Goal: Task Accomplishment & Management: Manage account settings

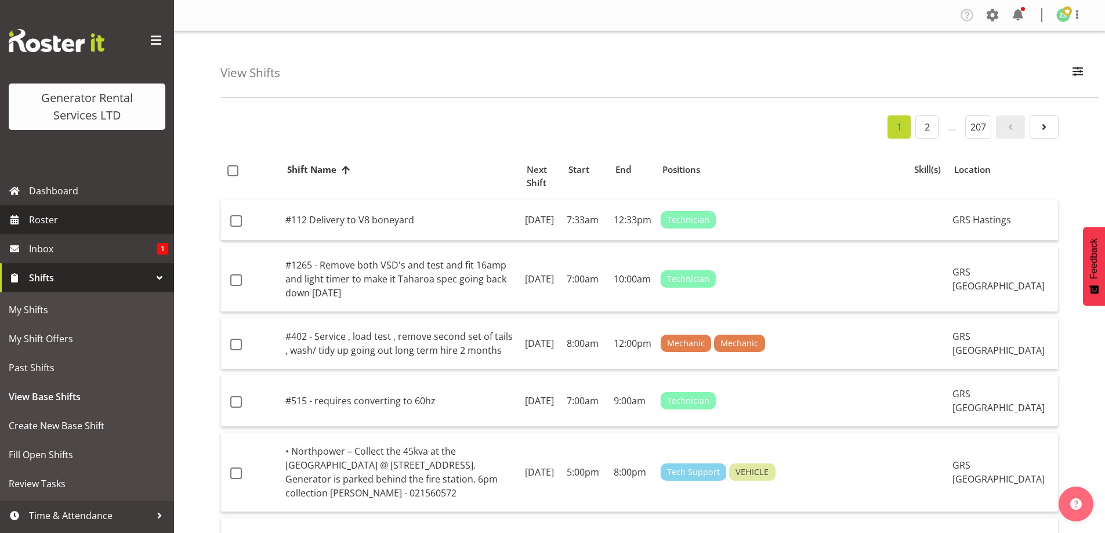
click at [115, 225] on span "Roster" at bounding box center [98, 219] width 139 height 17
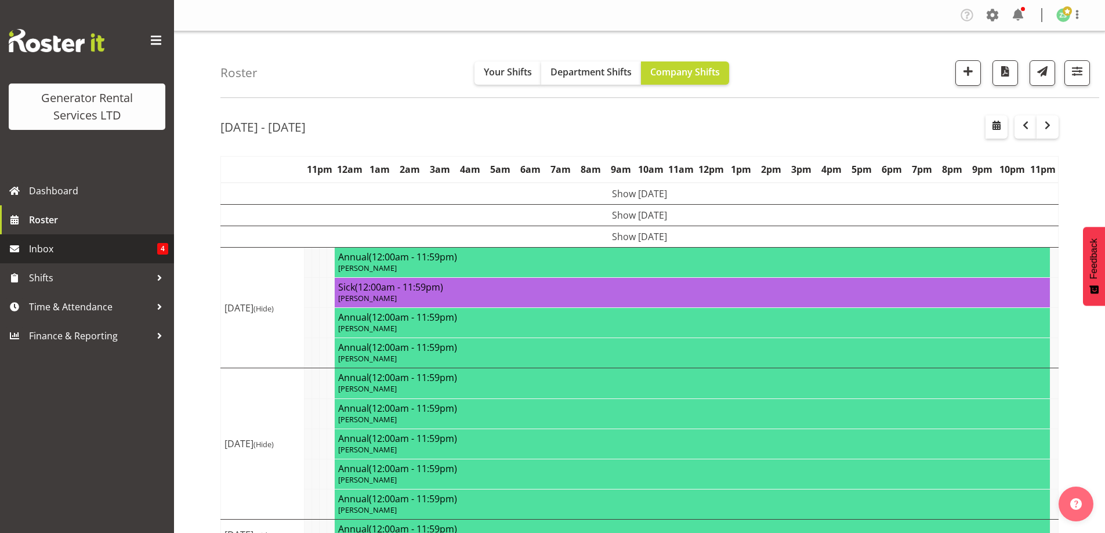
click at [120, 254] on span "Inbox" at bounding box center [93, 248] width 128 height 17
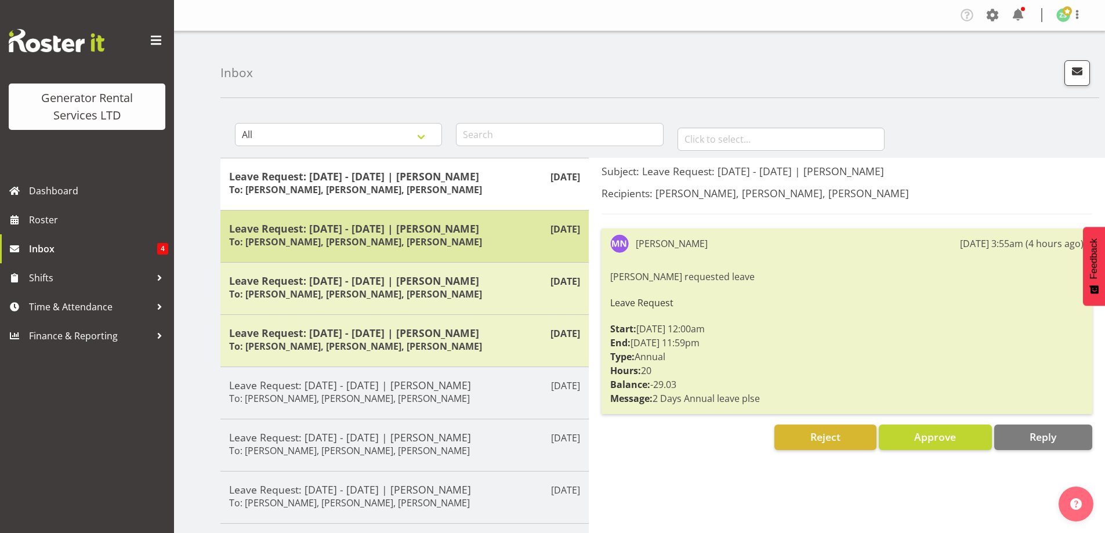
click at [365, 234] on div "Leave Request: 02/10/25 - 02/10/25 | Chris Fry To: Zach Satiu, Kelepi Pau'u, Ja…" at bounding box center [404, 236] width 351 height 28
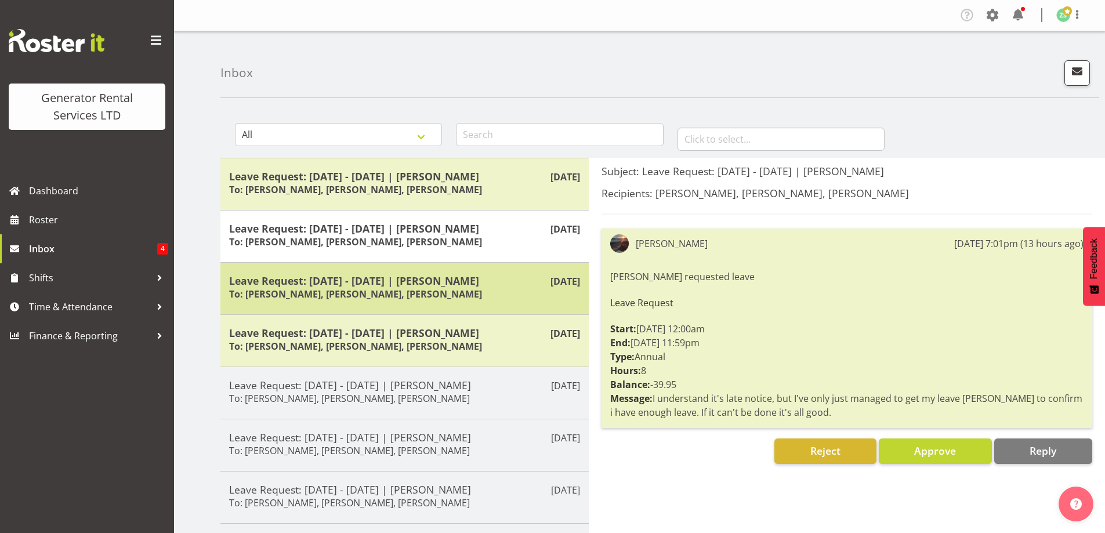
click at [453, 295] on h6 "To: Zach Satiu, Kelepi Pau'u, Jacques Engelbrecht" at bounding box center [355, 294] width 253 height 12
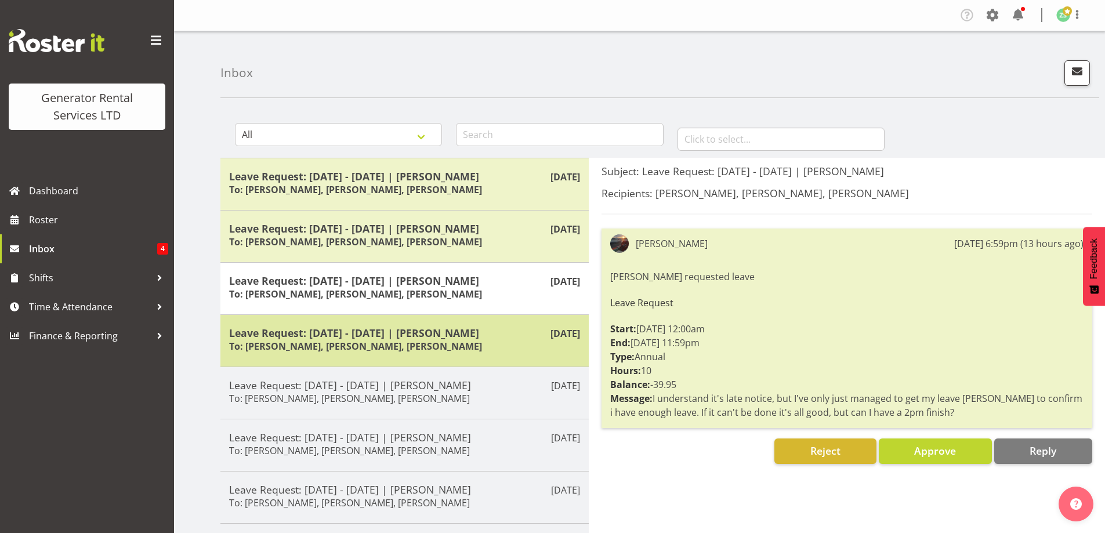
click at [364, 330] on h5 "Leave Request: 24/10/25 - 28/10/25 | Daniel Watkinson" at bounding box center [404, 333] width 351 height 13
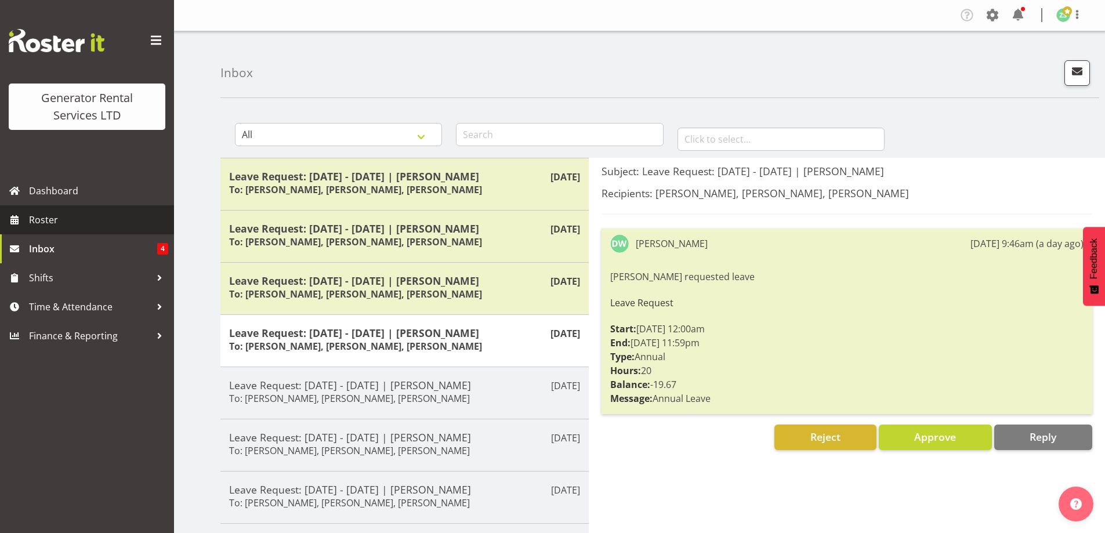
click at [87, 222] on span "Roster" at bounding box center [98, 219] width 139 height 17
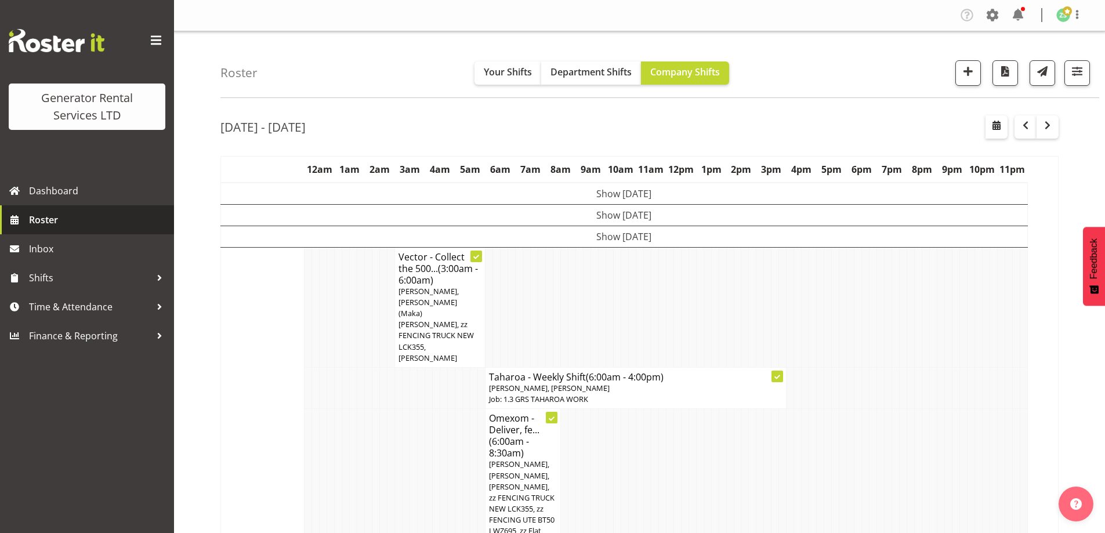
click at [62, 232] on link "Roster" at bounding box center [87, 219] width 174 height 29
click at [650, 468] on tr "Omexom - Deliver, fe... (6:00am - 8:30am) Craig Barrett, Sam Carter, Mina Noman…" at bounding box center [640, 497] width 838 height 176
click at [760, 409] on td at bounding box center [761, 497] width 8 height 176
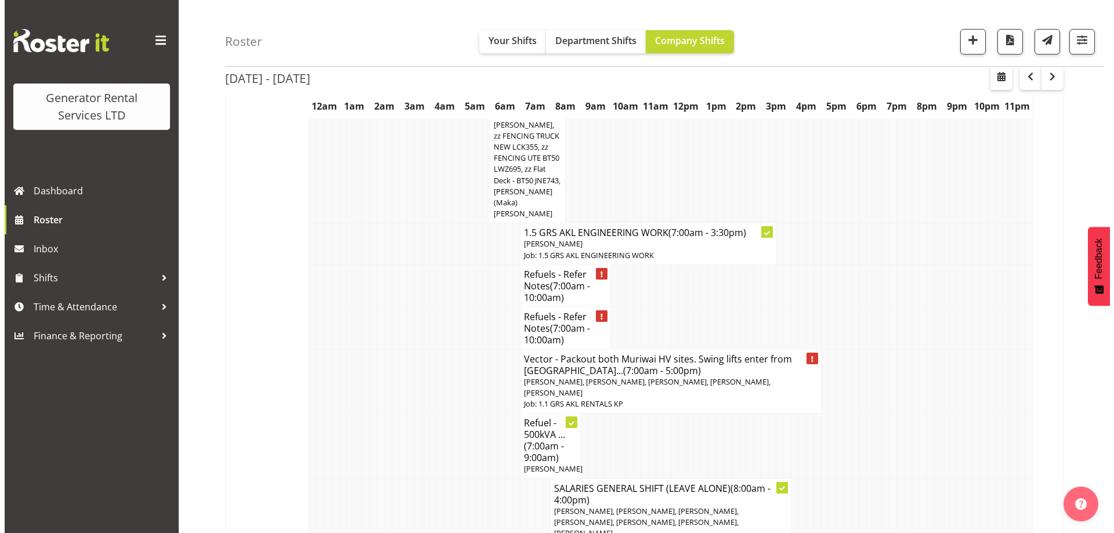
scroll to position [348, 0]
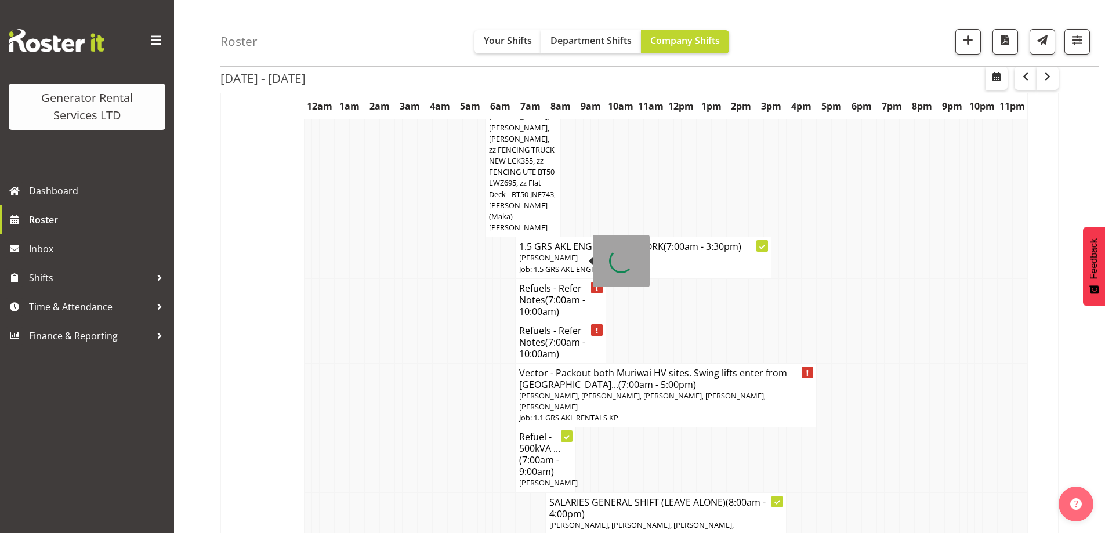
click at [538, 283] on h4 "Refuels - Refer Notes (7:00am - 10:00am)" at bounding box center [560, 300] width 83 height 35
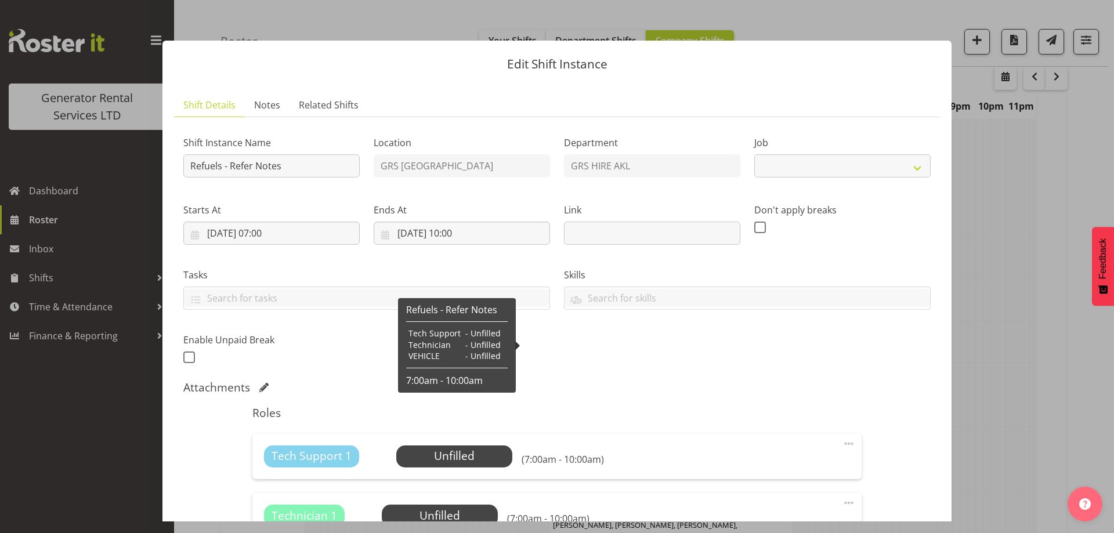
select select "9"
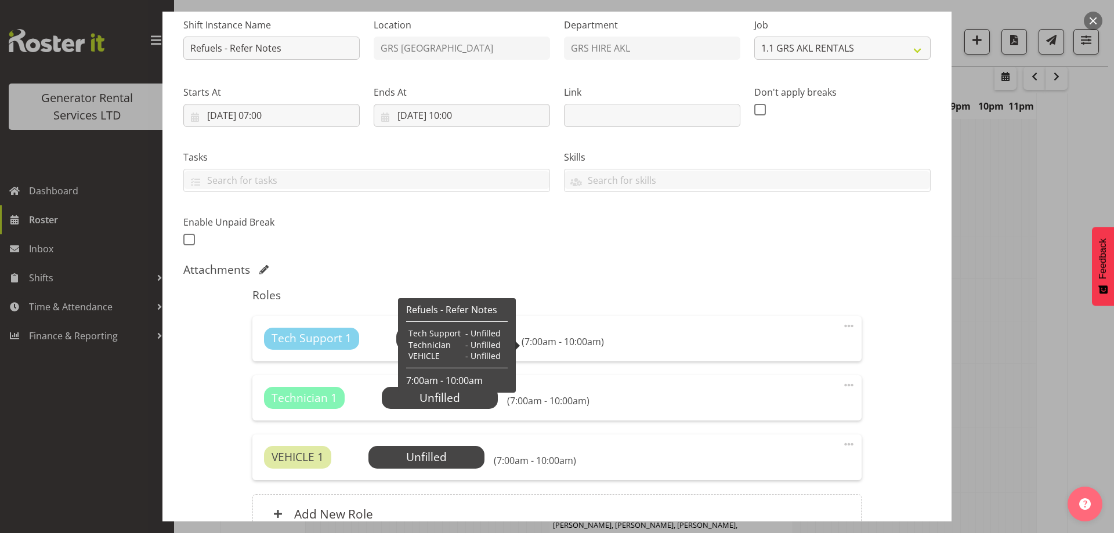
scroll to position [233, 0]
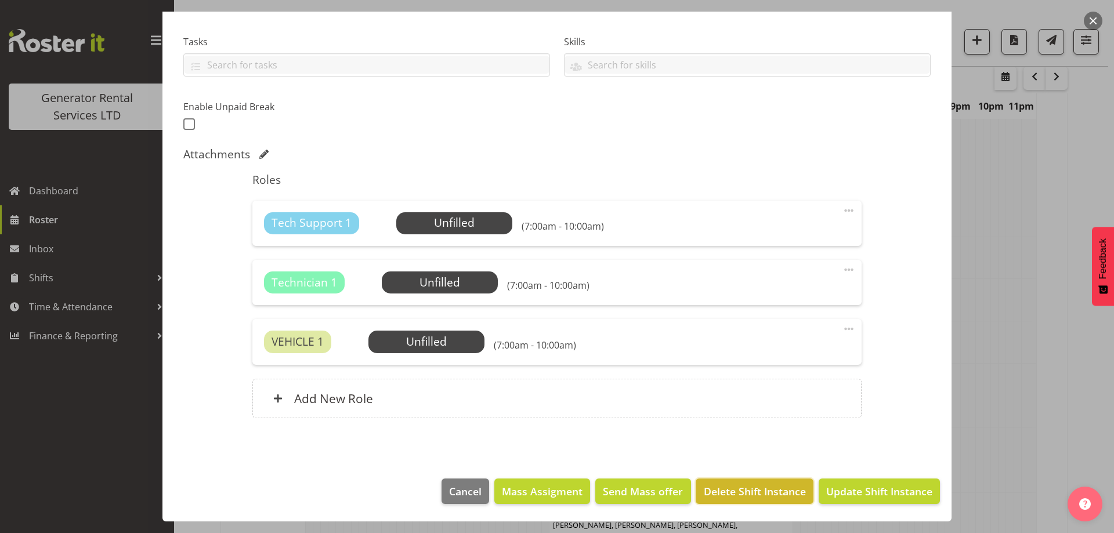
click at [740, 482] on button "Delete Shift Instance" at bounding box center [754, 492] width 117 height 26
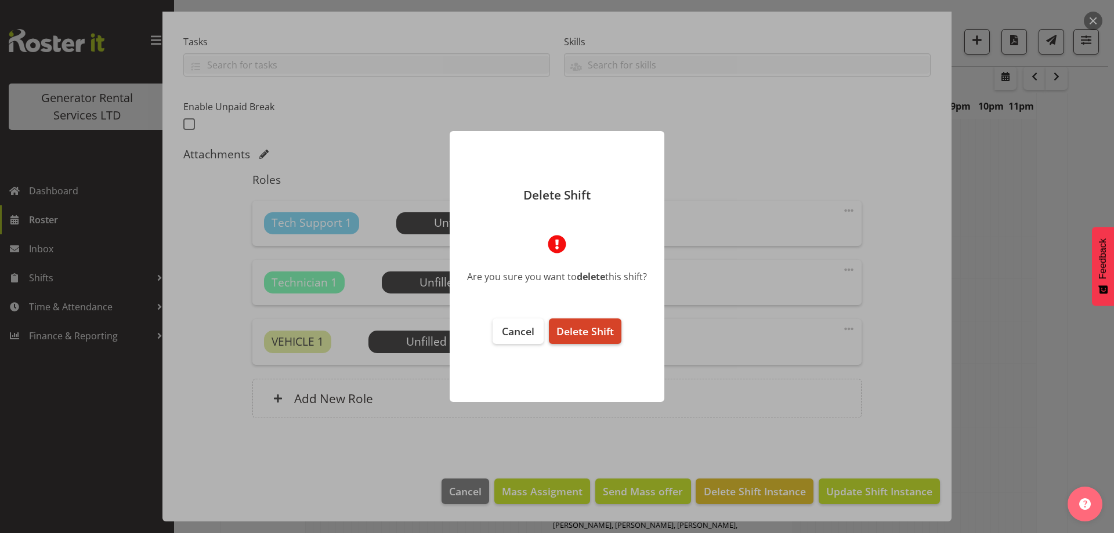
click at [590, 324] on span "Delete Shift" at bounding box center [584, 331] width 57 height 14
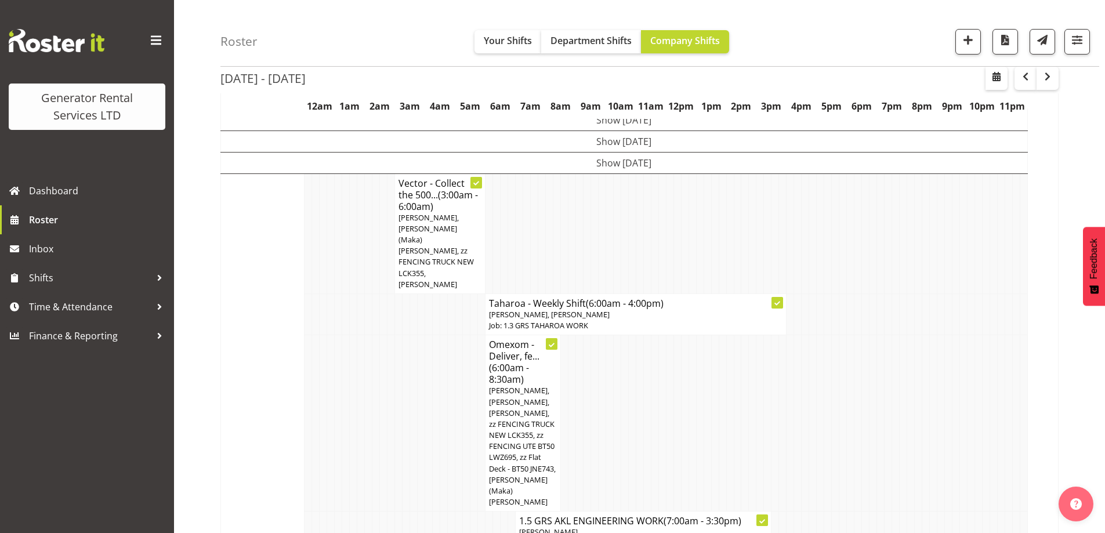
scroll to position [348, 0]
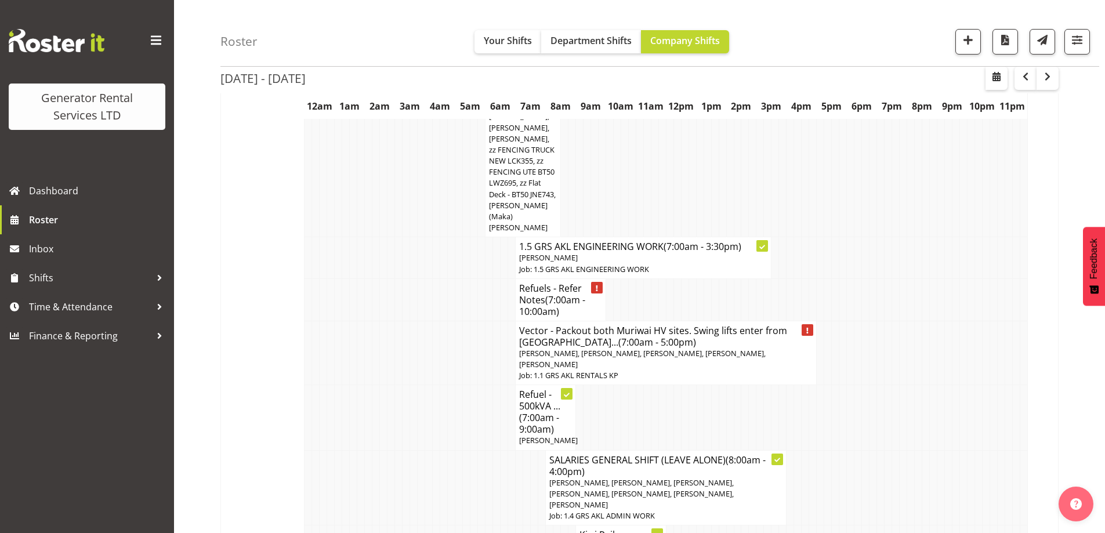
click at [377, 450] on td at bounding box center [376, 487] width 8 height 75
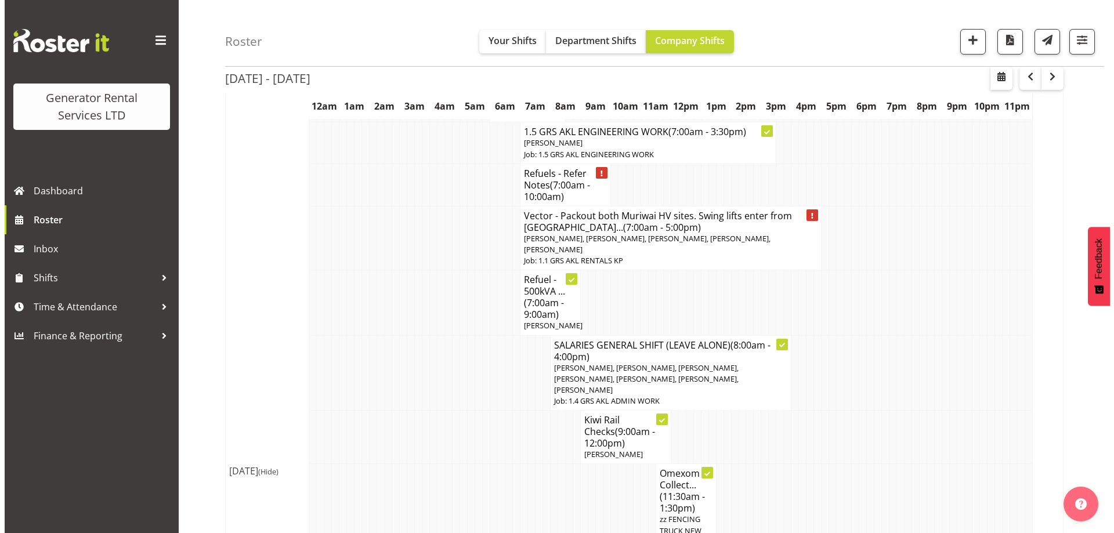
scroll to position [290, 0]
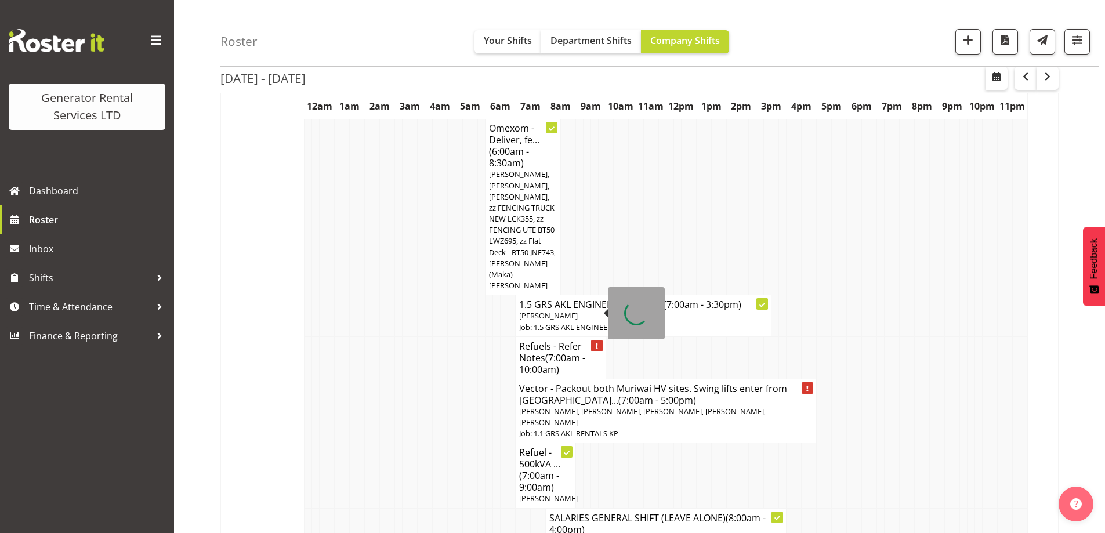
click at [551, 352] on span "(7:00am - 10:00am)" at bounding box center [552, 364] width 66 height 24
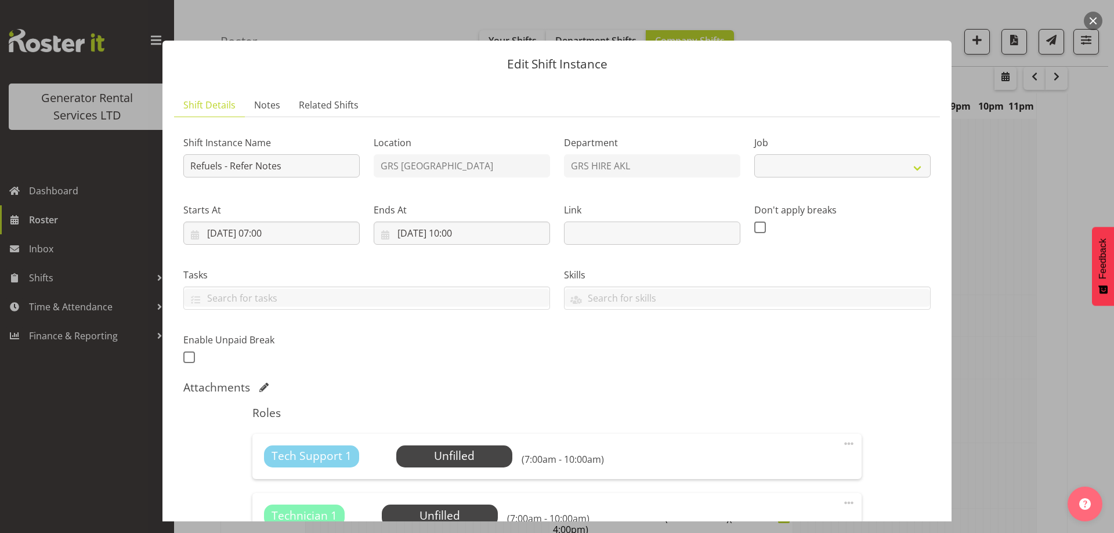
select select "9"
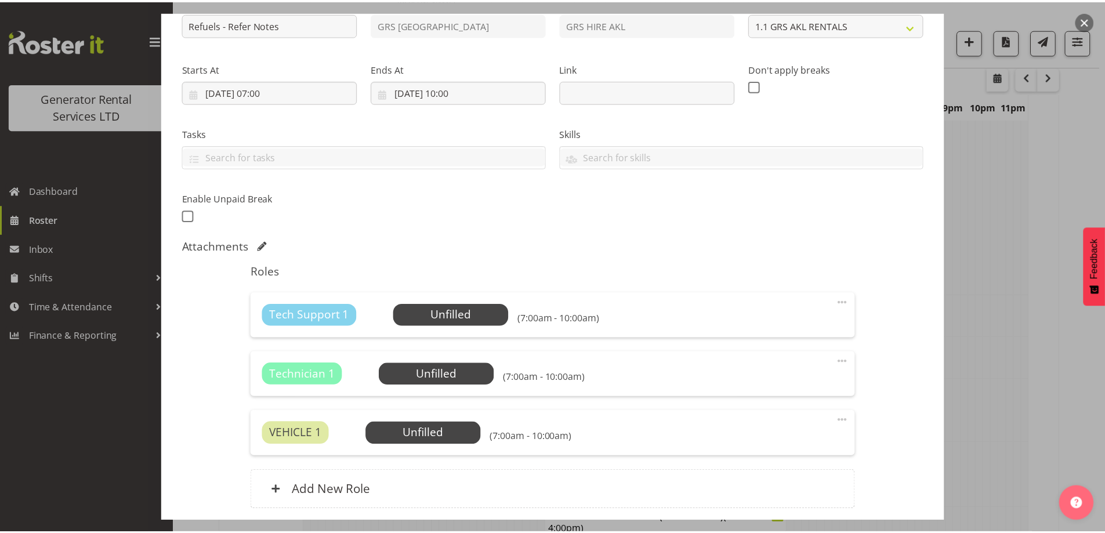
scroll to position [233, 0]
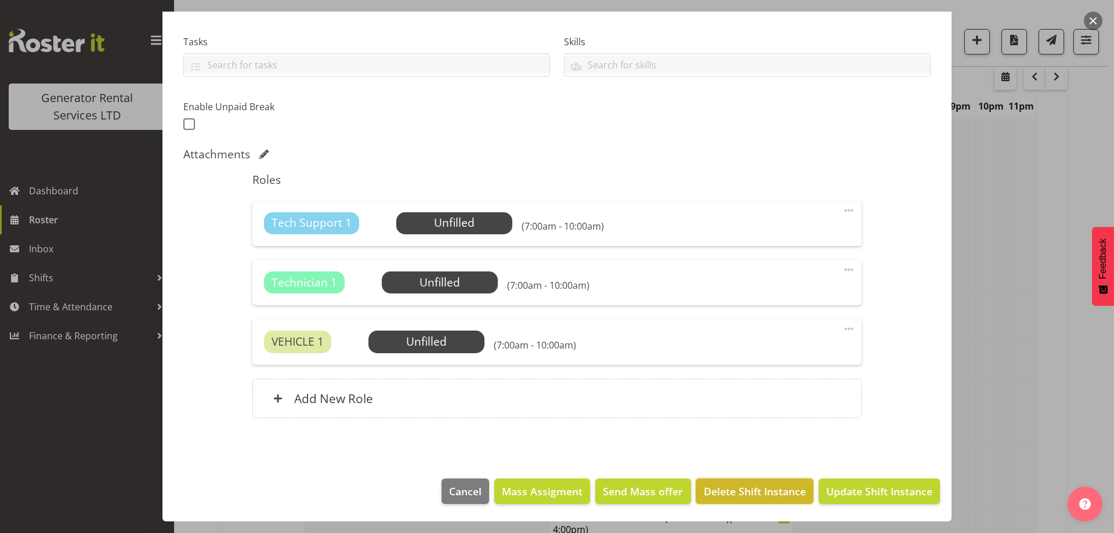
click at [771, 497] on span "Delete Shift Instance" at bounding box center [755, 491] width 102 height 15
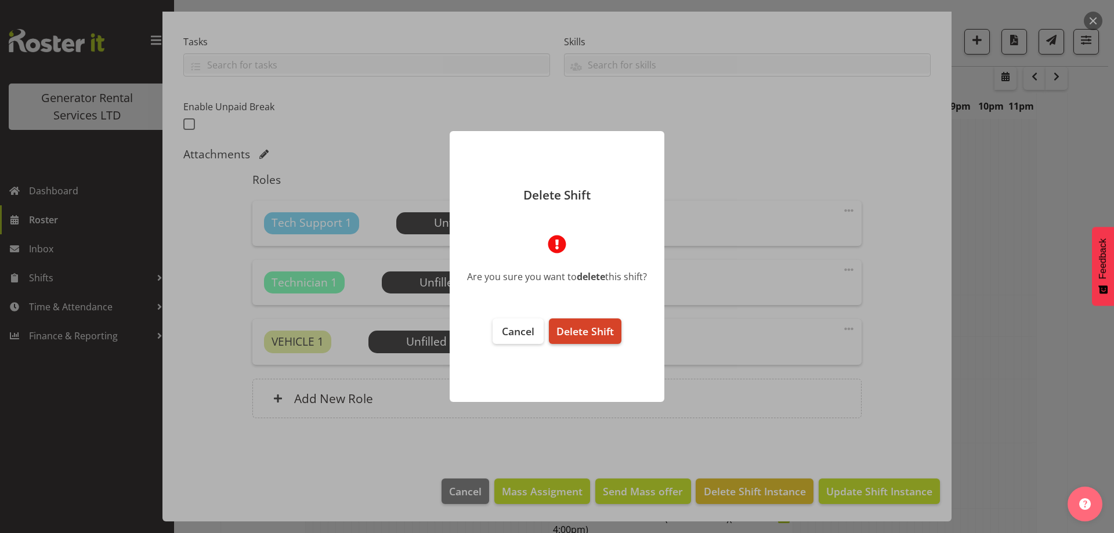
click at [592, 337] on span "Delete Shift" at bounding box center [584, 331] width 57 height 14
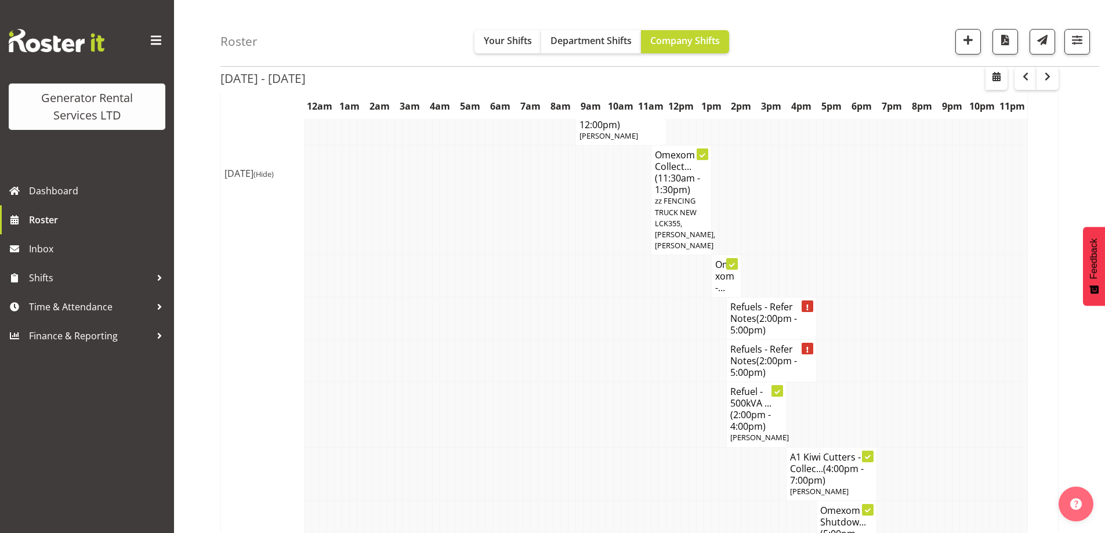
scroll to position [812, 0]
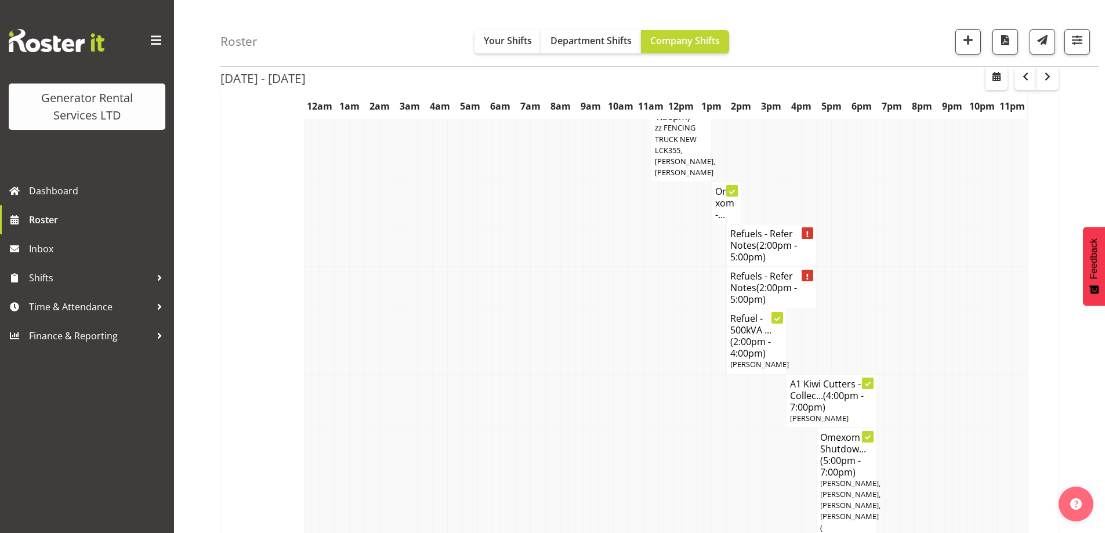
click at [567, 428] on td at bounding box center [564, 533] width 8 height 210
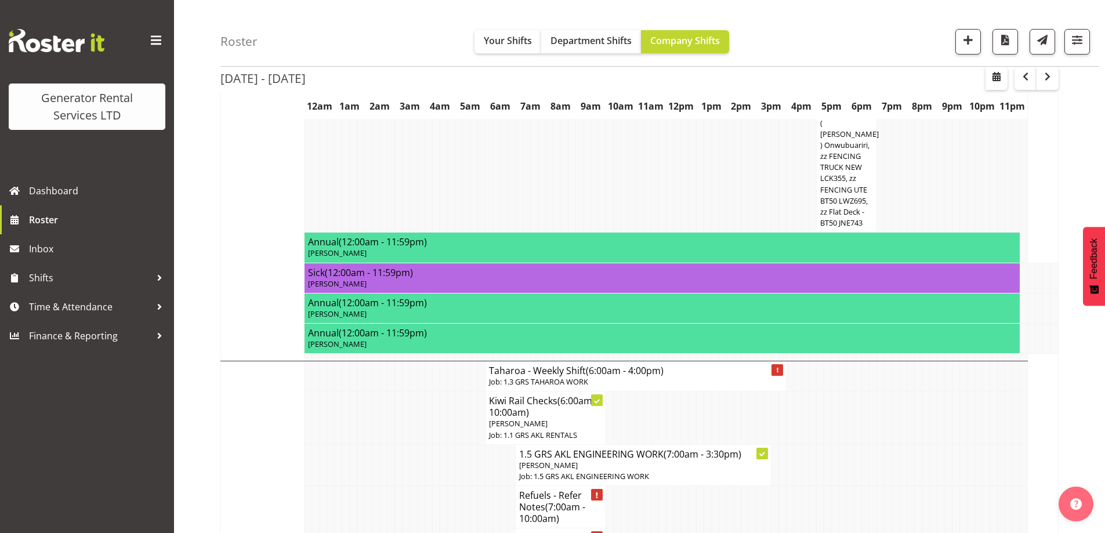
scroll to position [1218, 0]
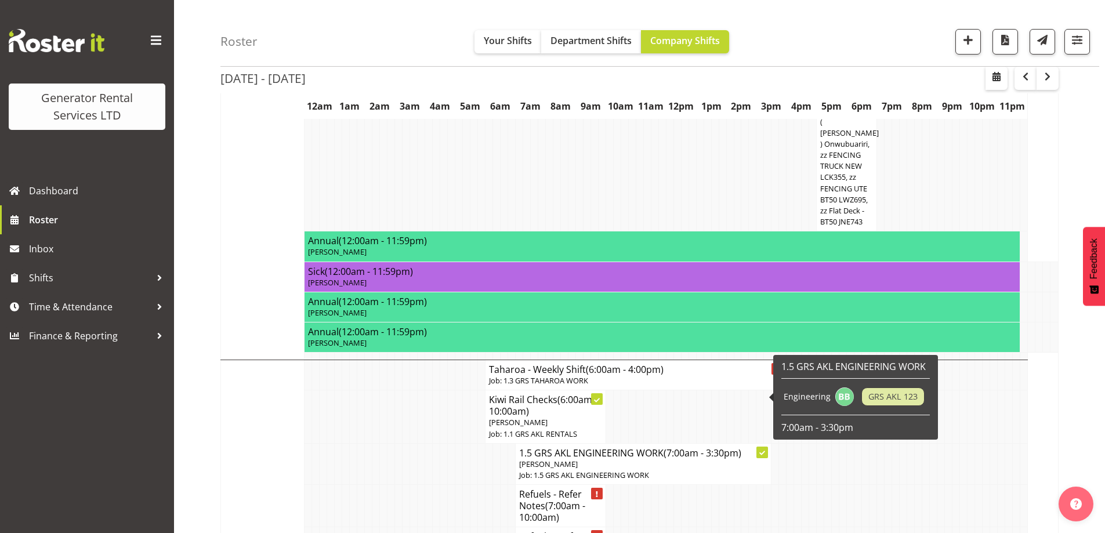
click at [413, 443] on td at bounding box center [414, 463] width 8 height 41
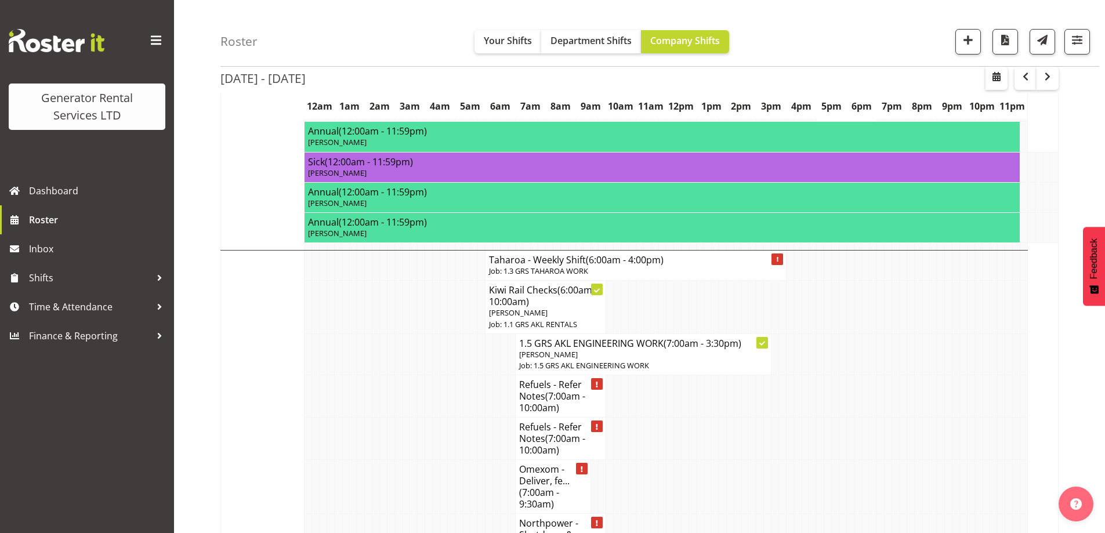
scroll to position [1334, 0]
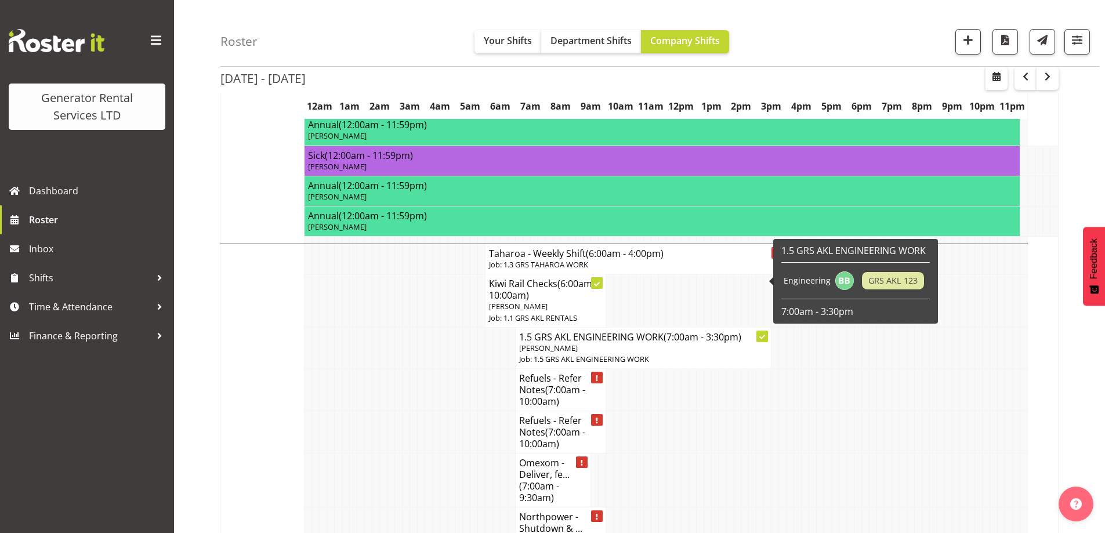
click at [754, 411] on td at bounding box center [753, 432] width 8 height 42
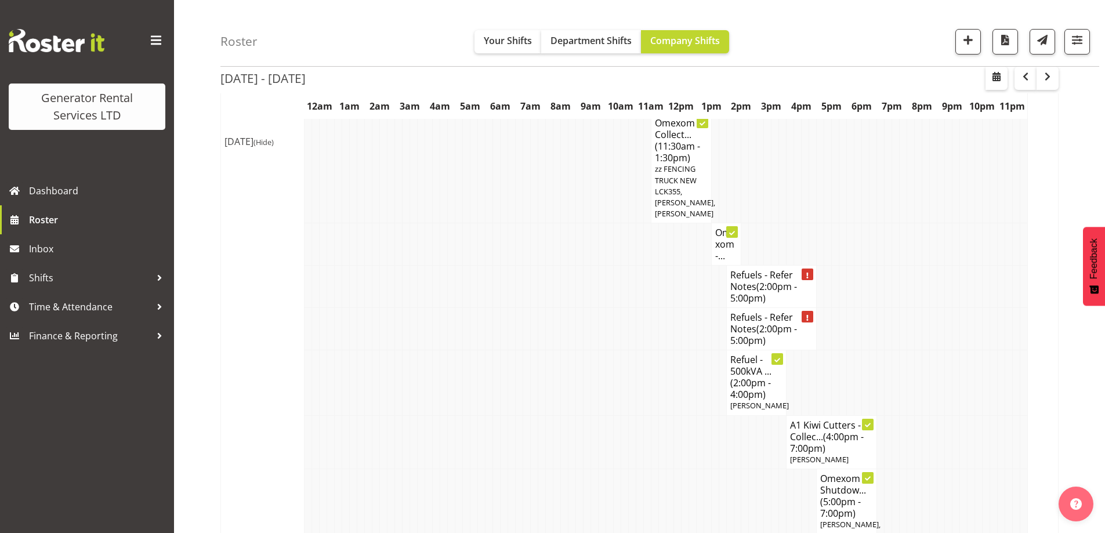
scroll to position [754, 0]
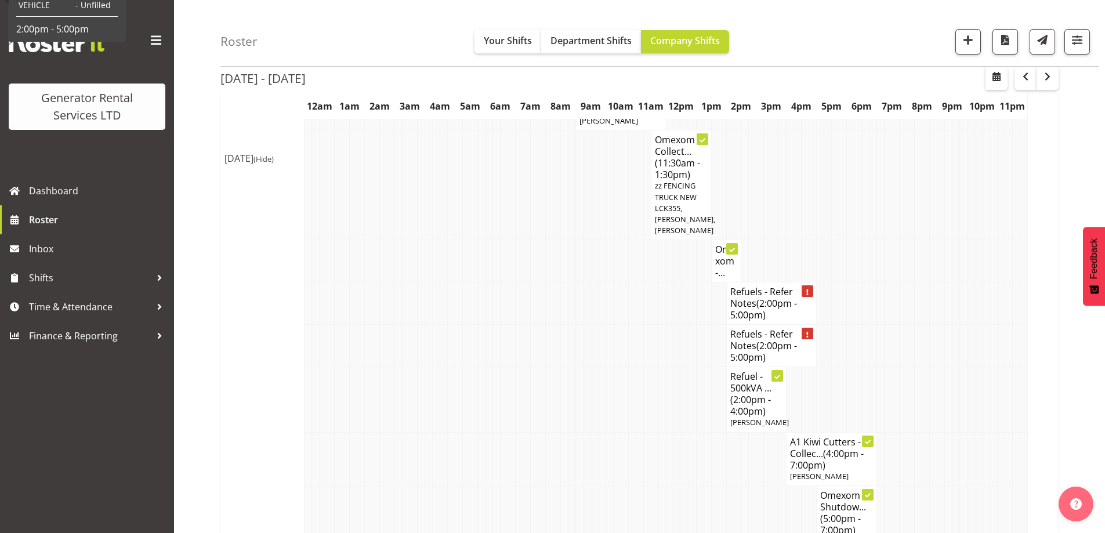
click at [538, 367] on td at bounding box center [542, 399] width 8 height 65
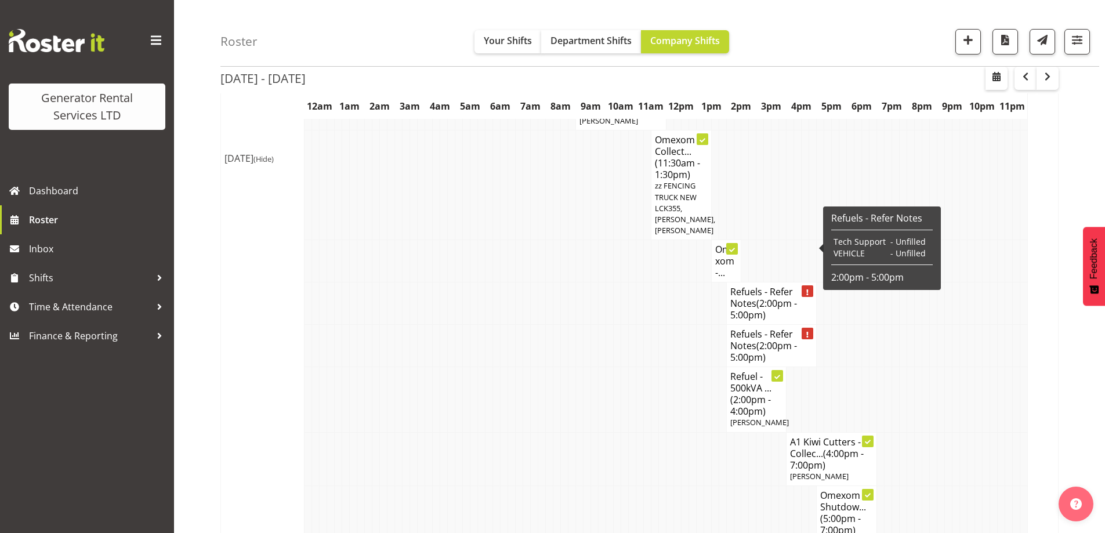
click at [761, 297] on span "(2:00pm - 5:00pm)" at bounding box center [763, 309] width 67 height 24
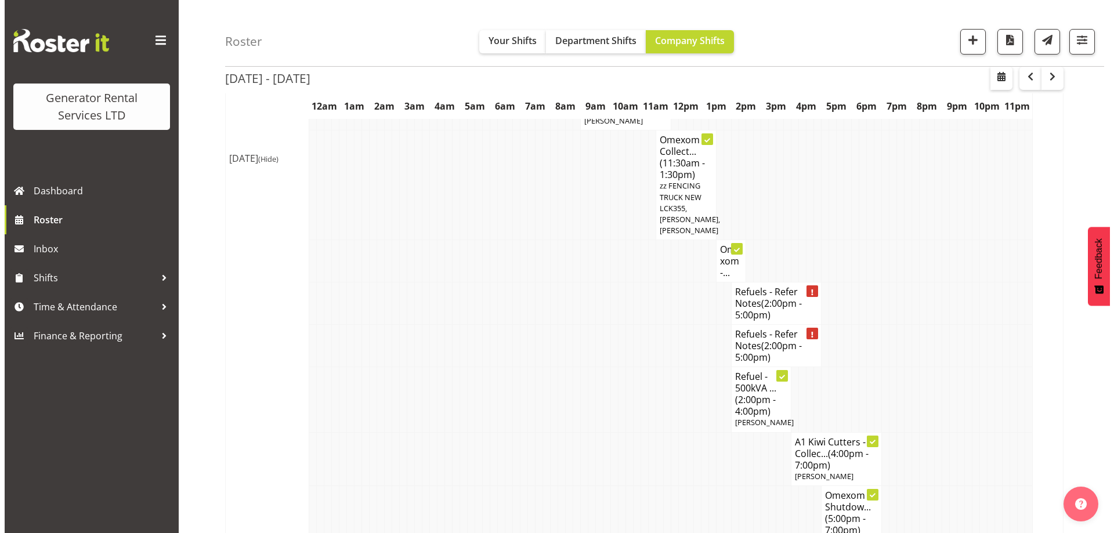
scroll to position [748, 0]
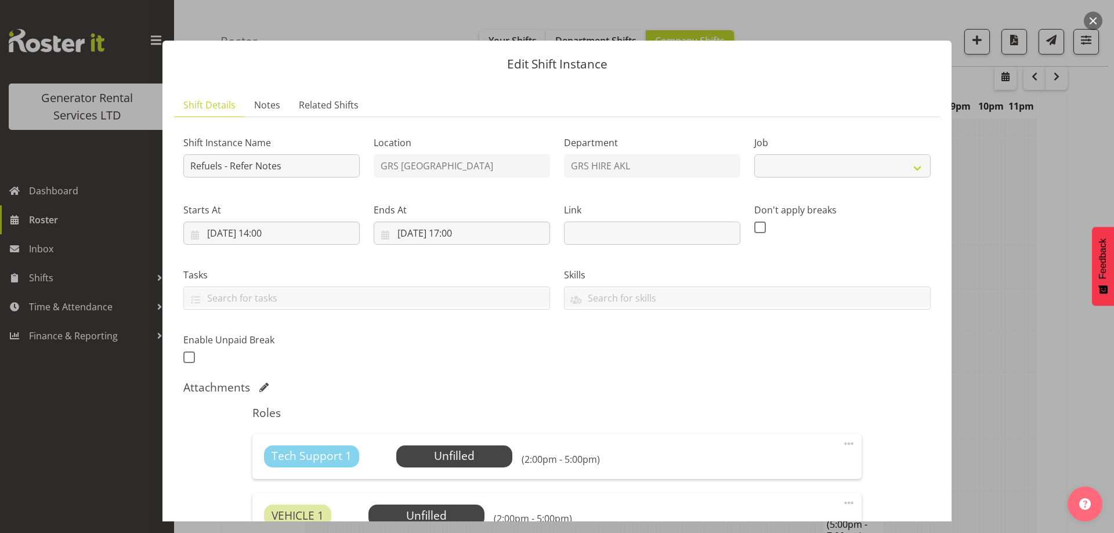
select select "9"
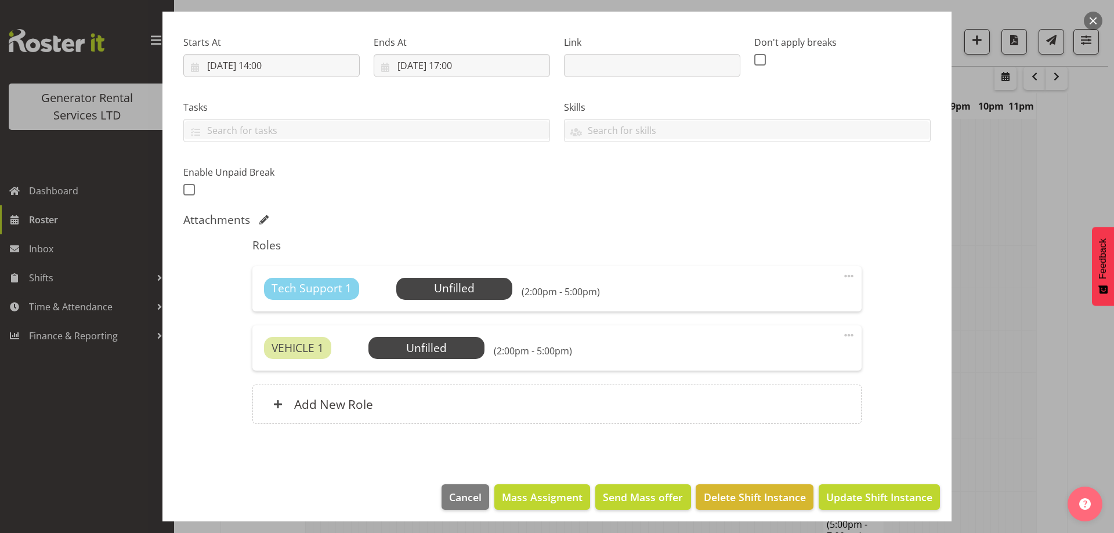
scroll to position [173, 0]
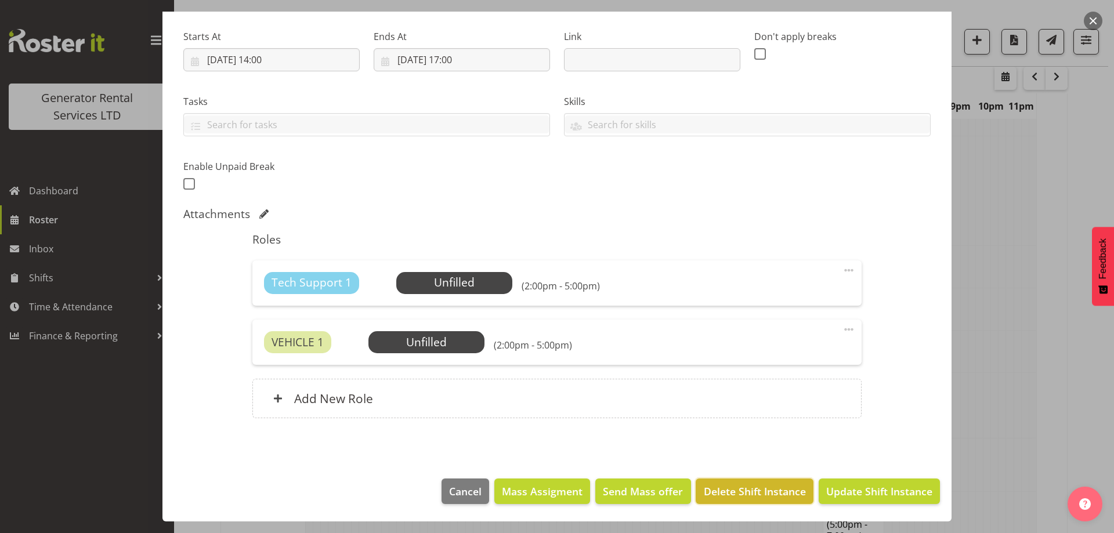
click at [739, 479] on button "Delete Shift Instance" at bounding box center [754, 492] width 117 height 26
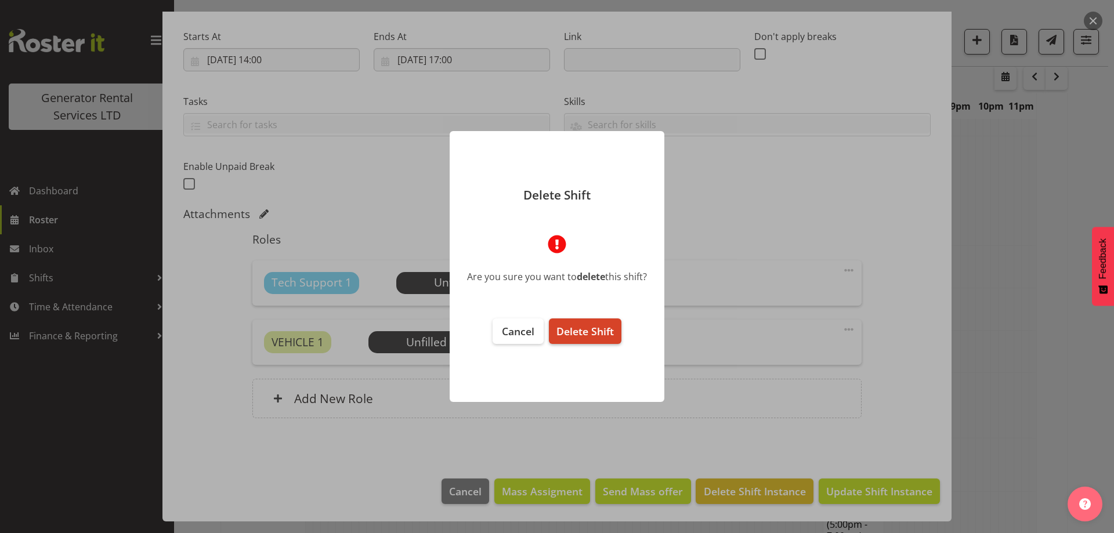
click at [603, 328] on span "Delete Shift" at bounding box center [584, 331] width 57 height 14
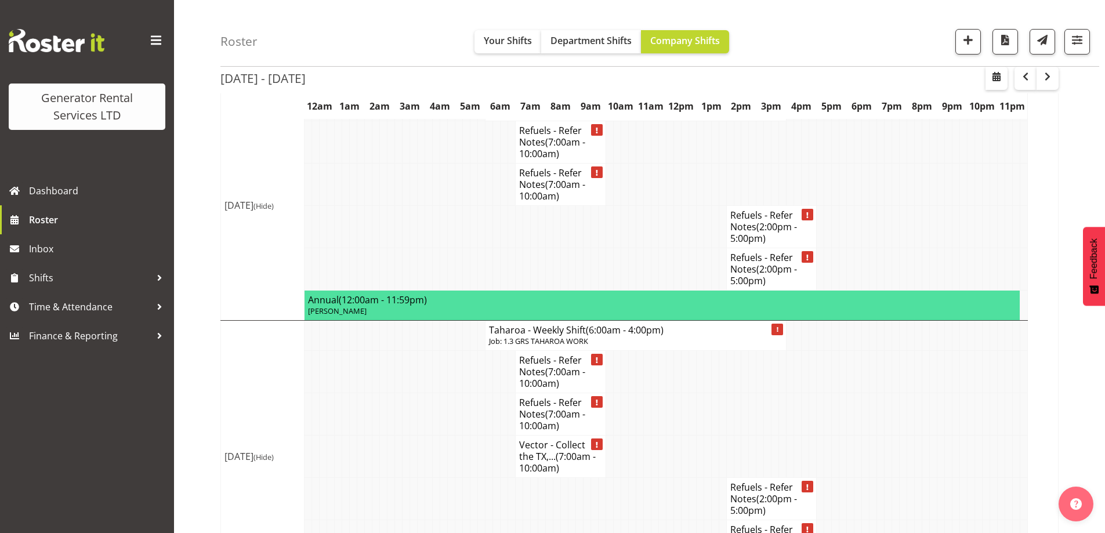
scroll to position [2152, 0]
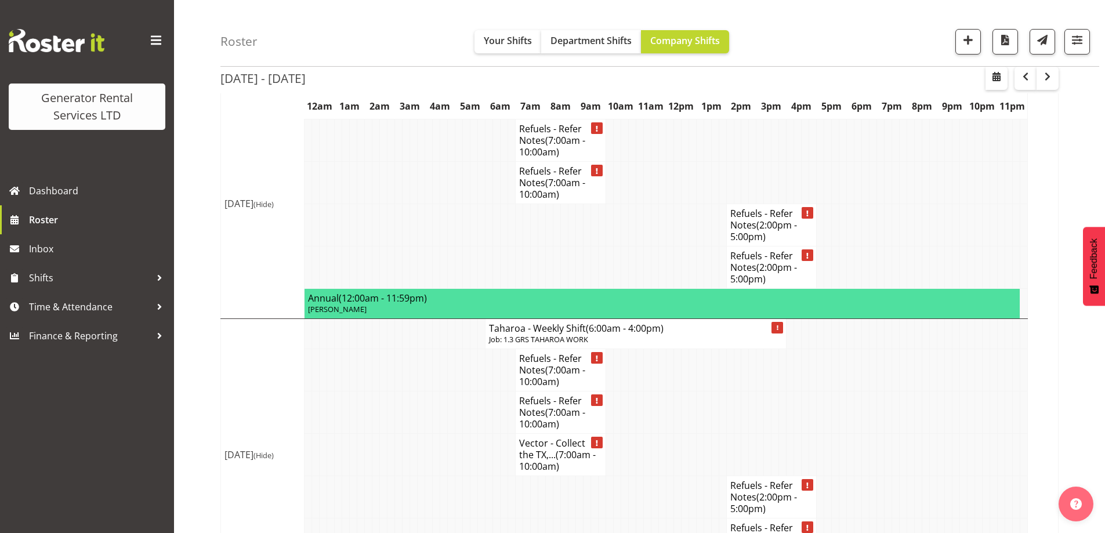
click at [454, 476] on td at bounding box center [452, 497] width 8 height 42
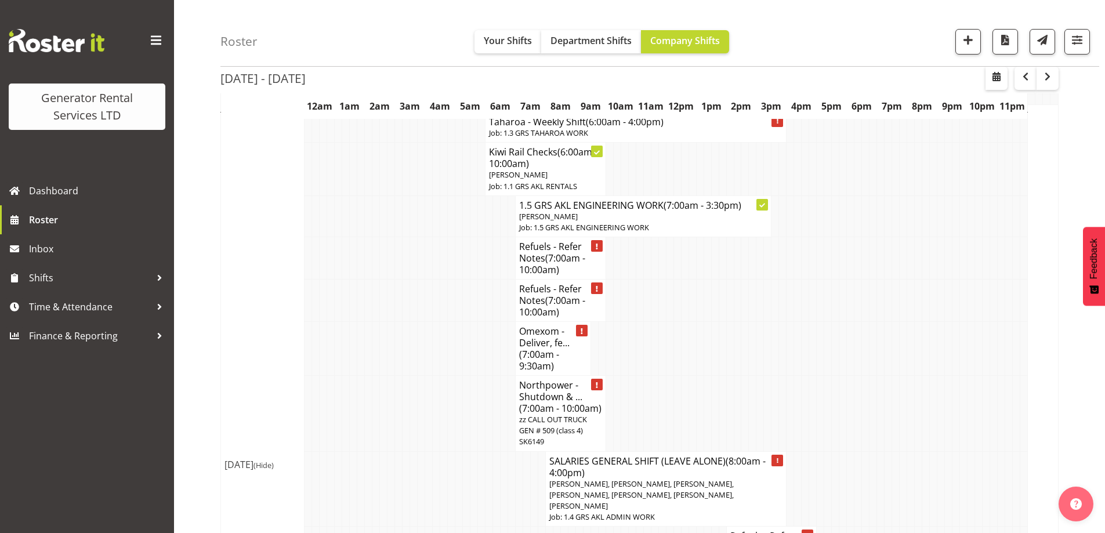
scroll to position [1398, 0]
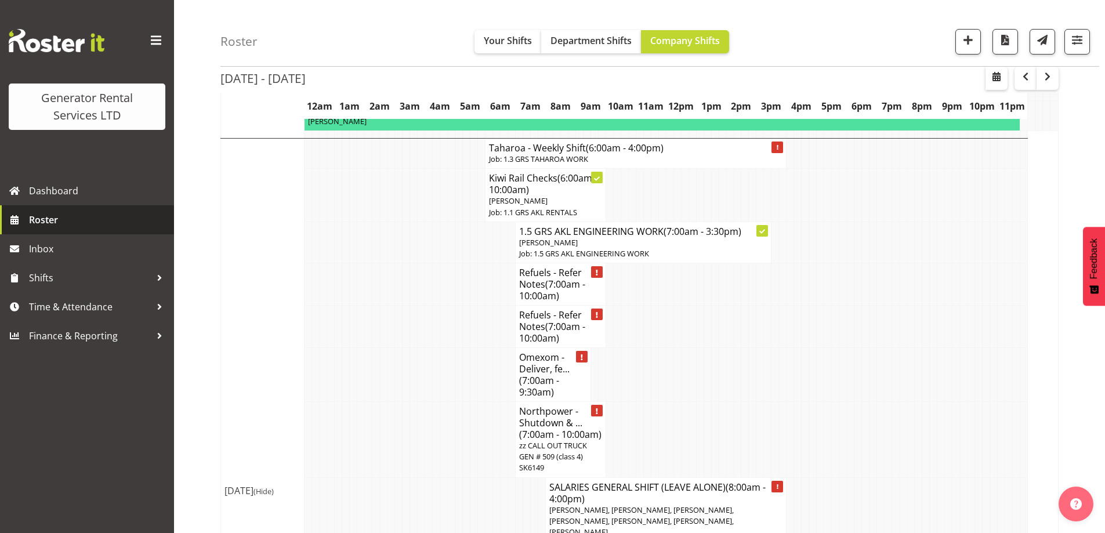
click at [97, 223] on span "Roster" at bounding box center [98, 219] width 139 height 17
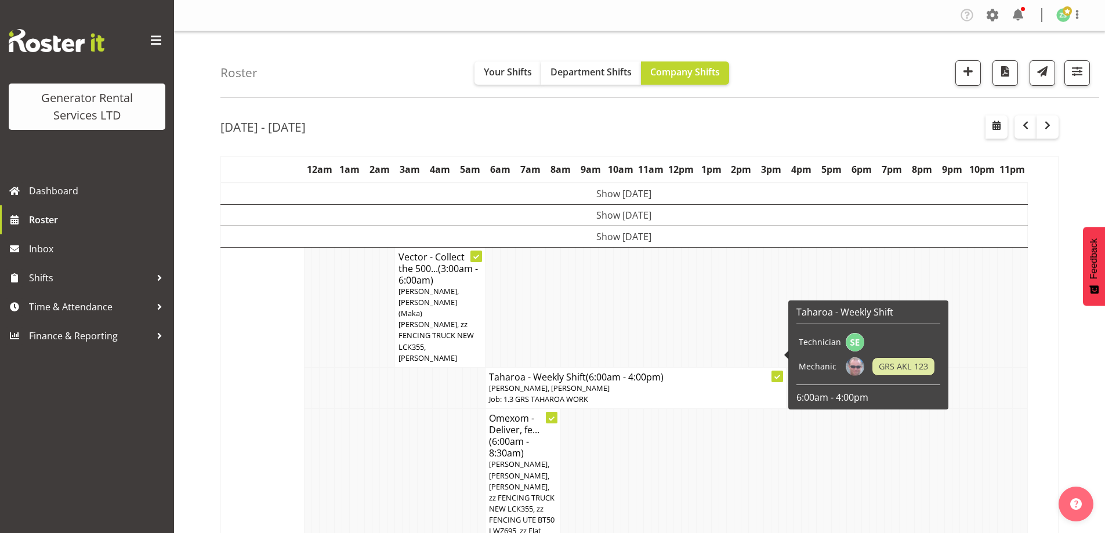
click at [753, 480] on td at bounding box center [753, 497] width 8 height 176
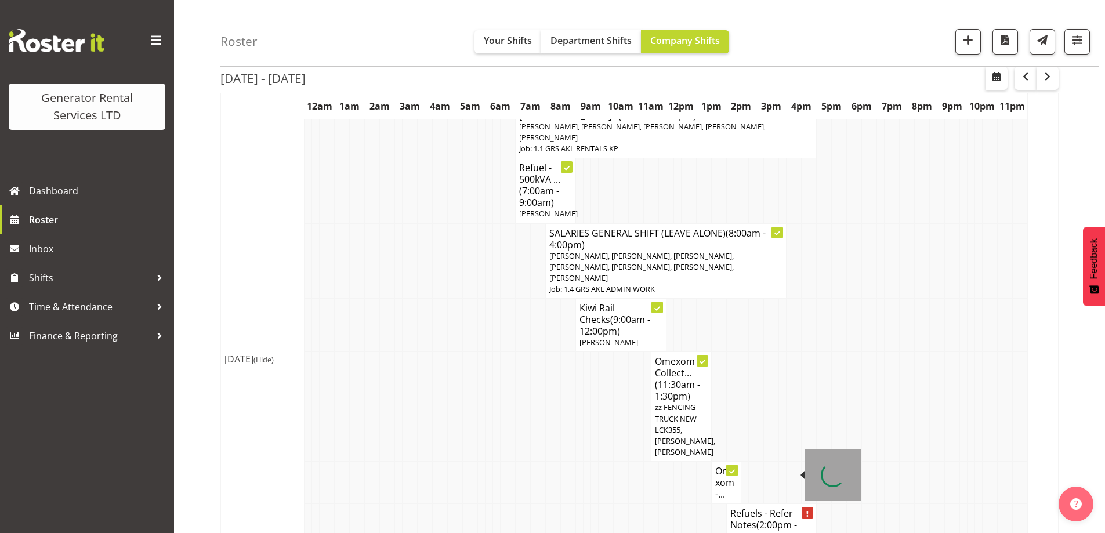
scroll to position [638, 0]
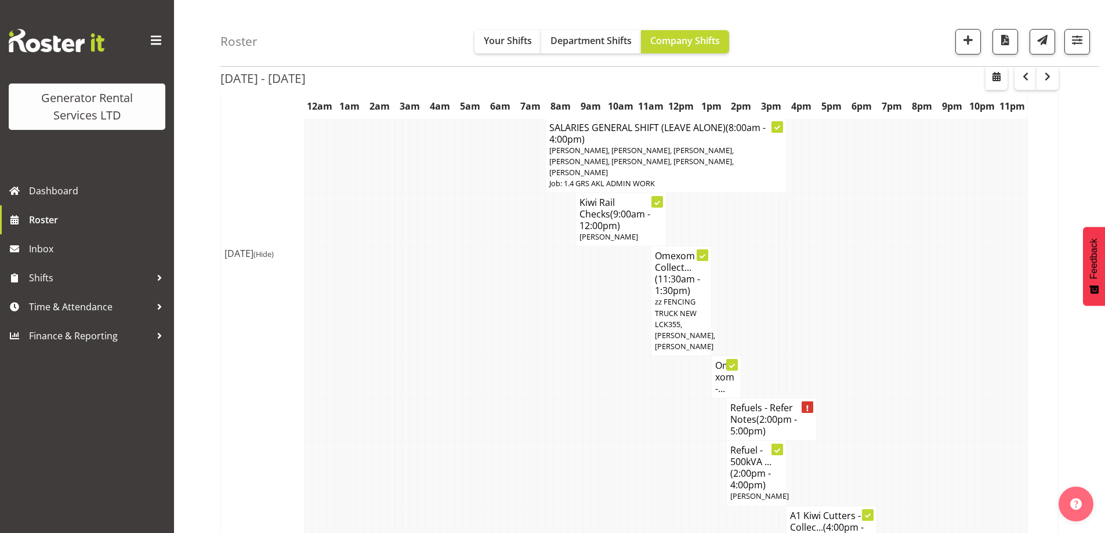
click at [602, 449] on td at bounding box center [602, 473] width 8 height 65
click at [628, 399] on td at bounding box center [632, 420] width 8 height 42
click at [510, 448] on td at bounding box center [512, 473] width 8 height 65
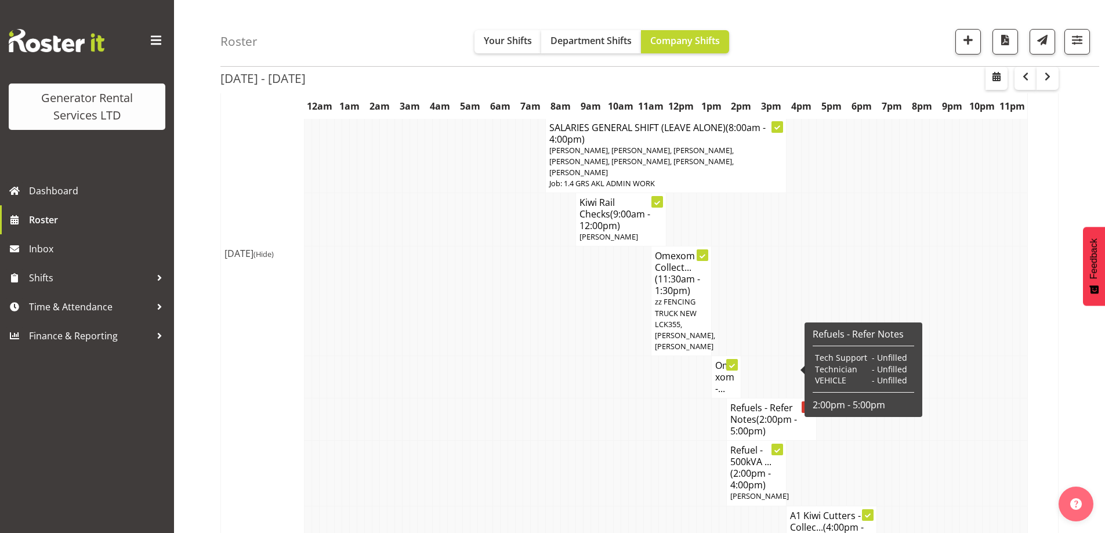
click at [762, 413] on span "(2:00pm - 5:00pm)" at bounding box center [763, 425] width 67 height 24
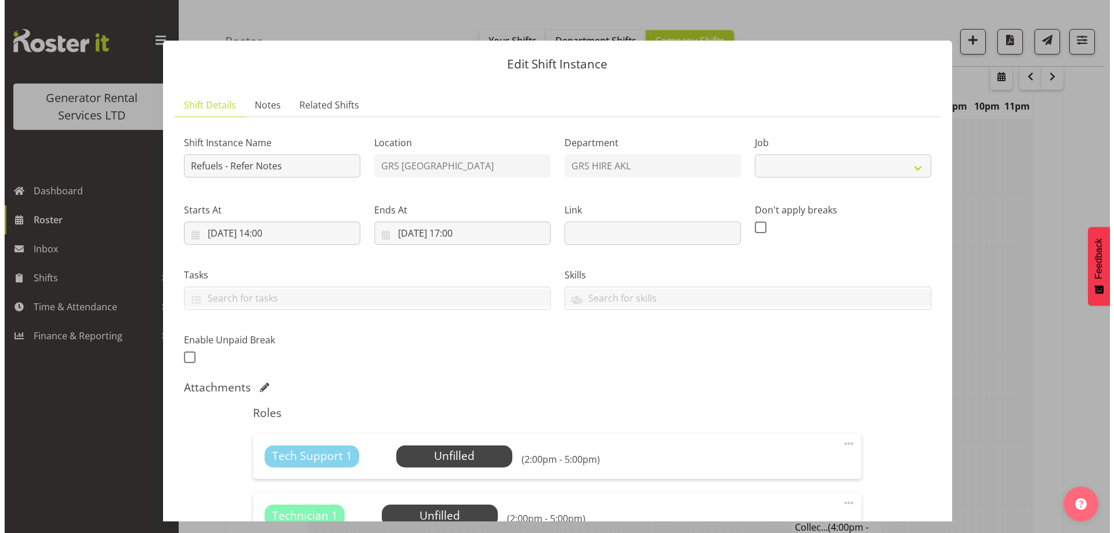
scroll to position [632, 0]
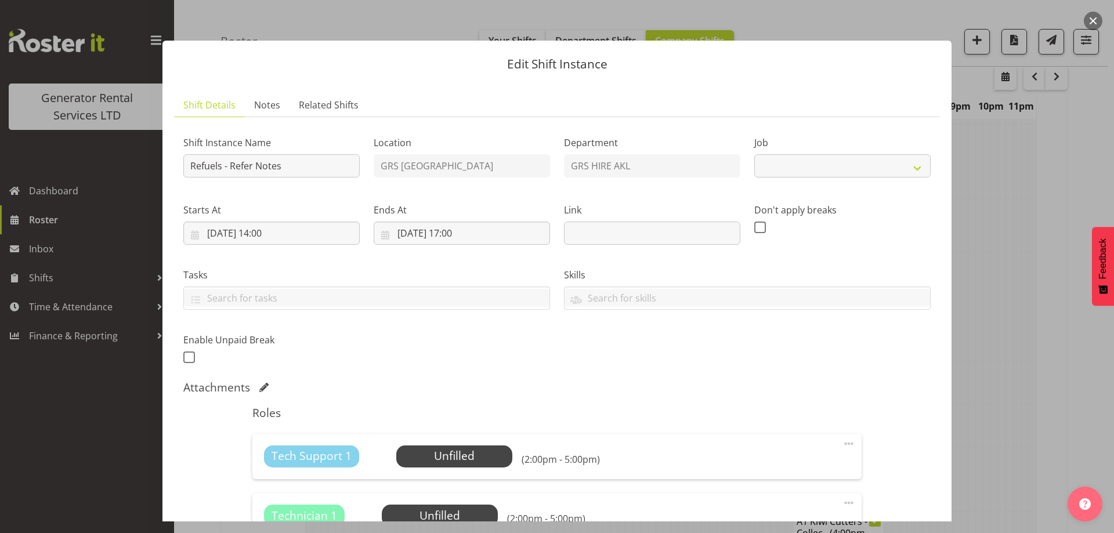
select select "9"
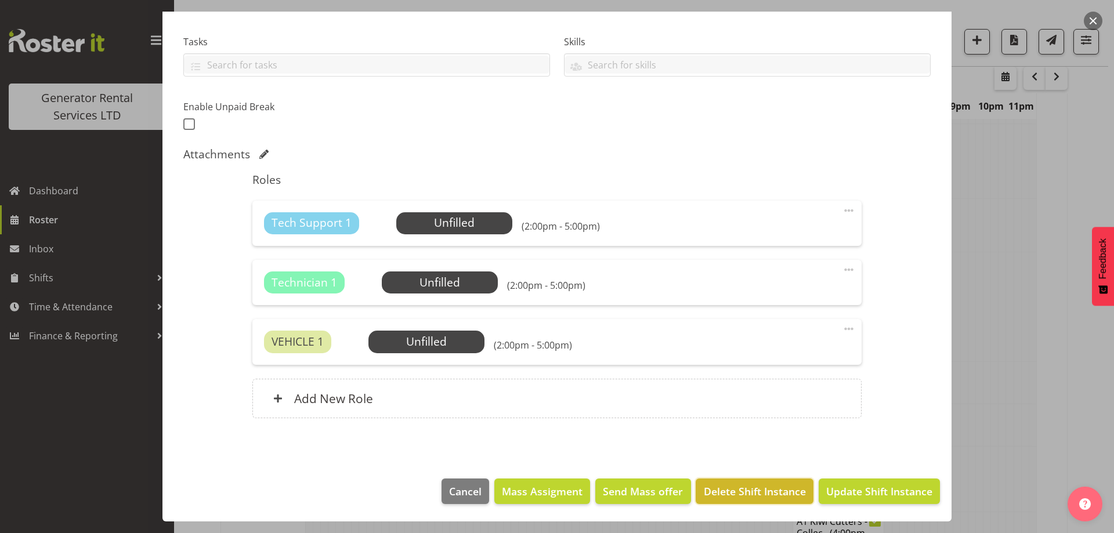
click at [736, 489] on span "Delete Shift Instance" at bounding box center [755, 491] width 102 height 15
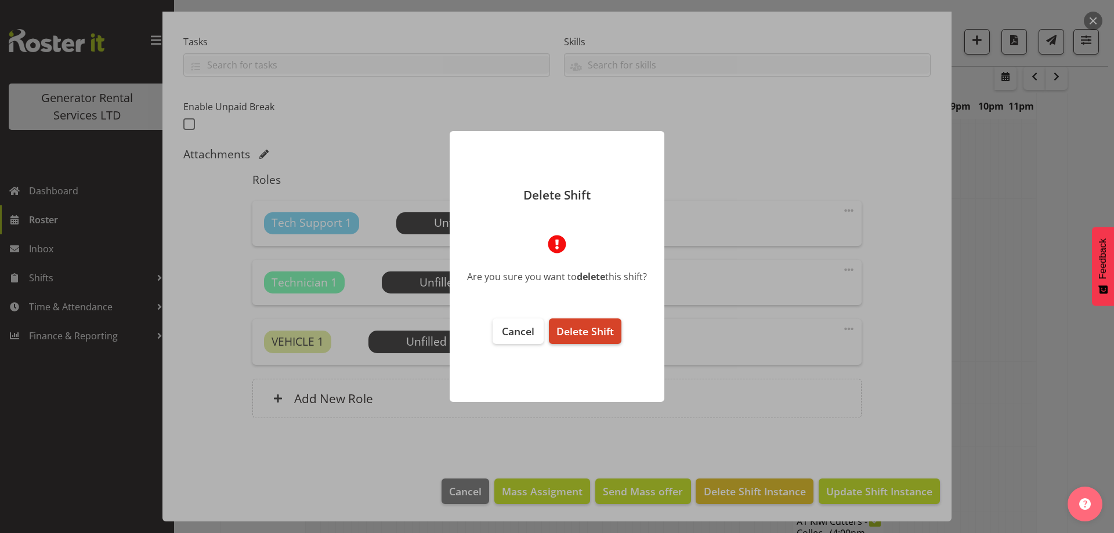
click at [576, 330] on span "Delete Shift" at bounding box center [584, 331] width 57 height 14
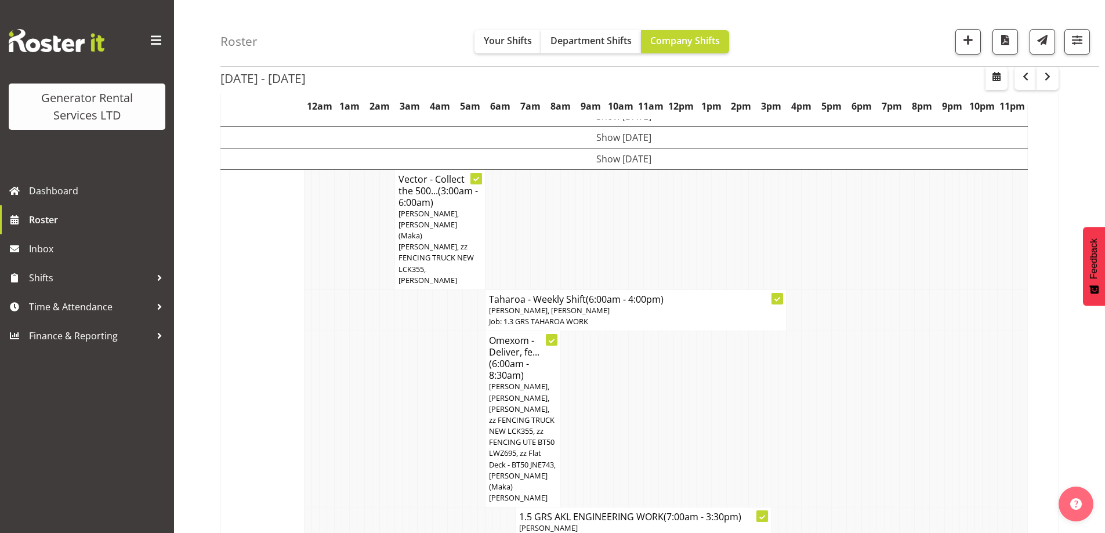
scroll to position [0, 0]
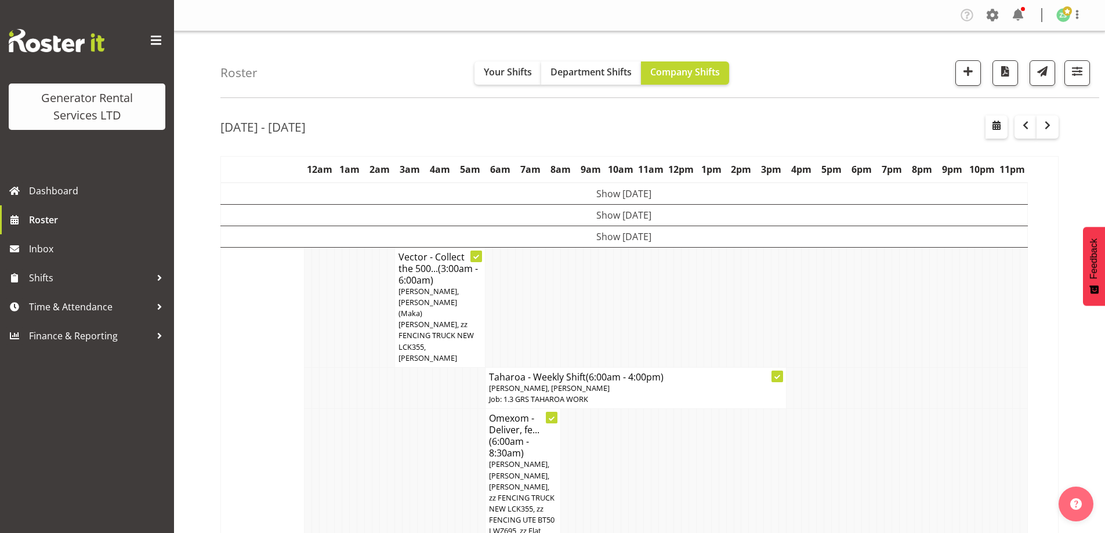
click at [536, 193] on td "Show Mon 22nd Sep 2025" at bounding box center [624, 194] width 807 height 22
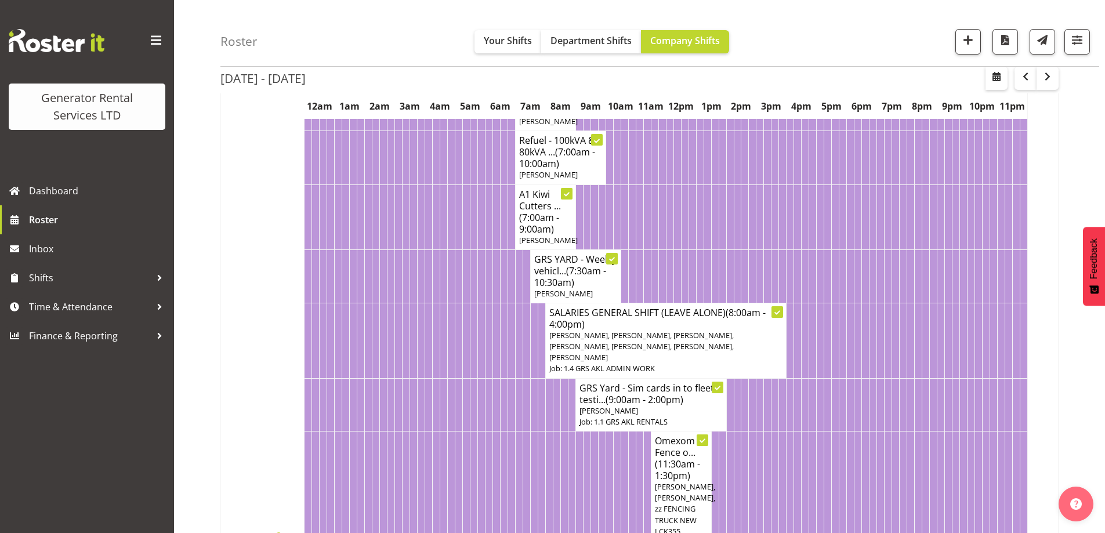
scroll to position [406, 0]
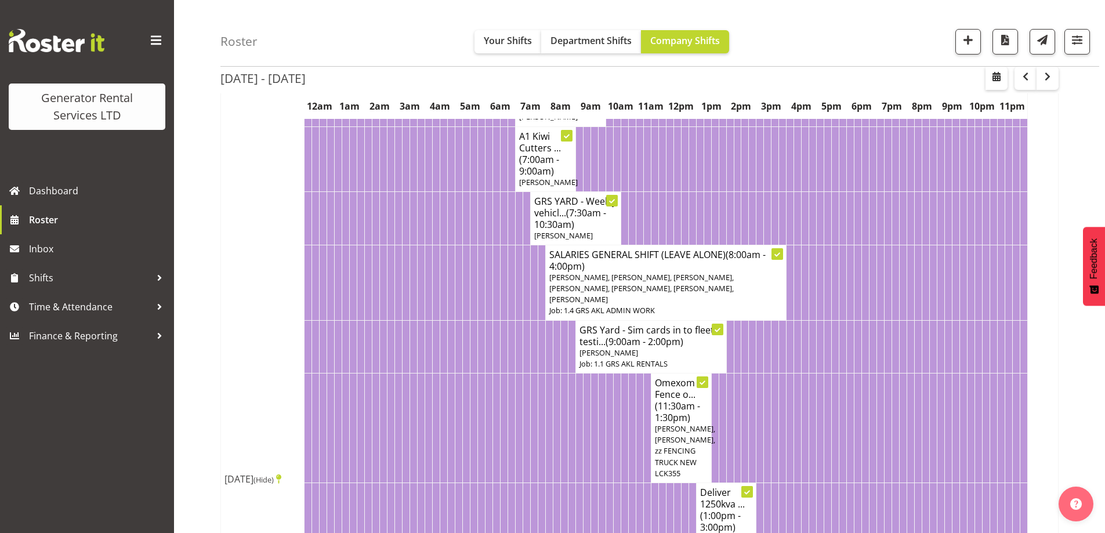
click at [620, 423] on td at bounding box center [617, 429] width 8 height 110
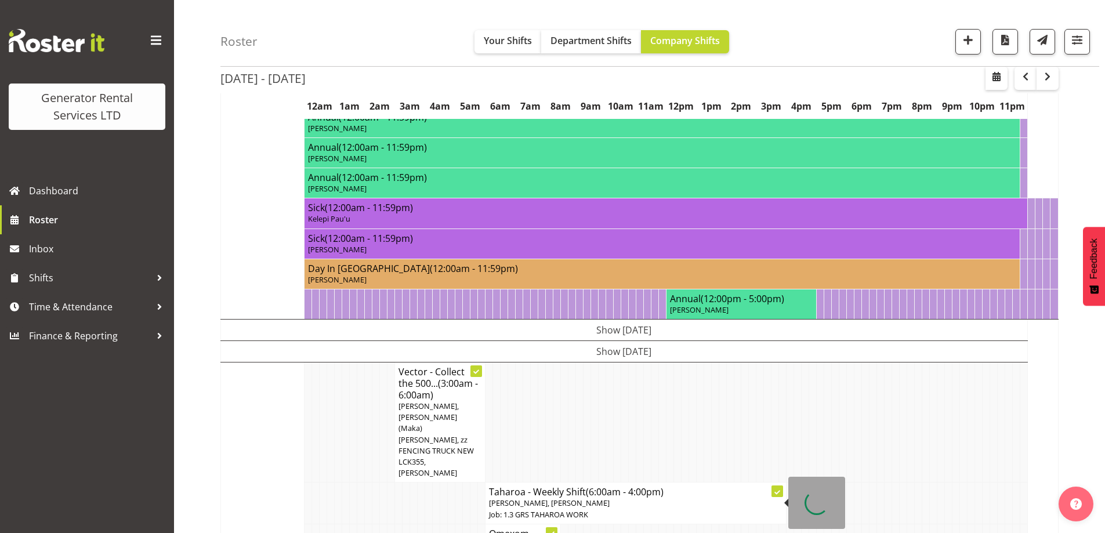
scroll to position [1276, 0]
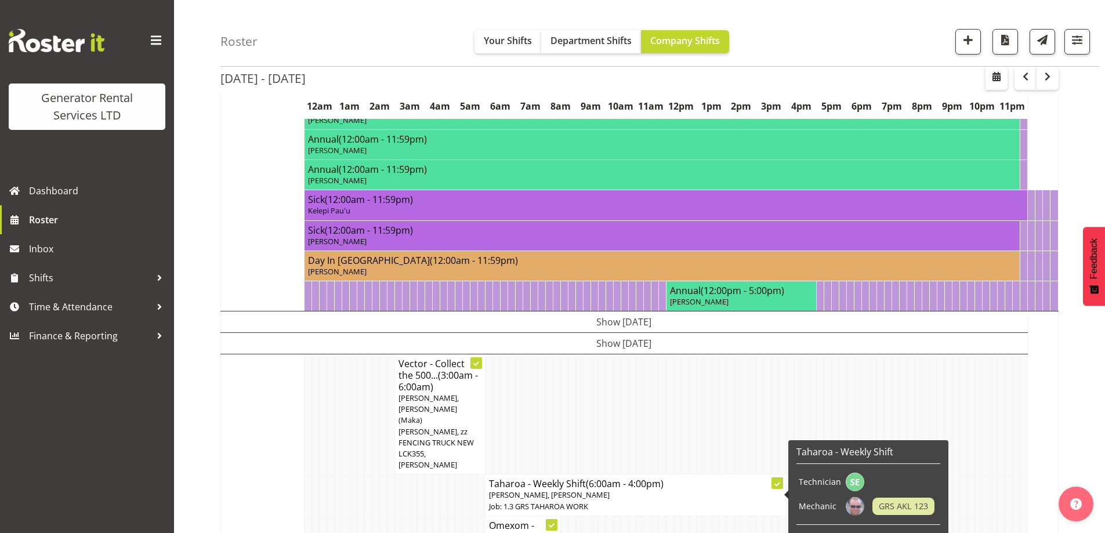
click at [603, 333] on td "Show Tue 23rd Sep 2025" at bounding box center [624, 322] width 807 height 21
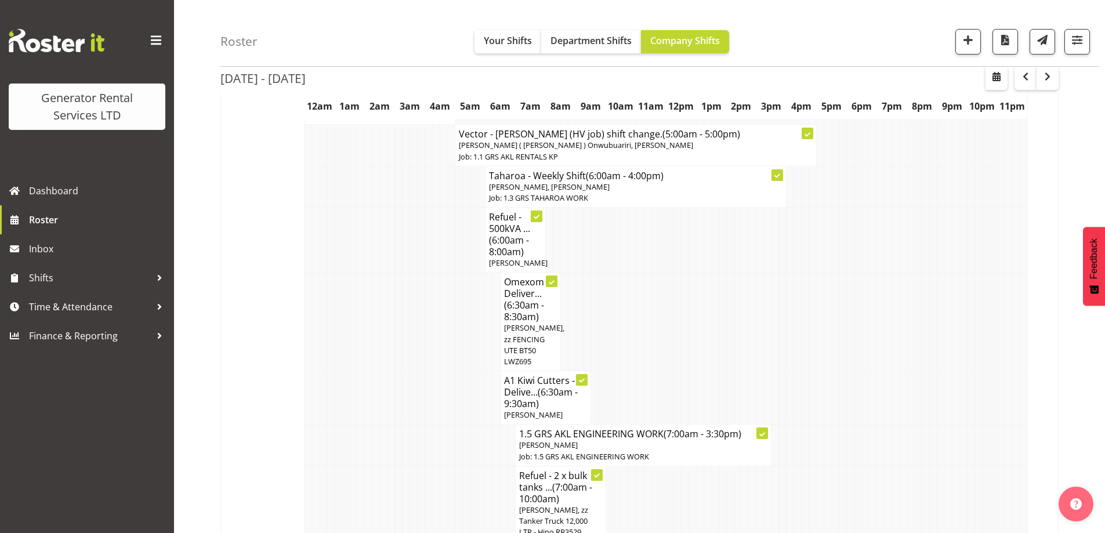
scroll to position [1741, 0]
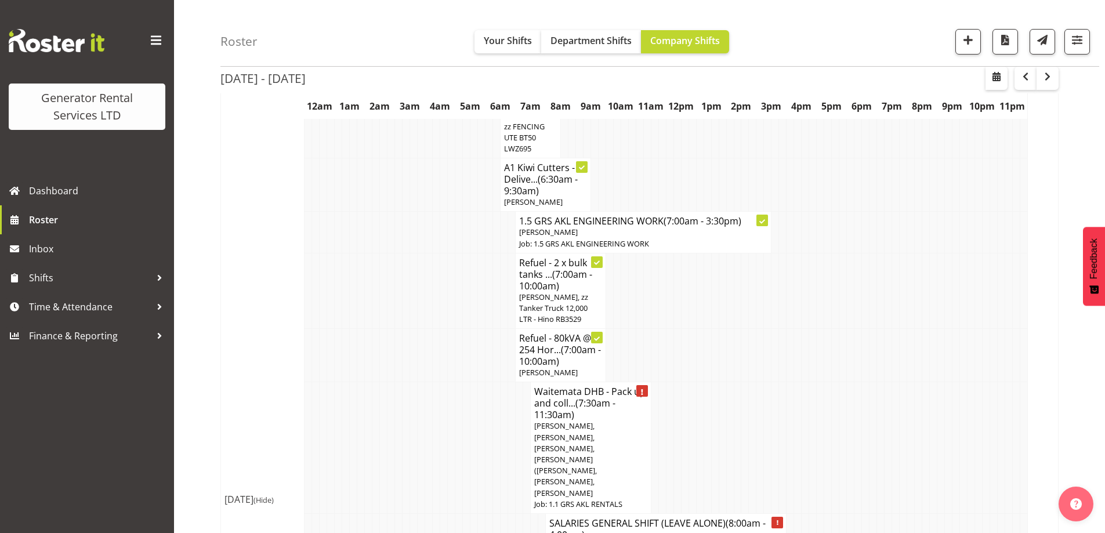
click at [444, 386] on td at bounding box center [444, 448] width 8 height 132
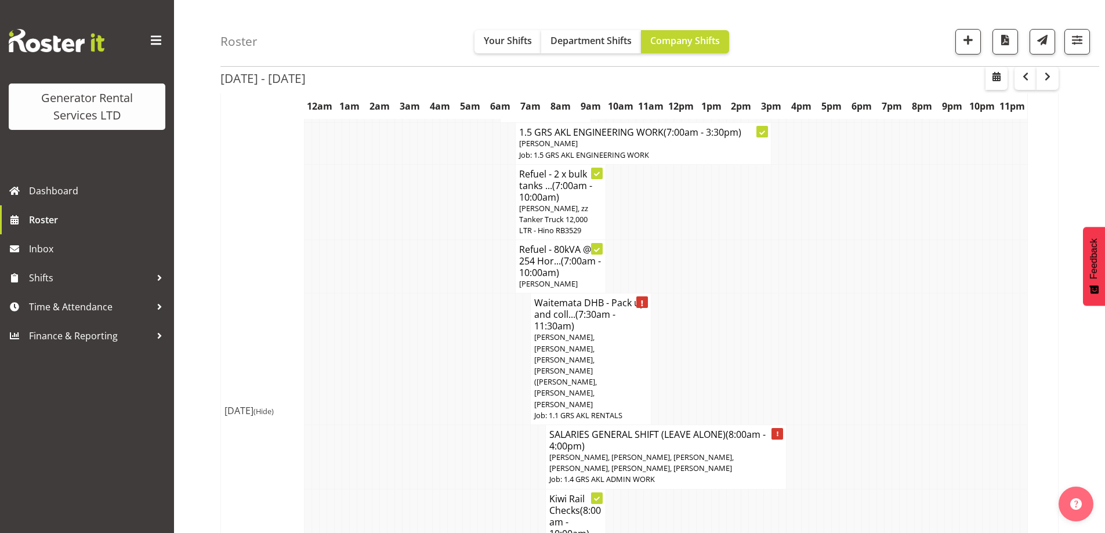
scroll to position [1857, 0]
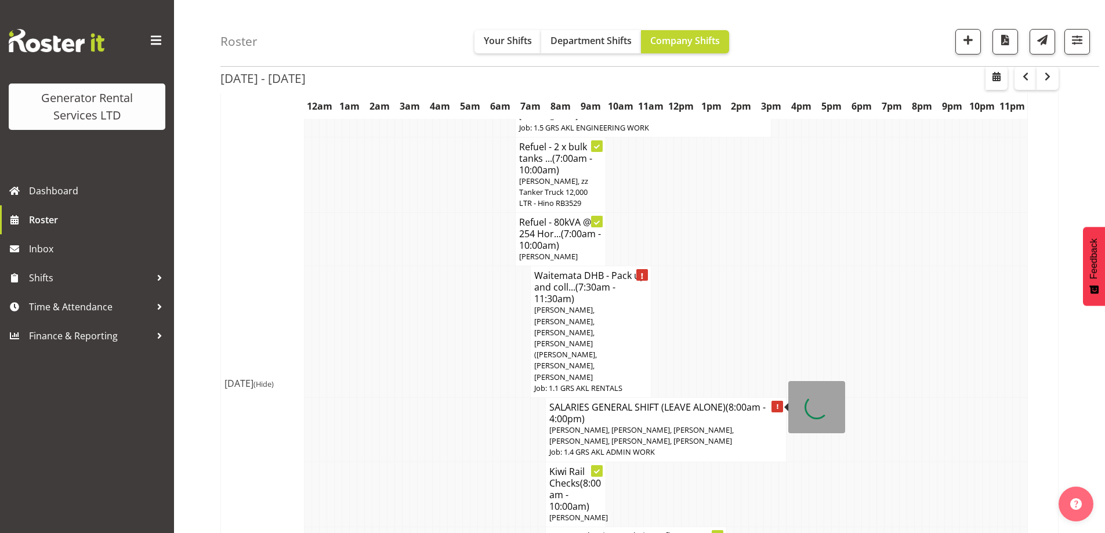
click at [373, 277] on td at bounding box center [376, 332] width 8 height 132
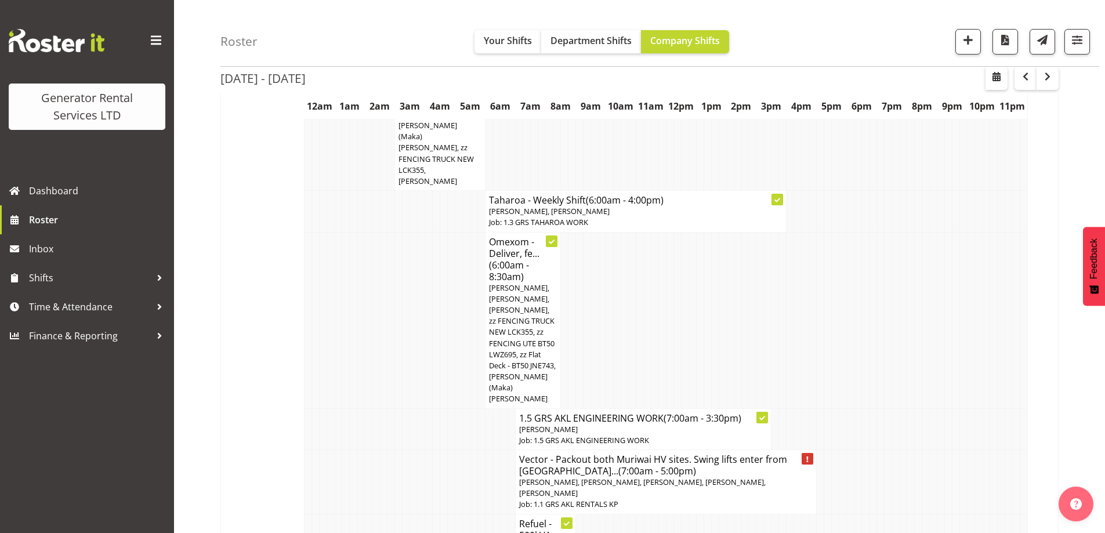
scroll to position [3249, 0]
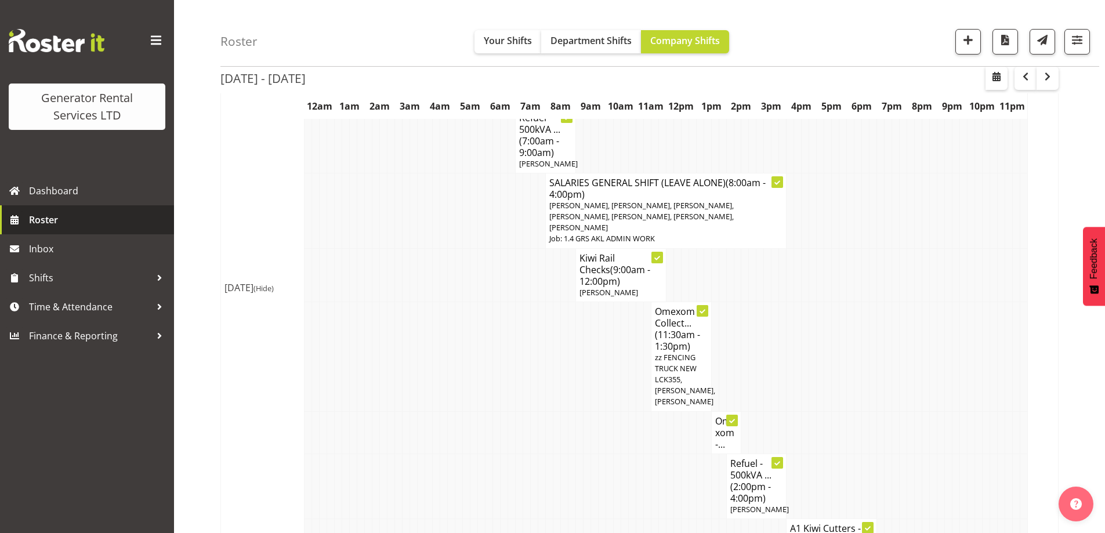
click at [69, 222] on span "Roster" at bounding box center [98, 219] width 139 height 17
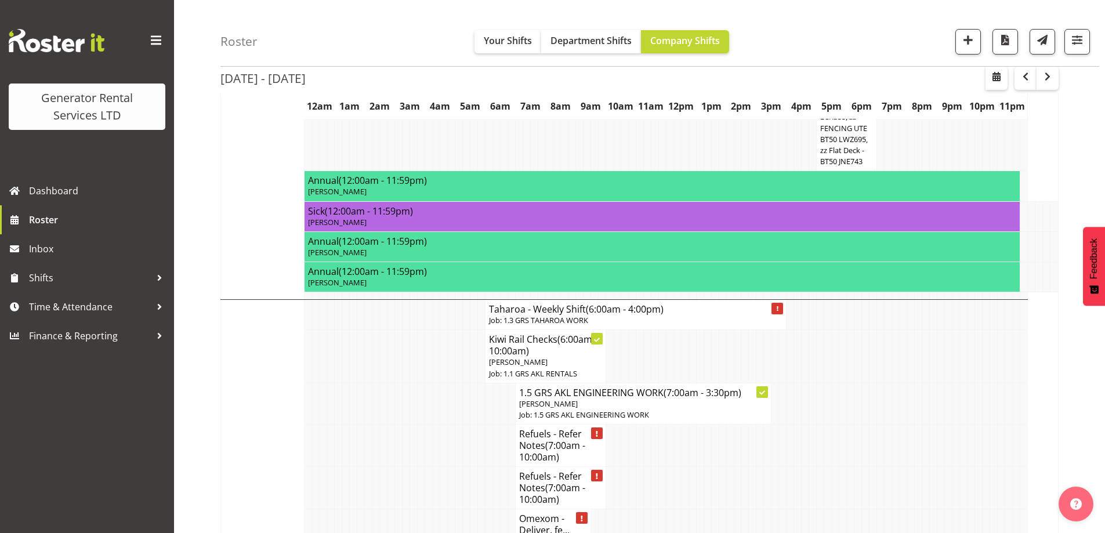
scroll to position [1392, 0]
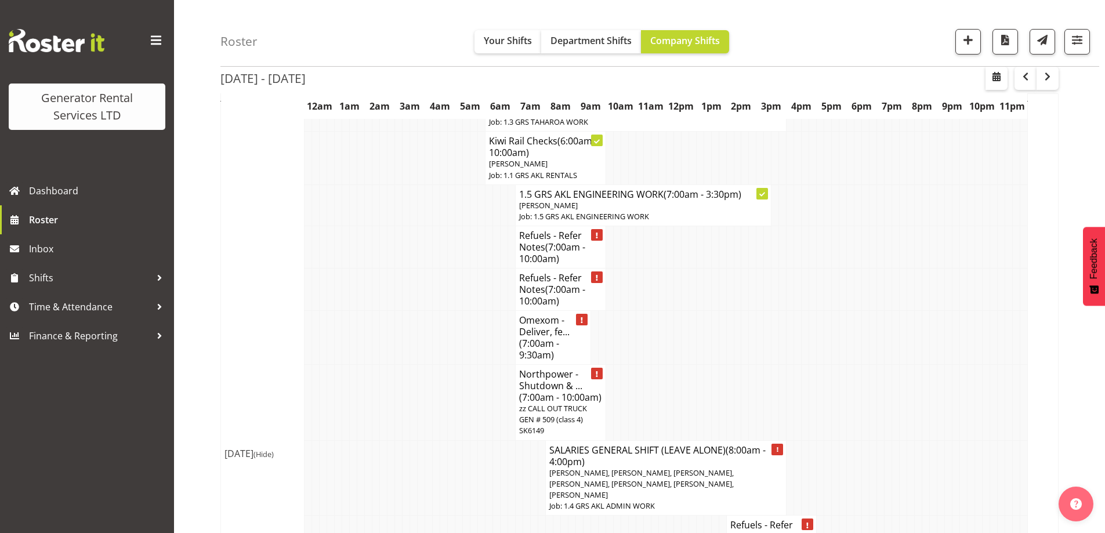
click at [471, 365] on td at bounding box center [475, 403] width 8 height 76
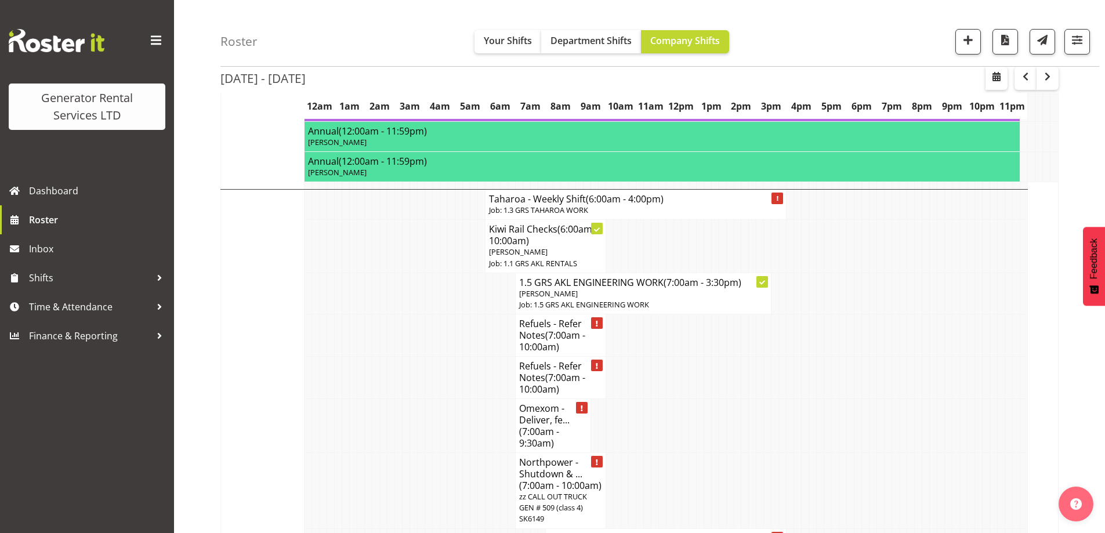
scroll to position [1451, 0]
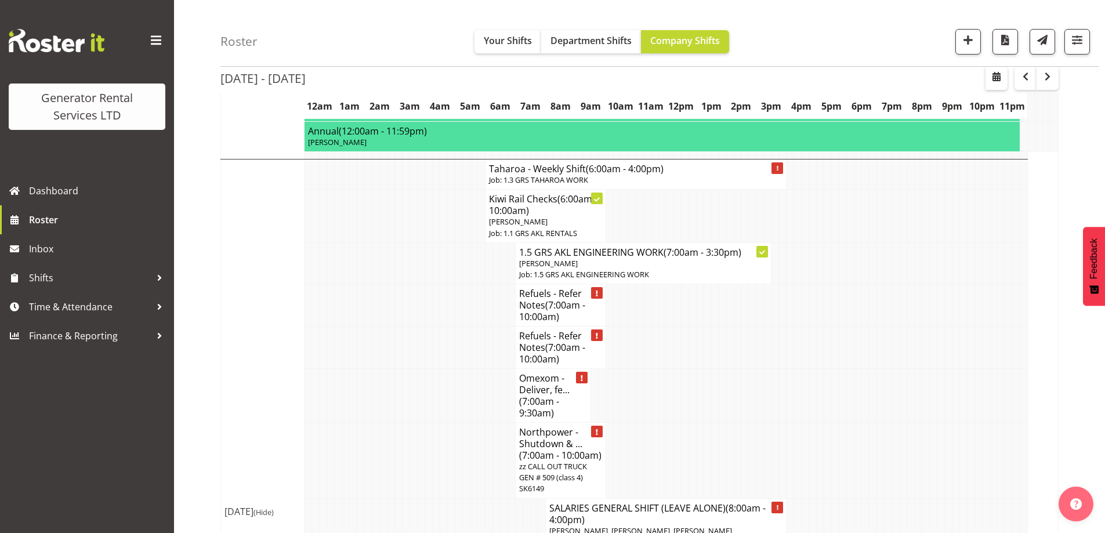
click at [456, 369] on td at bounding box center [459, 396] width 8 height 54
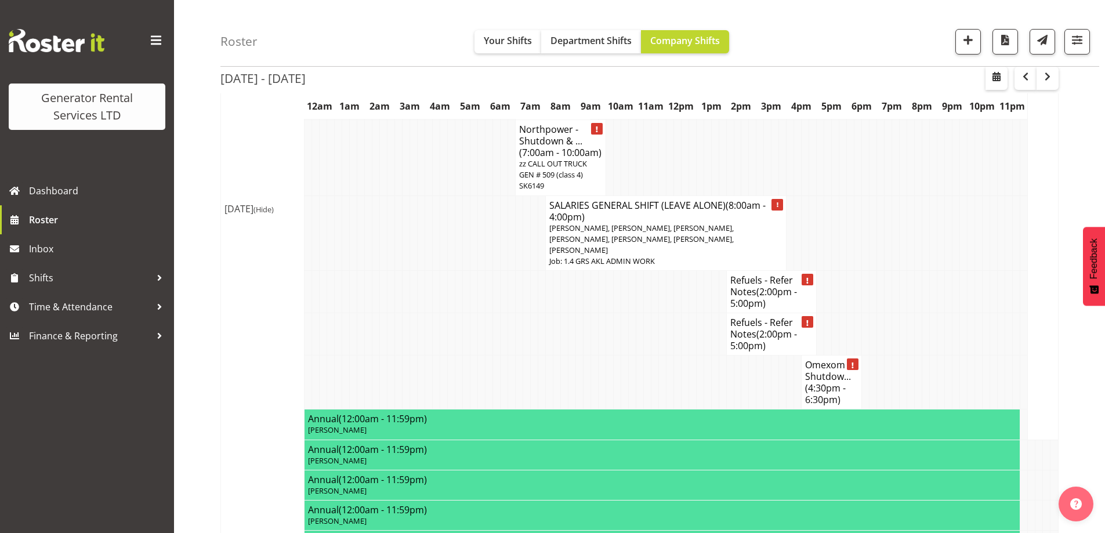
scroll to position [1625, 0]
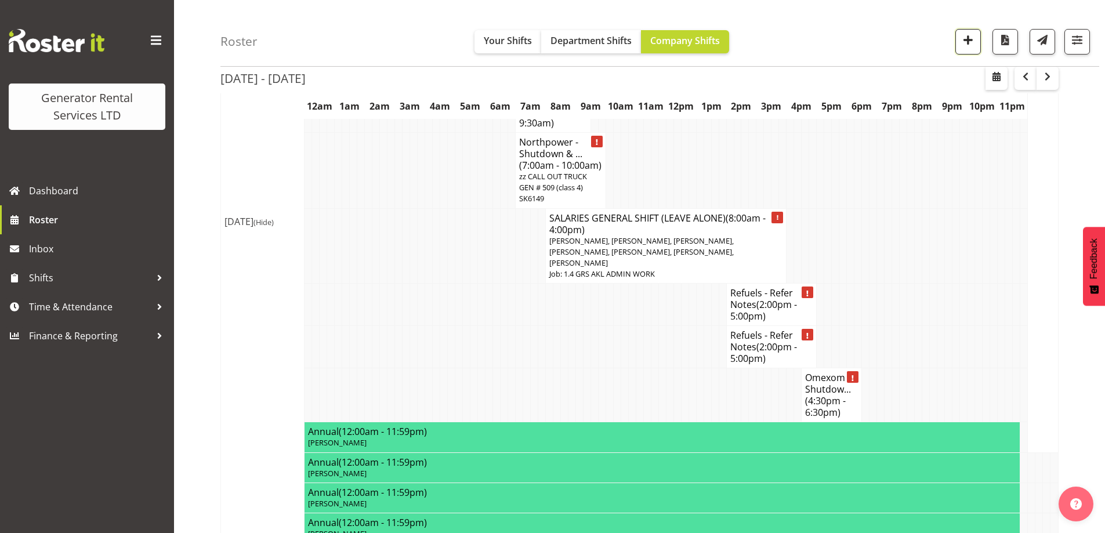
click at [960, 30] on button "button" at bounding box center [969, 42] width 26 height 26
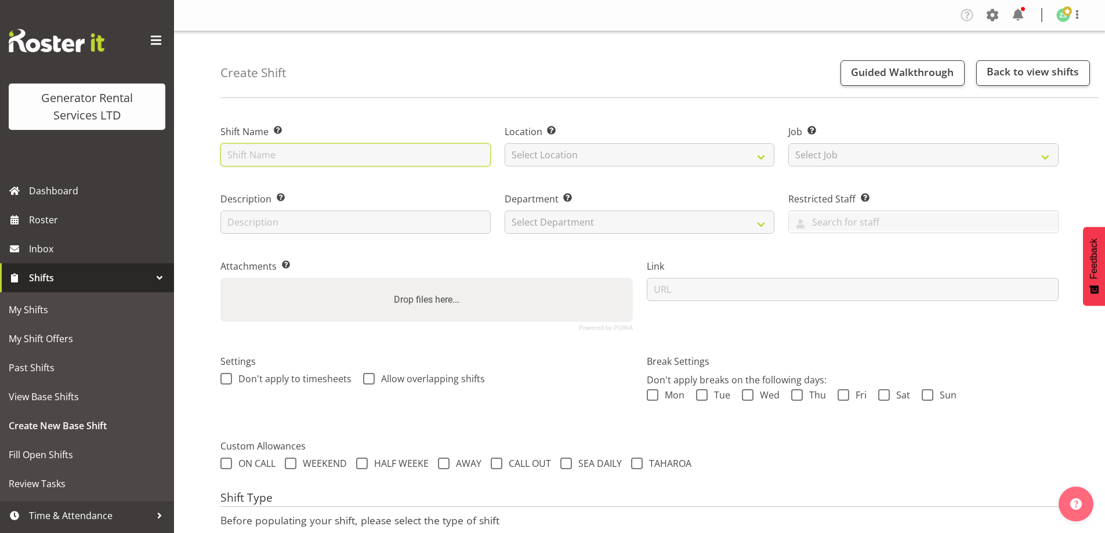
click at [389, 146] on input "text" at bounding box center [355, 154] width 270 height 23
click at [434, 154] on input "Waitemata Health NZ - Pack up and collect" at bounding box center [355, 154] width 270 height 23
click at [455, 148] on input "Waitemata Health NZ - Pack up and collect" at bounding box center [355, 154] width 270 height 23
click at [468, 160] on input "Waitemata Health NZ - Pack up and collect" at bounding box center [355, 154] width 270 height 23
paste input "the generator, fencing, soundproofing and bulk tank a"
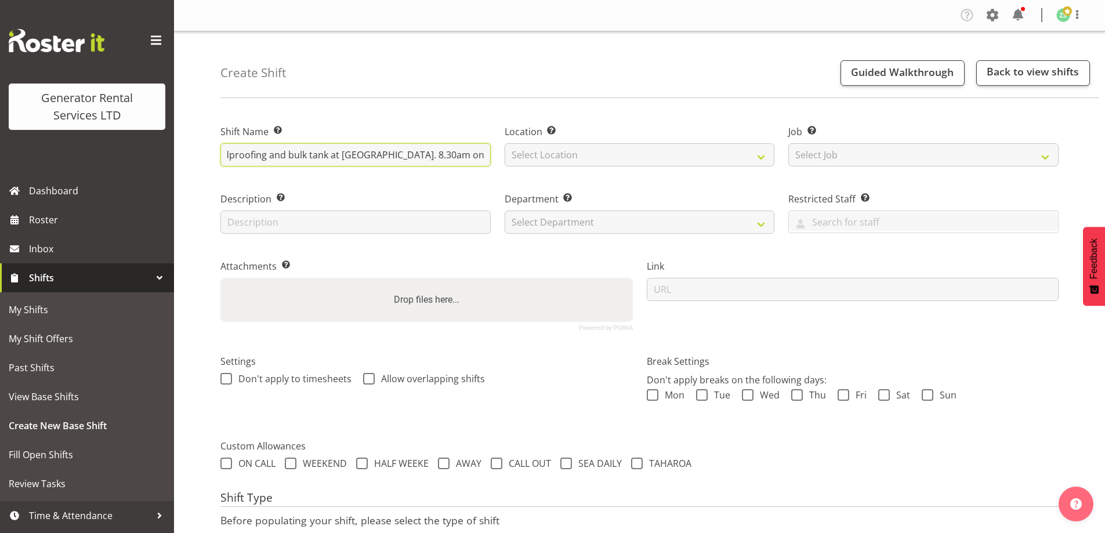
scroll to position [0, 321]
type input "Waitemata Health NZ - Pack up and collect the generator, fencing, soundproofing…"
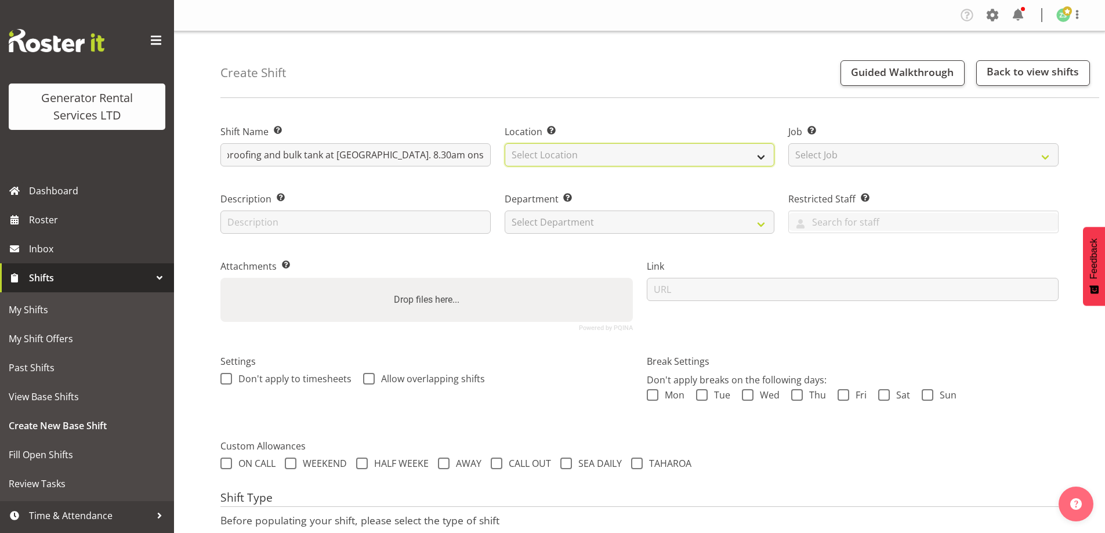
click at [583, 164] on select "Select Location [GEOGRAPHIC_DATA] [GEOGRAPHIC_DATA]" at bounding box center [640, 154] width 270 height 23
select select "28"
click at [505, 143] on select "Select Location [GEOGRAPHIC_DATA] [GEOGRAPHIC_DATA]" at bounding box center [640, 154] width 270 height 23
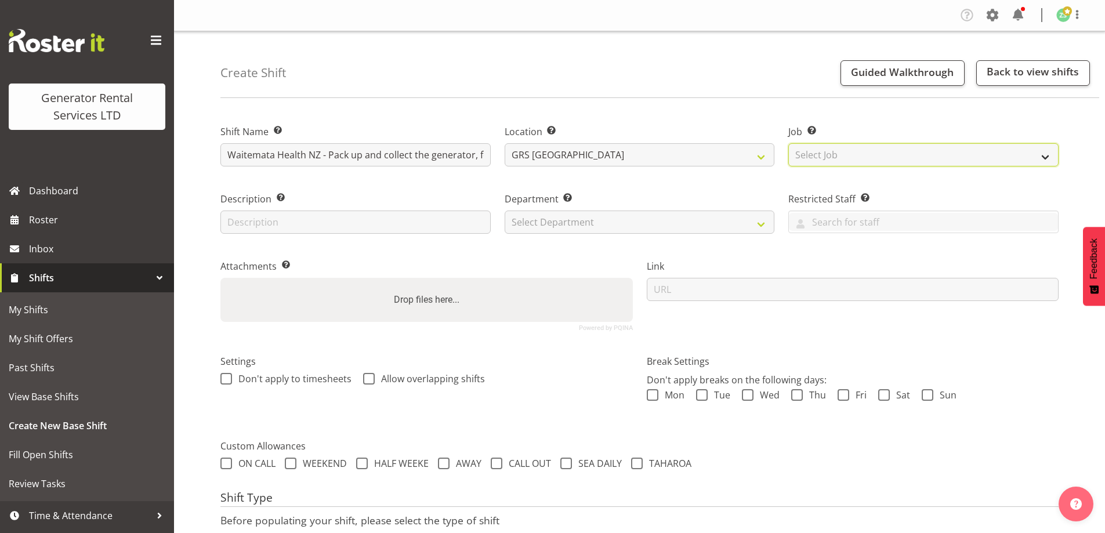
drag, startPoint x: 902, startPoint y: 156, endPoint x: 889, endPoint y: 166, distance: 15.7
click at [902, 156] on select "Select Job Create new job 1.1 GRS AKL RENTALS 1.1 GRS AKL RENTALS AC 1.1 GRS AK…" at bounding box center [923, 154] width 270 height 23
select select "9"
click at [788, 143] on select "Select Job Create new job 1.1 GRS AKL RENTALS 1.1 GRS AKL RENTALS AC 1.1 GRS AK…" at bounding box center [923, 154] width 270 height 23
click at [670, 236] on div "Department Set the department that the shift relates to. Select Department GRS …" at bounding box center [640, 209] width 284 height 67
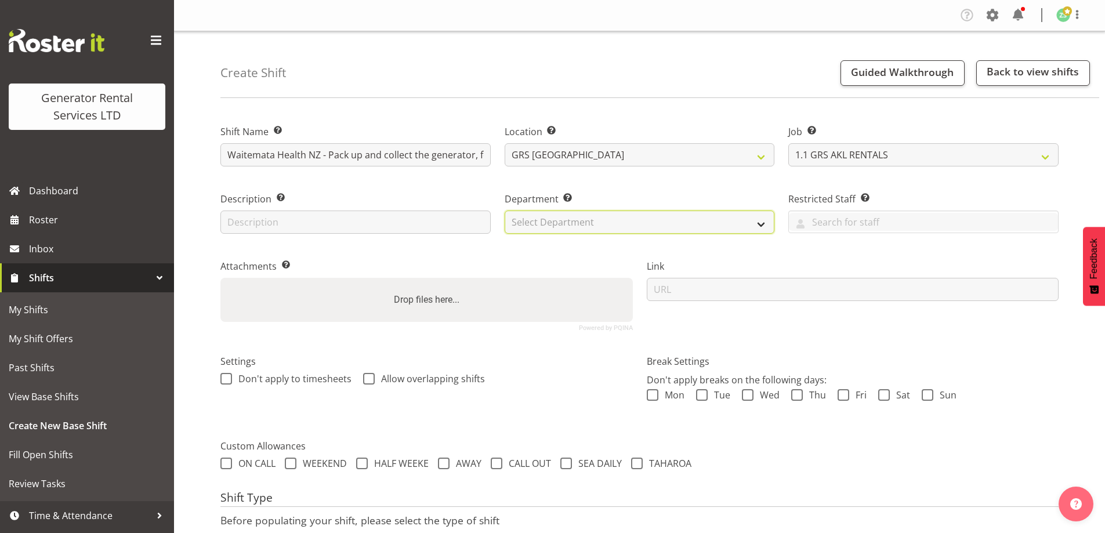
click at [674, 224] on select "Select Department GRS ADMIN AKL GRS HIRE AKL GRS HIRE TGA GRS HIRE HST GRS ENGI…" at bounding box center [640, 222] width 270 height 23
select select "20"
click at [505, 211] on select "Select Department GRS ADMIN AKL GRS HIRE AKL GRS HIRE TGA GRS HIRE HST GRS ENGI…" at bounding box center [640, 222] width 270 height 23
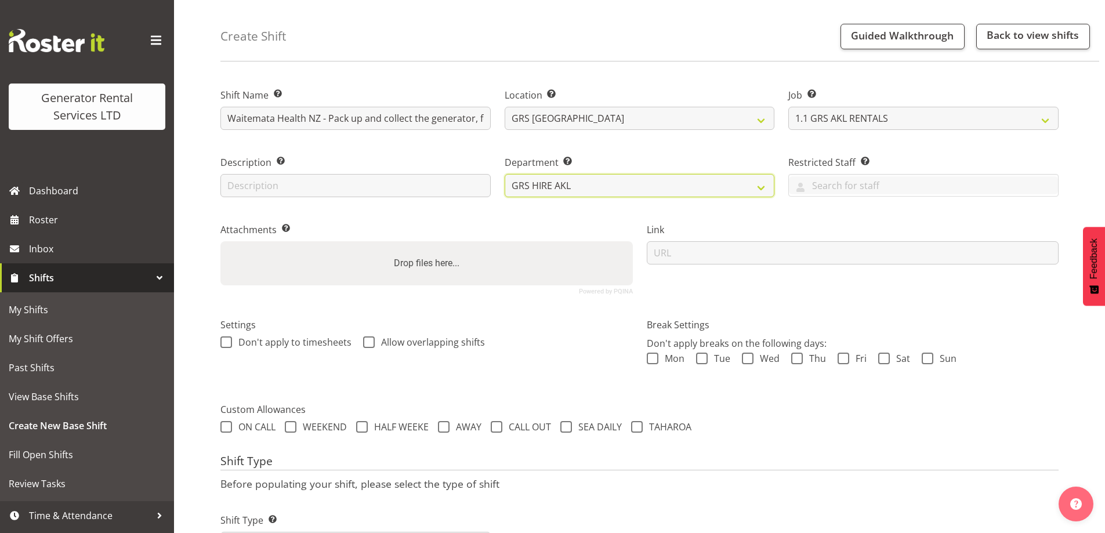
scroll to position [95, 0]
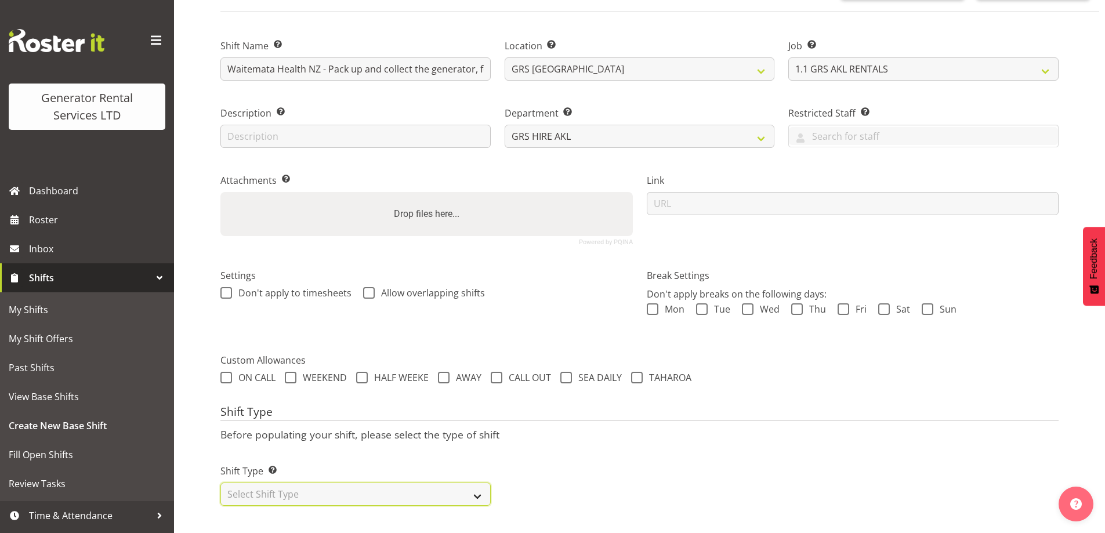
click at [381, 487] on select "Select Shift Type One Off Shift Recurring Shift Rotating Shift" at bounding box center [355, 494] width 270 height 23
select select "one_off"
click at [220, 483] on select "Select Shift Type One Off Shift Recurring Shift Rotating Shift" at bounding box center [355, 494] width 270 height 23
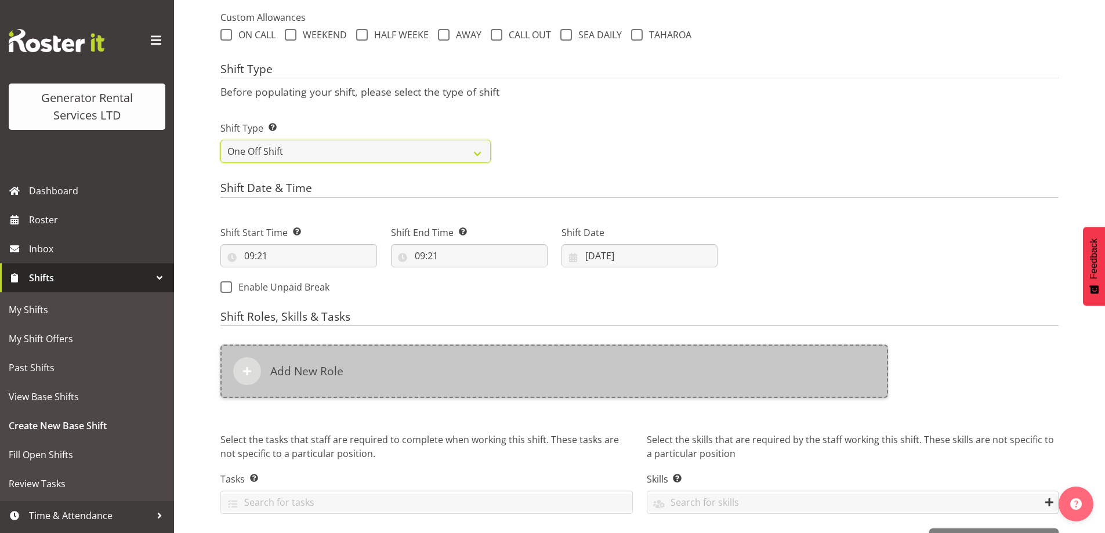
scroll to position [467, 0]
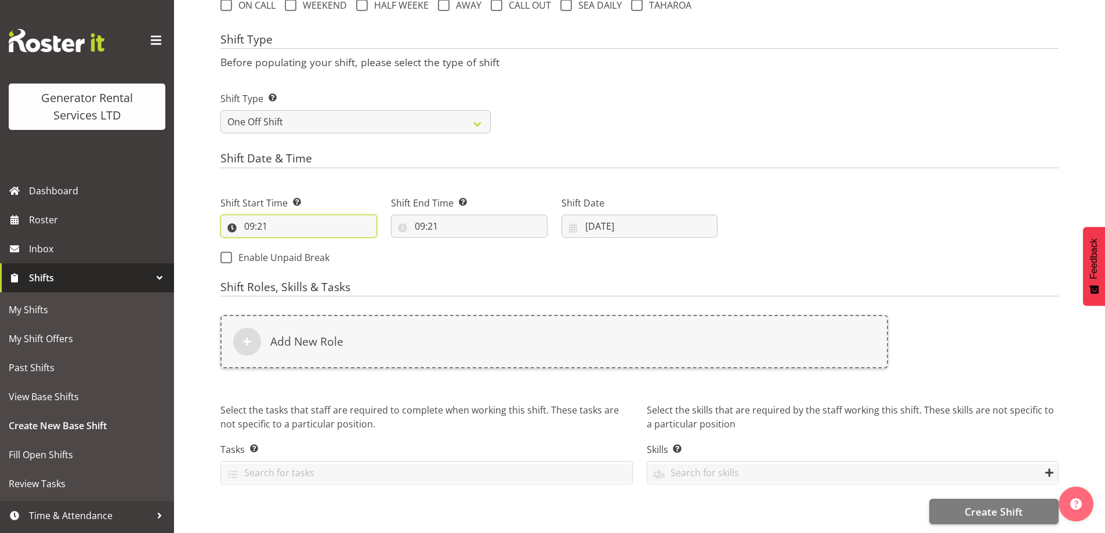
click at [330, 218] on input "09:21" at bounding box center [298, 226] width 157 height 23
click at [295, 249] on select "00 01 02 03 04 05 06 07 08 09 10 11 12 13 14 15 16 17 18 19 20 21 22 23" at bounding box center [300, 256] width 26 height 23
click at [327, 245] on select "00 01 02 03 04 05 06 07 08 09 10 11 12 13 14 15 16 17 18 19 20 21 22 23 24 25 2…" at bounding box center [330, 256] width 26 height 23
click at [293, 248] on select "00 01 02 03 04 05 06 07 08 09 10 11 12 13 14 15 16 17 18 19 20 21 22 23" at bounding box center [300, 256] width 26 height 23
select select "8"
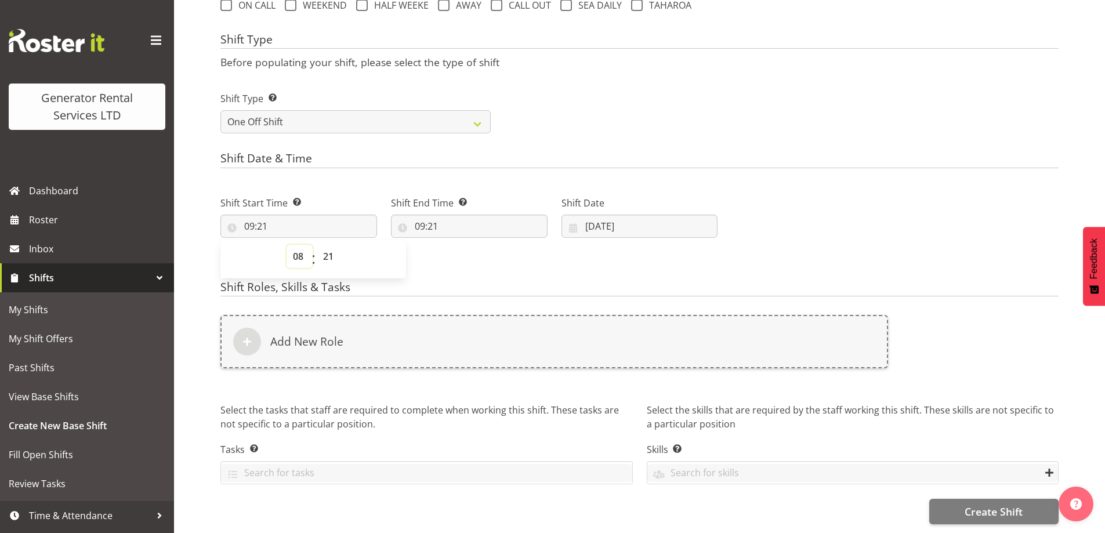
click at [287, 245] on select "00 01 02 03 04 05 06 07 08 09 10 11 12 13 14 15 16 17 18 19 20 21 22 23" at bounding box center [300, 256] width 26 height 23
type input "08:21"
click at [332, 249] on select "00 01 02 03 04 05 06 07 08 09 10 11 12 13 14 15 16 17 18 19 20 21 22 23 24 25 2…" at bounding box center [330, 256] width 26 height 23
select select "0"
click at [317, 245] on select "00 01 02 03 04 05 06 07 08 09 10 11 12 13 14 15 16 17 18 19 20 21 22 23 24 25 2…" at bounding box center [330, 256] width 26 height 23
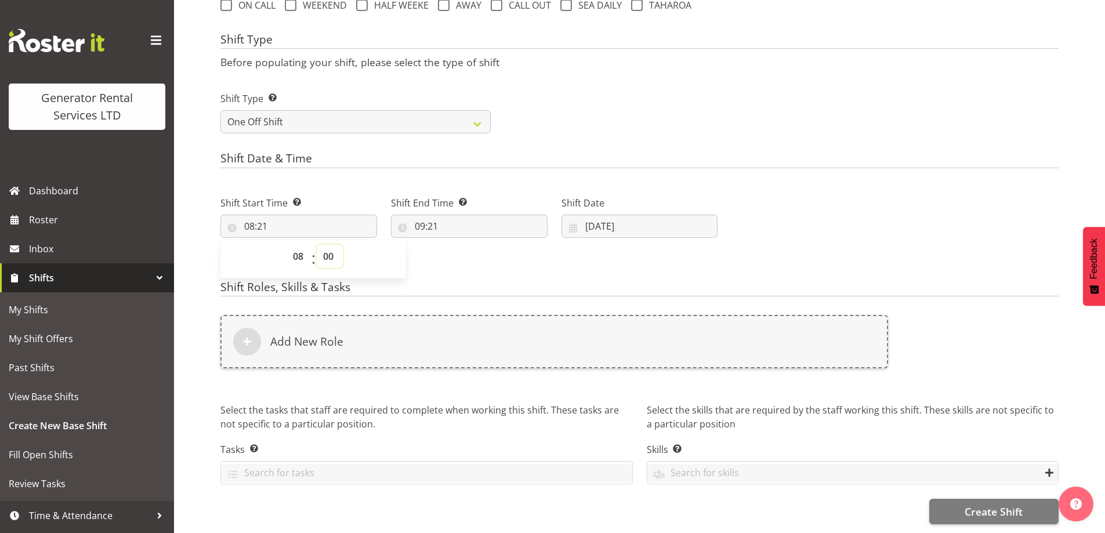
type input "08:00"
click at [507, 226] on input "09:21" at bounding box center [469, 226] width 157 height 23
drag, startPoint x: 473, startPoint y: 250, endPoint x: 473, endPoint y: 263, distance: 12.8
click at [473, 250] on select "00 01 02 03 04 05 06 07 08 09 10 11 12 13 14 15 16 17 18 19 20 21 22 23" at bounding box center [470, 256] width 26 height 23
select select "11"
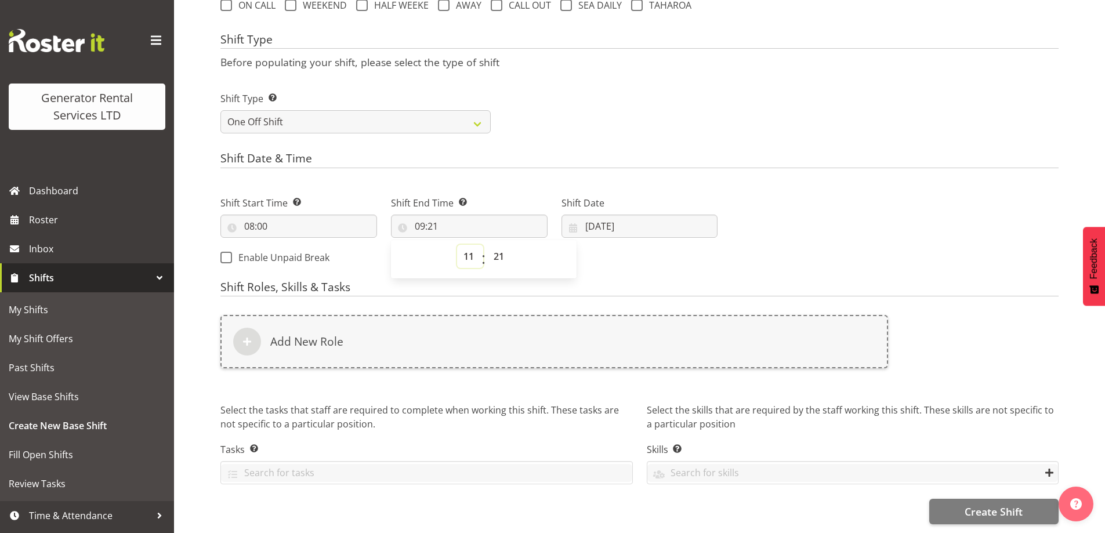
click at [457, 245] on select "00 01 02 03 04 05 06 07 08 09 10 11 12 13 14 15 16 17 18 19 20 21 22 23" at bounding box center [470, 256] width 26 height 23
type input "11:21"
drag, startPoint x: 500, startPoint y: 247, endPoint x: 501, endPoint y: 239, distance: 7.6
click at [500, 246] on select "00 01 02 03 04 05 06 07 08 09 10 11 12 13 14 15 16 17 18 19 20 21 22 23 24 25 2…" at bounding box center [500, 256] width 26 height 23
select select "0"
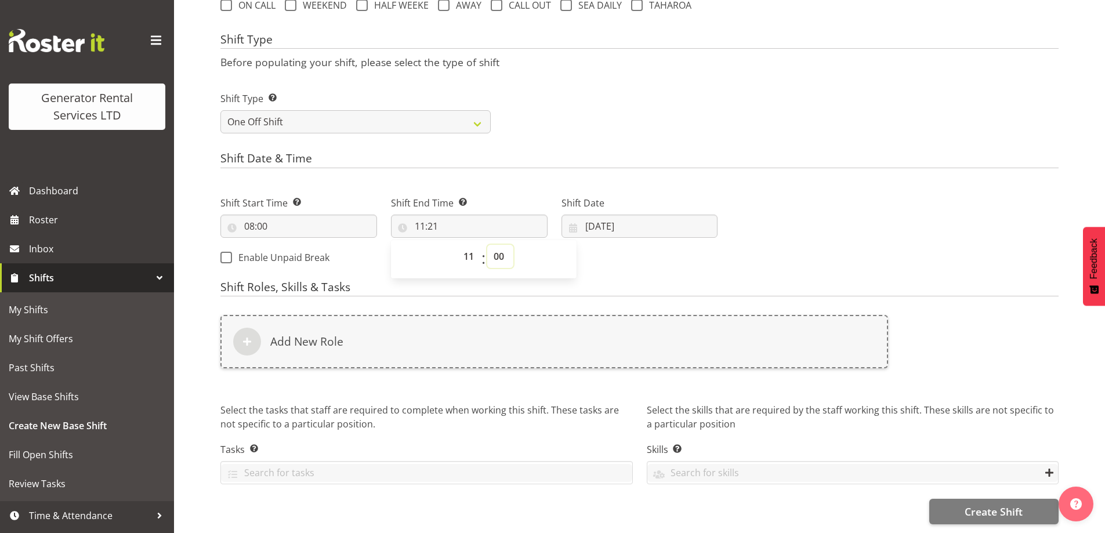
click at [487, 245] on select "00 01 02 03 04 05 06 07 08 09 10 11 12 13 14 15 16 17 18 19 20 21 22 23 24 25 2…" at bounding box center [500, 256] width 26 height 23
type input "11:00"
click at [641, 220] on input "25/09/2025" at bounding box center [640, 226] width 157 height 23
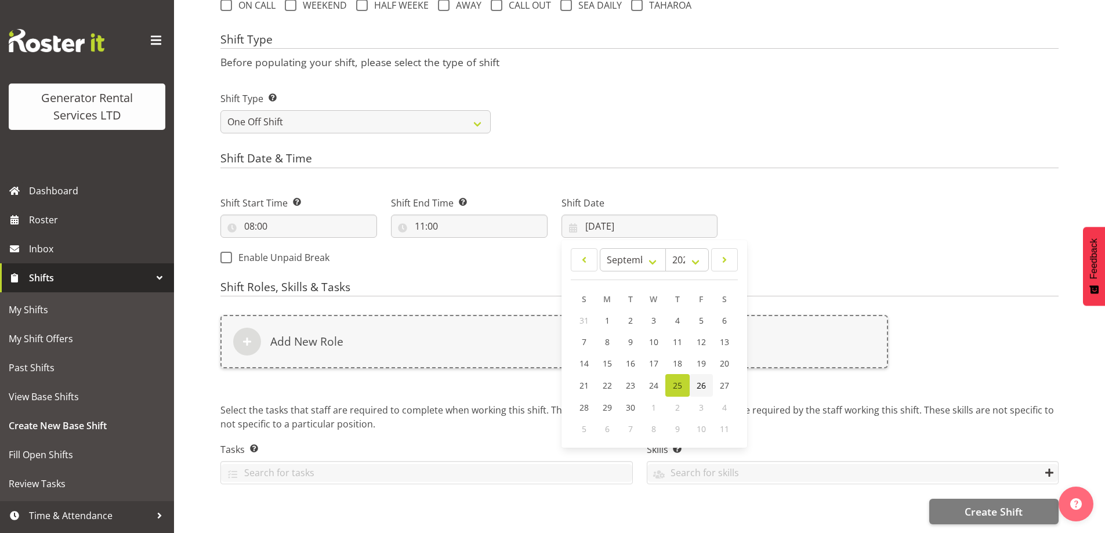
click at [709, 376] on link "26" at bounding box center [701, 385] width 23 height 23
type input "26/09/2025"
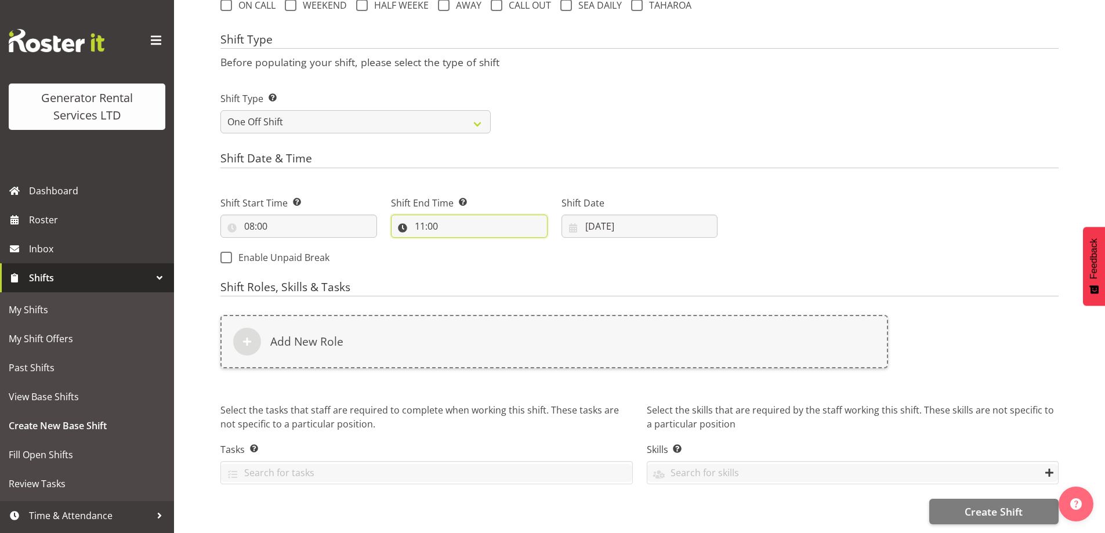
click at [457, 219] on input "11:00" at bounding box center [469, 226] width 157 height 23
drag, startPoint x: 469, startPoint y: 248, endPoint x: 469, endPoint y: 237, distance: 11.0
click at [469, 248] on select "00 01 02 03 04 05 06 07 08 09 10 11 12 13 14 15 16 17 18 19 20 21 22 23" at bounding box center [470, 256] width 26 height 23
select select "12"
click at [457, 245] on select "00 01 02 03 04 05 06 07 08 09 10 11 12 13 14 15 16 17 18 19 20 21 22 23" at bounding box center [470, 256] width 26 height 23
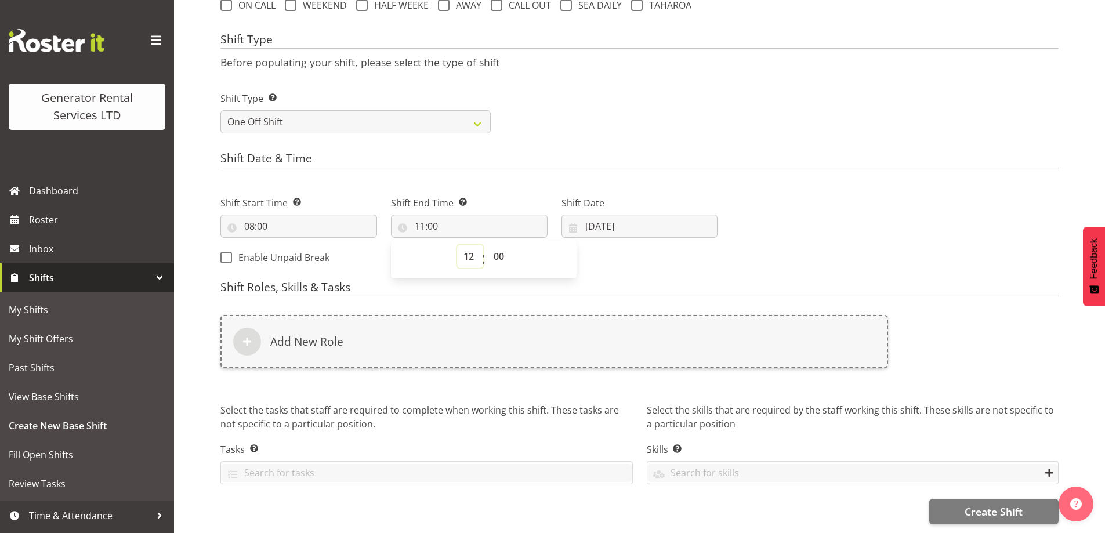
type input "12:00"
click at [659, 215] on input "26/09/2025" at bounding box center [640, 226] width 157 height 23
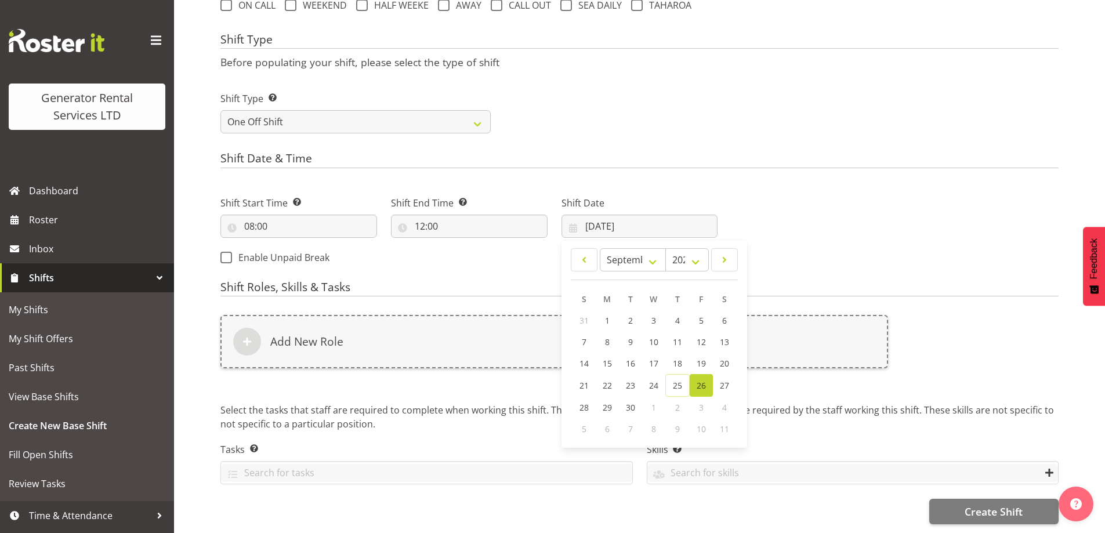
click at [792, 222] on div "Next Shifts" at bounding box center [895, 227] width 341 height 94
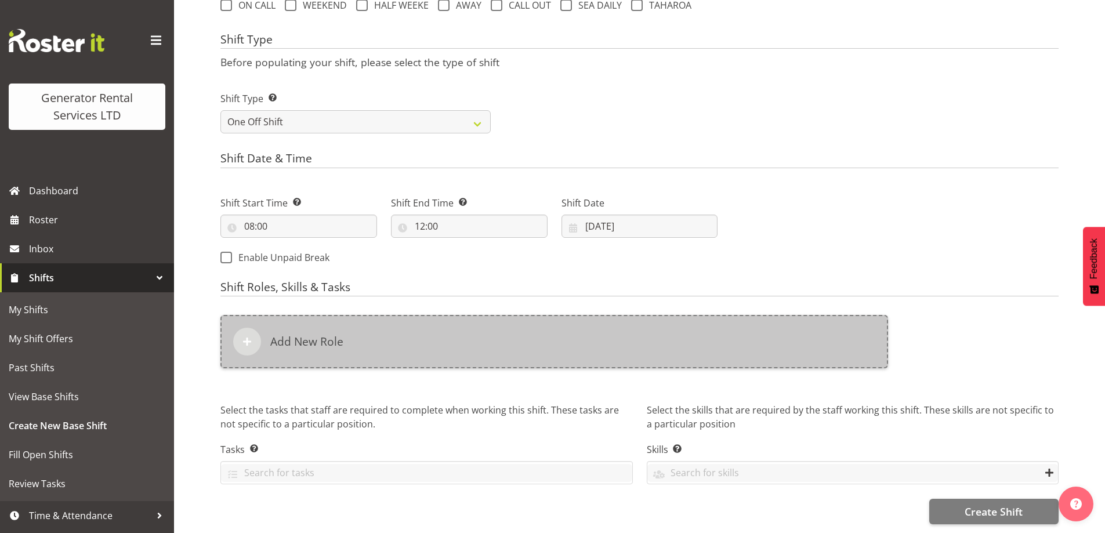
click at [601, 335] on div "Add New Role" at bounding box center [554, 341] width 668 height 53
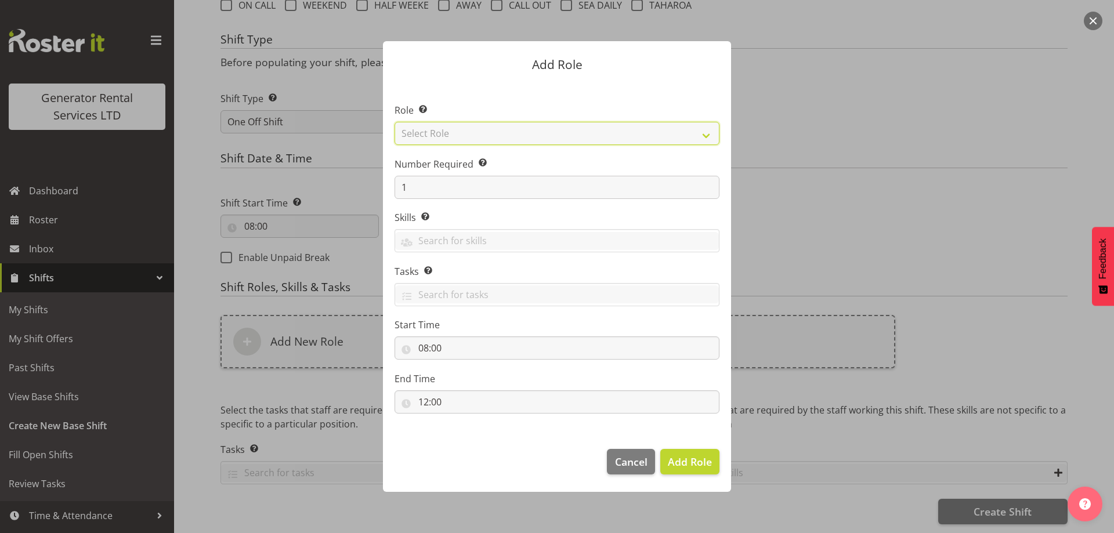
click at [442, 138] on select "Select Role Account Manager Electrician Engineering GM HSEQ manager MECH Mechan…" at bounding box center [557, 133] width 325 height 23
select select "20"
click at [395, 122] on select "Select Role Account Manager Electrician Engineering GM HSEQ manager MECH Mechan…" at bounding box center [557, 133] width 325 height 23
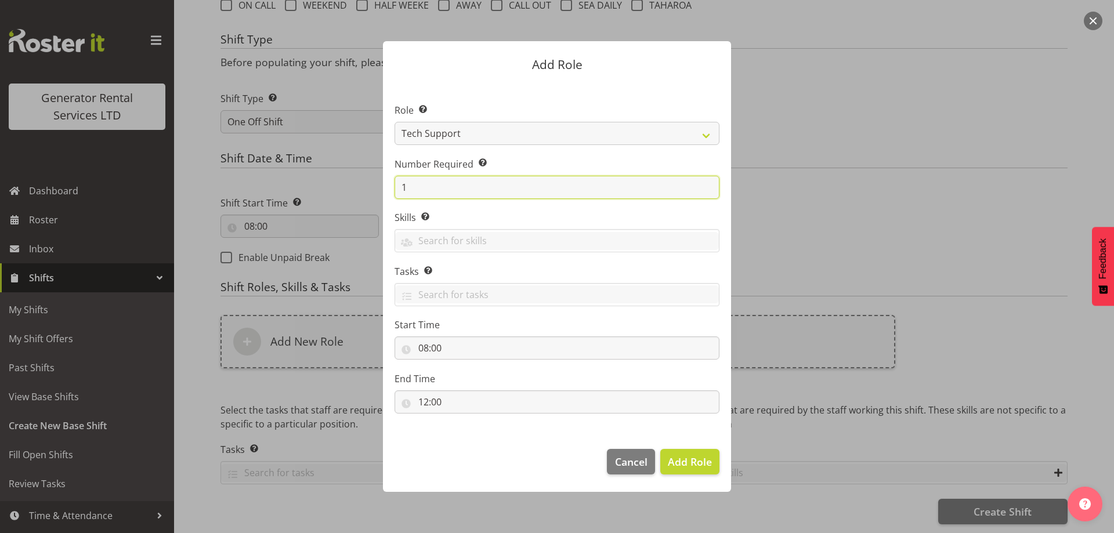
click at [455, 190] on input "1" at bounding box center [557, 187] width 325 height 23
type input "3"
click at [688, 455] on span "Add 3 Roles" at bounding box center [683, 462] width 58 height 14
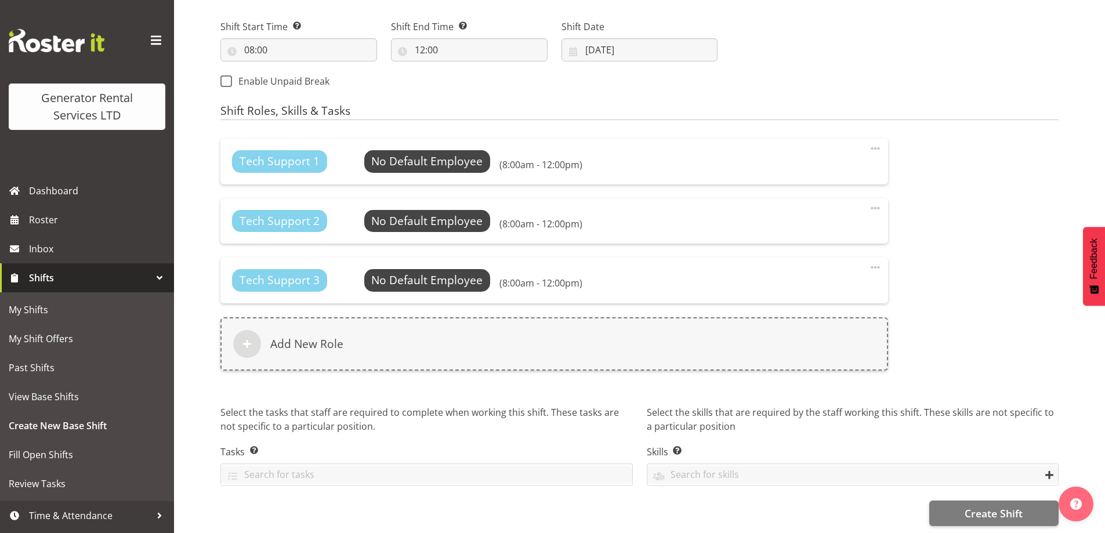
scroll to position [641, 0]
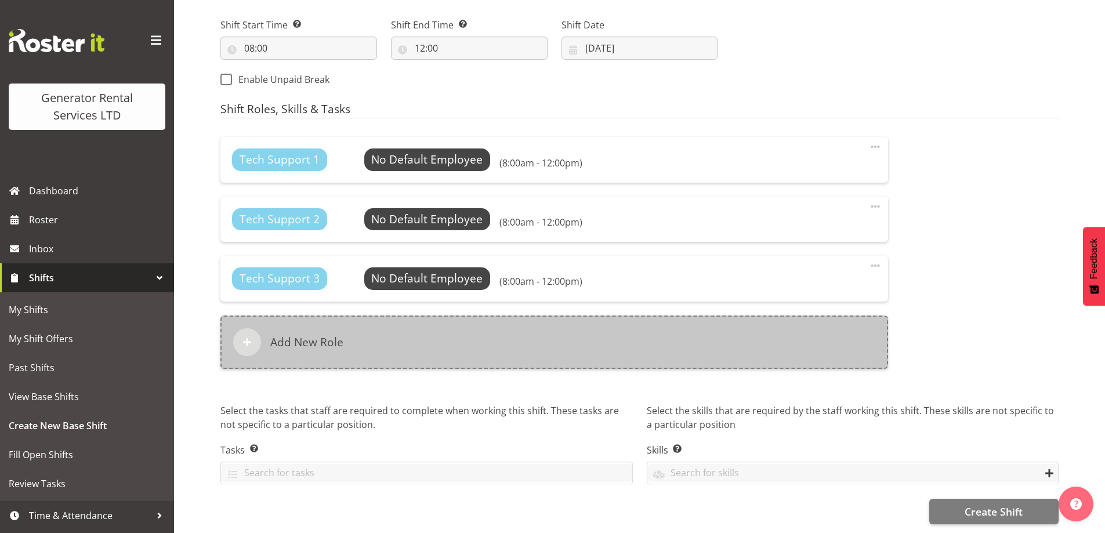
click at [418, 355] on div "Add New Role" at bounding box center [554, 342] width 668 height 53
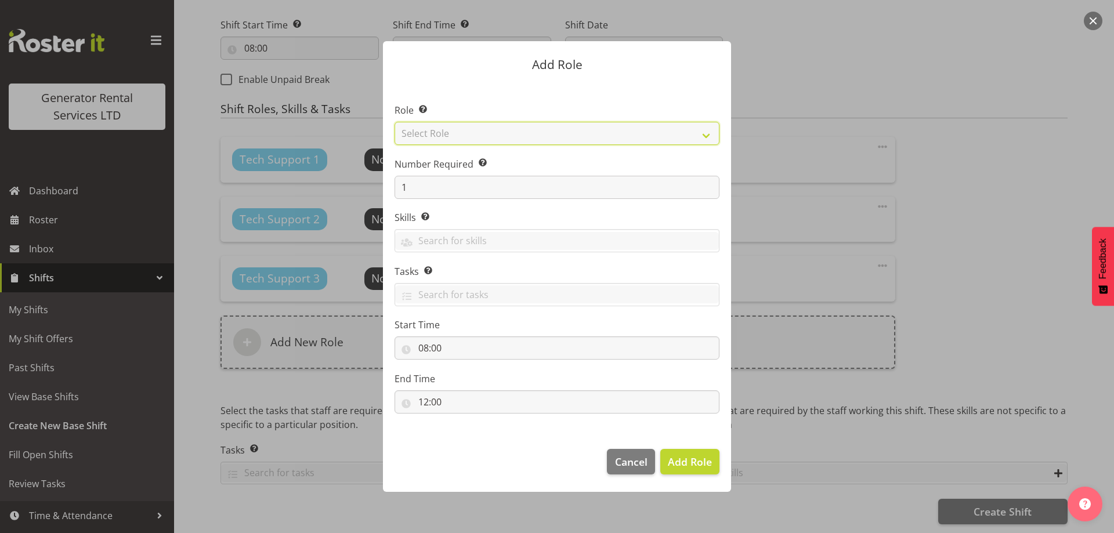
click at [450, 137] on select "Select Role Account Manager Electrician Engineering GM HSEQ manager MECH Mechan…" at bounding box center [557, 133] width 325 height 23
select select "21"
click at [395, 122] on select "Select Role Account Manager Electrician Engineering GM HSEQ manager MECH Mechan…" at bounding box center [557, 133] width 325 height 23
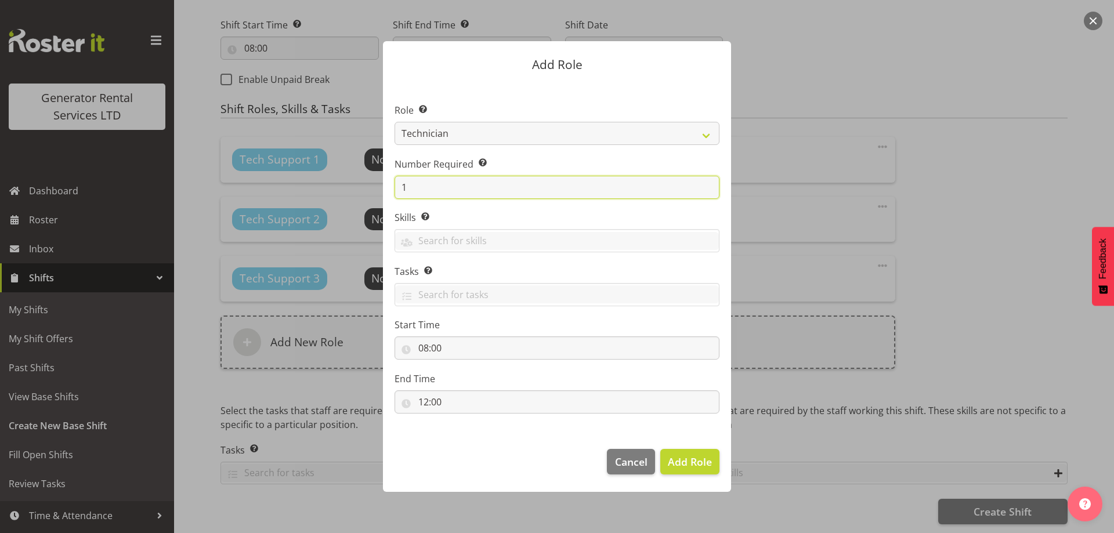
click at [453, 182] on input "1" at bounding box center [557, 187] width 325 height 23
type input "2"
click at [680, 473] on button "Add 2 Roles" at bounding box center [682, 462] width 73 height 26
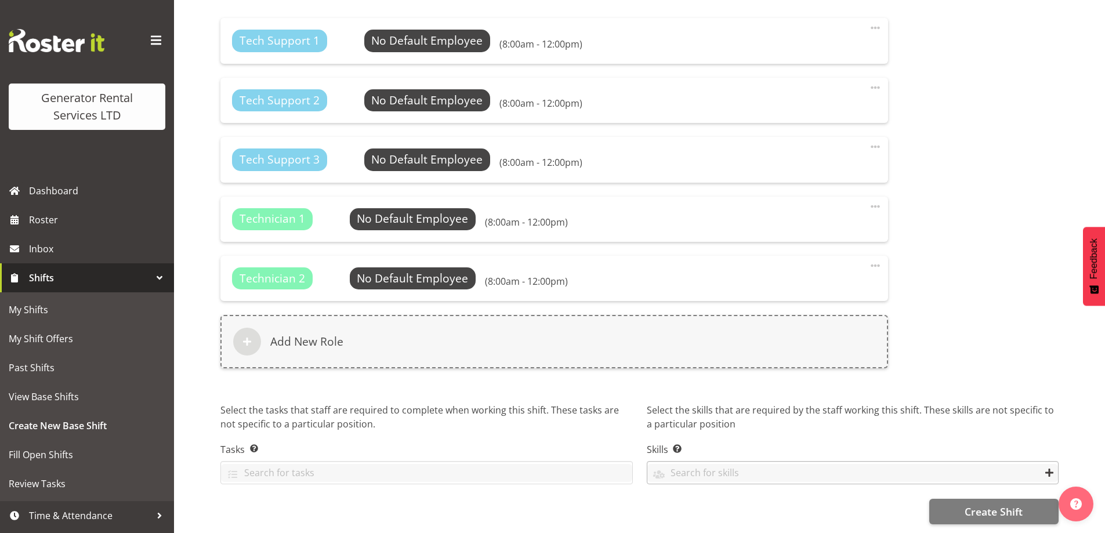
scroll to position [764, 0]
click at [965, 499] on button "Create Shift" at bounding box center [993, 512] width 129 height 26
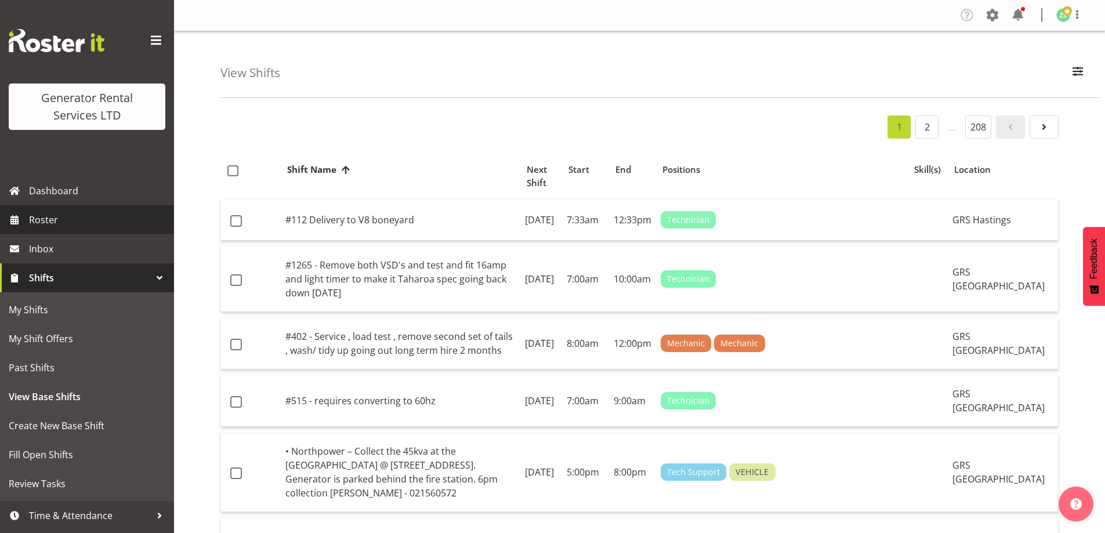
click at [95, 219] on span "Roster" at bounding box center [98, 219] width 139 height 17
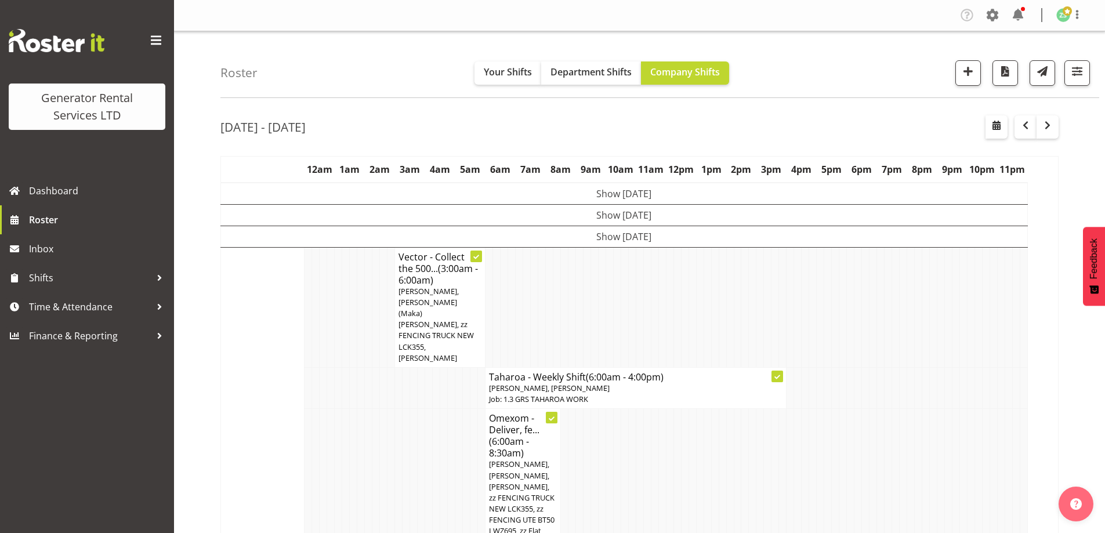
click at [347, 409] on td at bounding box center [346, 497] width 8 height 176
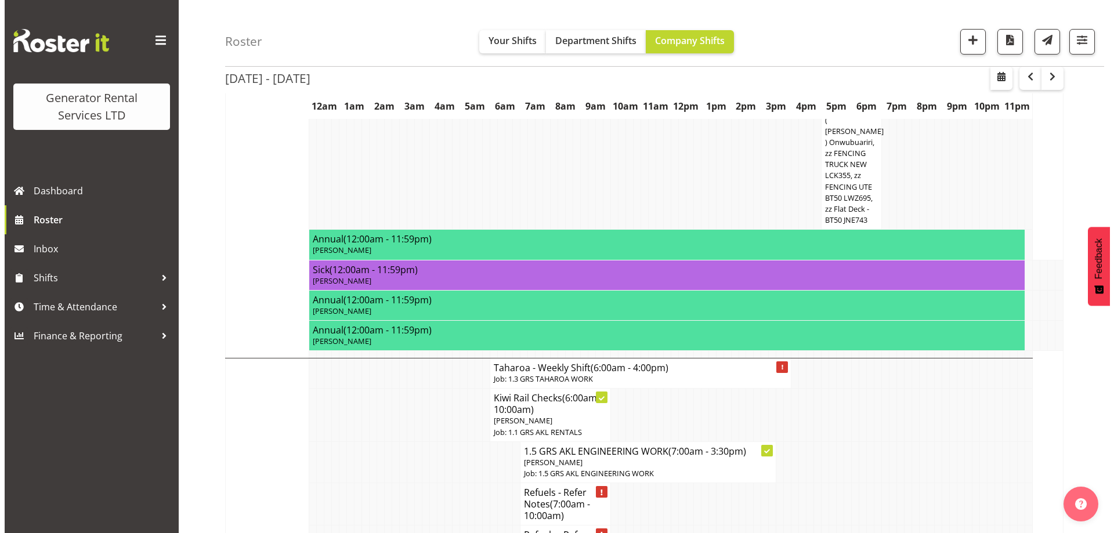
scroll to position [1160, 0]
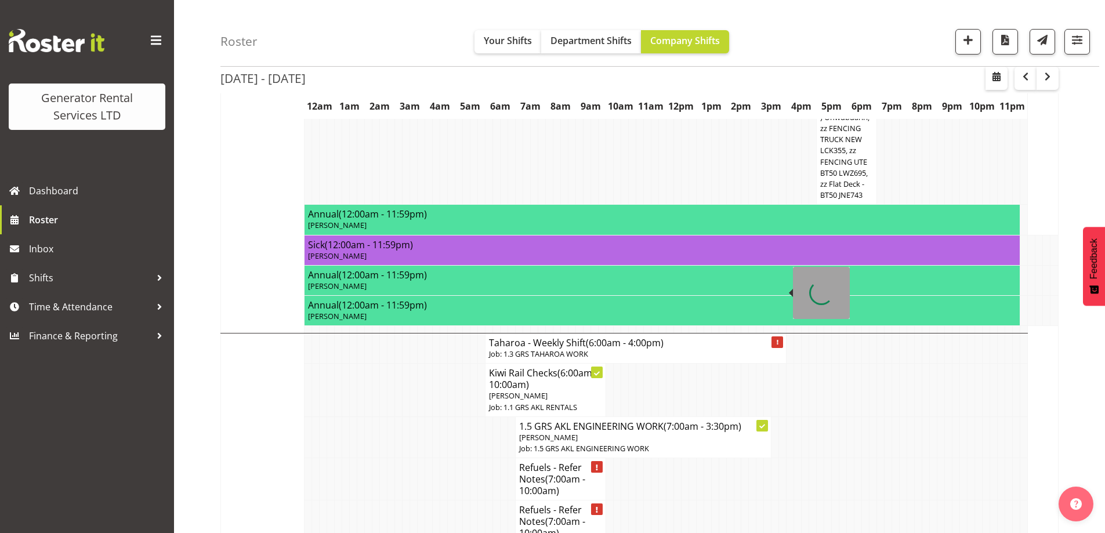
click at [668, 349] on p "Job: 1.3 GRS TAHAROA WORK" at bounding box center [636, 354] width 294 height 11
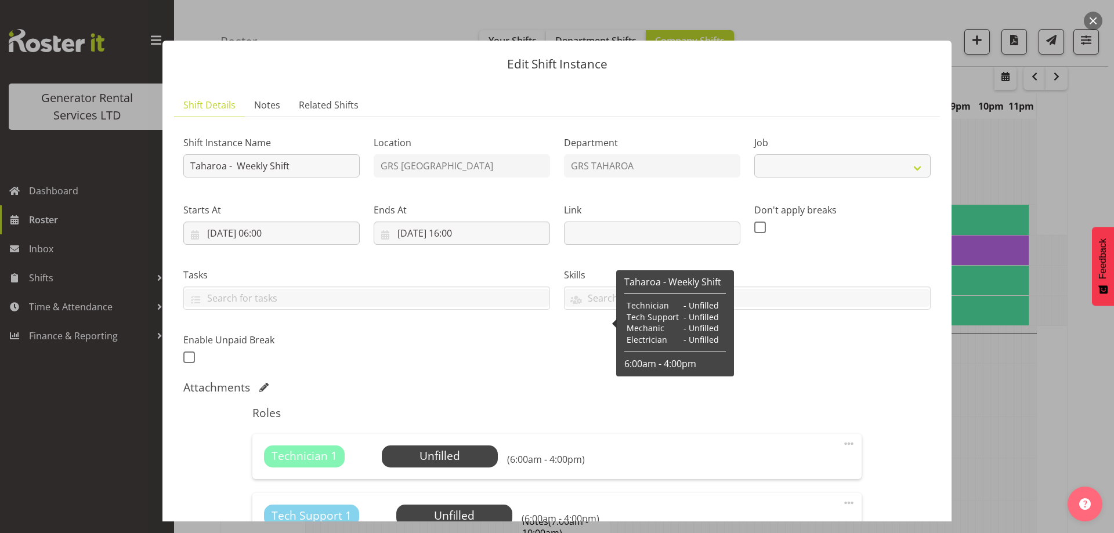
select select "874"
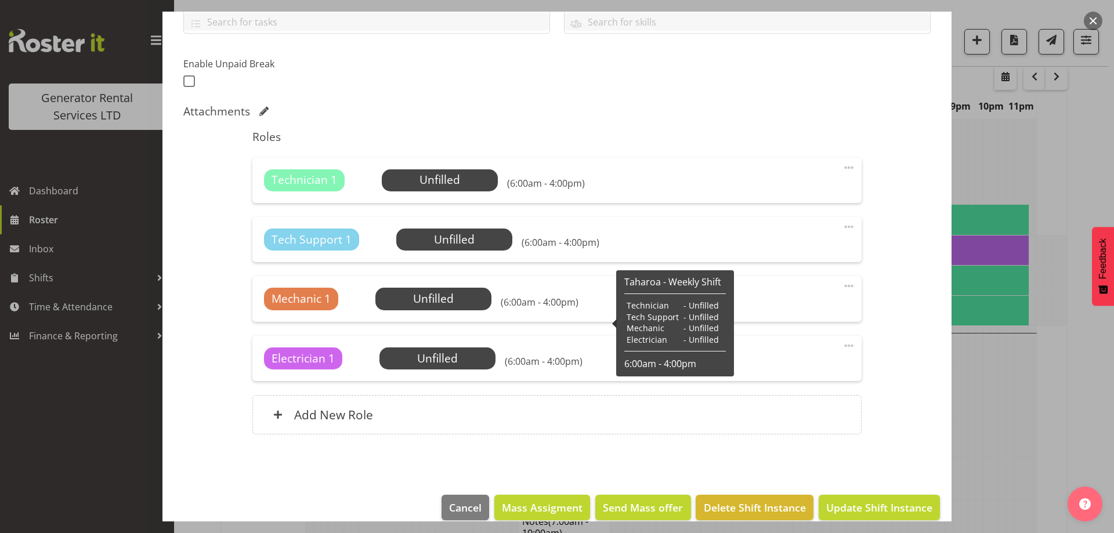
scroll to position [290, 0]
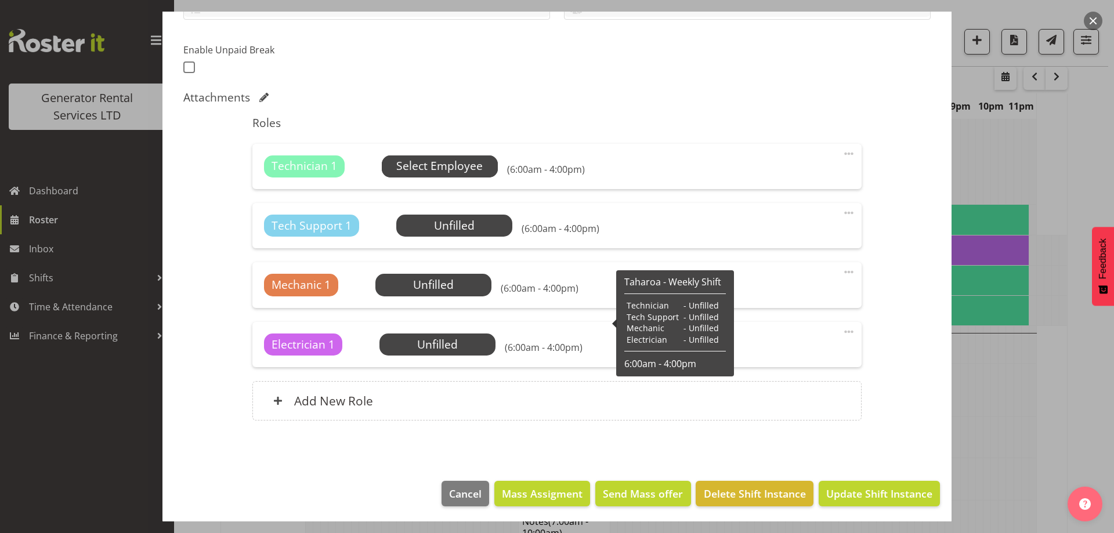
click at [437, 170] on span "Select Employee" at bounding box center [439, 166] width 86 height 17
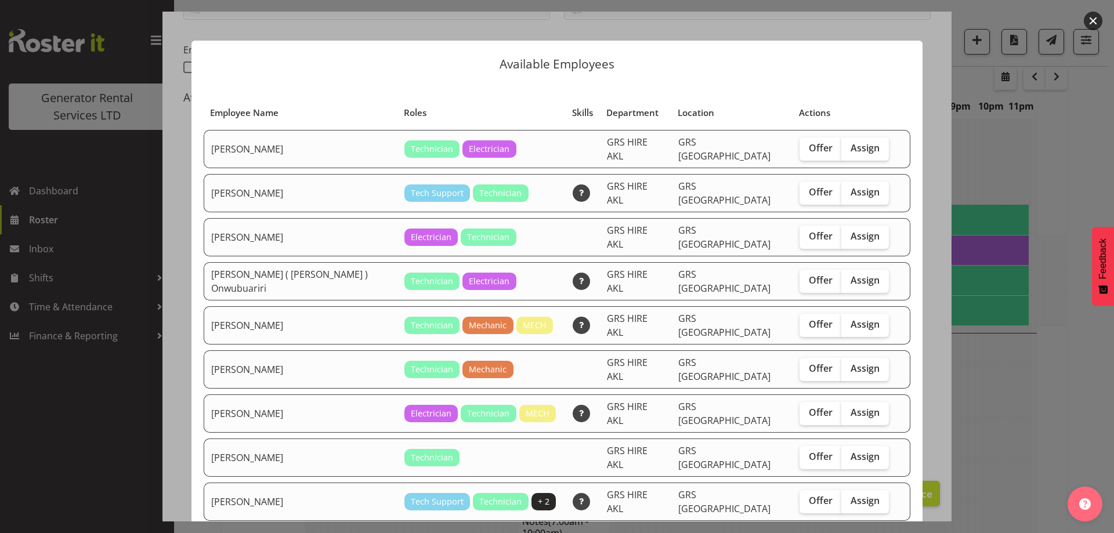
click at [873, 446] on div "Offer Assign" at bounding box center [844, 457] width 89 height 23
click at [852, 451] on span "Assign" at bounding box center [865, 457] width 29 height 12
click at [849, 453] on input "Assign" at bounding box center [845, 457] width 8 height 8
checkbox input "true"
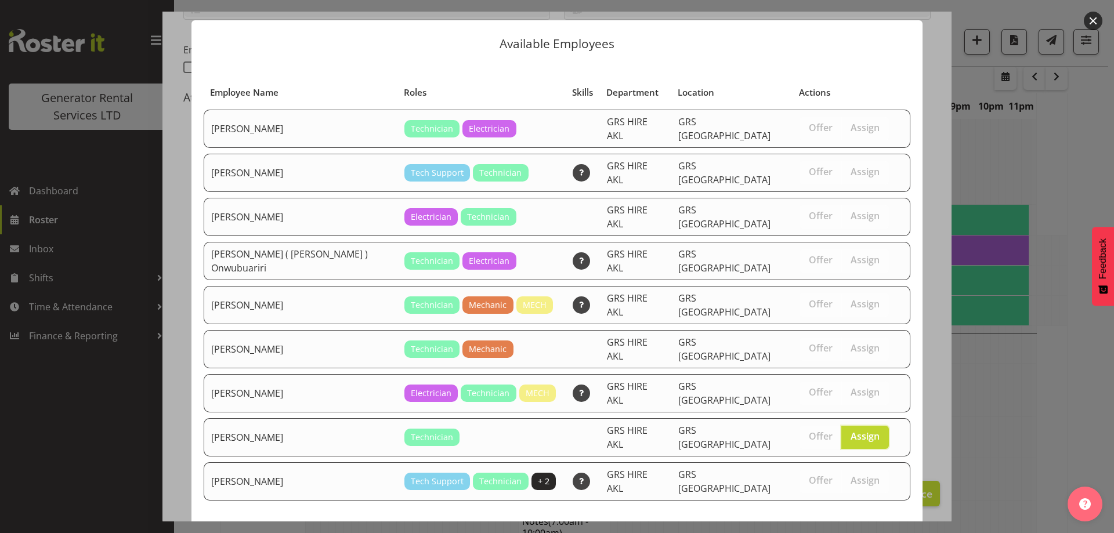
scroll to position [30, 0]
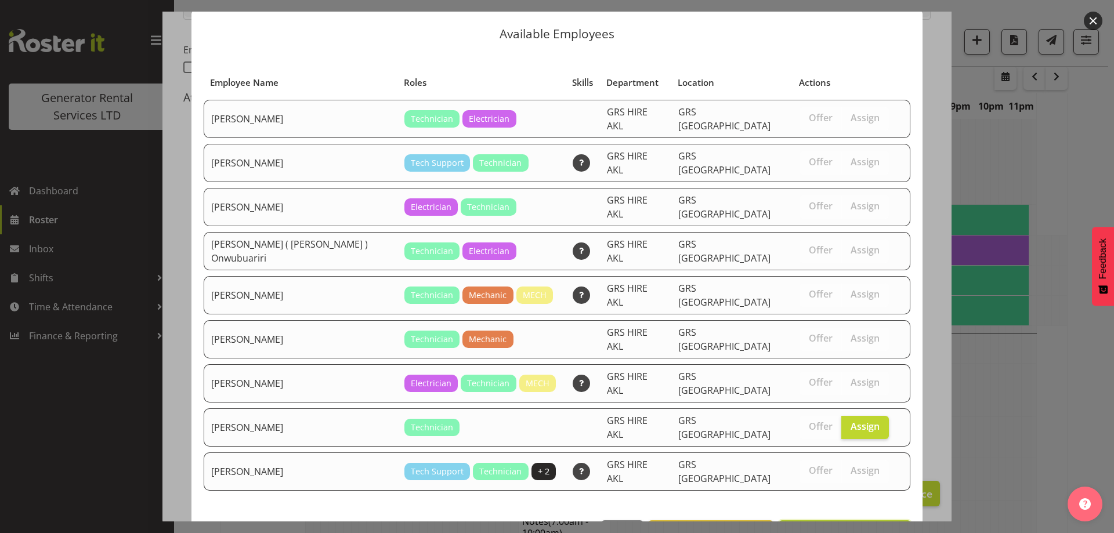
click at [852, 520] on button "Assign Simon Earney" at bounding box center [845, 533] width 132 height 26
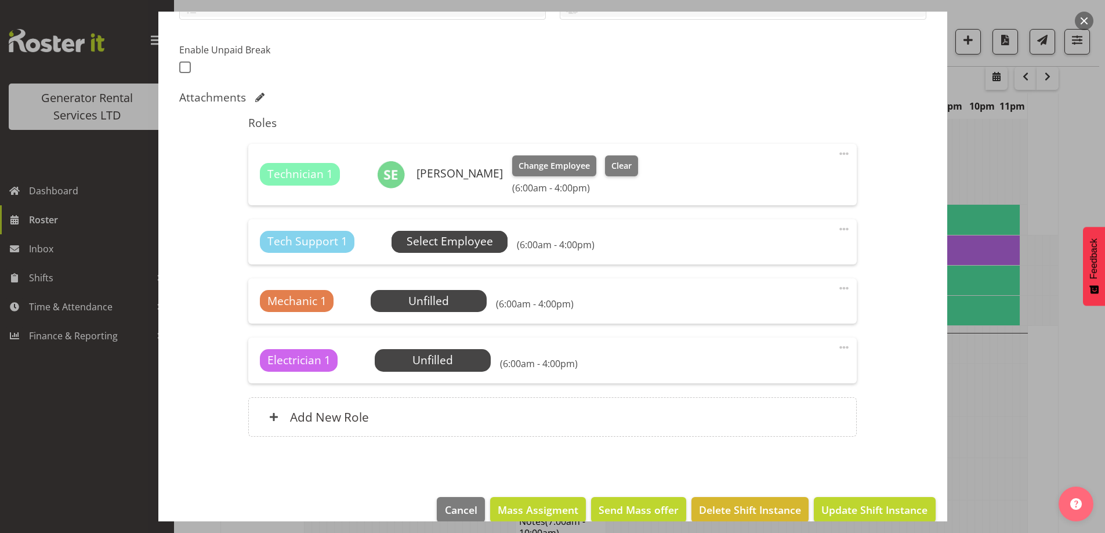
click at [468, 251] on span "Select Employee" at bounding box center [450, 242] width 116 height 22
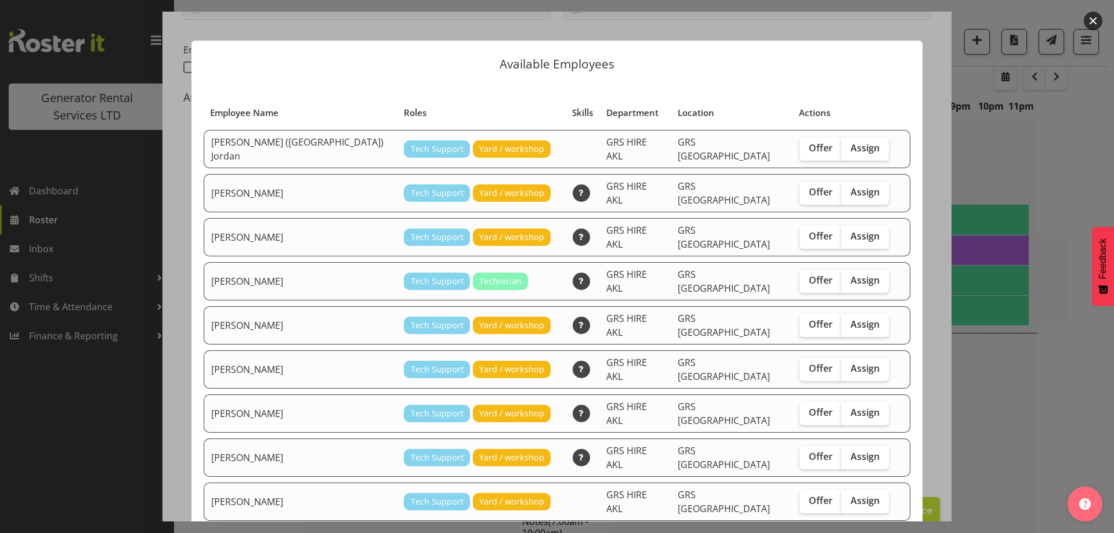
checkbox input "true"
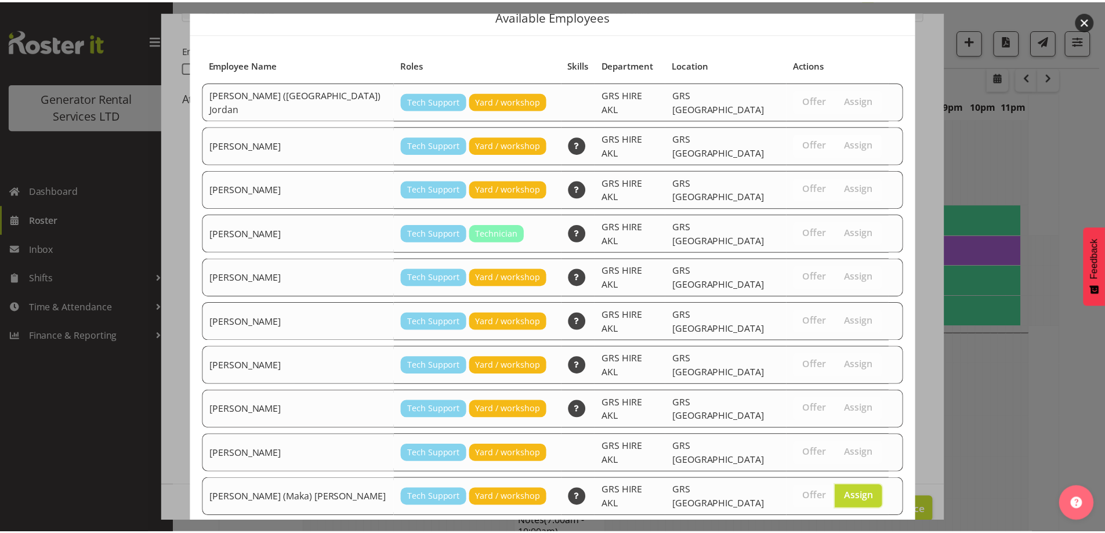
scroll to position [109, 0]
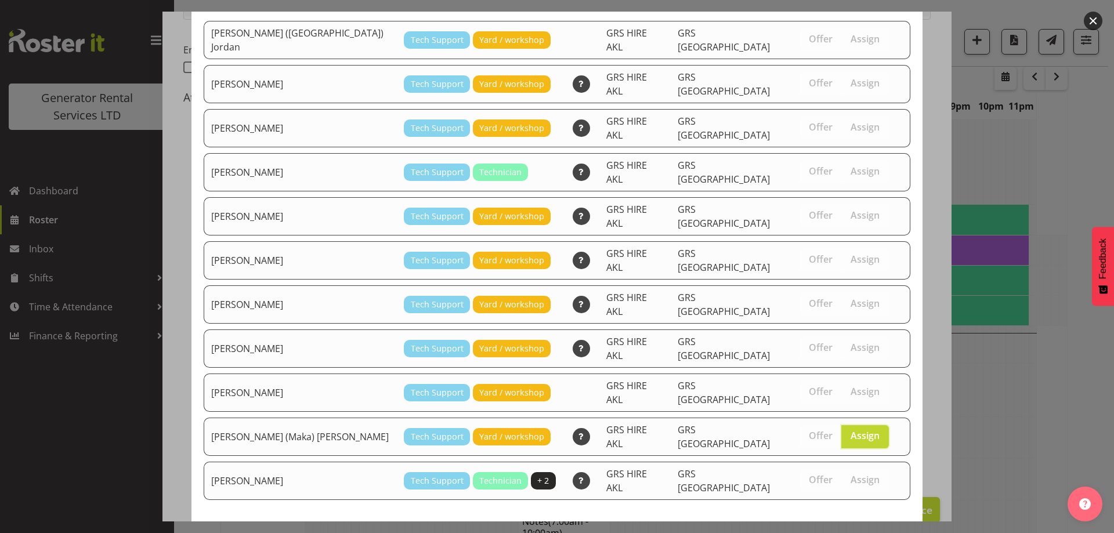
click at [832, 533] on span "Assign Sione (Maka) Fifita" at bounding box center [784, 543] width 238 height 14
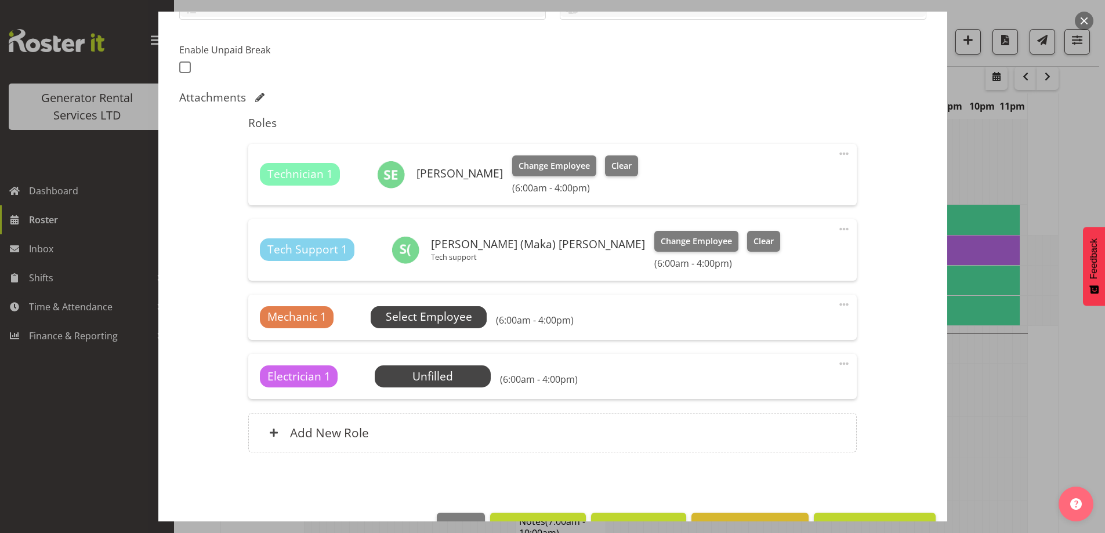
click at [456, 321] on span "Select Employee" at bounding box center [429, 317] width 86 height 17
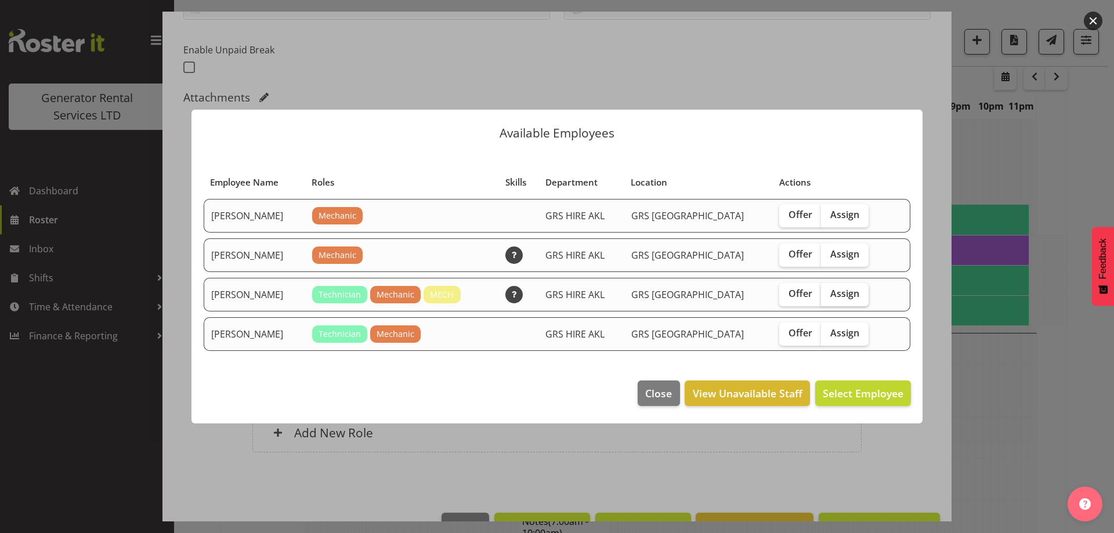
click at [836, 298] on span "Assign" at bounding box center [844, 294] width 29 height 12
click at [829, 298] on input "Assign" at bounding box center [825, 294] width 8 height 8
checkbox input "true"
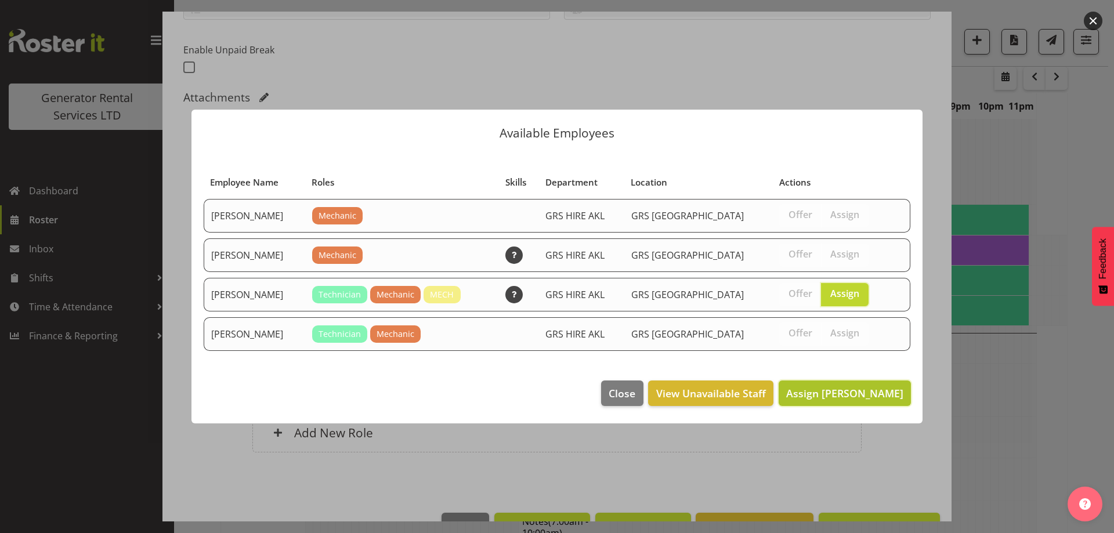
click at [880, 392] on span "Assign Mike Chalmers" at bounding box center [844, 393] width 117 height 14
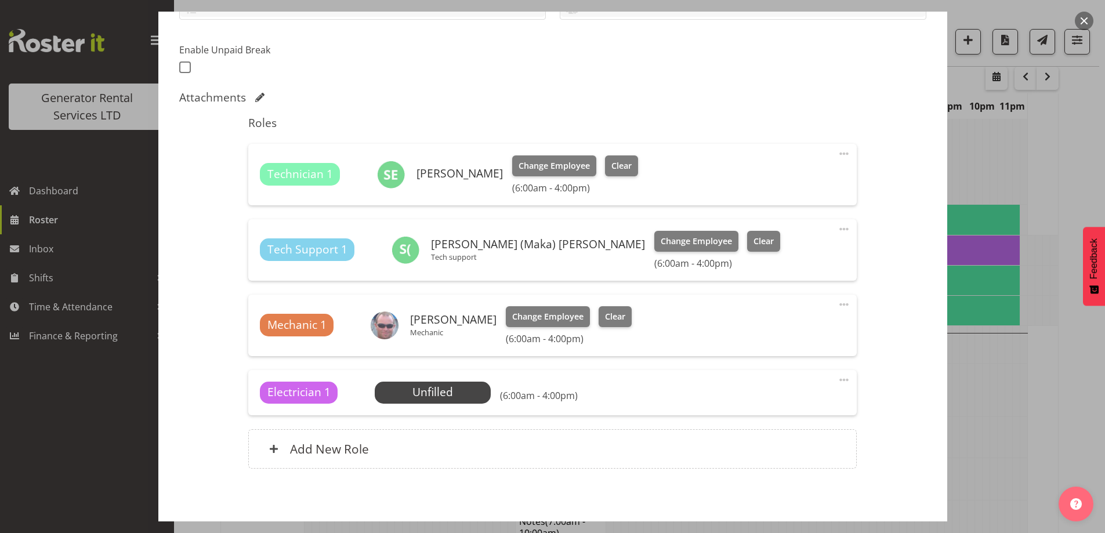
click at [507, 388] on div "(6:00am - 4:00pm)" at bounding box center [539, 392] width 78 height 17
click at [486, 393] on span "Select Employee" at bounding box center [433, 393] width 116 height 22
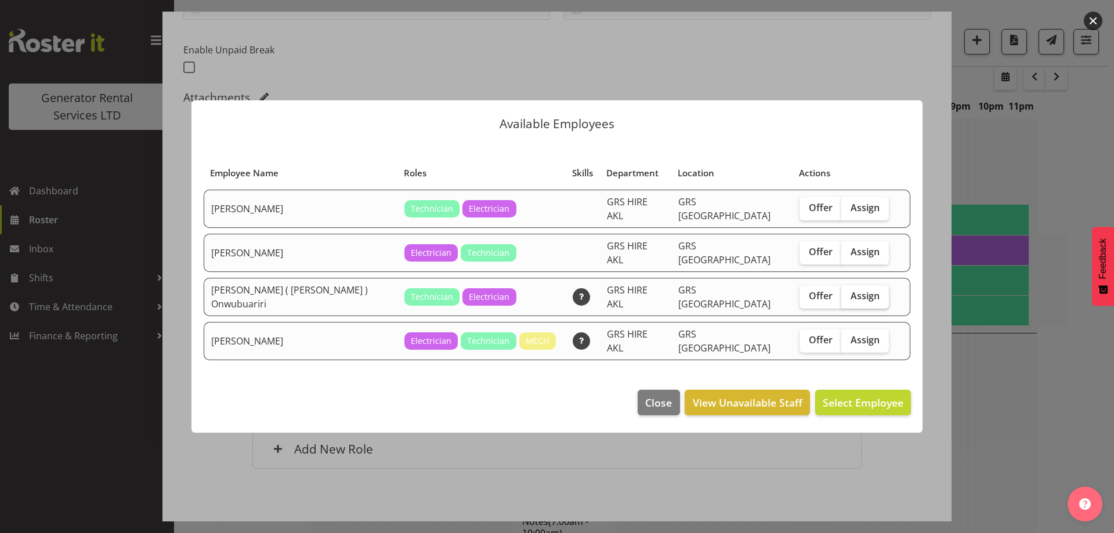
click at [855, 285] on label "Assign" at bounding box center [865, 296] width 48 height 23
click at [849, 292] on input "Assign" at bounding box center [845, 296] width 8 height 8
checkbox input "true"
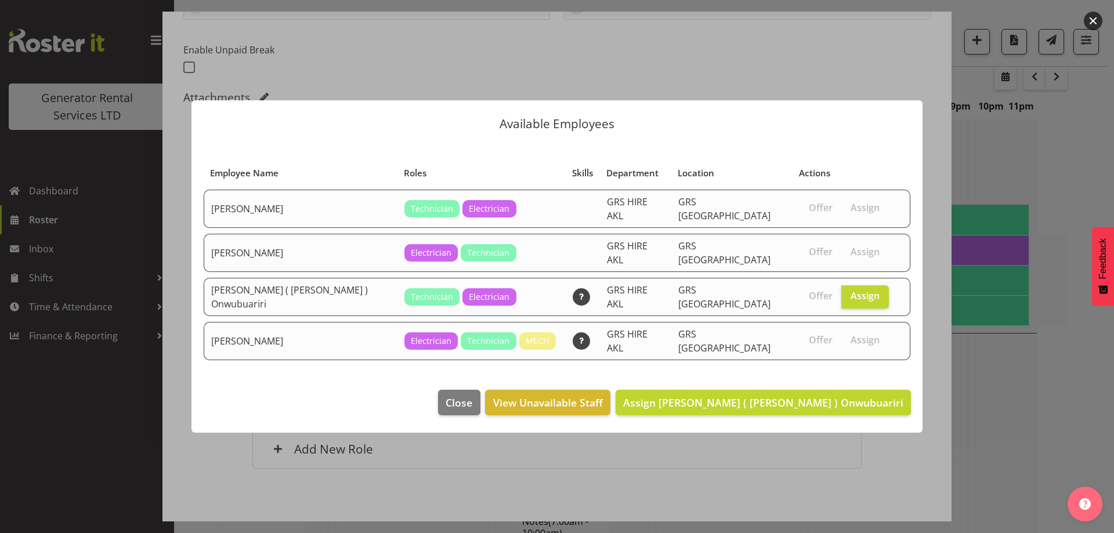
click at [866, 406] on footer "Close View Unavailable Staff Assign Emmanuel ( Manny ) Onwubuariri" at bounding box center [556, 405] width 731 height 55
click at [860, 396] on span "Assign Emmanuel ( Manny ) Onwubuariri" at bounding box center [763, 403] width 280 height 14
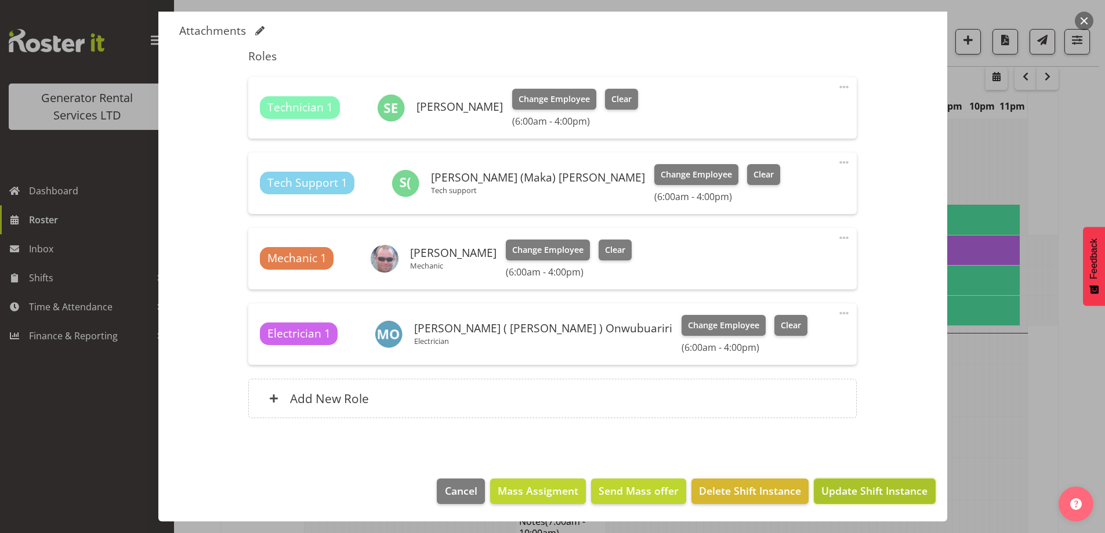
click at [899, 498] on span "Update Shift Instance" at bounding box center [875, 490] width 106 height 15
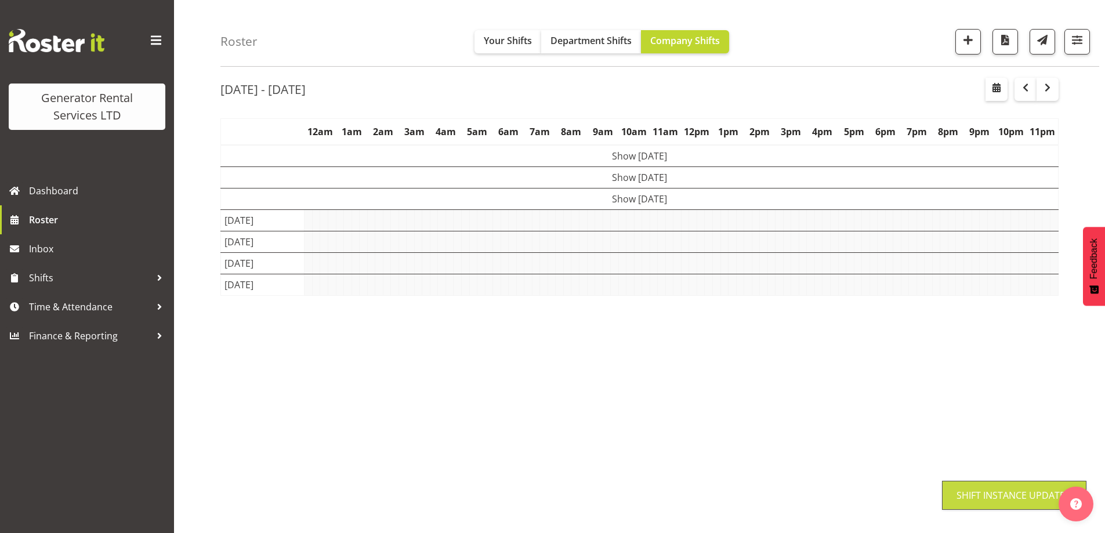
scroll to position [38, 0]
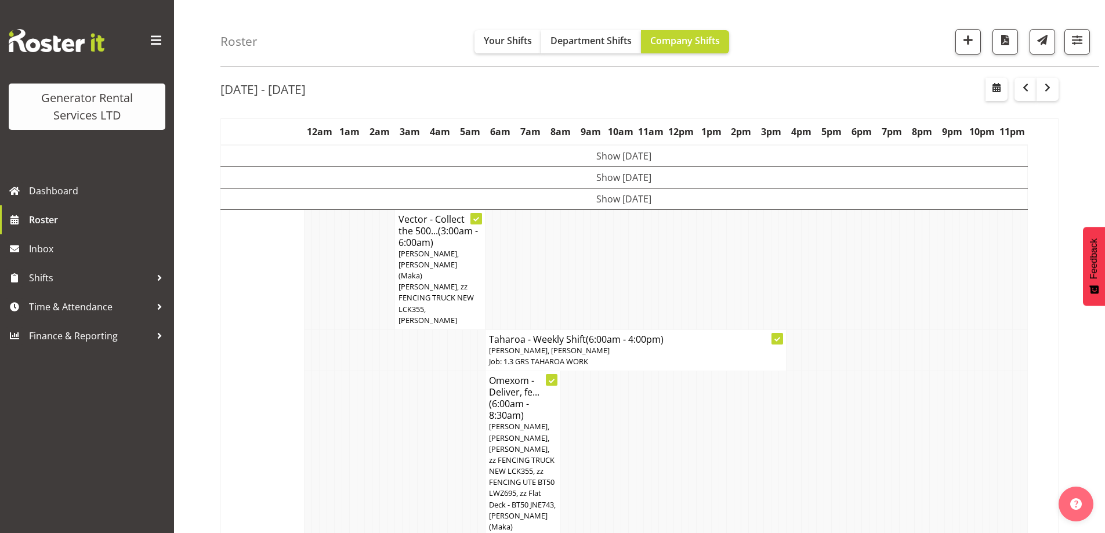
click at [663, 430] on td at bounding box center [663, 459] width 8 height 176
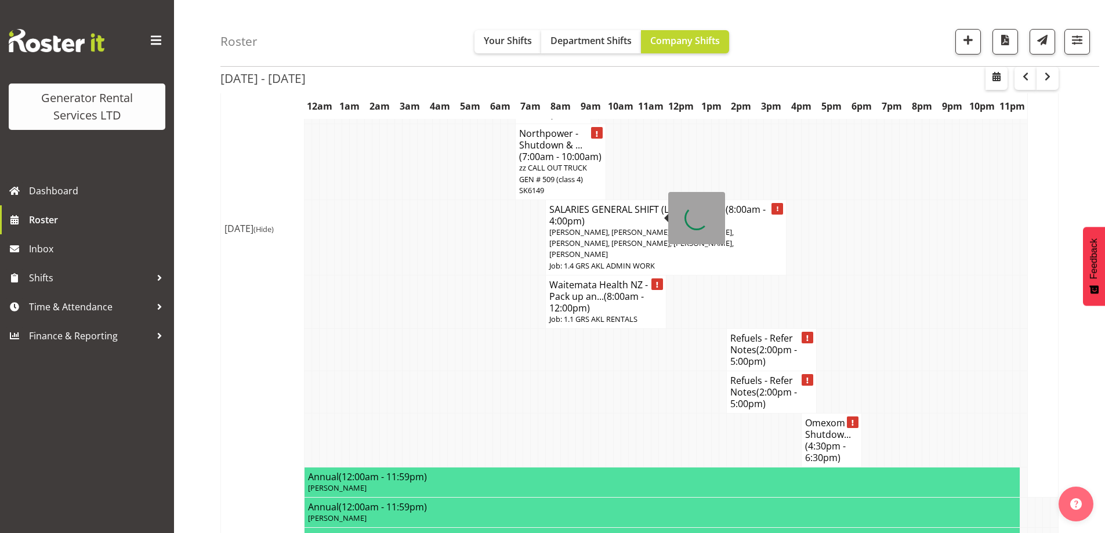
scroll to position [1662, 0]
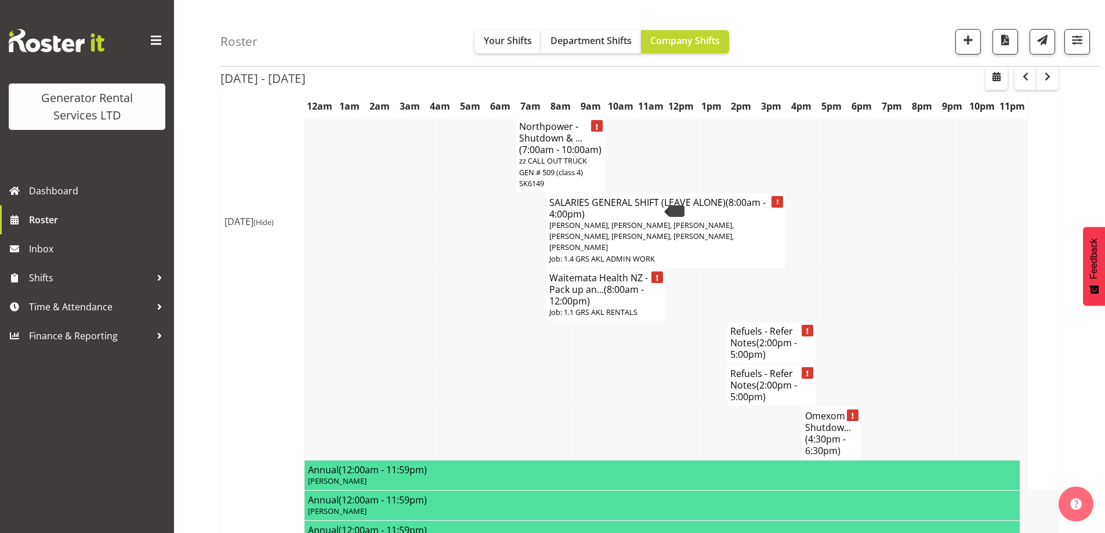
click at [388, 364] on td at bounding box center [392, 385] width 8 height 42
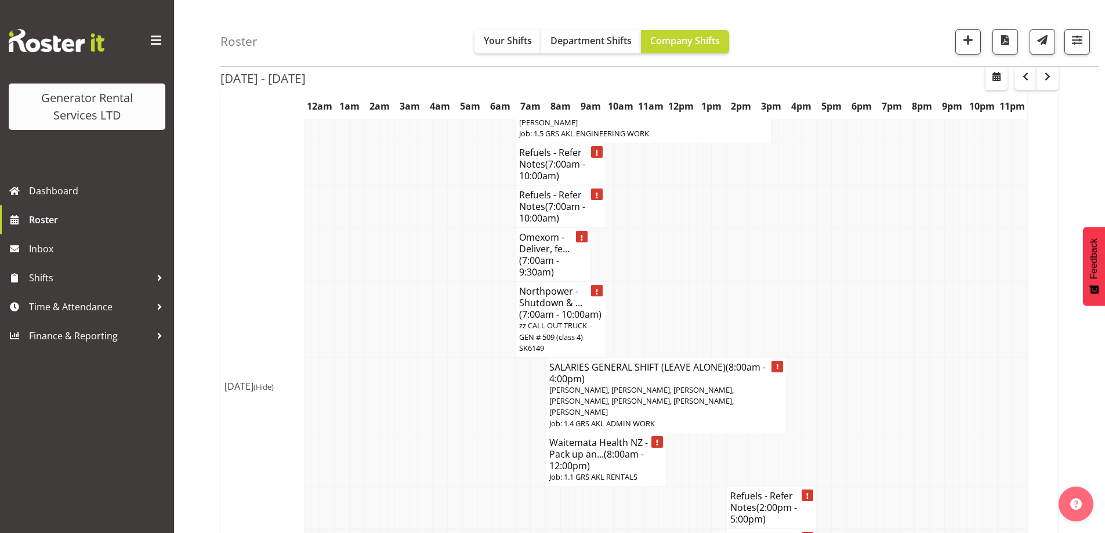
scroll to position [1488, 0]
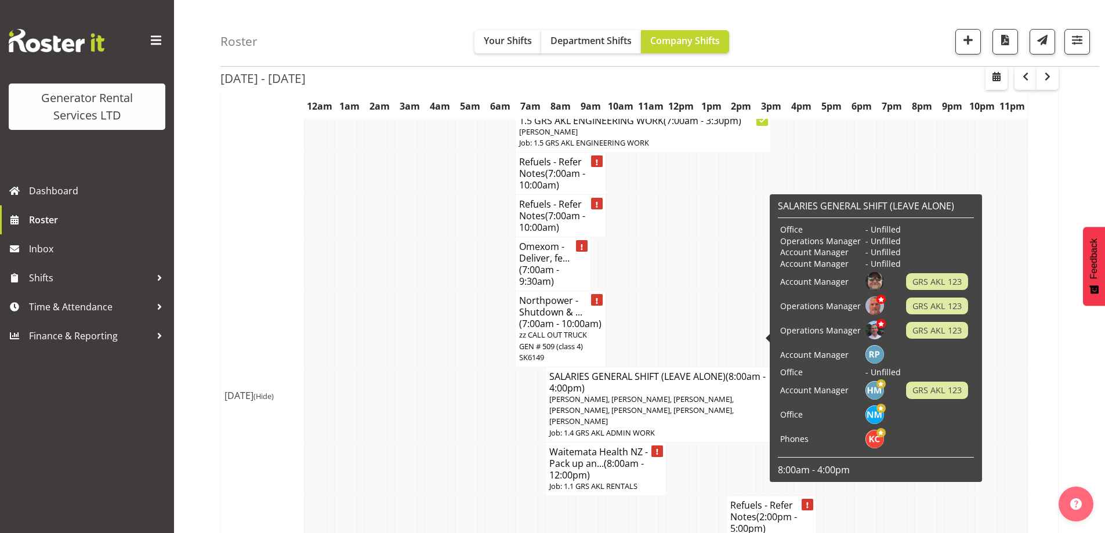
click at [697, 394] on span "[PERSON_NAME], [PERSON_NAME], [PERSON_NAME], [PERSON_NAME], [PERSON_NAME], [PER…" at bounding box center [641, 410] width 185 height 32
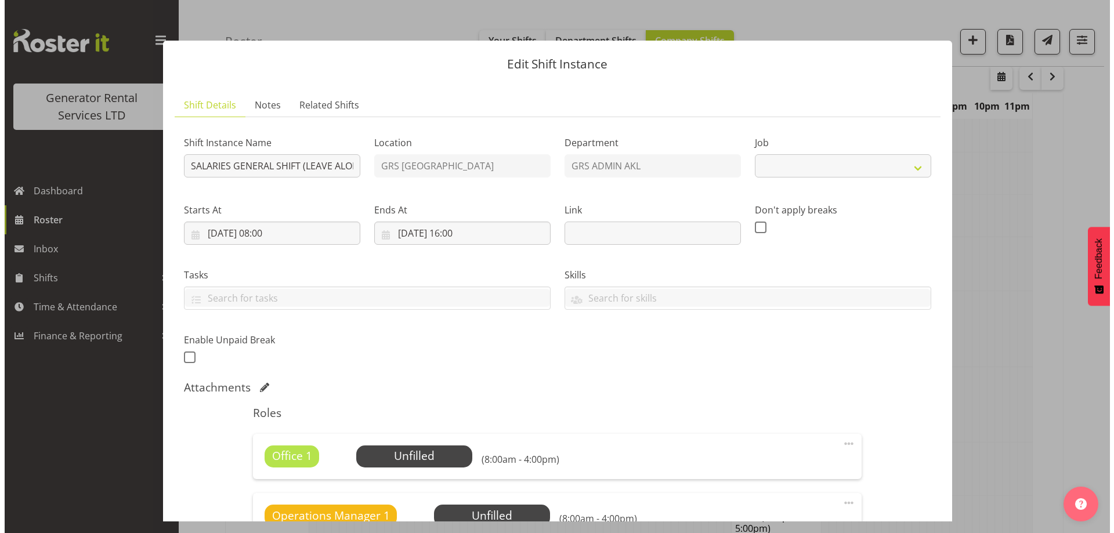
scroll to position [1477, 0]
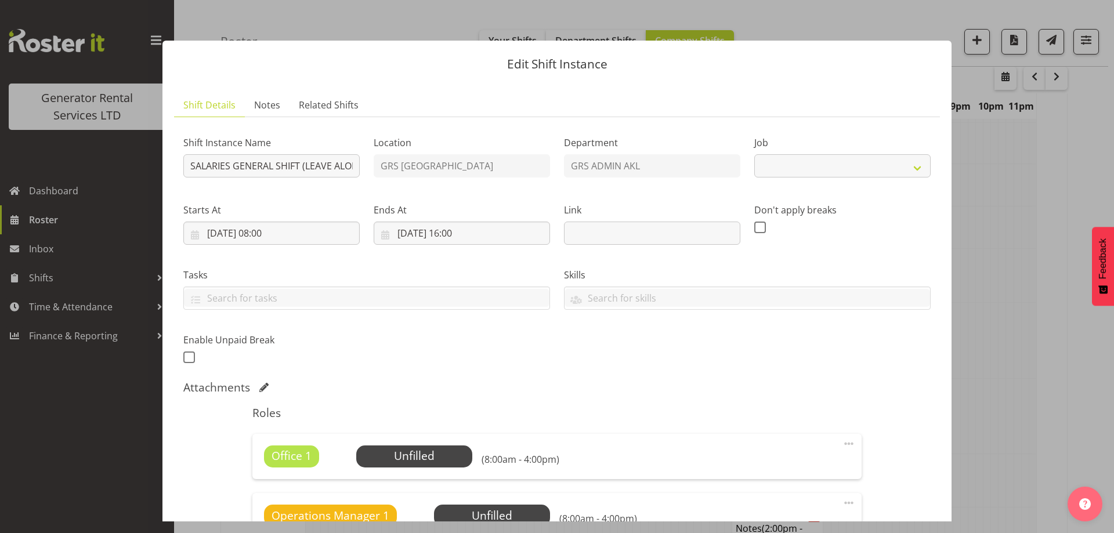
select select "875"
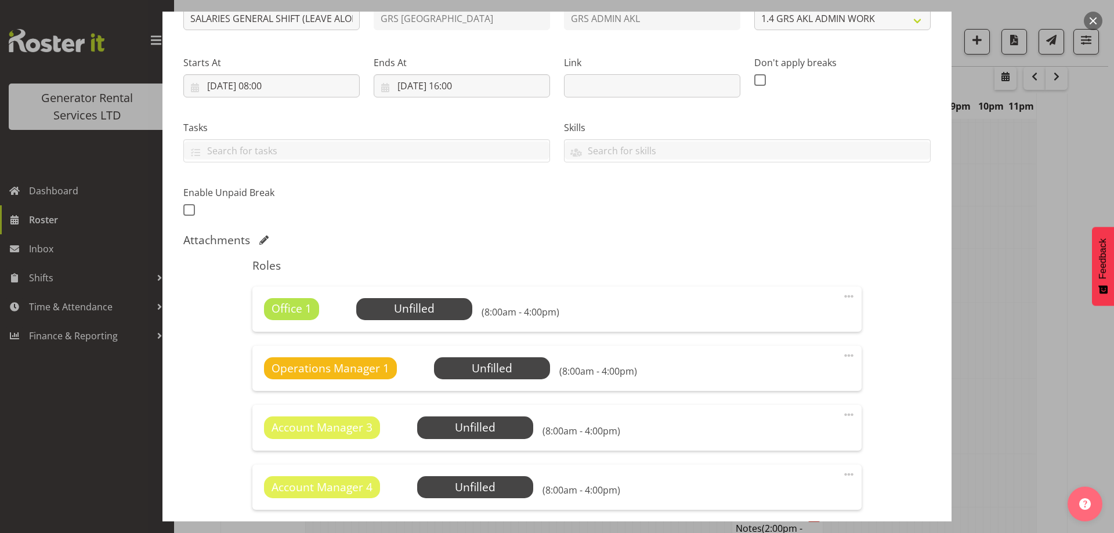
scroll to position [290, 0]
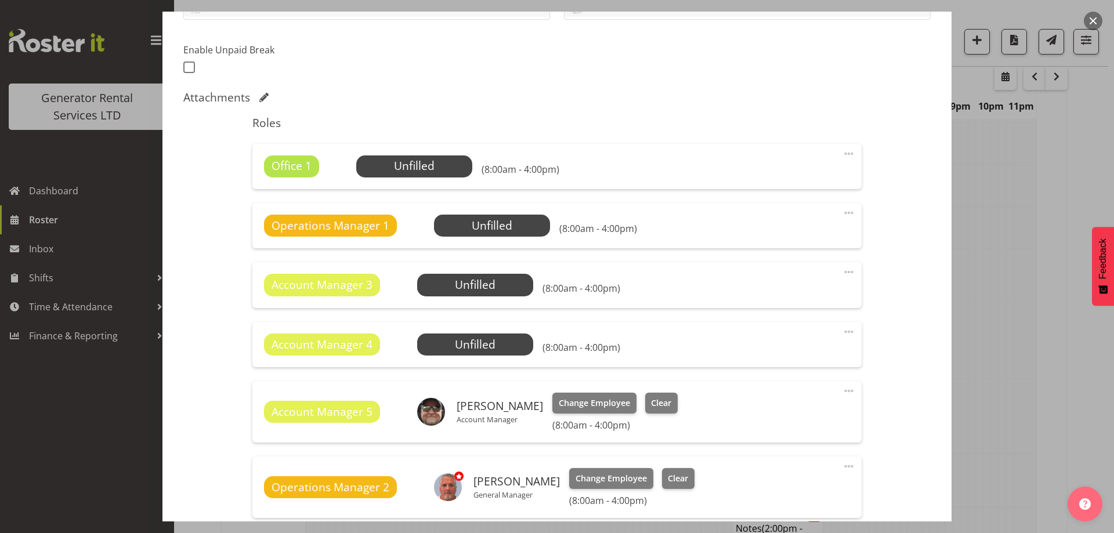
click at [842, 154] on span at bounding box center [849, 154] width 14 height 14
click at [805, 227] on link "Delete" at bounding box center [799, 221] width 111 height 21
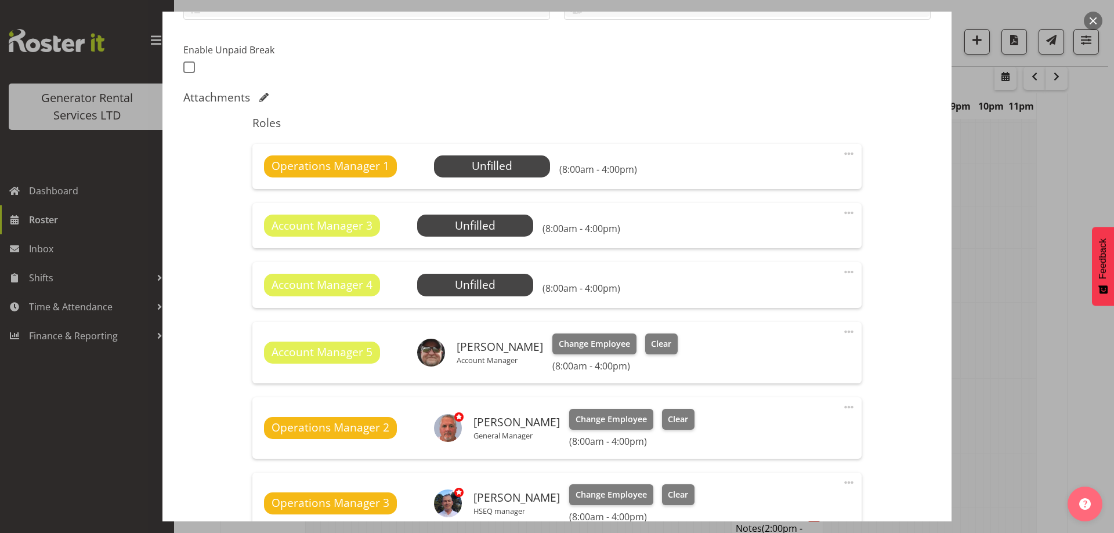
click at [842, 154] on span at bounding box center [849, 154] width 14 height 14
click at [790, 217] on link "Delete" at bounding box center [799, 221] width 111 height 21
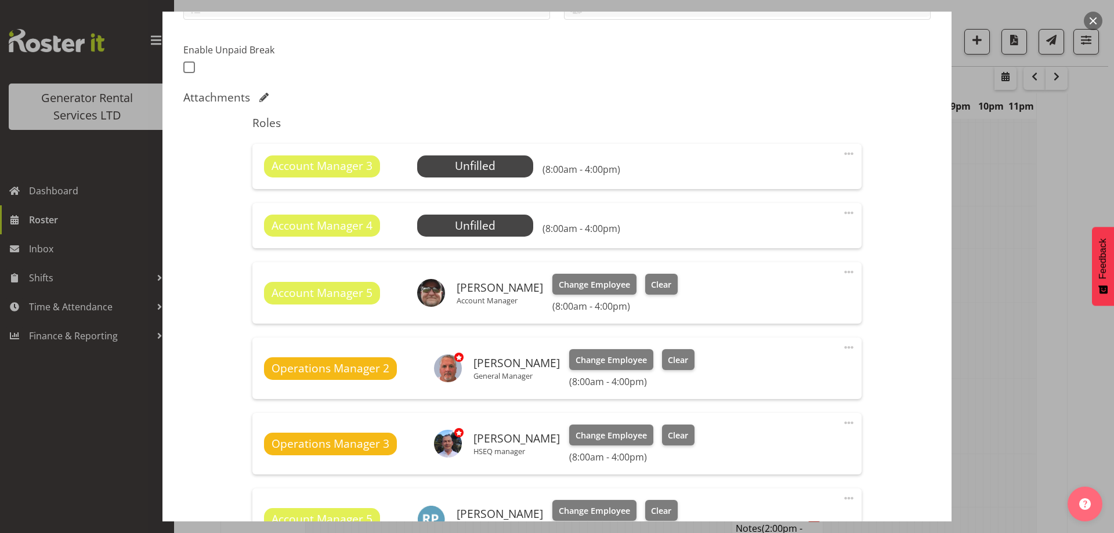
click at [842, 150] on span at bounding box center [849, 154] width 14 height 14
click at [801, 216] on link "Delete" at bounding box center [799, 221] width 111 height 21
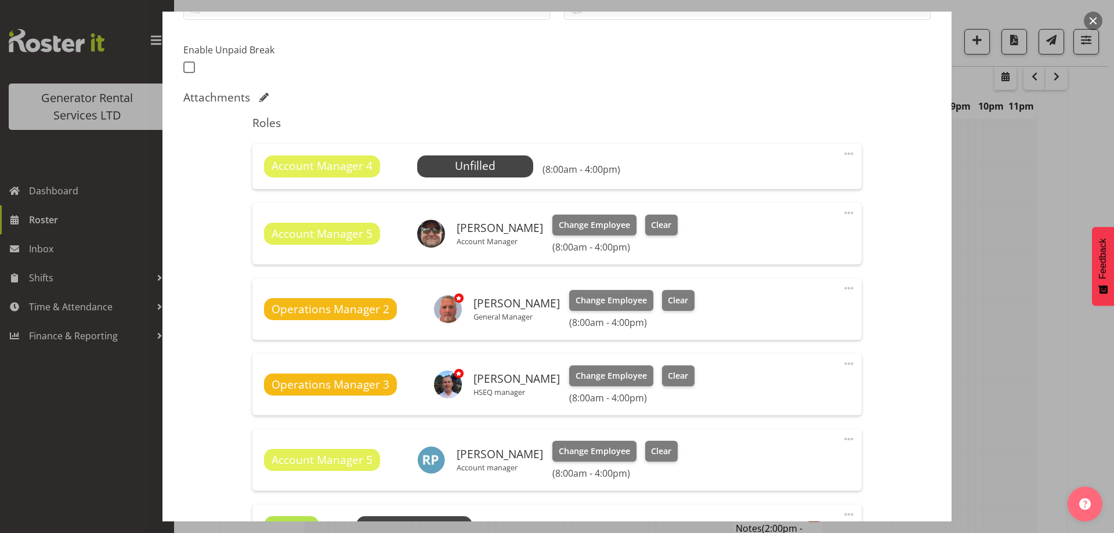
click at [840, 157] on div "Account Manager 4 Unfilled Select Employee (8:00am - 4:00pm) Edit Cover Role De…" at bounding box center [556, 166] width 609 height 45
click at [842, 157] on span at bounding box center [849, 154] width 14 height 14
click at [812, 222] on link "Delete" at bounding box center [799, 221] width 111 height 21
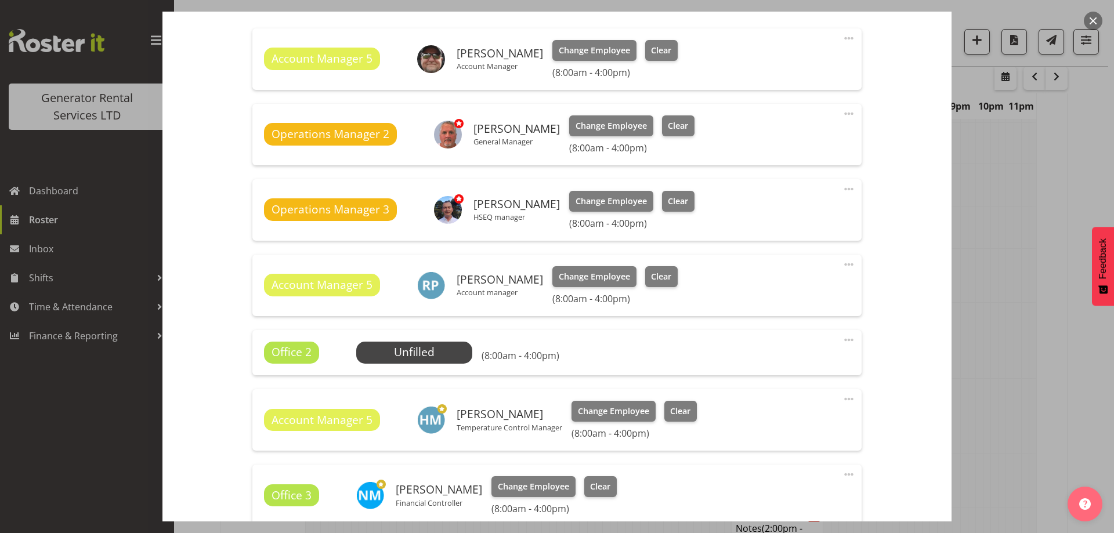
scroll to position [406, 0]
click at [844, 332] on span at bounding box center [849, 339] width 14 height 14
click at [842, 336] on span at bounding box center [849, 339] width 14 height 14
click at [778, 403] on link "Delete" at bounding box center [799, 406] width 111 height 21
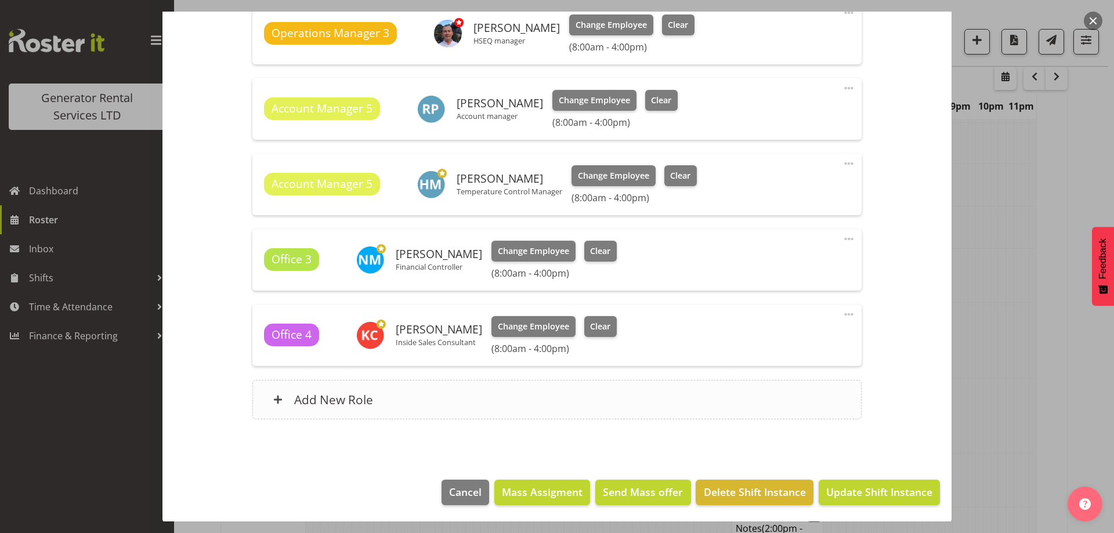
scroll to position [583, 0]
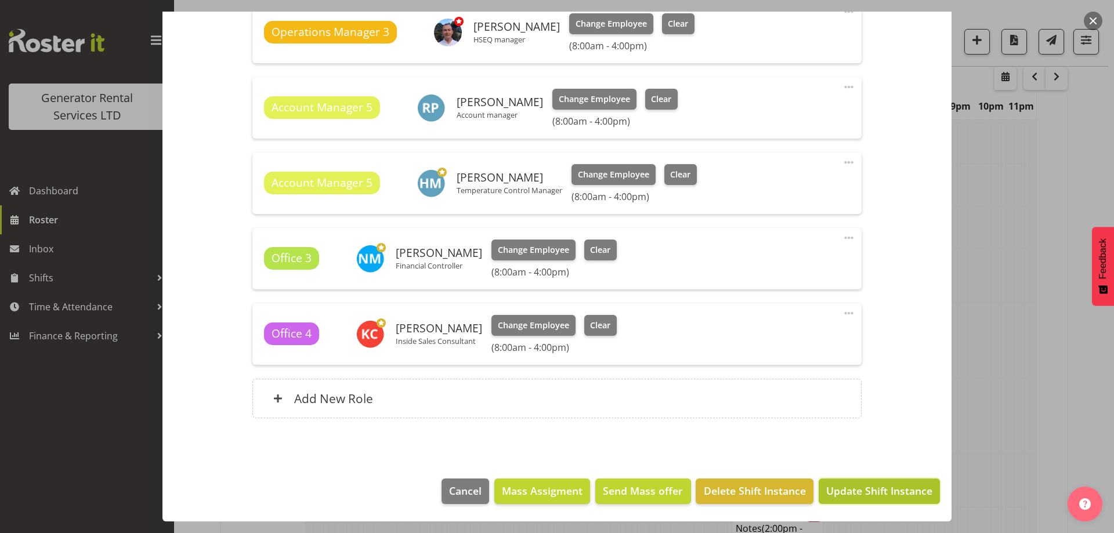
click at [900, 487] on span "Update Shift Instance" at bounding box center [879, 490] width 106 height 15
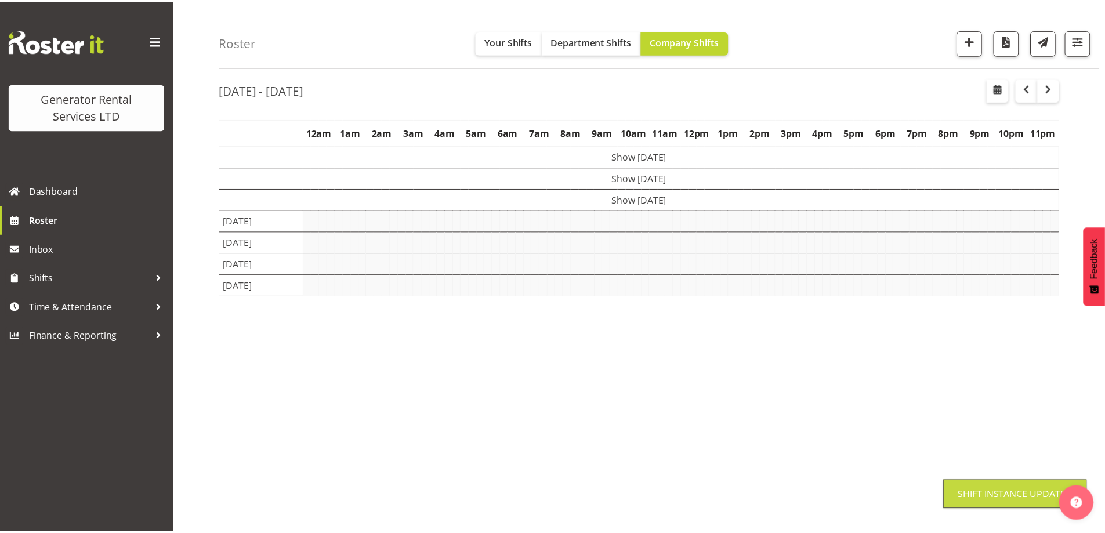
scroll to position [38, 0]
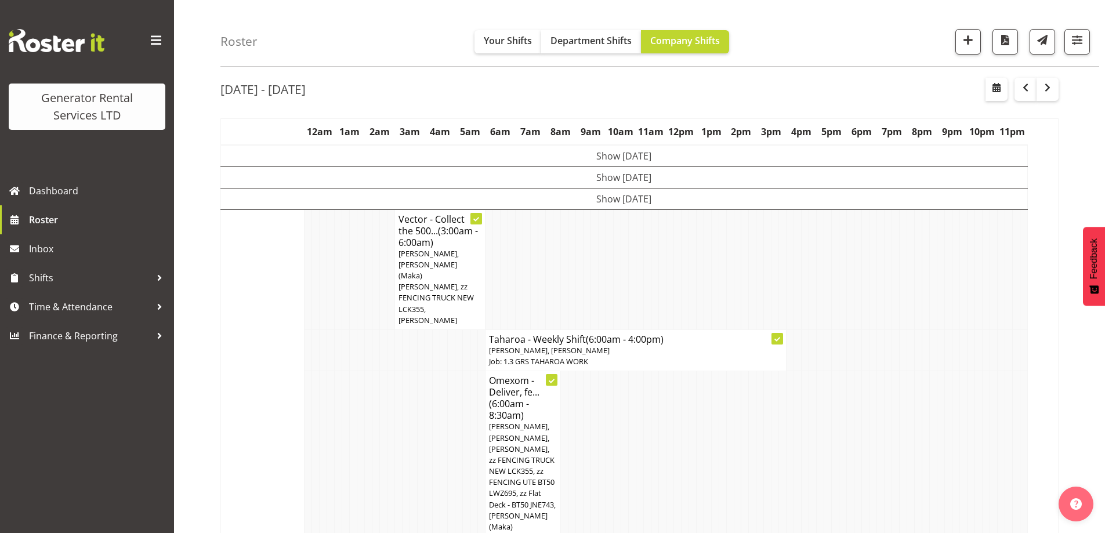
click at [767, 393] on td at bounding box center [768, 459] width 8 height 176
click at [388, 424] on td at bounding box center [392, 459] width 8 height 176
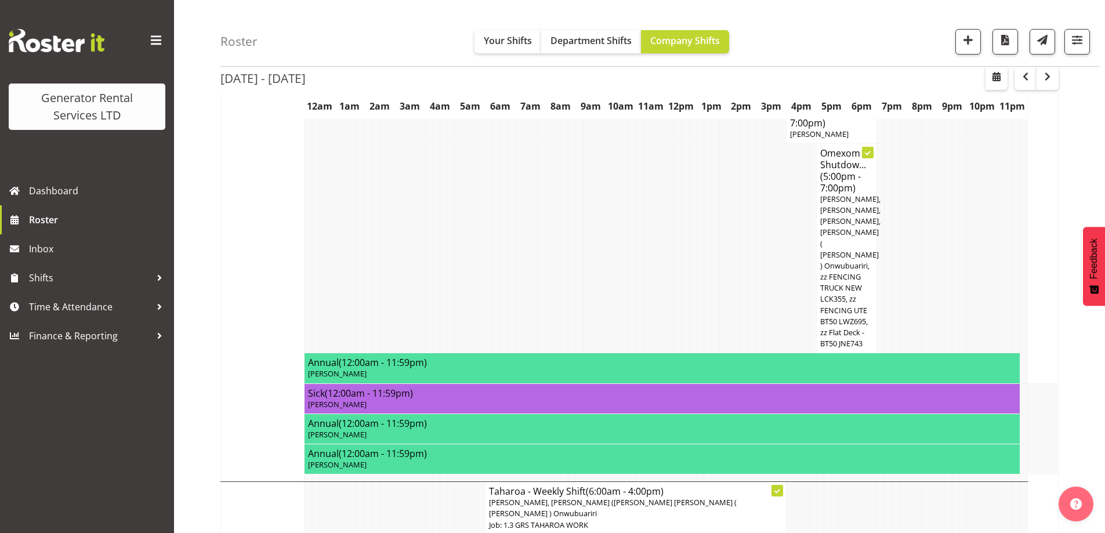
scroll to position [1256, 0]
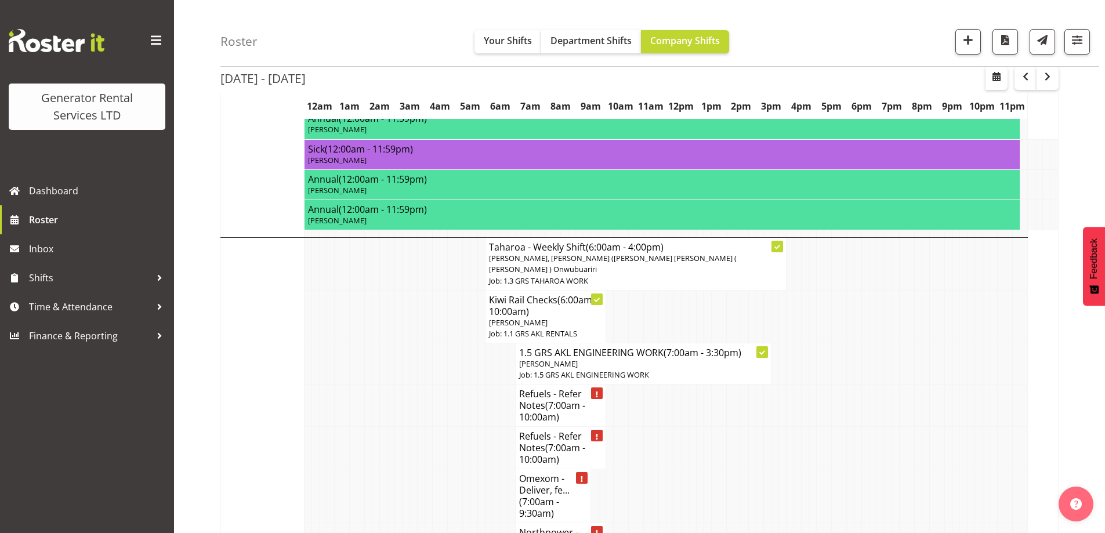
click at [425, 427] on td at bounding box center [429, 448] width 8 height 42
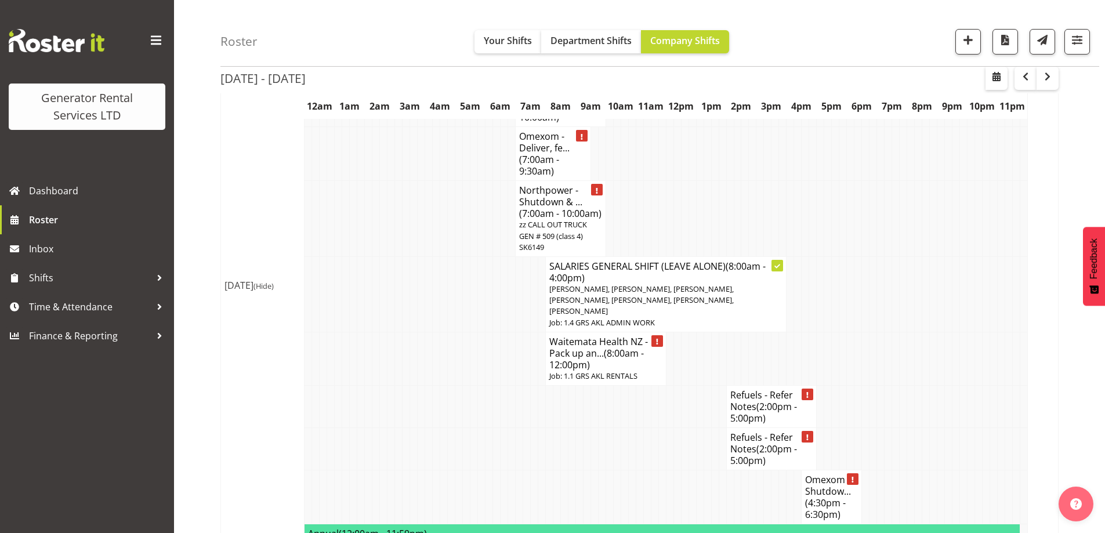
scroll to position [1604, 0]
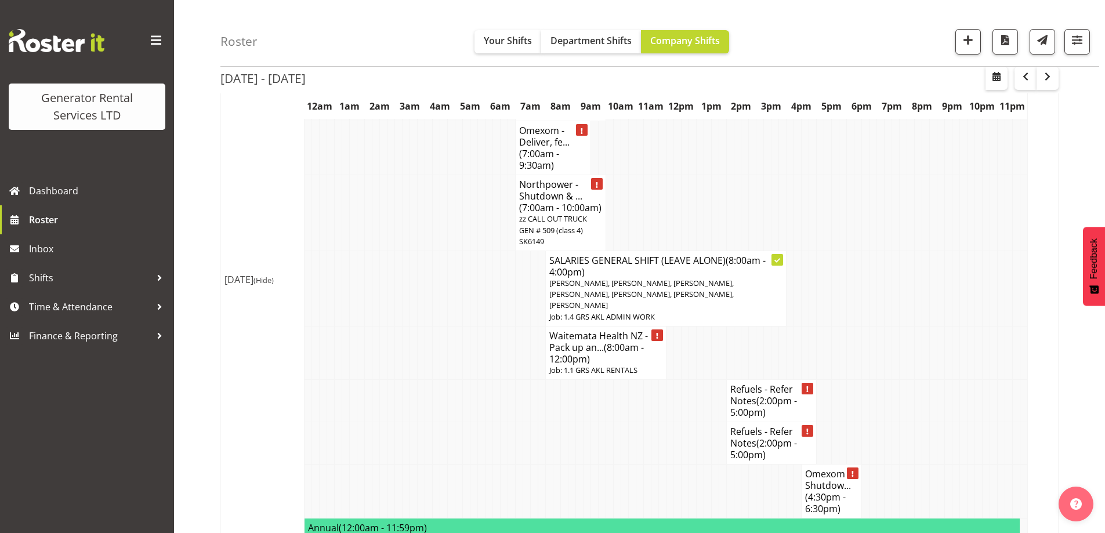
click at [483, 326] on td at bounding box center [482, 352] width 8 height 53
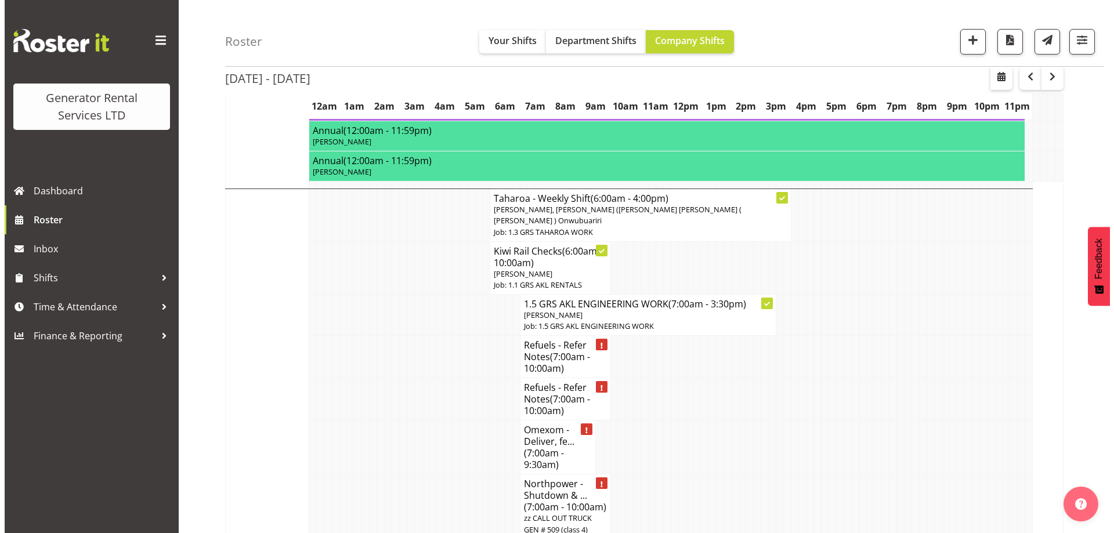
scroll to position [1304, 0]
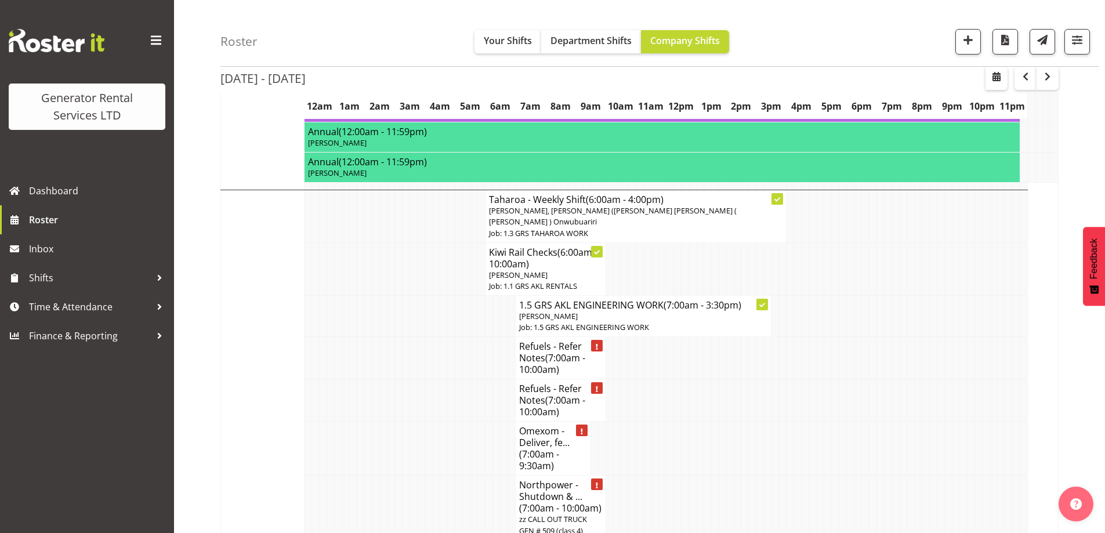
click at [350, 422] on td at bounding box center [354, 449] width 8 height 54
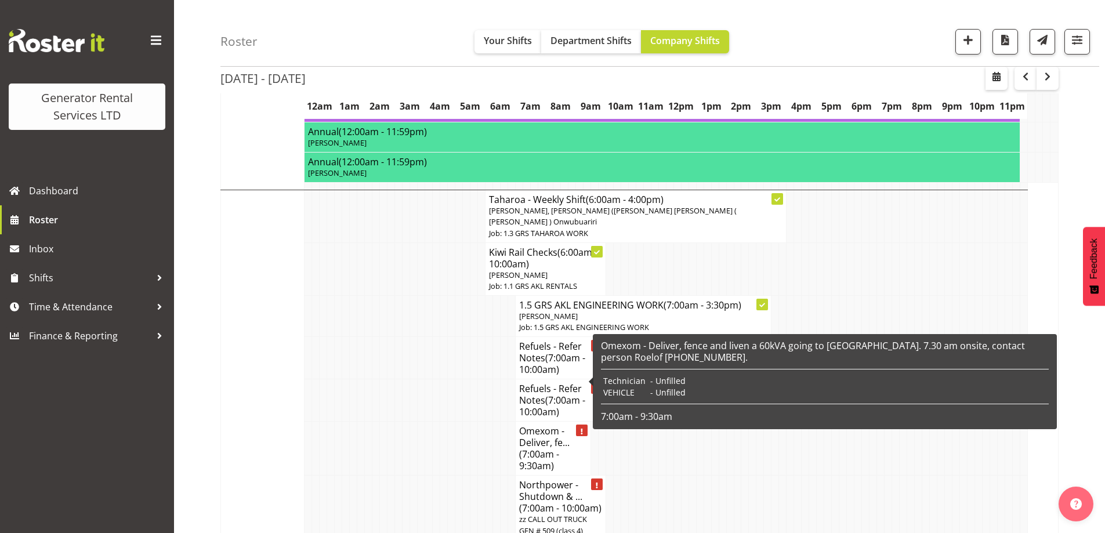
click at [534, 425] on h4 "Omexom - Deliver, fe... (7:00am - 9:30am)" at bounding box center [553, 448] width 68 height 46
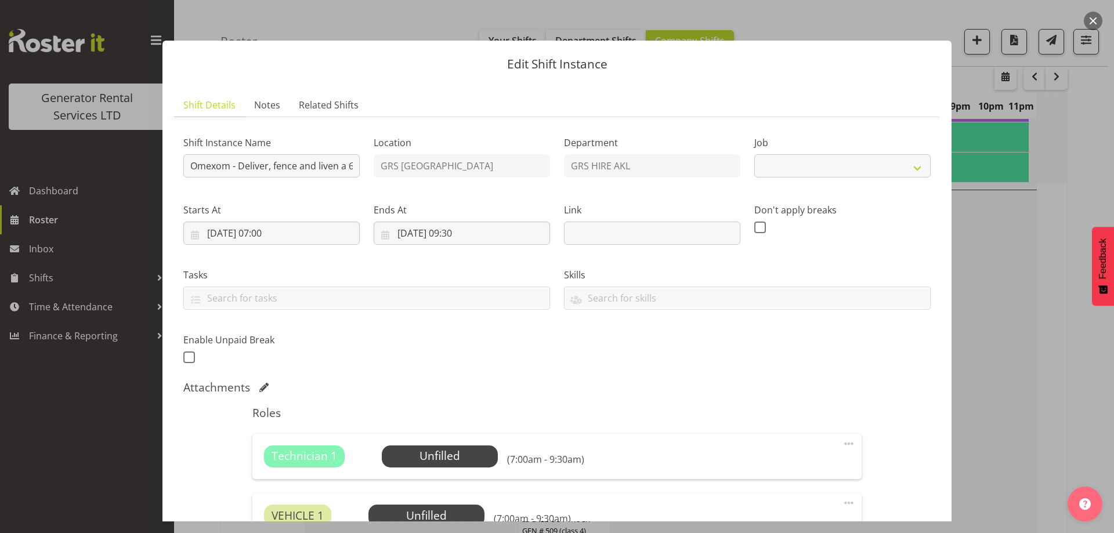
select select "7504"
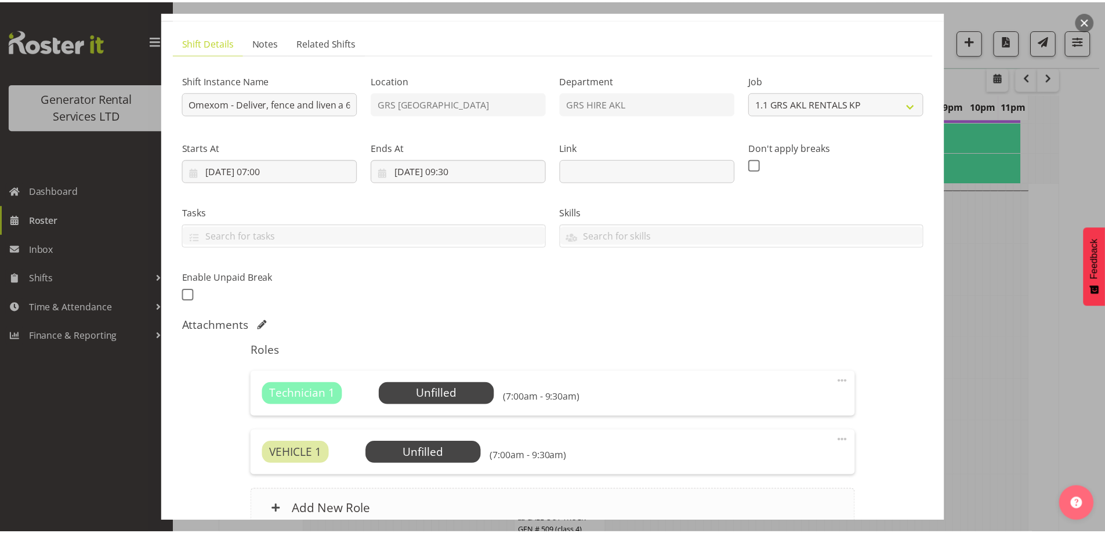
scroll to position [173, 0]
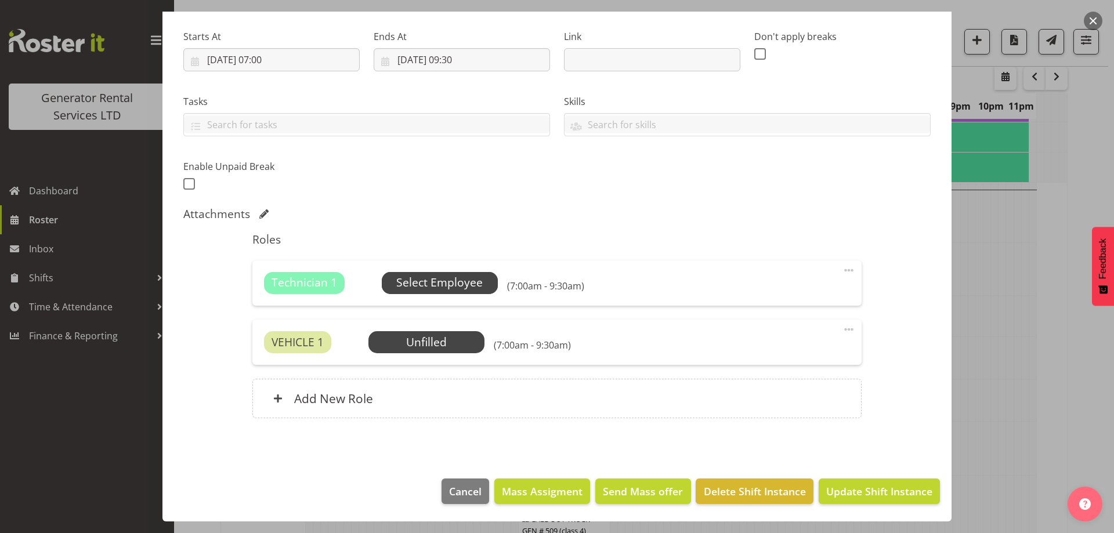
click at [440, 282] on span "Select Employee" at bounding box center [439, 282] width 86 height 17
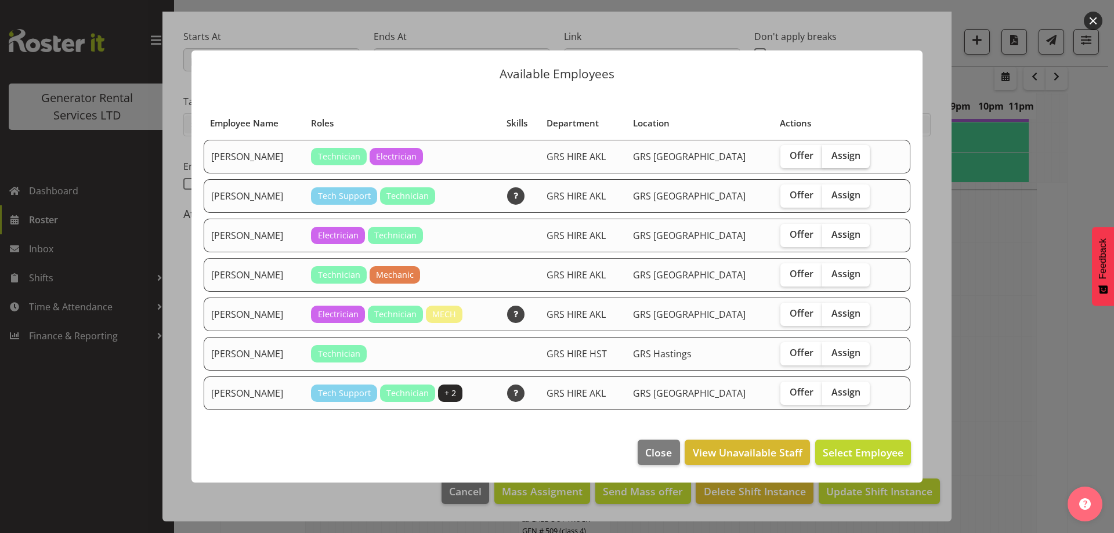
click at [827, 149] on label "Assign" at bounding box center [846, 156] width 48 height 23
click at [827, 152] on input "Assign" at bounding box center [826, 156] width 8 height 8
checkbox input "true"
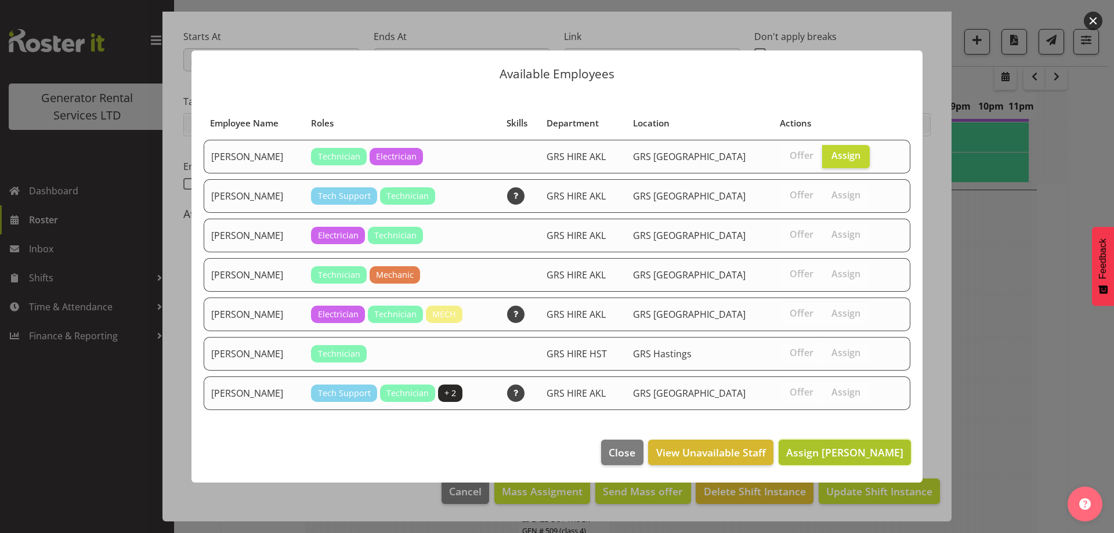
click at [855, 446] on span "Assign Chris Fry" at bounding box center [844, 453] width 117 height 14
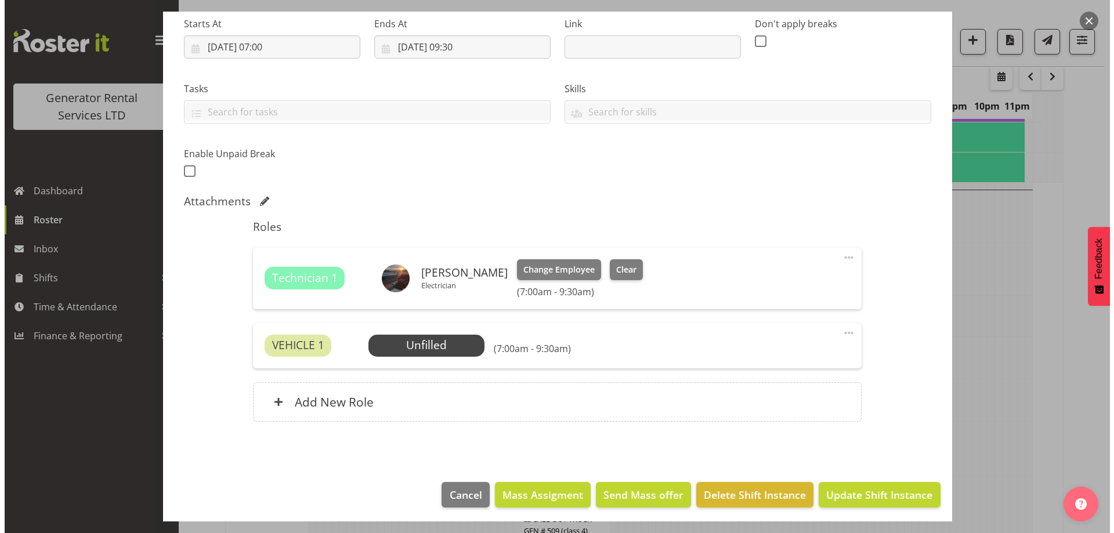
scroll to position [190, 0]
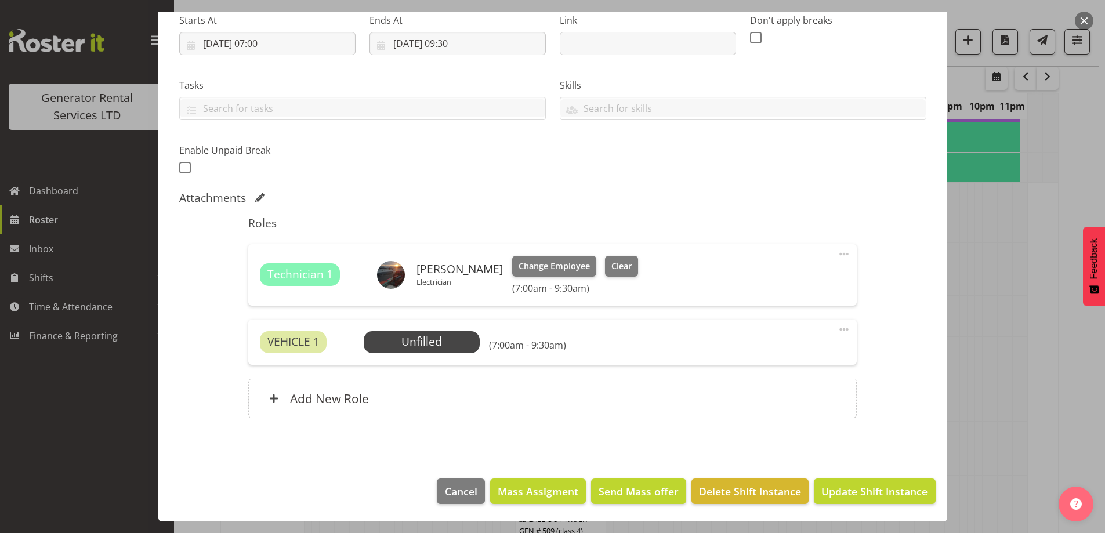
click at [441, 359] on div "VEHICLE 1 Unfilled Select Employee (7:00am - 9:30am) Edit Cover Role Delete" at bounding box center [552, 342] width 609 height 45
click at [448, 340] on span "Select Employee" at bounding box center [422, 342] width 86 height 17
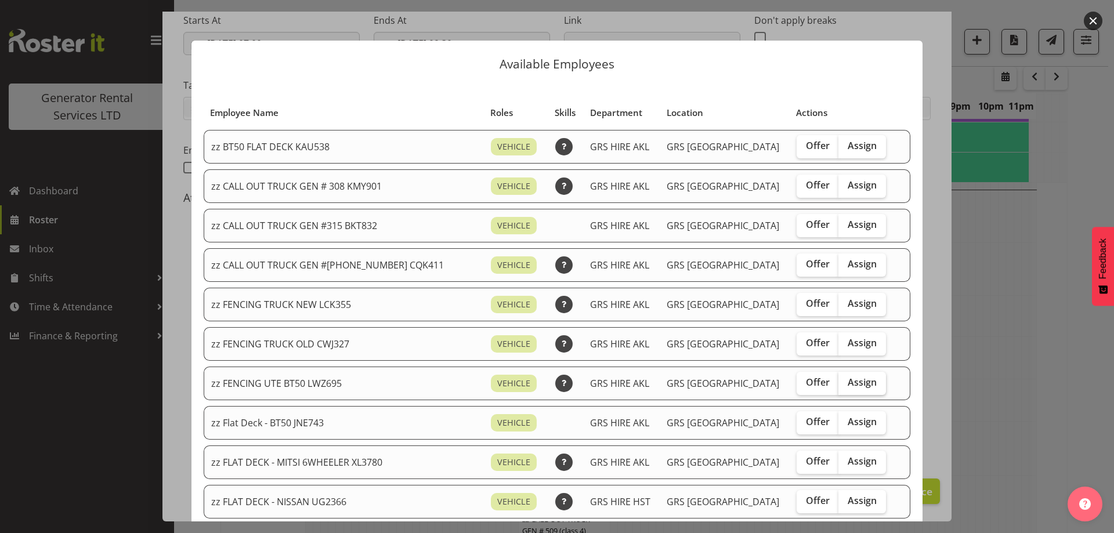
click at [866, 381] on label "Assign" at bounding box center [862, 383] width 48 height 23
click at [846, 381] on input "Assign" at bounding box center [842, 383] width 8 height 8
checkbox input "true"
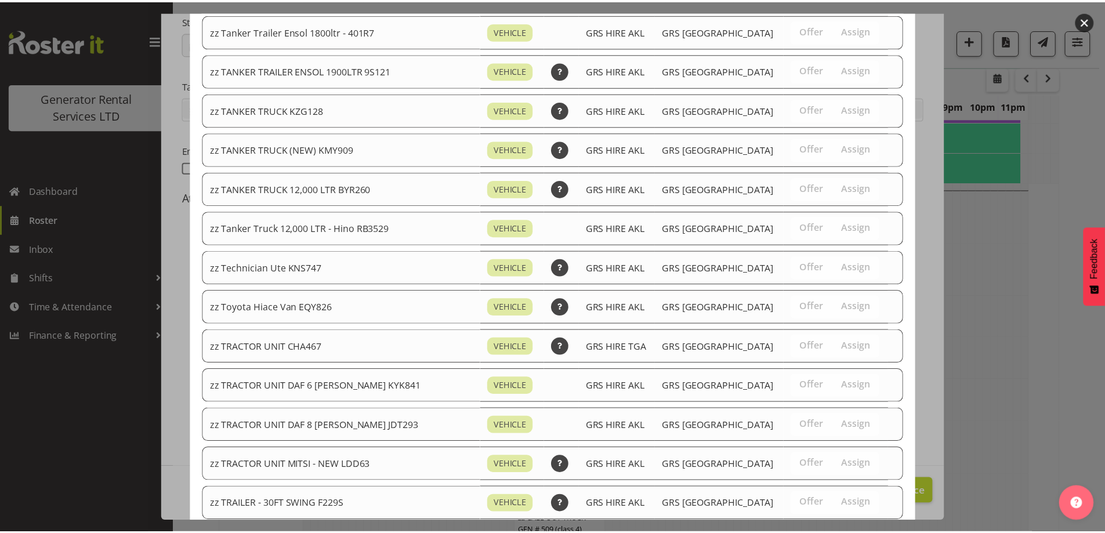
scroll to position [1411, 0]
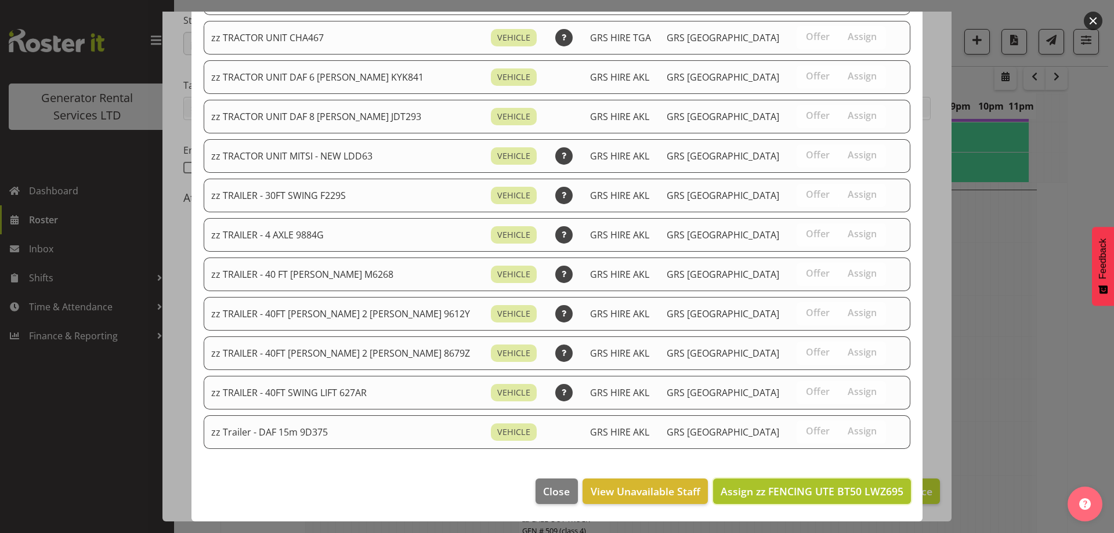
click at [851, 486] on span "Assign zz FENCING UTE BT50 LWZ695" at bounding box center [812, 491] width 183 height 14
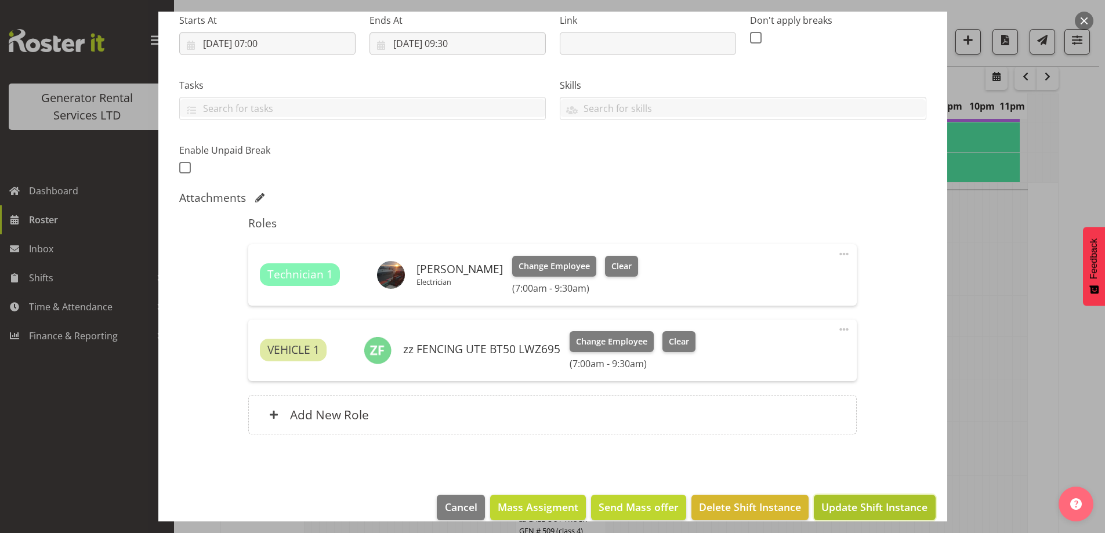
click at [842, 502] on span "Update Shift Instance" at bounding box center [875, 507] width 106 height 15
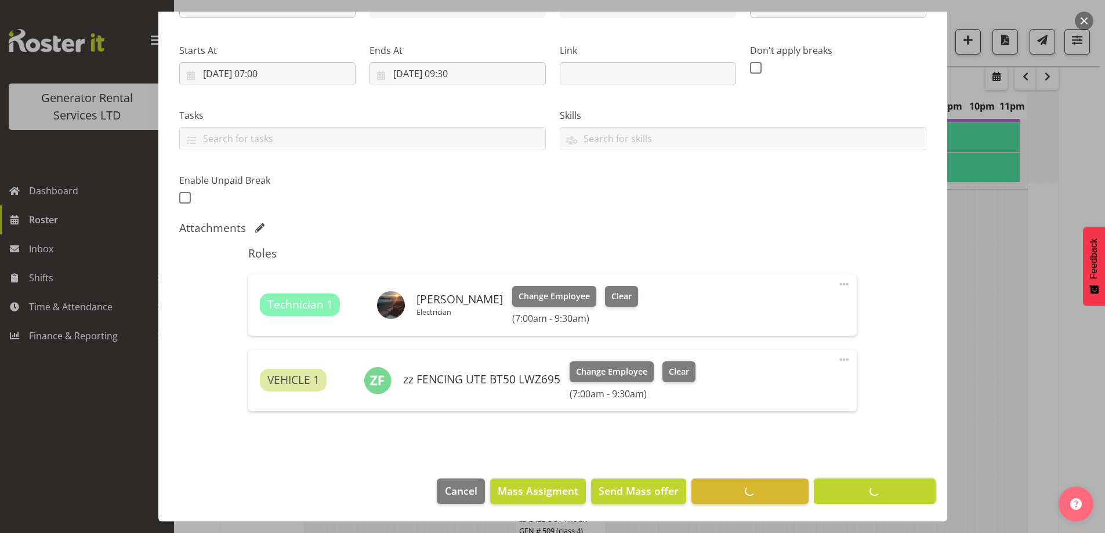
scroll to position [38, 0]
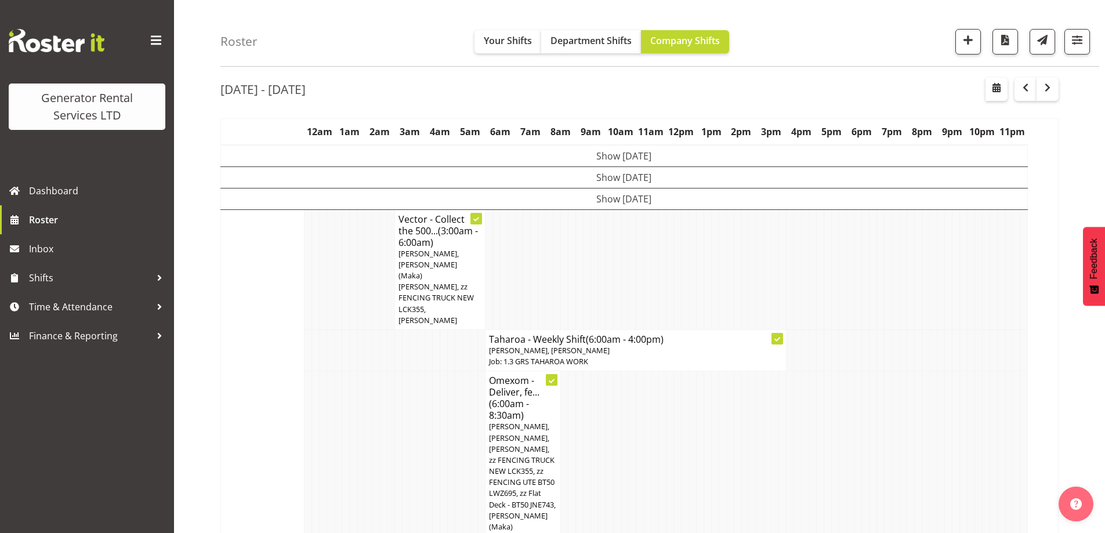
click at [312, 371] on td at bounding box center [316, 459] width 8 height 176
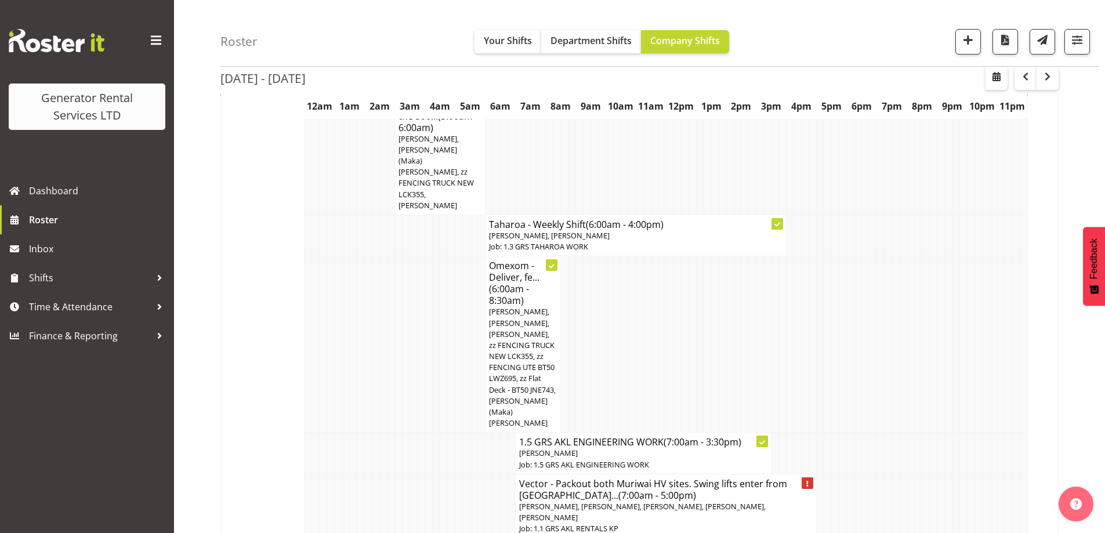
scroll to position [328, 0]
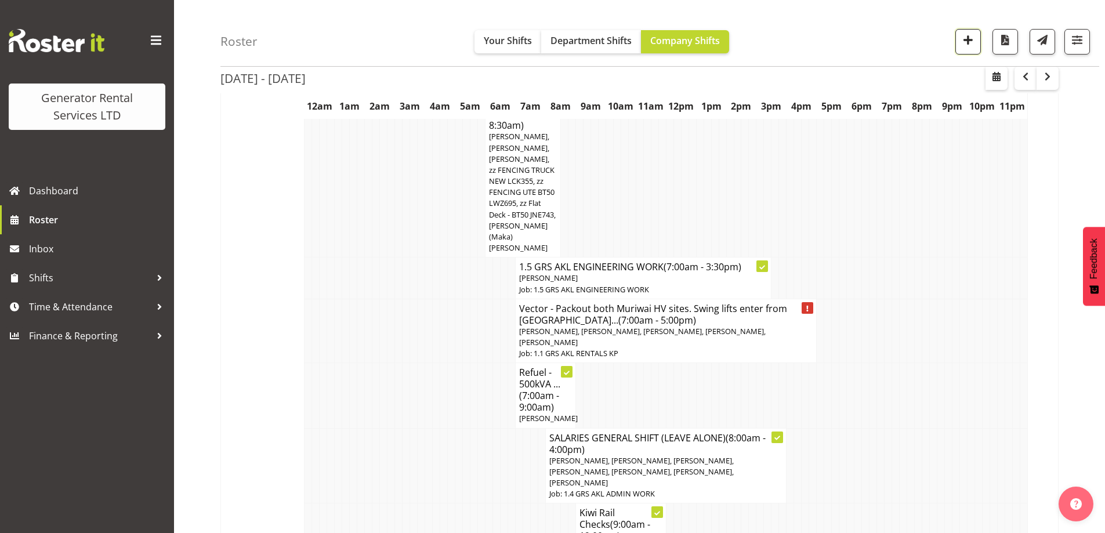
click at [962, 35] on span "button" at bounding box center [968, 39] width 15 height 15
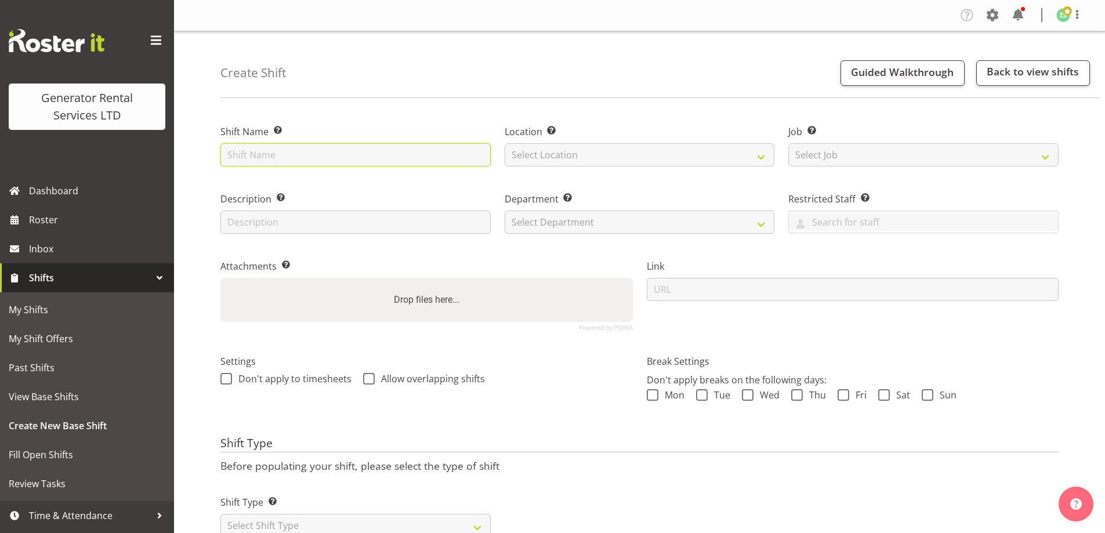
click at [362, 164] on input "text" at bounding box center [355, 154] width 270 height 23
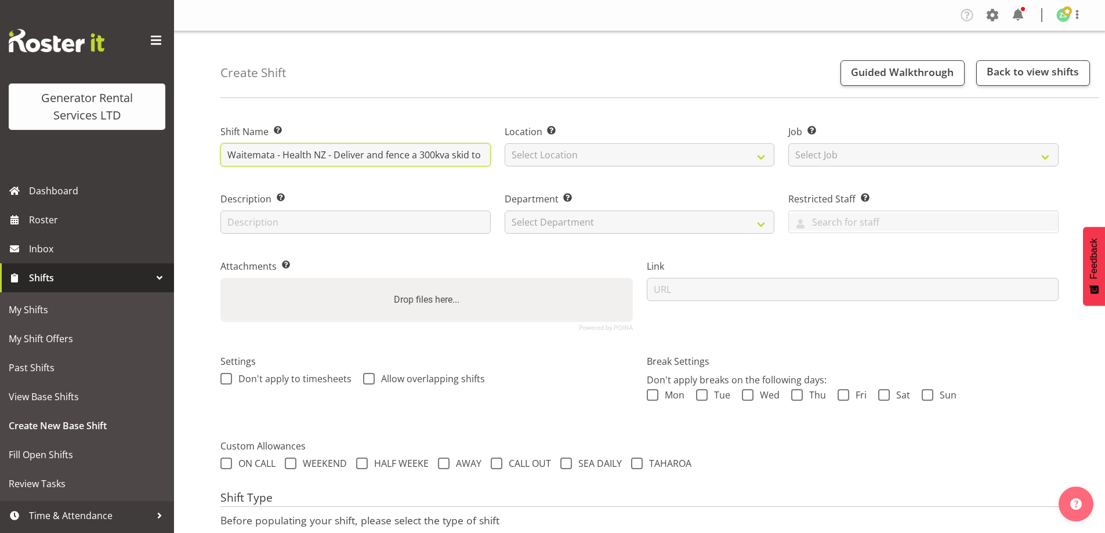
click at [332, 155] on input "Waitemata - Health NZ - Deliver and fence a 300kva skid to [GEOGRAPHIC_DATA] - …" at bounding box center [355, 154] width 270 height 23
drag, startPoint x: 327, startPoint y: 155, endPoint x: 796, endPoint y: 155, distance: 469.4
click at [796, 155] on div "Shift Name Enter a name for the shift (e.g. Day Shift). Waitemata - Health NZ -…" at bounding box center [640, 223] width 852 height 230
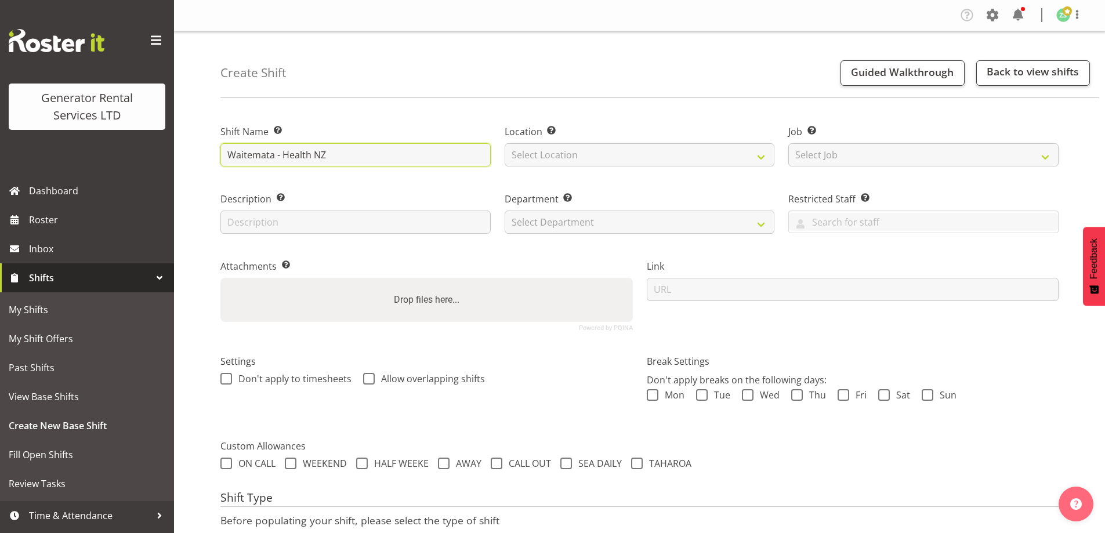
click at [278, 155] on input "Waitemata - Health NZ" at bounding box center [355, 154] width 270 height 23
type input "Waitemata Health NZ - Pack up all the cable and cages on the roof at the [GEOGR…"
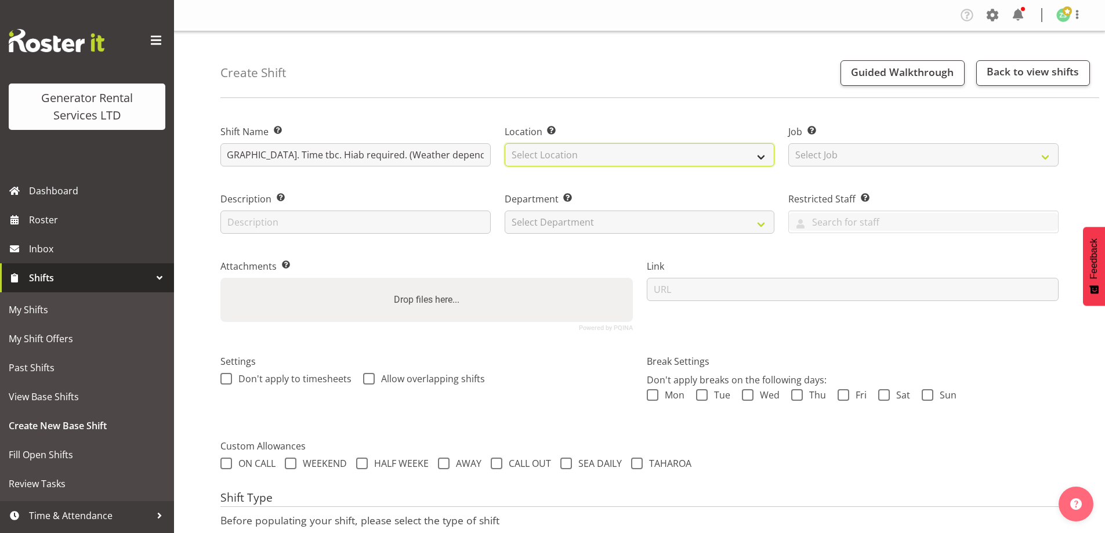
scroll to position [0, 0]
click at [606, 155] on select "Select Location [GEOGRAPHIC_DATA] [GEOGRAPHIC_DATA]" at bounding box center [640, 154] width 270 height 23
select select "28"
click at [505, 143] on select "Select Location [GEOGRAPHIC_DATA] [GEOGRAPHIC_DATA]" at bounding box center [640, 154] width 270 height 23
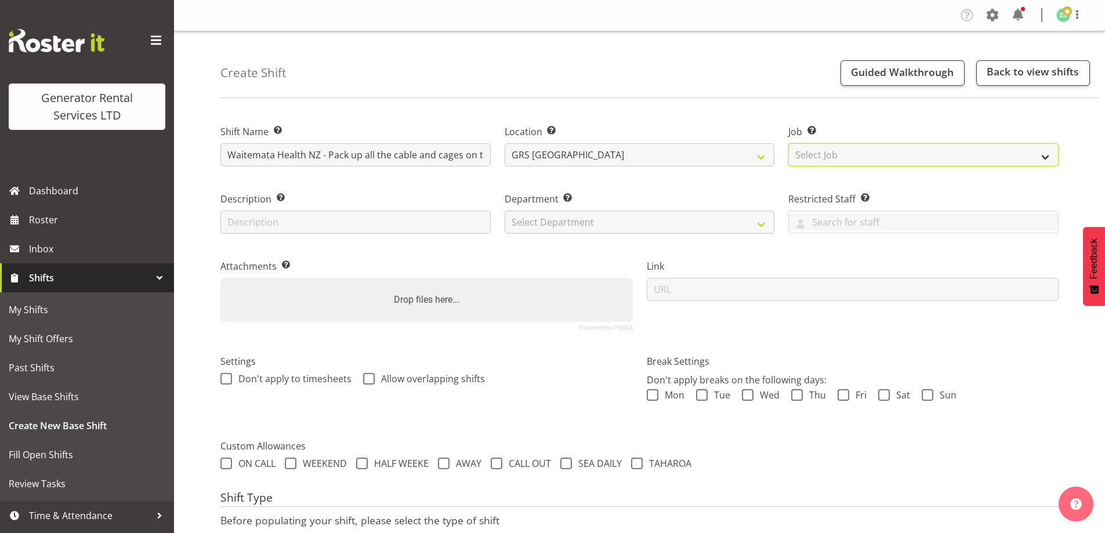
drag, startPoint x: 850, startPoint y: 152, endPoint x: 855, endPoint y: 166, distance: 14.7
click at [850, 152] on select "Select Job Create new job 1.1 GRS AKL RENTALS 1.1 GRS AKL RENTALS AC 1.1 GRS AK…" at bounding box center [923, 154] width 270 height 23
select select "9"
click at [788, 143] on select "Select Job Create new job 1.1 GRS AKL RENTALS 1.1 GRS AKL RENTALS AC 1.1 GRS AK…" at bounding box center [923, 154] width 270 height 23
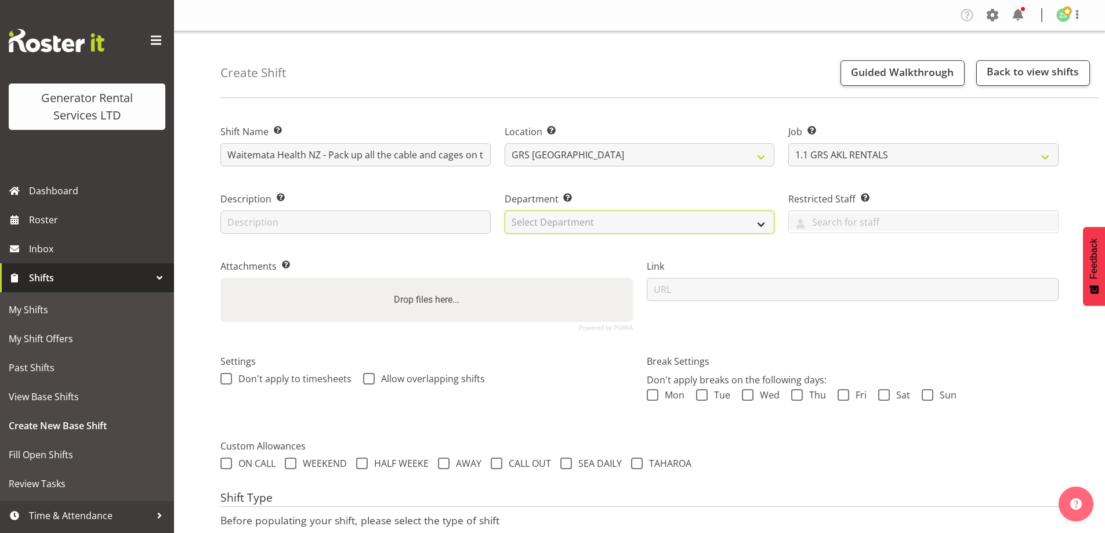
click at [699, 216] on select "Select Department GRS ADMIN AKL GRS HIRE AKL GRS HIRE TGA GRS HIRE HST GRS ENGI…" at bounding box center [640, 222] width 270 height 23
select select "20"
click at [505, 211] on select "Select Department GRS ADMIN AKL GRS HIRE AKL GRS HIRE TGA GRS HIRE HST GRS ENGI…" at bounding box center [640, 222] width 270 height 23
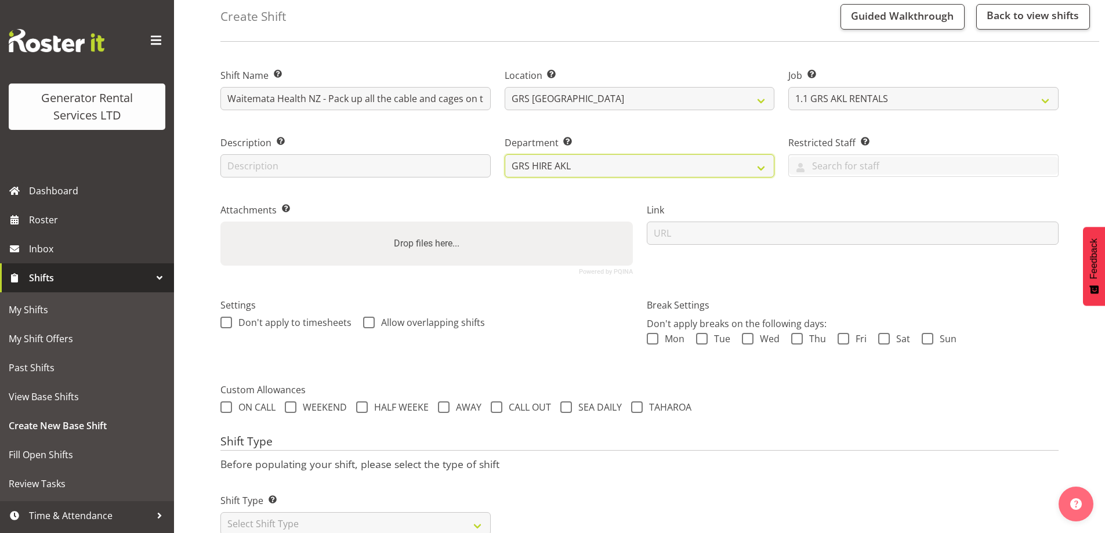
scroll to position [95, 0]
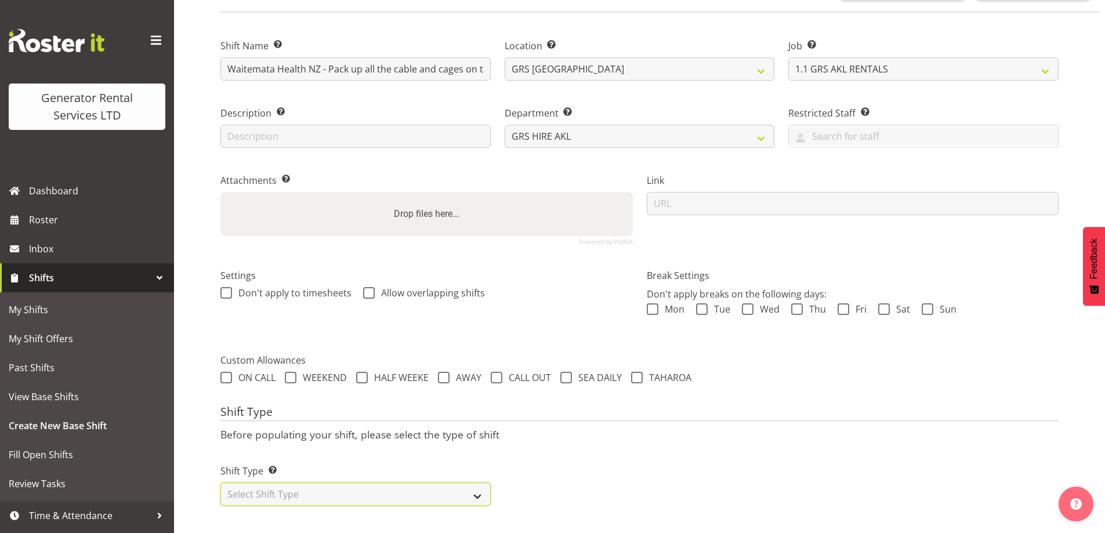
click at [395, 483] on select "Select Shift Type One Off Shift Recurring Shift Rotating Shift" at bounding box center [355, 494] width 270 height 23
select select "one_off"
click at [220, 483] on select "Select Shift Type One Off Shift Recurring Shift Rotating Shift" at bounding box center [355, 494] width 270 height 23
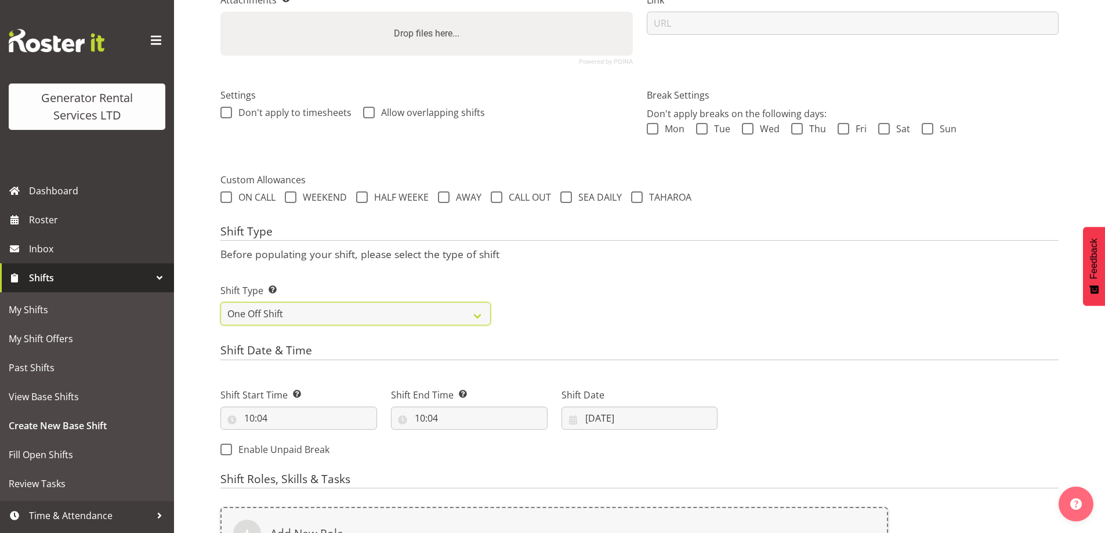
scroll to position [37, 0]
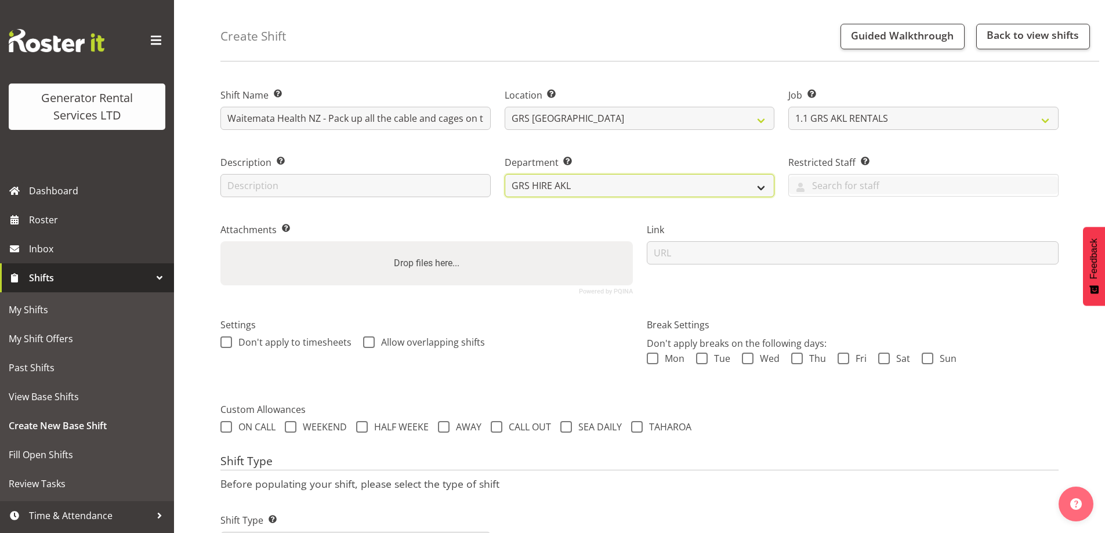
click at [615, 181] on select "GRS ADMIN AKL GRS HIRE AKL GRS HIRE TGA GRS HIRE HST GRS ENGINEERING AKL GRS TA…" at bounding box center [640, 185] width 270 height 23
click at [505, 174] on select "GRS ADMIN AKL GRS HIRE AKL GRS HIRE TGA GRS HIRE HST GRS ENGINEERING AKL GRS TA…" at bounding box center [640, 185] width 270 height 23
click at [605, 192] on select "GRS ADMIN AKL GRS HIRE AKL GRS HIRE TGA GRS HIRE HST GRS ENGINEERING AKL GRS TA…" at bounding box center [640, 185] width 270 height 23
select select "20"
click at [505, 174] on select "GRS ADMIN AKL GRS HIRE AKL GRS HIRE TGA GRS HIRE HST GRS ENGINEERING AKL GRS TA…" at bounding box center [640, 185] width 270 height 23
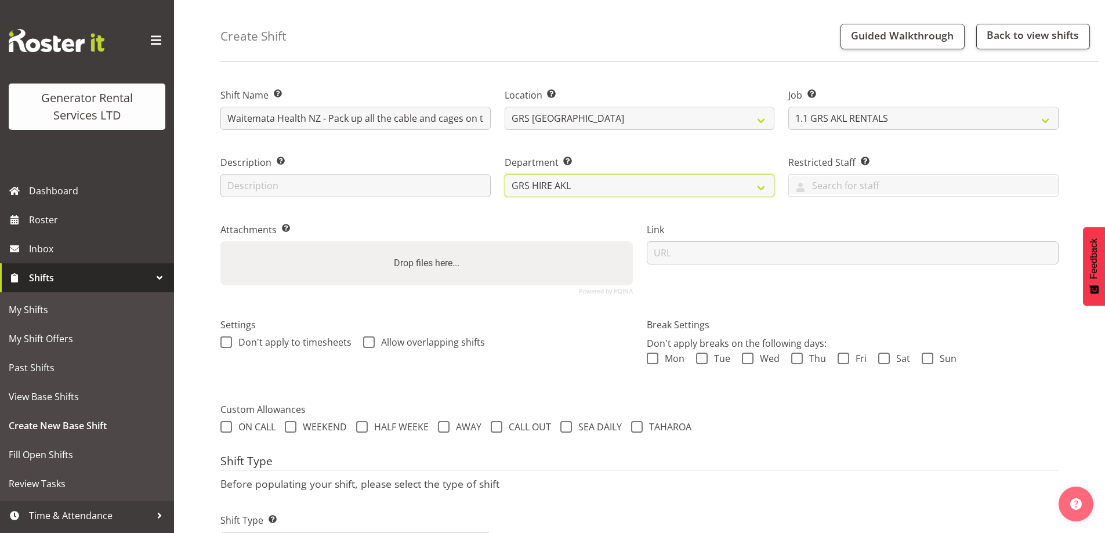
scroll to position [385, 0]
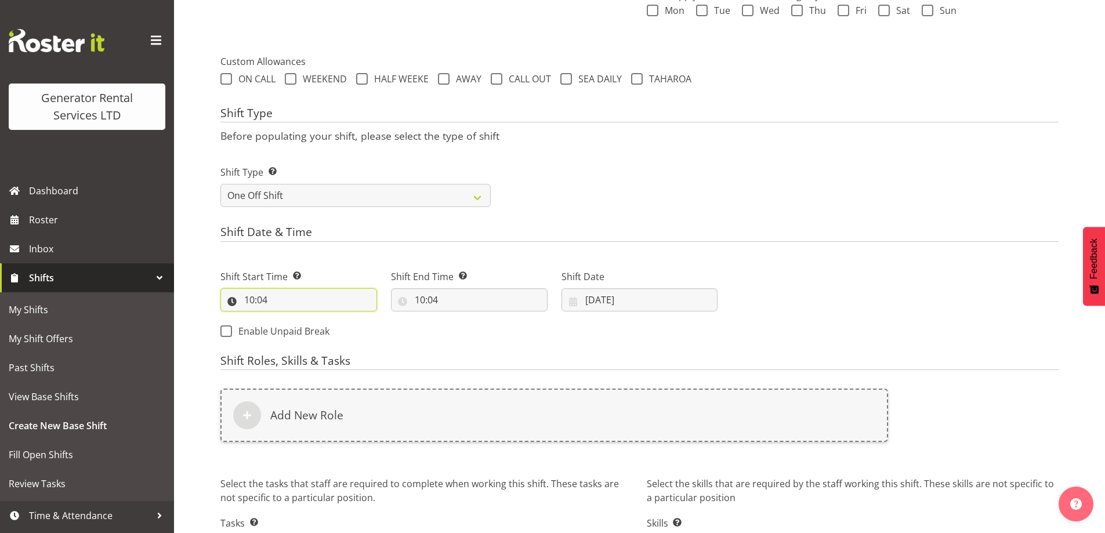
click at [343, 302] on input "10:04" at bounding box center [298, 299] width 157 height 23
click at [342, 327] on select "00 01 02 03 04 05 06 07 08 09 10 11 12 13 14 15 16 17 18 19 20 21 22 23 24 25 2…" at bounding box center [330, 330] width 26 height 23
select select "0"
click at [317, 319] on select "00 01 02 03 04 05 06 07 08 09 10 11 12 13 14 15 16 17 18 19 20 21 22 23 24 25 2…" at bounding box center [330, 330] width 26 height 23
type input "10:00"
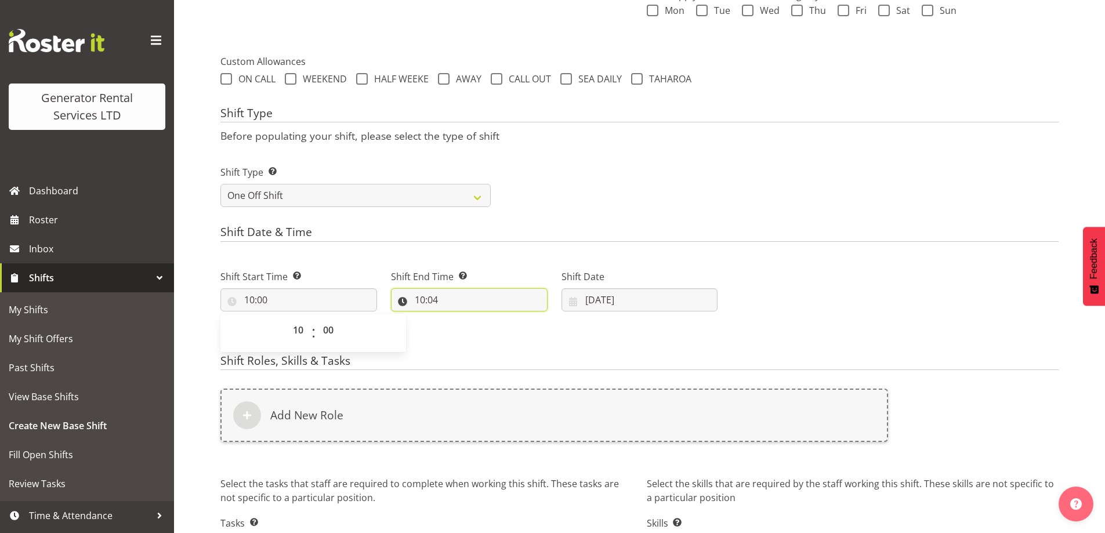
click at [483, 305] on input "10:04" at bounding box center [469, 299] width 157 height 23
click at [464, 335] on select "00 01 02 03 04 05 06 07 08 09 10 11 12 13 14 15 16 17 18 19 20 21 22 23" at bounding box center [470, 330] width 26 height 23
select select "14"
click at [457, 319] on select "00 01 02 03 04 05 06 07 08 09 10 11 12 13 14 15 16 17 18 19 20 21 22 23" at bounding box center [470, 330] width 26 height 23
type input "14:04"
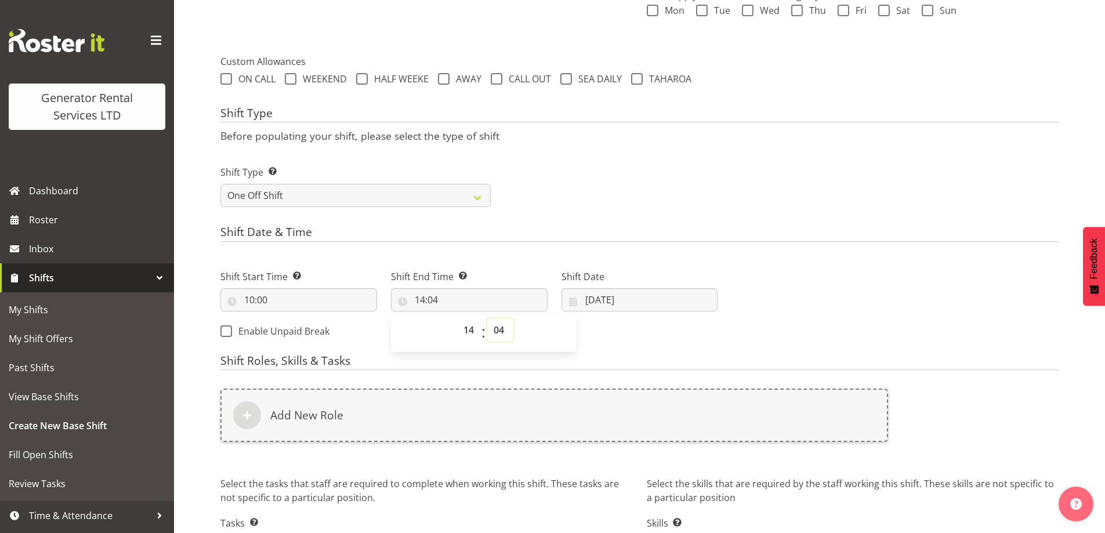
click at [493, 326] on select "00 01 02 03 04 05 06 07 08 09 10 11 12 13 14 15 16 17 18 19 20 21 22 23 24 25 2…" at bounding box center [500, 330] width 26 height 23
select select "0"
click at [487, 319] on select "00 01 02 03 04 05 06 07 08 09 10 11 12 13 14 15 16 17 18 19 20 21 22 23 24 25 2…" at bounding box center [500, 330] width 26 height 23
type input "14:00"
click at [637, 306] on input "[DATE]" at bounding box center [640, 299] width 157 height 23
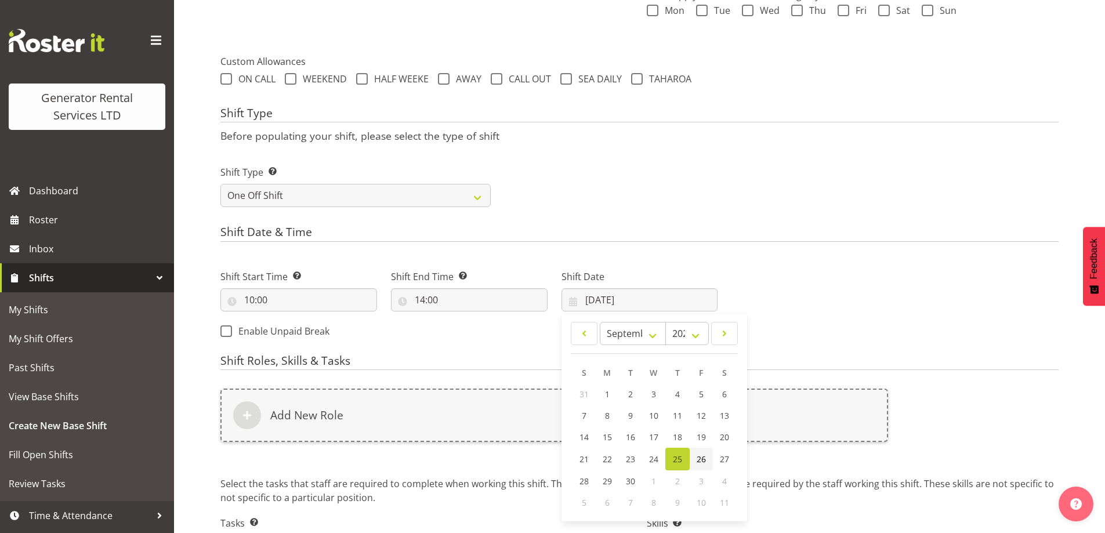
click at [700, 454] on span "26" at bounding box center [701, 459] width 9 height 11
type input "[DATE]"
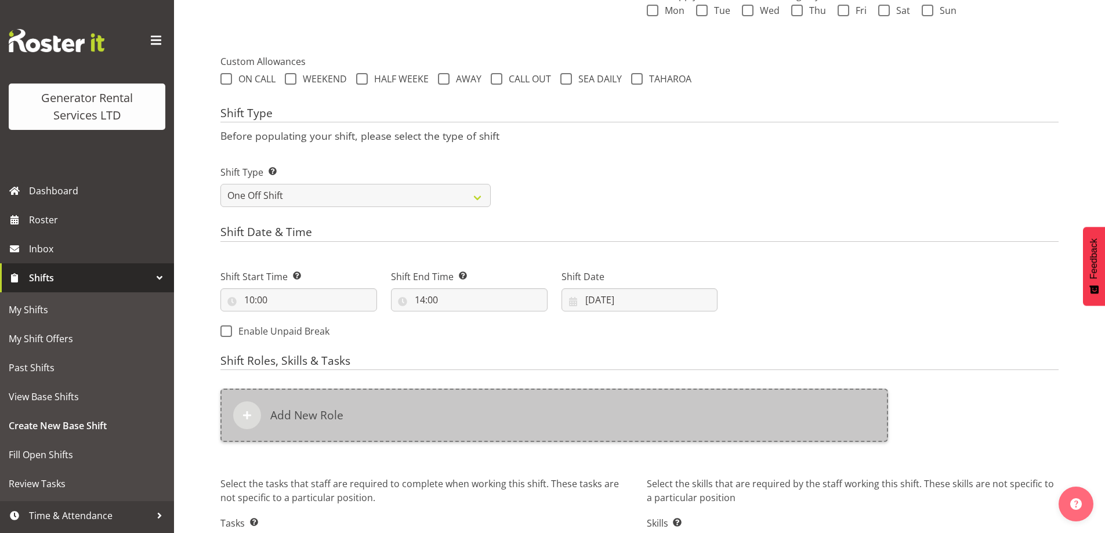
click at [508, 414] on div "Add New Role" at bounding box center [554, 415] width 668 height 53
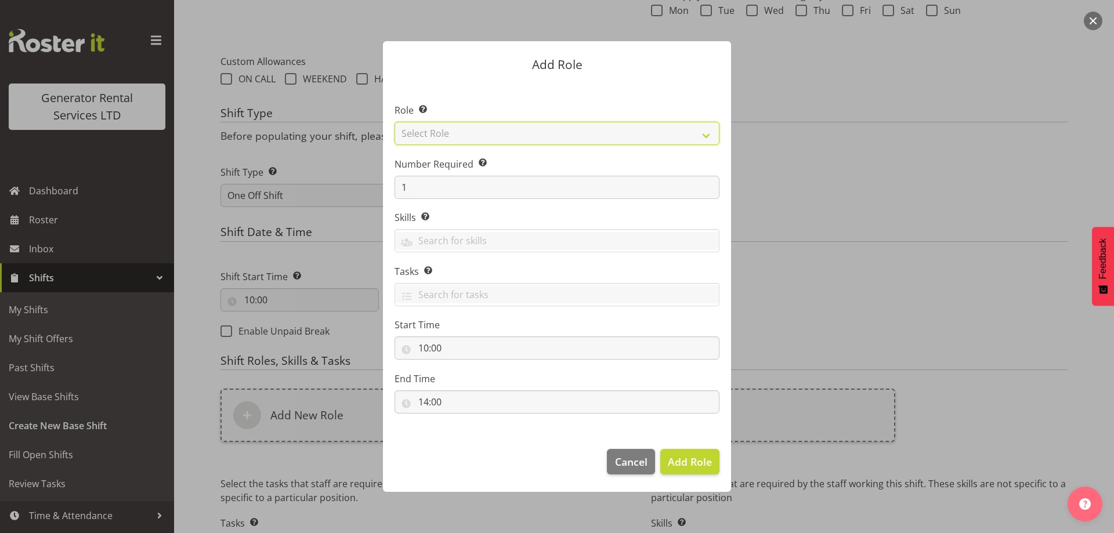
click at [438, 135] on select "Select Role Account Manager Electrician Engineering GM HSEQ manager MECH Mechan…" at bounding box center [557, 133] width 325 height 23
select select "20"
click at [395, 122] on select "Select Role Account Manager Electrician Engineering GM HSEQ manager MECH Mechan…" at bounding box center [557, 133] width 325 height 23
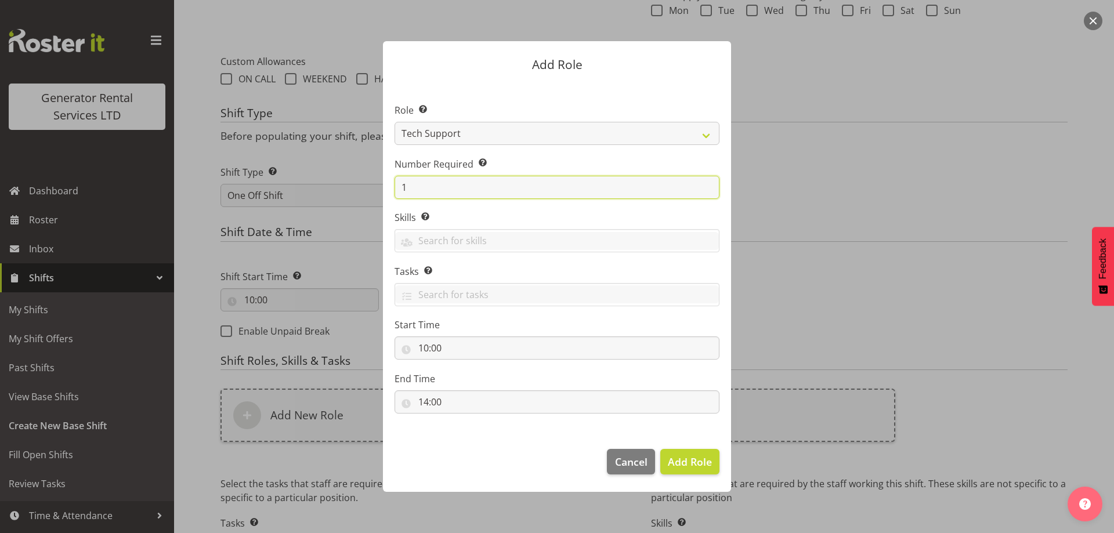
click at [497, 186] on input "1" at bounding box center [557, 187] width 325 height 23
type input "3"
click at [702, 467] on span "Add 3 Roles" at bounding box center [683, 462] width 58 height 14
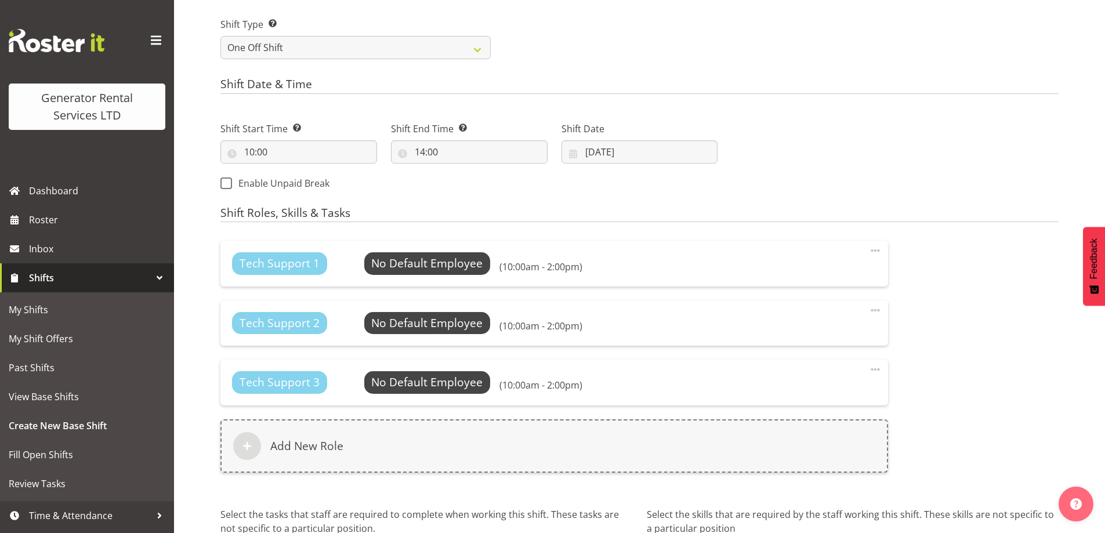
scroll to position [645, 0]
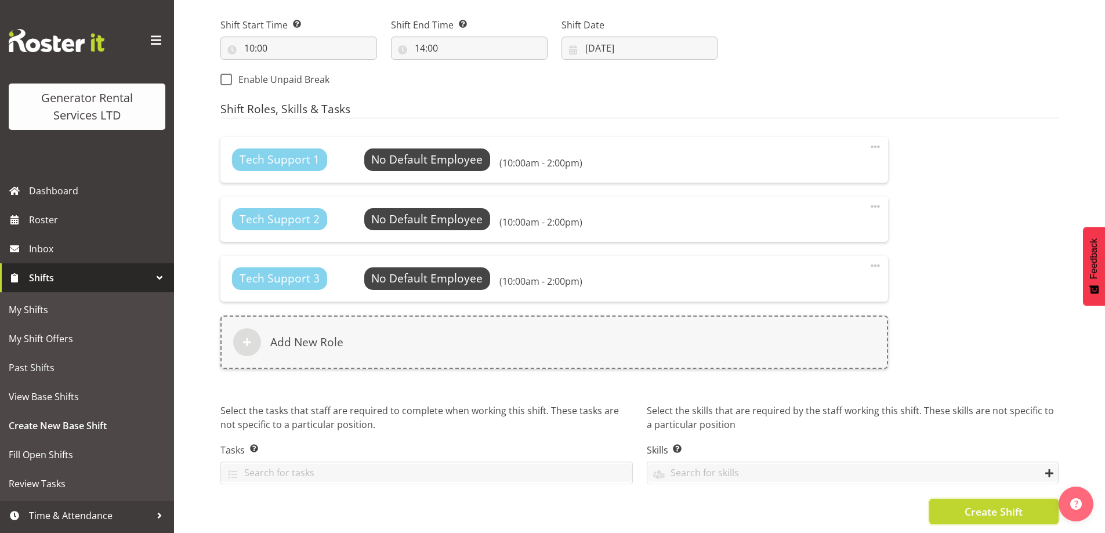
click at [1007, 508] on span "Create Shift" at bounding box center [994, 511] width 58 height 15
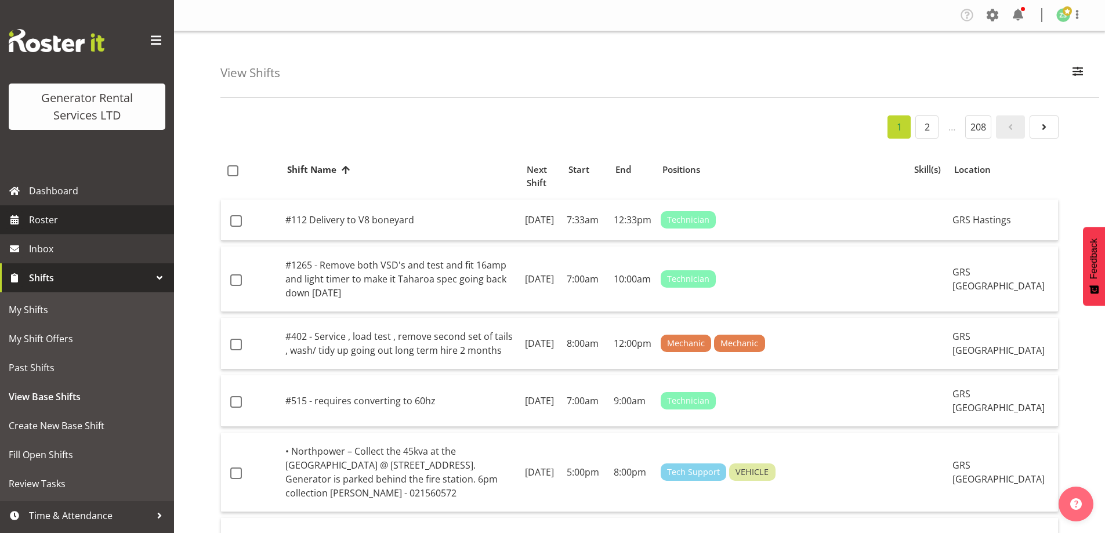
click at [99, 227] on span "Roster" at bounding box center [98, 219] width 139 height 17
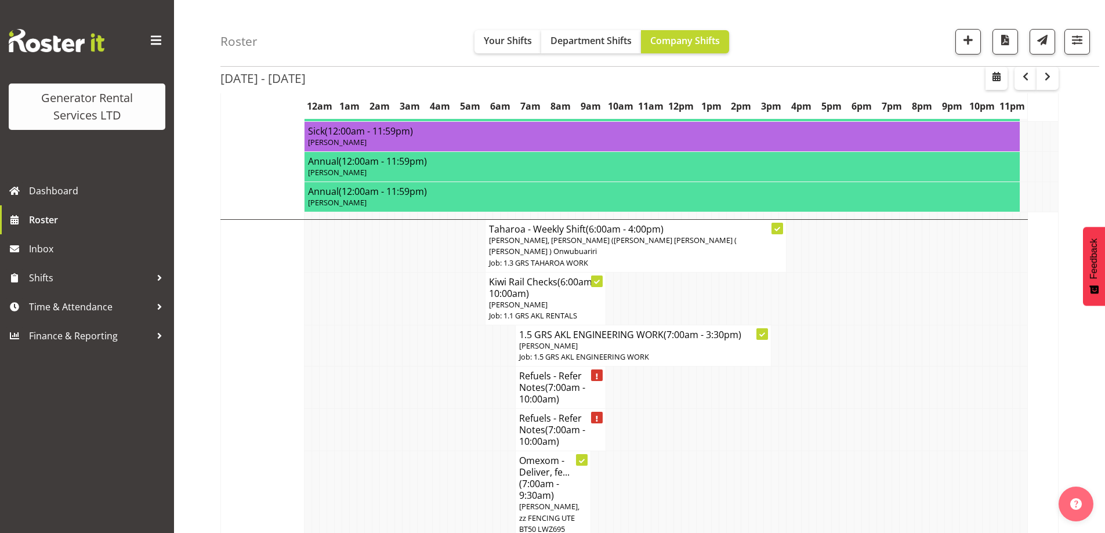
scroll to position [1218, 0]
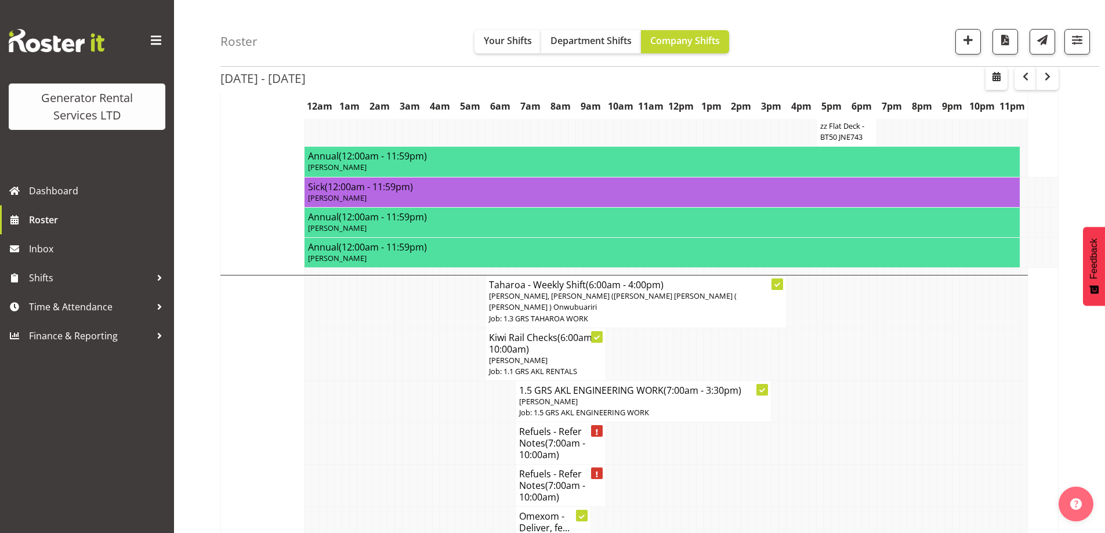
click at [358, 465] on td at bounding box center [361, 486] width 8 height 42
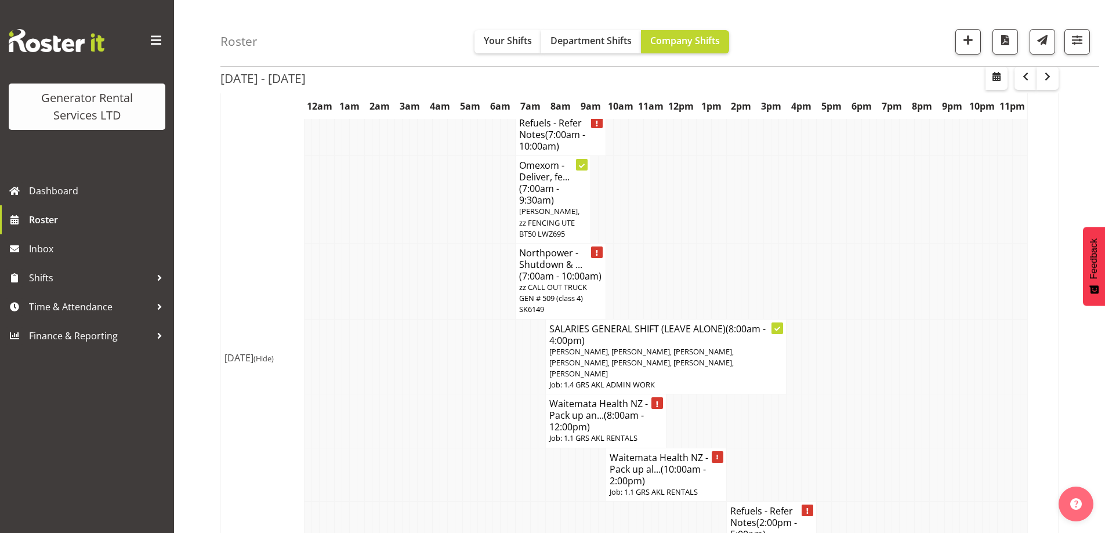
scroll to position [1567, 0]
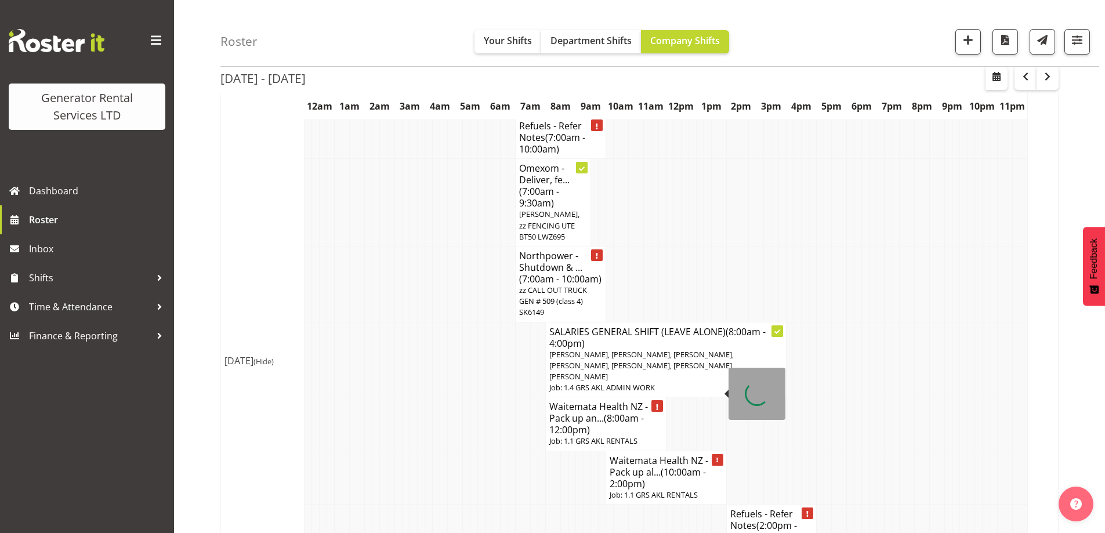
click at [651, 455] on h4 "Waitemata Health NZ - Pack up al... (10:00am - 2:00pm)" at bounding box center [666, 472] width 113 height 35
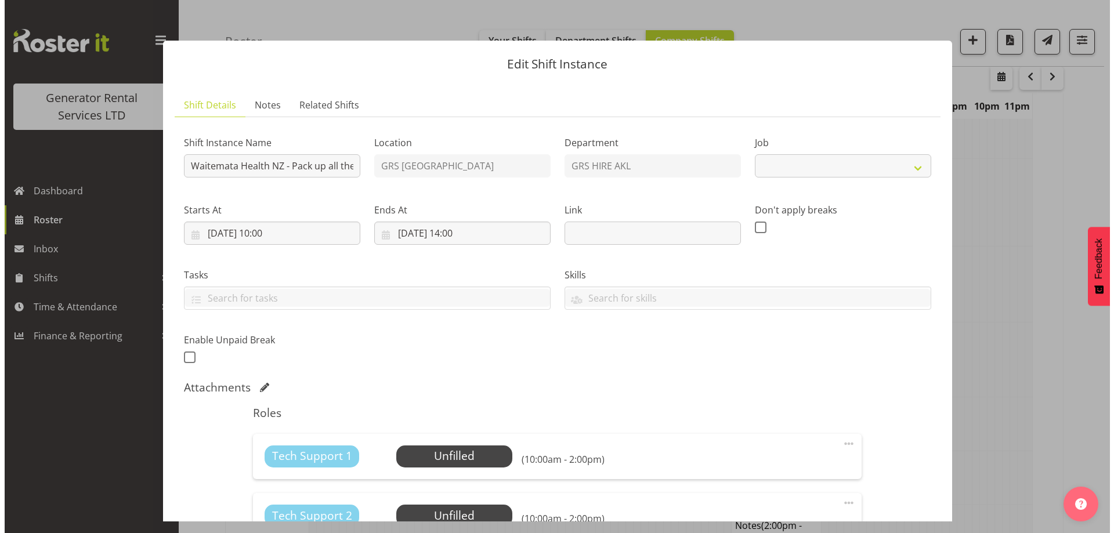
scroll to position [1555, 0]
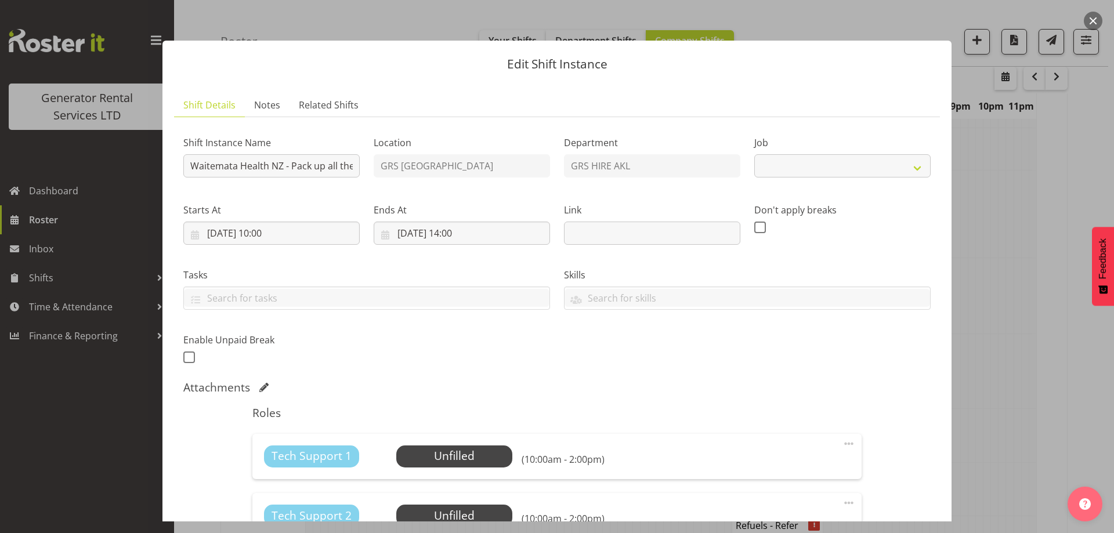
select select "9"
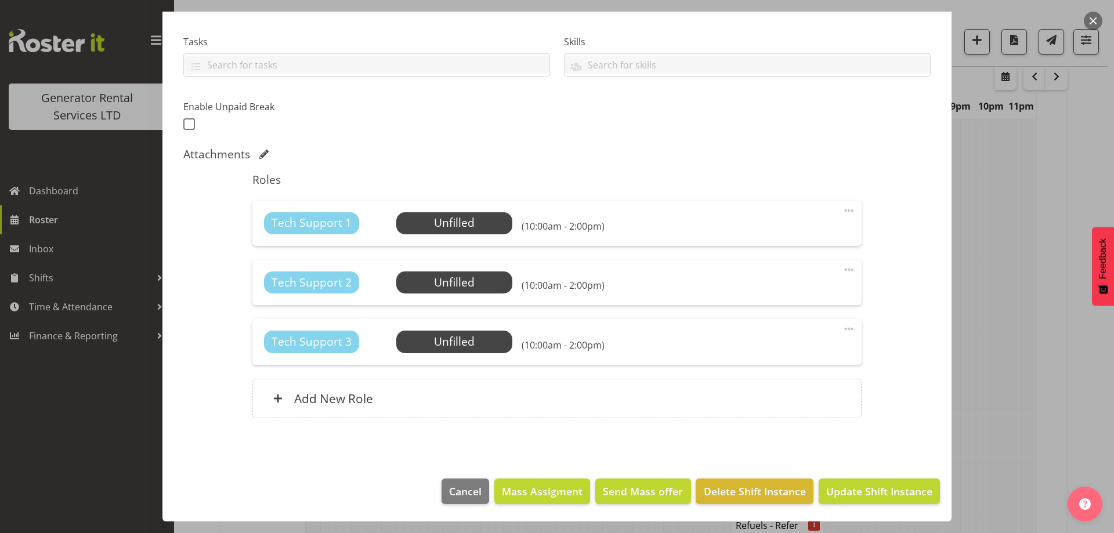
scroll to position [174, 0]
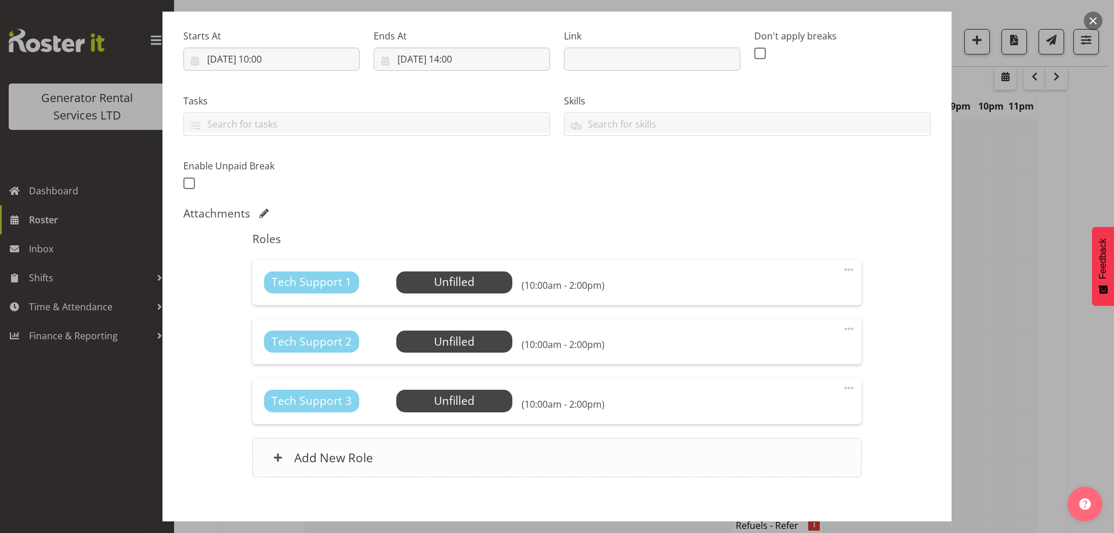
click at [591, 461] on div "Add New Role" at bounding box center [556, 457] width 609 height 39
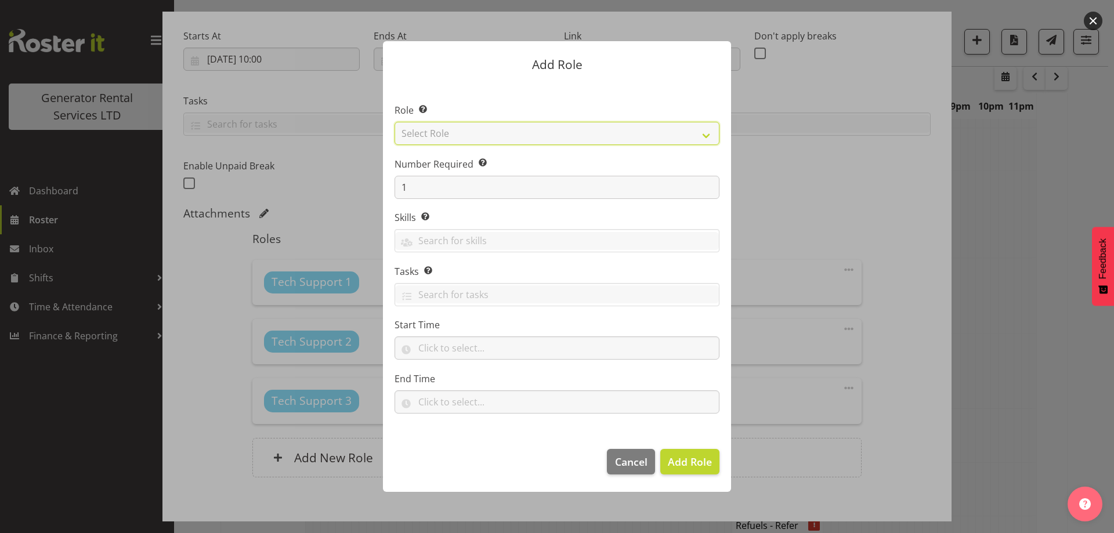
click at [459, 126] on select "Select Role Account Manager Electrician Engineering GM HSEQ manager MECH Mechan…" at bounding box center [557, 133] width 325 height 23
select select "21"
click at [395, 122] on select "Select Role Account Manager Electrician Engineering GM HSEQ manager MECH Mechan…" at bounding box center [557, 133] width 325 height 23
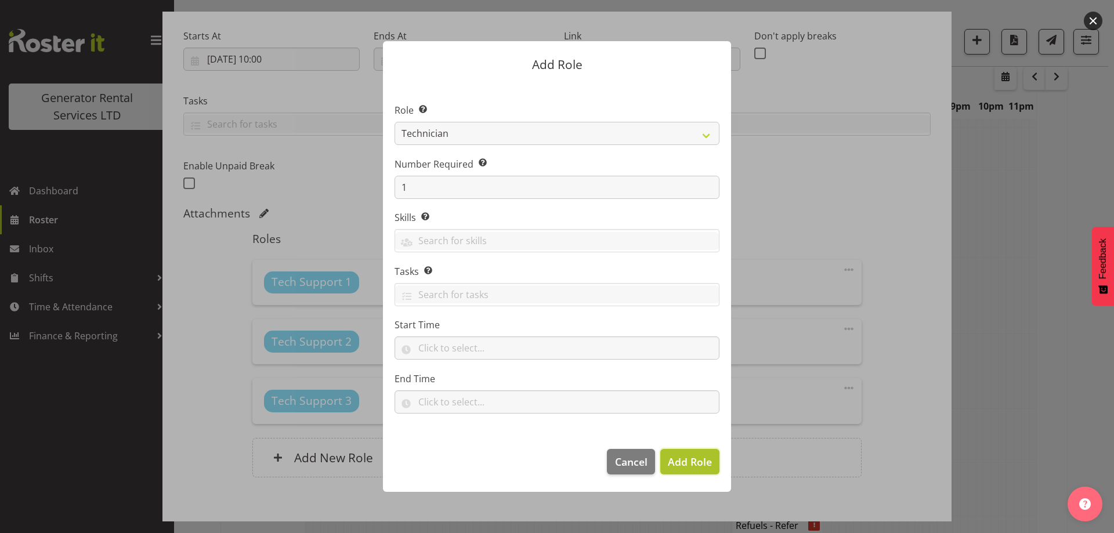
click at [694, 466] on span "Add Role" at bounding box center [690, 462] width 44 height 14
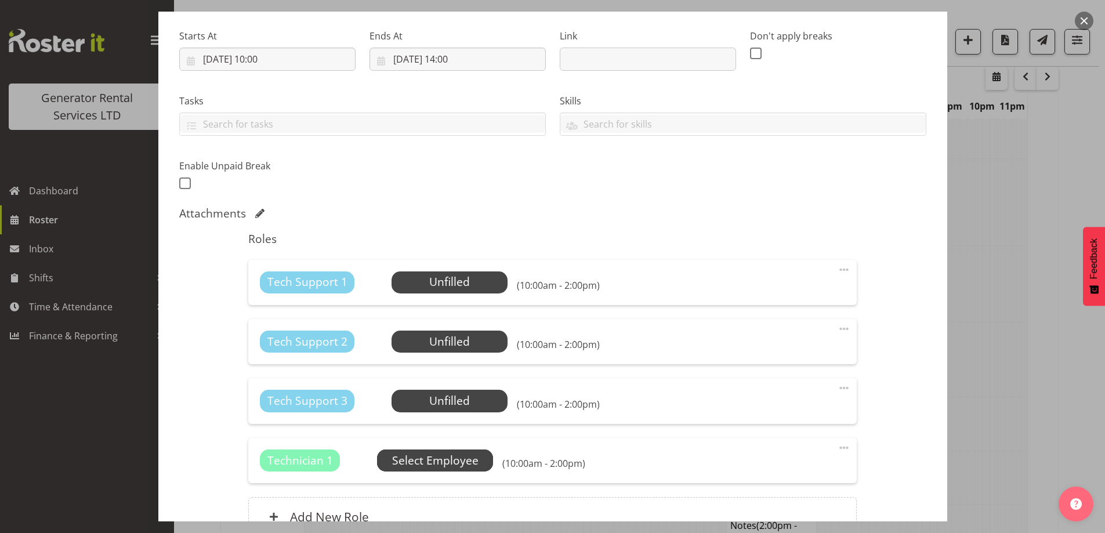
click at [468, 453] on span "Select Employee" at bounding box center [435, 461] width 86 height 17
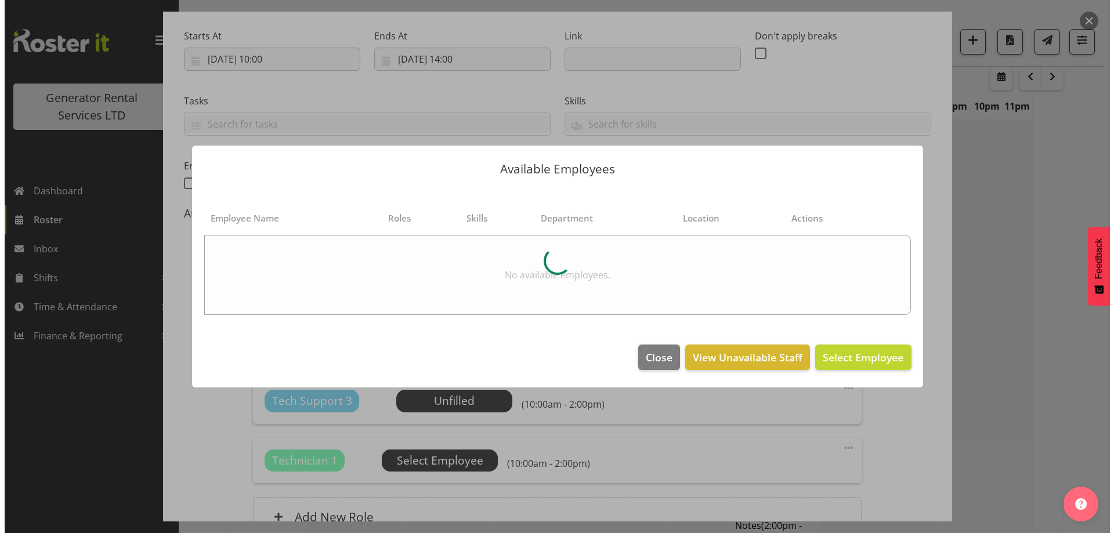
scroll to position [1555, 0]
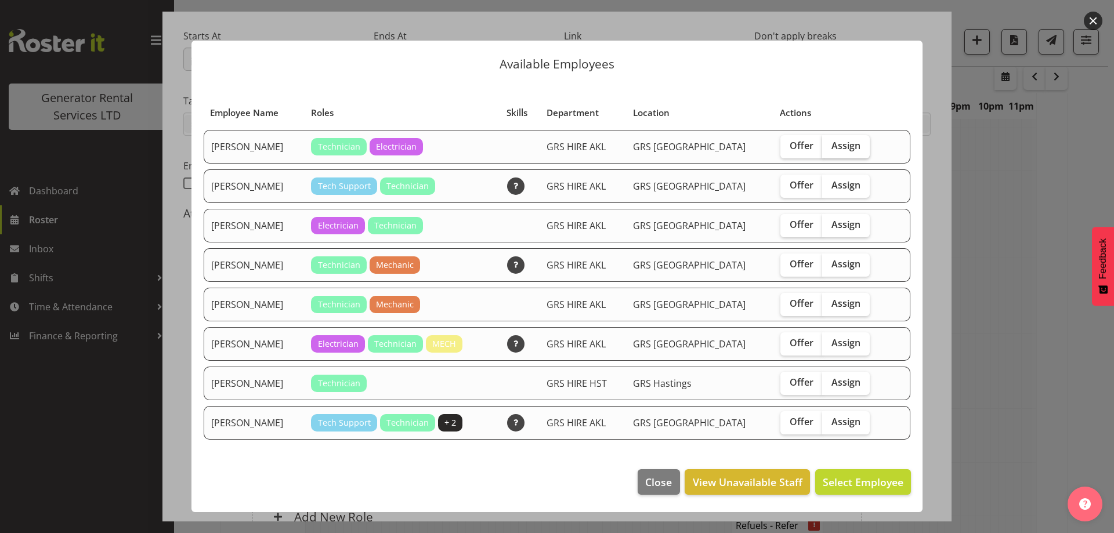
click at [835, 140] on span "Assign" at bounding box center [845, 146] width 29 height 12
click at [830, 142] on input "Assign" at bounding box center [826, 146] width 8 height 8
checkbox input "true"
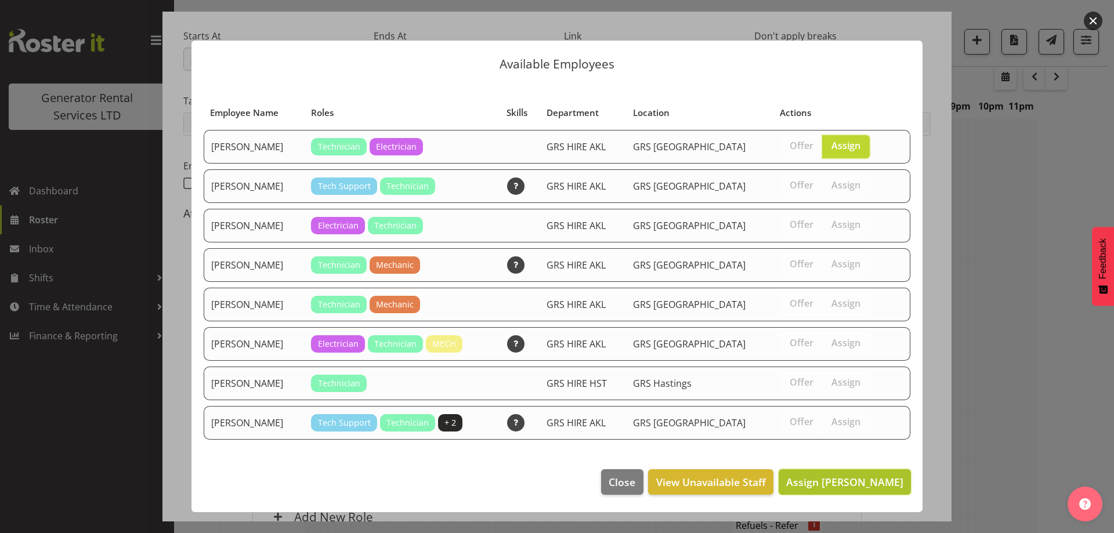
click at [840, 486] on span "Assign Chris Fry" at bounding box center [844, 482] width 117 height 14
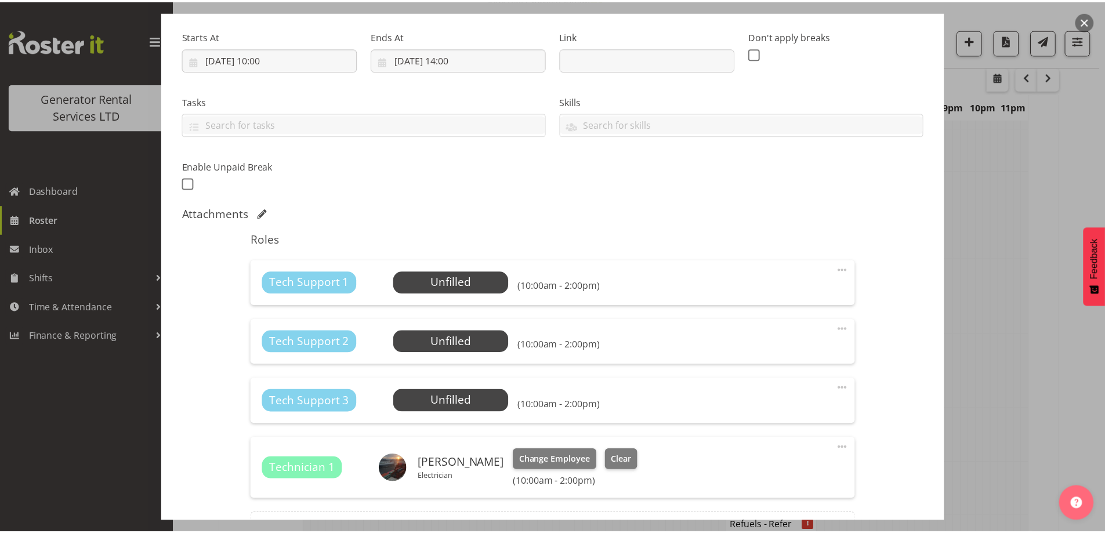
scroll to position [1567, 0]
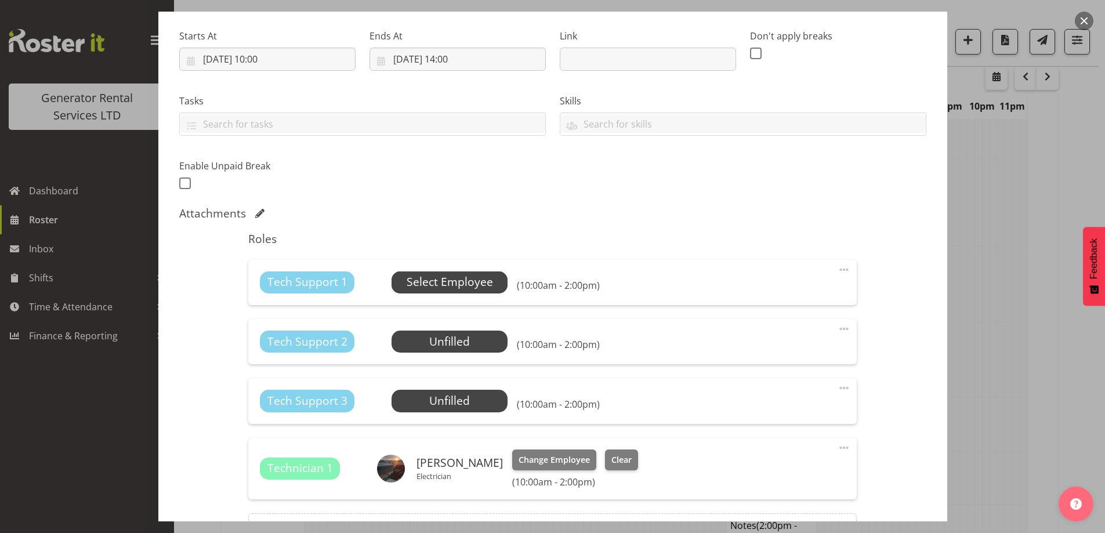
click at [468, 276] on span "Select Employee" at bounding box center [450, 282] width 86 height 17
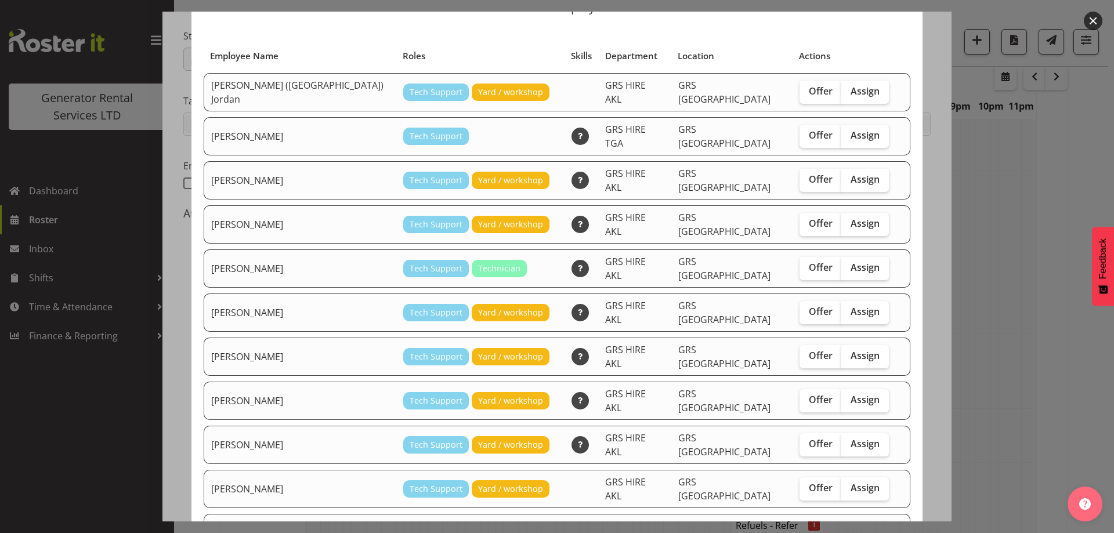
scroll to position [109, 0]
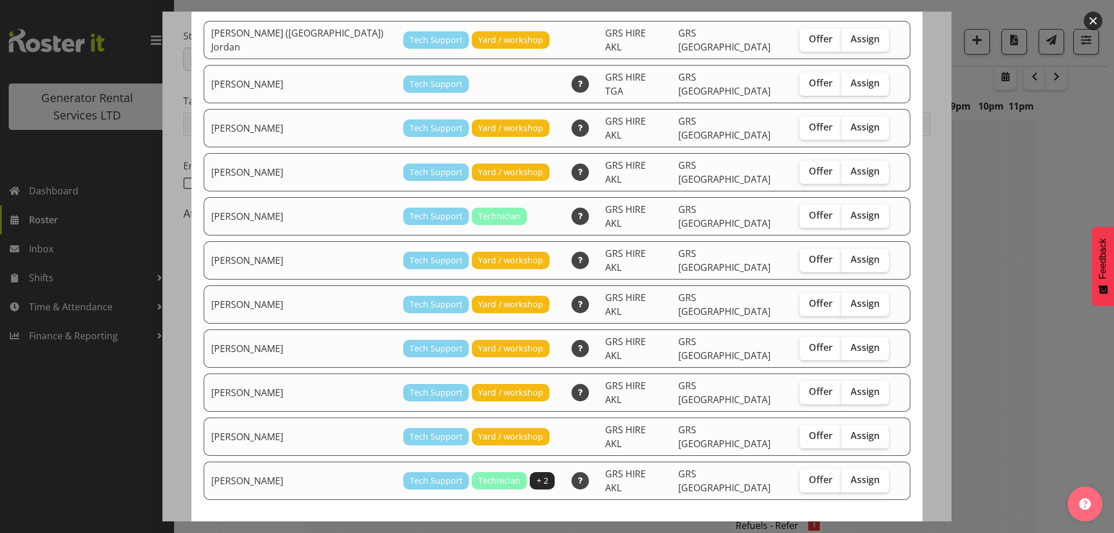
click at [1023, 305] on div at bounding box center [557, 266] width 1114 height 533
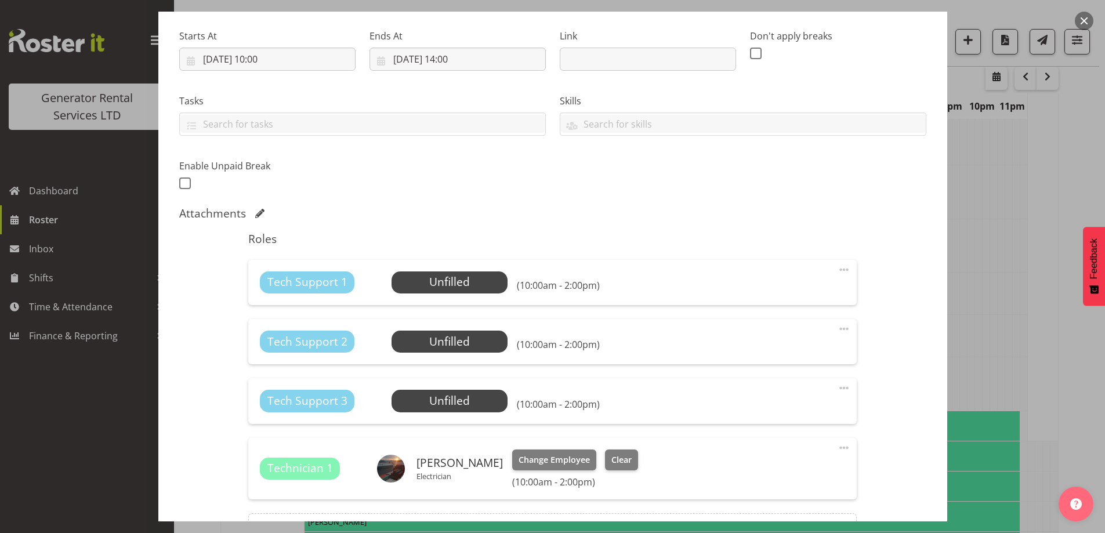
scroll to position [309, 0]
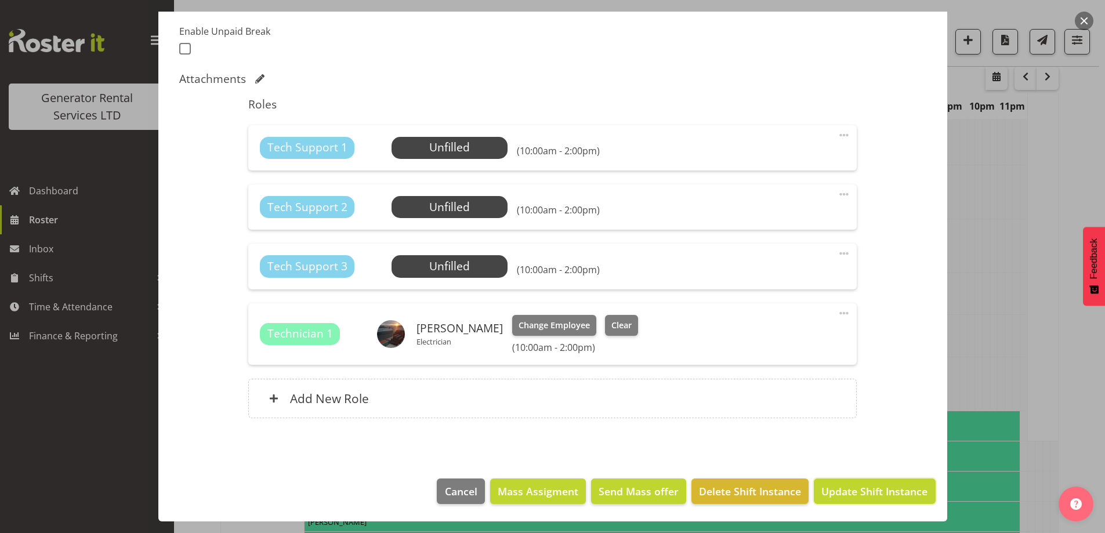
click at [851, 487] on span "Update Shift Instance" at bounding box center [875, 491] width 106 height 15
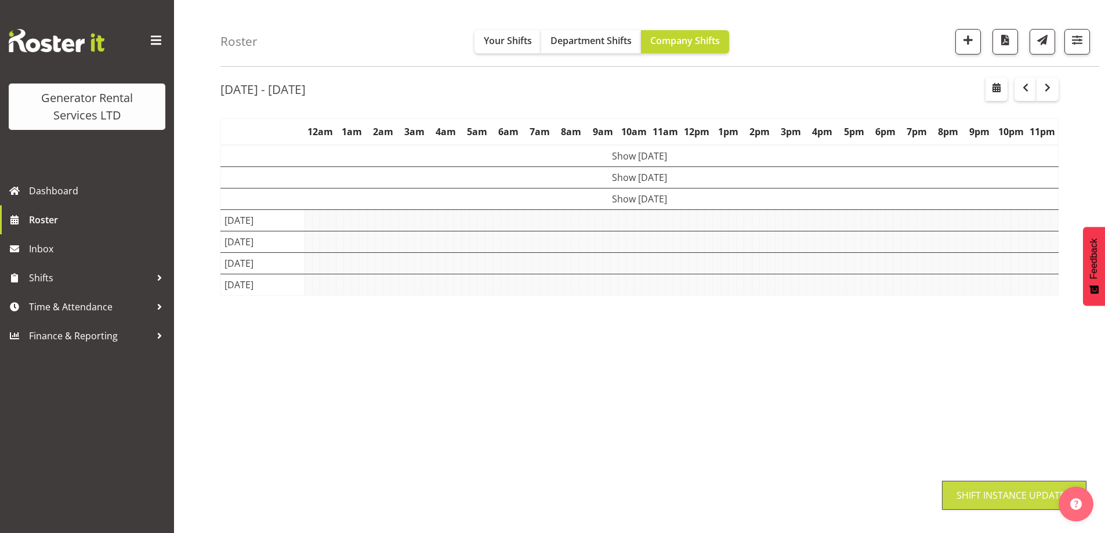
scroll to position [38, 0]
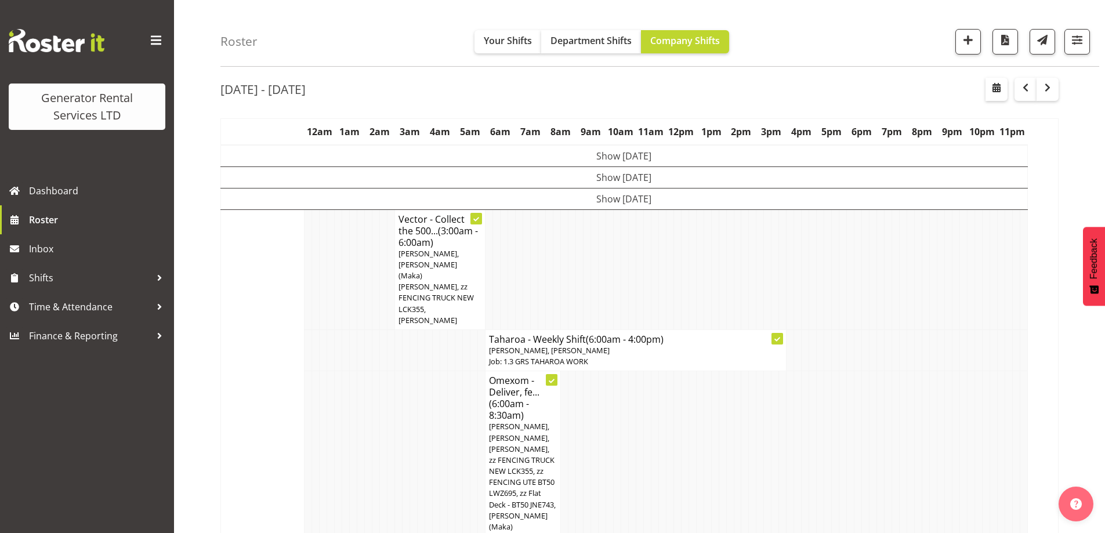
click at [442, 416] on td at bounding box center [444, 459] width 8 height 176
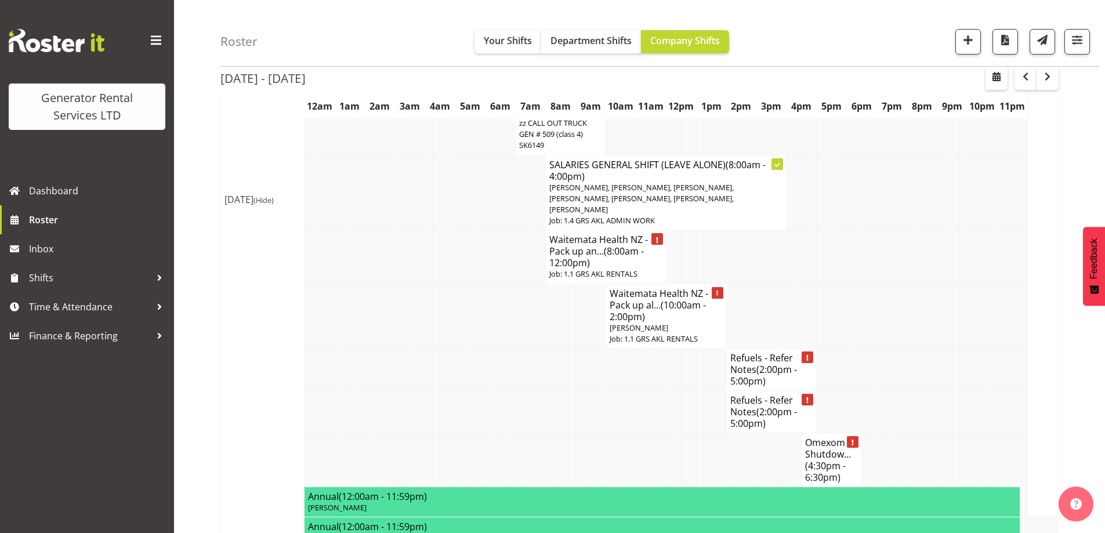
scroll to position [1778, 0]
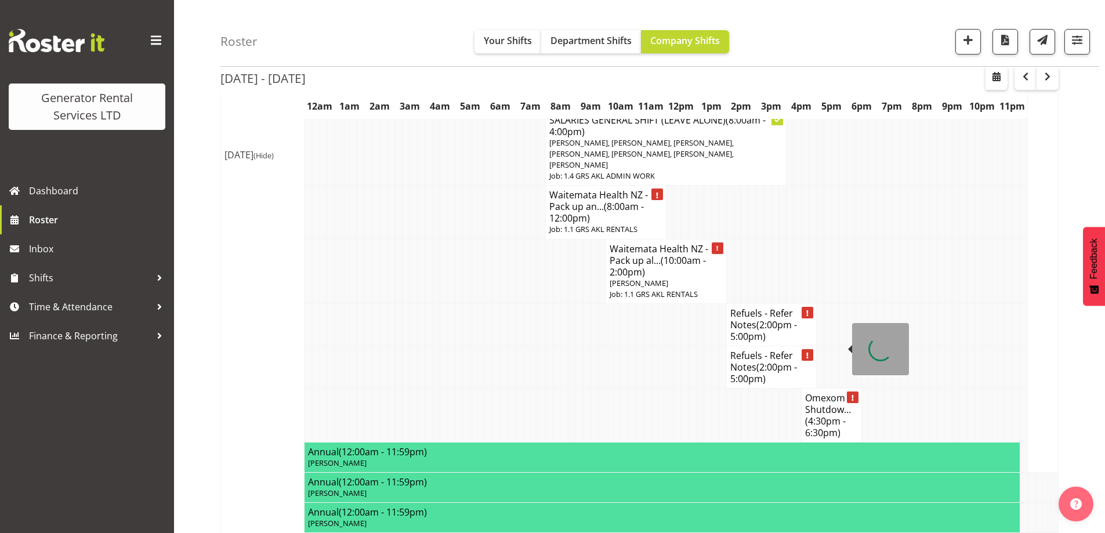
click at [755, 388] on td at bounding box center [753, 415] width 8 height 54
click at [819, 392] on h4 "Omexom - Shutdow... (4:30pm - 6:30pm)" at bounding box center [831, 415] width 53 height 46
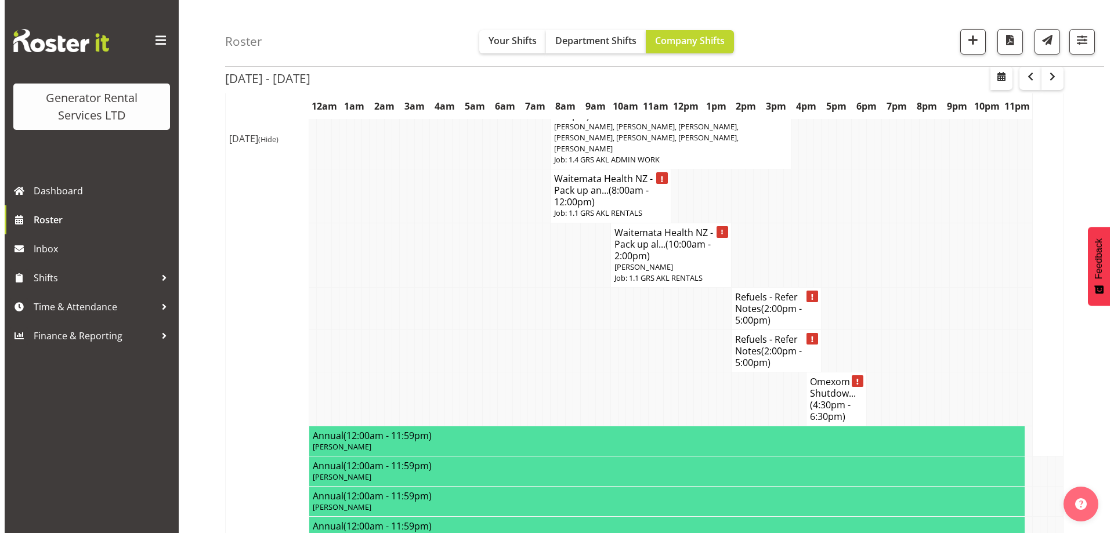
scroll to position [1825, 0]
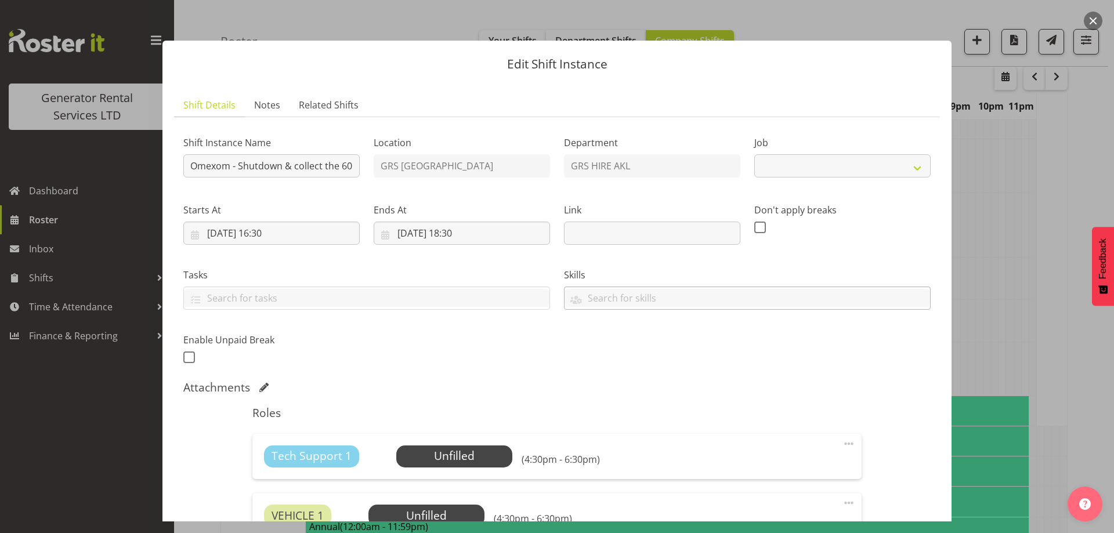
select select "7504"
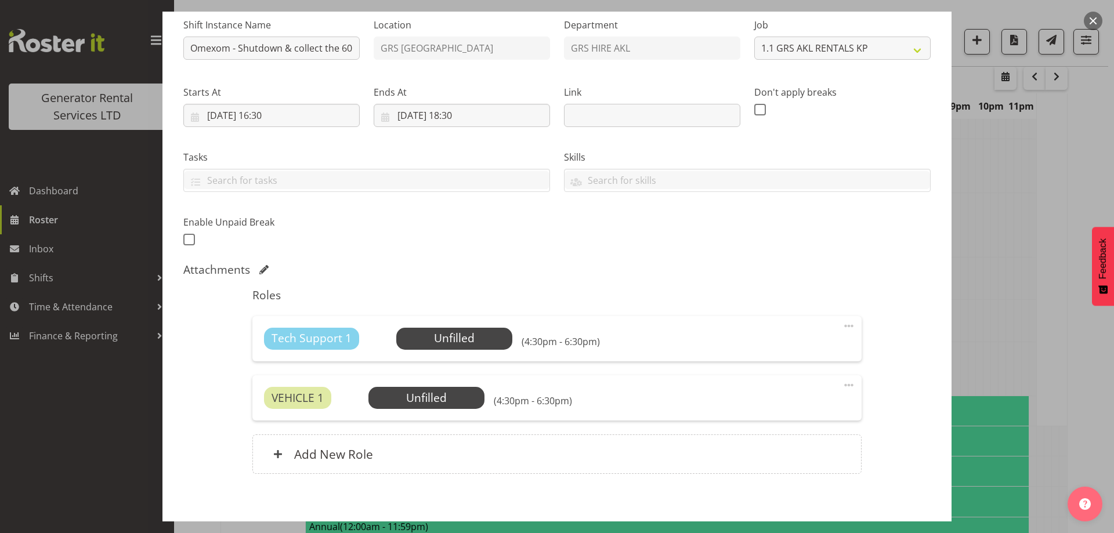
scroll to position [115, 0]
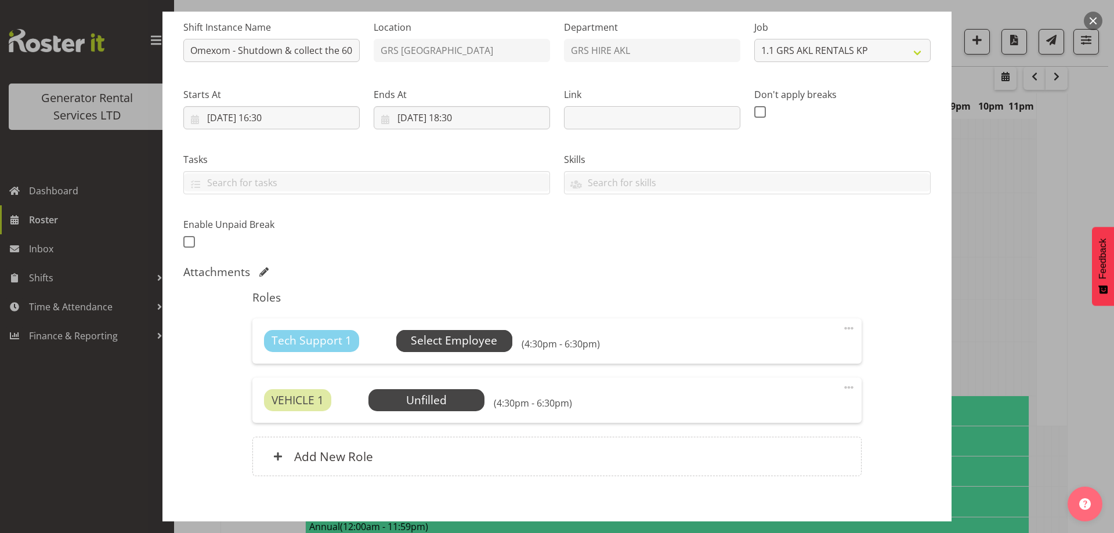
click at [457, 338] on span "Select Employee" at bounding box center [454, 340] width 86 height 17
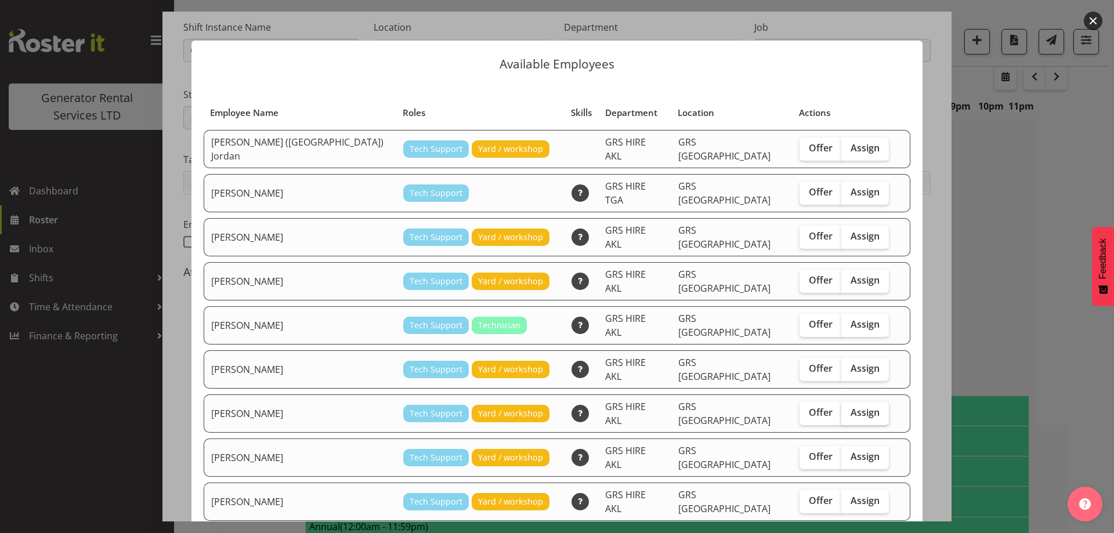
click at [841, 402] on label "Assign" at bounding box center [865, 413] width 48 height 23
click at [841, 409] on input "Assign" at bounding box center [845, 413] width 8 height 8
checkbox input "true"
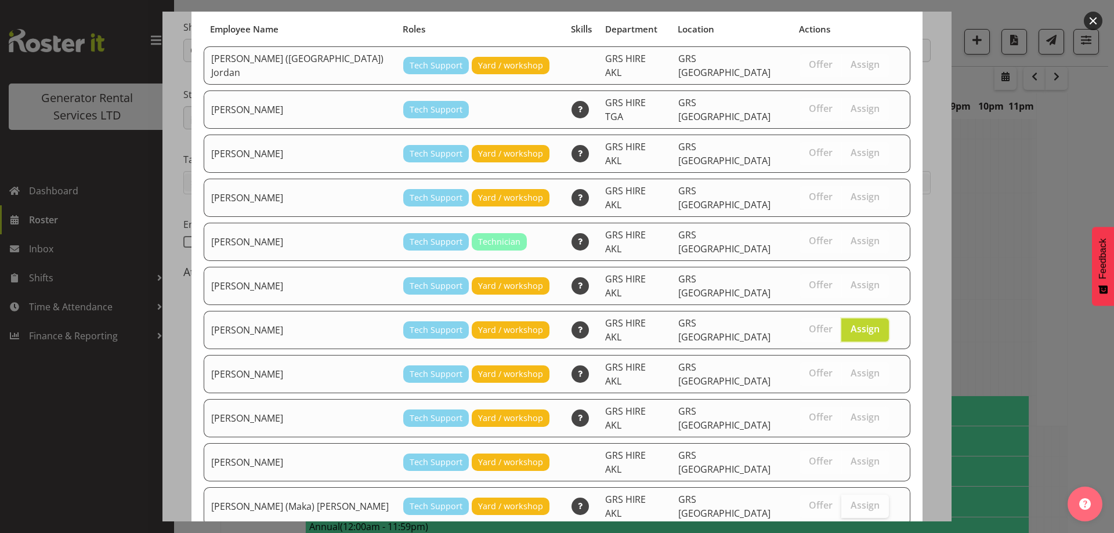
scroll to position [149, 0]
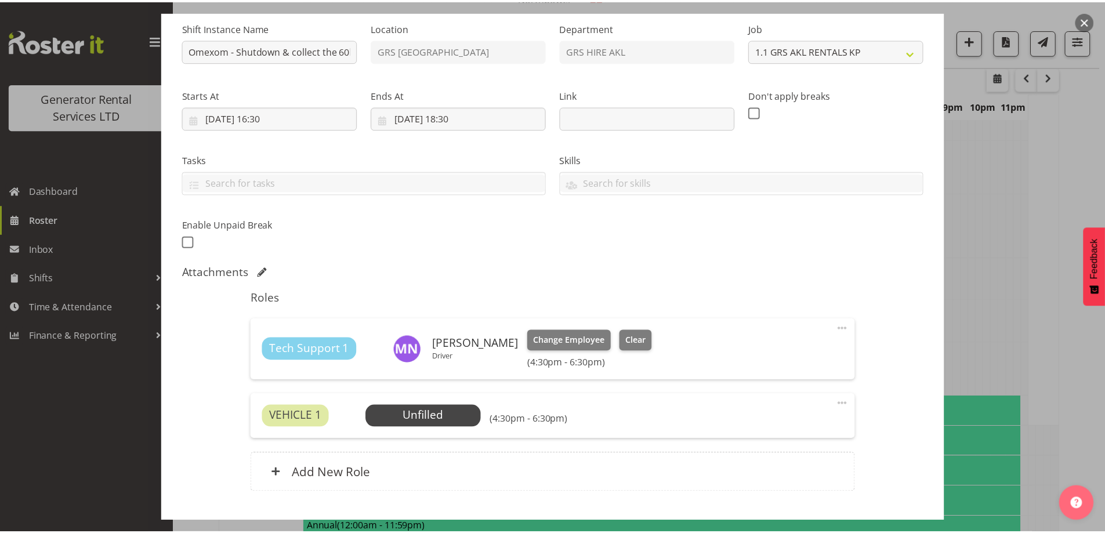
scroll to position [1836, 0]
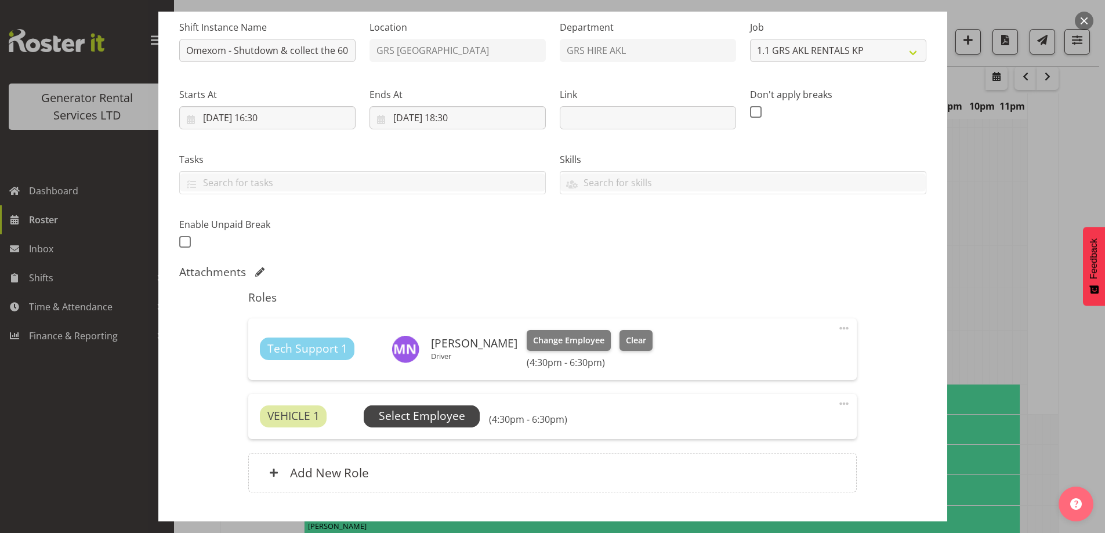
click at [458, 406] on span "Select Employee" at bounding box center [422, 417] width 116 height 22
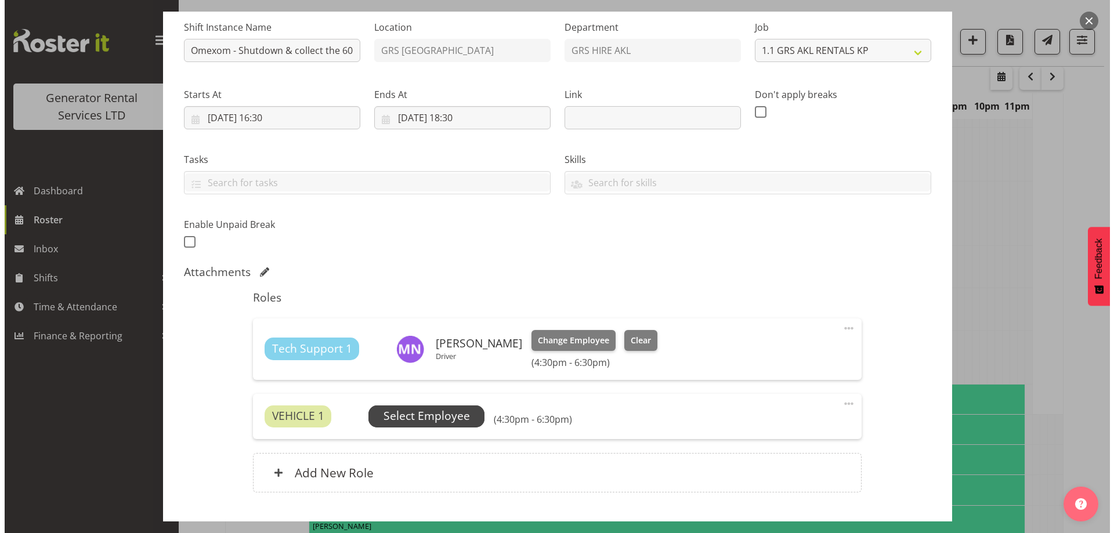
scroll to position [1825, 0]
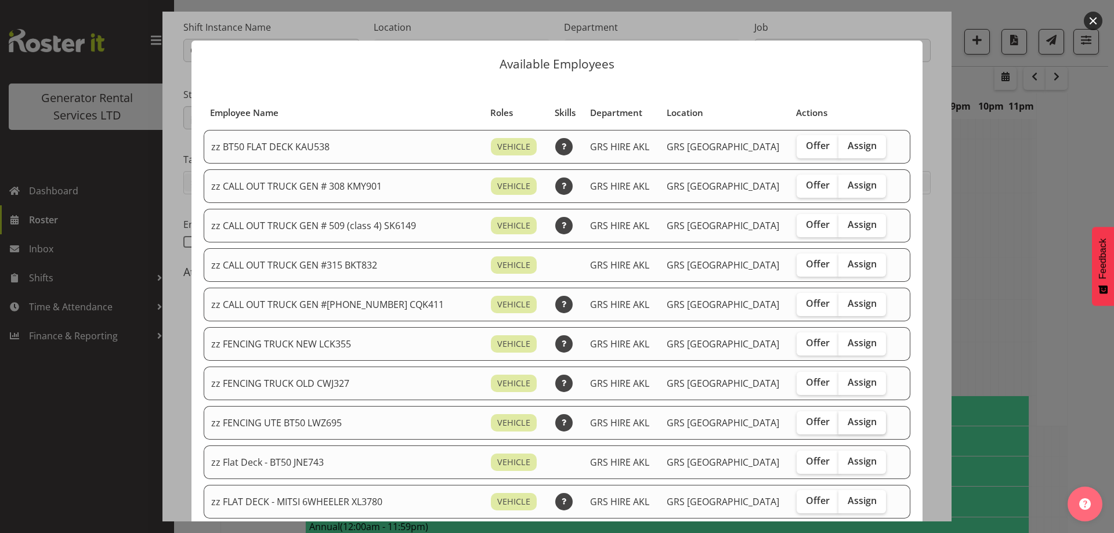
click at [848, 425] on span "Assign" at bounding box center [862, 422] width 29 height 12
click at [838, 425] on input "Assign" at bounding box center [842, 422] width 8 height 8
checkbox input "true"
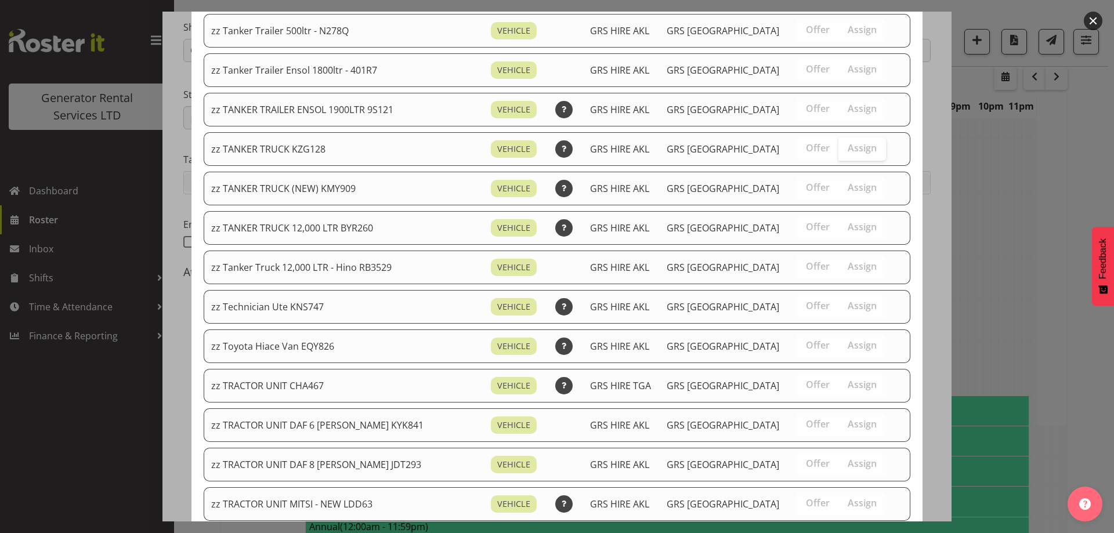
scroll to position [1451, 0]
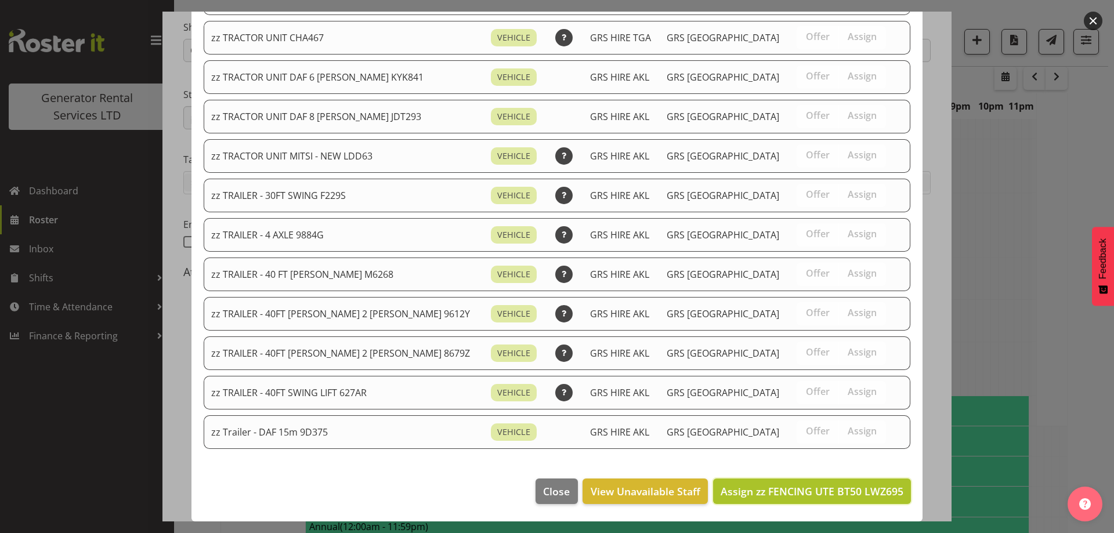
click at [847, 491] on span "Assign zz FENCING UTE BT50 LWZ695" at bounding box center [812, 491] width 183 height 14
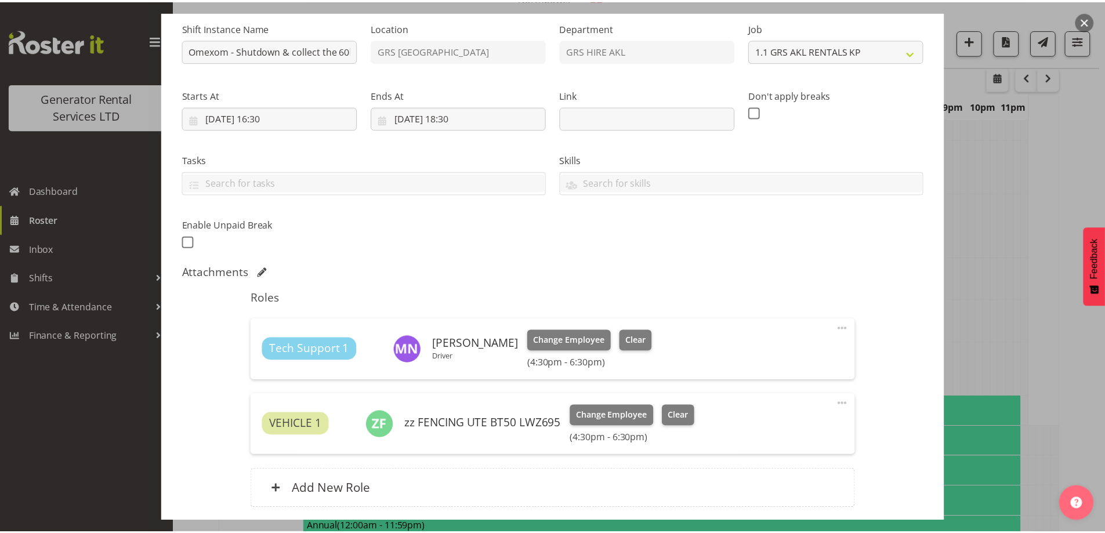
scroll to position [1836, 0]
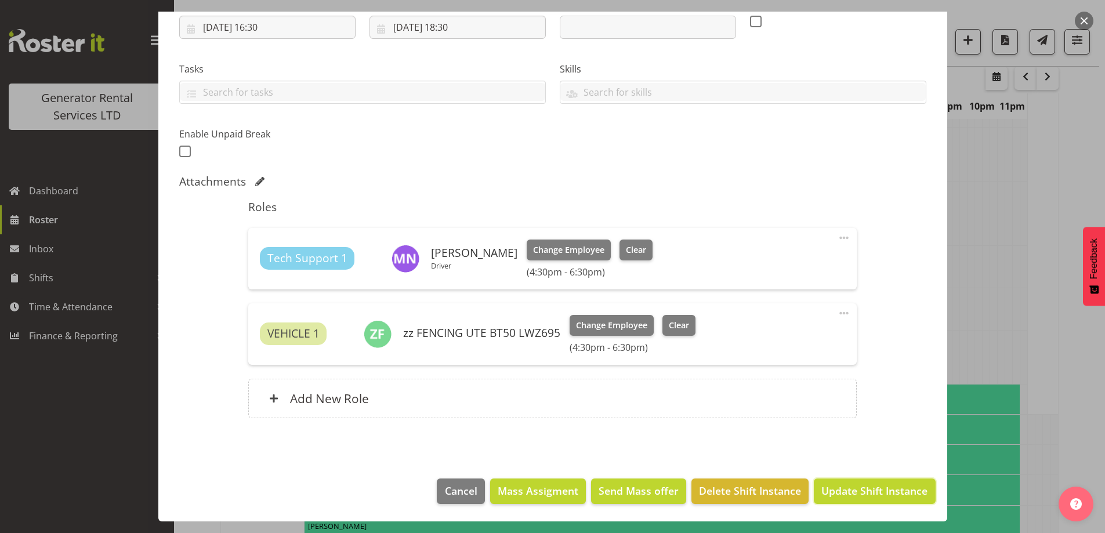
click at [847, 491] on span "Update Shift Instance" at bounding box center [875, 490] width 106 height 15
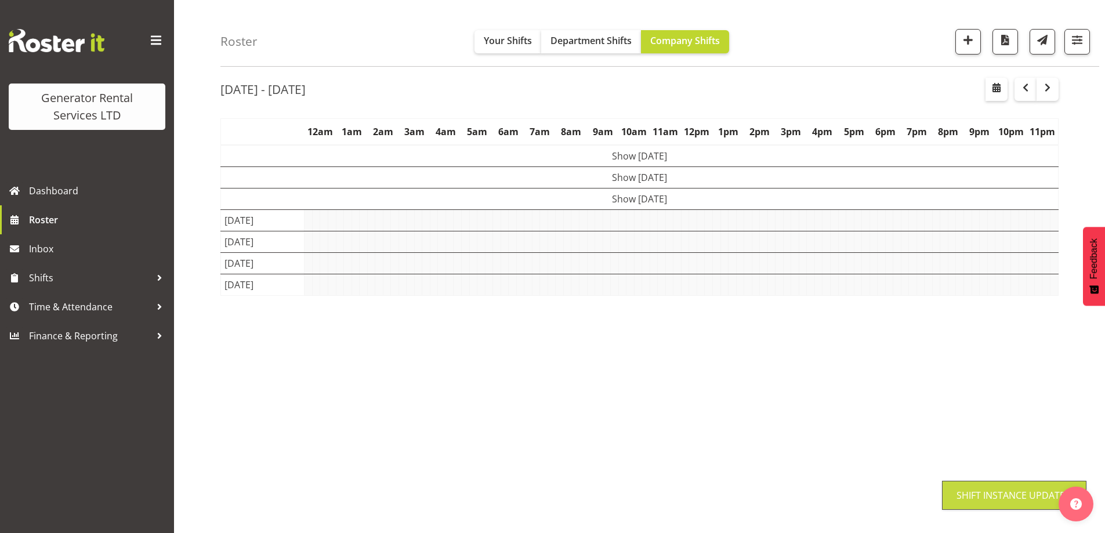
scroll to position [38, 0]
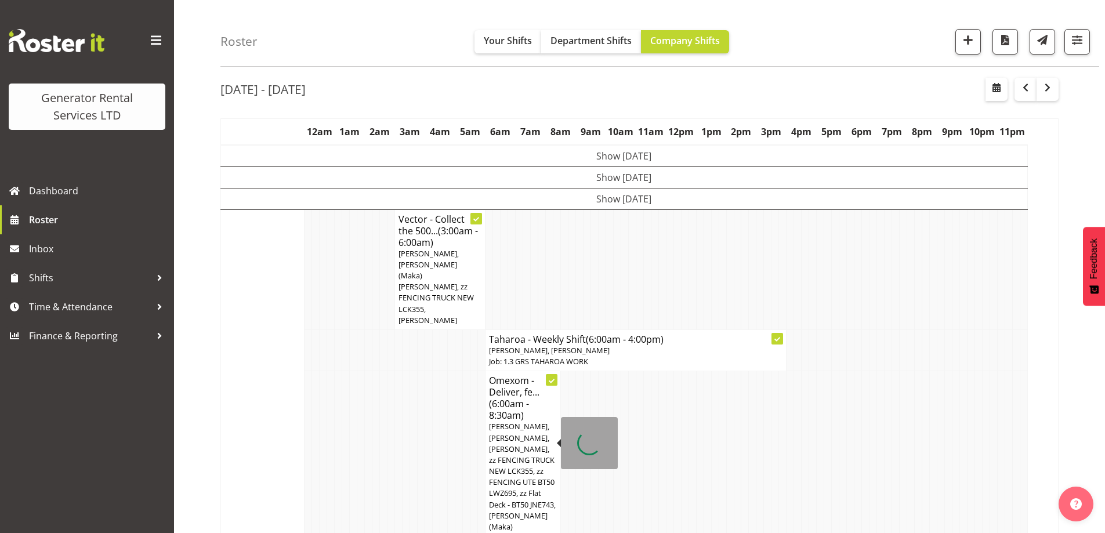
click at [416, 398] on td at bounding box center [414, 459] width 8 height 176
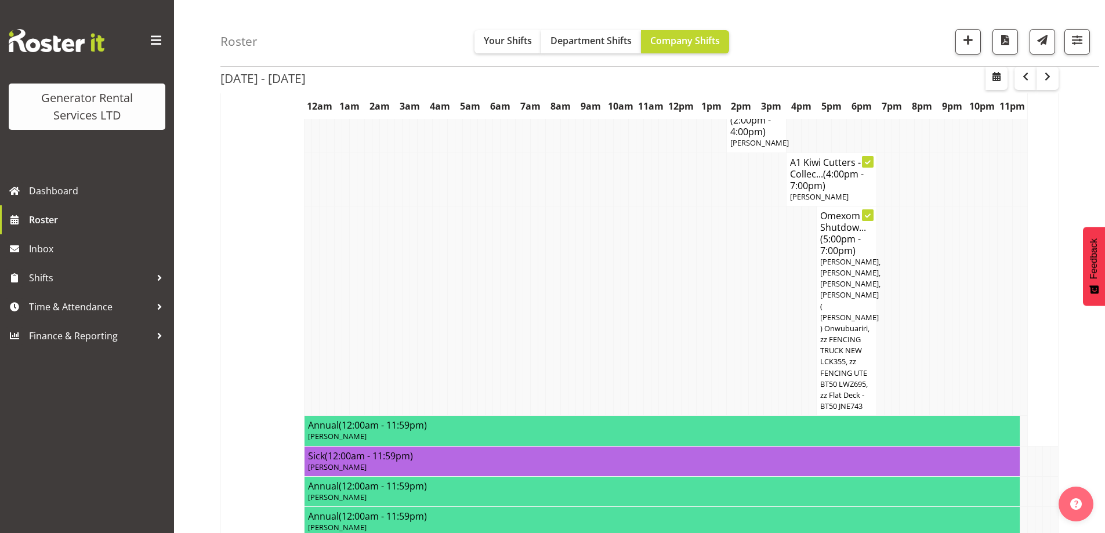
scroll to position [1024, 0]
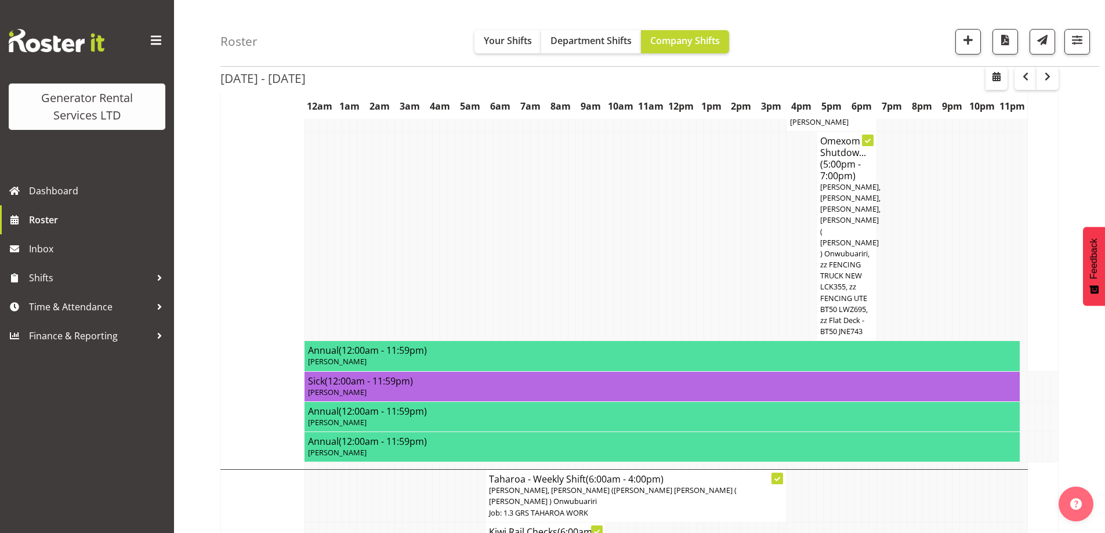
click at [434, 470] on td at bounding box center [437, 496] width 8 height 53
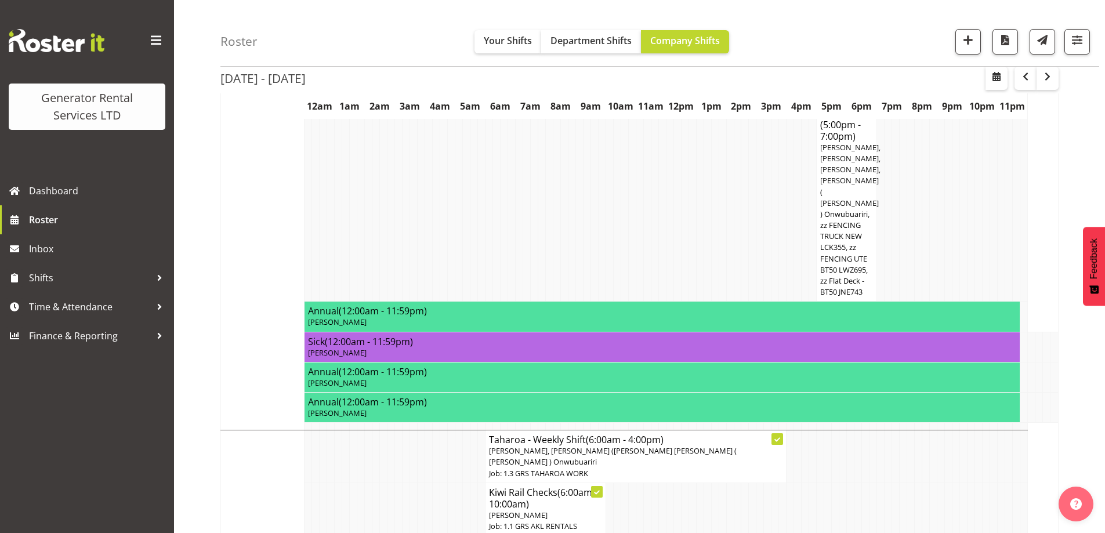
scroll to position [1082, 0]
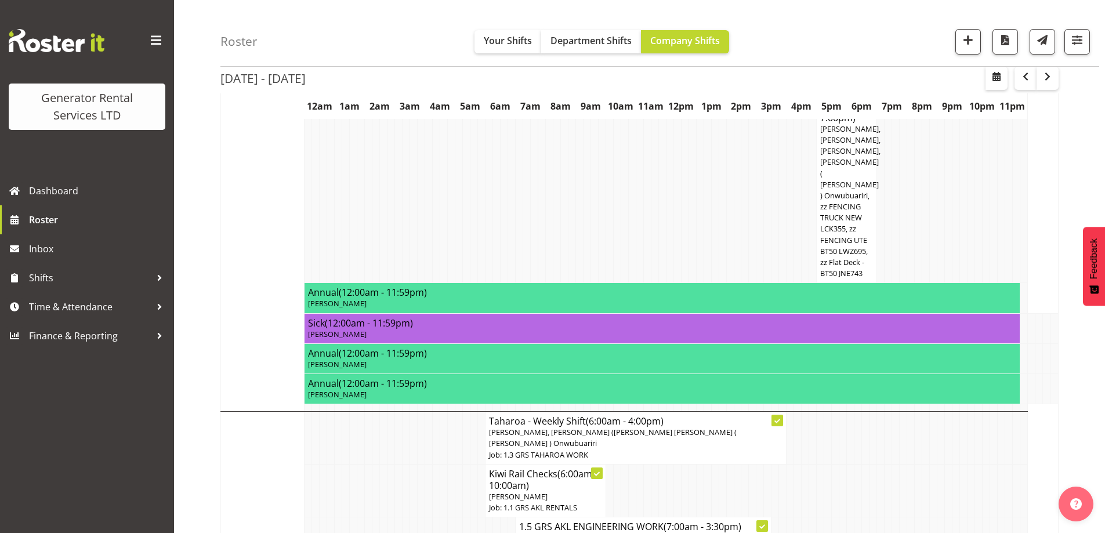
click at [365, 518] on td at bounding box center [369, 538] width 8 height 41
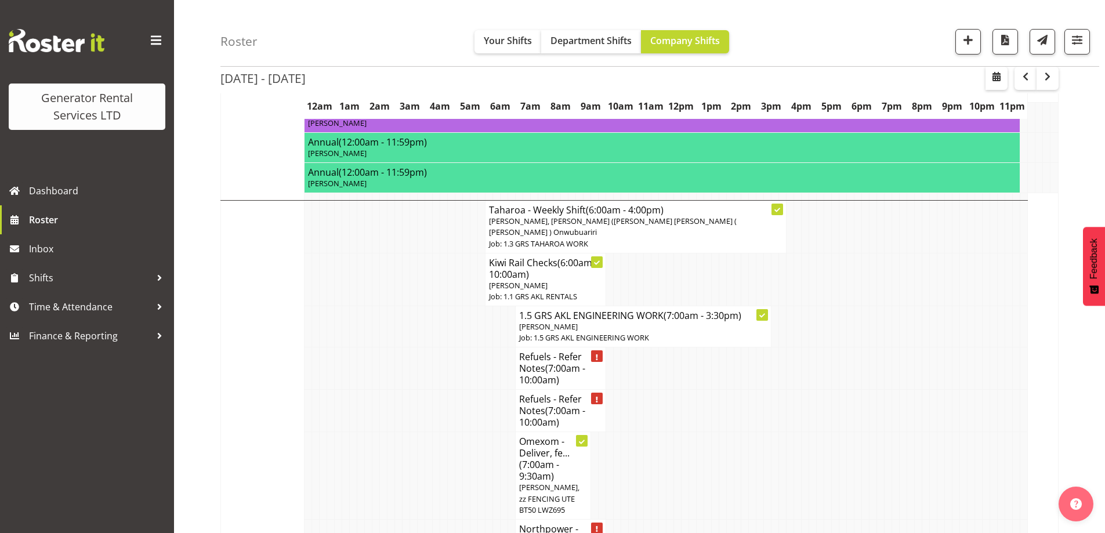
scroll to position [1372, 0]
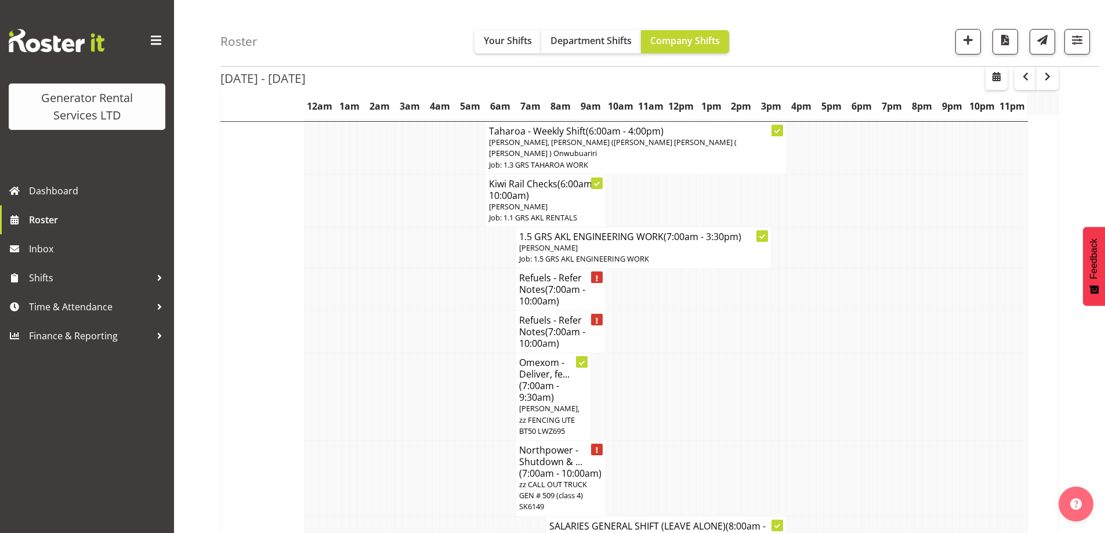
click at [420, 353] on td at bounding box center [422, 397] width 8 height 88
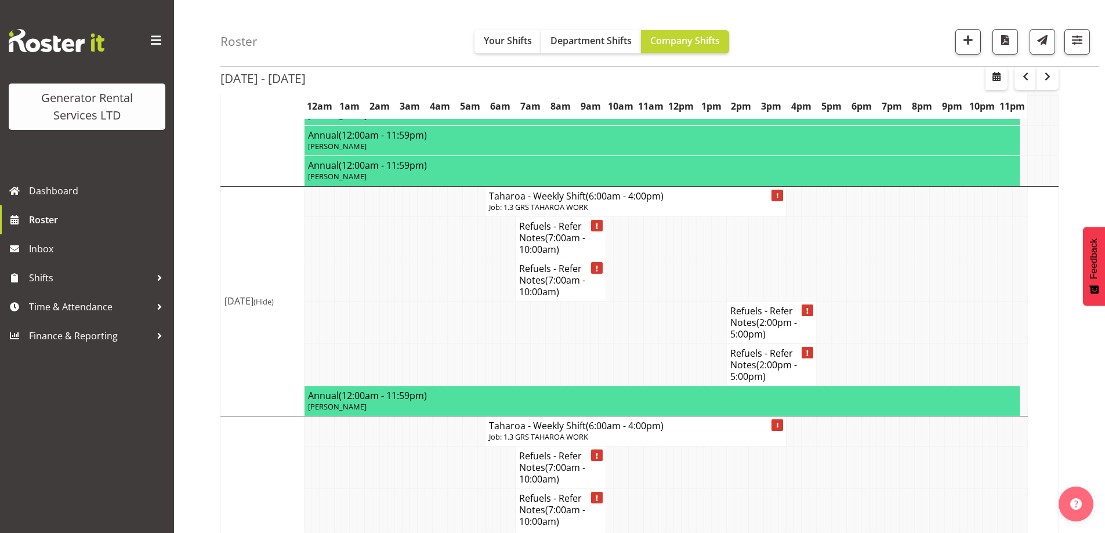
scroll to position [2027, 0]
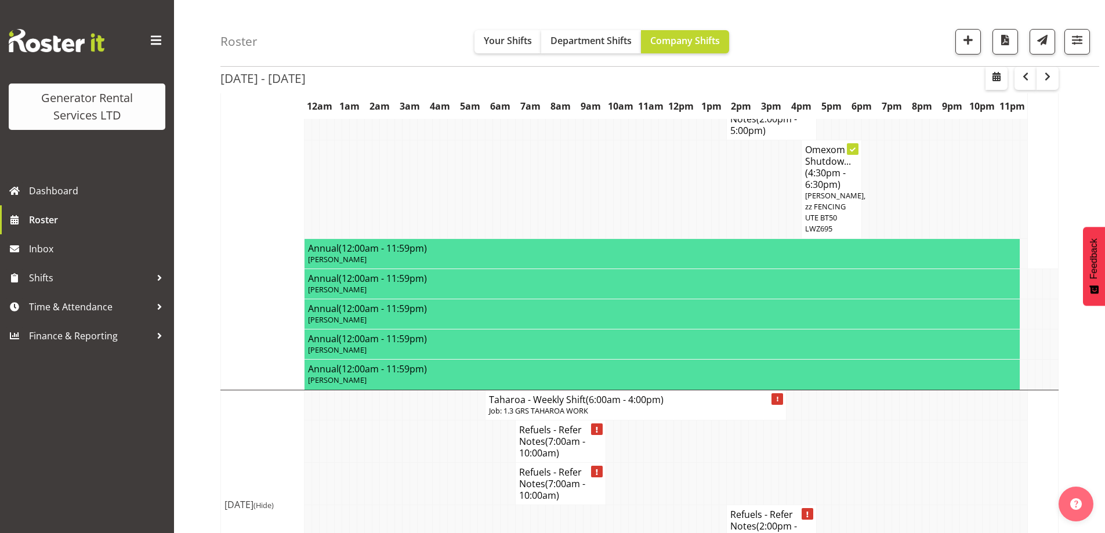
click at [473, 462] on td at bounding box center [475, 483] width 8 height 42
click at [158, 533] on div "Generator Rental Services LTD Dashboard Roster Inbox Shifts Time & Attendance F…" at bounding box center [87, 266] width 174 height 533
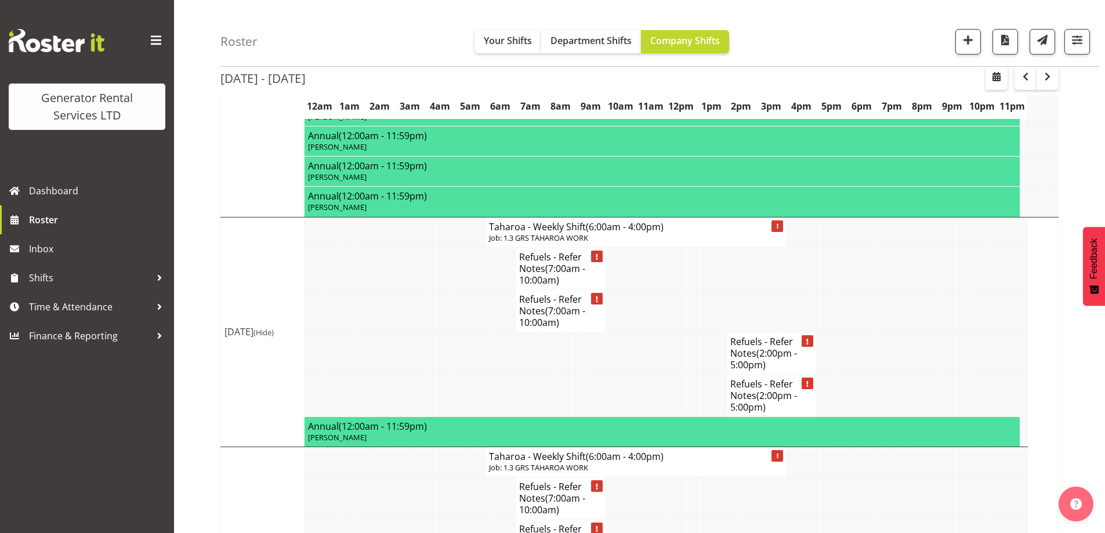
scroll to position [2317, 0]
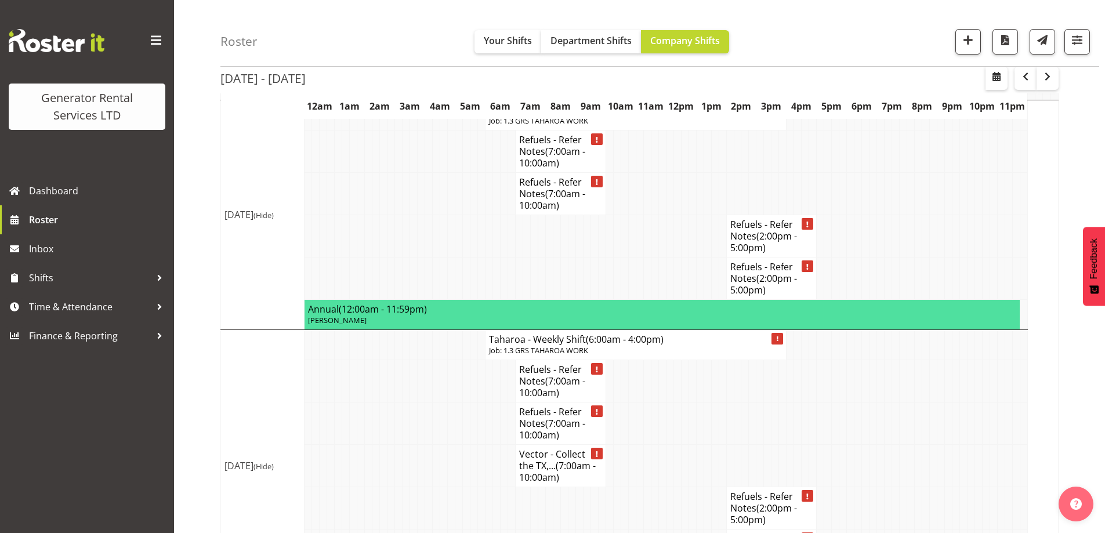
click at [386, 445] on td at bounding box center [384, 466] width 8 height 42
click at [327, 445] on td at bounding box center [331, 466] width 8 height 42
click at [433, 487] on td at bounding box center [437, 508] width 8 height 42
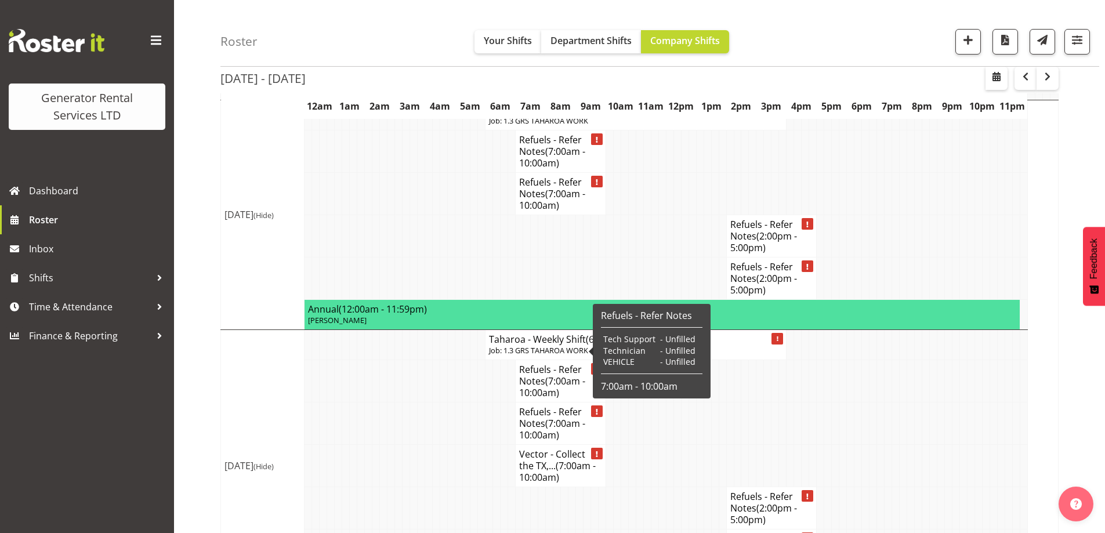
click at [384, 445] on td at bounding box center [384, 466] width 8 height 42
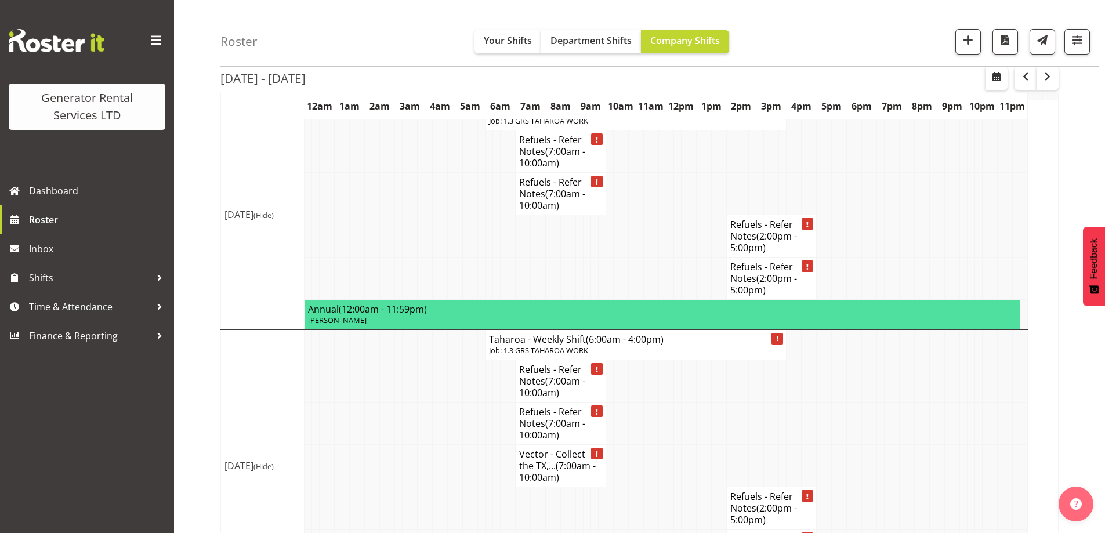
click at [331, 445] on td at bounding box center [331, 466] width 8 height 42
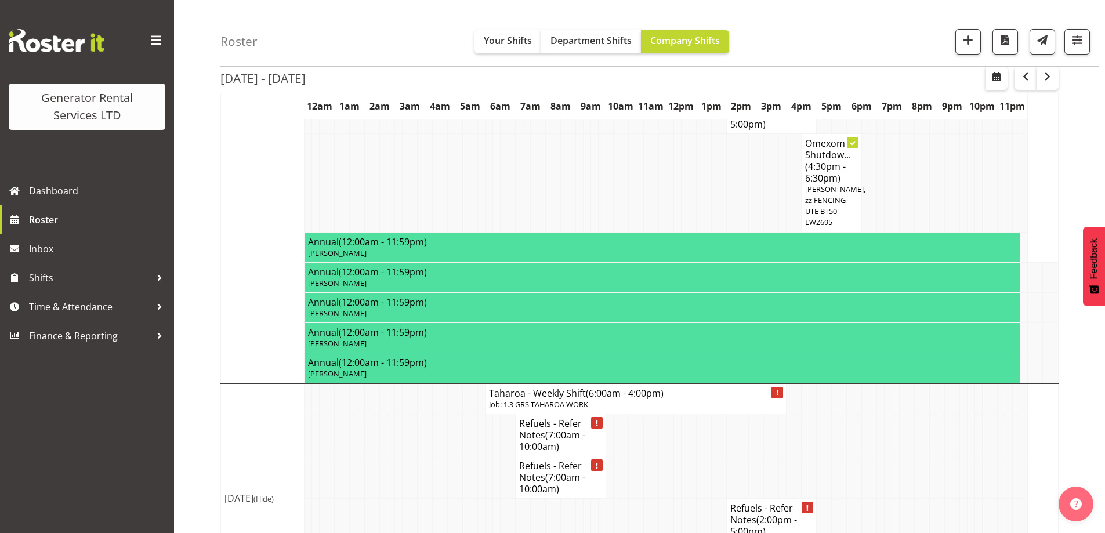
scroll to position [2027, 0]
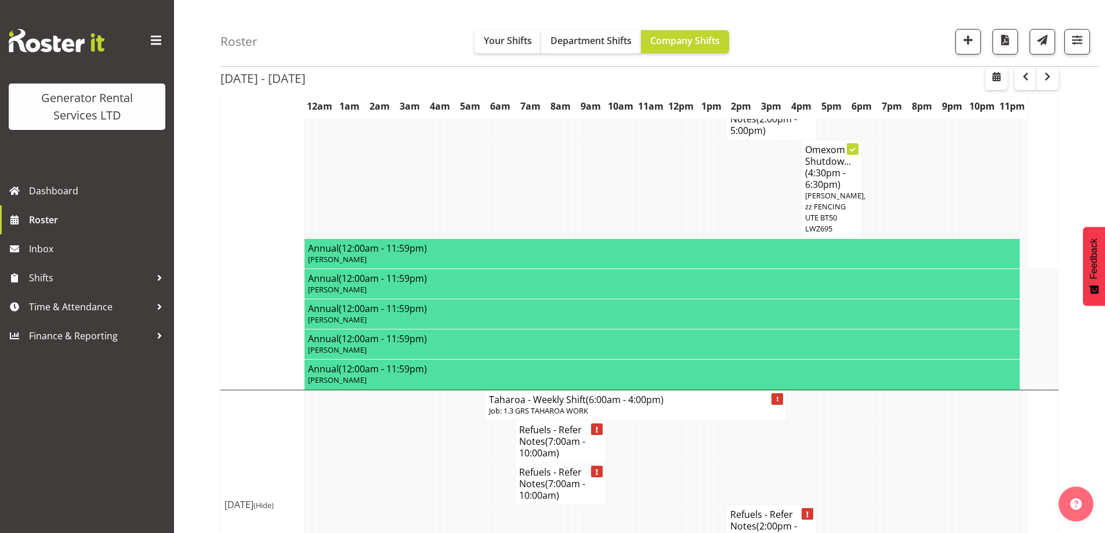
click at [331, 462] on td at bounding box center [331, 483] width 8 height 42
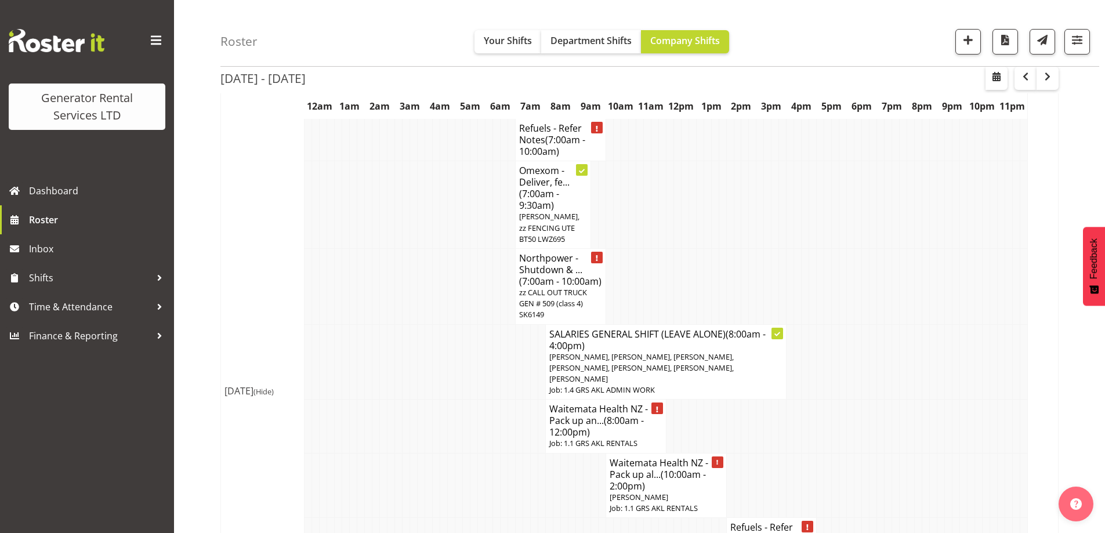
scroll to position [1562, 0]
click at [327, 402] on td at bounding box center [331, 428] width 8 height 53
click at [491, 402] on td at bounding box center [490, 428] width 8 height 53
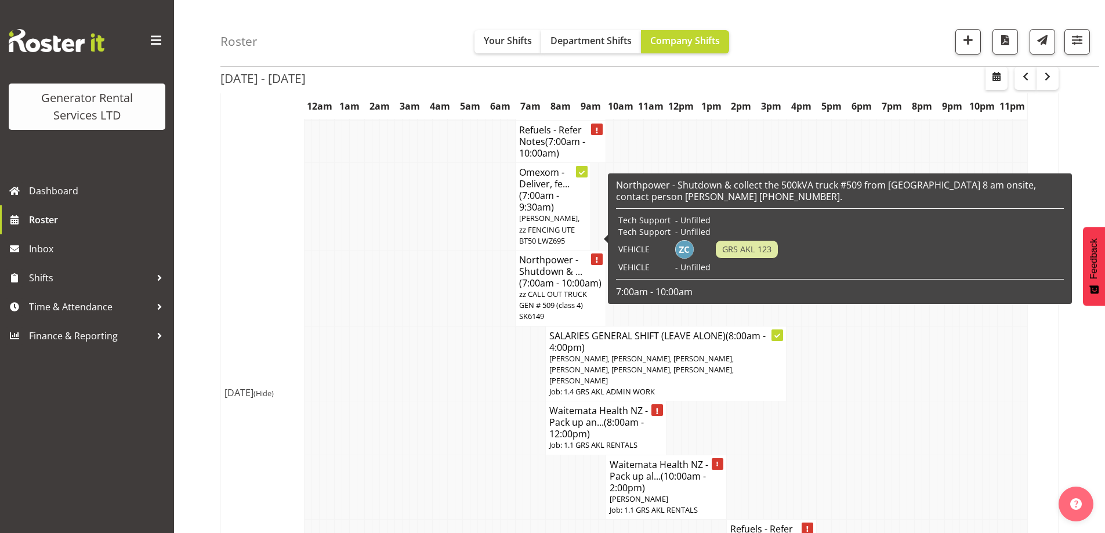
click at [531, 277] on span "(7:00am - 10:00am)" at bounding box center [560, 283] width 82 height 13
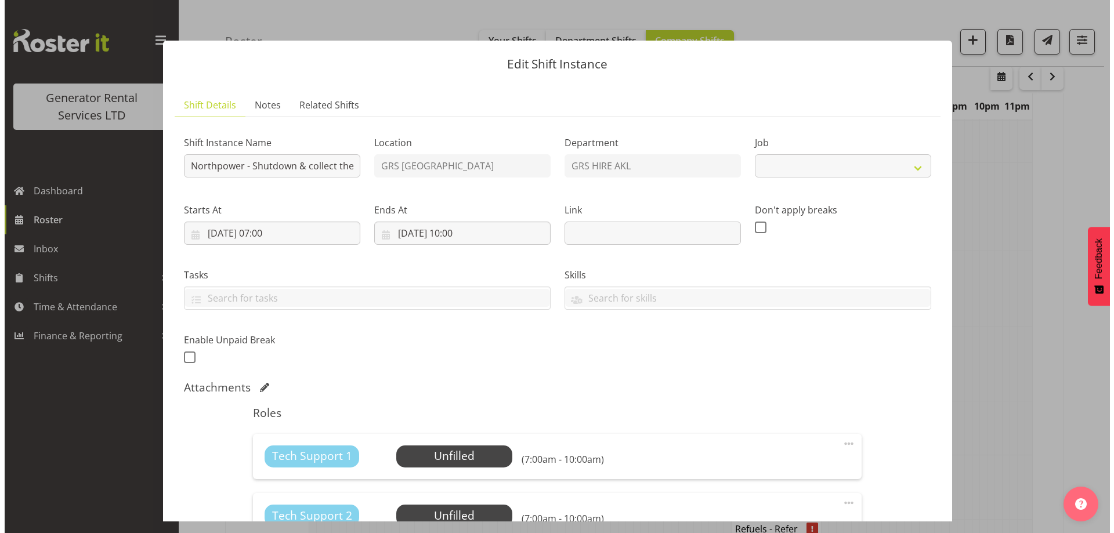
scroll to position [1551, 0]
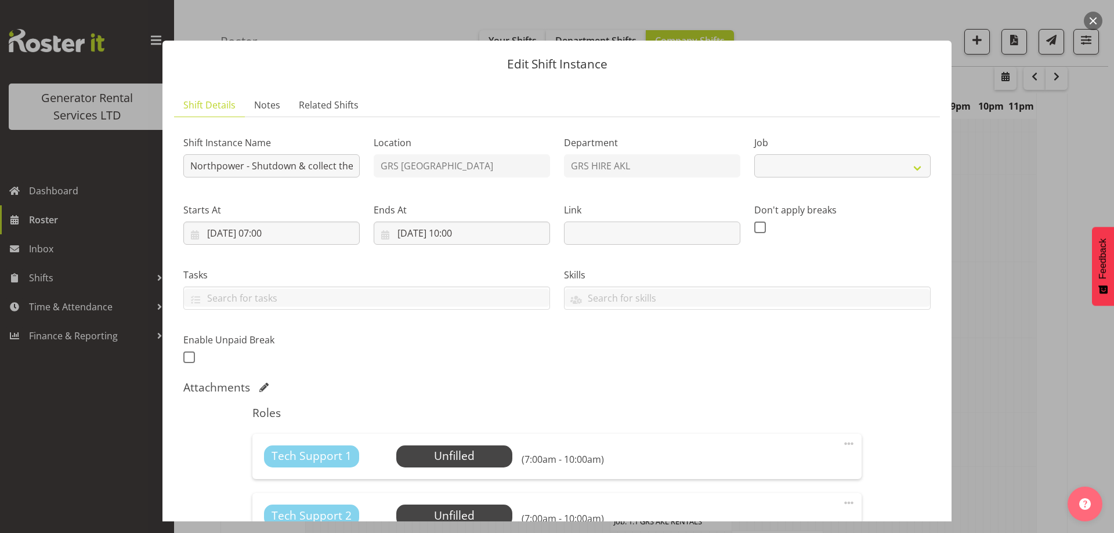
select select "7504"
drag, startPoint x: 336, startPoint y: 172, endPoint x: 343, endPoint y: 172, distance: 7.0
click at [343, 172] on input "Northpower - Shutdown & collect the 500kVA truck #509 from [GEOGRAPHIC_DATA] 8 …" at bounding box center [271, 165] width 176 height 23
click at [338, 171] on input "Northpower - Shutdown & collect the 500kVA truck #509 from [GEOGRAPHIC_DATA] 8 …" at bounding box center [271, 165] width 176 height 23
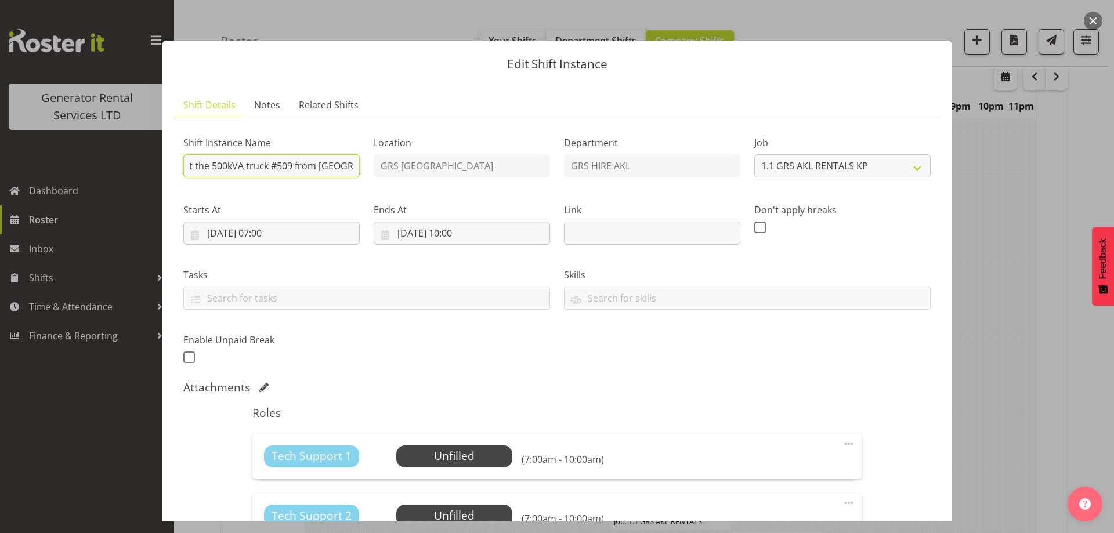
scroll to position [0, 197]
drag, startPoint x: 326, startPoint y: 167, endPoint x: 342, endPoint y: 167, distance: 16.3
click at [342, 167] on input "Northpower - Shutdown & collect the 500kVA truck #509 from [GEOGRAPHIC_DATA] 8 …" at bounding box center [271, 165] width 176 height 23
click at [328, 167] on input "Northpower - Shutdown & collect the 500kVA truck #509 from [GEOGRAPHIC_DATA] 8 …" at bounding box center [271, 165] width 176 height 23
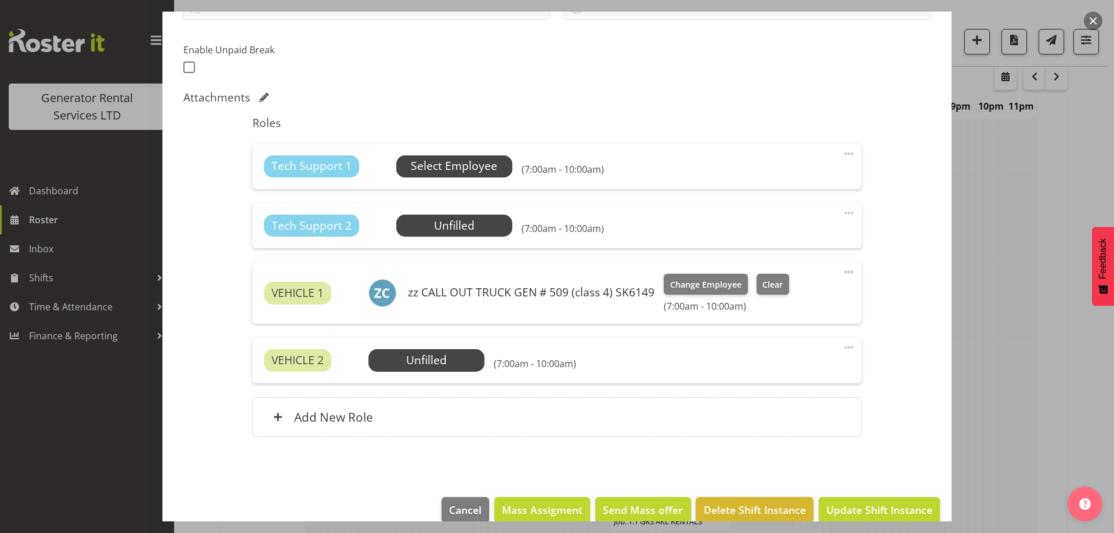
scroll to position [0, 0]
click at [447, 172] on span "Select Employee" at bounding box center [454, 166] width 86 height 17
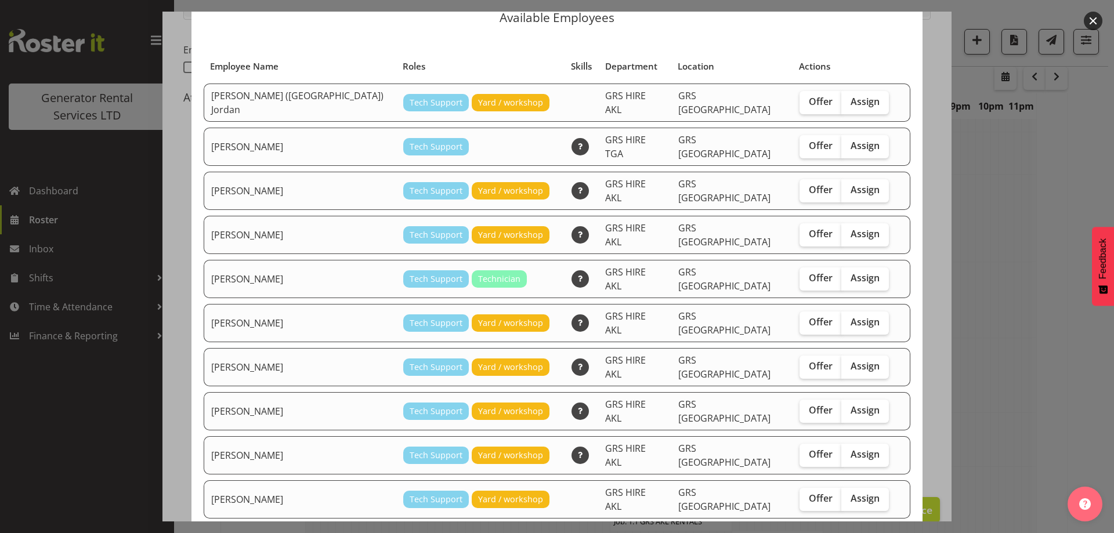
scroll to position [109, 0]
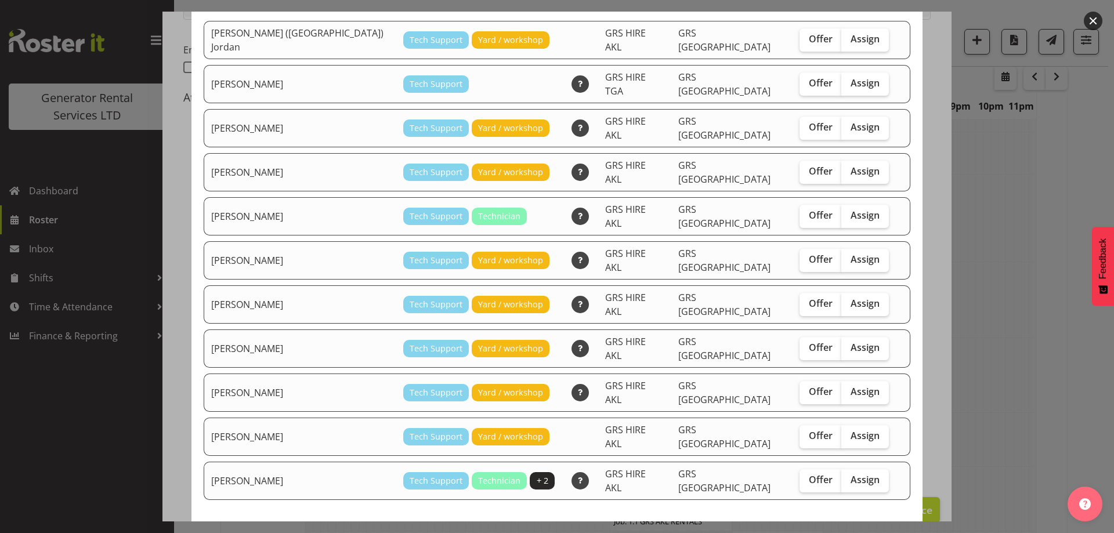
click at [974, 410] on div at bounding box center [557, 266] width 1114 height 533
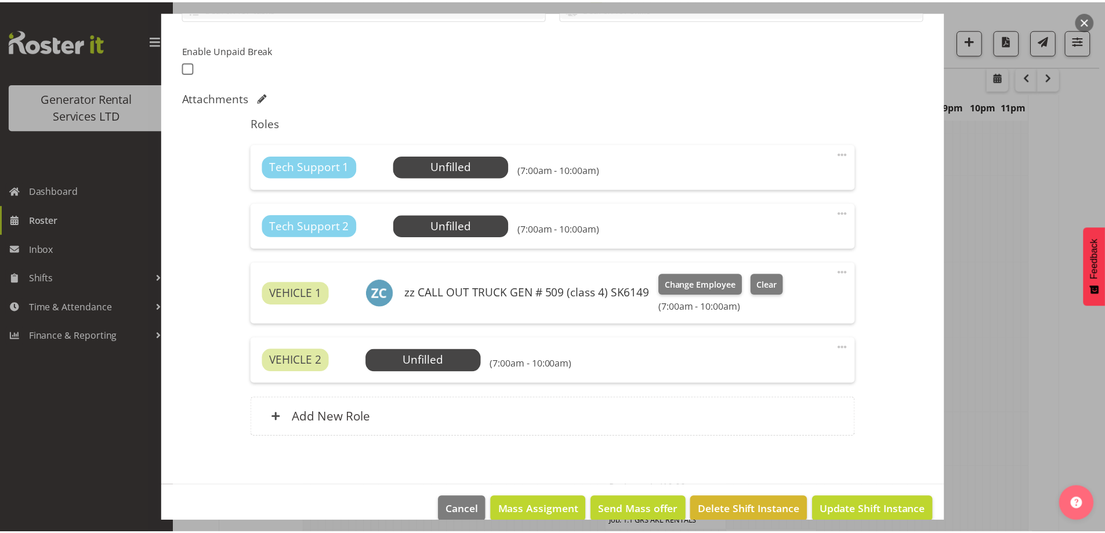
scroll to position [1562, 0]
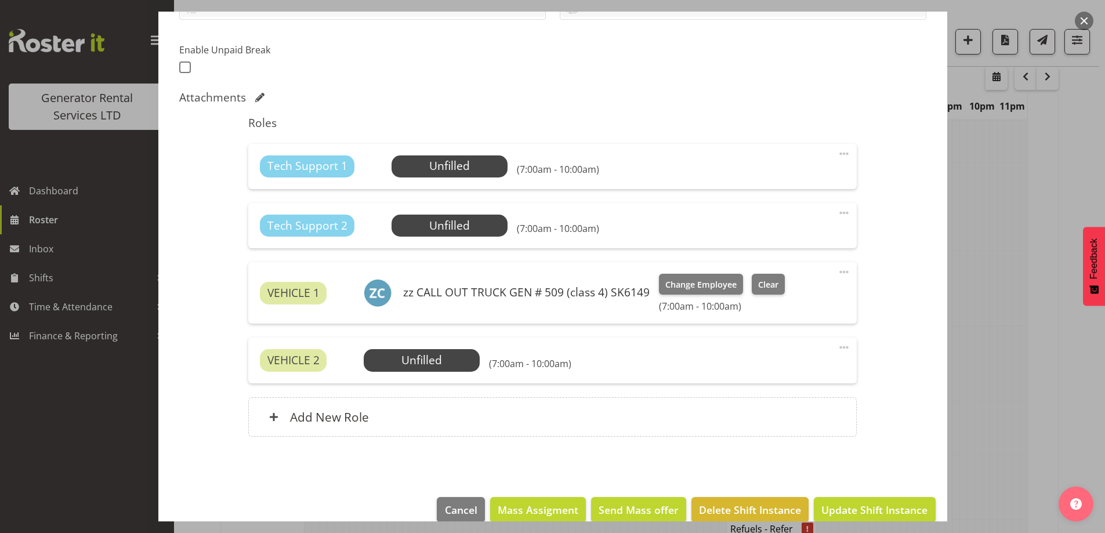
click at [1001, 407] on div at bounding box center [552, 266] width 1105 height 533
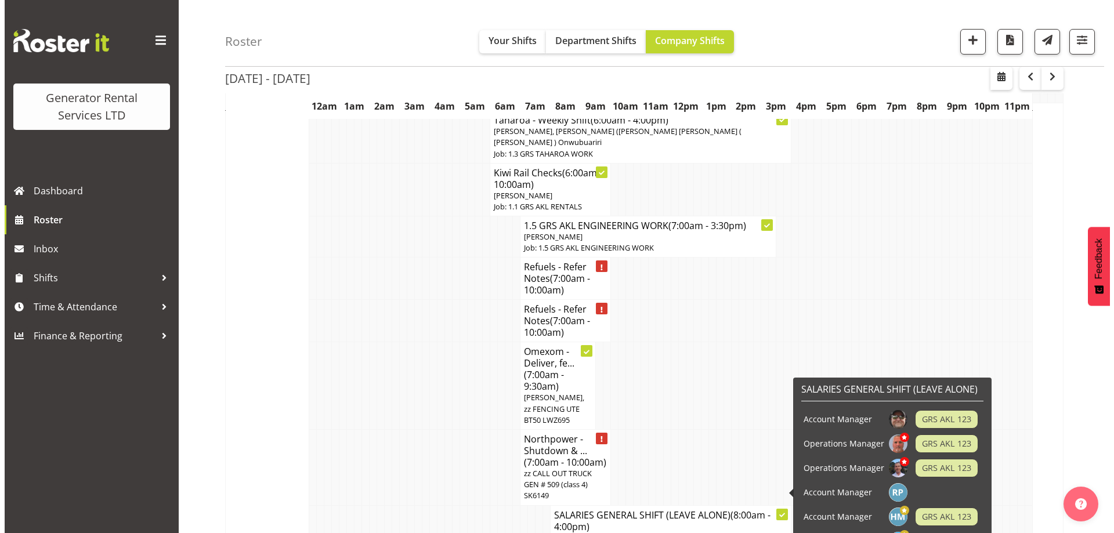
scroll to position [1214, 0]
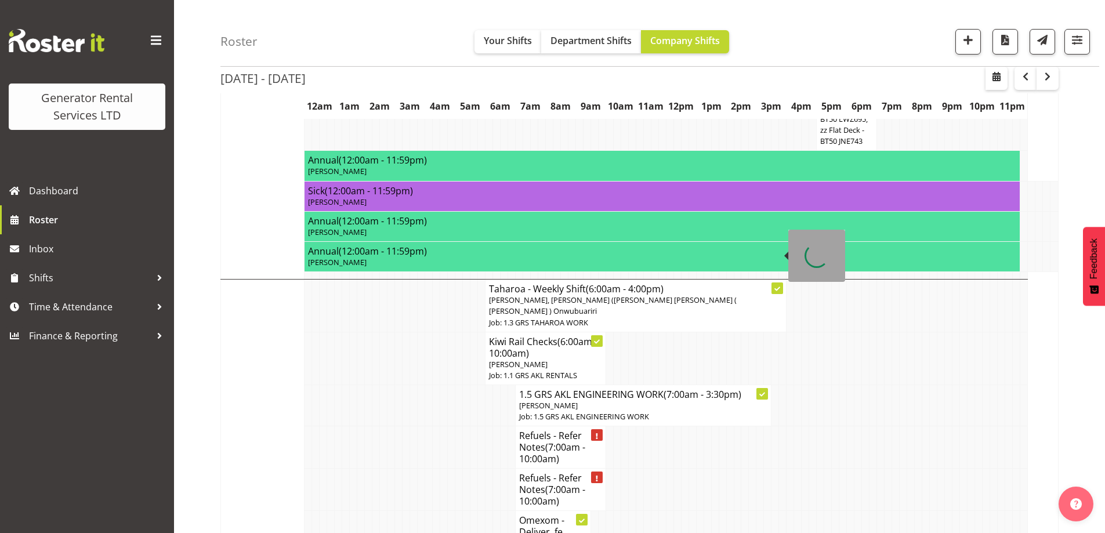
click at [556, 317] on p "Job: 1.3 GRS TAHAROA WORK" at bounding box center [636, 322] width 294 height 11
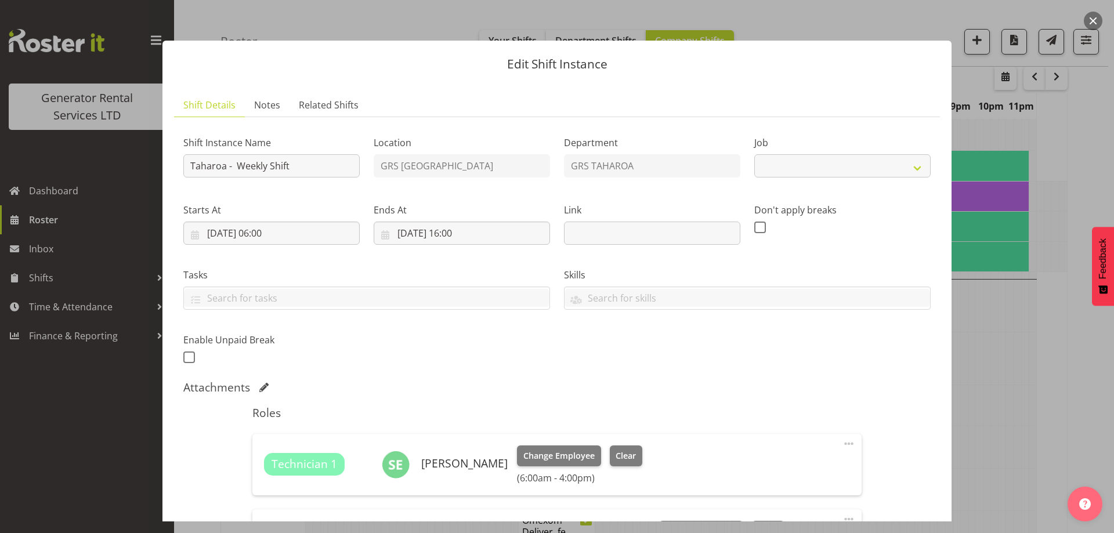
select select "874"
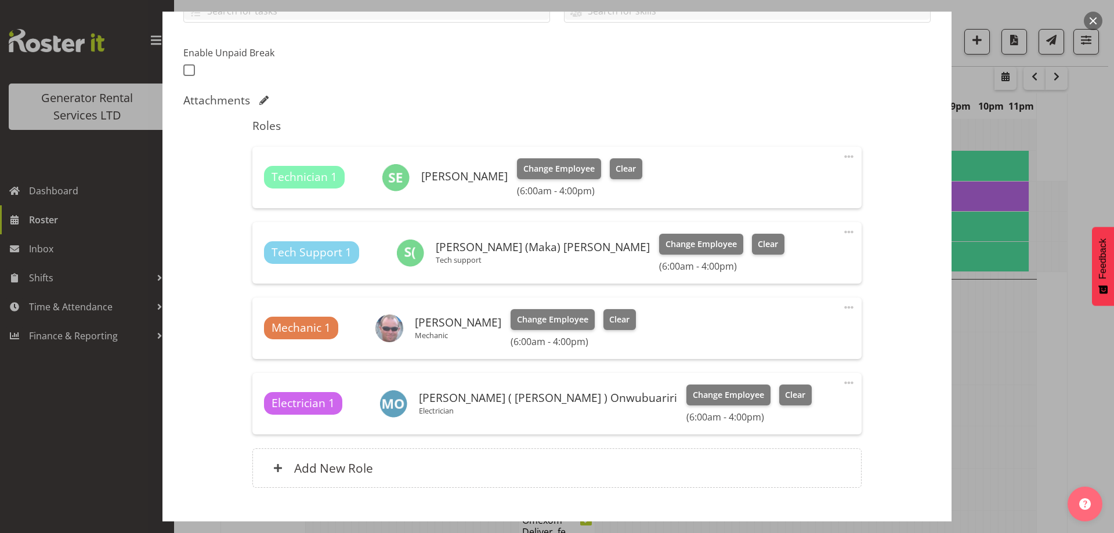
scroll to position [290, 0]
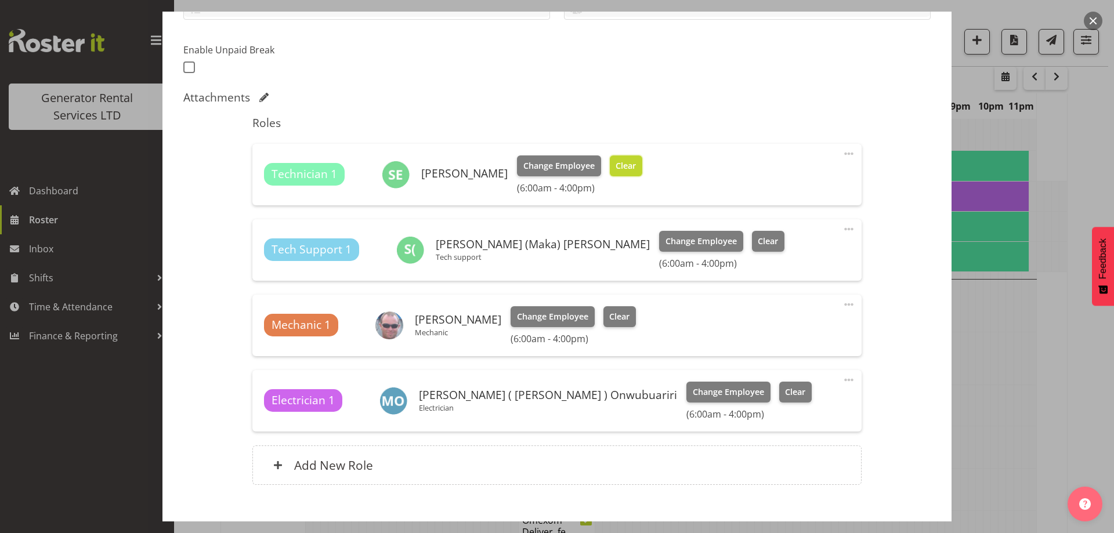
click at [618, 164] on span "Clear" at bounding box center [626, 166] width 20 height 13
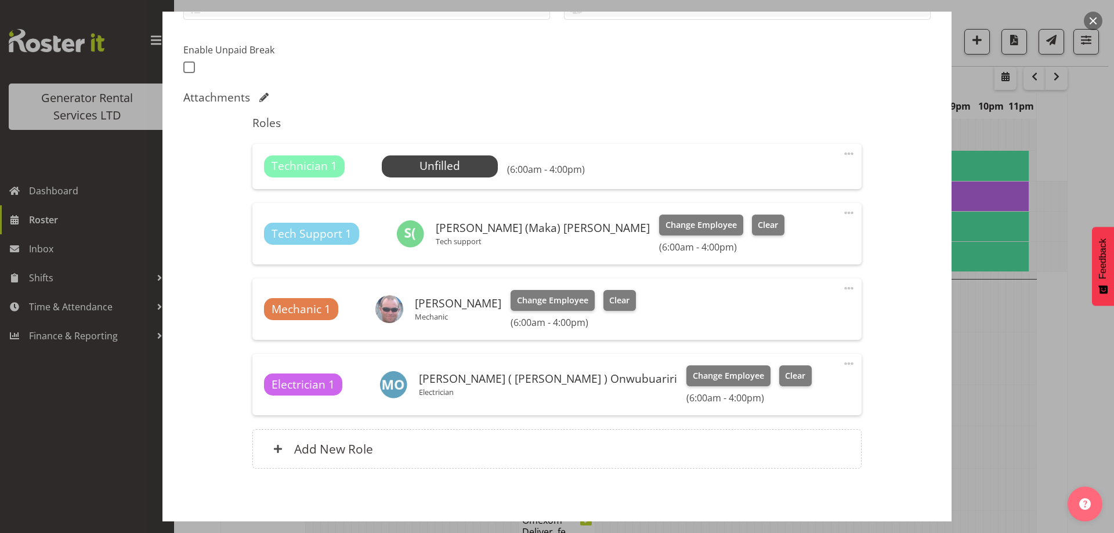
click at [1018, 309] on div at bounding box center [557, 266] width 1114 height 533
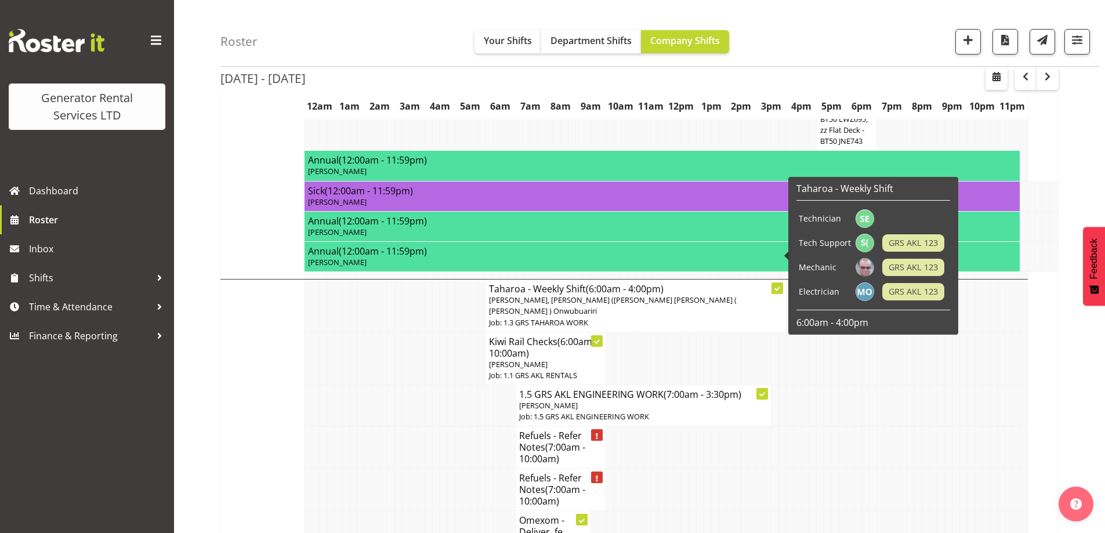
click at [724, 280] on td "Taharoa - Weekly Shift (6:00am - 4:00pm) Simon Earney, Sione (Maka) Fifita, Mik…" at bounding box center [636, 306] width 301 height 53
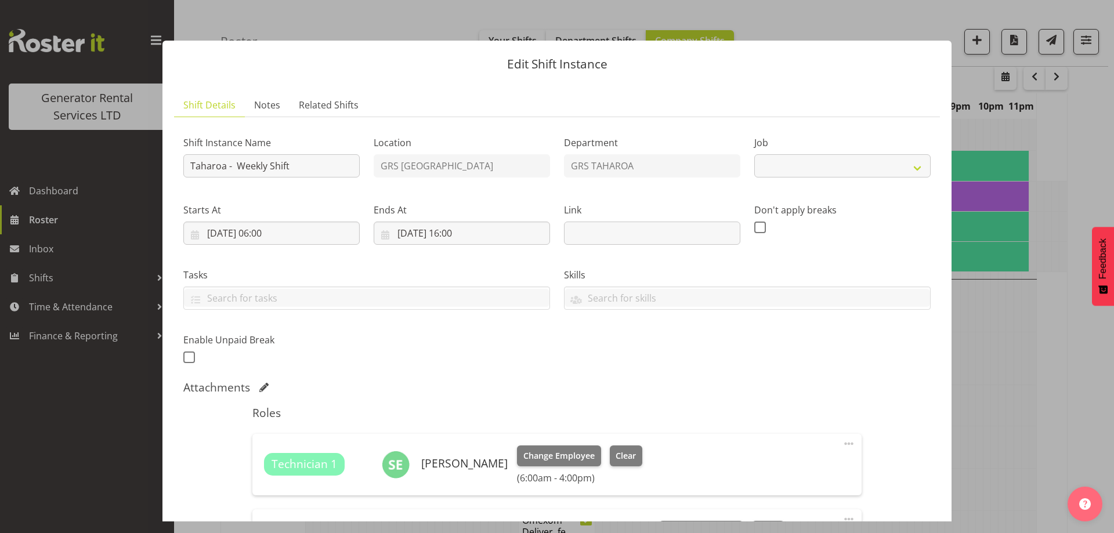
select select "874"
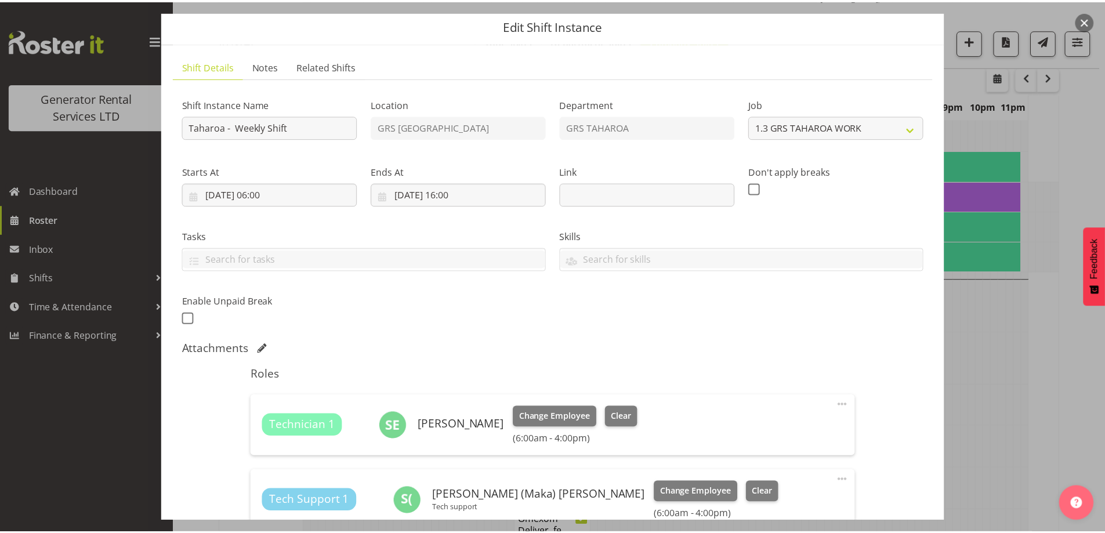
scroll to position [232, 0]
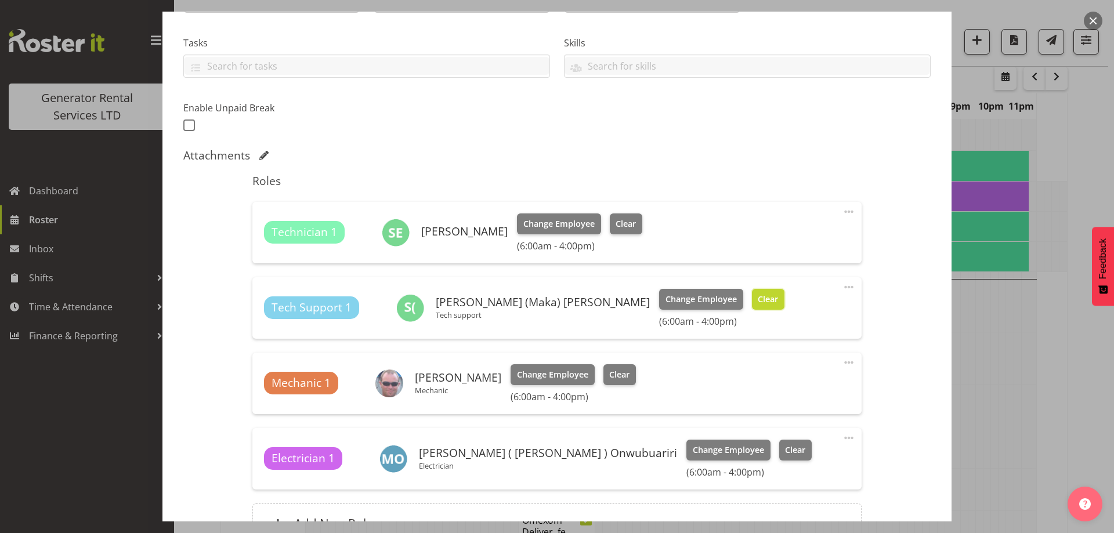
click at [758, 302] on span "Clear" at bounding box center [768, 299] width 20 height 13
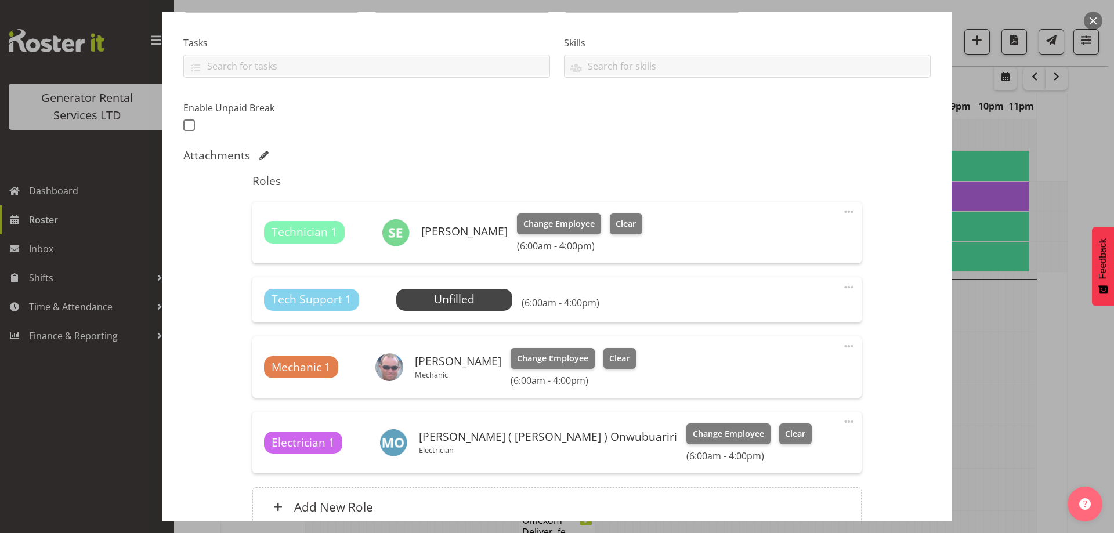
click at [842, 289] on span at bounding box center [849, 287] width 14 height 14
click at [803, 351] on link "Delete" at bounding box center [799, 354] width 111 height 21
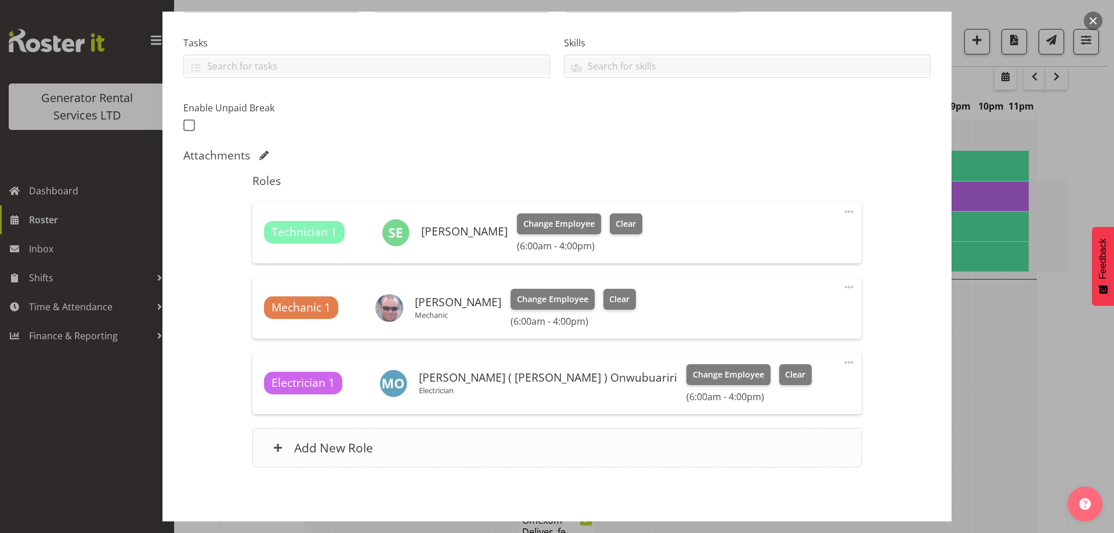
click at [541, 455] on div "Add New Role" at bounding box center [556, 447] width 609 height 39
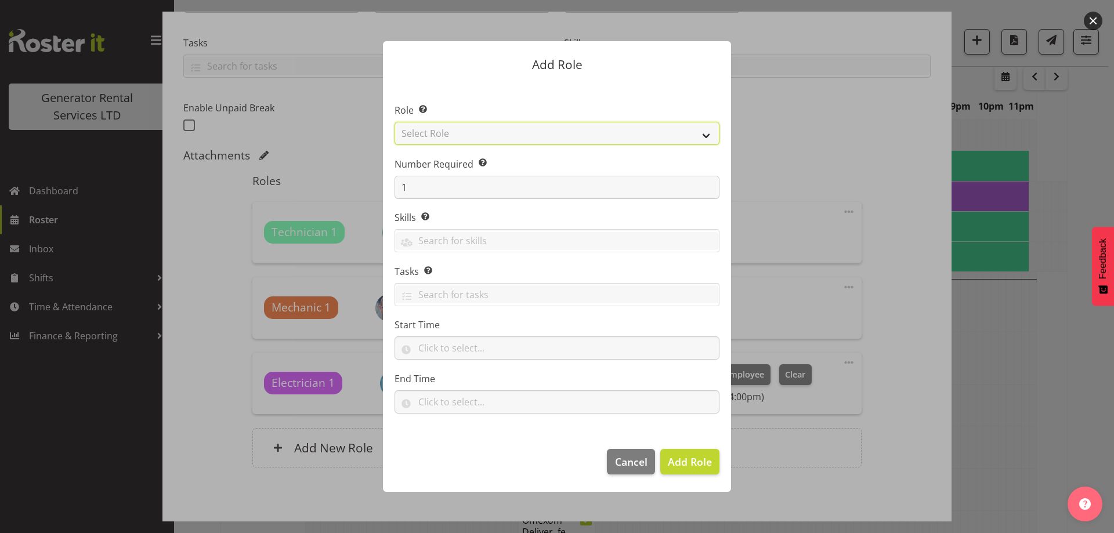
click at [500, 134] on select "Select Role Account Manager Electrician Engineering GM HSEQ manager MECH Mechan…" at bounding box center [557, 133] width 325 height 23
select select "24"
click at [395, 122] on select "Select Role Account Manager Electrician Engineering GM HSEQ manager MECH Mechan…" at bounding box center [557, 133] width 325 height 23
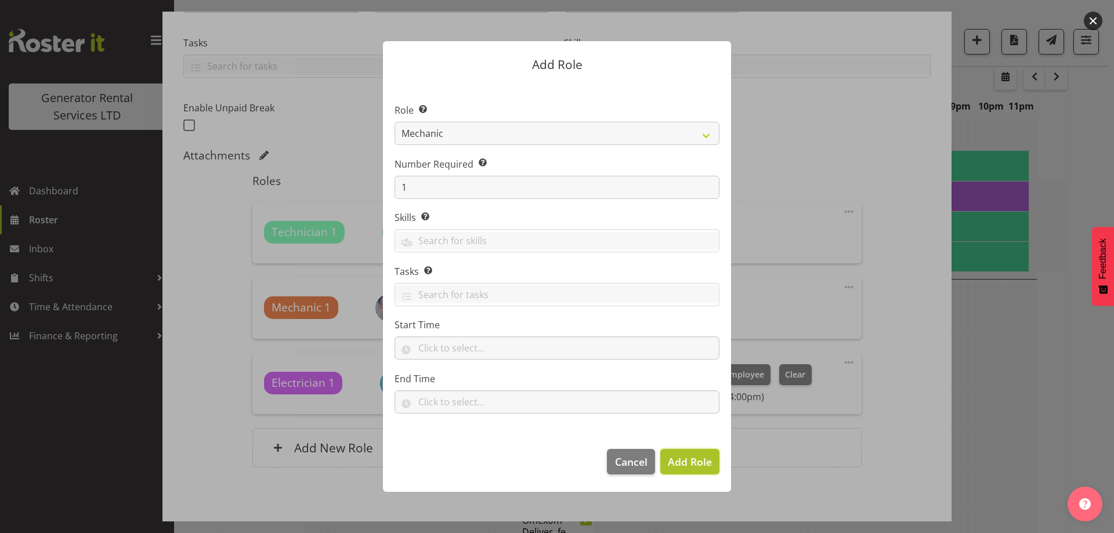
click at [695, 463] on span "Add Role" at bounding box center [690, 462] width 44 height 14
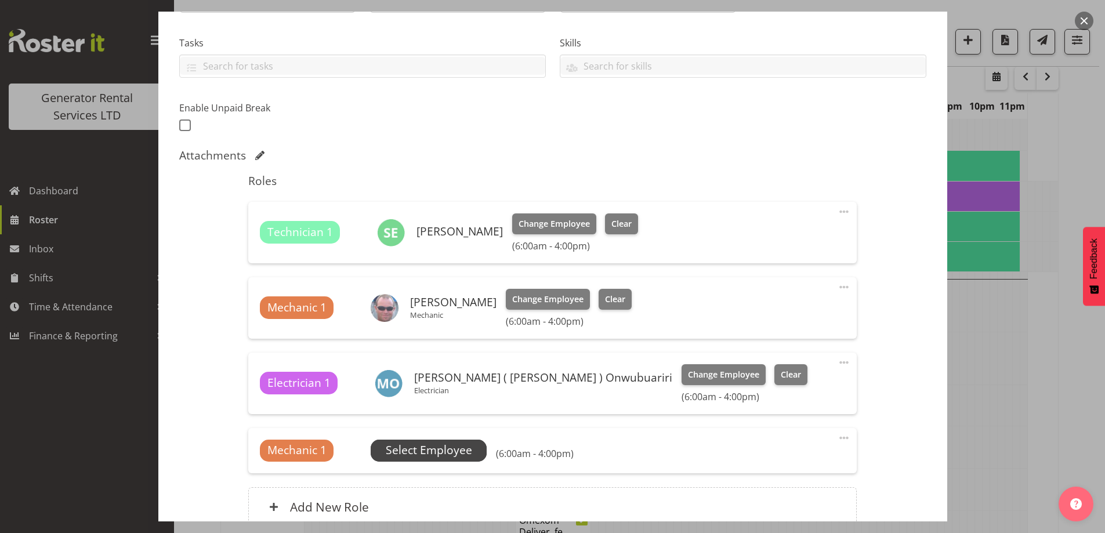
click at [435, 455] on span "Select Employee" at bounding box center [429, 450] width 86 height 17
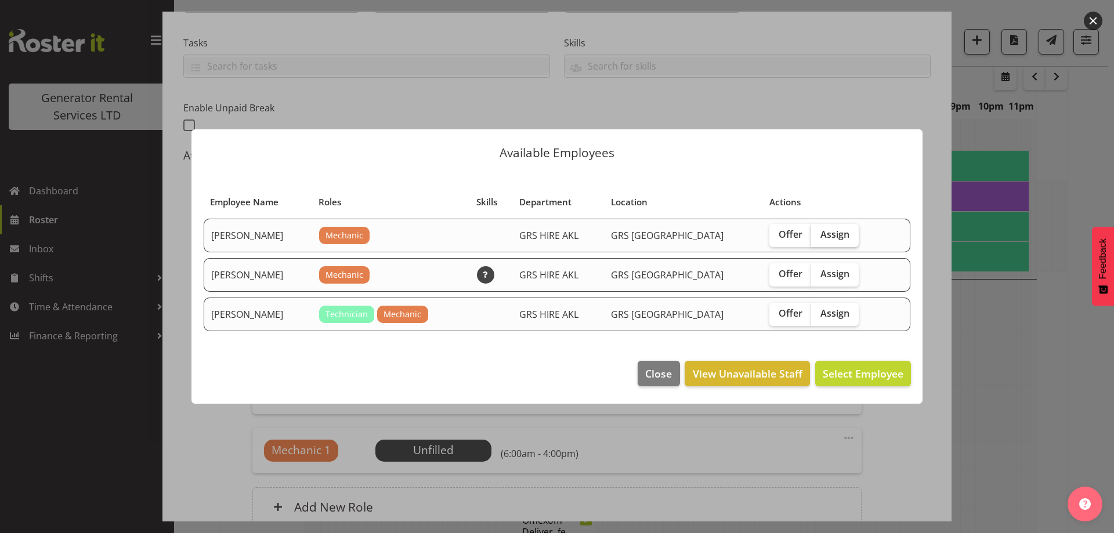
click at [824, 227] on label "Assign" at bounding box center [835, 235] width 48 height 23
click at [819, 231] on input "Assign" at bounding box center [815, 235] width 8 height 8
checkbox input "true"
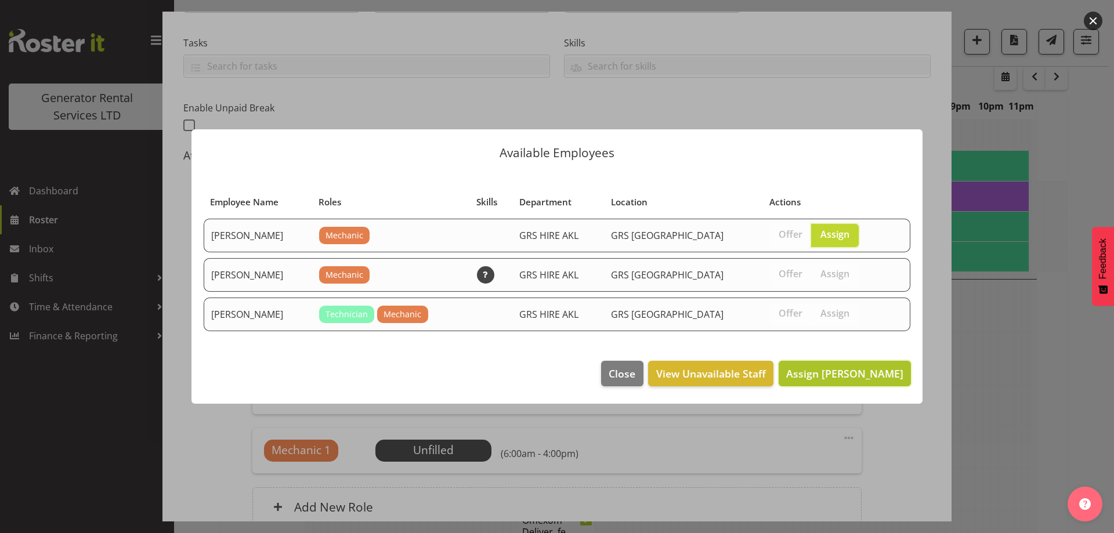
click at [889, 380] on span "Assign Aaron Naish" at bounding box center [844, 374] width 117 height 14
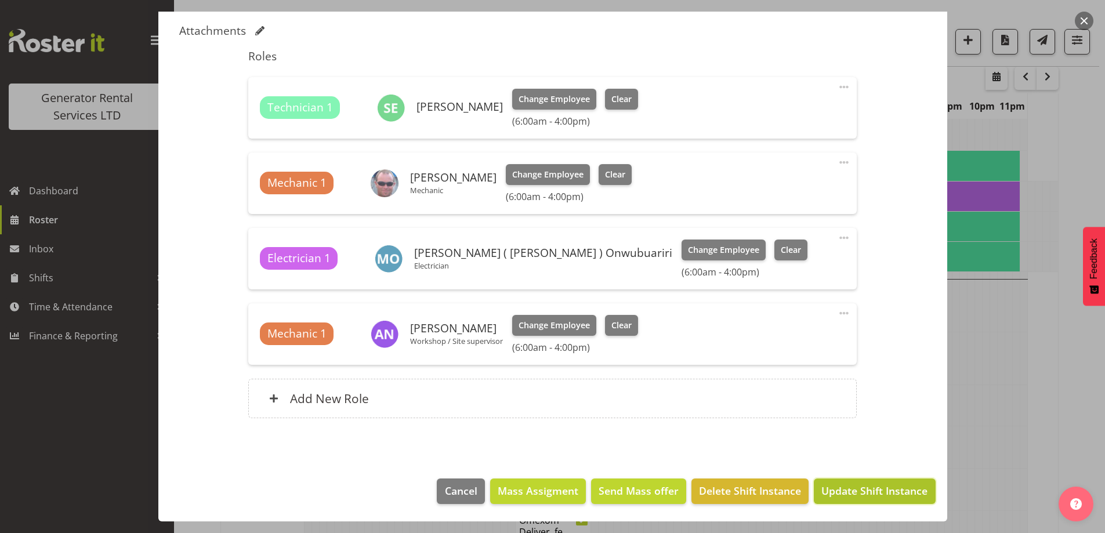
click at [838, 504] on button "Update Shift Instance" at bounding box center [874, 492] width 121 height 26
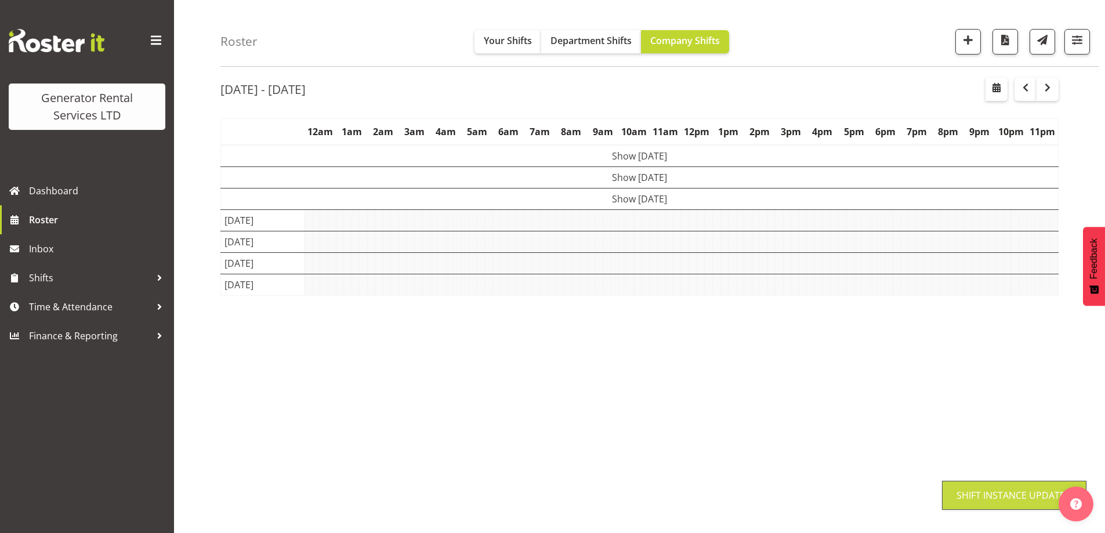
scroll to position [38, 0]
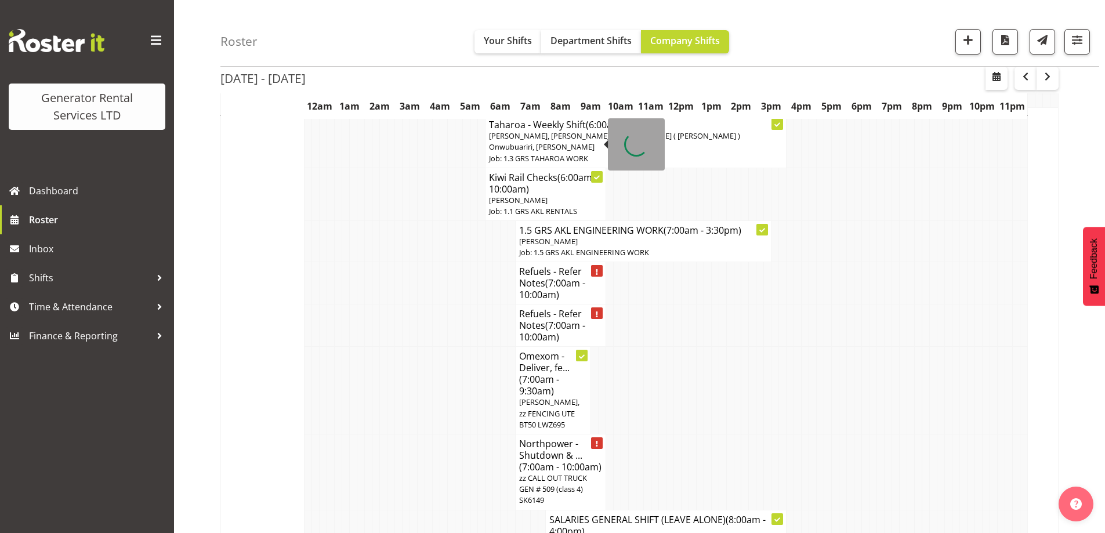
scroll to position [1198, 0]
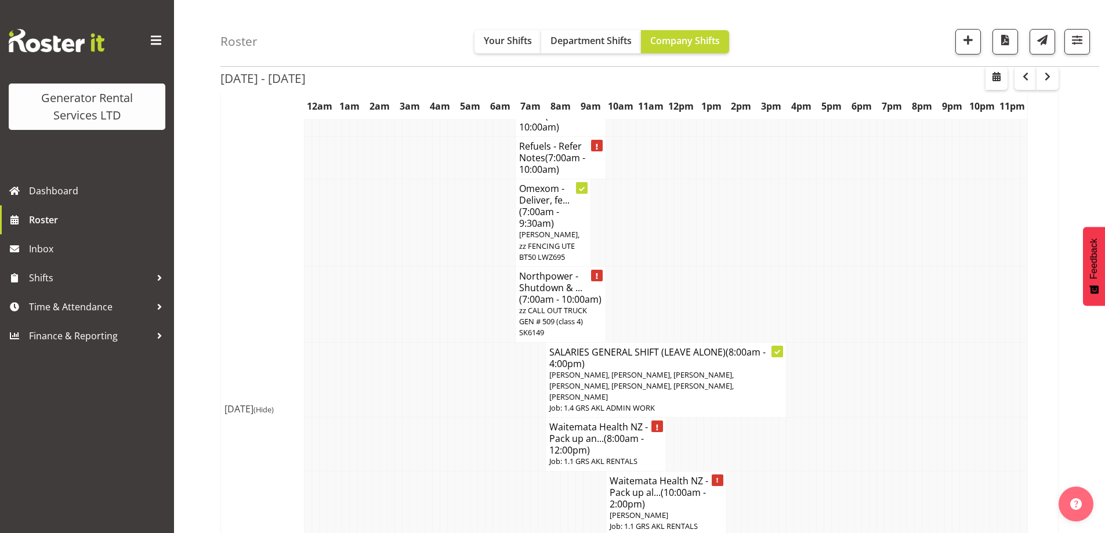
scroll to position [1488, 0]
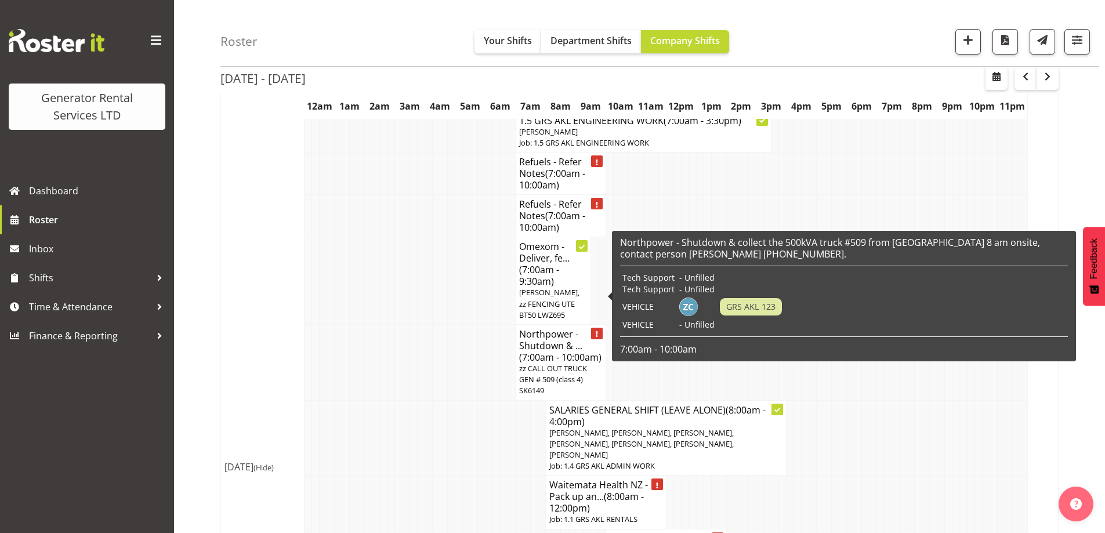
click at [533, 363] on span "zz CALL OUT TRUCK GEN # 509 (class 4) SK6149" at bounding box center [553, 379] width 68 height 32
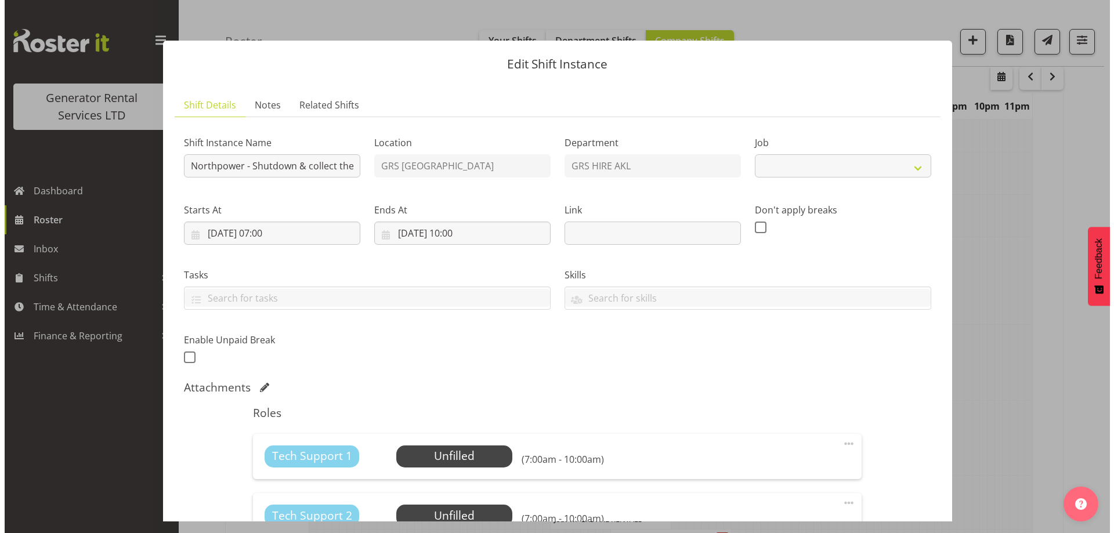
scroll to position [1477, 0]
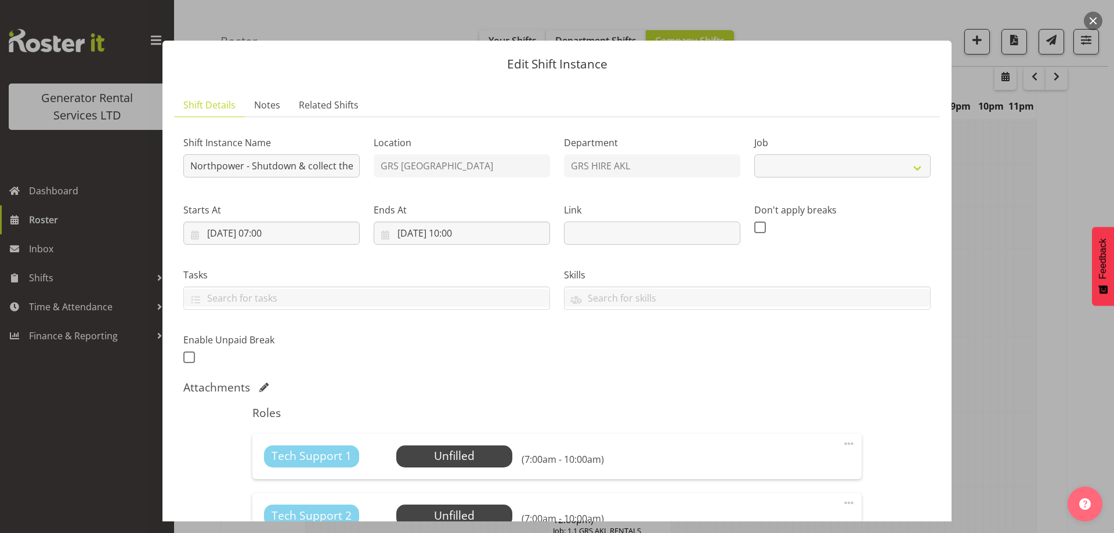
select select "7504"
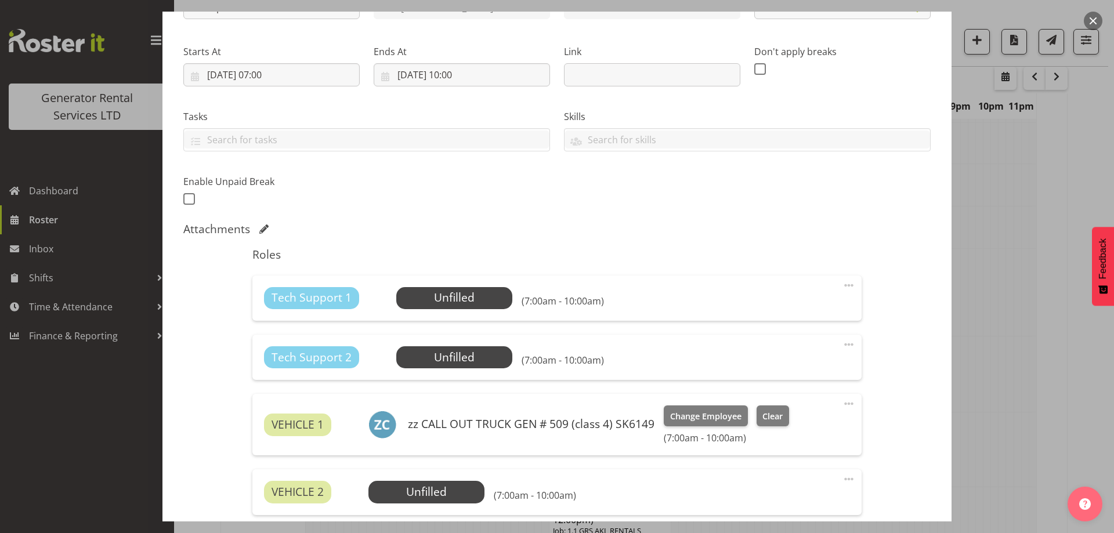
scroll to position [290, 0]
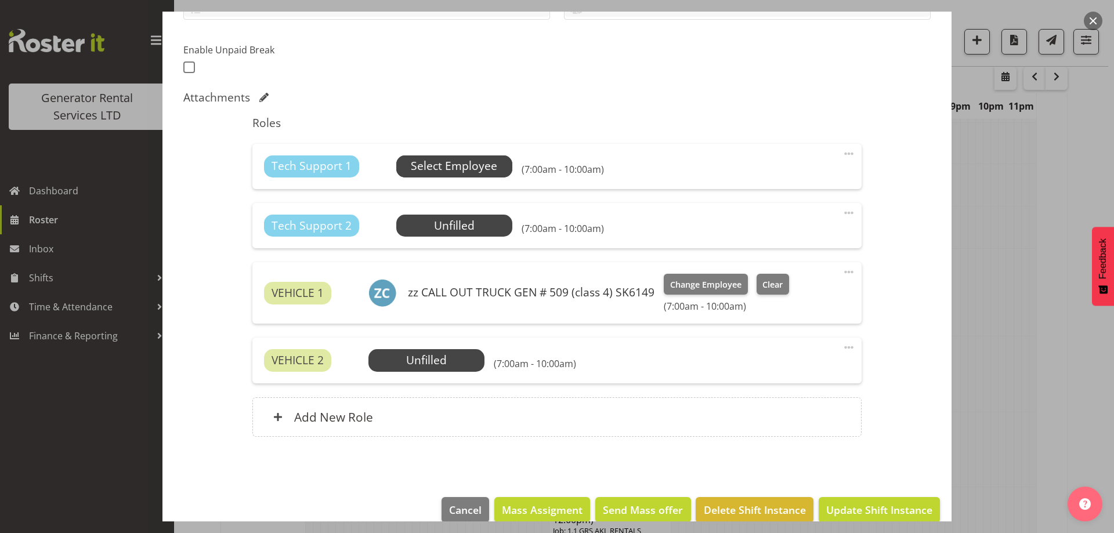
click at [462, 158] on span "Select Employee" at bounding box center [454, 166] width 86 height 17
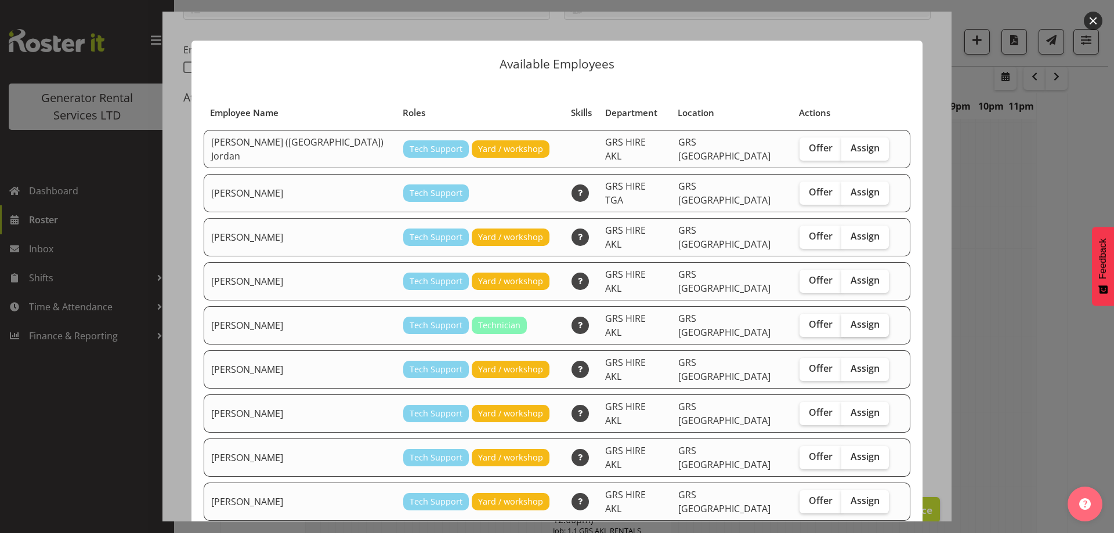
click at [851, 319] on span "Assign" at bounding box center [865, 325] width 29 height 12
click at [841, 321] on input "Assign" at bounding box center [845, 325] width 8 height 8
checkbox input "true"
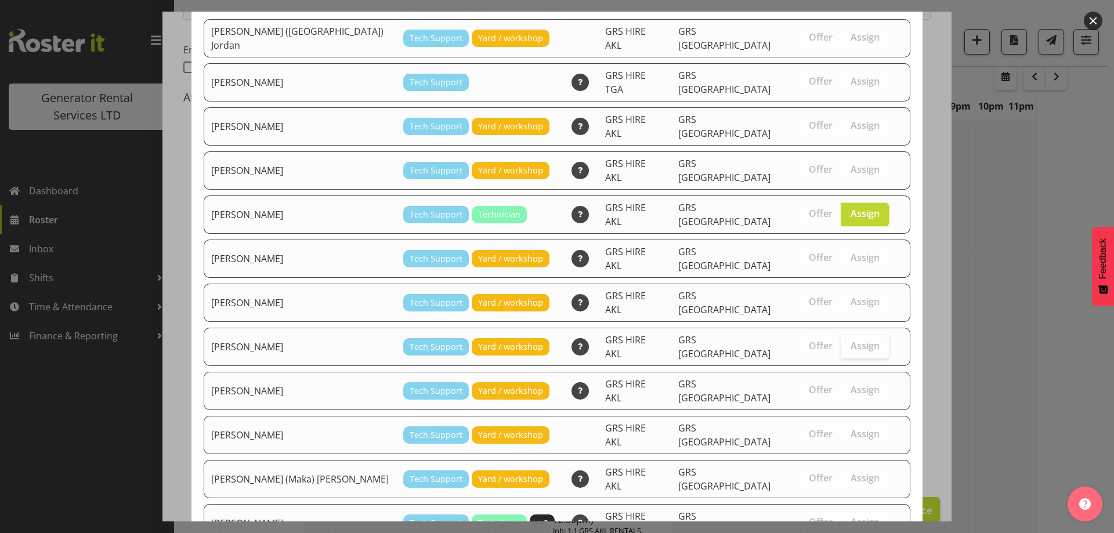
scroll to position [149, 0]
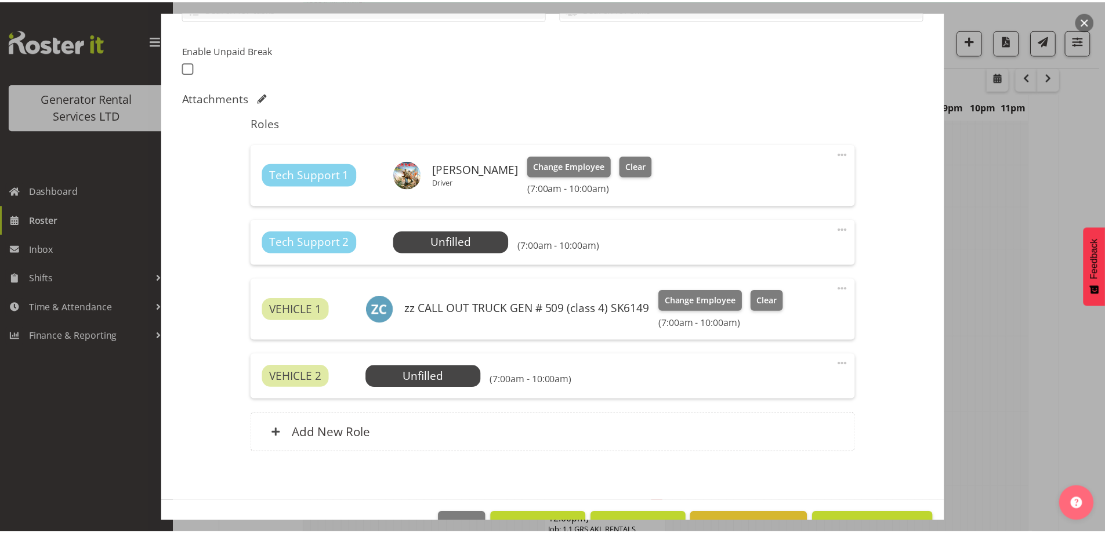
scroll to position [1488, 0]
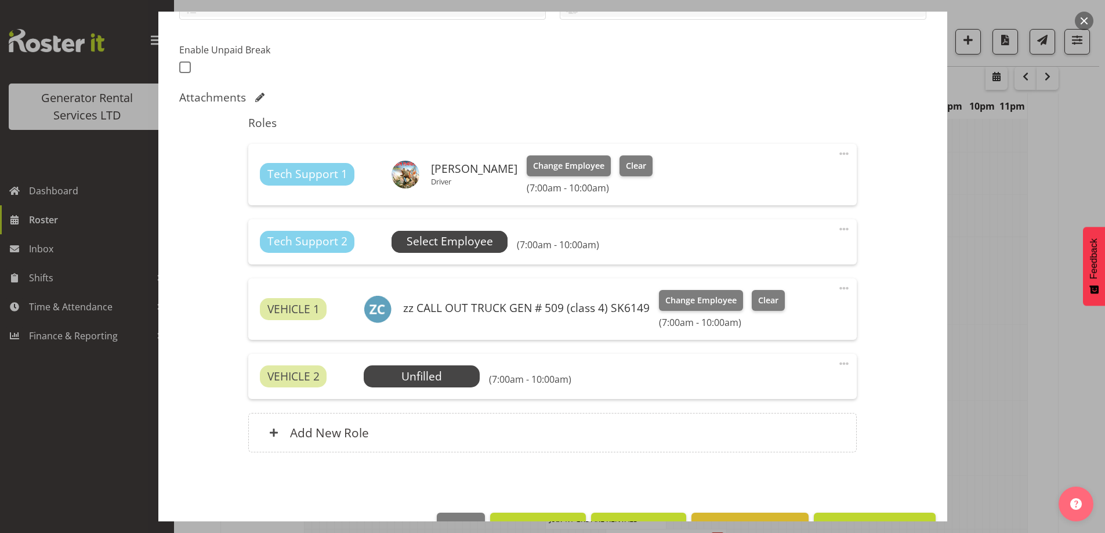
click at [435, 234] on span "Select Employee" at bounding box center [450, 241] width 86 height 17
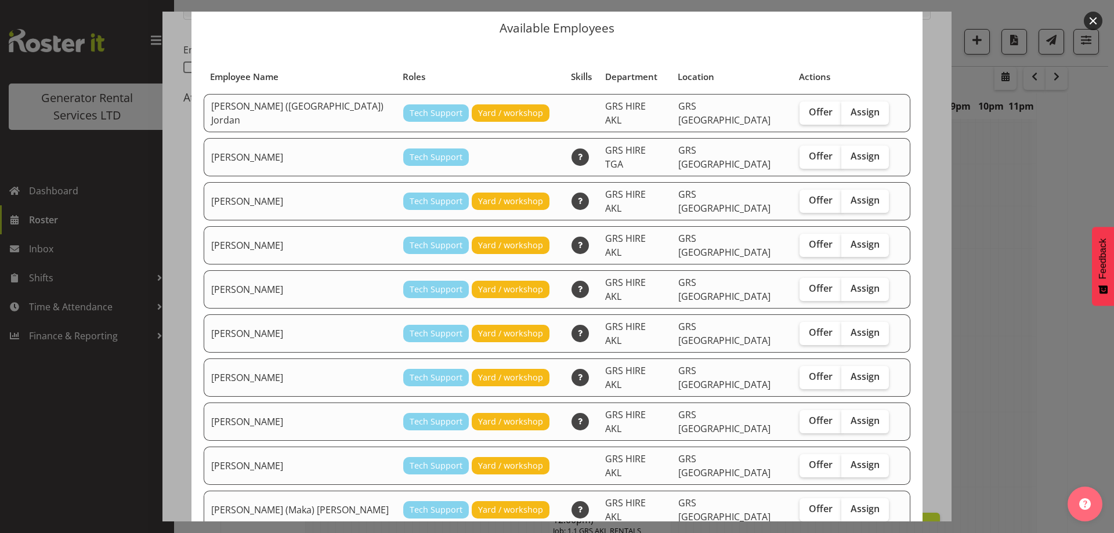
scroll to position [58, 0]
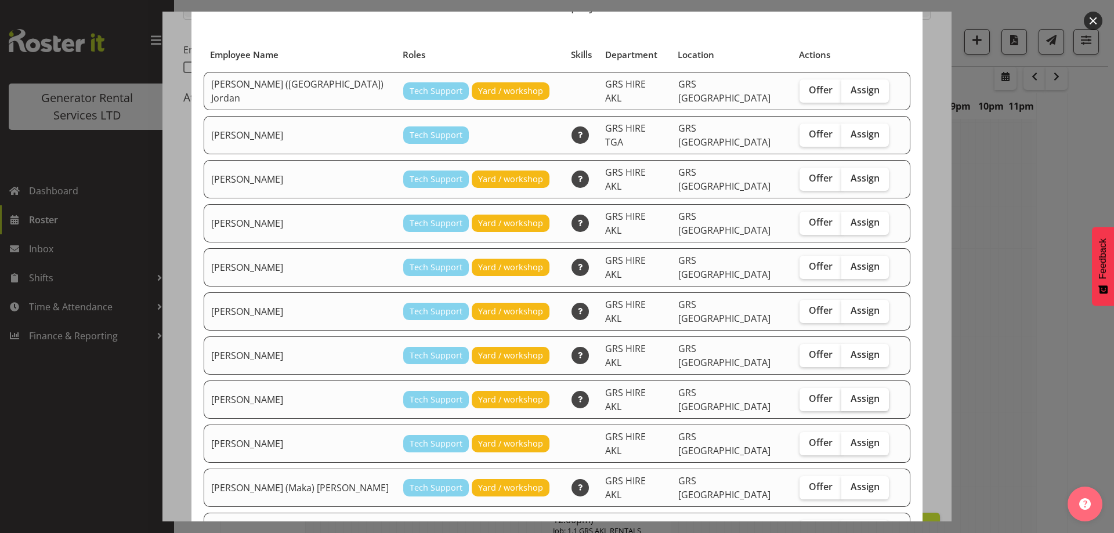
click at [851, 393] on span "Assign" at bounding box center [865, 399] width 29 height 12
click at [841, 395] on input "Assign" at bounding box center [845, 399] width 8 height 8
checkbox input "true"
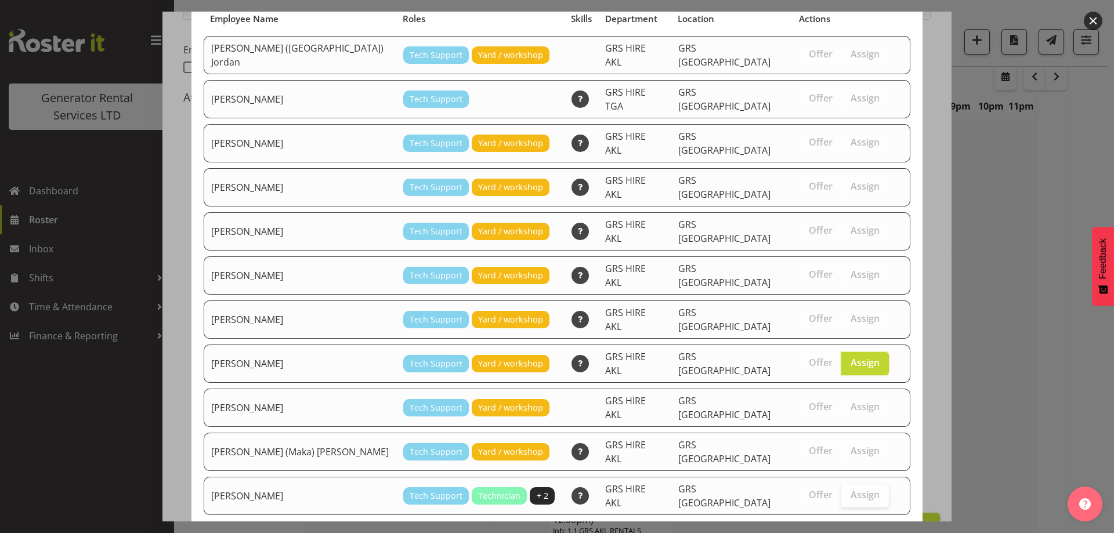
scroll to position [109, 0]
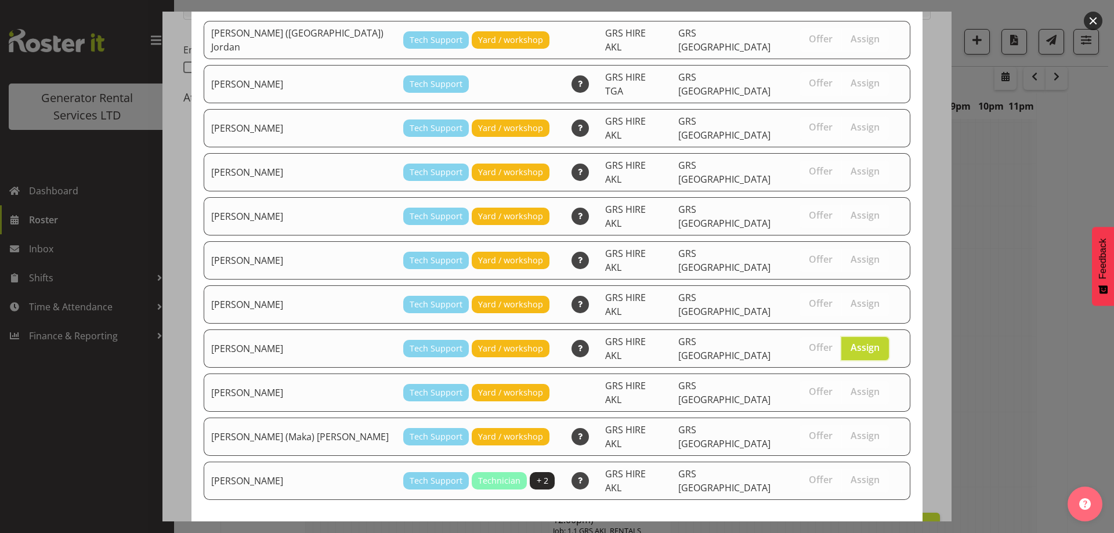
click at [844, 533] on span "Assign Sam Carter" at bounding box center [844, 543] width 117 height 14
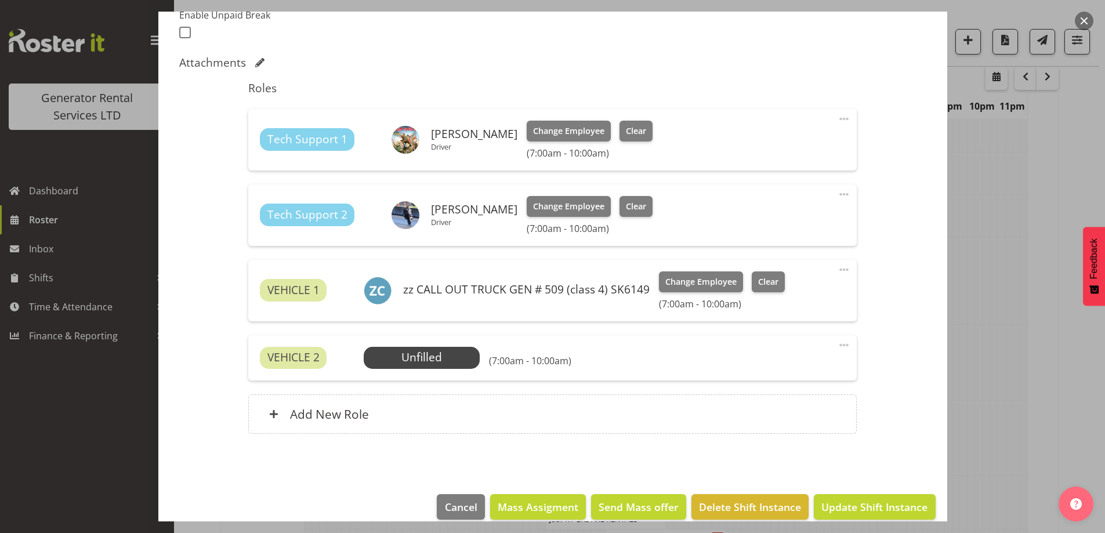
scroll to position [341, 0]
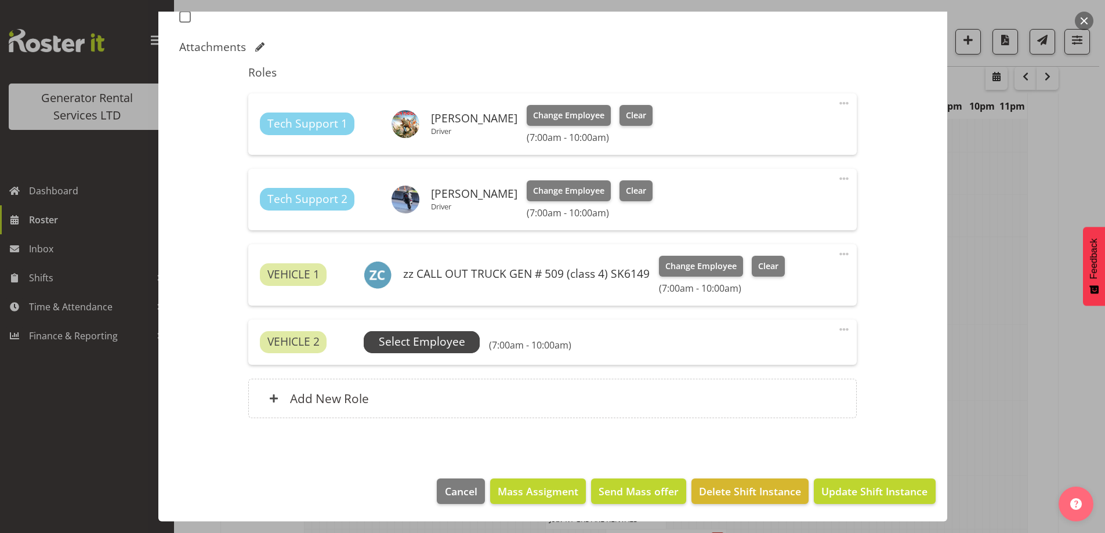
click at [402, 331] on span "Select Employee" at bounding box center [422, 342] width 116 height 22
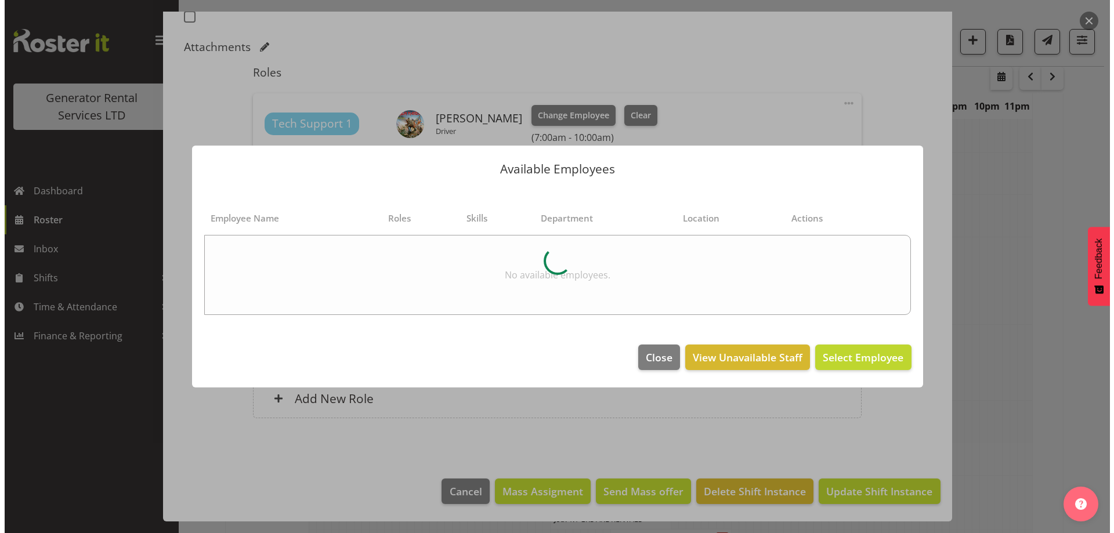
scroll to position [1477, 0]
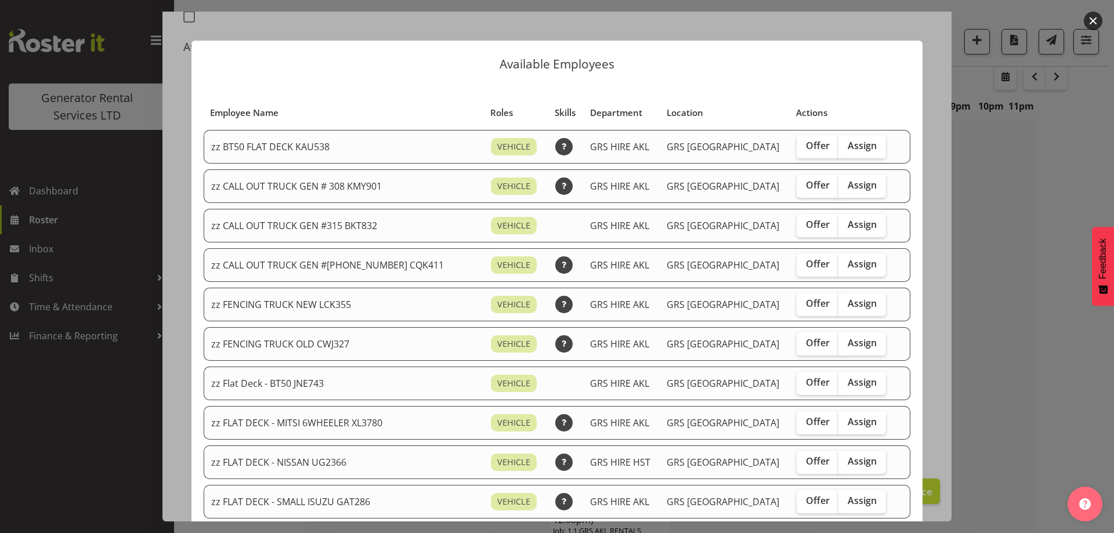
click at [872, 305] on div "Offer Assign" at bounding box center [843, 304] width 92 height 23
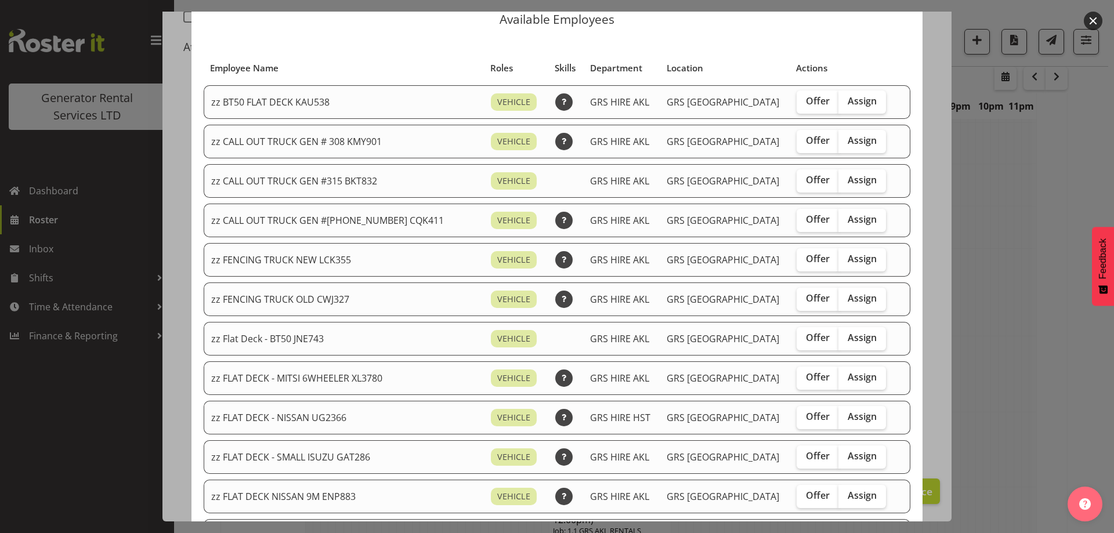
scroll to position [0, 0]
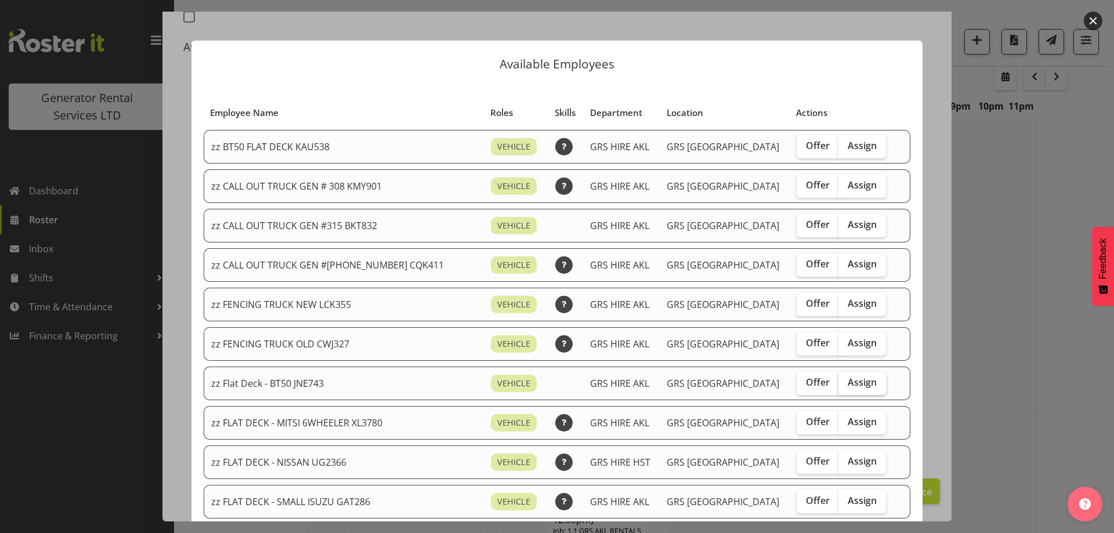
click at [838, 391] on label "Assign" at bounding box center [862, 383] width 48 height 23
click at [838, 386] on input "Assign" at bounding box center [842, 383] width 8 height 8
checkbox input "true"
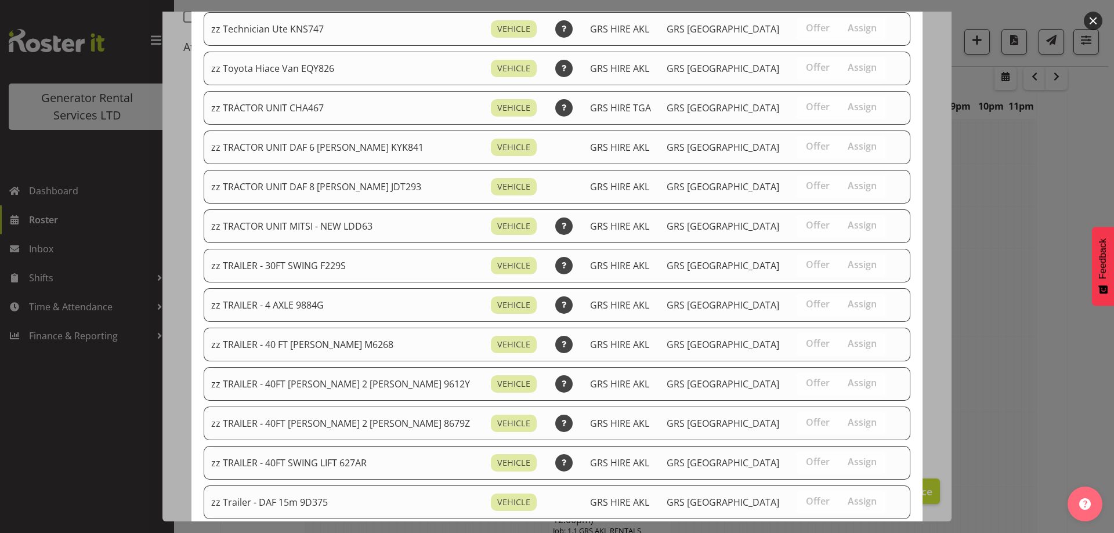
scroll to position [1372, 0]
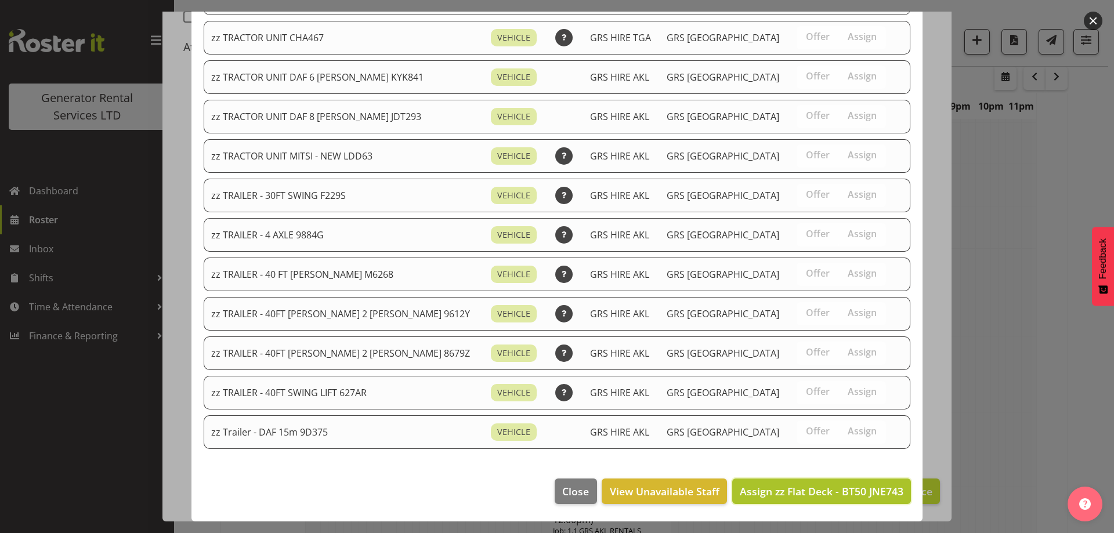
click at [815, 480] on button "Assign zz Flat Deck - BT50 JNE743" at bounding box center [821, 492] width 179 height 26
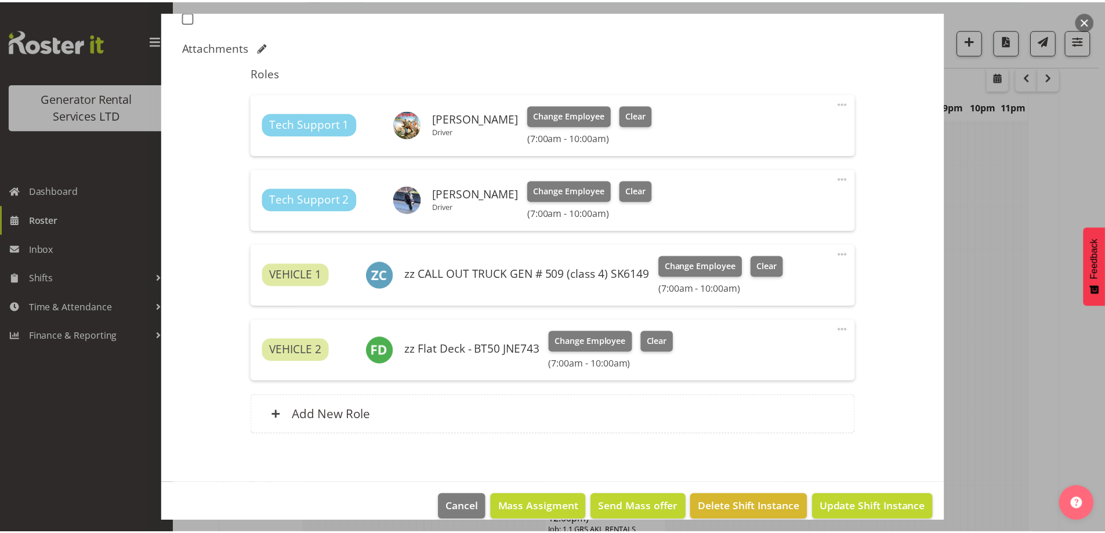
scroll to position [1488, 0]
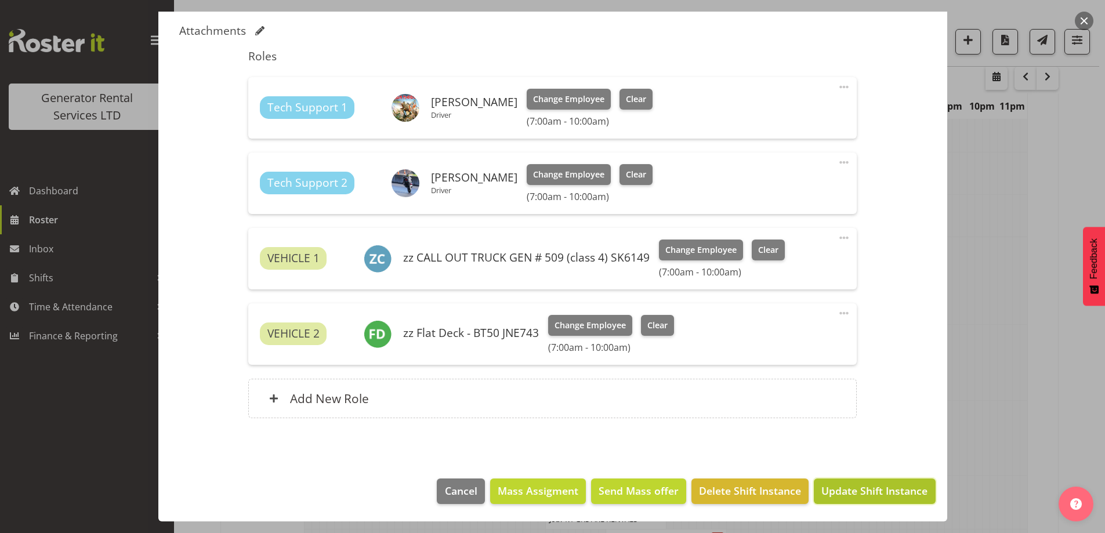
click at [844, 494] on span "Update Shift Instance" at bounding box center [875, 490] width 106 height 15
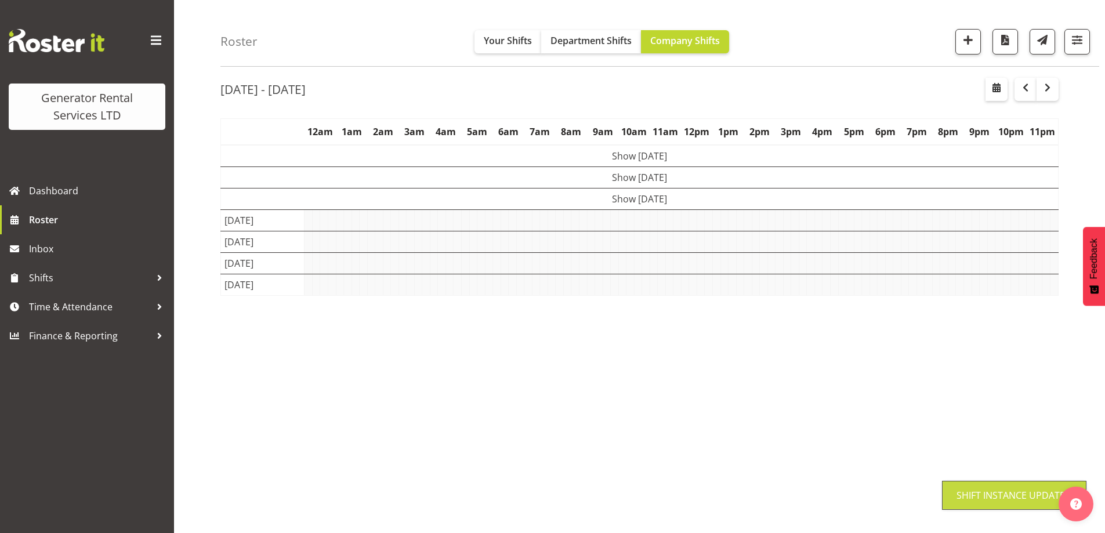
scroll to position [38, 0]
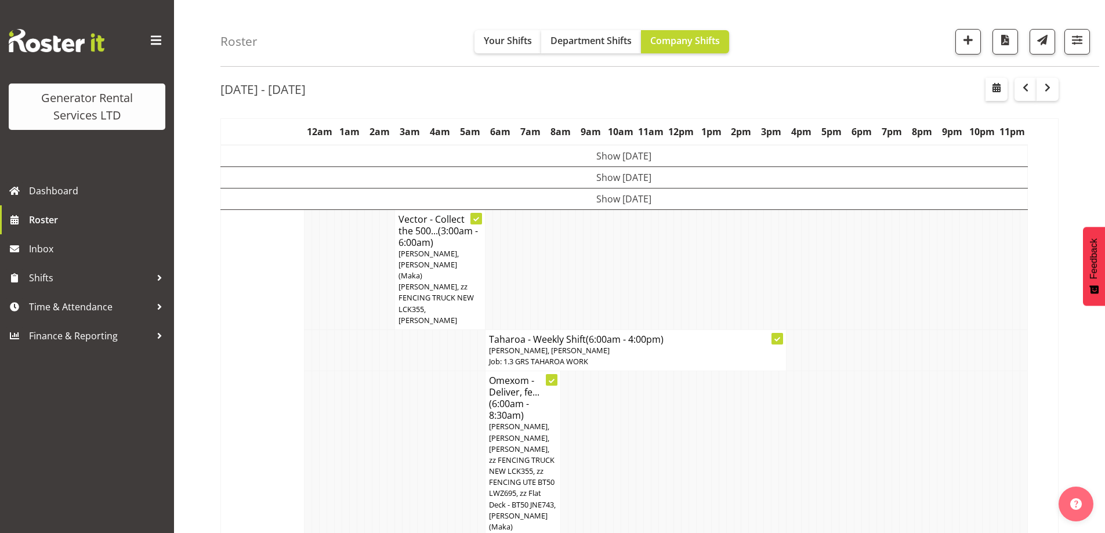
click at [417, 420] on td at bounding box center [414, 459] width 8 height 176
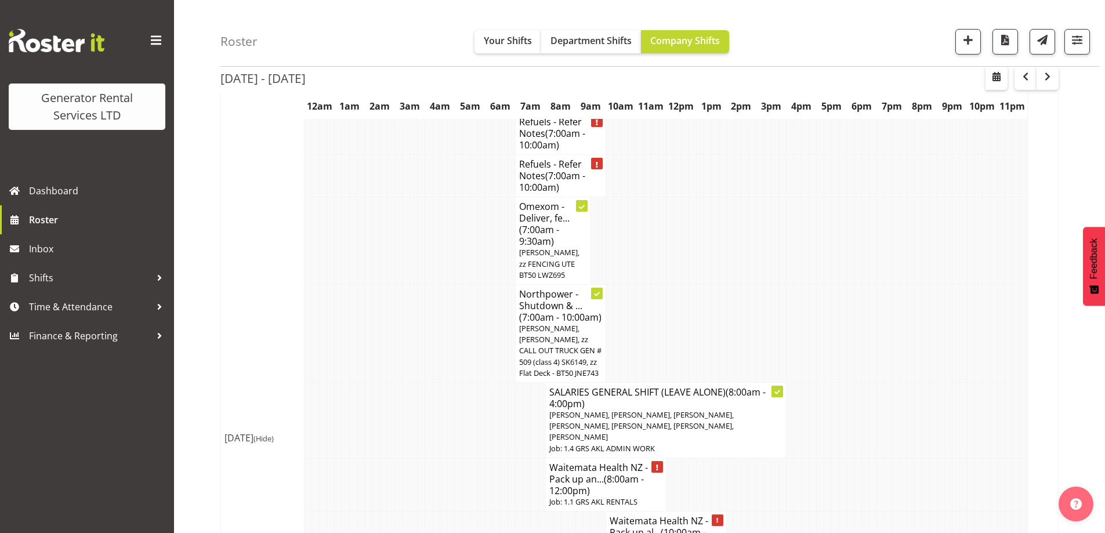
scroll to position [1546, 0]
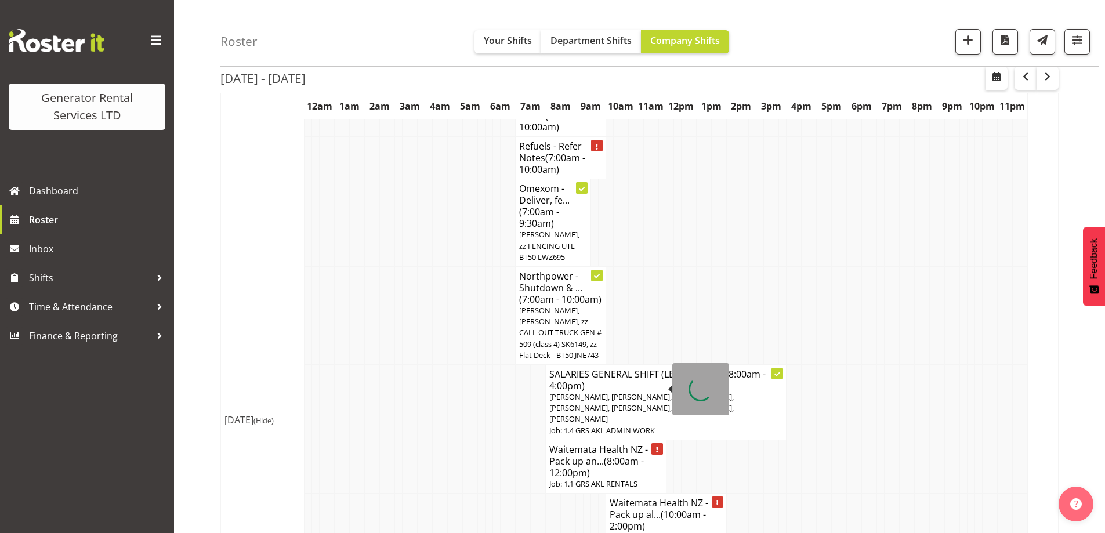
click at [590, 455] on span "(8:00am - 12:00pm)" at bounding box center [596, 467] width 95 height 24
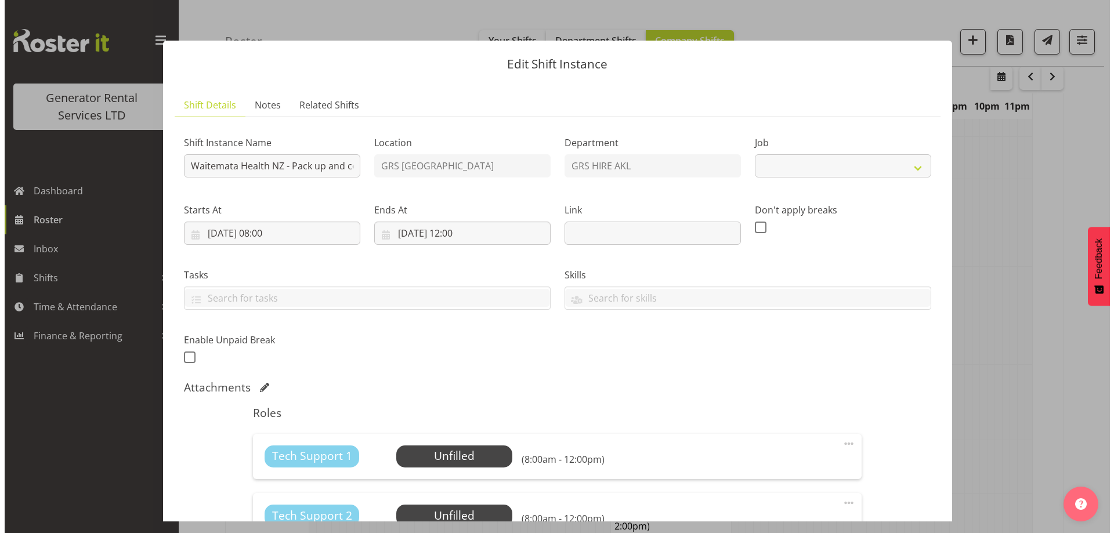
scroll to position [1535, 0]
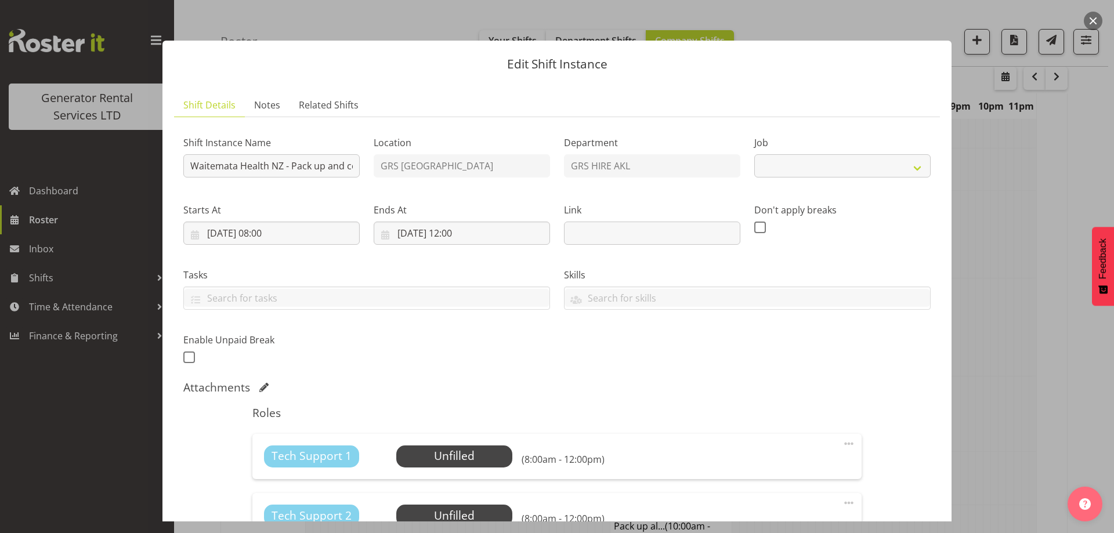
select select "9"
click at [463, 449] on span "Select Employee" at bounding box center [454, 457] width 116 height 22
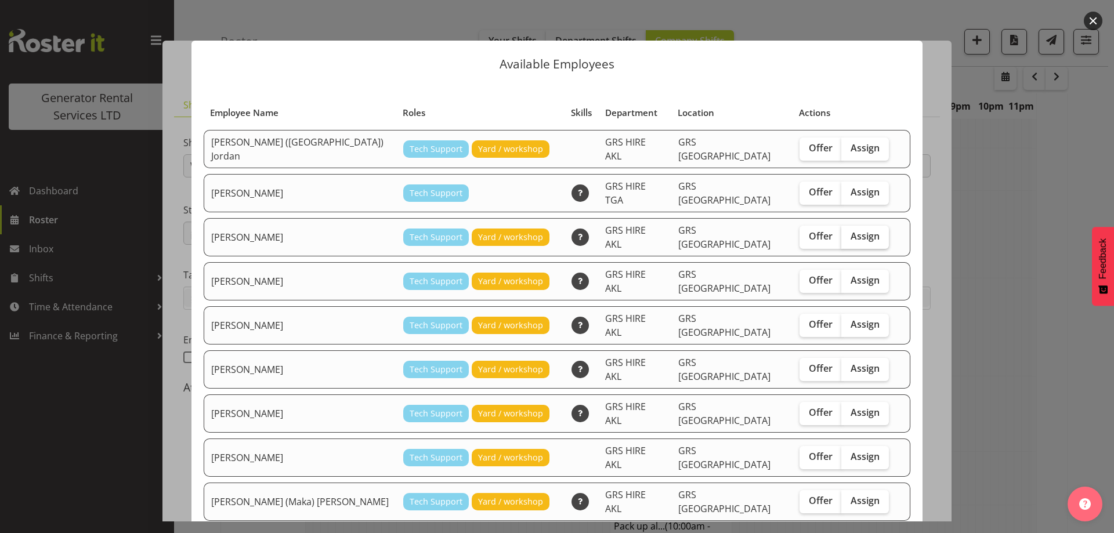
click at [841, 232] on label "Assign" at bounding box center [865, 237] width 48 height 23
click at [841, 233] on input "Assign" at bounding box center [845, 237] width 8 height 8
checkbox input "true"
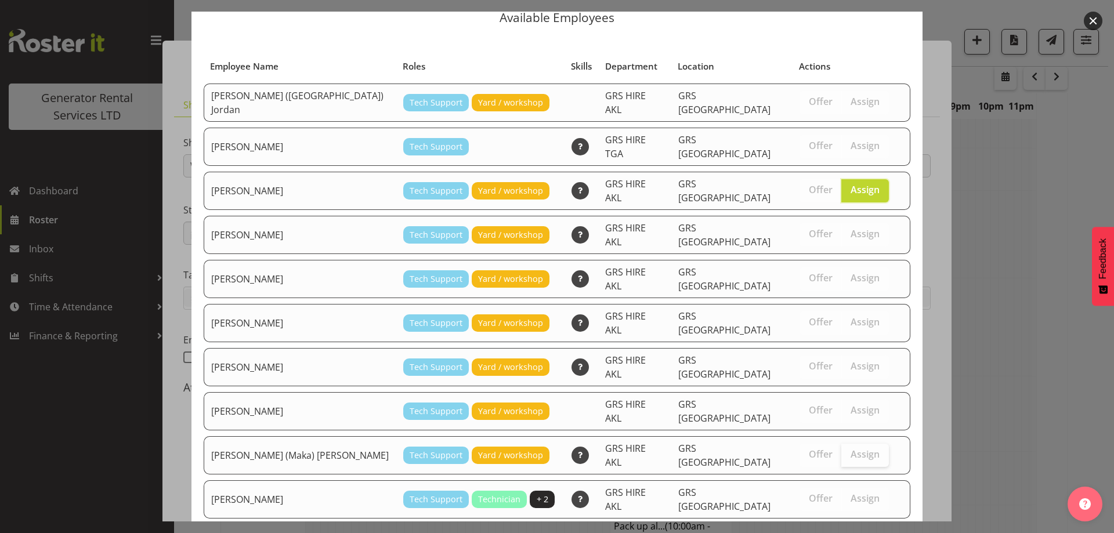
scroll to position [70, 0]
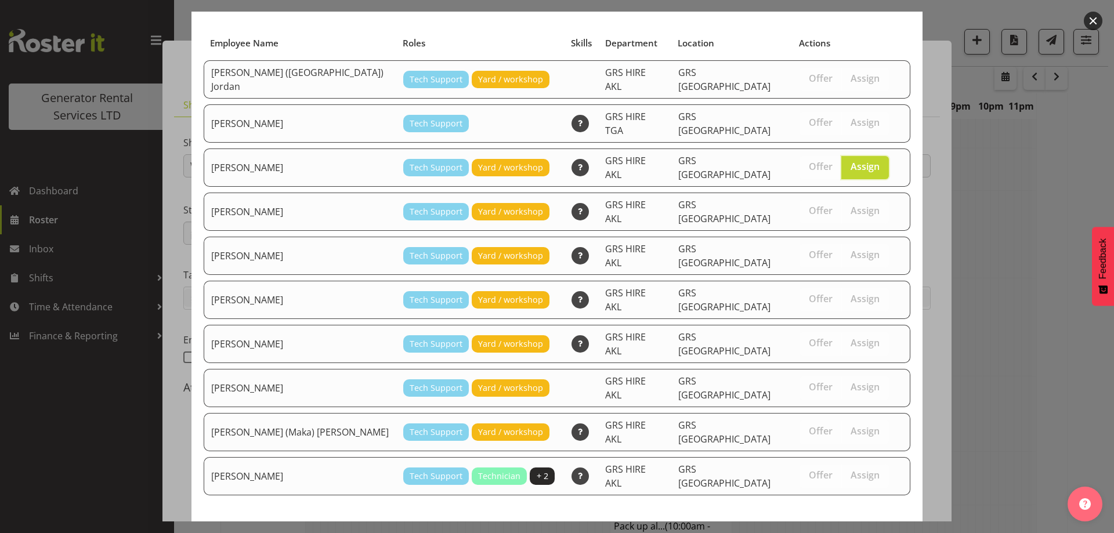
click at [826, 531] on span "Assign Caleb Phillips" at bounding box center [844, 538] width 117 height 14
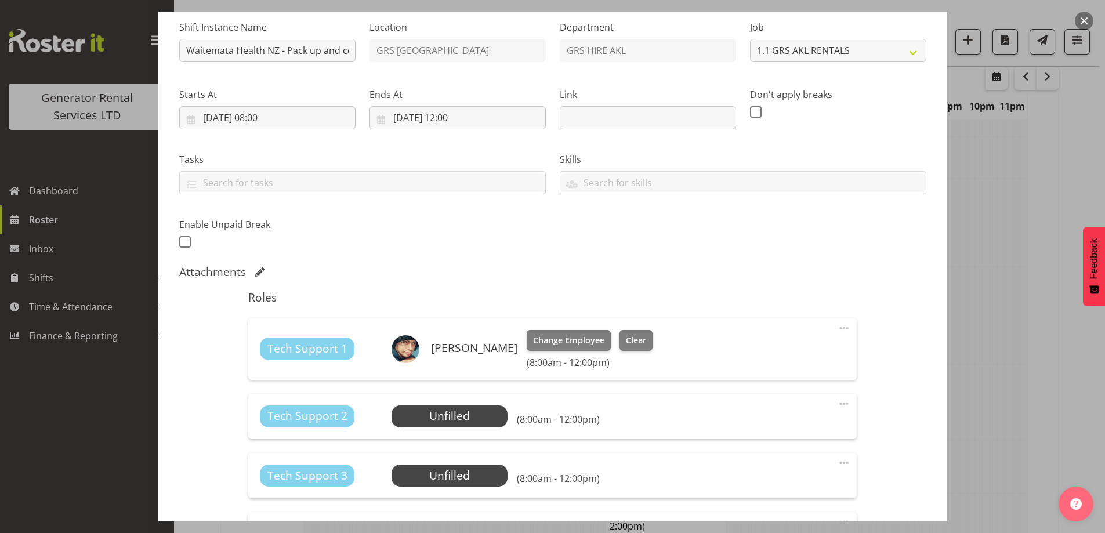
scroll to position [348, 0]
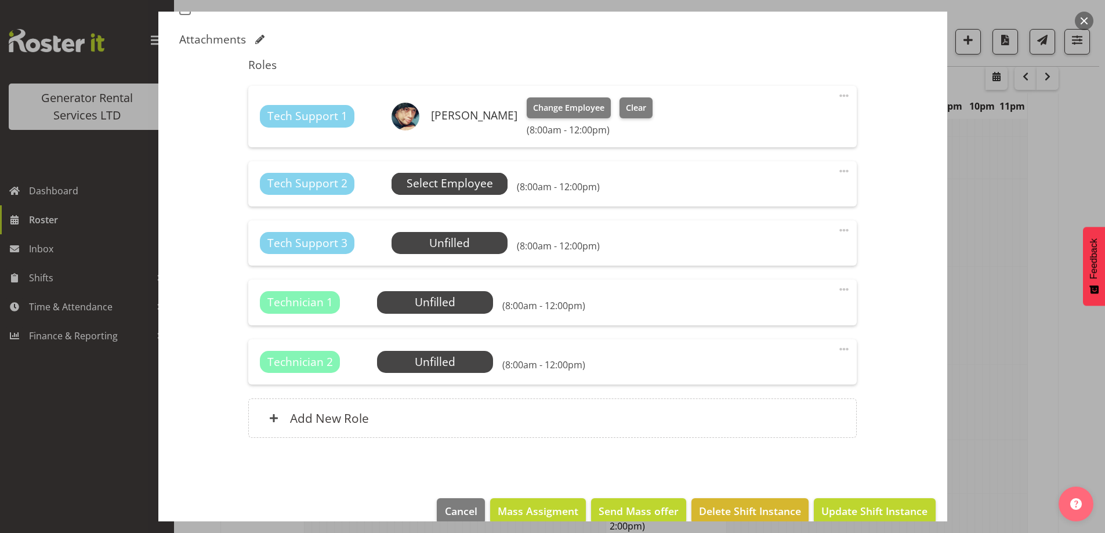
click at [459, 190] on span "Select Employee" at bounding box center [450, 183] width 86 height 17
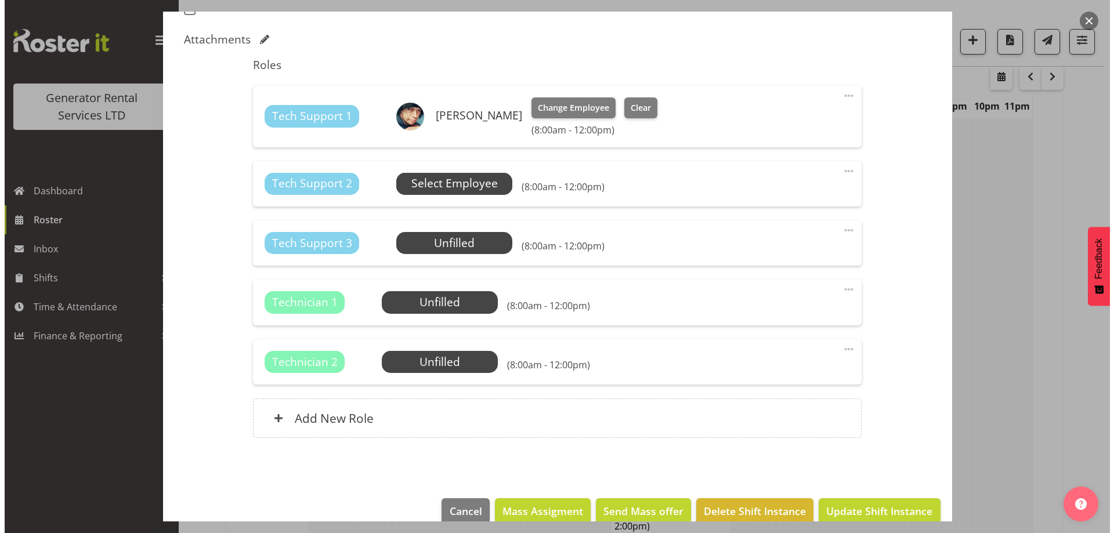
scroll to position [1535, 0]
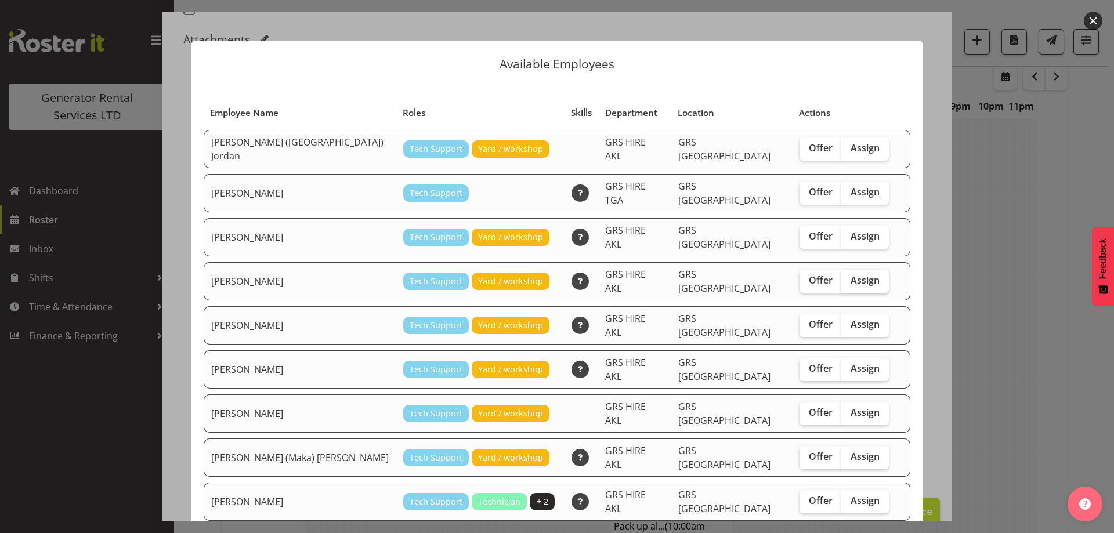
click at [843, 272] on label "Assign" at bounding box center [865, 281] width 48 height 23
click at [843, 277] on input "Assign" at bounding box center [845, 281] width 8 height 8
checkbox input "true"
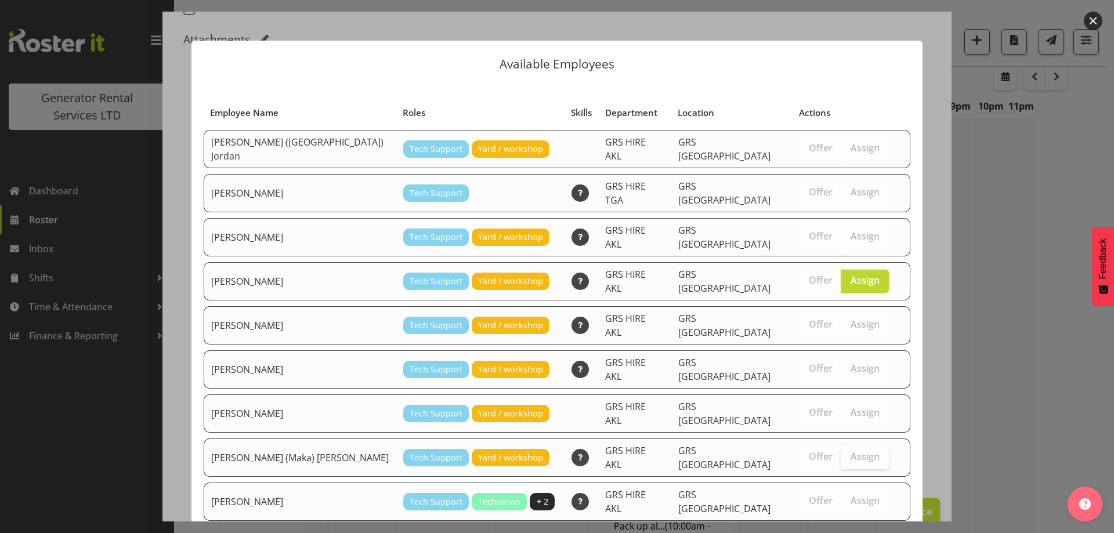
scroll to position [30, 0]
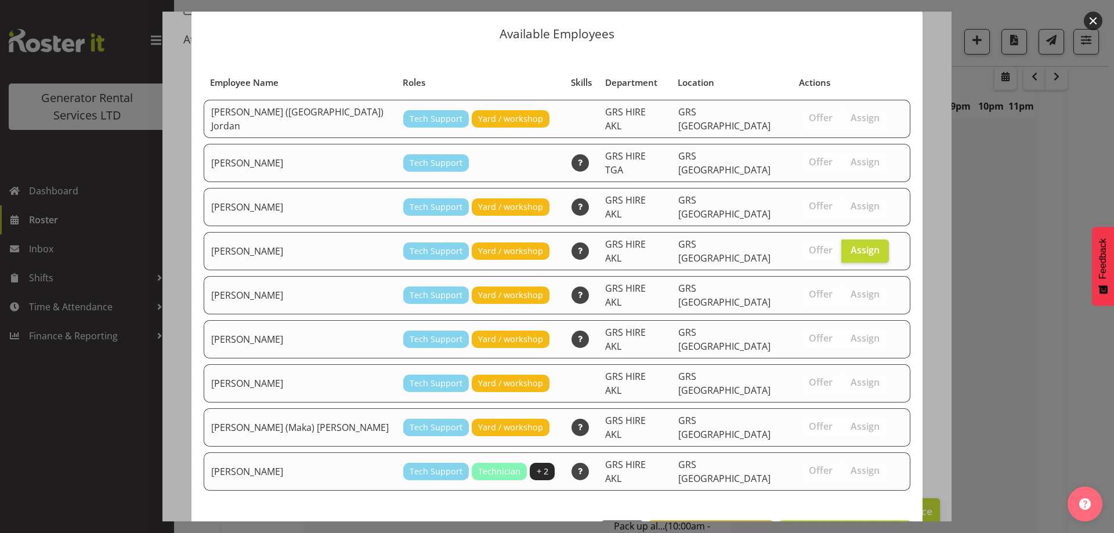
click at [837, 511] on footer "Close View Unavailable Staff Assign Michael Marshall" at bounding box center [556, 536] width 731 height 55
click at [839, 526] on span "Assign Michael Marshall" at bounding box center [844, 533] width 117 height 14
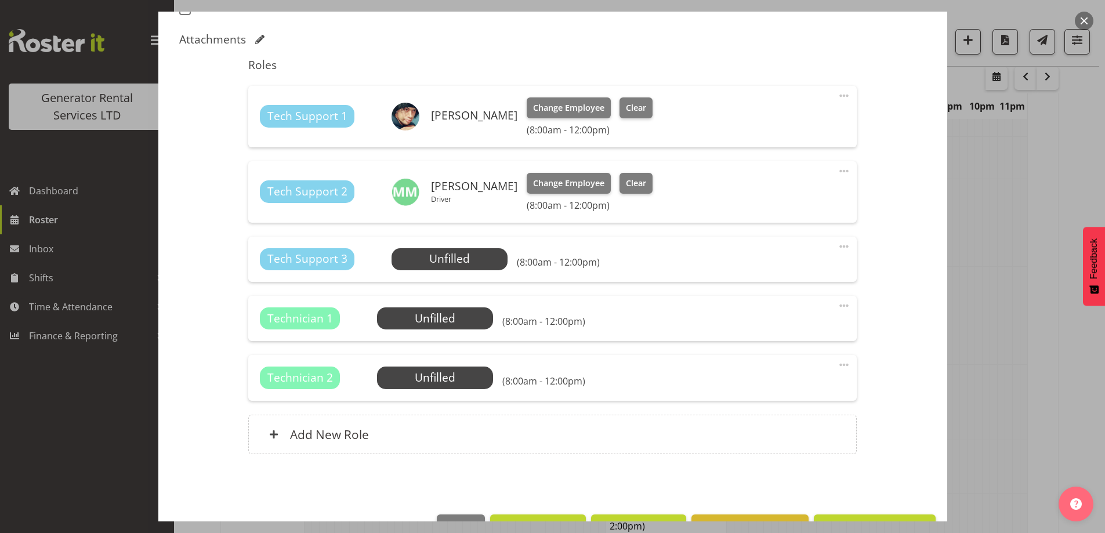
scroll to position [384, 0]
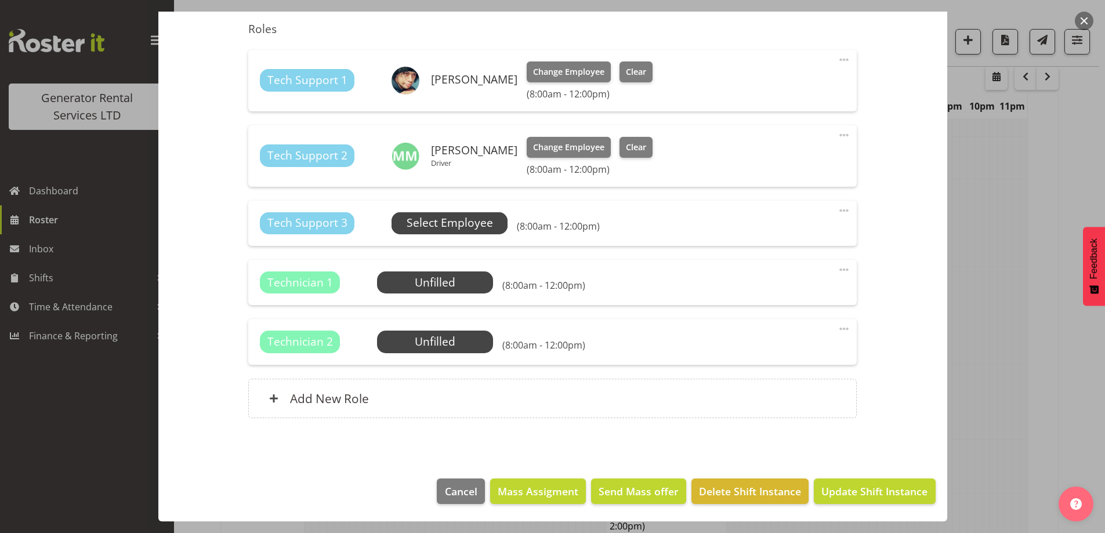
click at [463, 220] on span "Select Employee" at bounding box center [450, 223] width 86 height 17
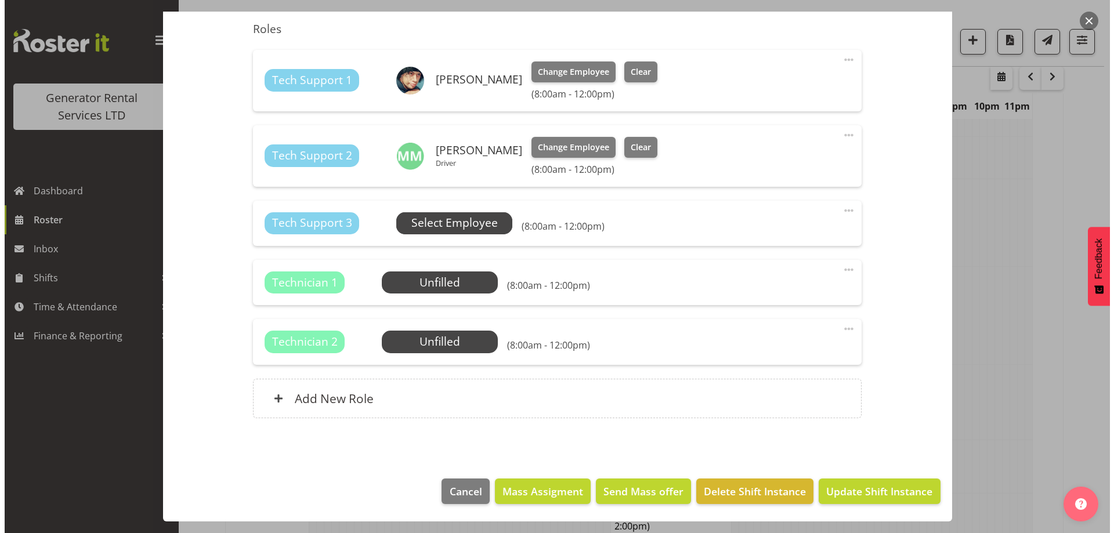
scroll to position [1535, 0]
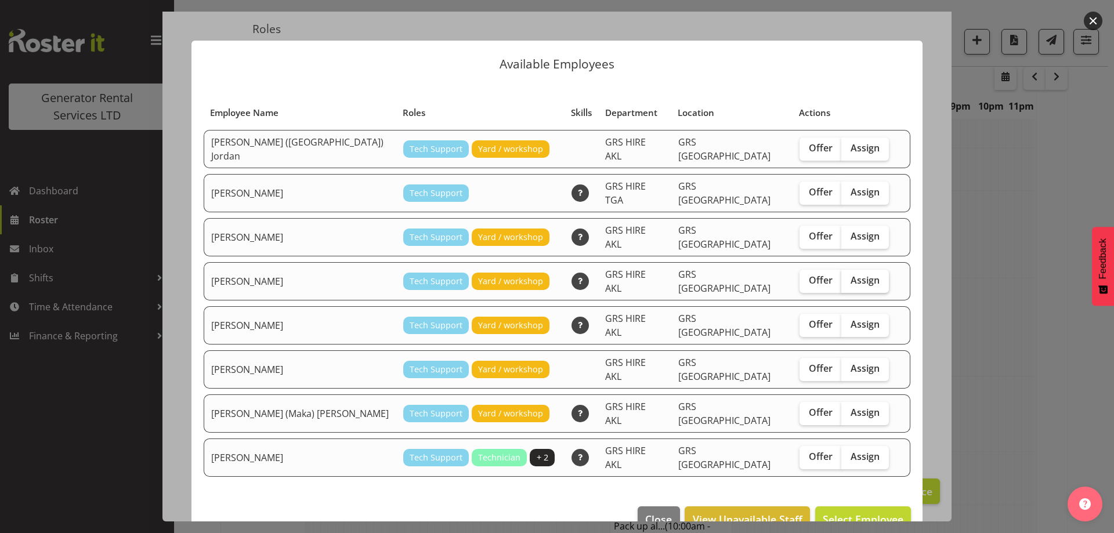
click at [851, 274] on span "Assign" at bounding box center [865, 280] width 29 height 12
click at [841, 277] on input "Assign" at bounding box center [845, 281] width 8 height 8
checkbox input "true"
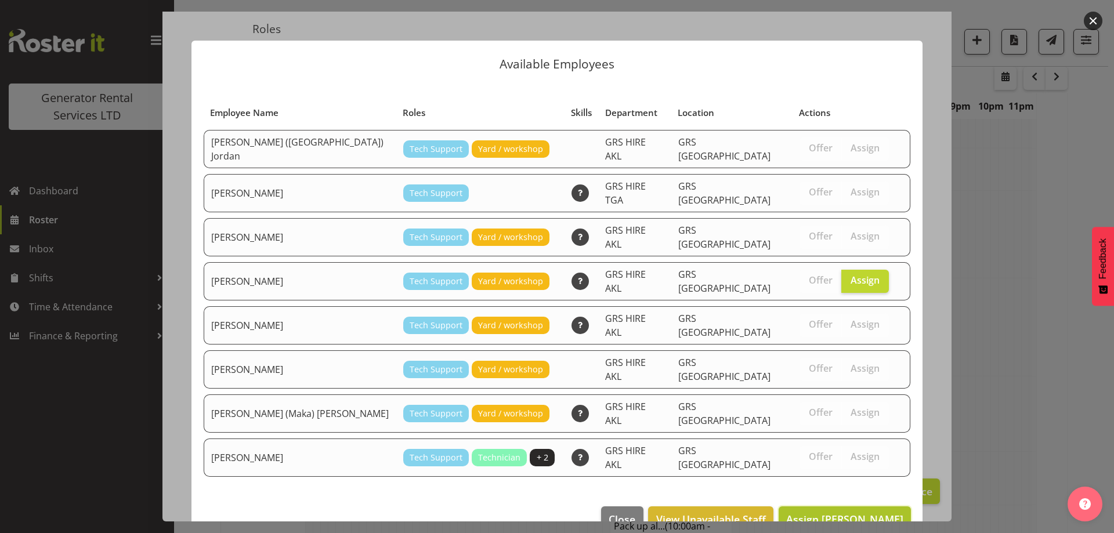
click at [861, 512] on span "Assign Mina Nomani" at bounding box center [844, 519] width 117 height 14
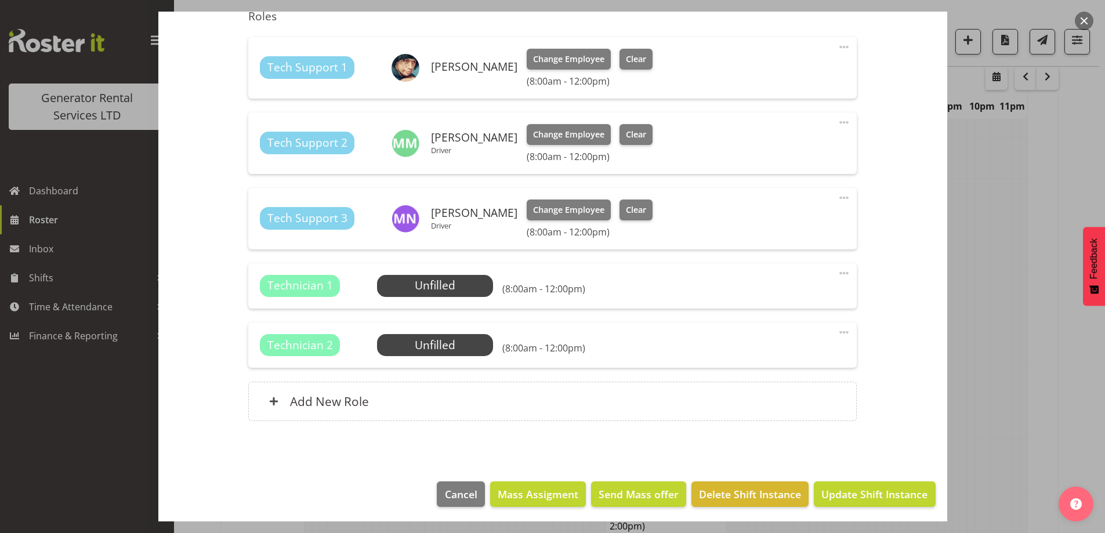
scroll to position [400, 0]
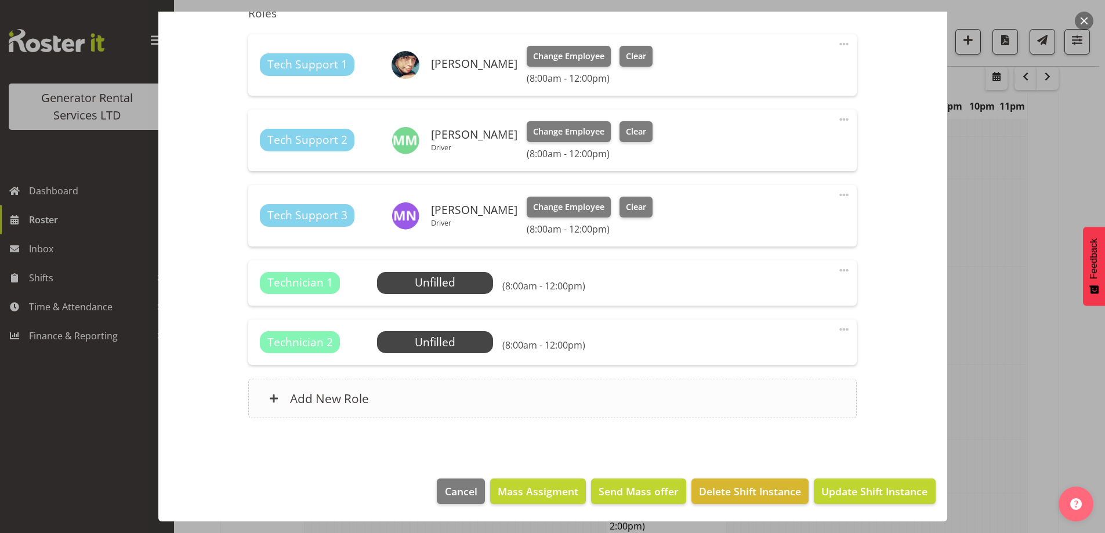
click at [502, 407] on div "Add New Role" at bounding box center [552, 398] width 609 height 39
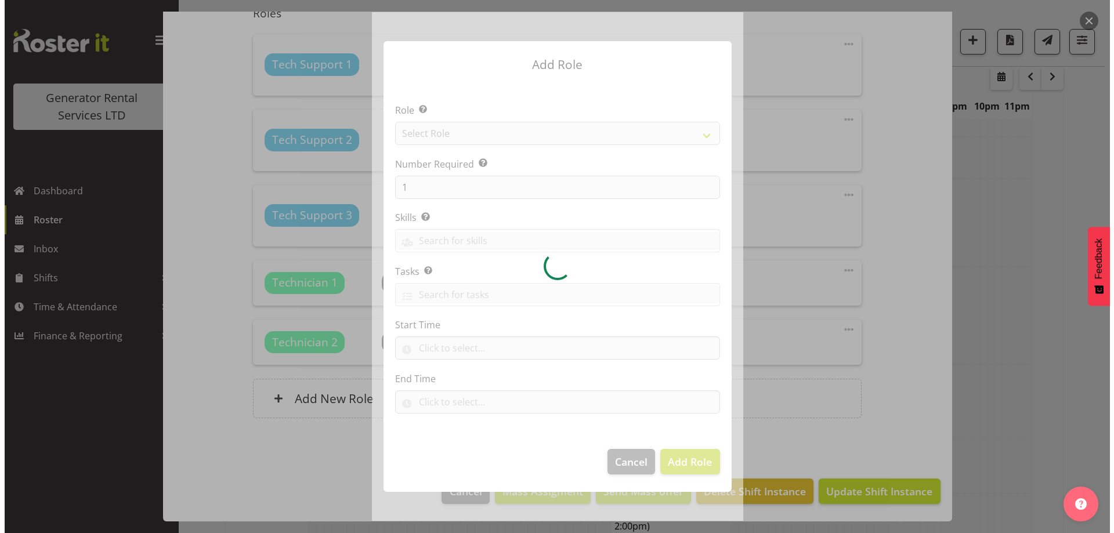
scroll to position [1535, 0]
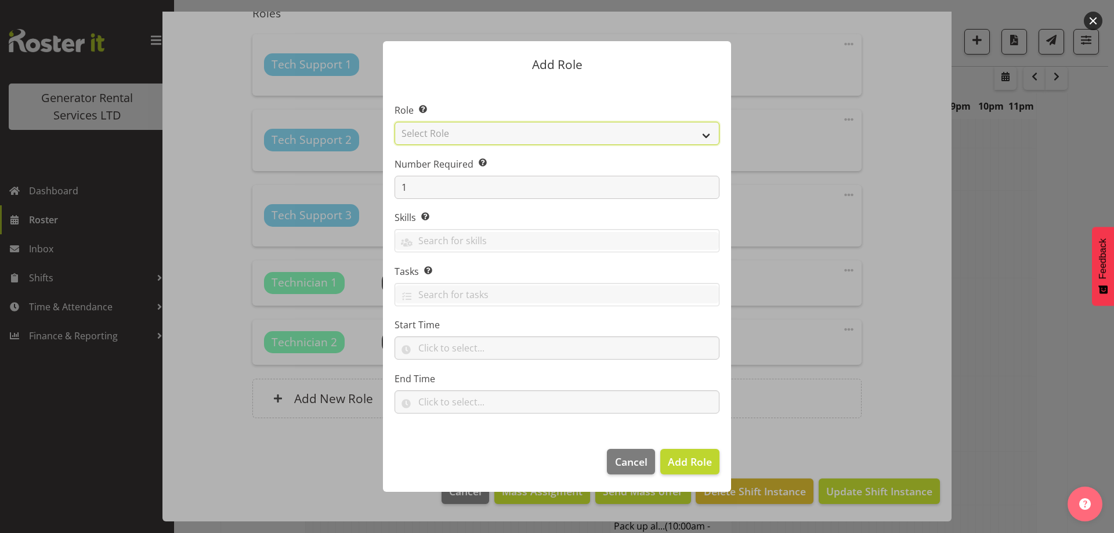
drag, startPoint x: 490, startPoint y: 138, endPoint x: 489, endPoint y: 144, distance: 7.1
click at [490, 138] on select "Select Role Account Manager Electrician Engineering GM HSEQ manager MECH Mechan…" at bounding box center [557, 133] width 325 height 23
select select "20"
click at [395, 122] on select "Select Role Account Manager Electrician Engineering GM HSEQ manager MECH Mechan…" at bounding box center [557, 133] width 325 height 23
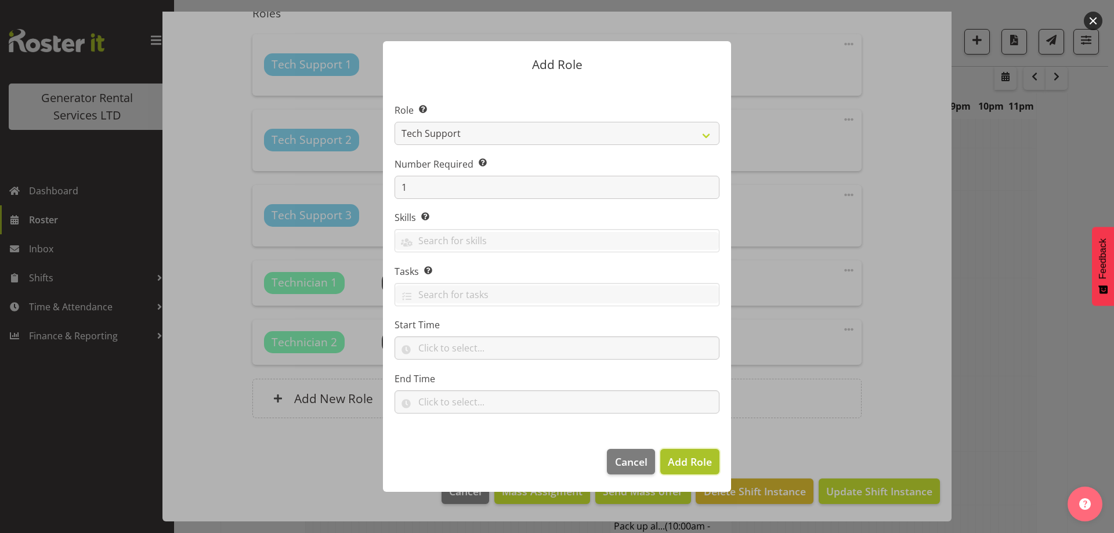
click at [684, 464] on span "Add Role" at bounding box center [690, 462] width 44 height 14
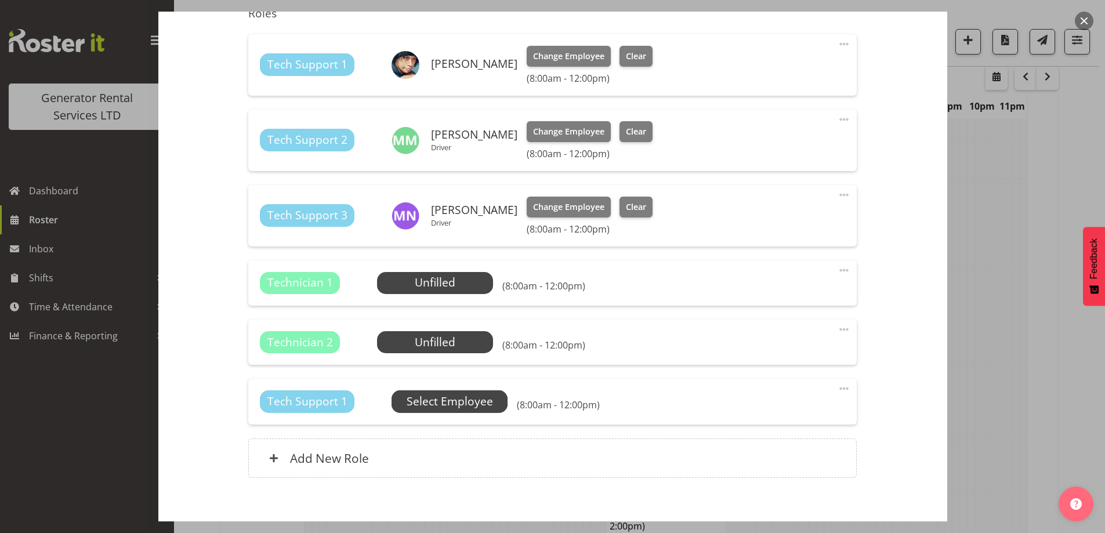
click at [462, 396] on span "Select Employee" at bounding box center [450, 401] width 86 height 17
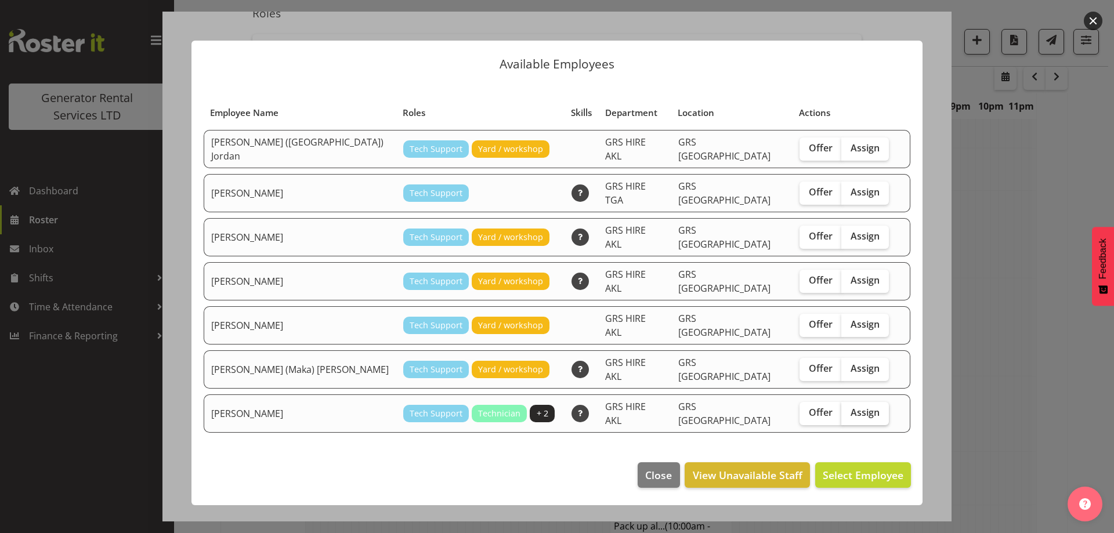
click at [851, 407] on span "Assign" at bounding box center [865, 413] width 29 height 12
click at [841, 409] on input "Assign" at bounding box center [845, 413] width 8 height 8
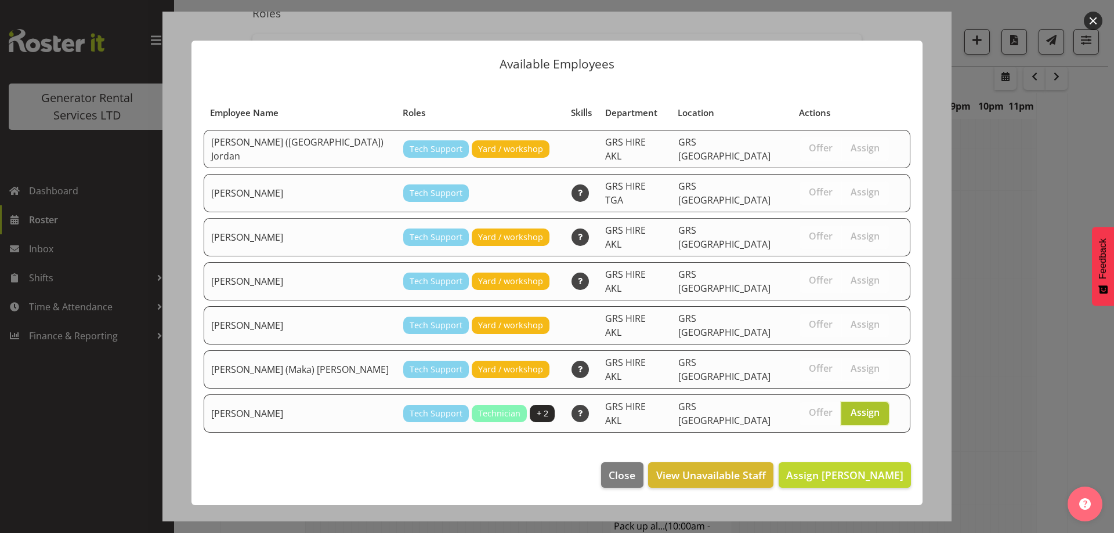
click at [851, 407] on span "Assign" at bounding box center [865, 413] width 29 height 12
click at [841, 409] on input "Assign" at bounding box center [845, 413] width 8 height 8
checkbox input "false"
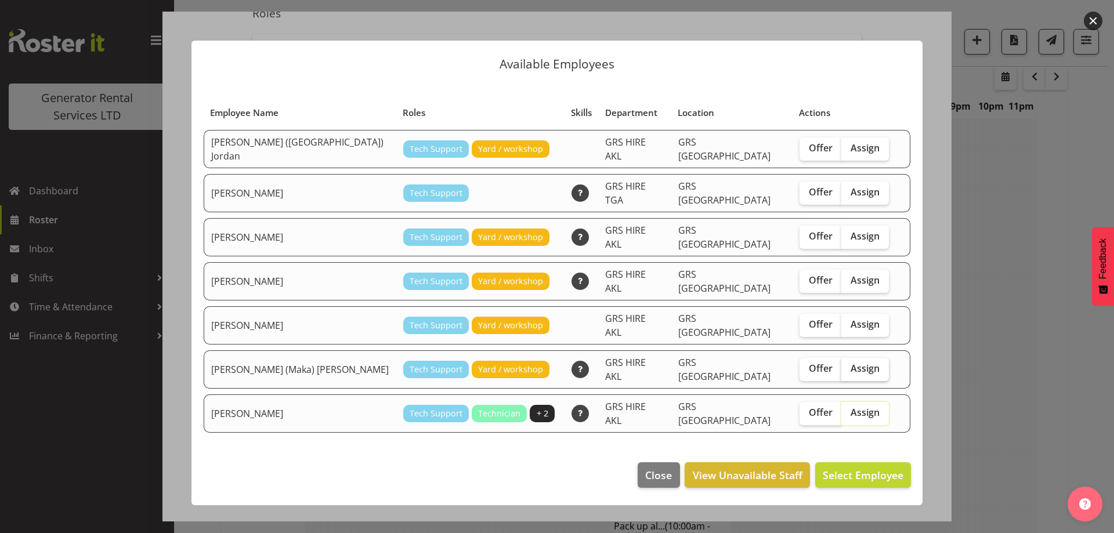
click at [851, 363] on span "Assign" at bounding box center [865, 369] width 29 height 12
click at [841, 365] on input "Assign" at bounding box center [845, 369] width 8 height 8
checkbox input "true"
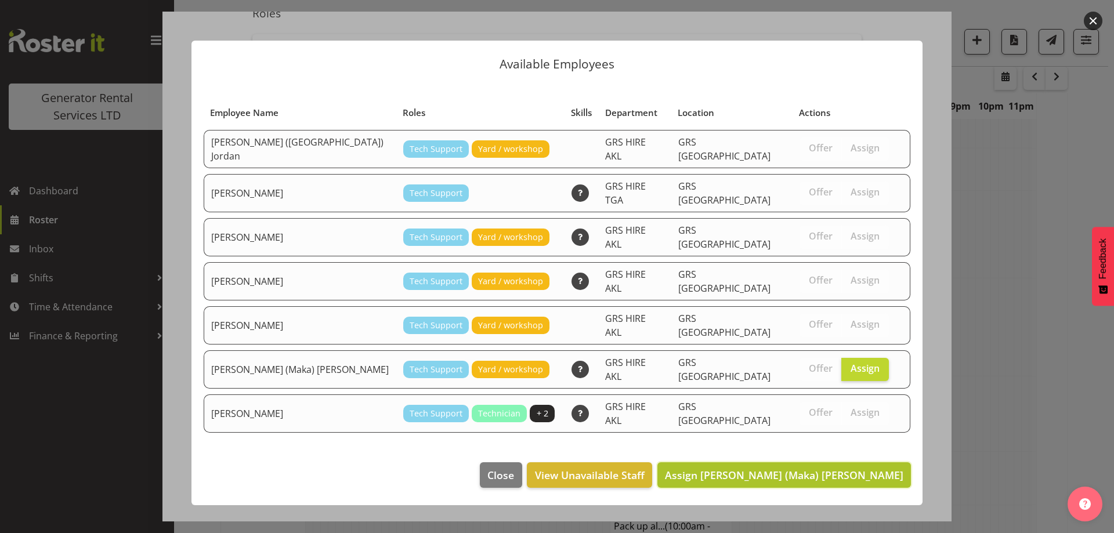
click at [833, 468] on span "Assign Sione (Maka) Fifita" at bounding box center [784, 475] width 238 height 14
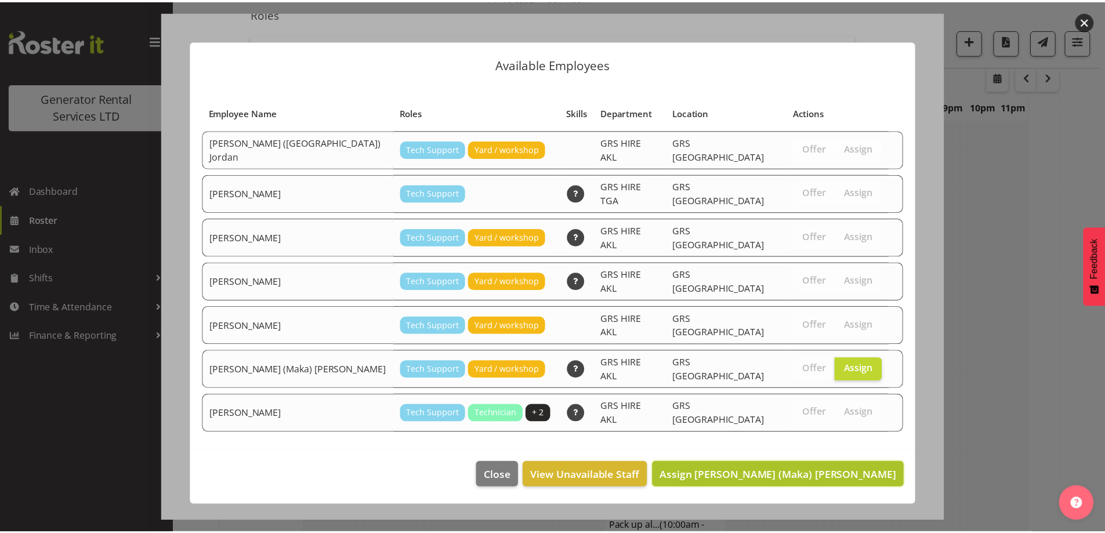
scroll to position [1546, 0]
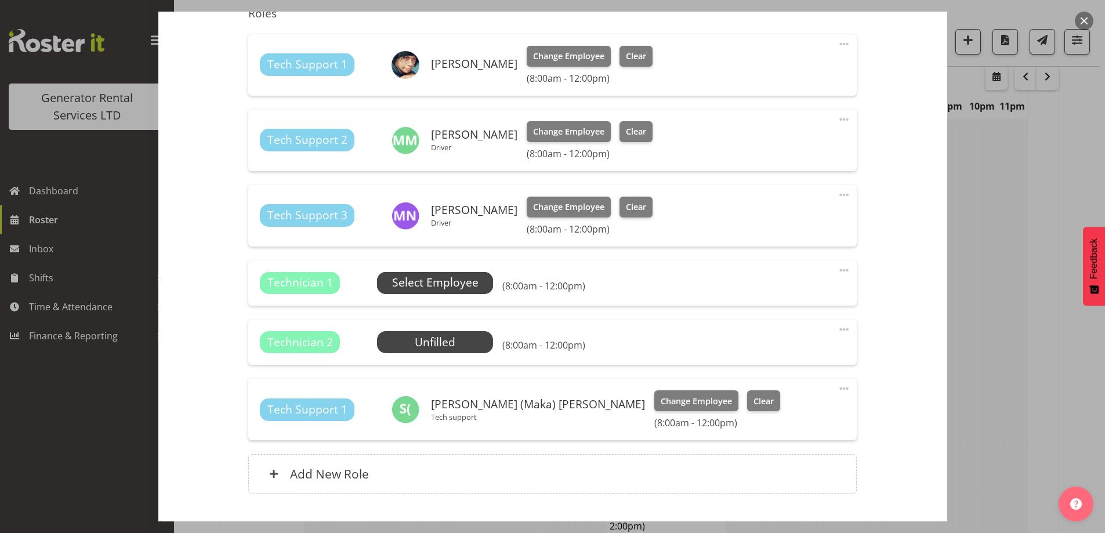
click at [424, 285] on span "Select Employee" at bounding box center [435, 282] width 86 height 17
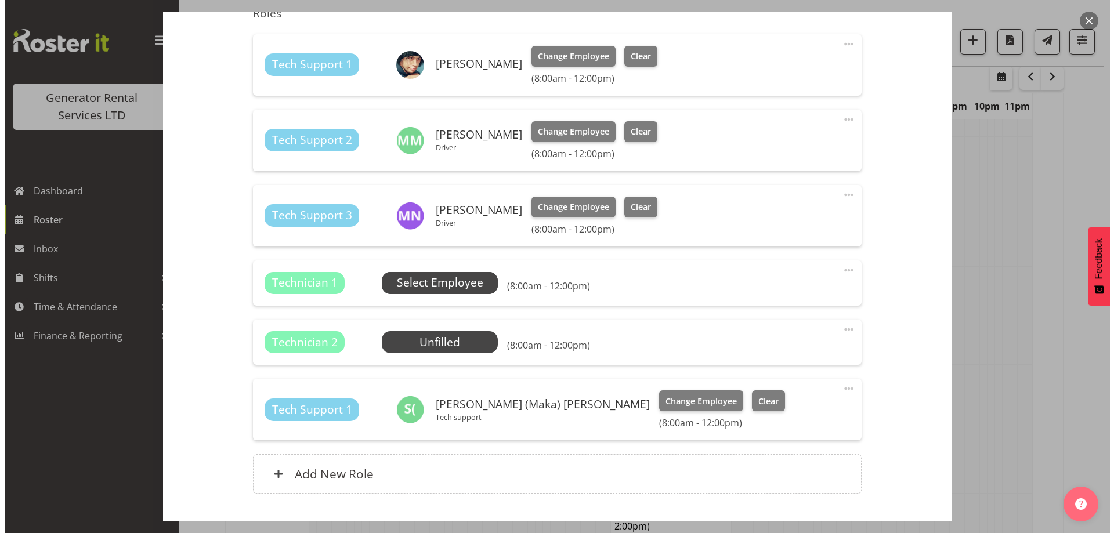
scroll to position [1535, 0]
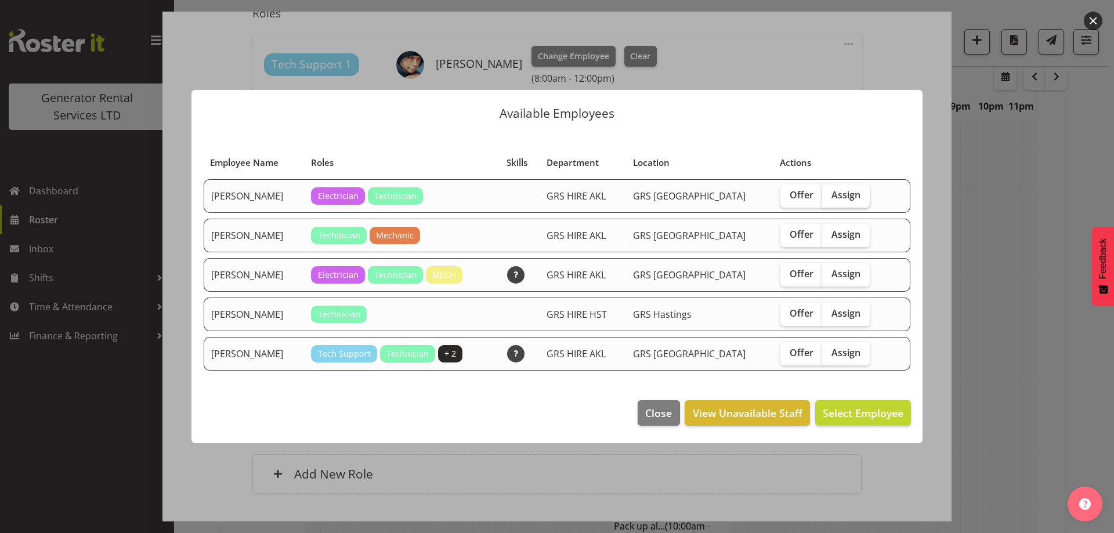
click at [831, 200] on span "Assign" at bounding box center [845, 195] width 29 height 12
click at [830, 199] on input "Assign" at bounding box center [826, 195] width 8 height 8
checkbox input "true"
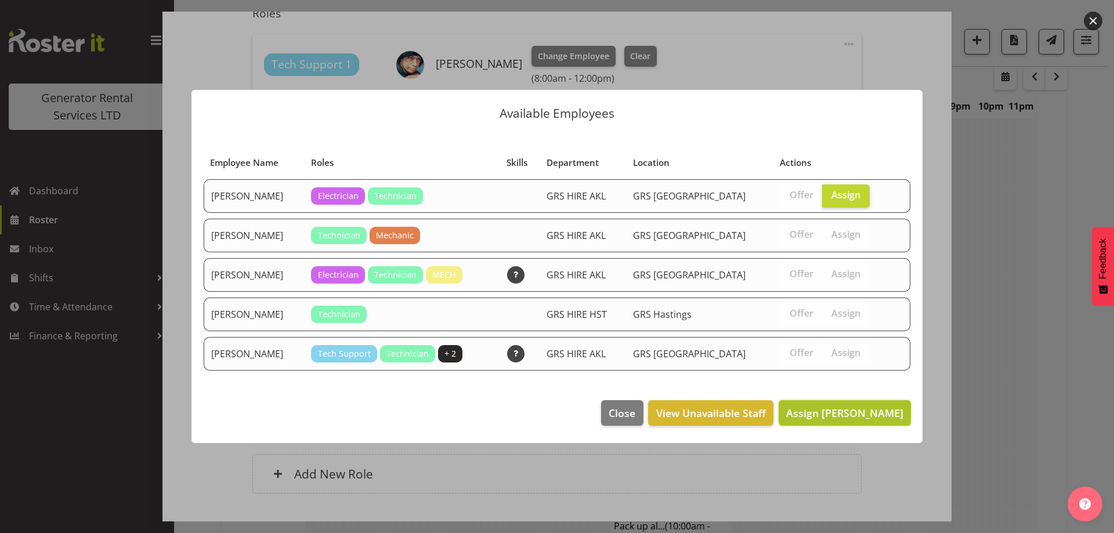
click at [834, 414] on span "Assign Daniel Watkinson" at bounding box center [844, 413] width 117 height 14
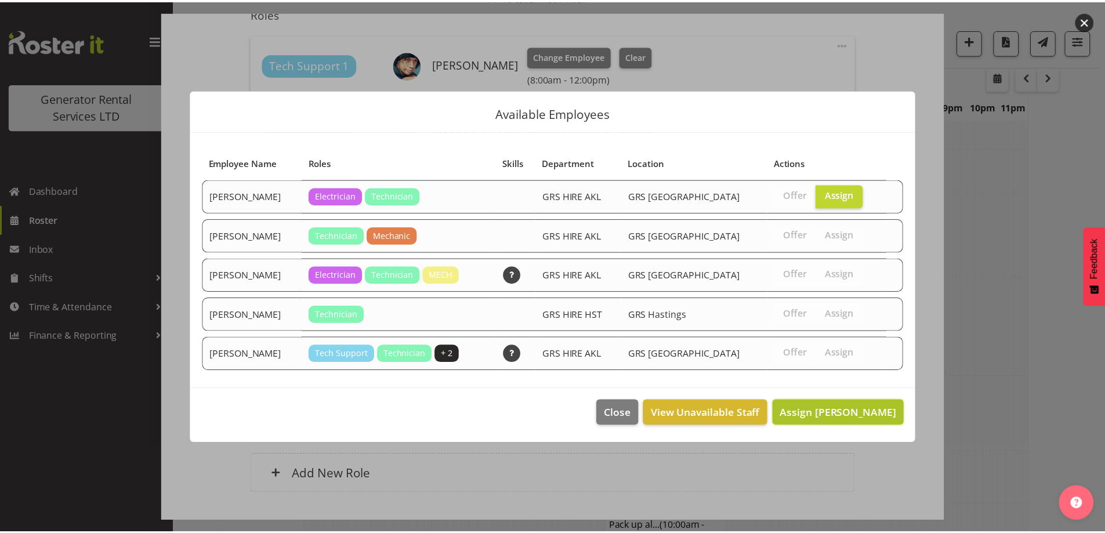
scroll to position [1546, 0]
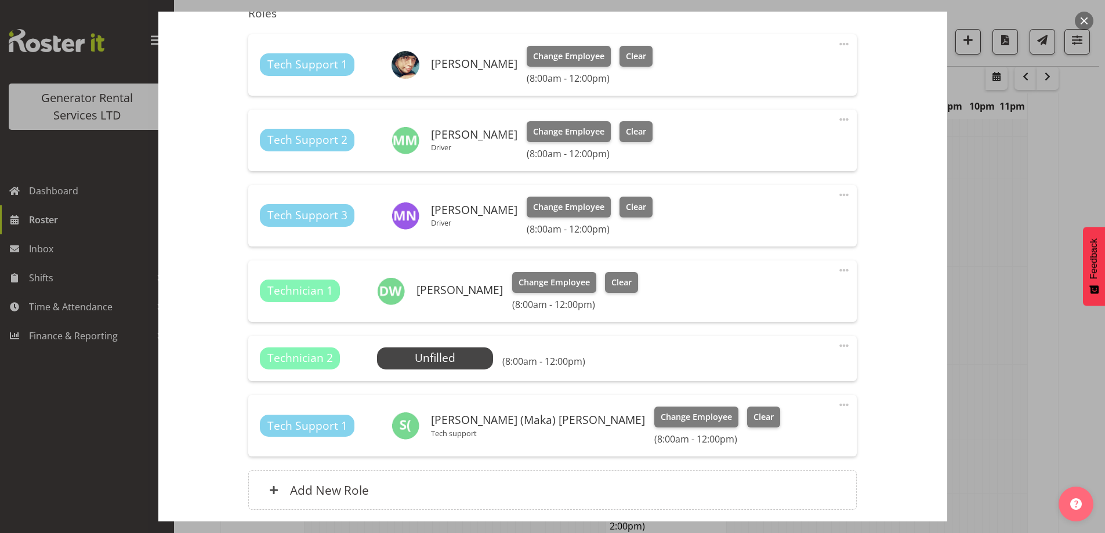
click at [464, 343] on div "Technician 2 Unfilled Select Employee (8:00am - 12:00pm) Edit Cover Role Delete" at bounding box center [552, 358] width 609 height 45
click at [454, 359] on span "Select Employee" at bounding box center [435, 358] width 86 height 17
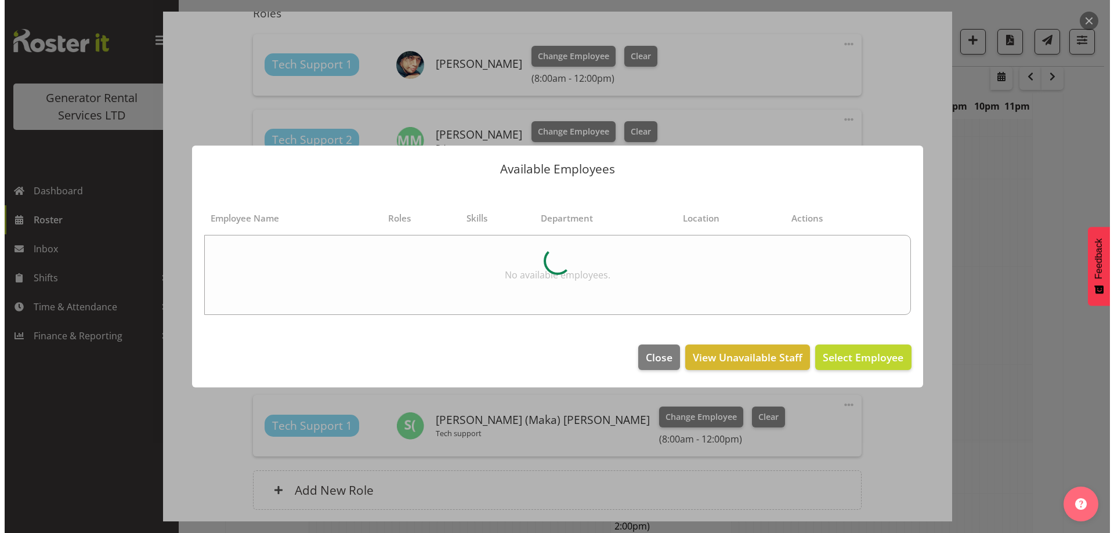
scroll to position [1535, 0]
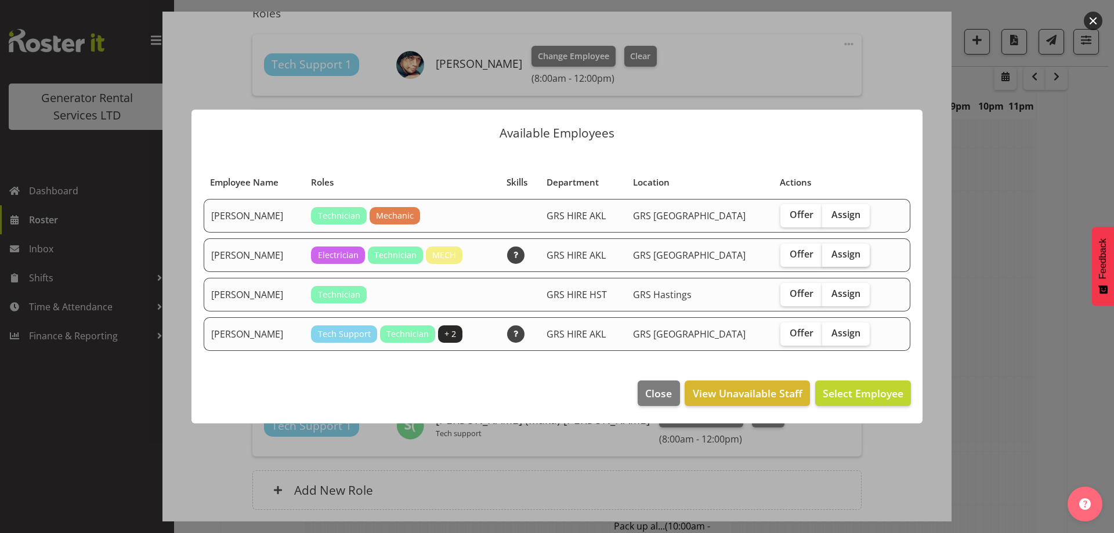
click at [831, 252] on span "Assign" at bounding box center [845, 254] width 29 height 12
click at [830, 252] on input "Assign" at bounding box center [826, 255] width 8 height 8
checkbox input "true"
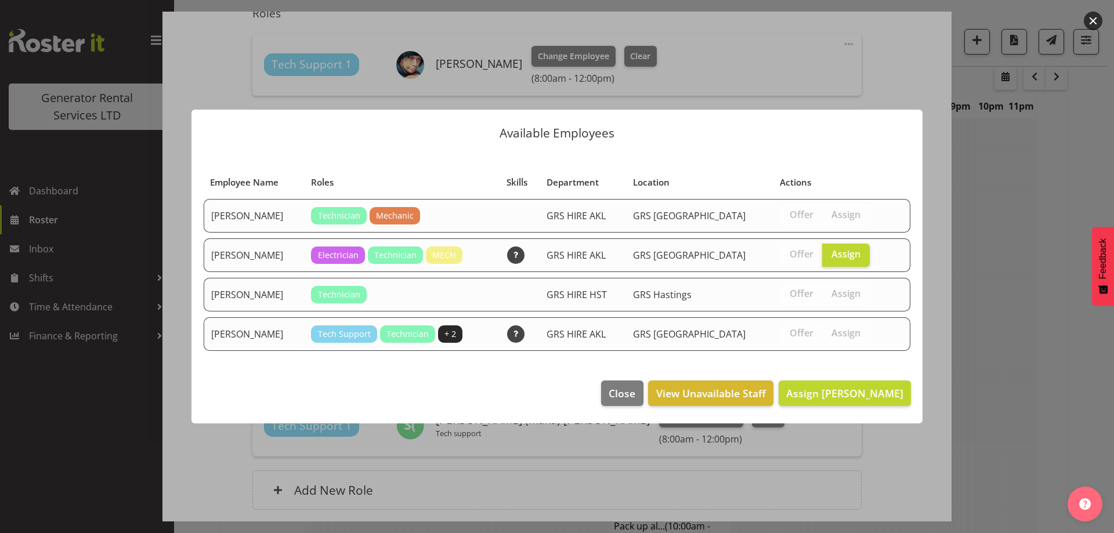
click at [855, 407] on footer "Close View Unavailable Staff Assign Sam Peters" at bounding box center [556, 396] width 731 height 55
click at [848, 393] on span "Assign Sam Peters" at bounding box center [844, 393] width 117 height 14
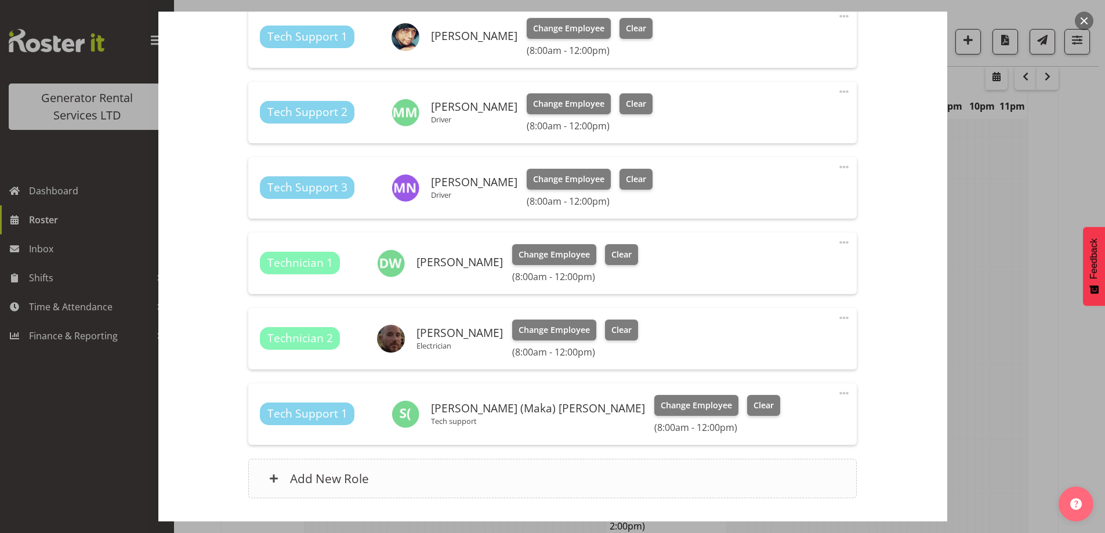
scroll to position [508, 0]
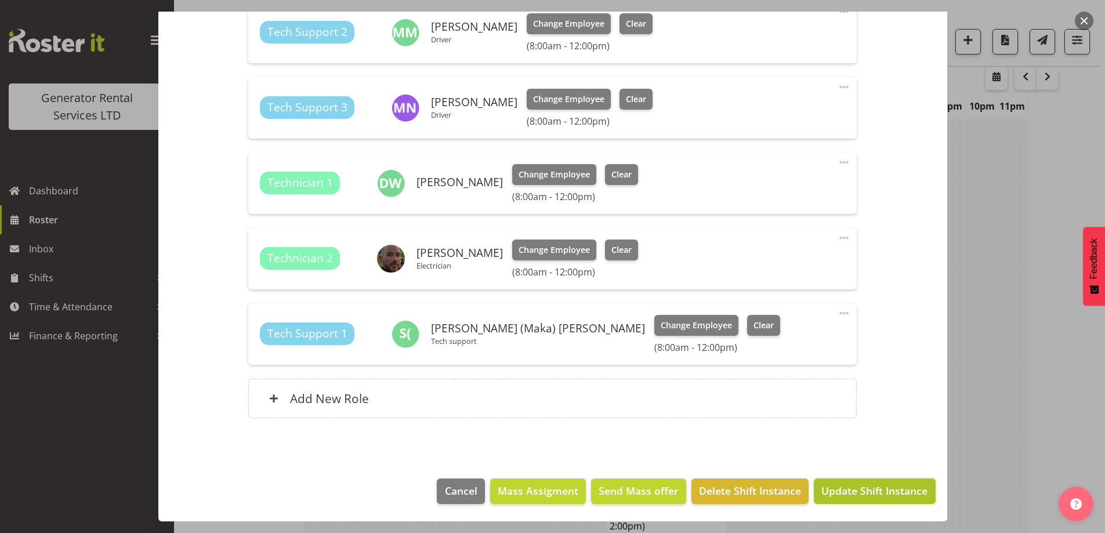
click at [874, 494] on span "Update Shift Instance" at bounding box center [875, 490] width 106 height 15
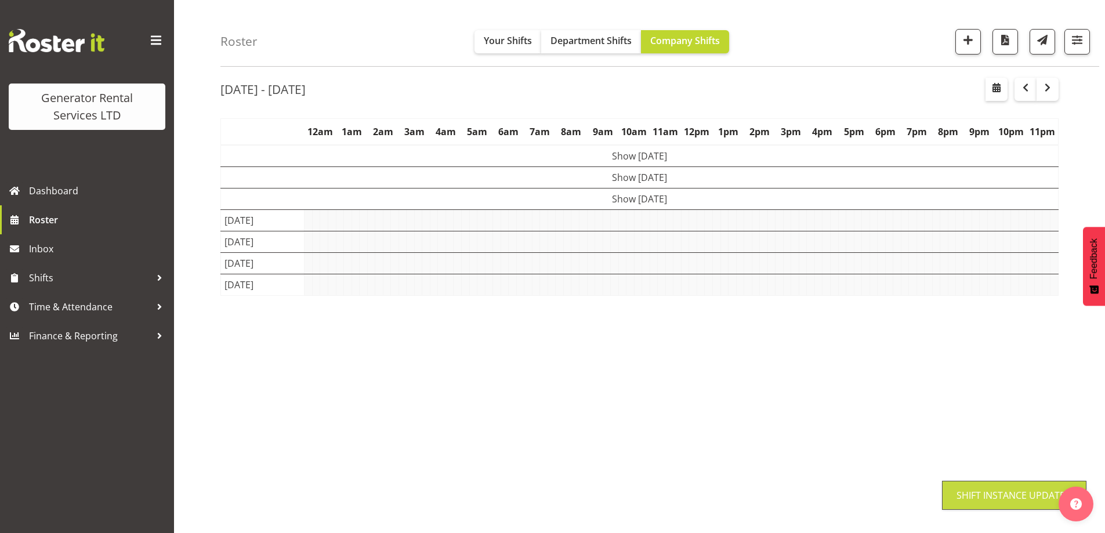
scroll to position [38, 0]
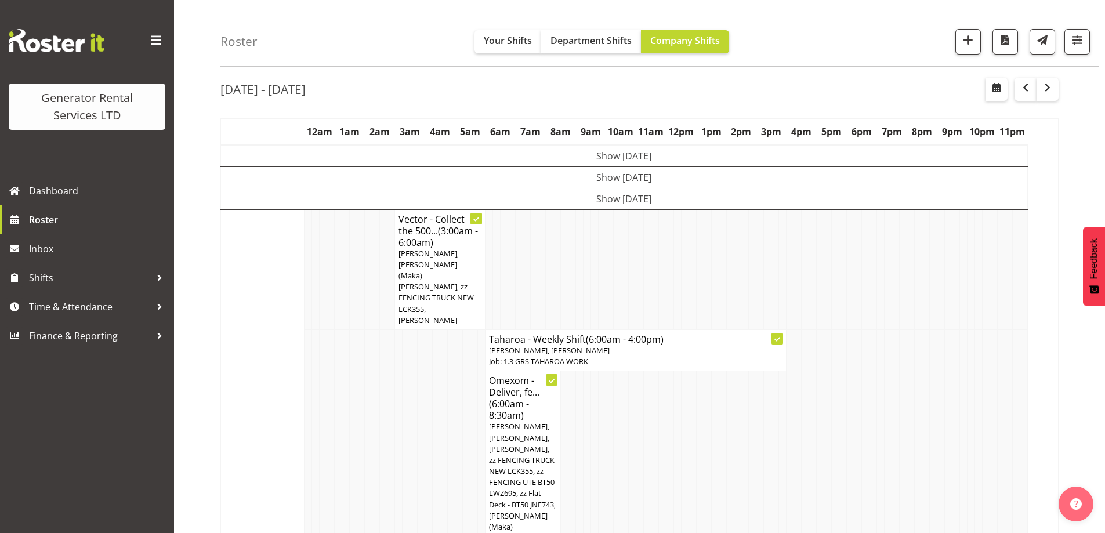
click at [350, 417] on td at bounding box center [354, 459] width 8 height 176
click at [614, 430] on td at bounding box center [617, 459] width 8 height 176
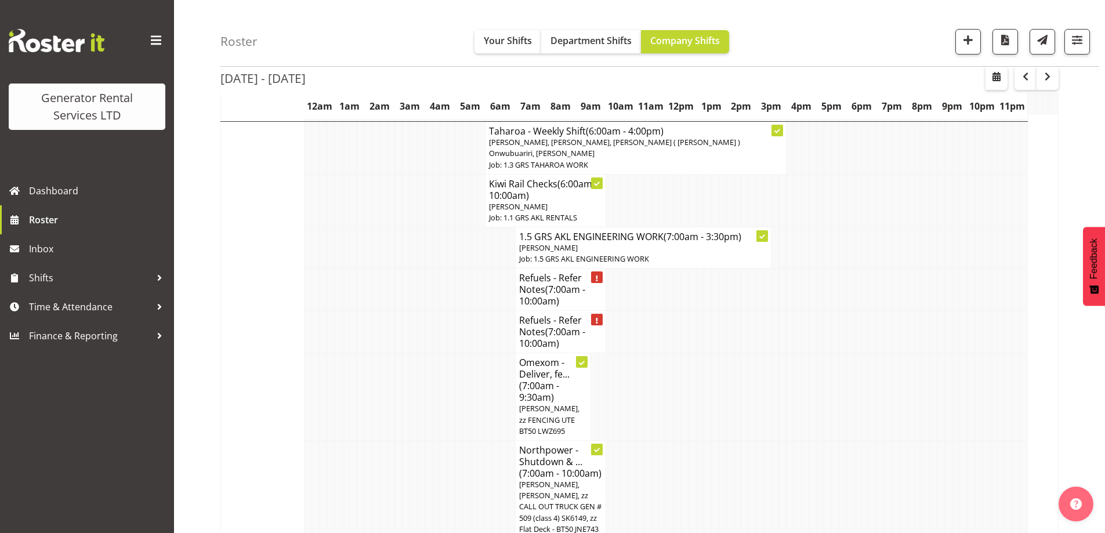
click at [463, 445] on td at bounding box center [467, 490] width 8 height 98
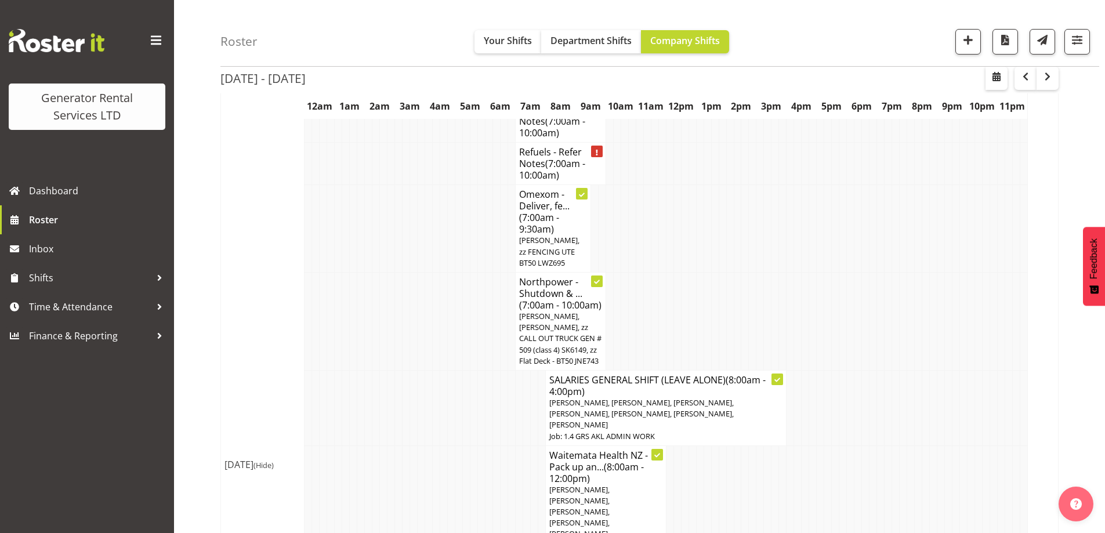
scroll to position [1546, 0]
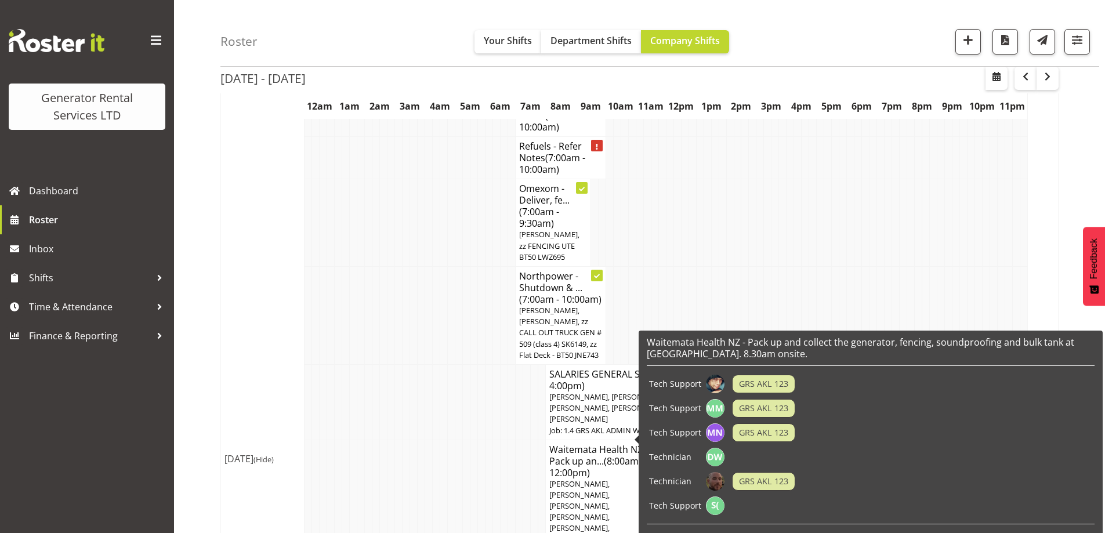
click at [583, 479] on span "Caleb Phillips, Michael Marshall, Mina Nomani, Daniel Watkinson, Sam Peters, Si…" at bounding box center [591, 517] width 84 height 77
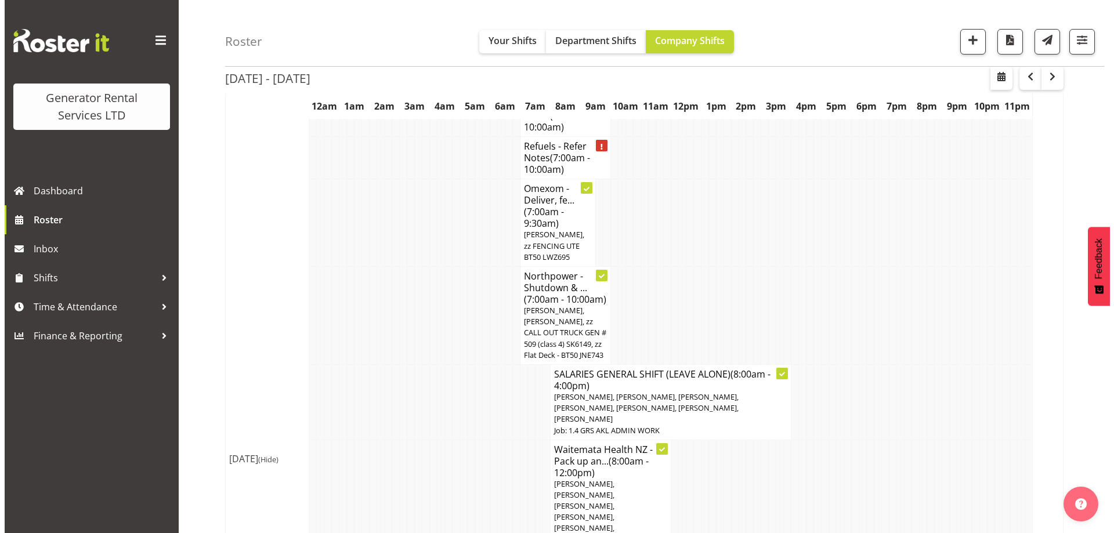
scroll to position [1535, 0]
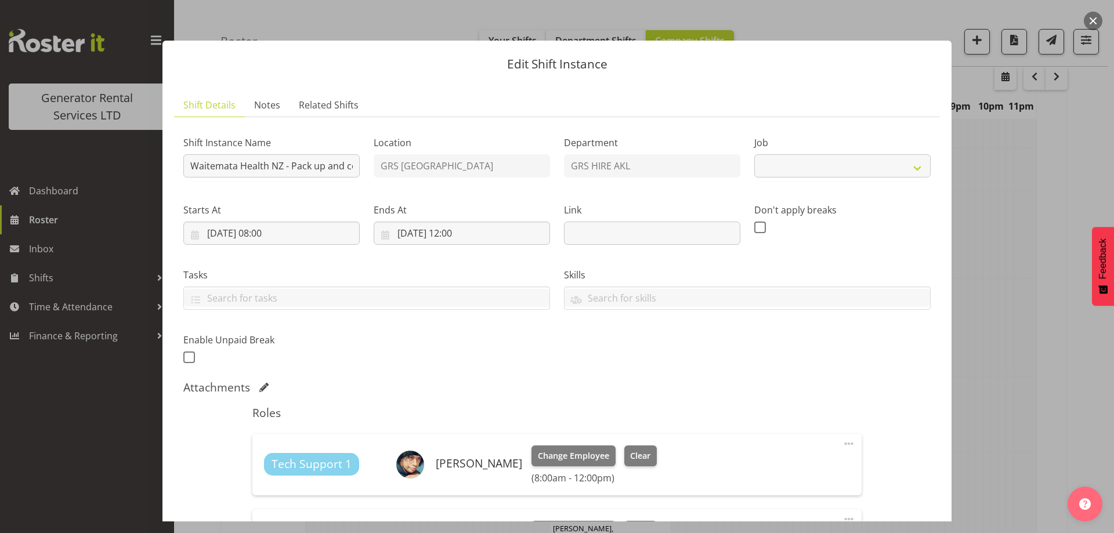
select select "9"
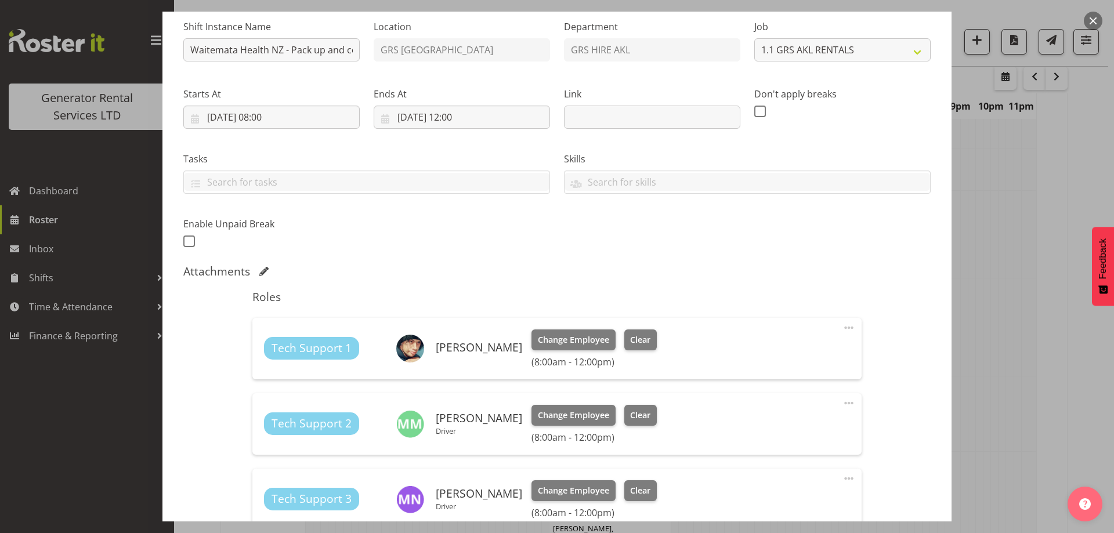
scroll to position [348, 0]
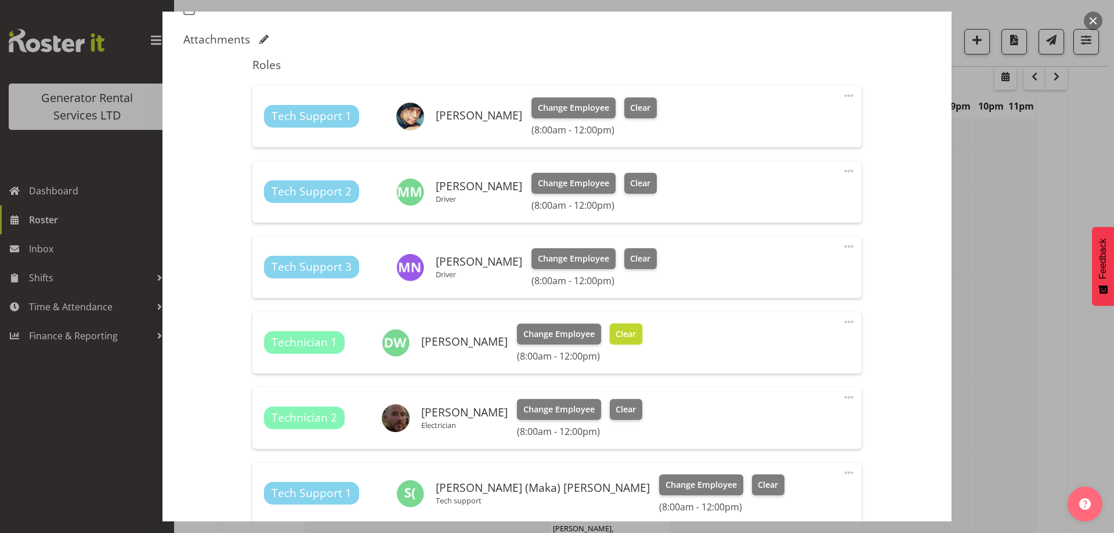
click at [636, 332] on span "Clear" at bounding box center [626, 334] width 20 height 13
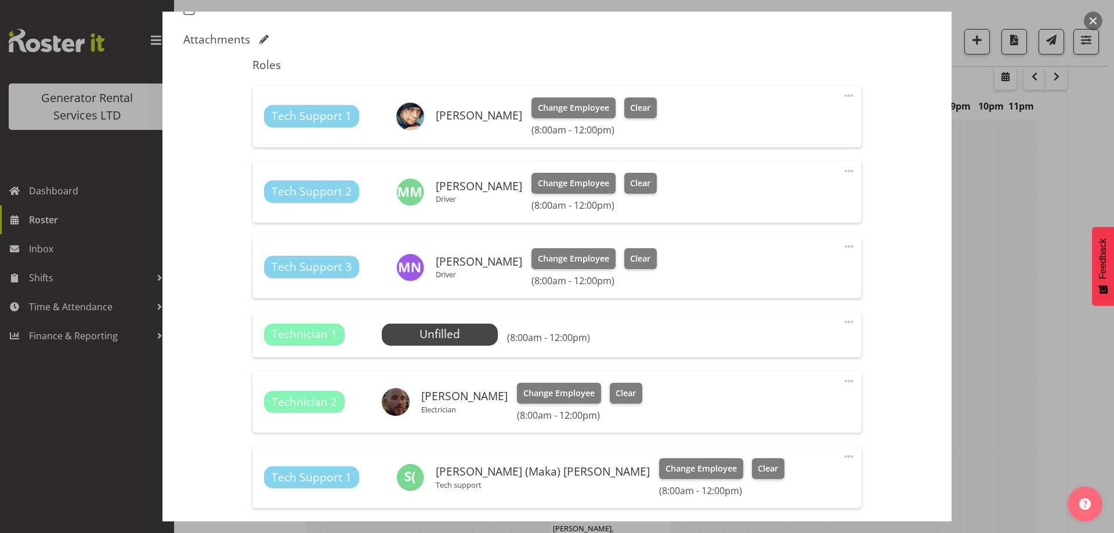
click at [842, 321] on span at bounding box center [849, 322] width 14 height 14
click at [760, 386] on link "Delete" at bounding box center [799, 389] width 111 height 21
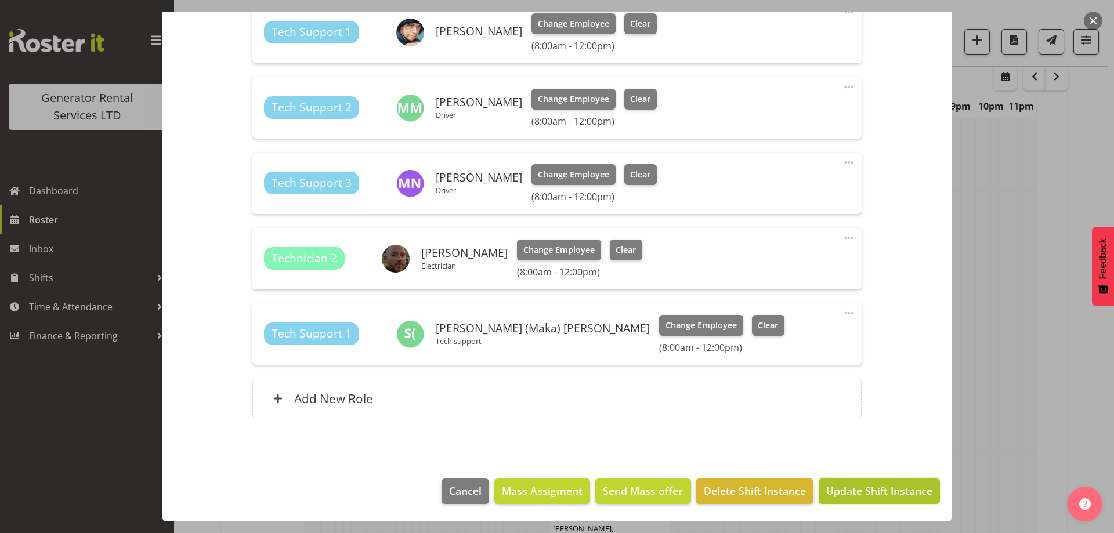
click at [848, 488] on span "Update Shift Instance" at bounding box center [879, 490] width 106 height 15
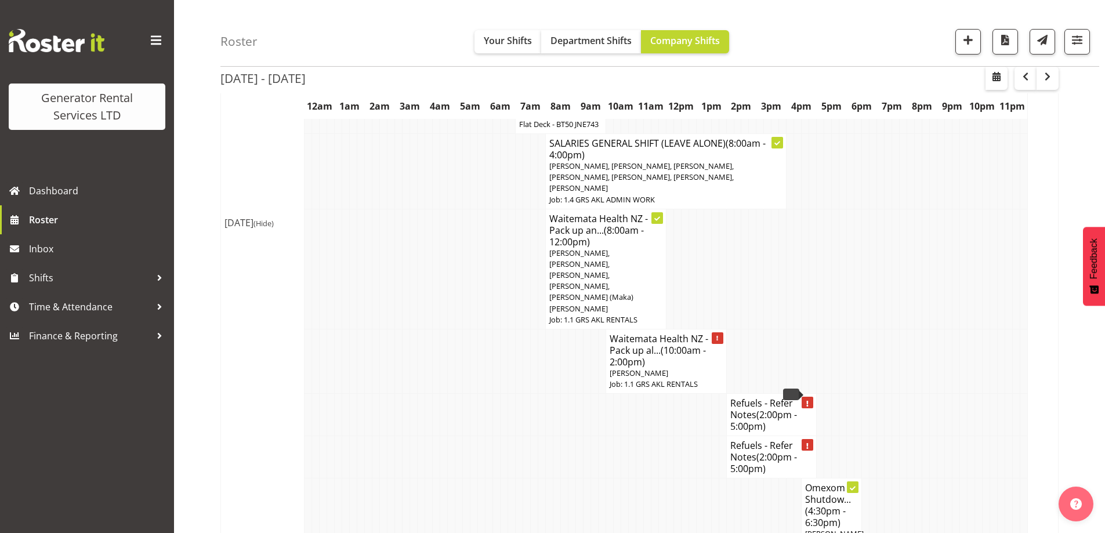
scroll to position [1894, 0]
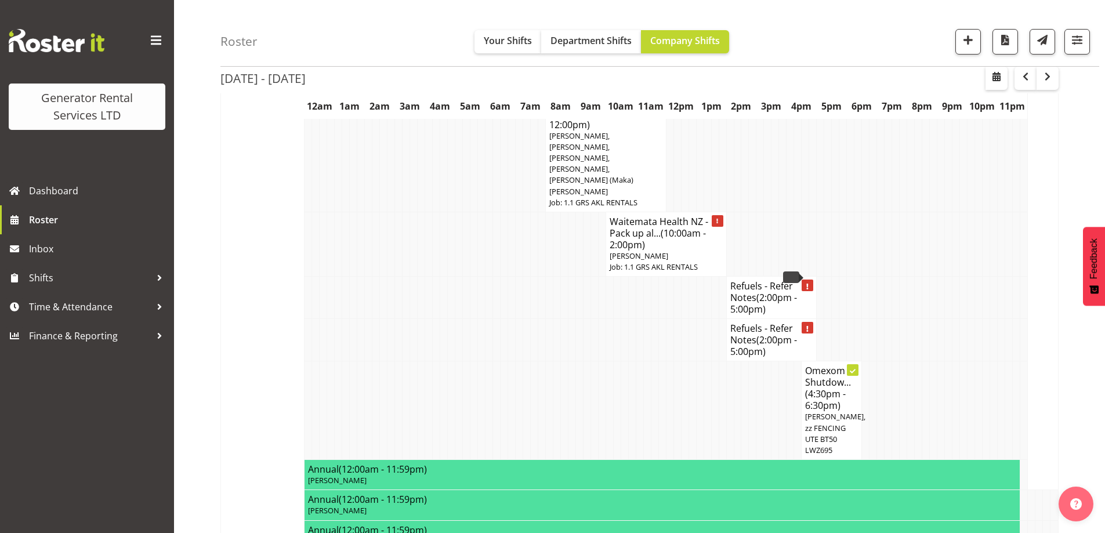
click at [548, 361] on td at bounding box center [549, 410] width 8 height 99
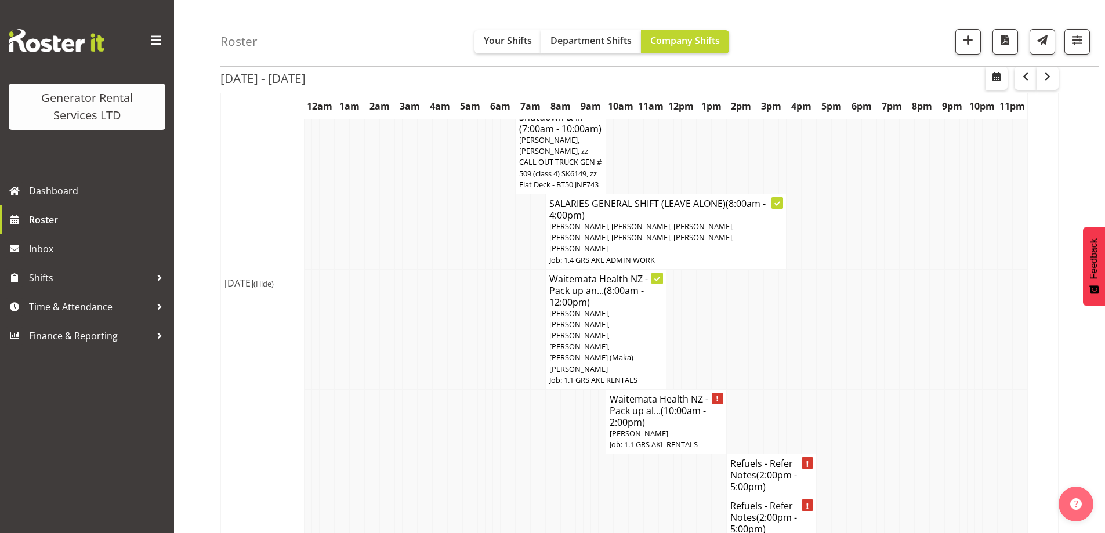
scroll to position [1604, 0]
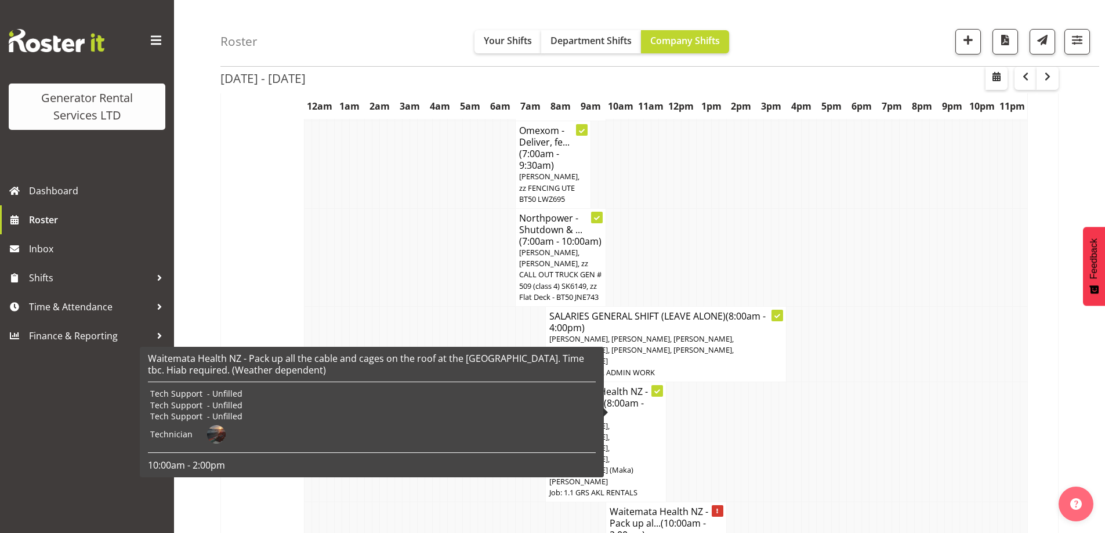
click at [675, 506] on h4 "Waitemata Health NZ - Pack up al... (10:00am - 2:00pm)" at bounding box center [666, 523] width 113 height 35
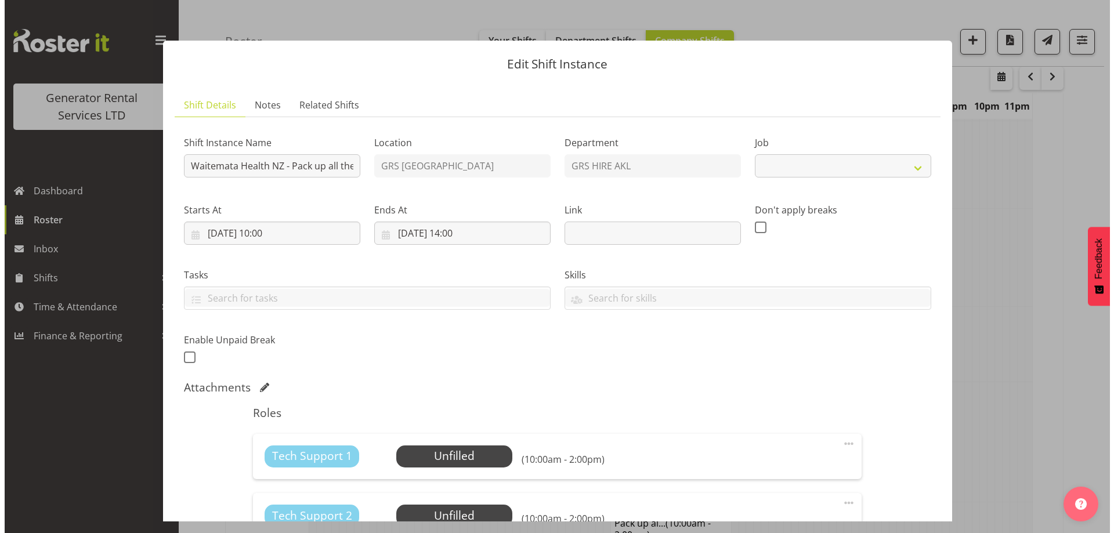
scroll to position [1593, 0]
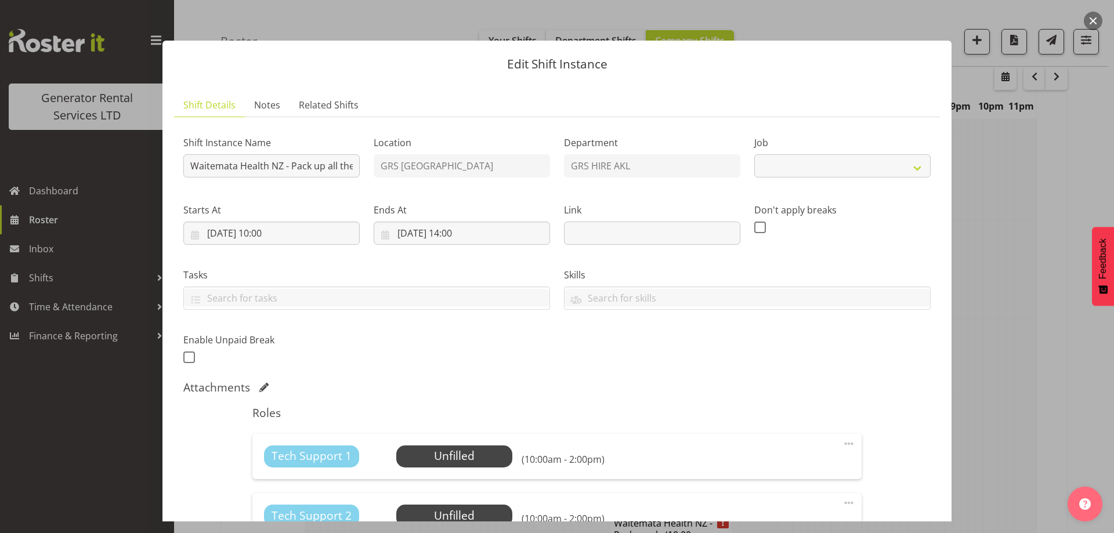
select select "9"
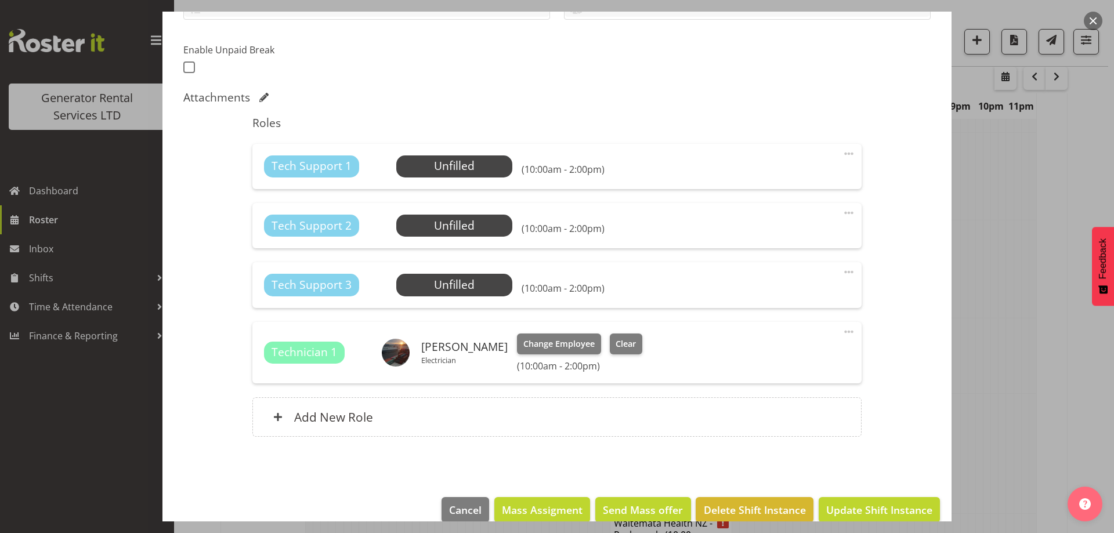
click at [842, 272] on span at bounding box center [849, 272] width 14 height 14
click at [792, 337] on link "Delete" at bounding box center [799, 339] width 111 height 21
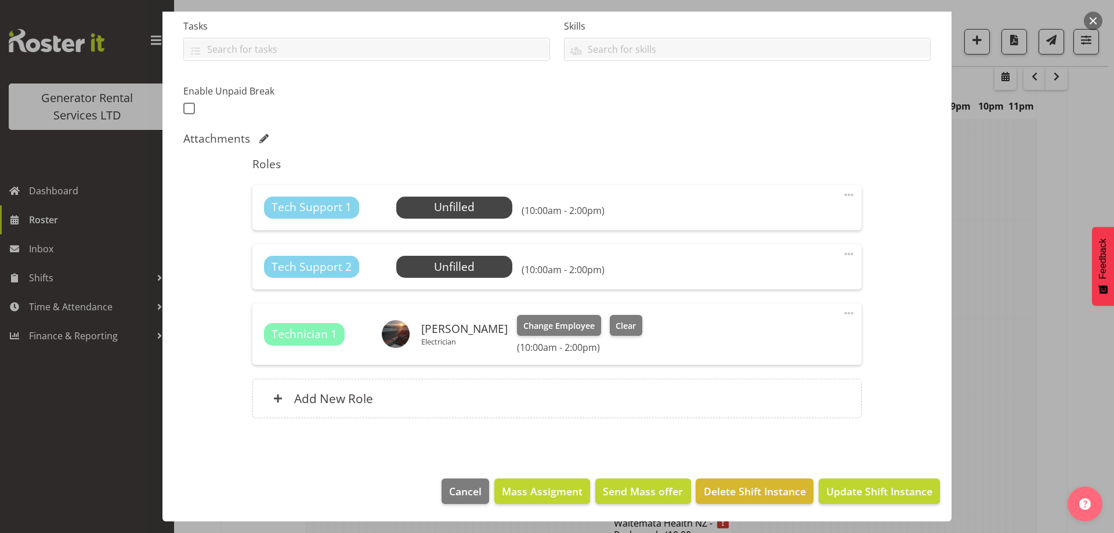
scroll to position [249, 0]
click at [842, 256] on span at bounding box center [849, 254] width 14 height 14
click at [777, 326] on link "Delete" at bounding box center [799, 321] width 111 height 21
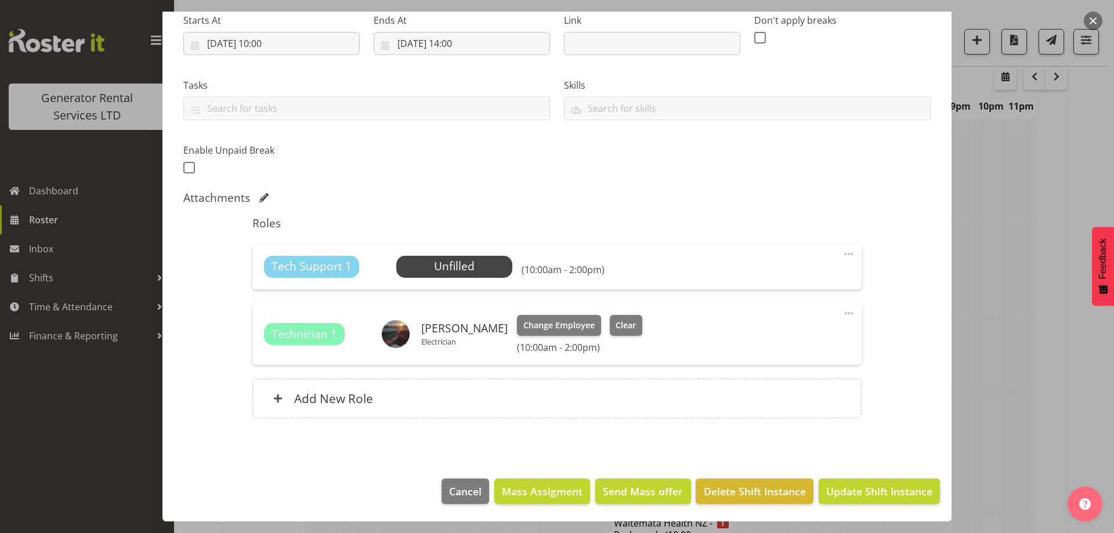
click at [842, 259] on span at bounding box center [849, 254] width 14 height 14
click at [788, 319] on link "Delete" at bounding box center [799, 321] width 111 height 21
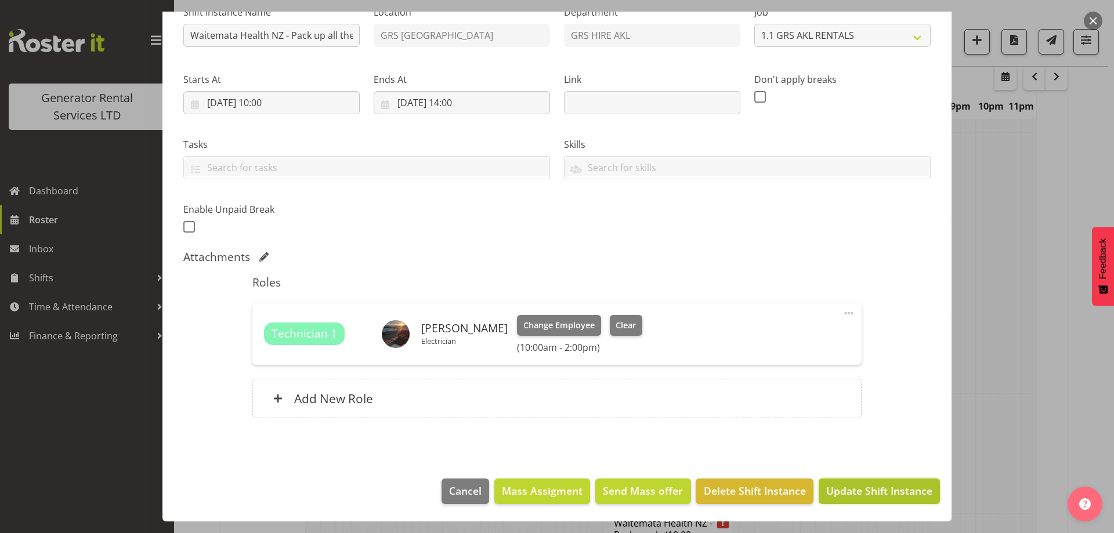
click at [890, 486] on span "Update Shift Instance" at bounding box center [879, 490] width 106 height 15
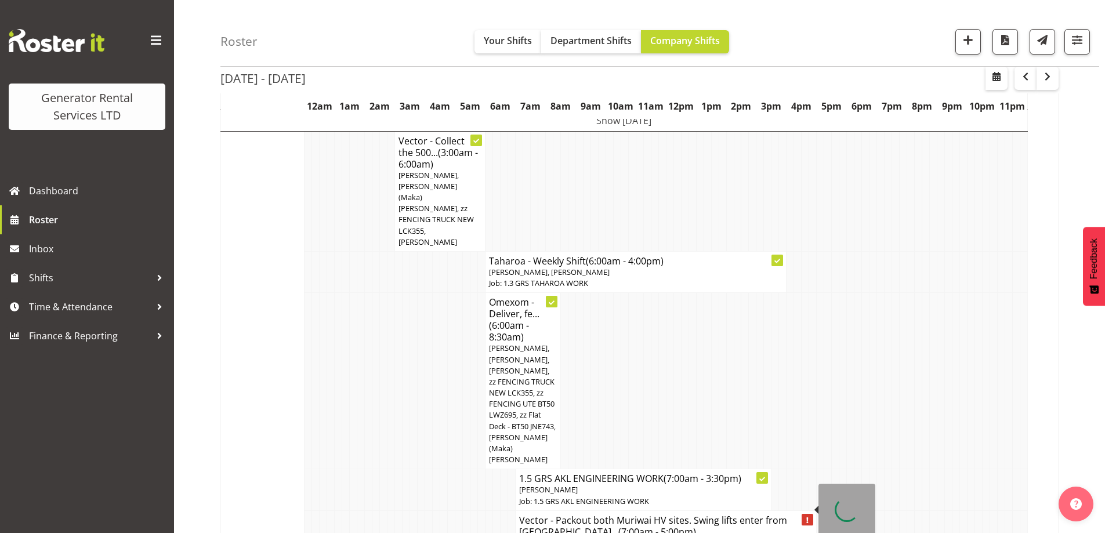
scroll to position [270, 0]
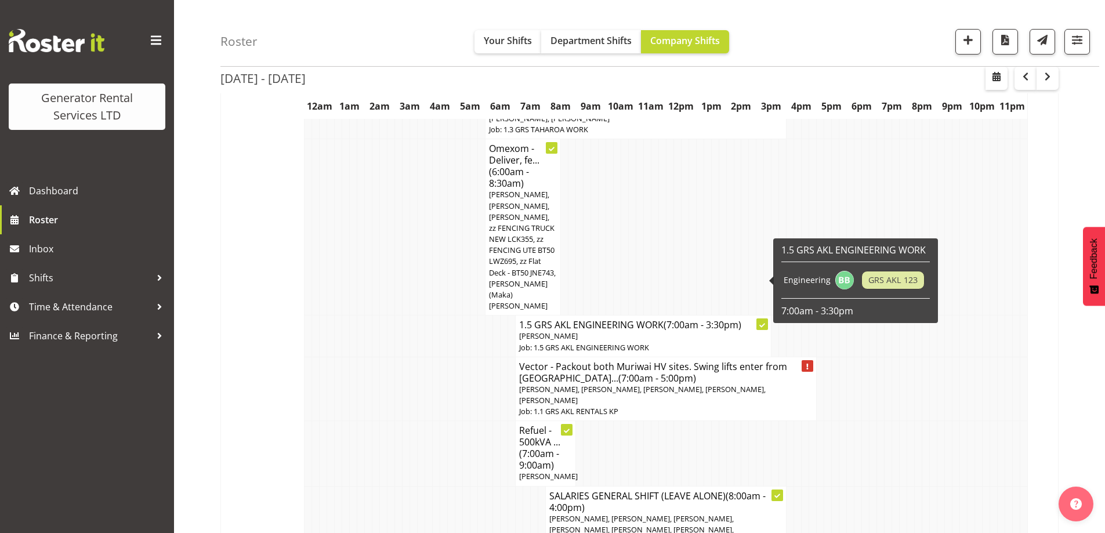
click at [469, 357] on td at bounding box center [467, 389] width 8 height 64
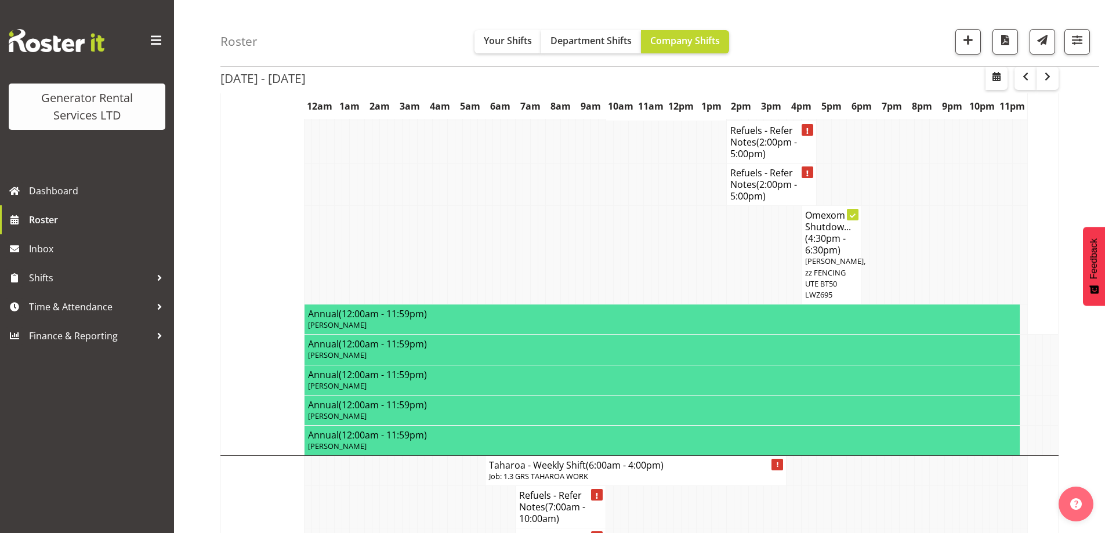
scroll to position [2242, 0]
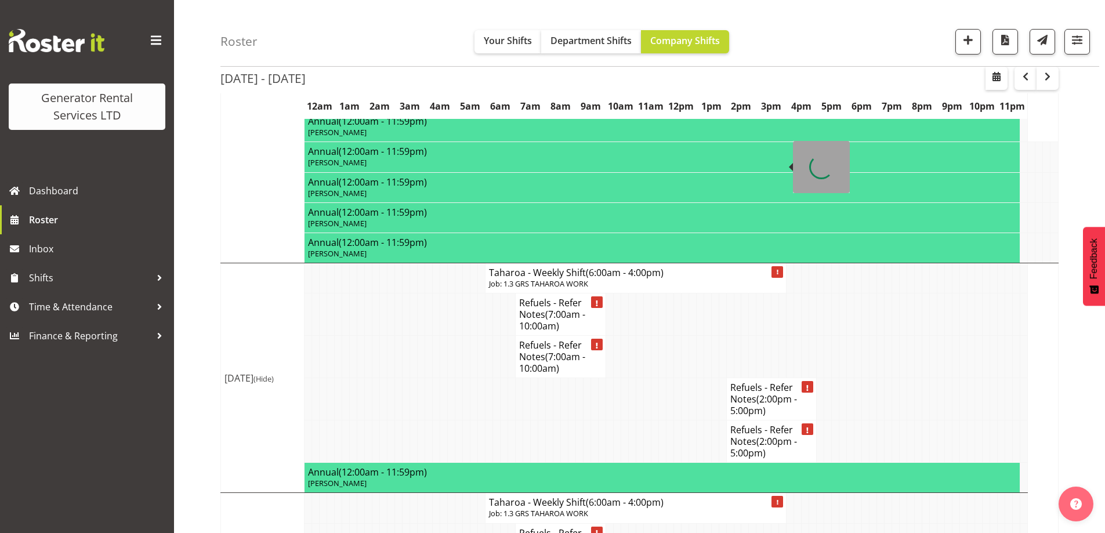
click at [599, 278] on p "Job: 1.3 GRS TAHAROA WORK" at bounding box center [636, 283] width 294 height 11
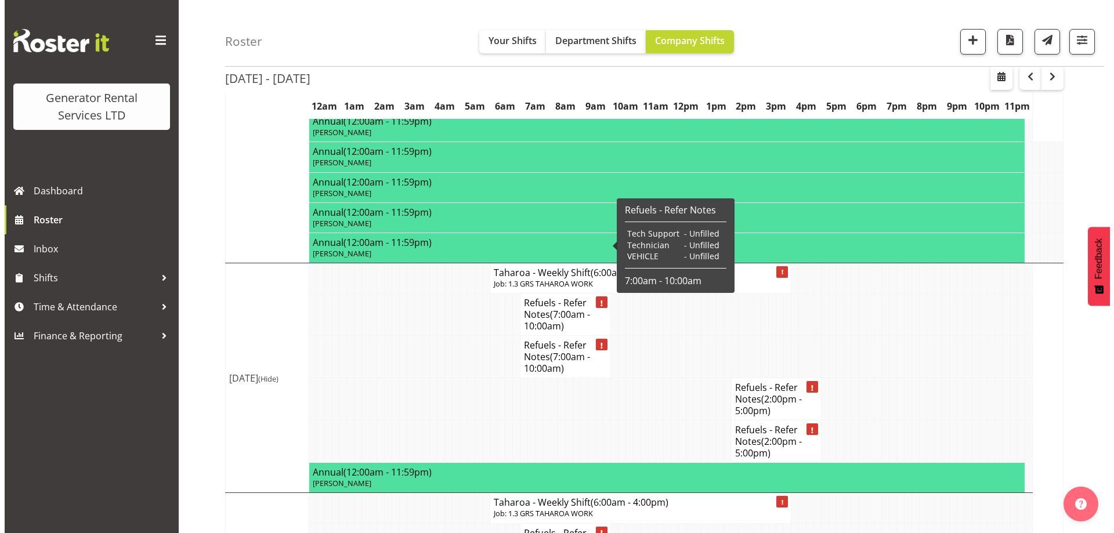
scroll to position [2231, 0]
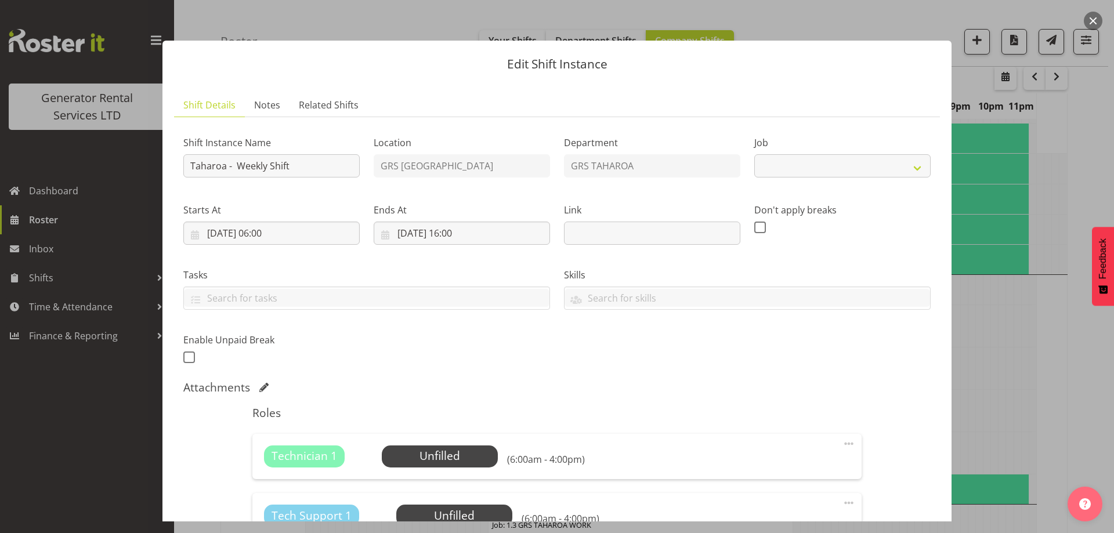
select select "874"
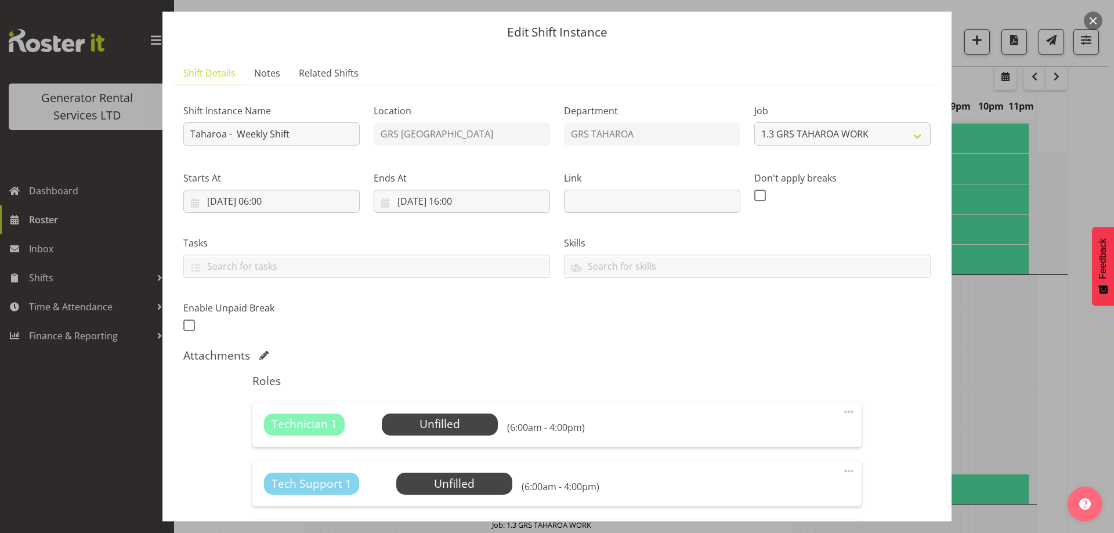
scroll to position [0, 0]
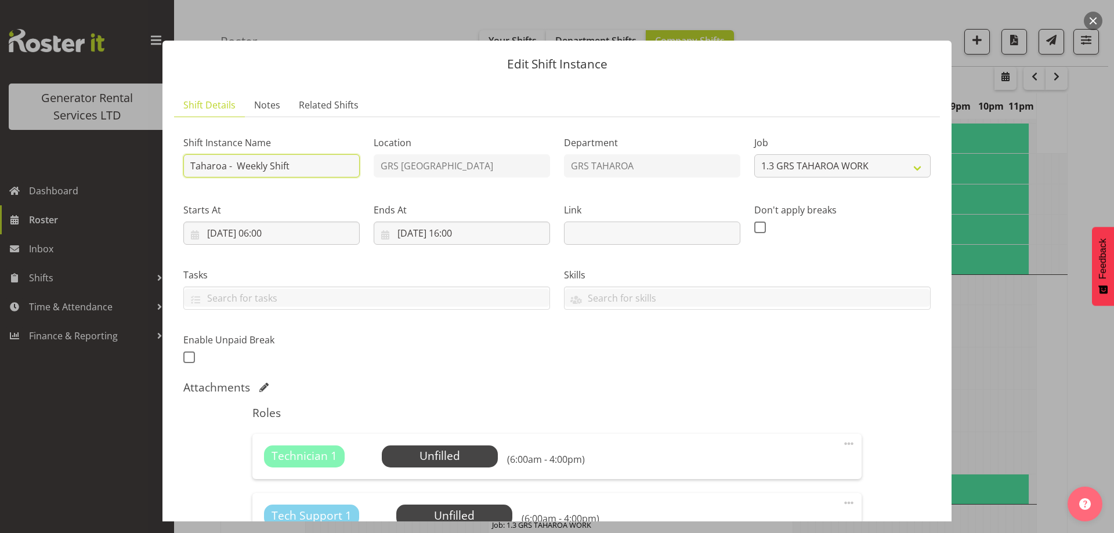
drag, startPoint x: 267, startPoint y: 166, endPoint x: 273, endPoint y: 165, distance: 5.8
click at [267, 166] on input "Taharoa - Weekly Shift" at bounding box center [271, 165] width 176 height 23
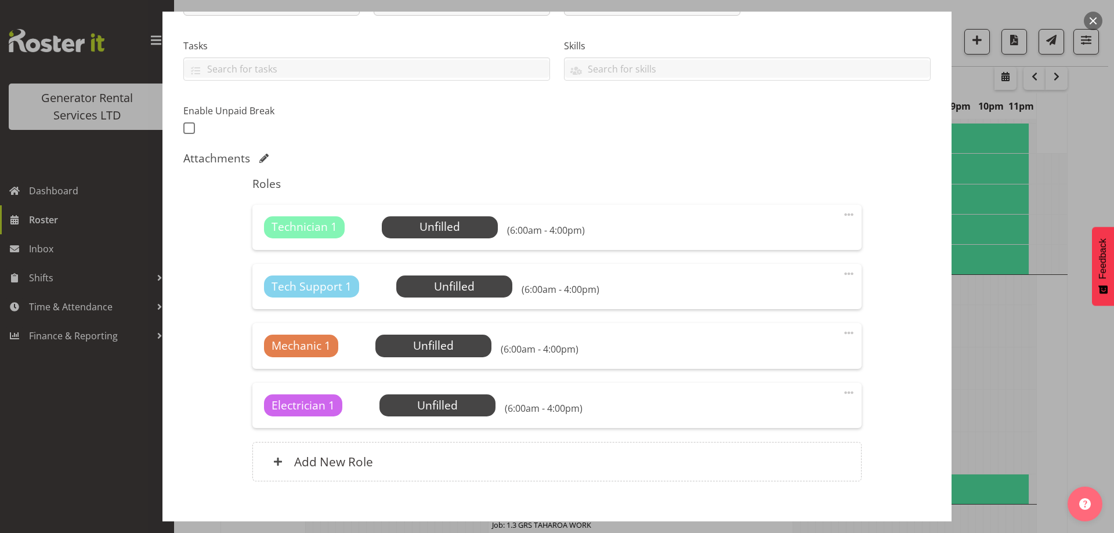
scroll to position [232, 0]
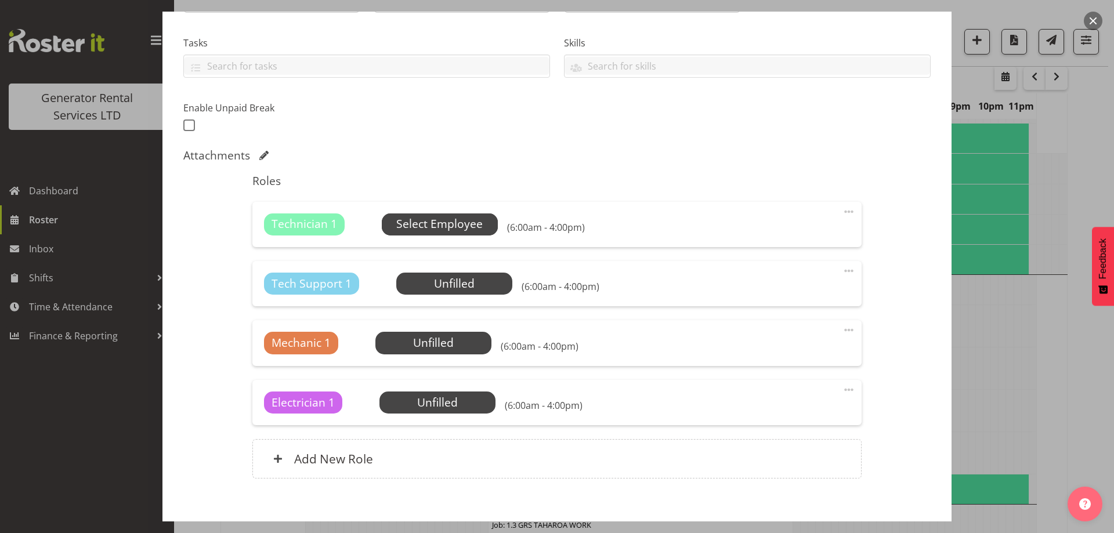
type input "Taharoa - Weekend Shift"
click at [440, 228] on span "Select Employee" at bounding box center [439, 224] width 86 height 17
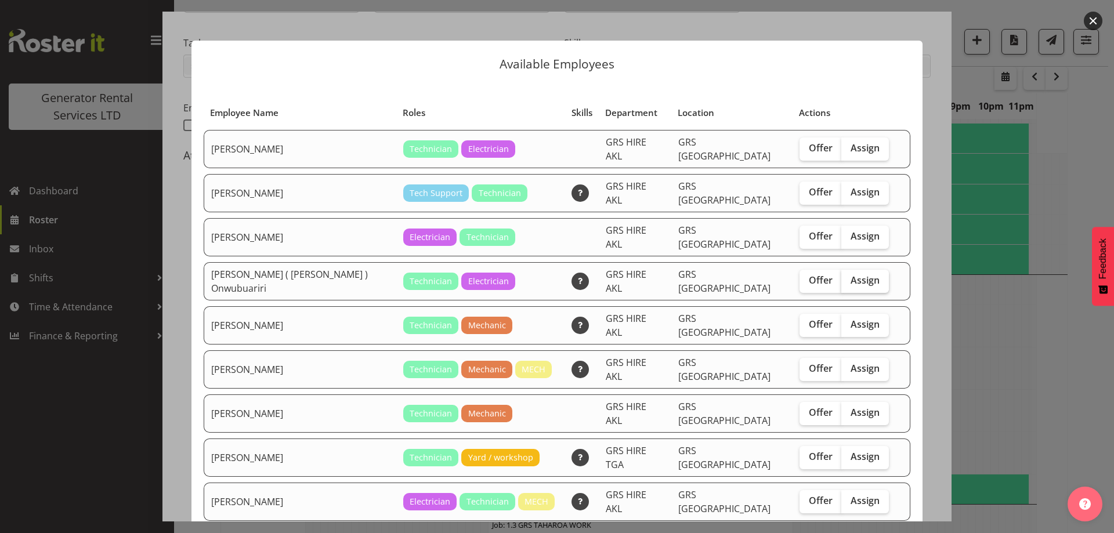
click at [851, 274] on span "Assign" at bounding box center [865, 280] width 29 height 12
click at [849, 277] on input "Assign" at bounding box center [845, 281] width 8 height 8
checkbox input "true"
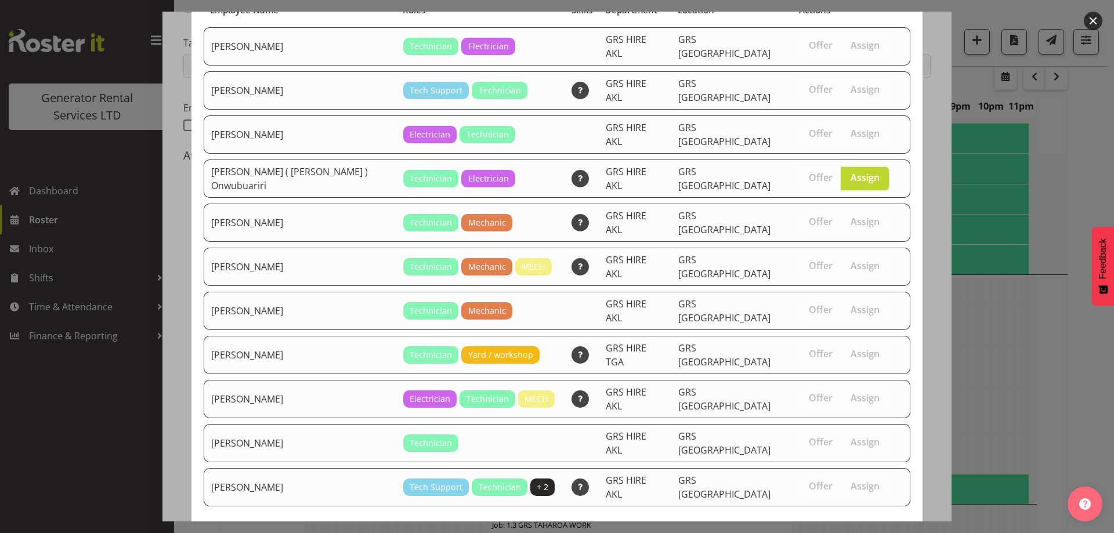
scroll to position [109, 0]
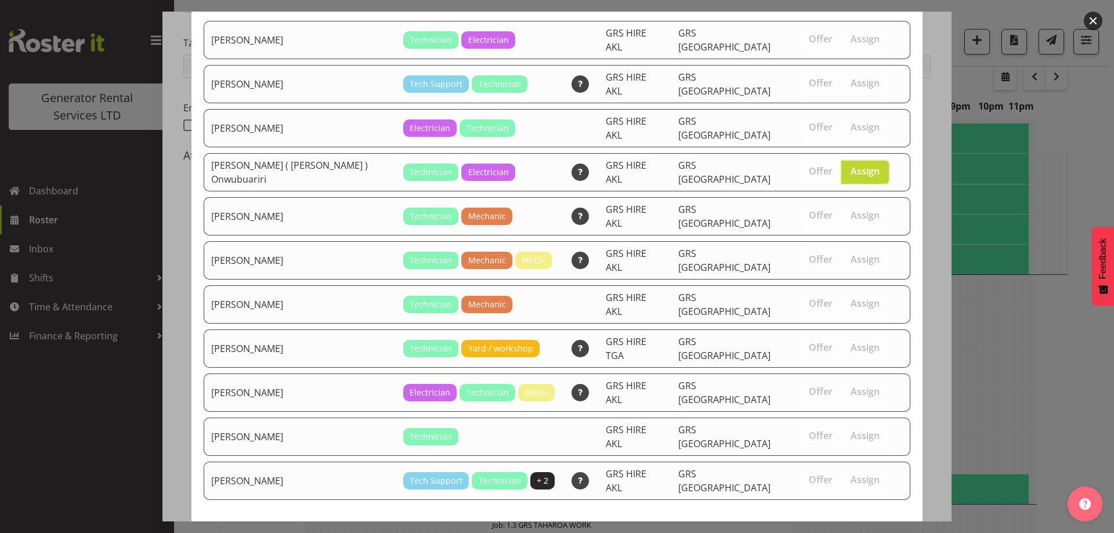
click at [823, 533] on span "Assign Emmanuel ( Manny ) Onwubuariri" at bounding box center [763, 543] width 280 height 14
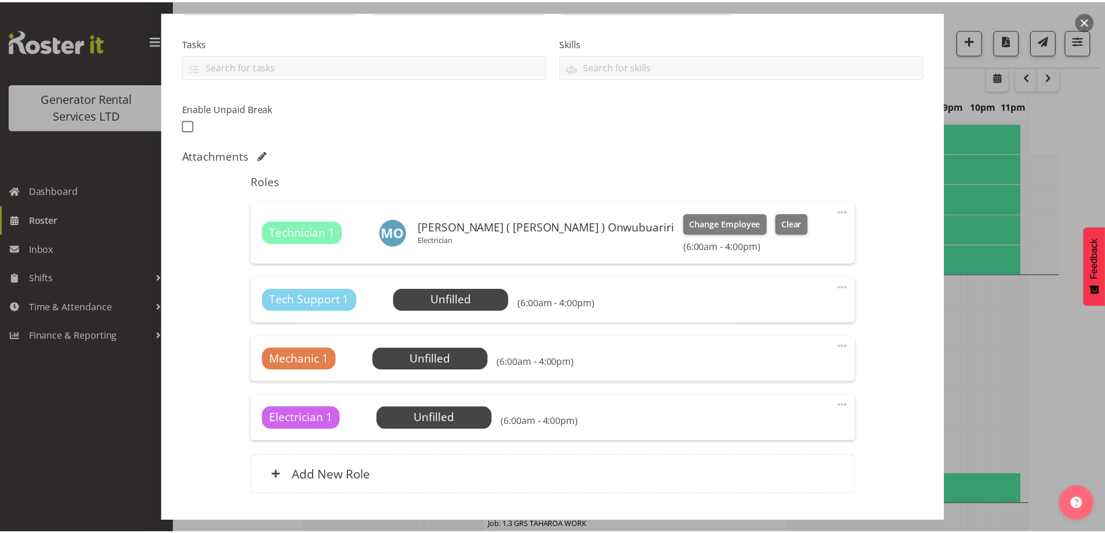
scroll to position [2242, 0]
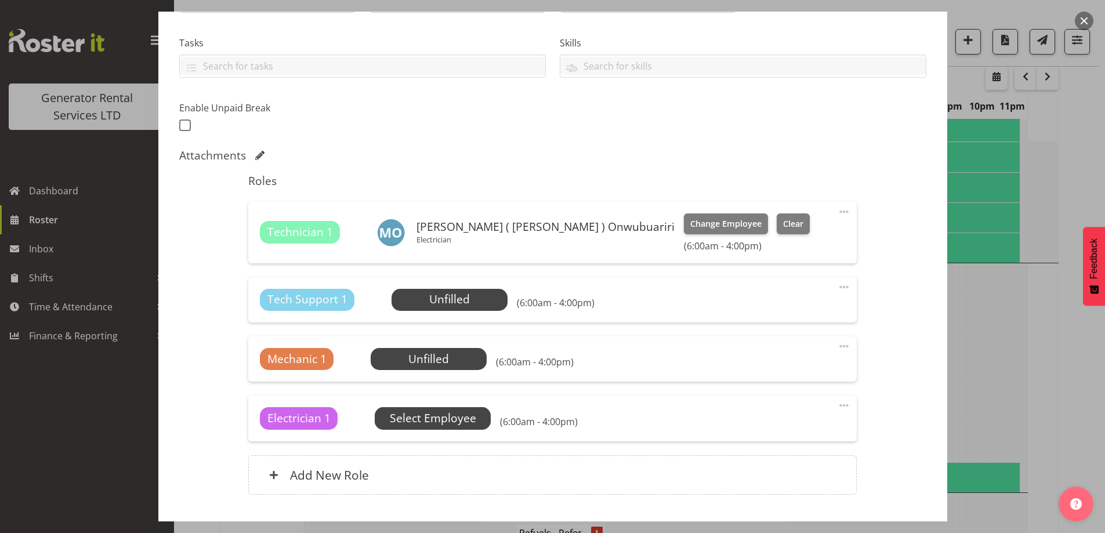
click at [455, 419] on span "Select Employee" at bounding box center [433, 418] width 86 height 17
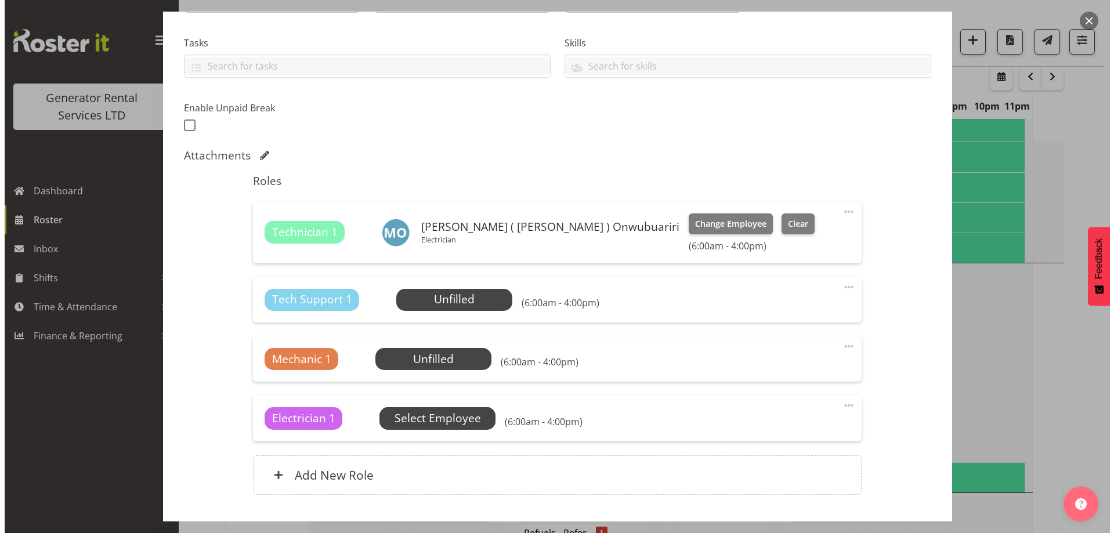
scroll to position [2231, 0]
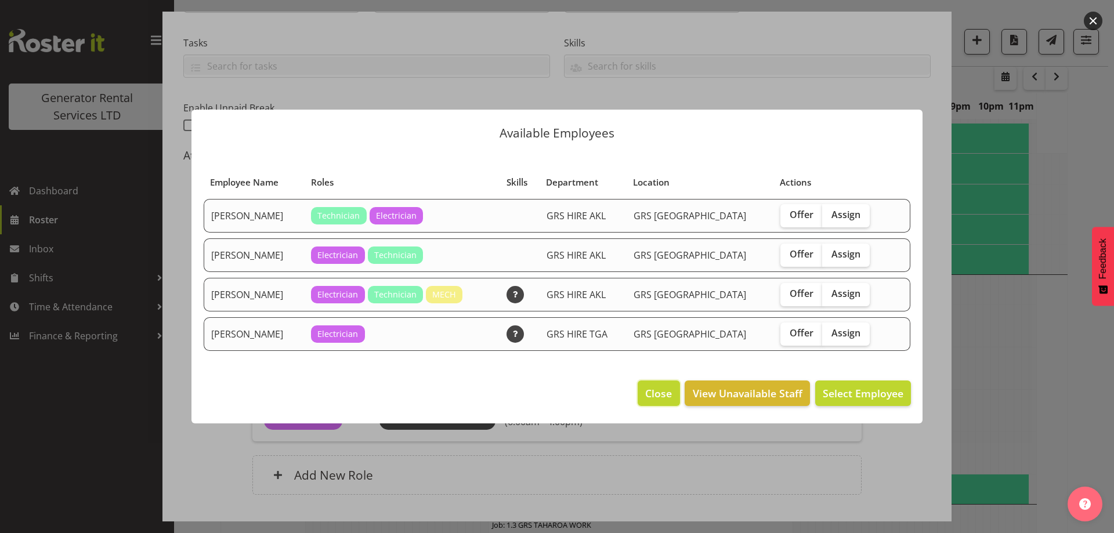
click at [644, 383] on button "Close" at bounding box center [659, 394] width 42 height 26
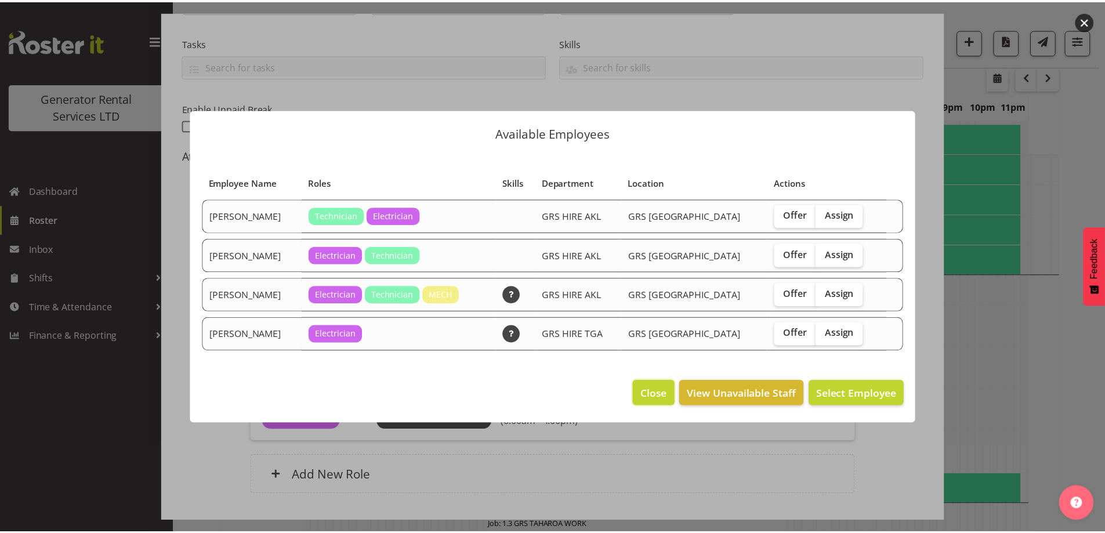
scroll to position [2242, 0]
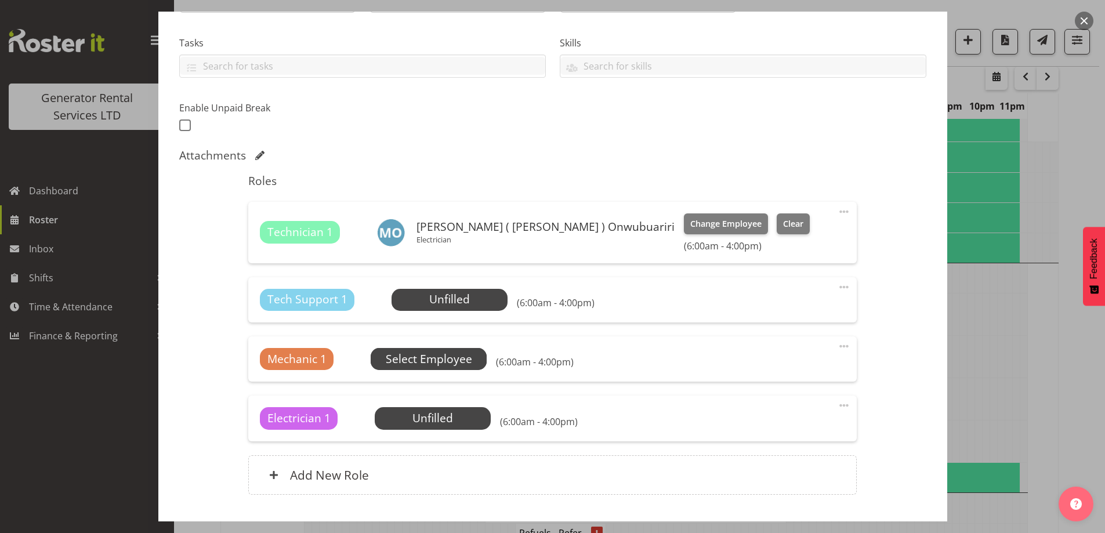
click at [421, 360] on span "Select Employee" at bounding box center [429, 359] width 86 height 17
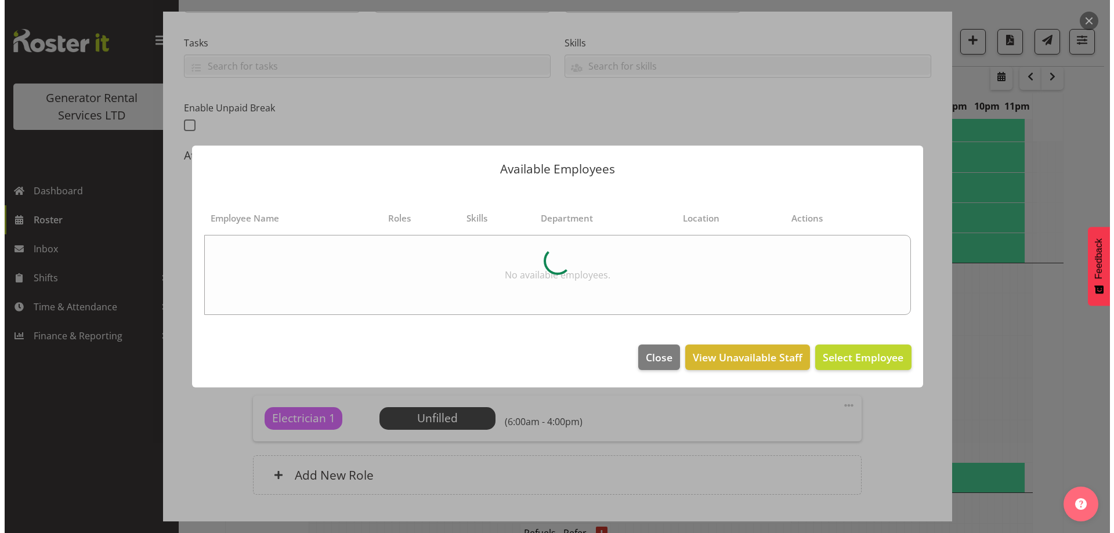
scroll to position [2231, 0]
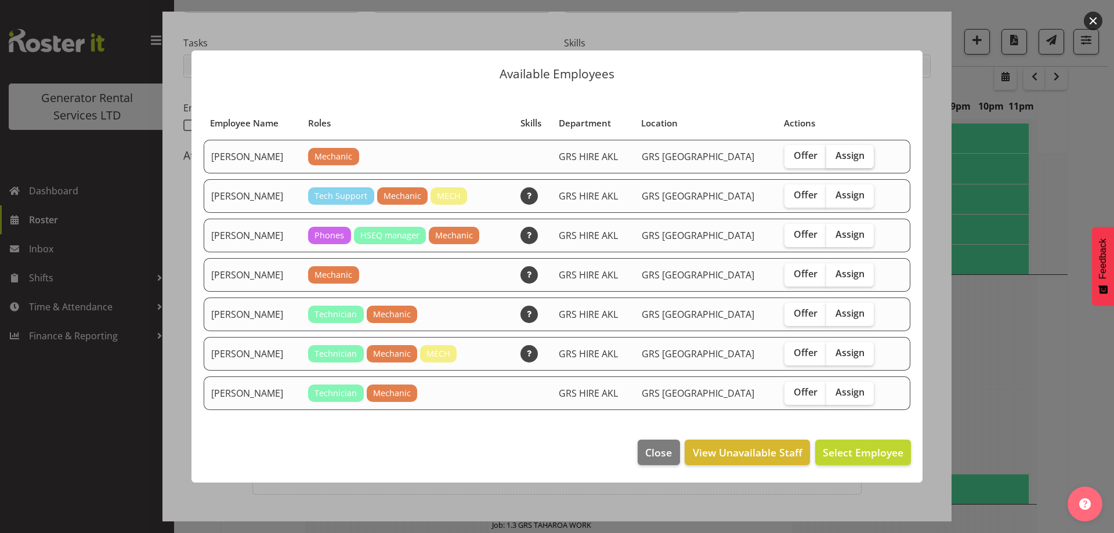
click at [842, 153] on span "Assign" at bounding box center [849, 156] width 29 height 12
click at [834, 153] on input "Assign" at bounding box center [830, 156] width 8 height 8
checkbox input "true"
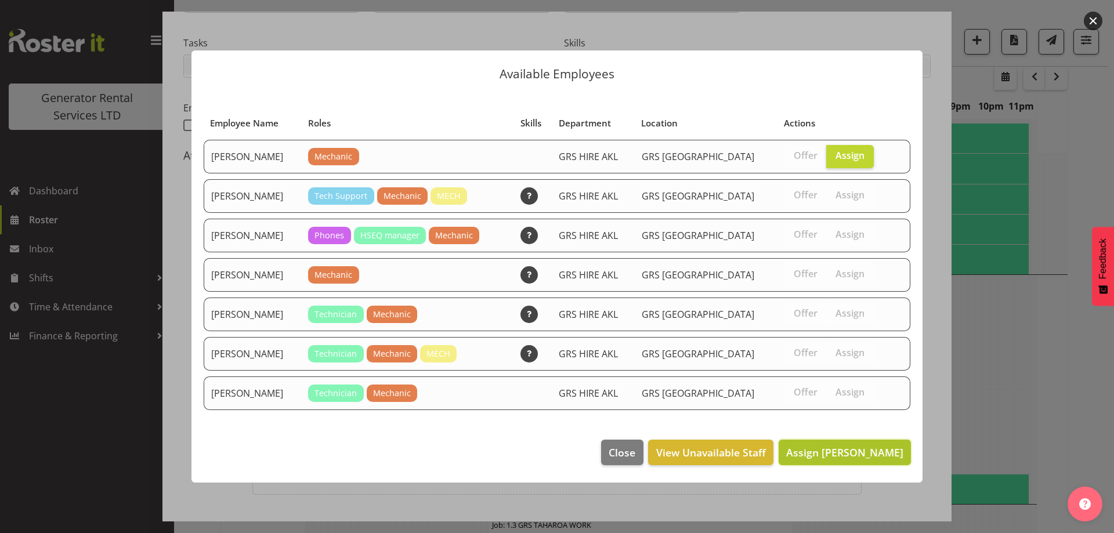
click at [851, 453] on span "Assign Aaron Naish" at bounding box center [844, 453] width 117 height 14
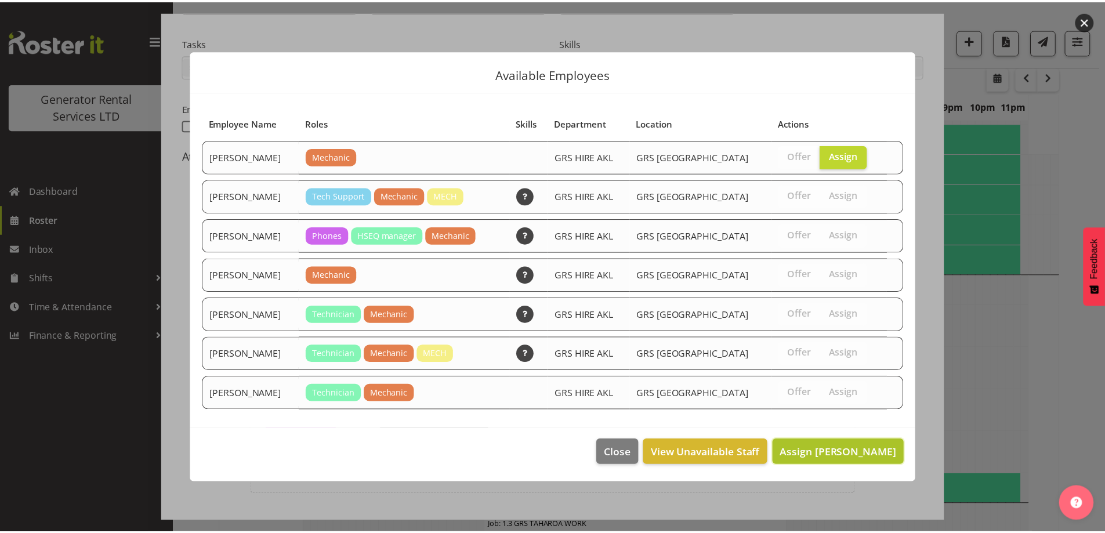
scroll to position [2242, 0]
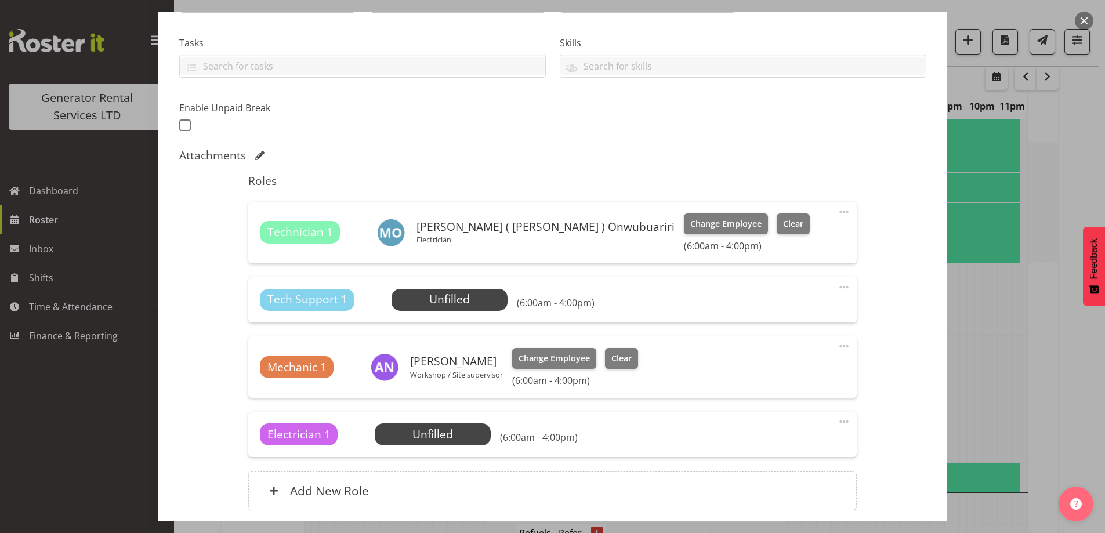
click at [837, 289] on span at bounding box center [844, 287] width 14 height 14
click at [797, 355] on link "Delete" at bounding box center [795, 354] width 111 height 21
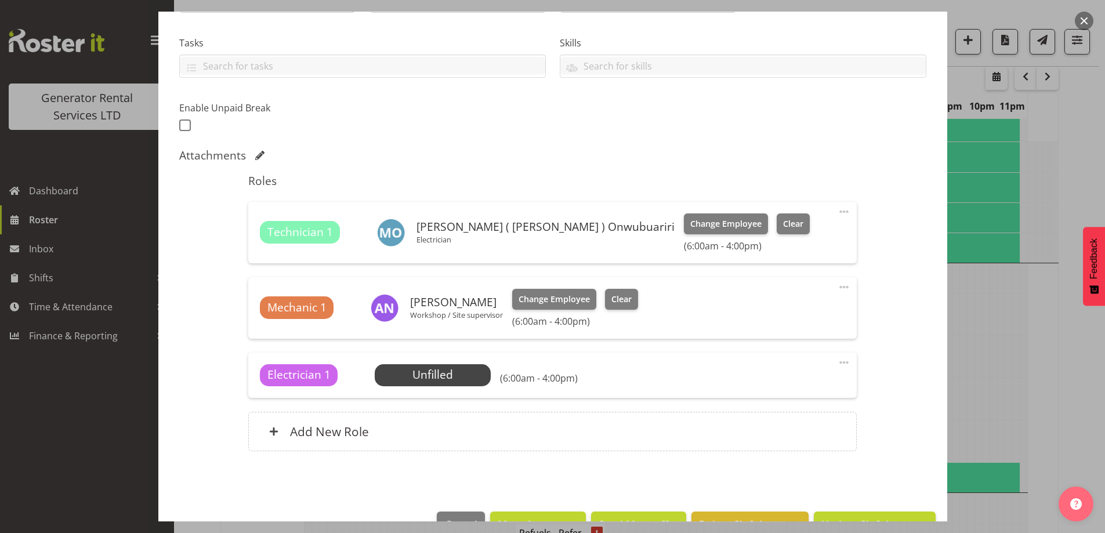
click at [837, 364] on span at bounding box center [844, 363] width 14 height 14
click at [768, 425] on link "Delete" at bounding box center [795, 429] width 111 height 21
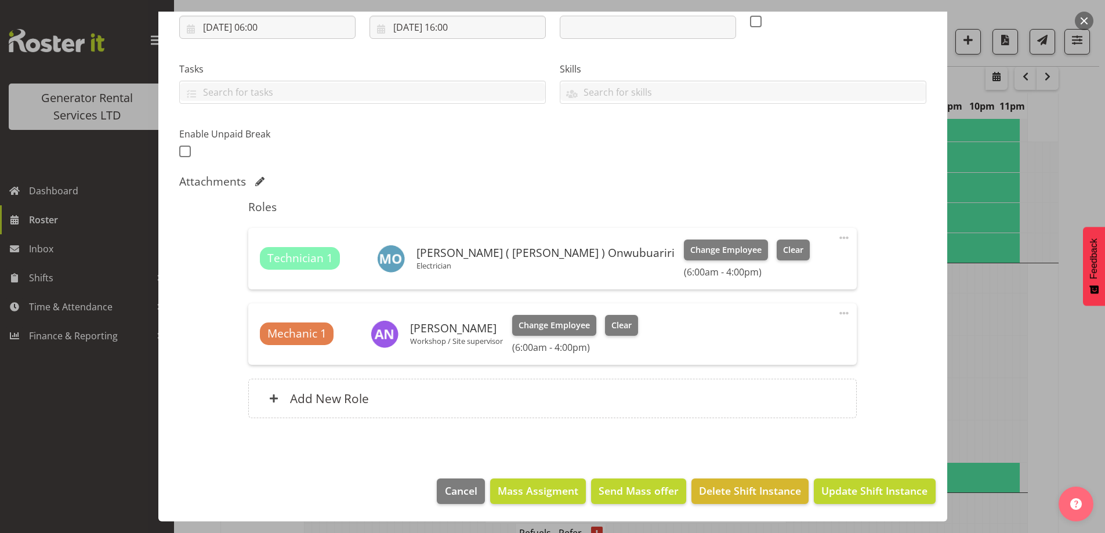
scroll to position [206, 0]
click at [843, 475] on footer "Cancel Mass Assigment Send Mass offer Delete Shift Instance Update Shift Instan…" at bounding box center [552, 494] width 789 height 55
click at [840, 483] on span "Update Shift Instance" at bounding box center [875, 490] width 106 height 15
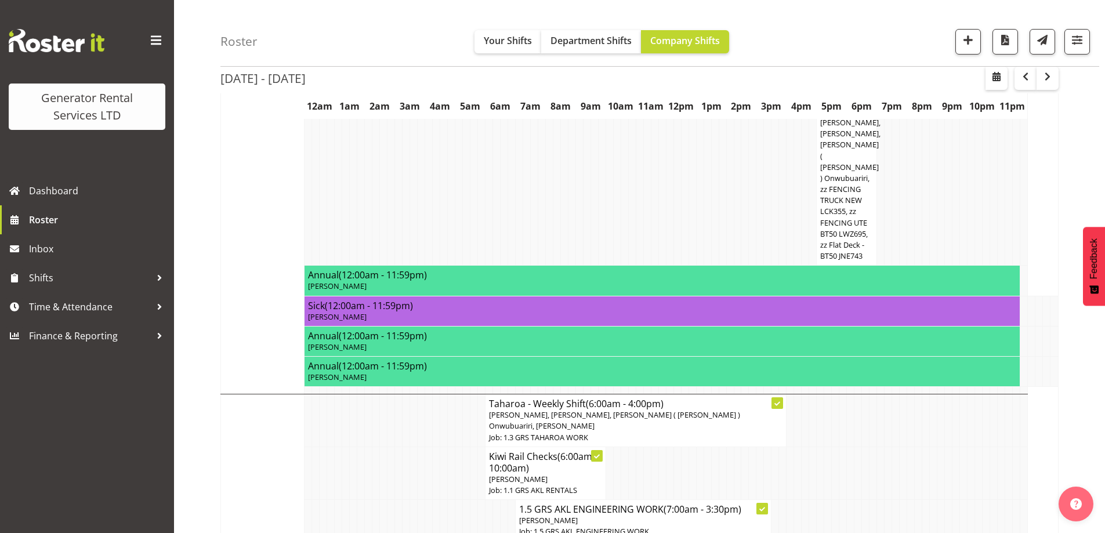
scroll to position [1430, 0]
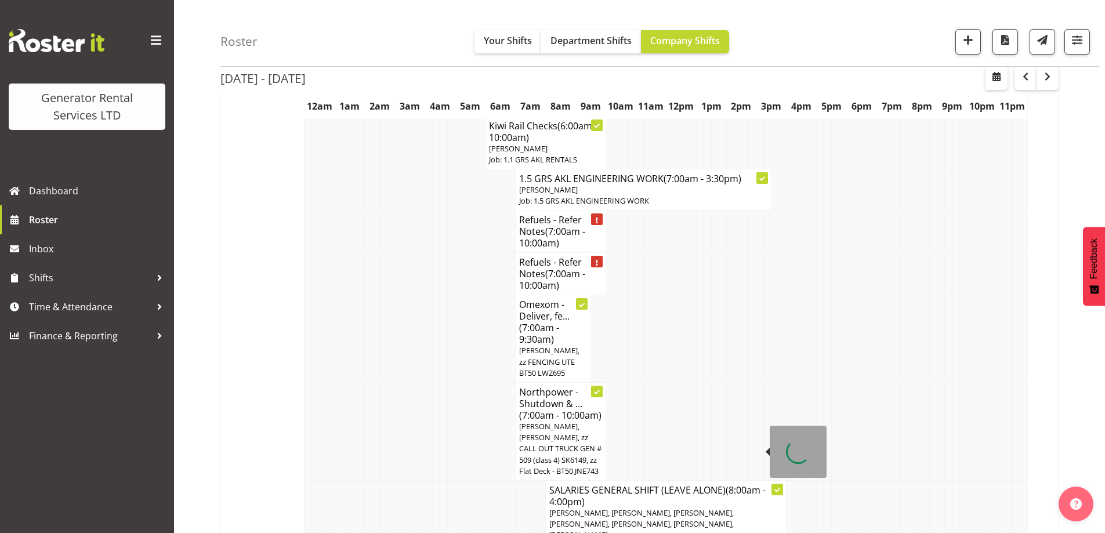
click at [432, 383] on td at bounding box center [429, 432] width 8 height 98
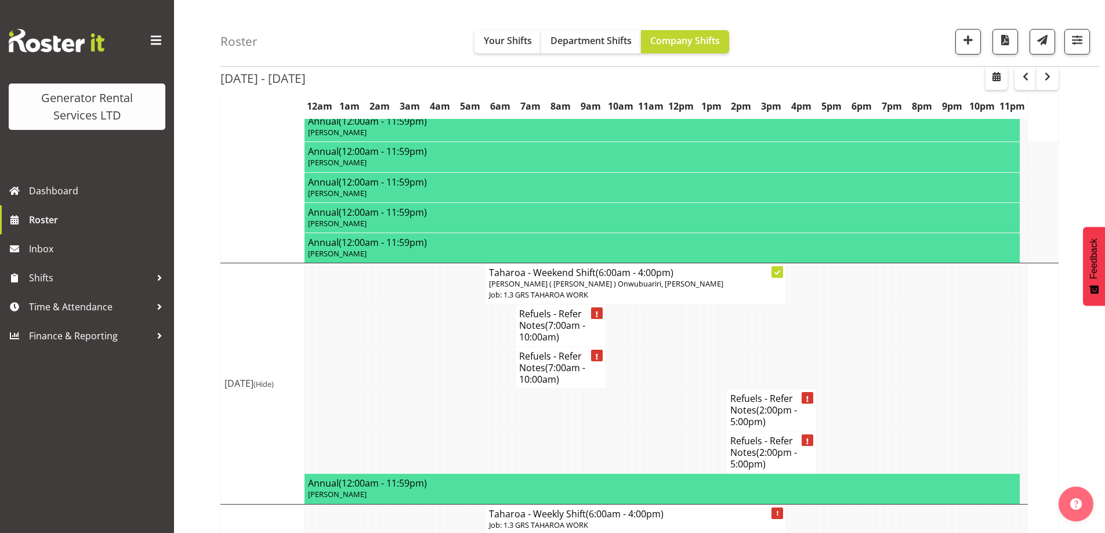
scroll to position [2383, 0]
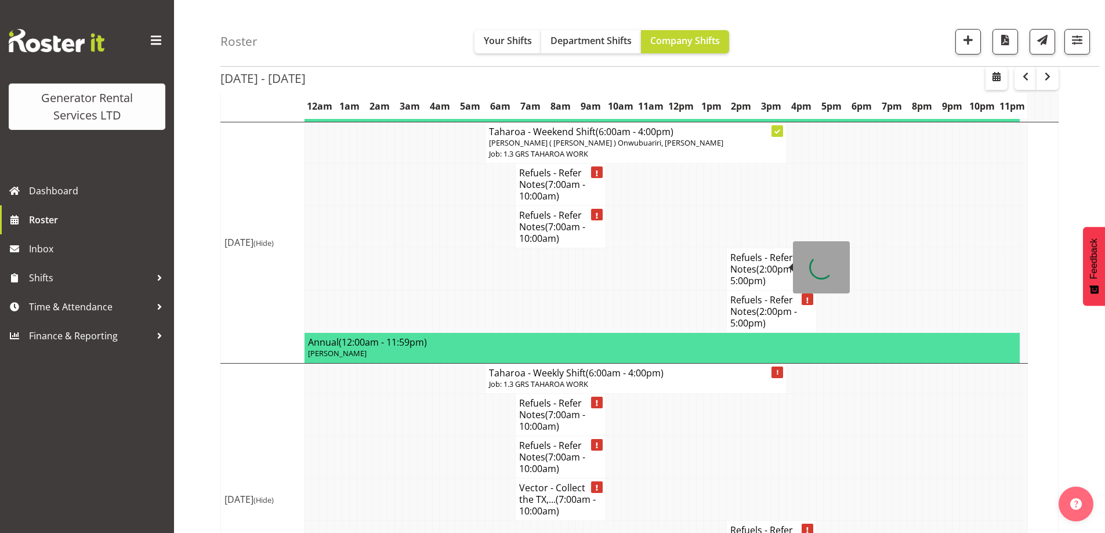
click at [516, 367] on h4 "Taharoa - Weekly Shift (6:00am - 4:00pm)" at bounding box center [636, 373] width 294 height 12
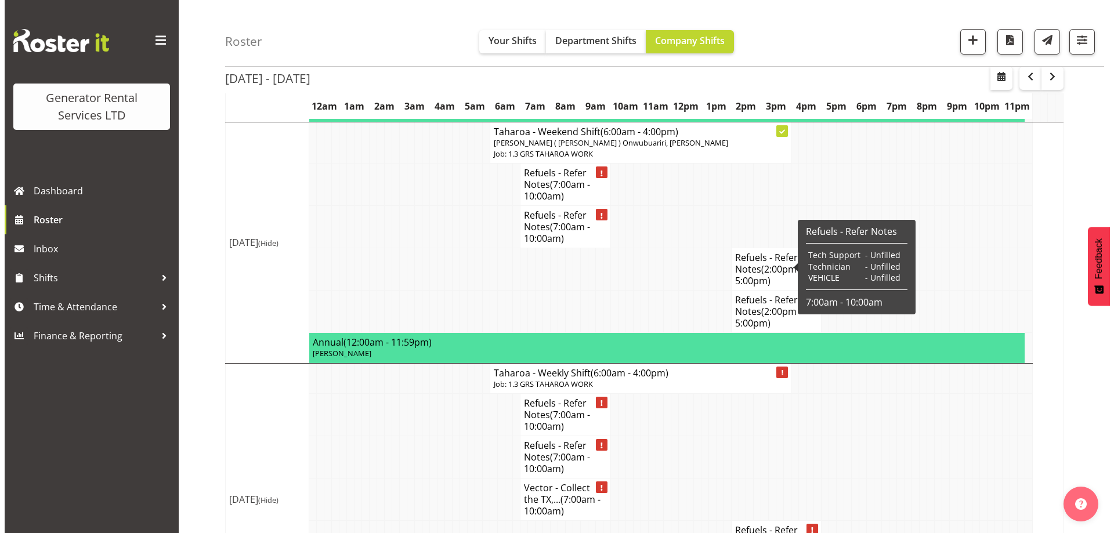
scroll to position [2372, 0]
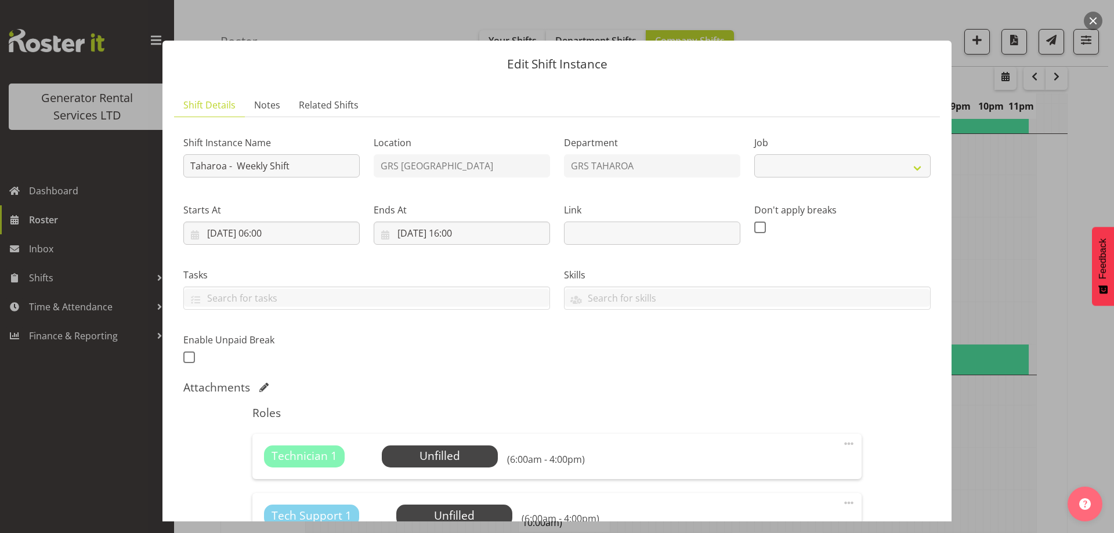
select select "874"
drag, startPoint x: 266, startPoint y: 167, endPoint x: 288, endPoint y: 170, distance: 22.2
click at [266, 167] on input "Taharoa - Weekly Shift" at bounding box center [271, 165] width 176 height 23
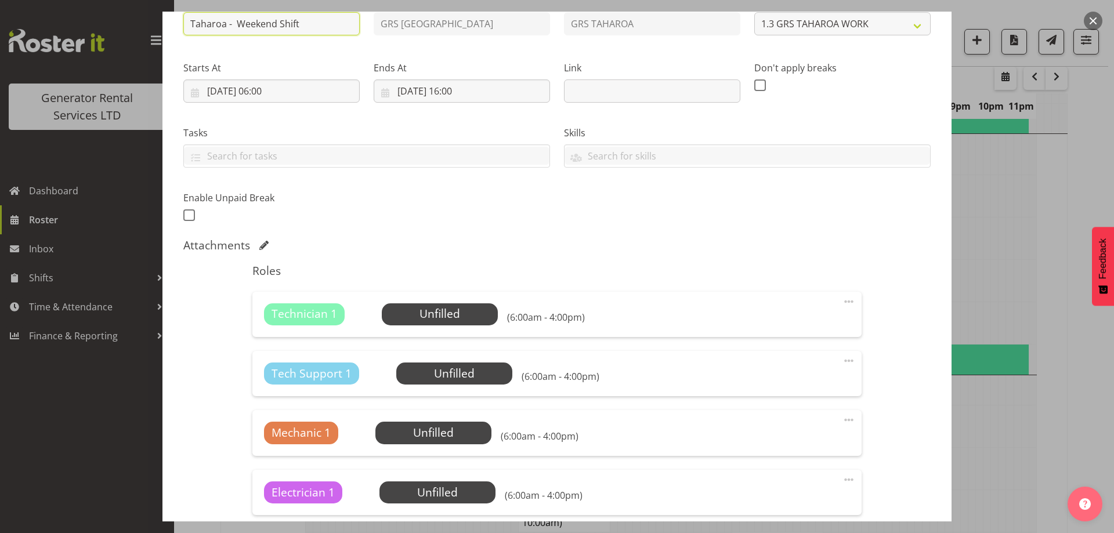
scroll to position [232, 0]
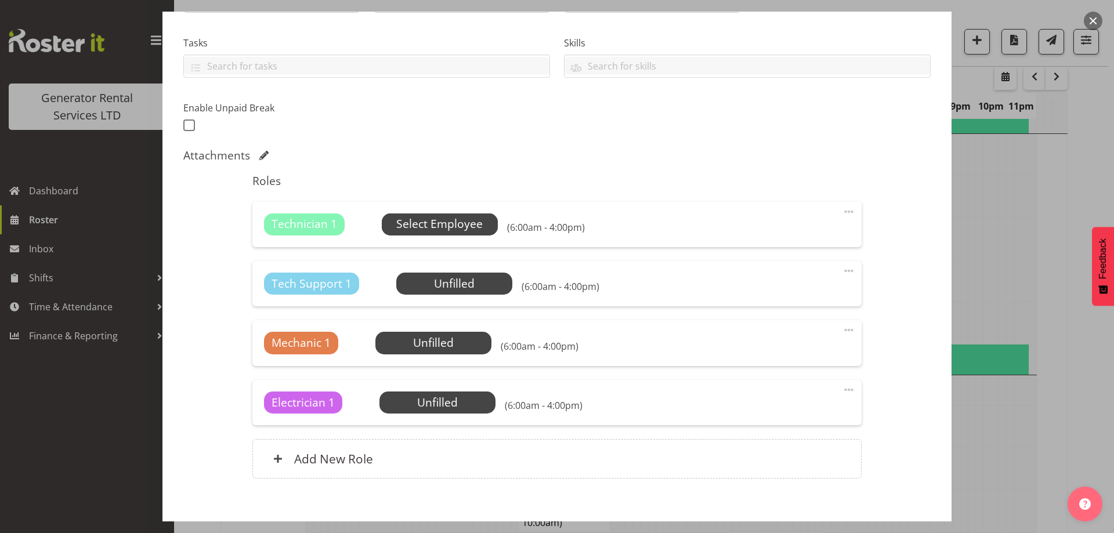
type input "Taharoa - Weekend Shift"
click at [483, 225] on span "Select Employee" at bounding box center [440, 225] width 116 height 22
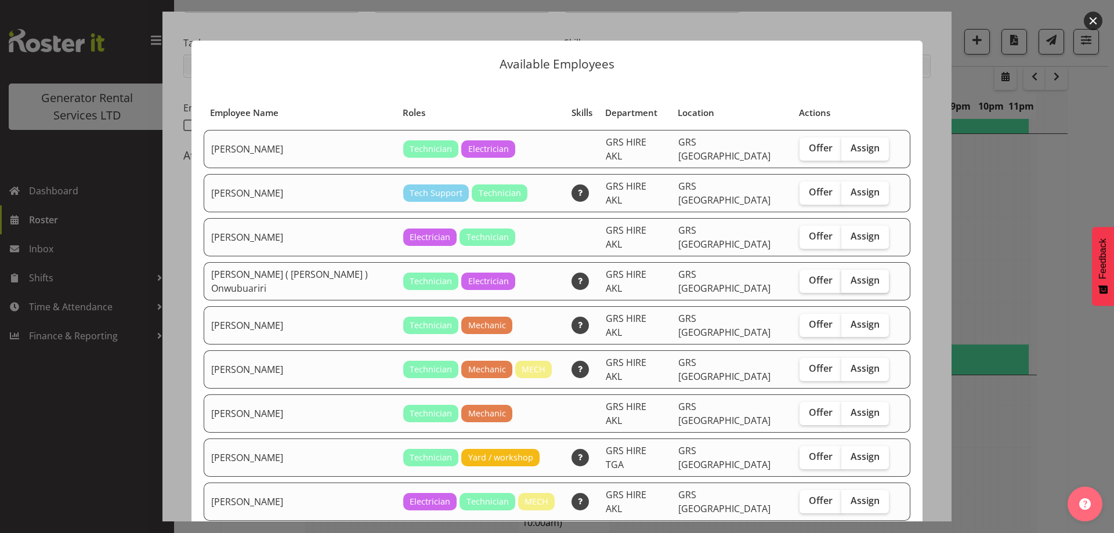
drag, startPoint x: 848, startPoint y: 265, endPoint x: 847, endPoint y: 272, distance: 7.0
click at [851, 274] on span "Assign" at bounding box center [865, 280] width 29 height 12
click at [847, 277] on input "Assign" at bounding box center [845, 281] width 8 height 8
checkbox input "true"
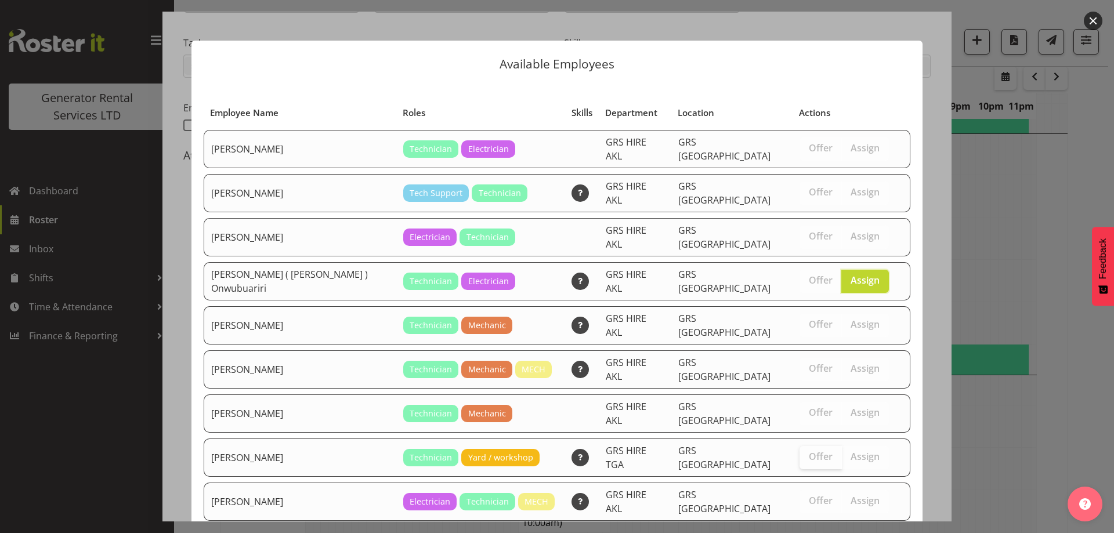
scroll to position [109, 0]
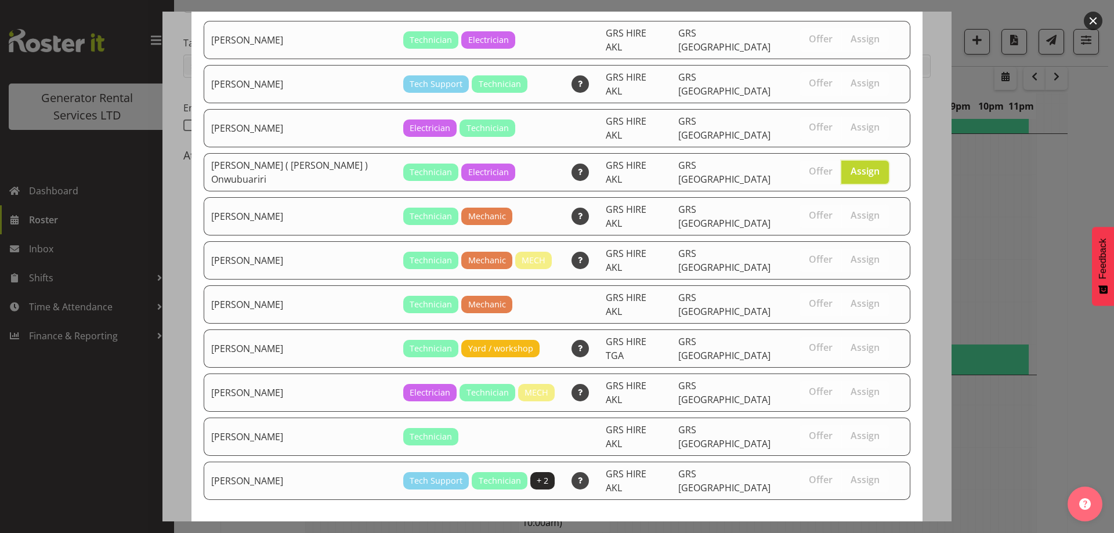
click at [833, 533] on span "Assign Emmanuel ( Manny ) Onwubuariri" at bounding box center [763, 543] width 280 height 14
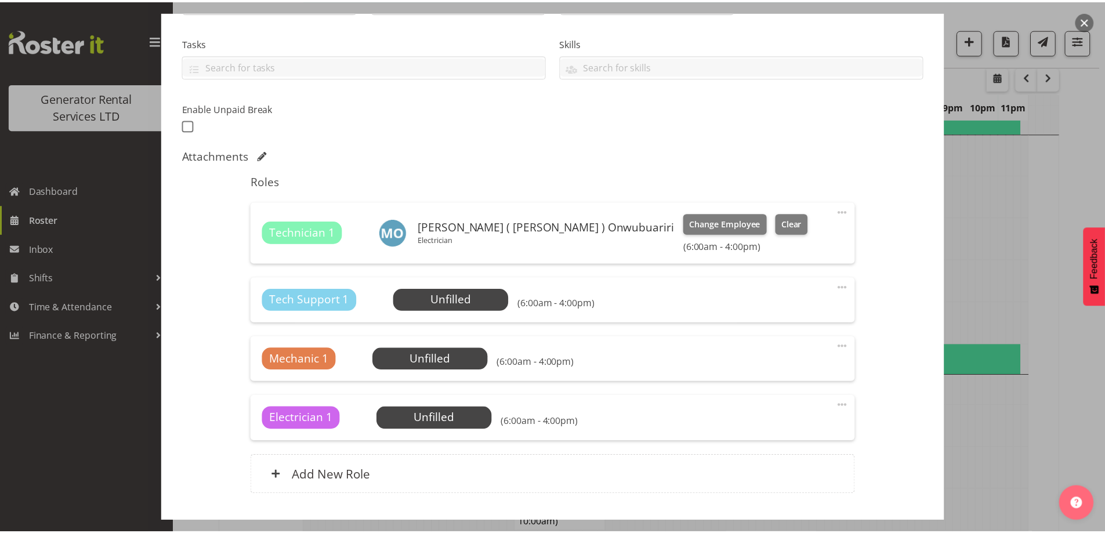
scroll to position [2383, 0]
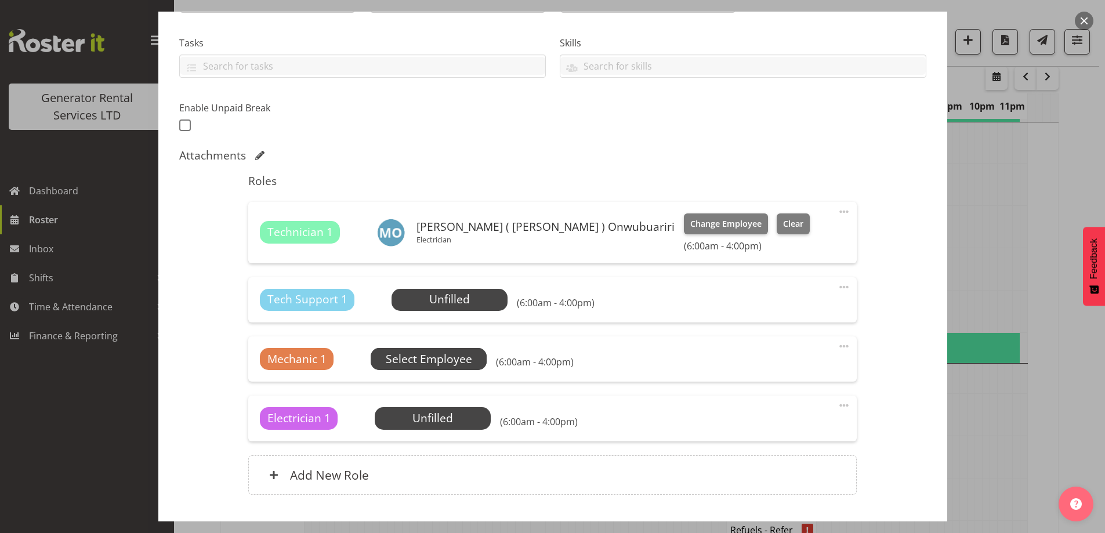
click at [458, 368] on span "Select Employee" at bounding box center [429, 359] width 116 height 22
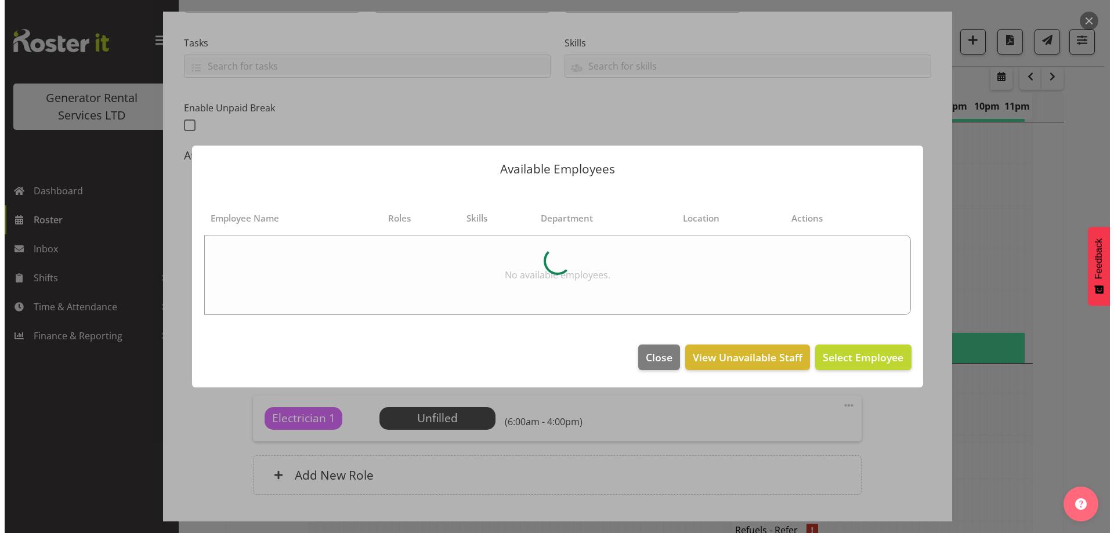
scroll to position [2372, 0]
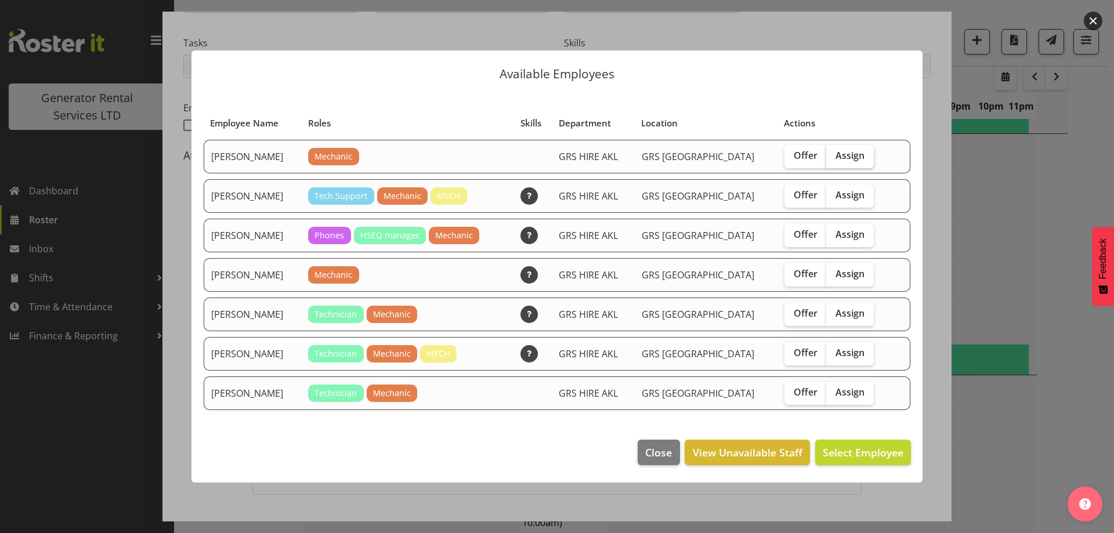
click at [842, 160] on span "Assign" at bounding box center [849, 156] width 29 height 12
click at [834, 160] on input "Assign" at bounding box center [830, 156] width 8 height 8
checkbox input "true"
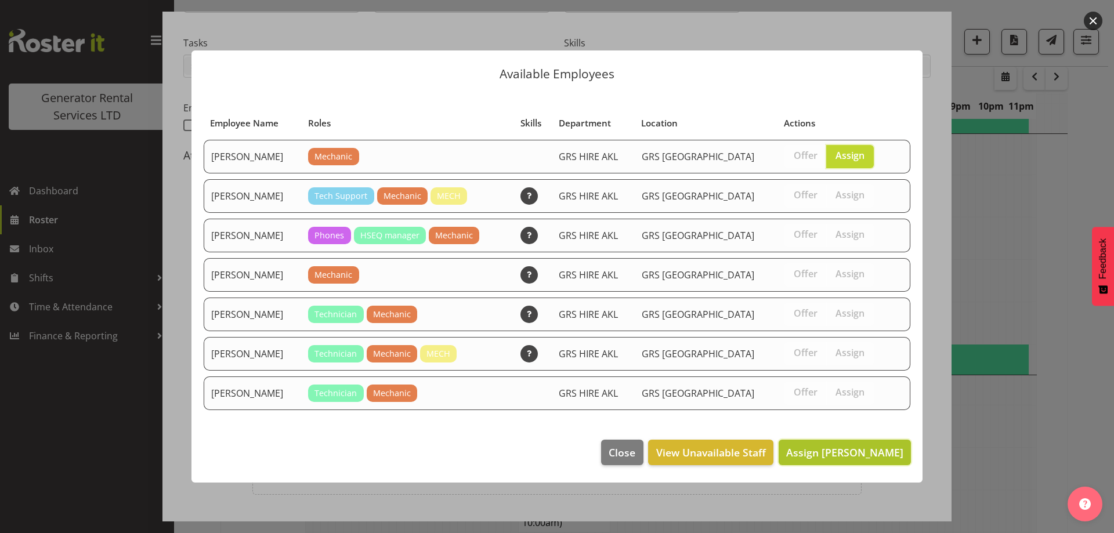
click at [851, 452] on span "Assign Aaron Naish" at bounding box center [844, 453] width 117 height 14
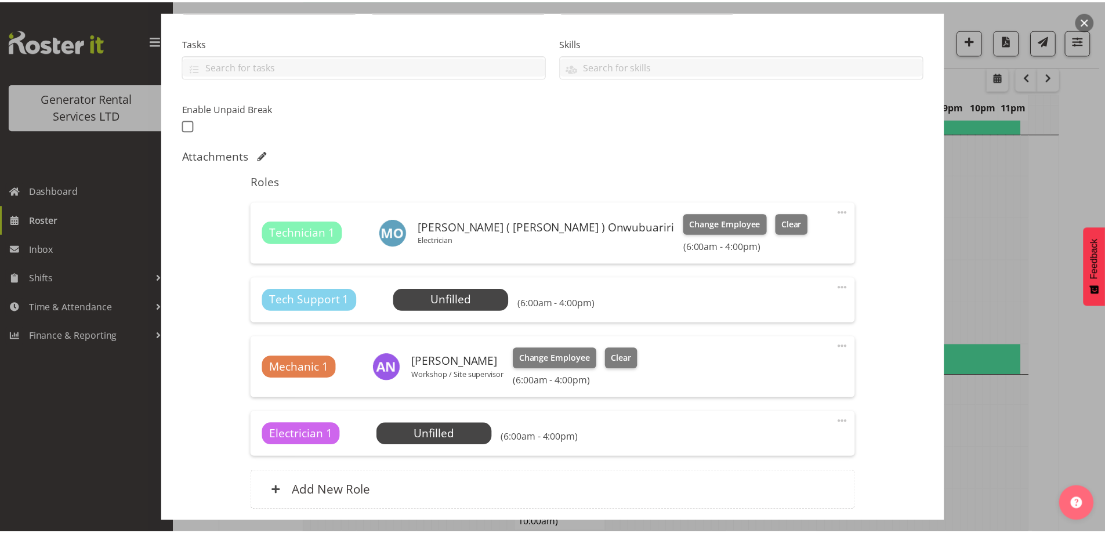
scroll to position [2383, 0]
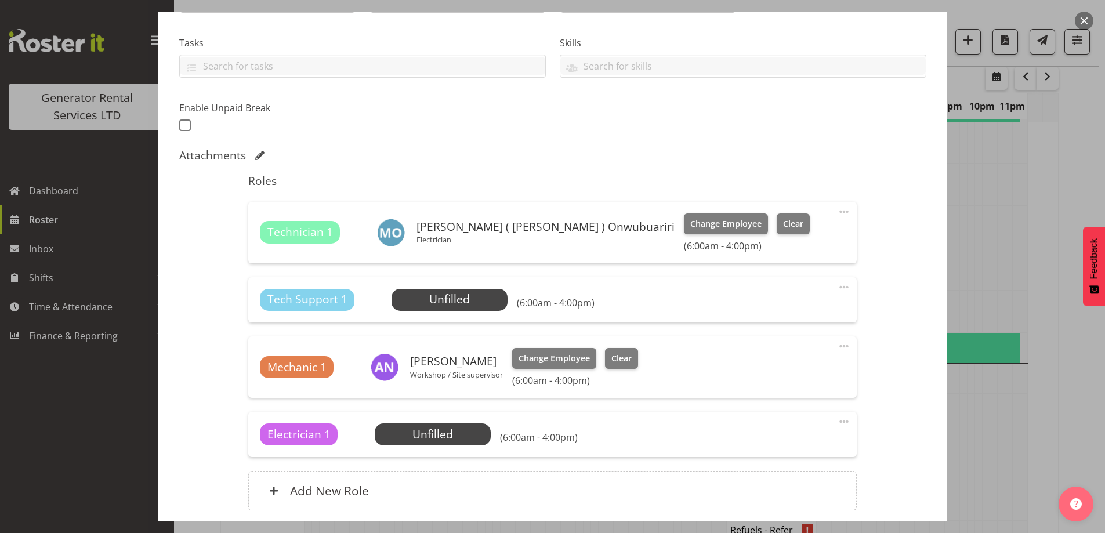
click at [841, 286] on span at bounding box center [844, 287] width 14 height 14
click at [789, 353] on link "Delete" at bounding box center [795, 354] width 111 height 21
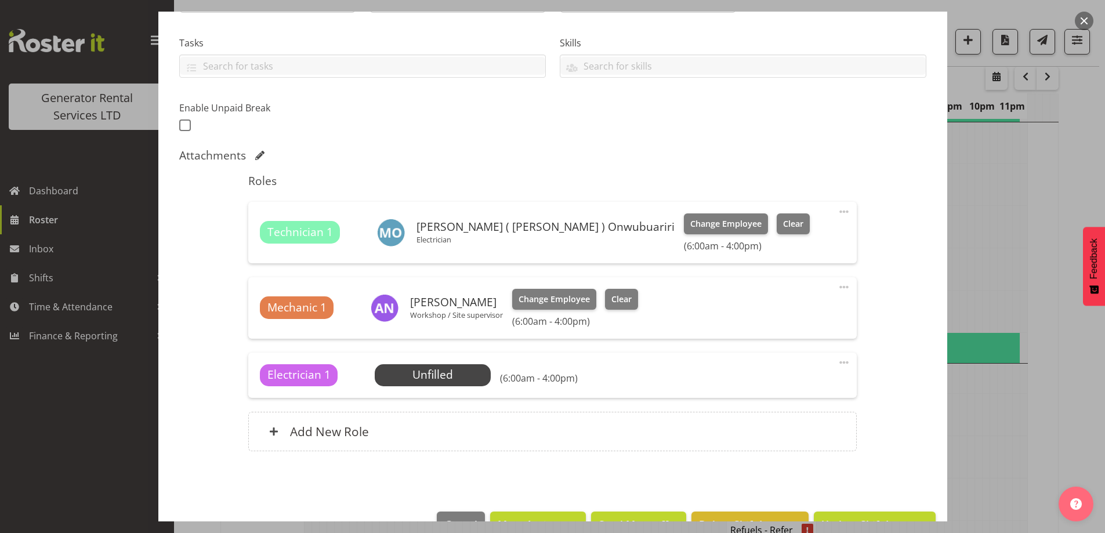
click at [837, 363] on span at bounding box center [844, 363] width 14 height 14
click at [768, 428] on link "Delete" at bounding box center [795, 429] width 111 height 21
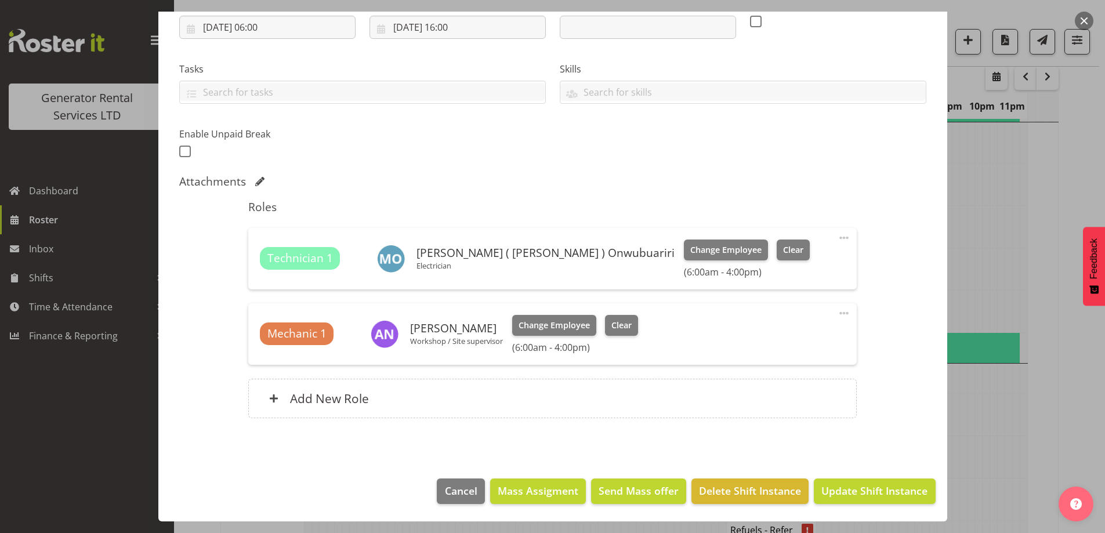
scroll to position [206, 0]
click at [871, 497] on span "Update Shift Instance" at bounding box center [875, 490] width 106 height 15
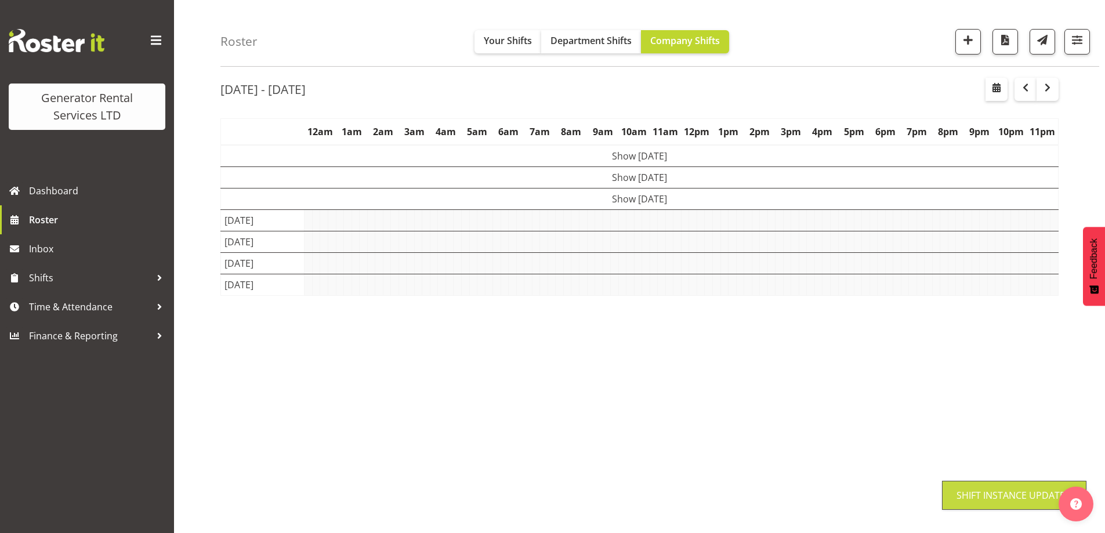
scroll to position [38, 0]
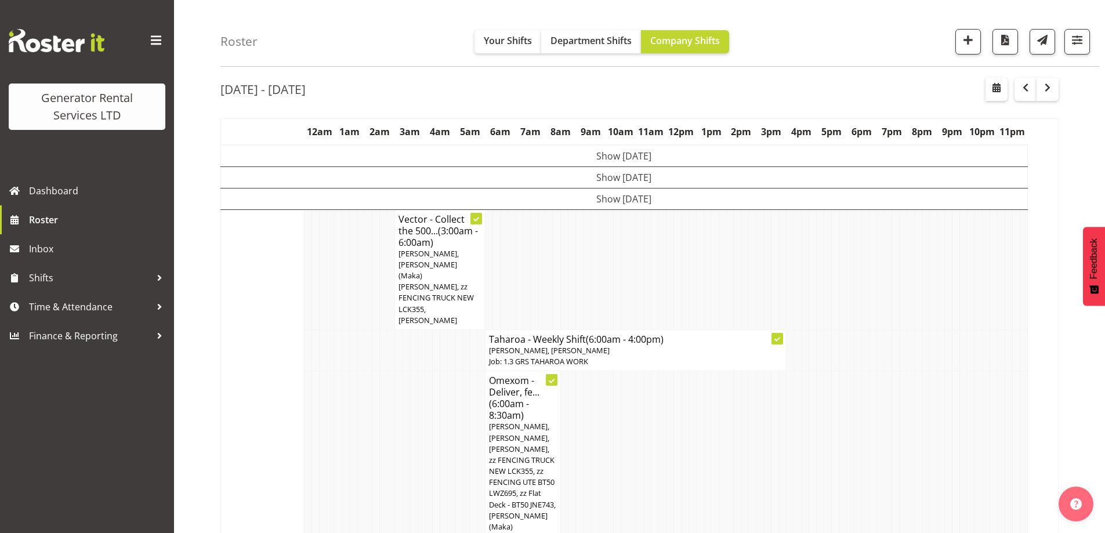
click at [359, 385] on td at bounding box center [361, 459] width 8 height 176
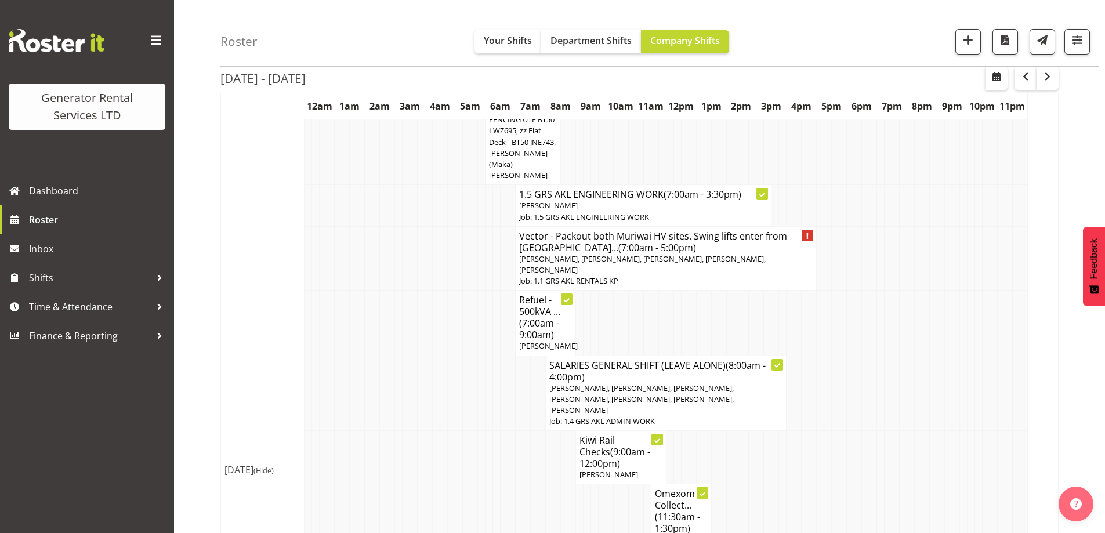
scroll to position [386, 0]
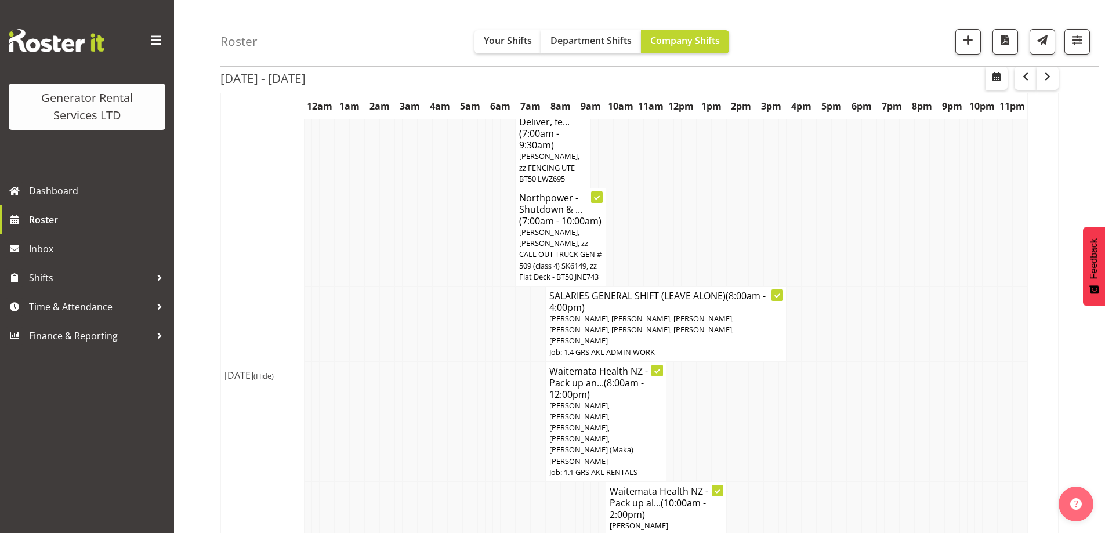
scroll to position [1604, 0]
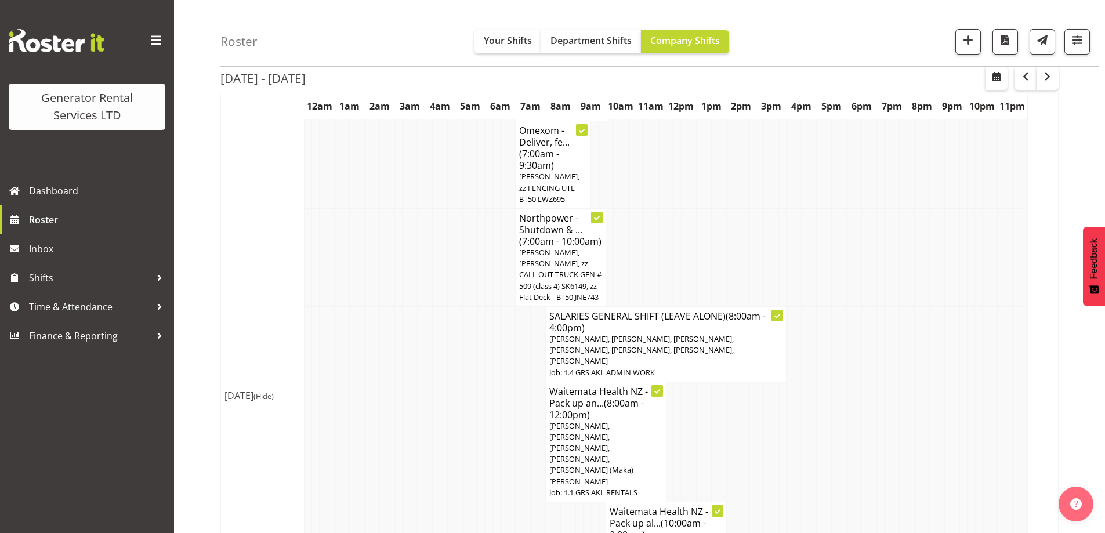
click at [274, 435] on td "Fri 26th Sep 2025 (Hide)" at bounding box center [263, 396] width 84 height 1012
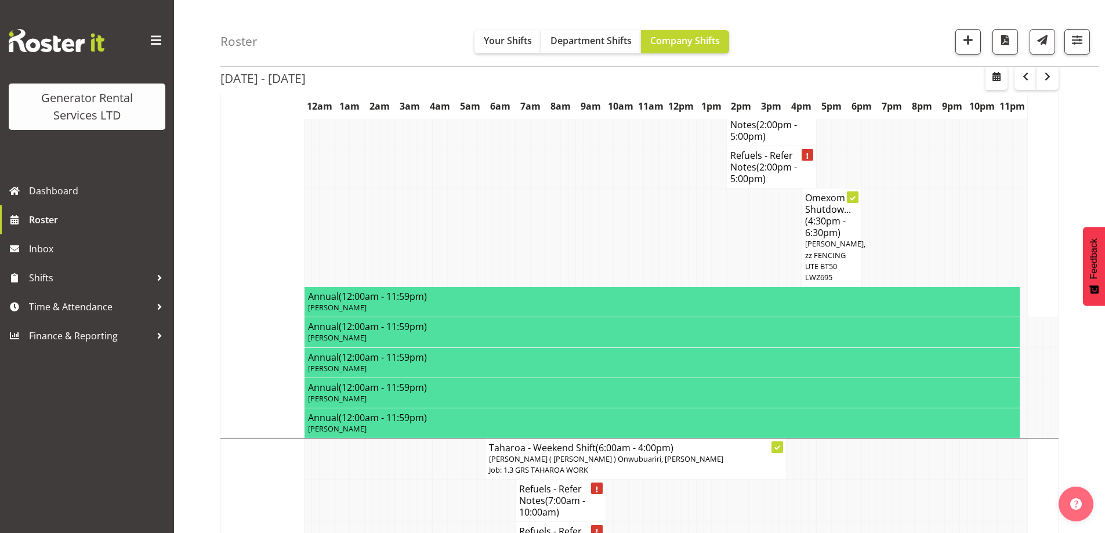
scroll to position [2068, 0]
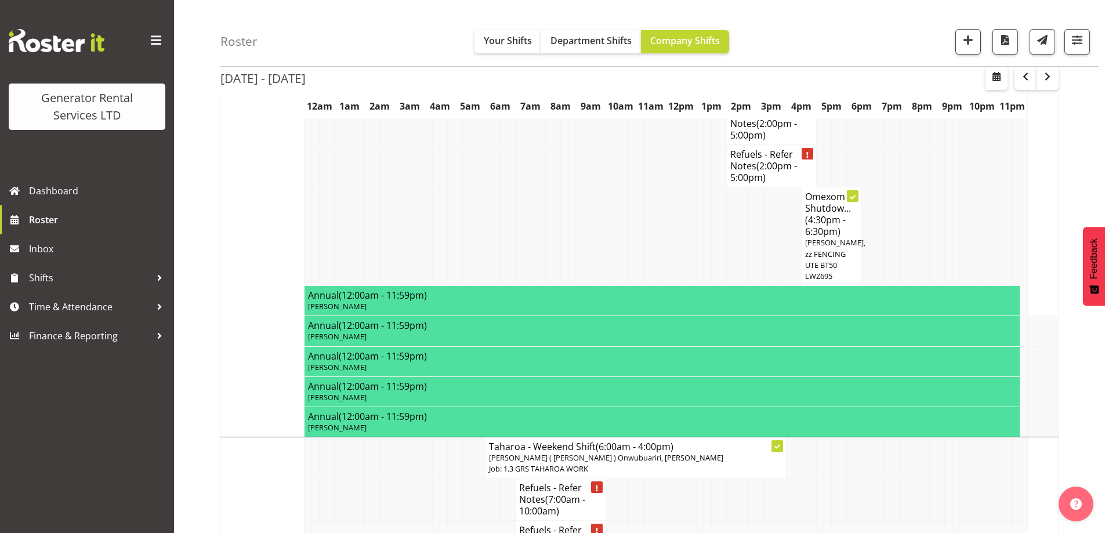
click at [401, 479] on td at bounding box center [399, 500] width 8 height 42
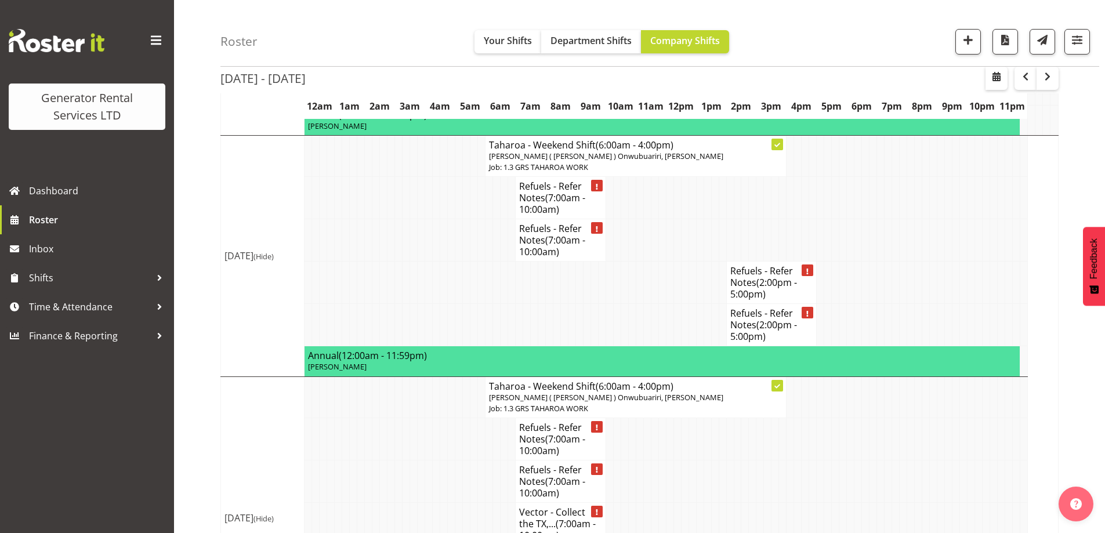
scroll to position [2395, 0]
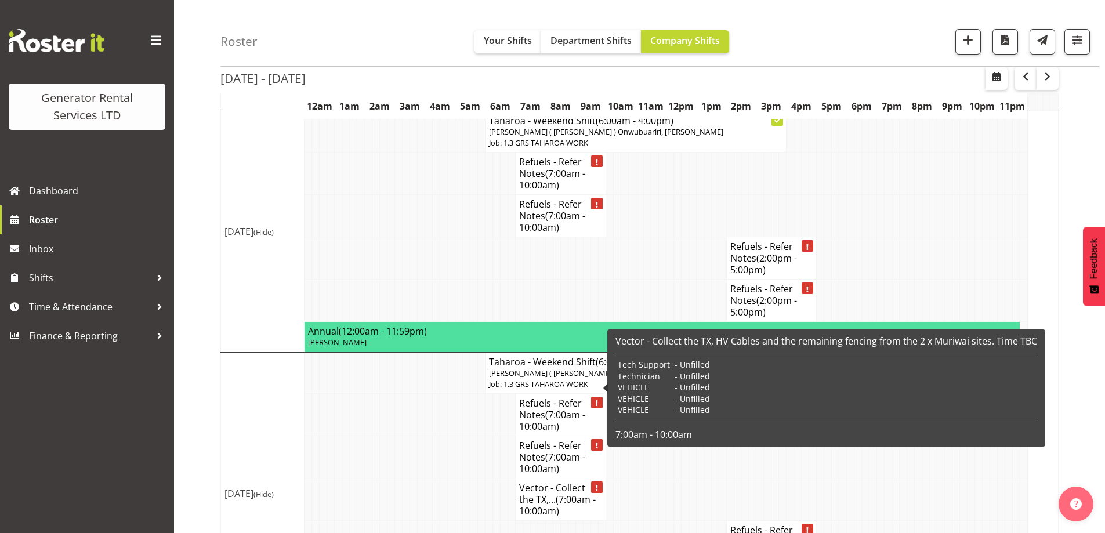
click at [568, 493] on span "(7:00am - 10:00am)" at bounding box center [557, 505] width 77 height 24
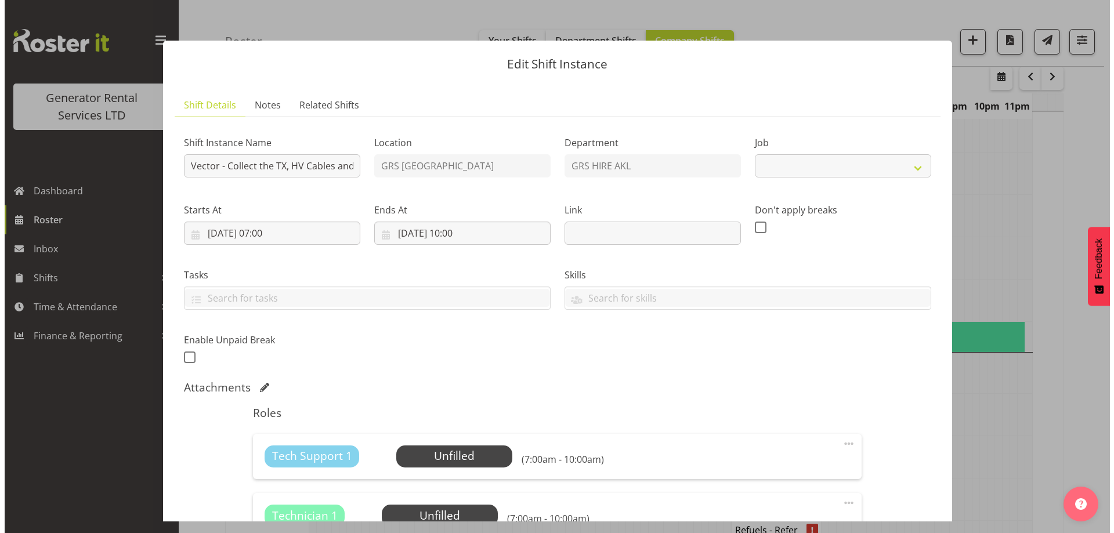
scroll to position [2383, 0]
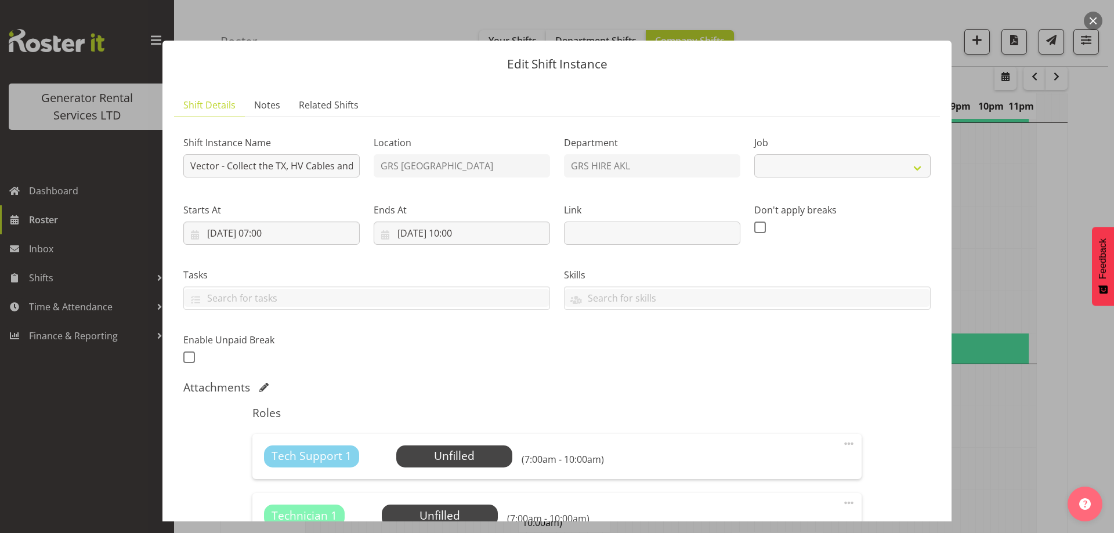
select select "7504"
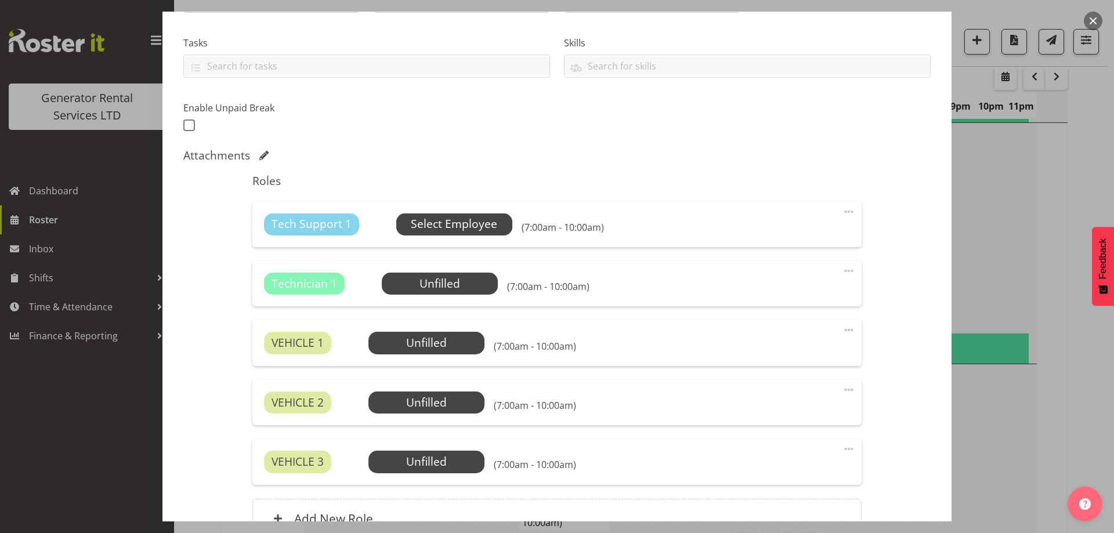
click at [462, 215] on span "Select Employee" at bounding box center [454, 225] width 116 height 22
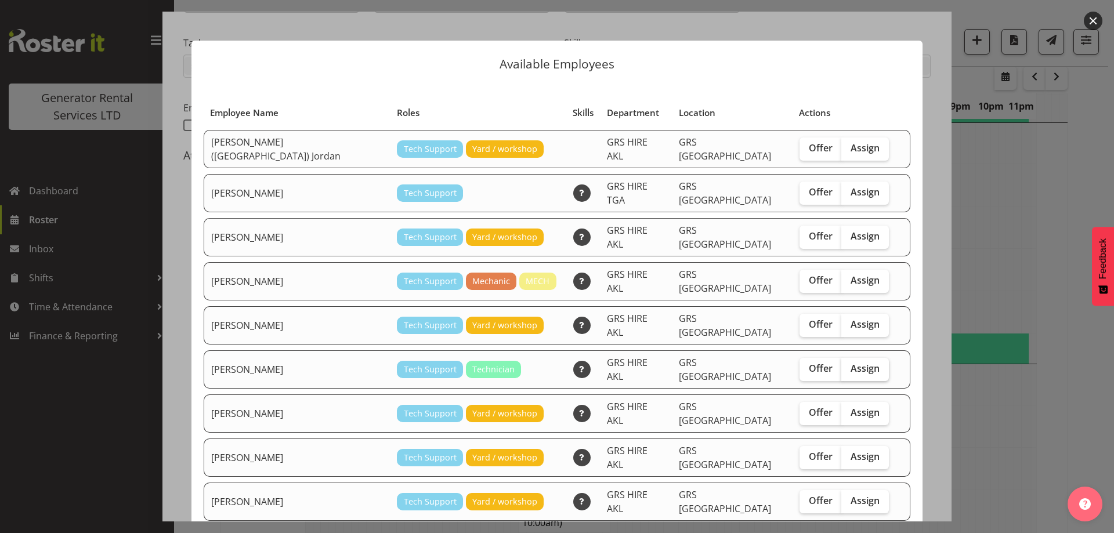
click at [851, 363] on span "Assign" at bounding box center [865, 369] width 29 height 12
click at [841, 365] on input "Assign" at bounding box center [845, 369] width 8 height 8
checkbox input "true"
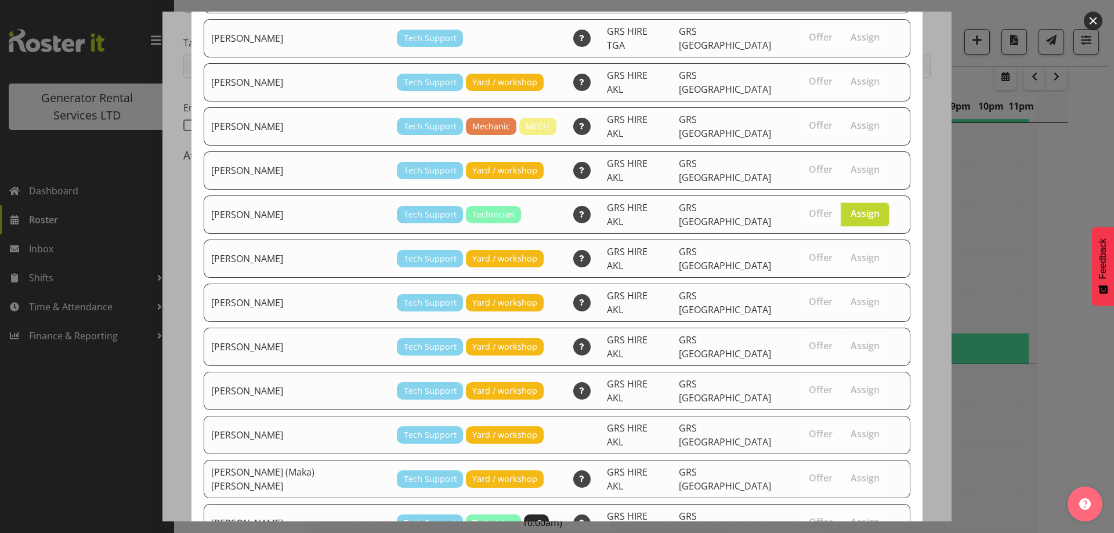
scroll to position [188, 0]
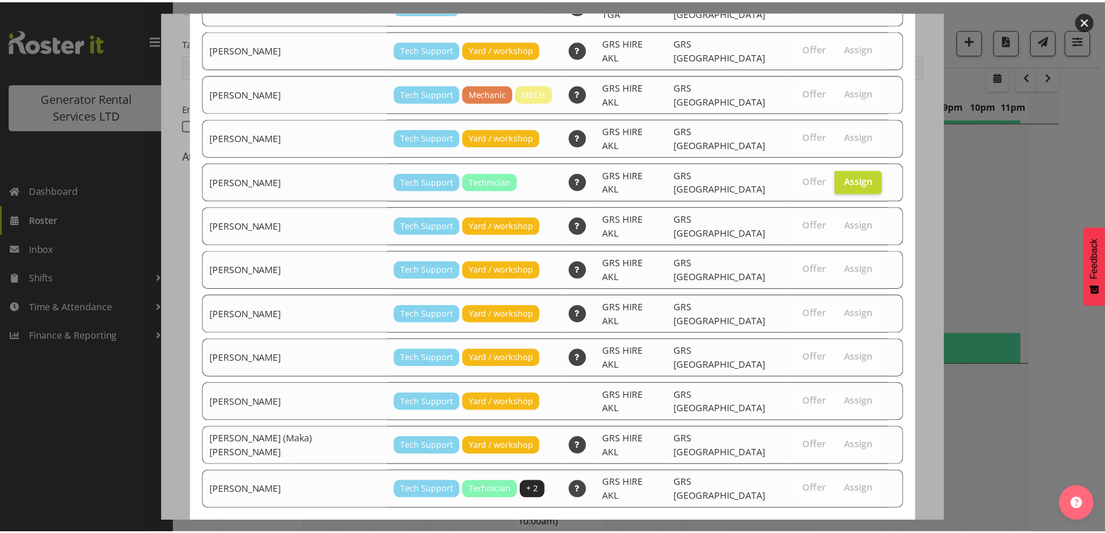
scroll to position [2395, 0]
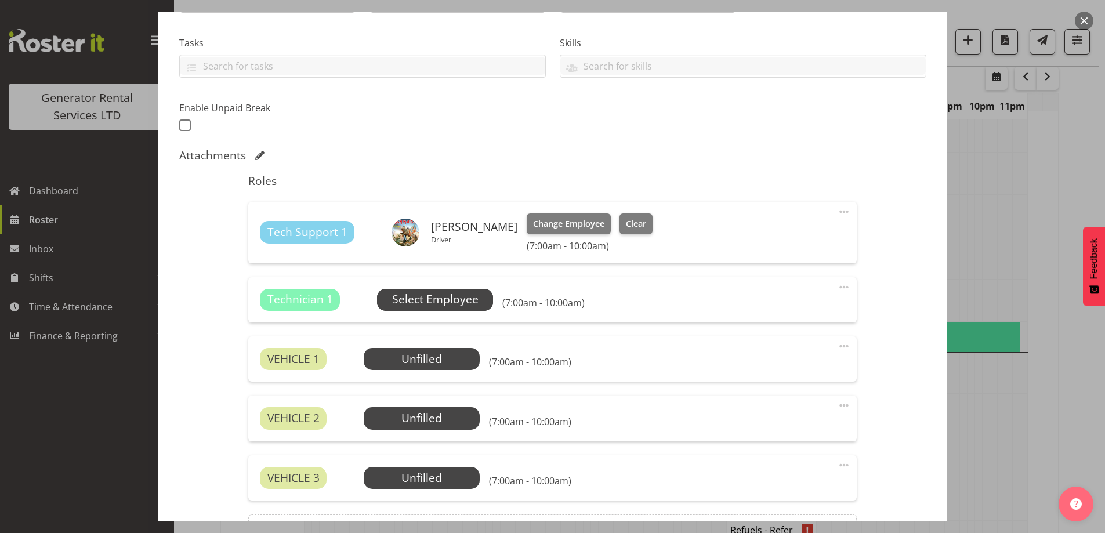
click at [444, 303] on span "Select Employee" at bounding box center [435, 299] width 86 height 17
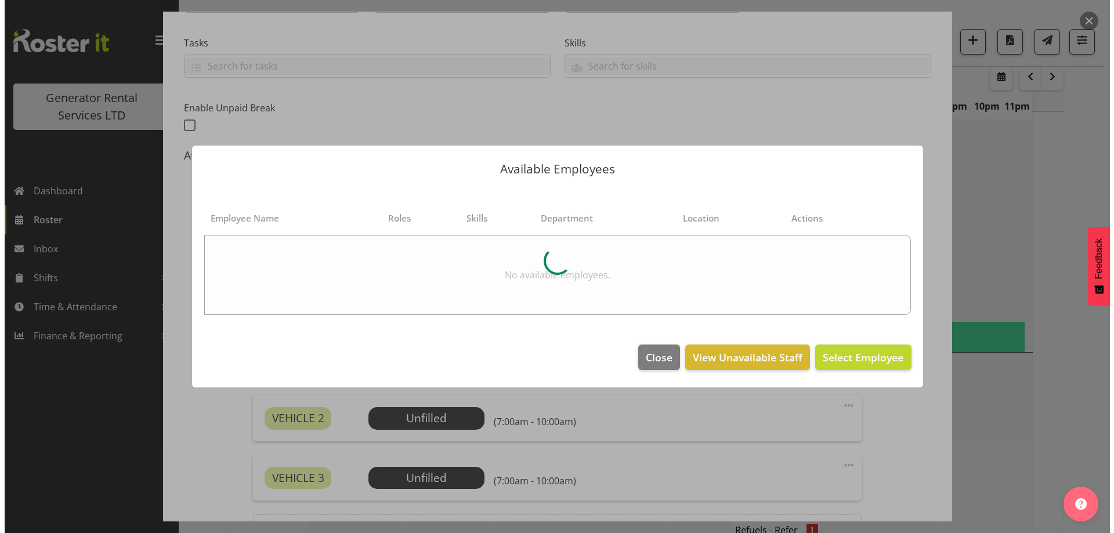
scroll to position [2383, 0]
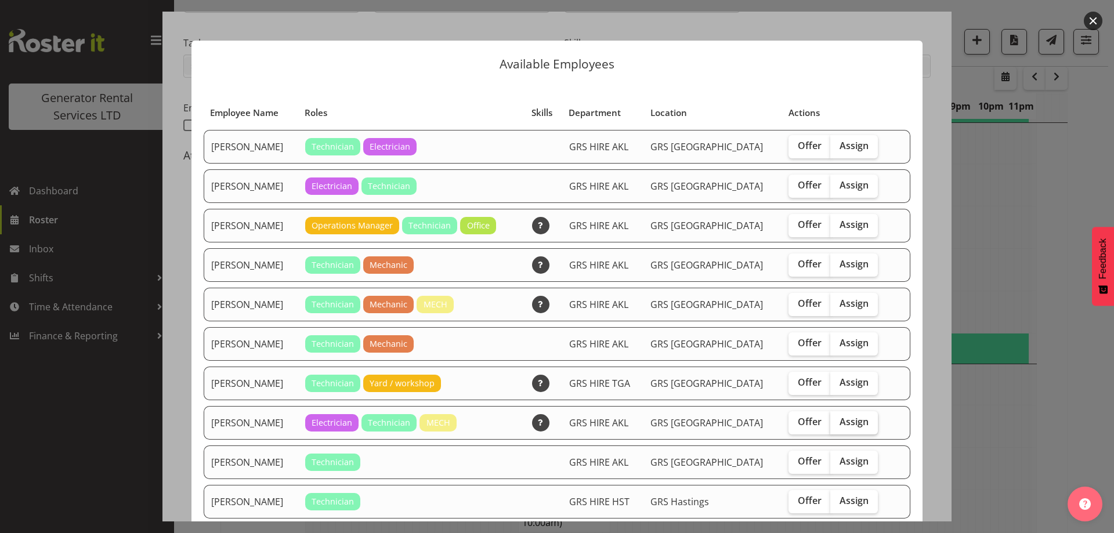
click at [848, 416] on label "Assign" at bounding box center [854, 422] width 48 height 23
click at [838, 418] on input "Assign" at bounding box center [834, 422] width 8 height 8
checkbox input "true"
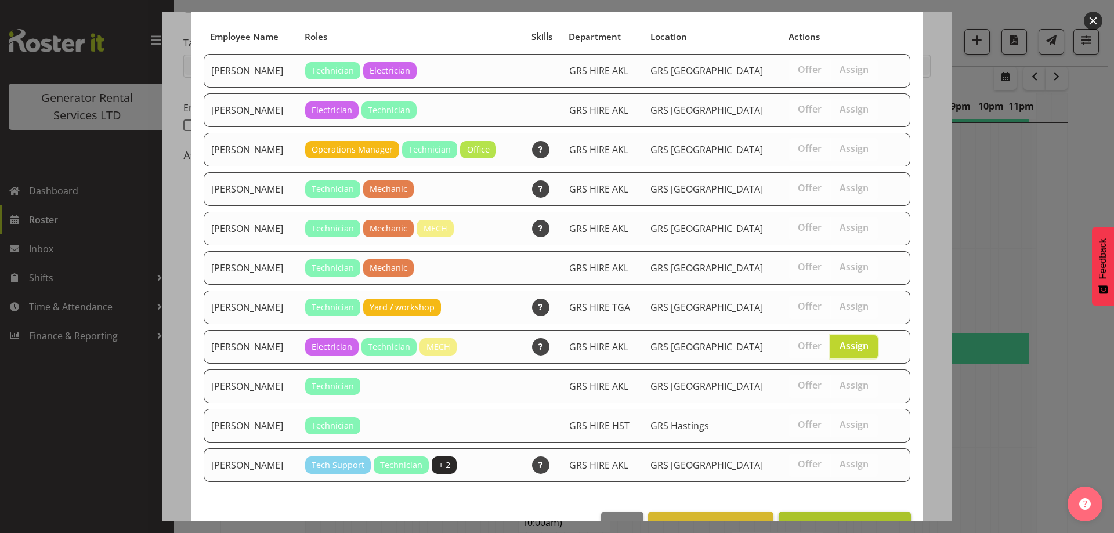
scroll to position [109, 0]
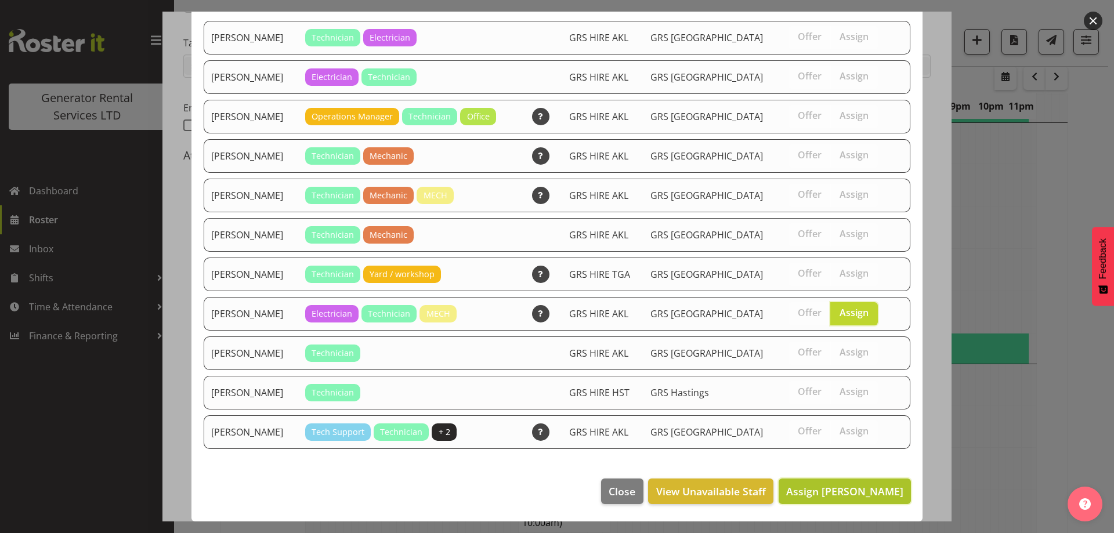
click at [833, 501] on button "Assign Sam Peters" at bounding box center [845, 492] width 132 height 26
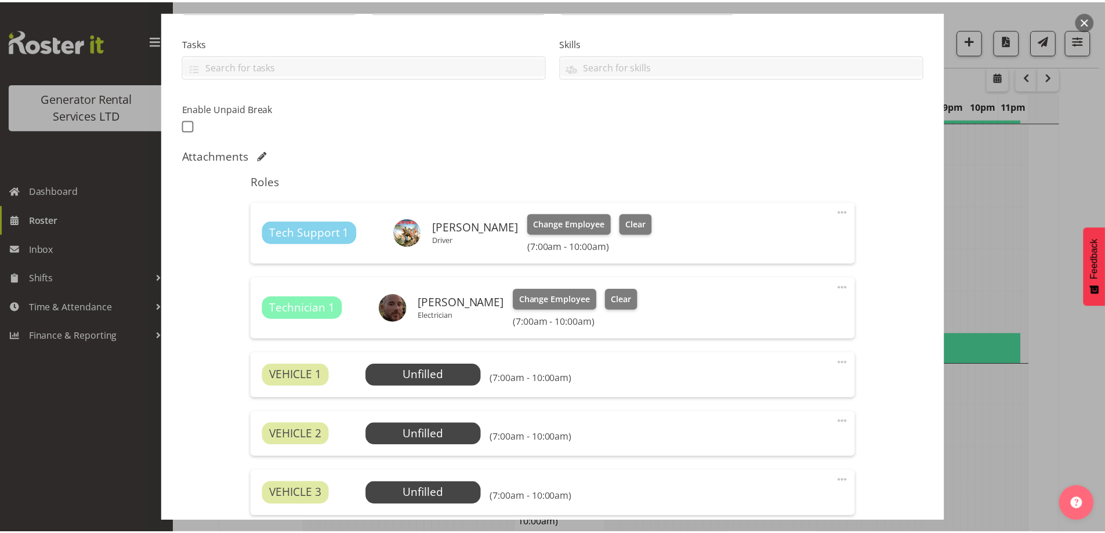
scroll to position [2395, 0]
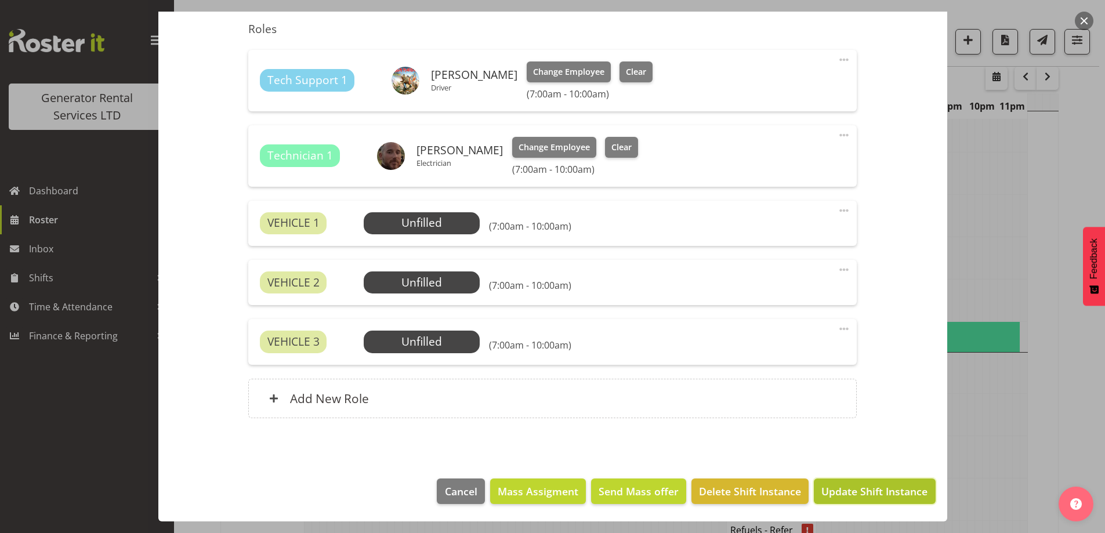
click at [877, 490] on span "Update Shift Instance" at bounding box center [875, 491] width 106 height 15
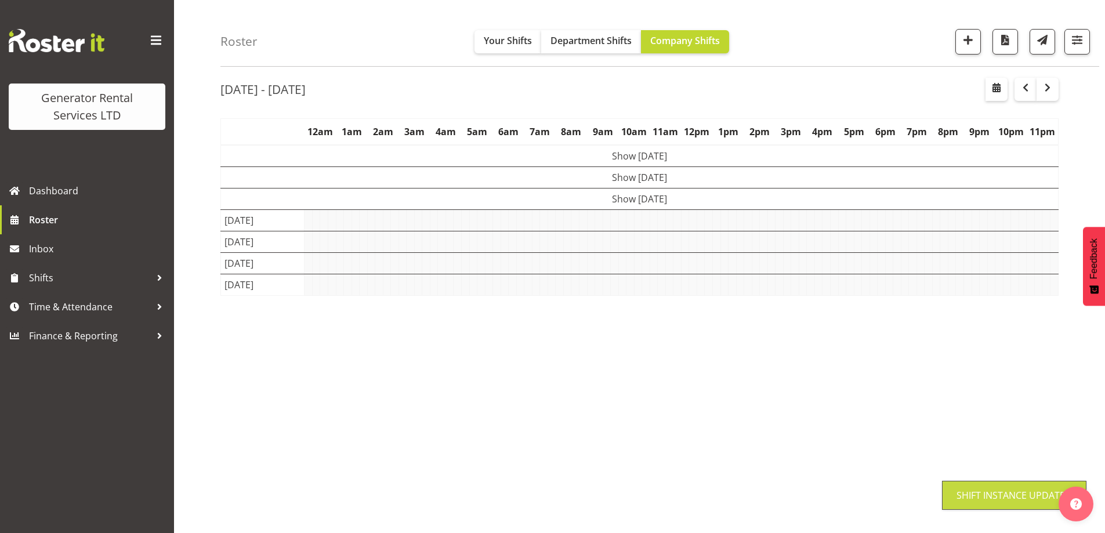
scroll to position [38, 0]
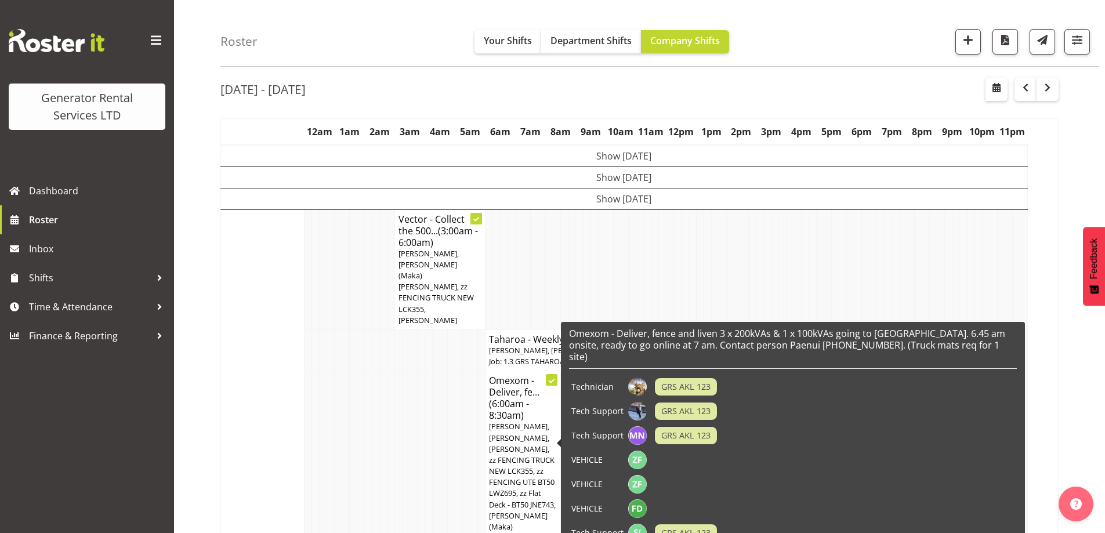
click at [425, 416] on td at bounding box center [429, 459] width 8 height 176
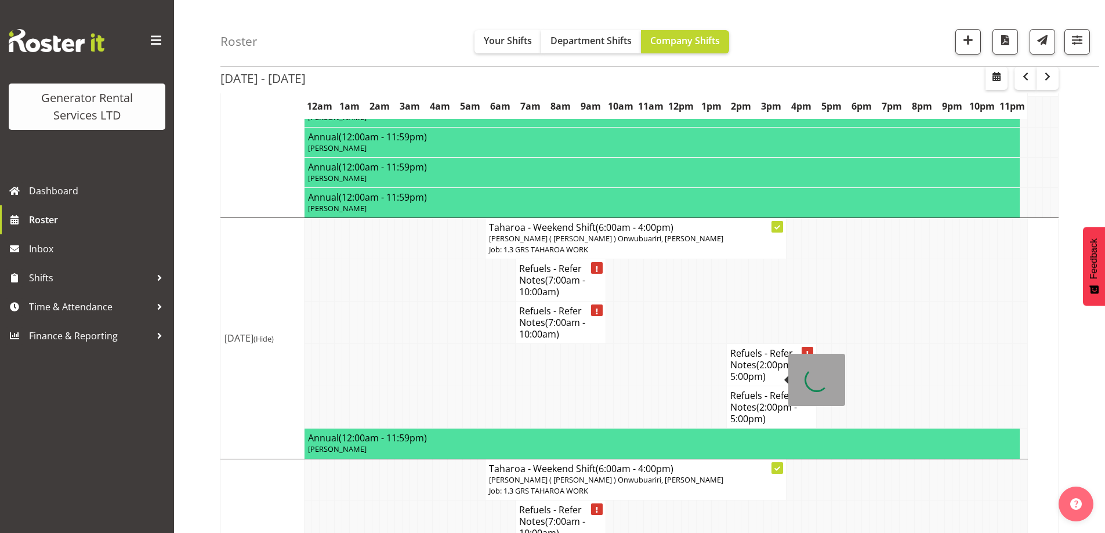
scroll to position [2301, 0]
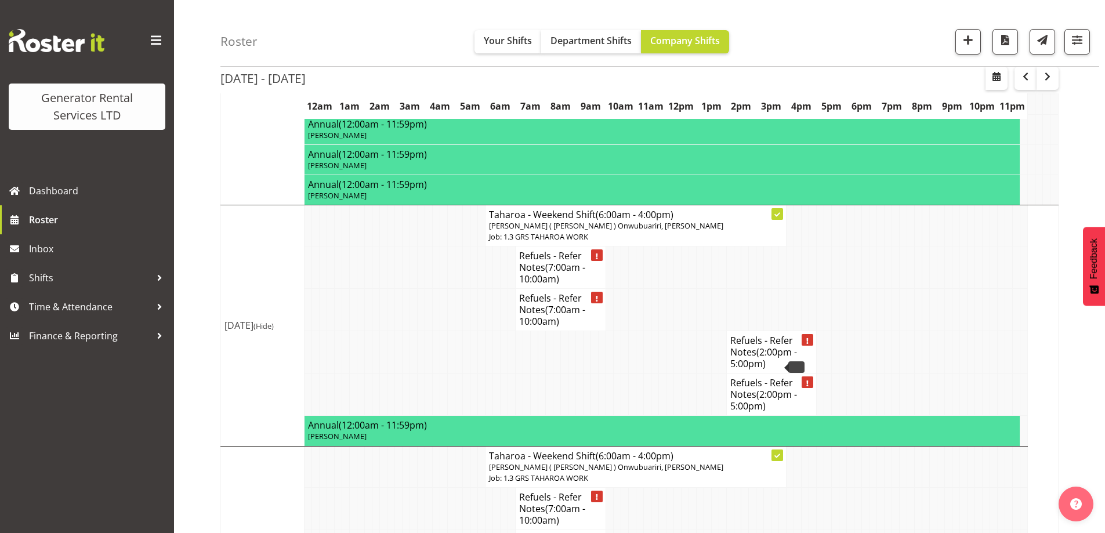
click at [431, 331] on td at bounding box center [429, 352] width 8 height 42
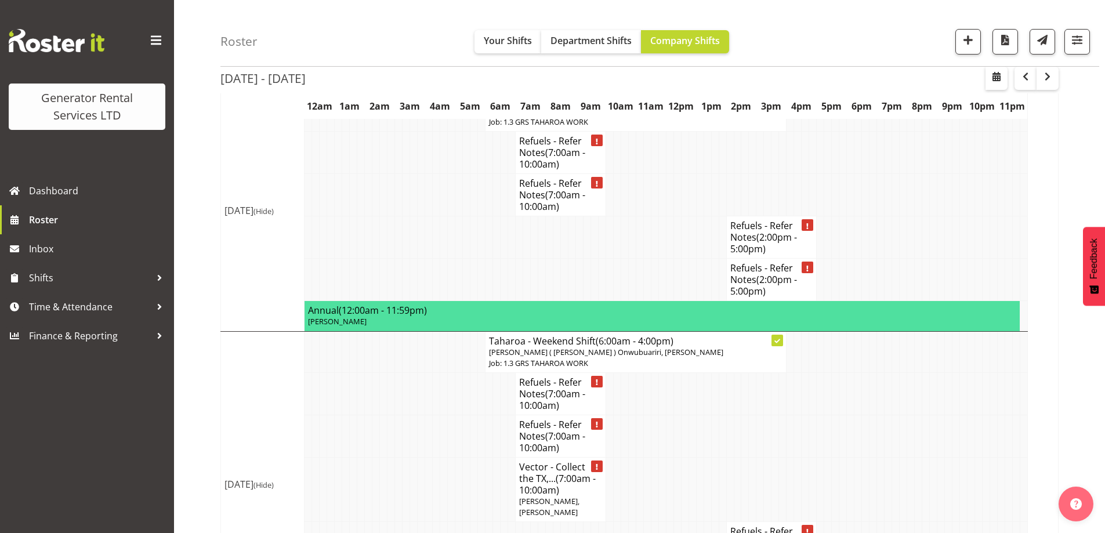
scroll to position [2417, 0]
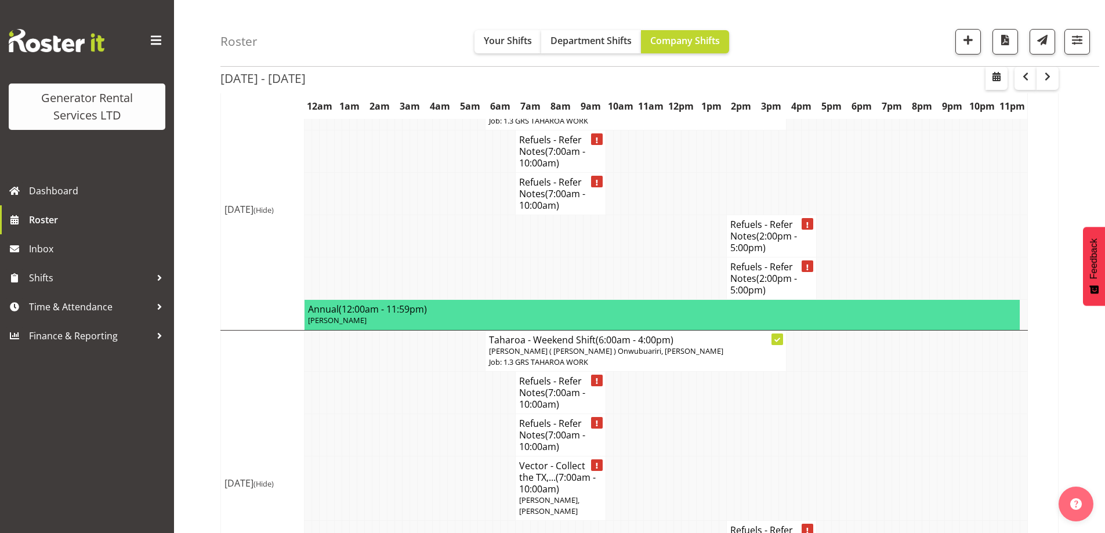
click at [393, 457] on td at bounding box center [392, 489] width 8 height 64
click at [1051, 77] on span "button" at bounding box center [1048, 77] width 14 height 14
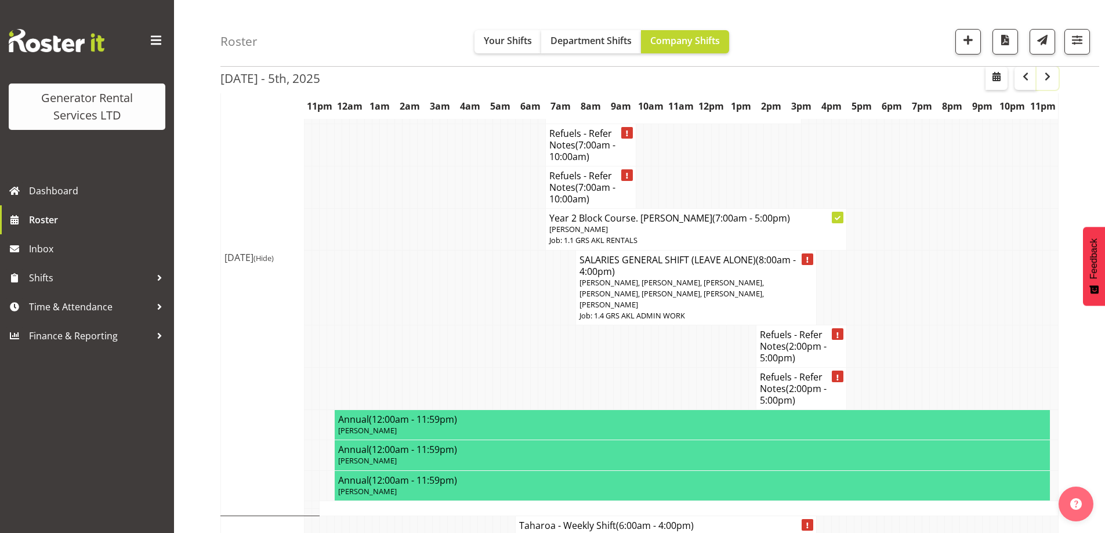
scroll to position [2475, 0]
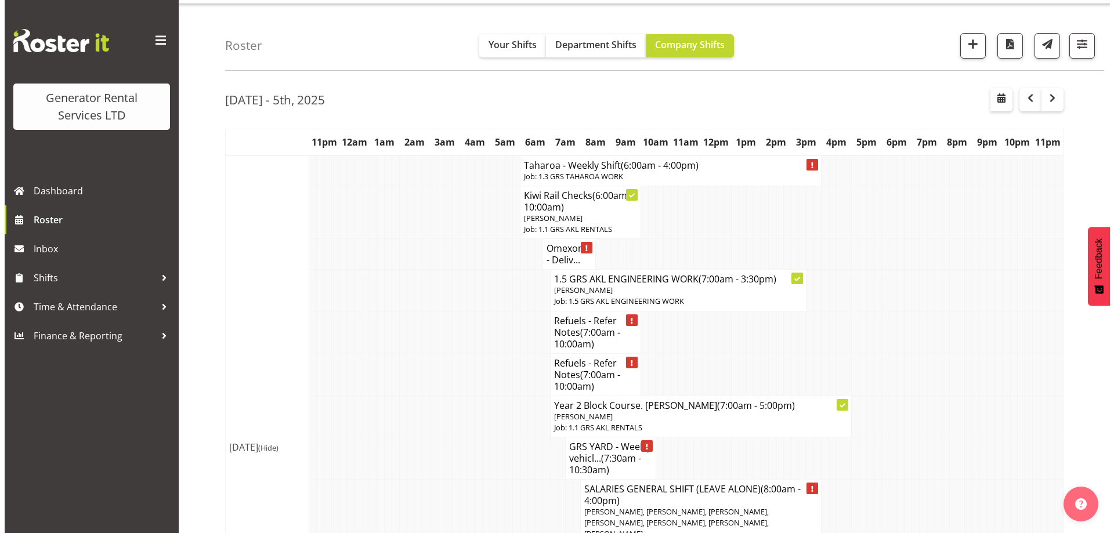
scroll to position [0, 0]
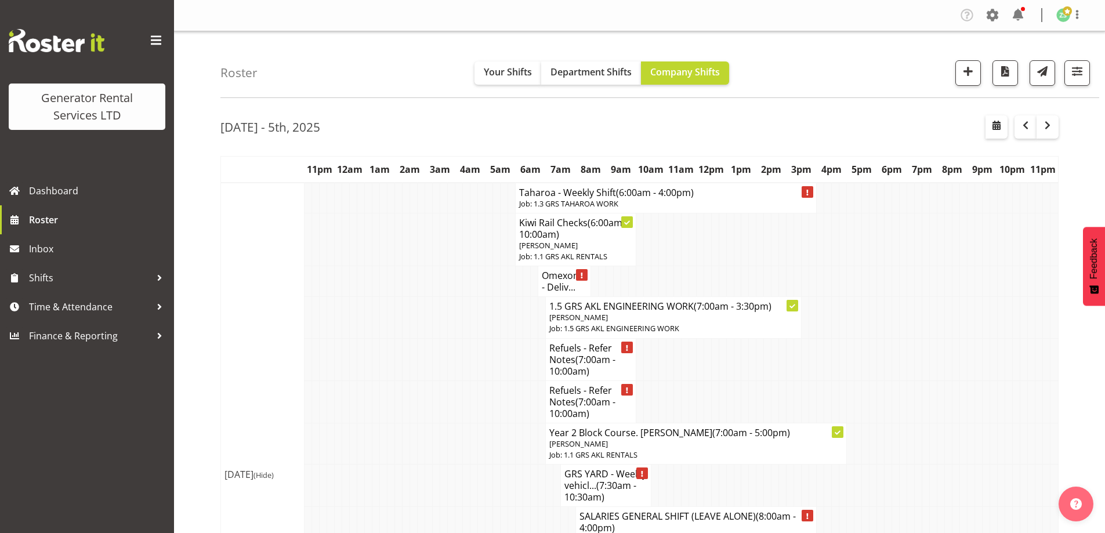
click at [421, 274] on td at bounding box center [422, 281] width 8 height 31
click at [546, 192] on h4 "Taharoa - Weekly Shift (6:00am - 4:00pm)" at bounding box center [666, 193] width 294 height 12
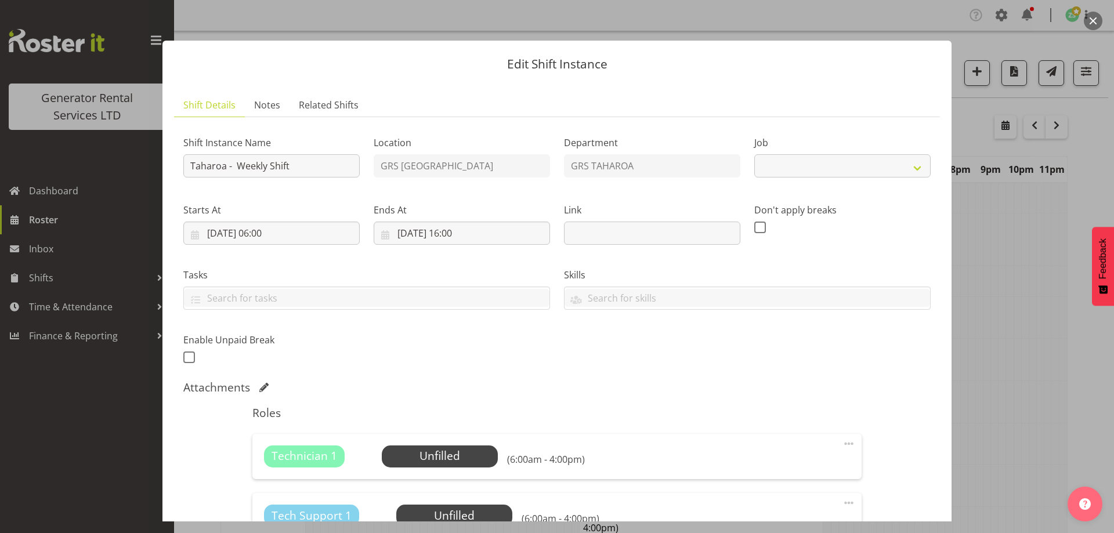
select select "874"
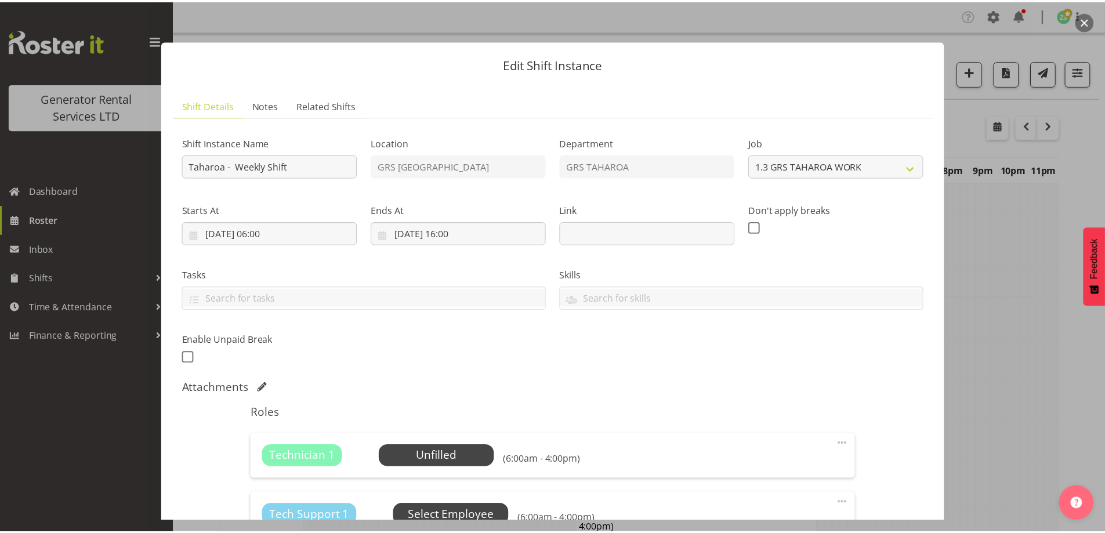
scroll to position [174, 0]
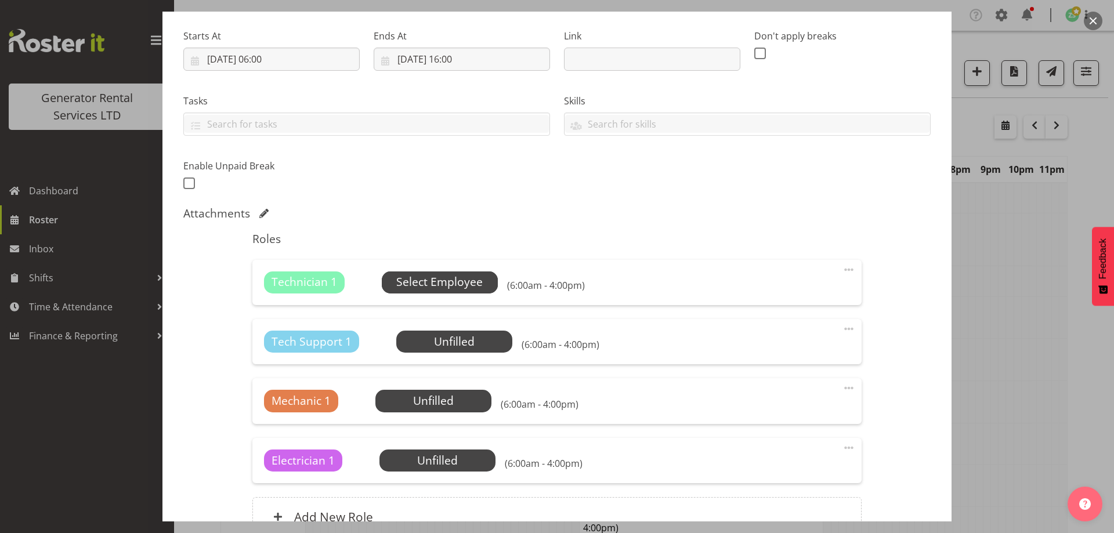
click at [464, 280] on span "Select Employee" at bounding box center [439, 282] width 86 height 17
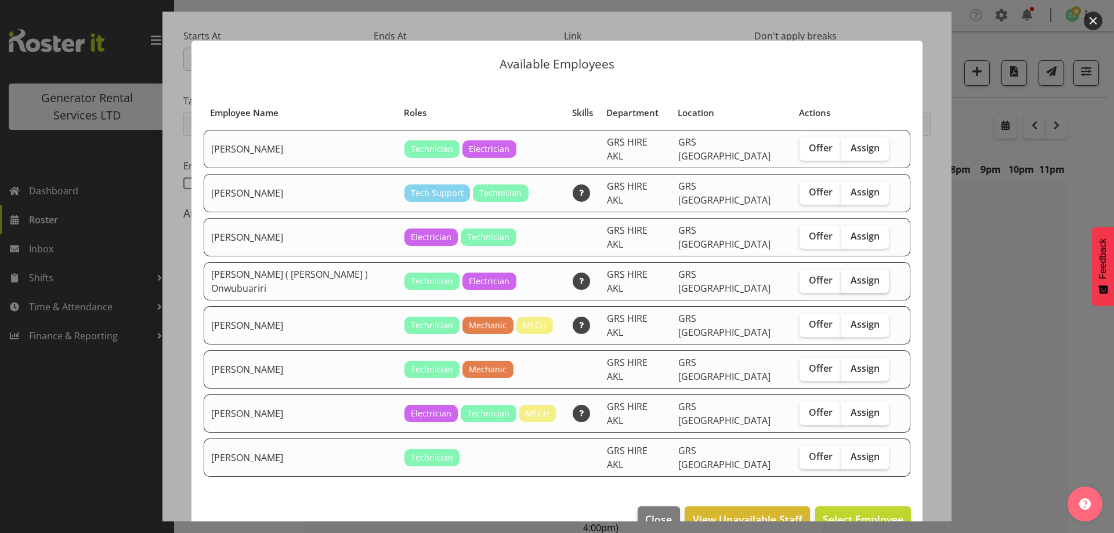
click at [856, 274] on span "Assign" at bounding box center [865, 280] width 29 height 12
click at [849, 277] on input "Assign" at bounding box center [845, 281] width 8 height 8
checkbox input "true"
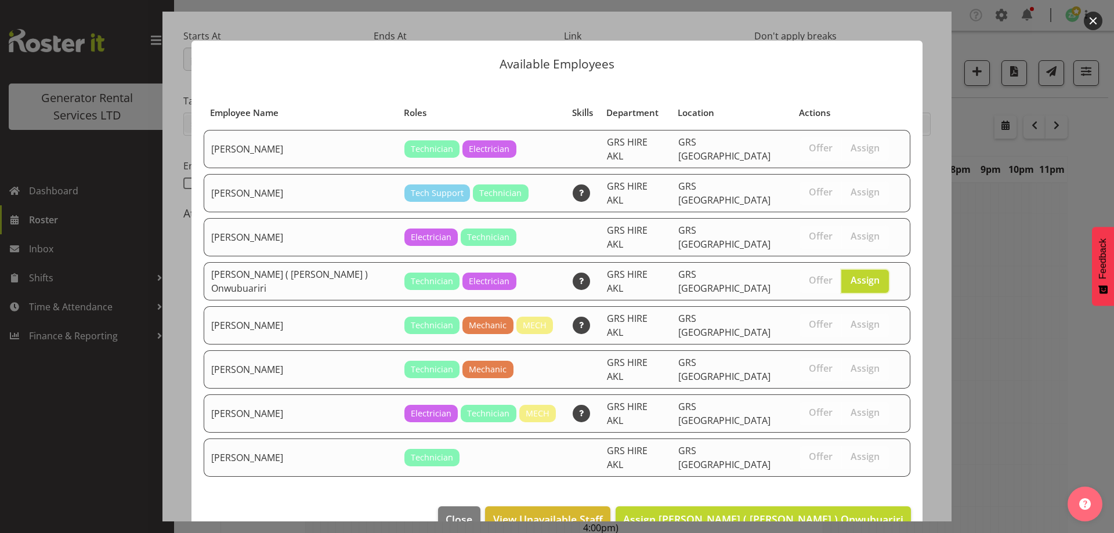
click at [826, 495] on footer "Close View Unavailable Staff Assign Emmanuel ( Manny ) Onwubuariri" at bounding box center [556, 522] width 731 height 55
click at [820, 512] on span "Assign Emmanuel ( Manny ) Onwubuariri" at bounding box center [763, 519] width 280 height 14
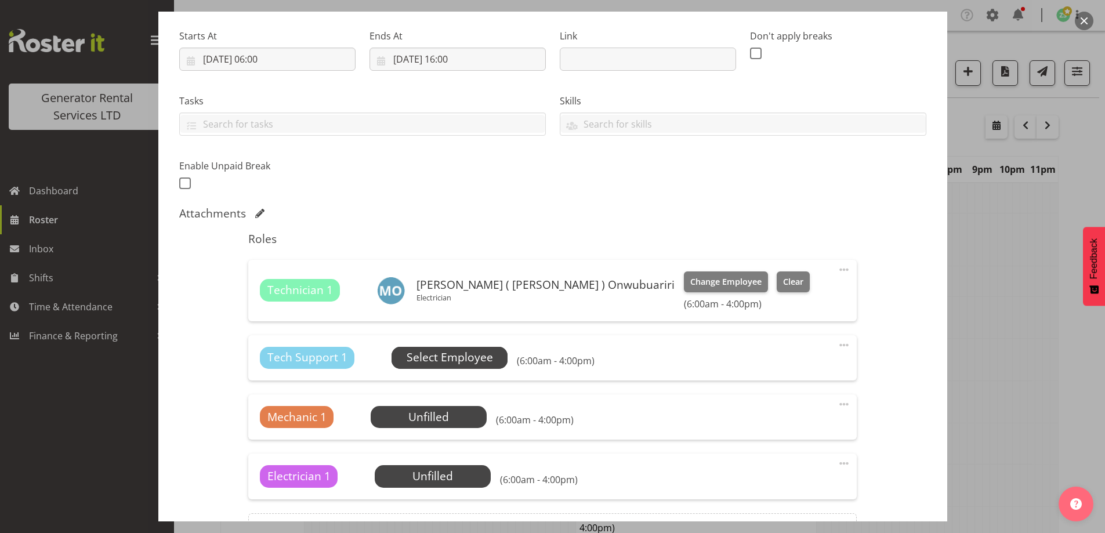
click at [470, 368] on span "Select Employee" at bounding box center [450, 358] width 116 height 22
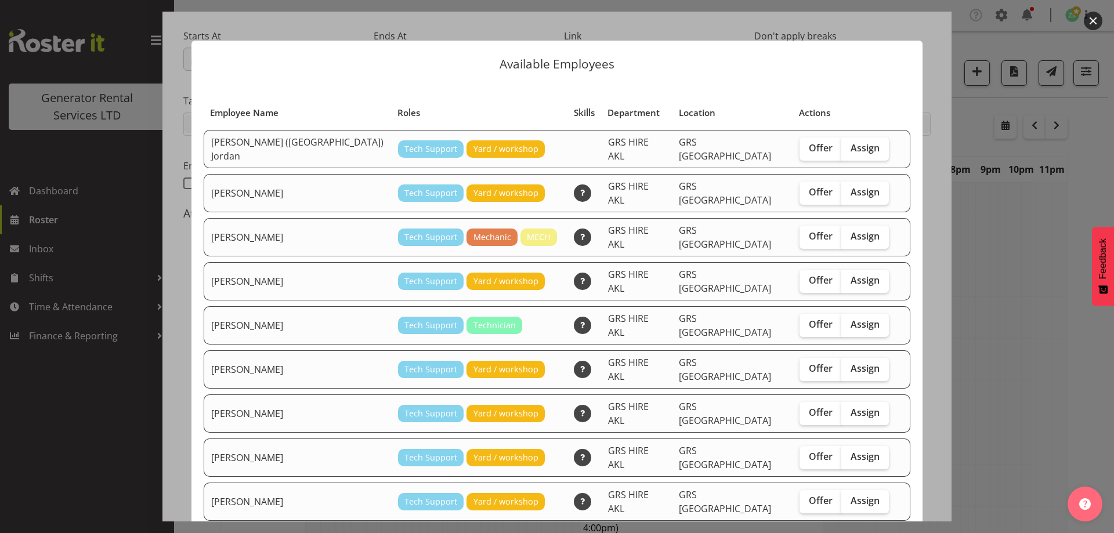
click at [1017, 295] on div at bounding box center [557, 266] width 1114 height 533
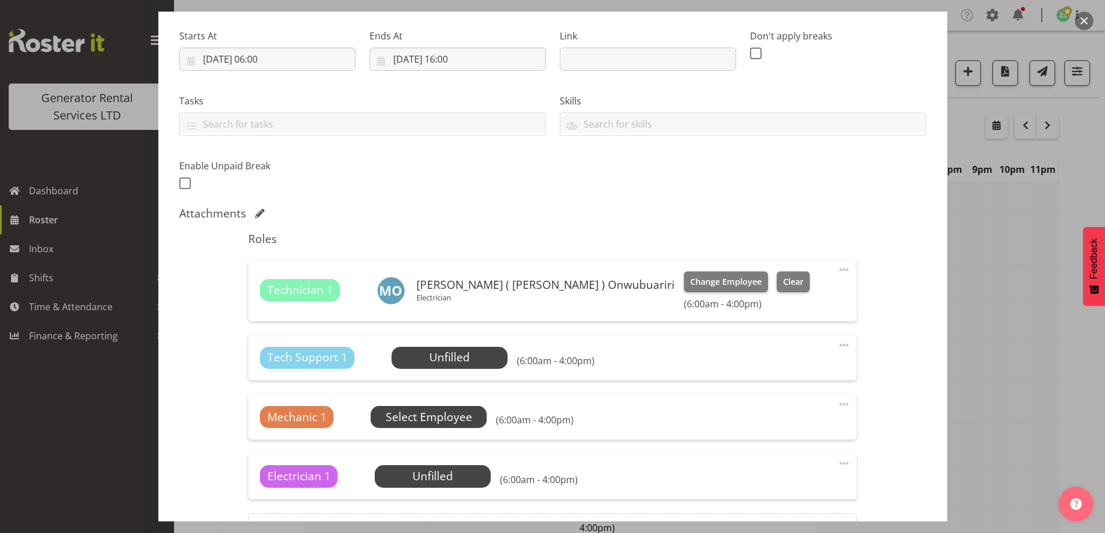
click at [420, 424] on span "Select Employee" at bounding box center [429, 417] width 86 height 17
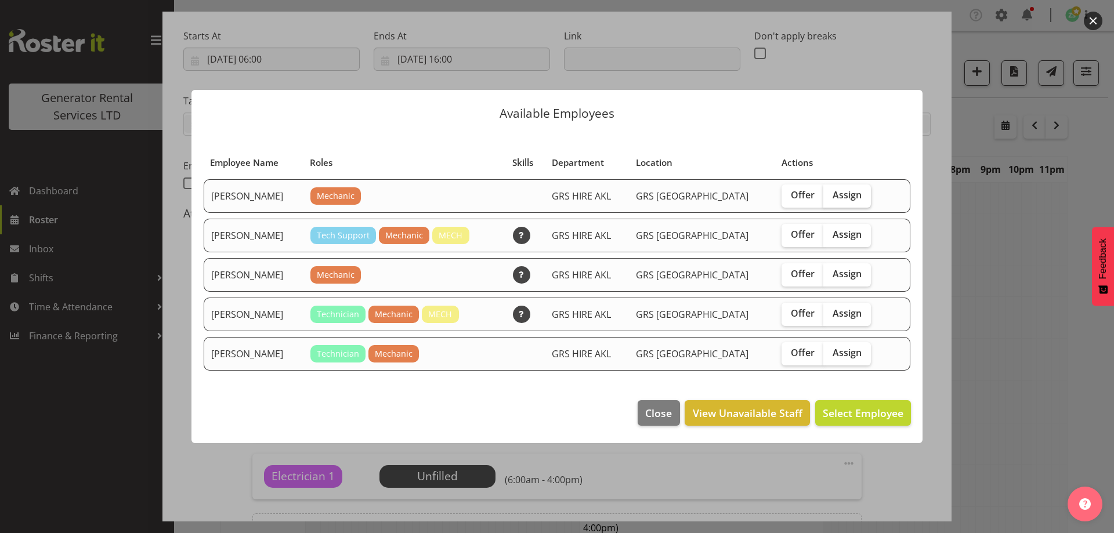
click at [834, 193] on span "Assign" at bounding box center [847, 195] width 29 height 12
click at [831, 193] on input "Assign" at bounding box center [827, 195] width 8 height 8
checkbox input "true"
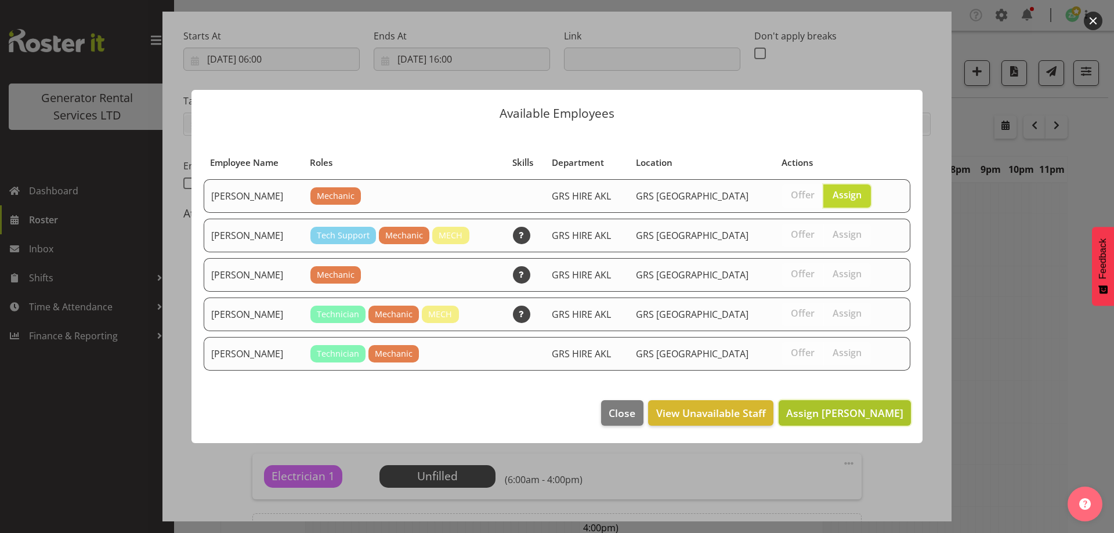
click at [856, 418] on span "Assign Aaron Naish" at bounding box center [844, 413] width 117 height 14
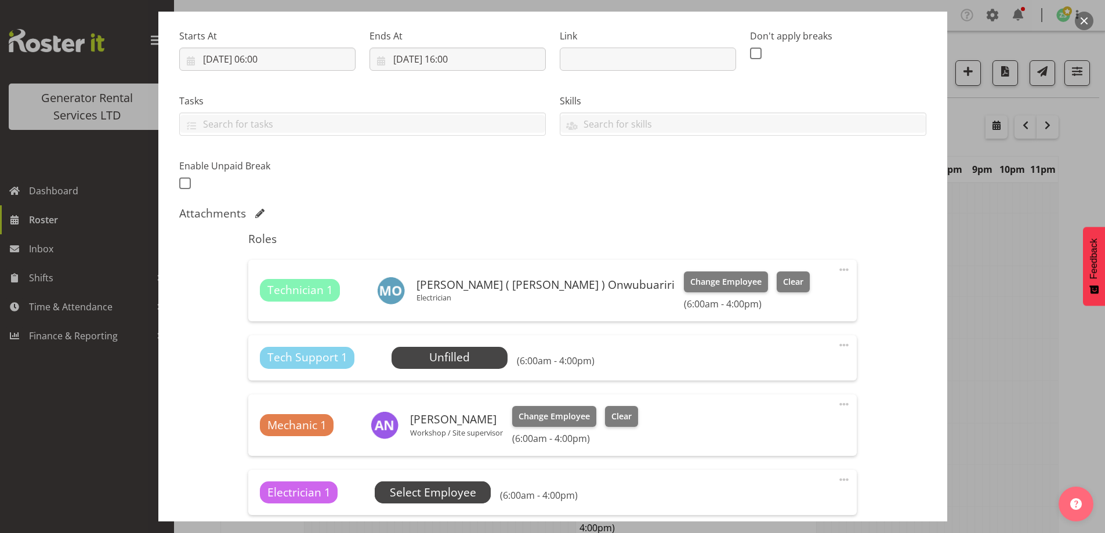
click at [460, 488] on span "Select Employee" at bounding box center [433, 492] width 86 height 17
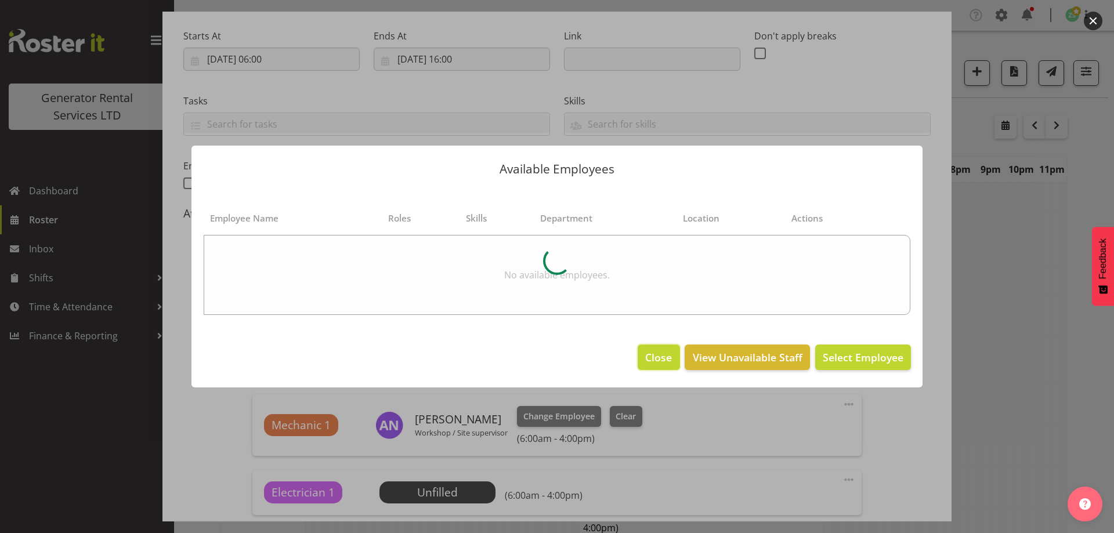
click at [649, 367] on button "Close" at bounding box center [659, 358] width 42 height 26
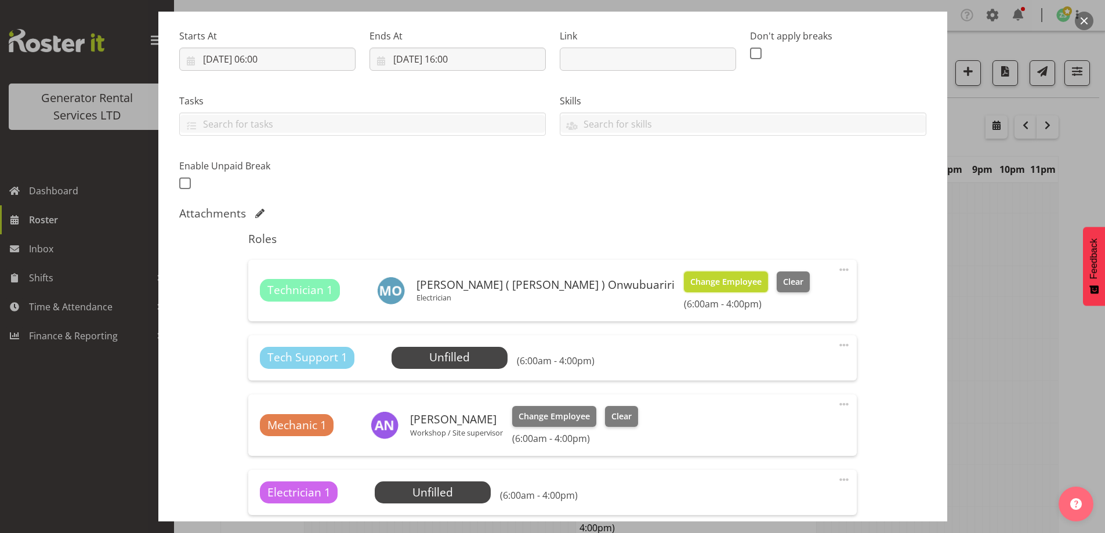
click at [690, 277] on span "Change Employee" at bounding box center [725, 282] width 71 height 13
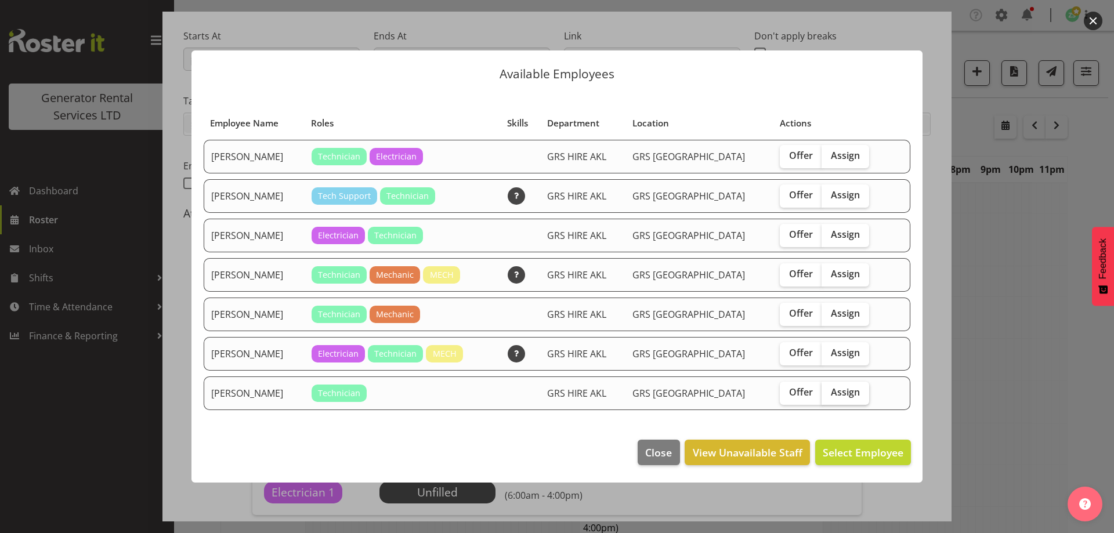
click at [841, 391] on span "Assign" at bounding box center [845, 392] width 29 height 12
click at [829, 391] on input "Assign" at bounding box center [826, 393] width 8 height 8
checkbox input "true"
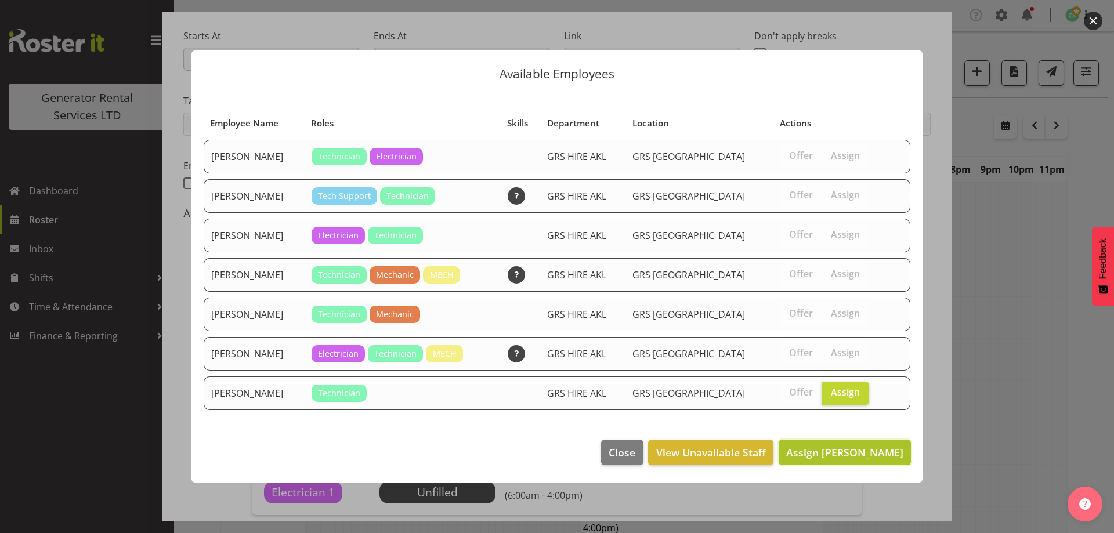
click at [844, 446] on span "Assign Simon Earney" at bounding box center [844, 453] width 117 height 14
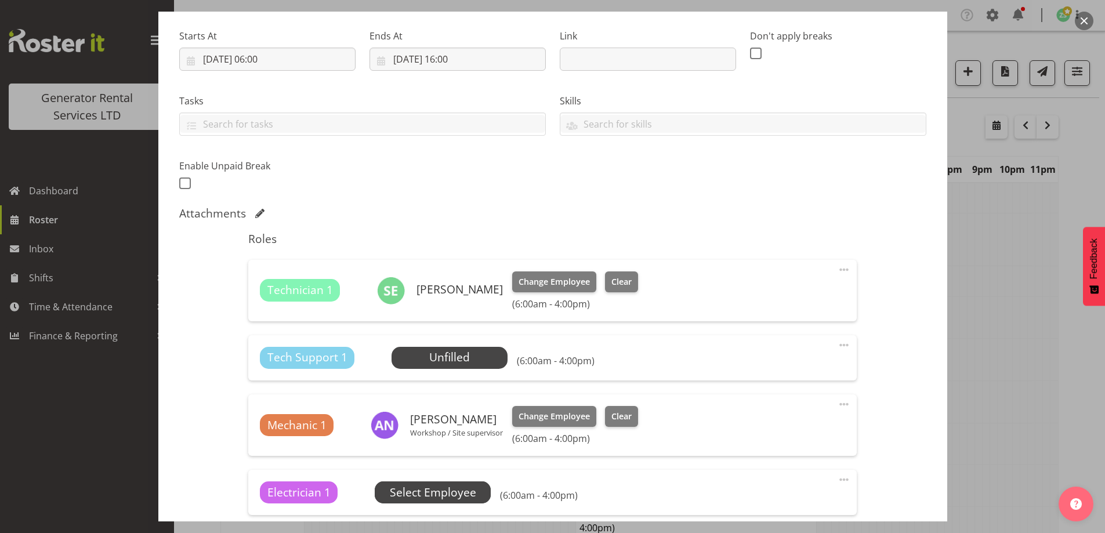
click at [429, 491] on span "Select Employee" at bounding box center [433, 492] width 86 height 17
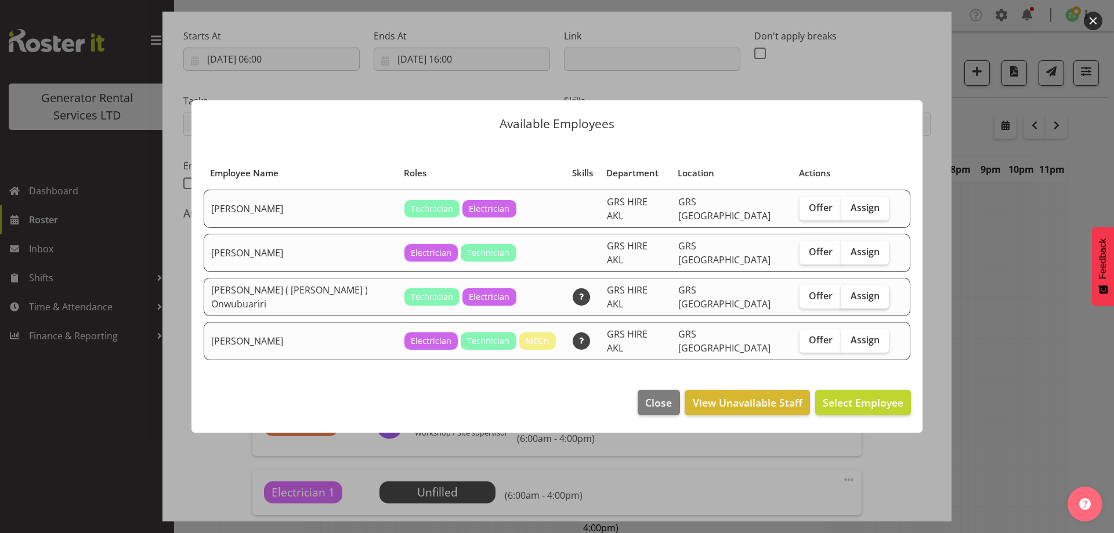
click at [851, 290] on span "Assign" at bounding box center [865, 296] width 29 height 12
click at [841, 292] on input "Assign" at bounding box center [845, 296] width 8 height 8
checkbox input "true"
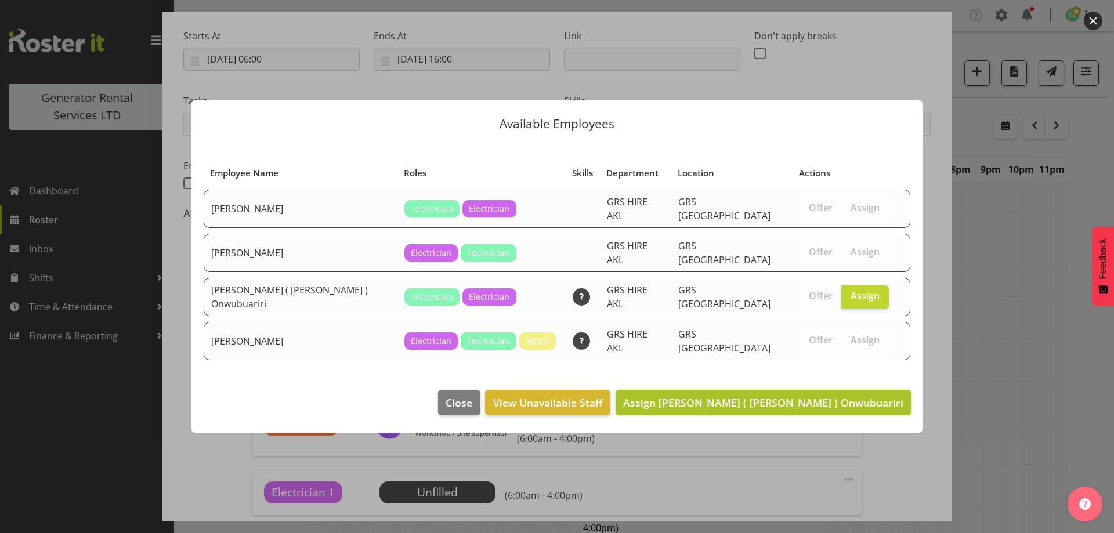
click at [844, 396] on span "Assign Emmanuel ( Manny ) Onwubuariri" at bounding box center [763, 403] width 280 height 14
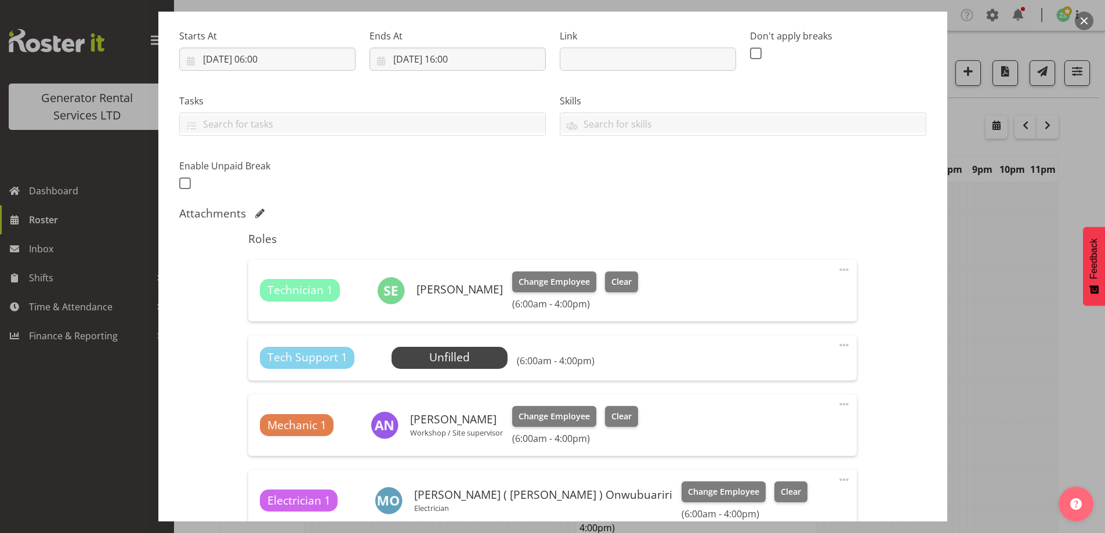
click at [837, 343] on span at bounding box center [844, 345] width 14 height 14
click at [780, 408] on link "Delete" at bounding box center [795, 412] width 111 height 21
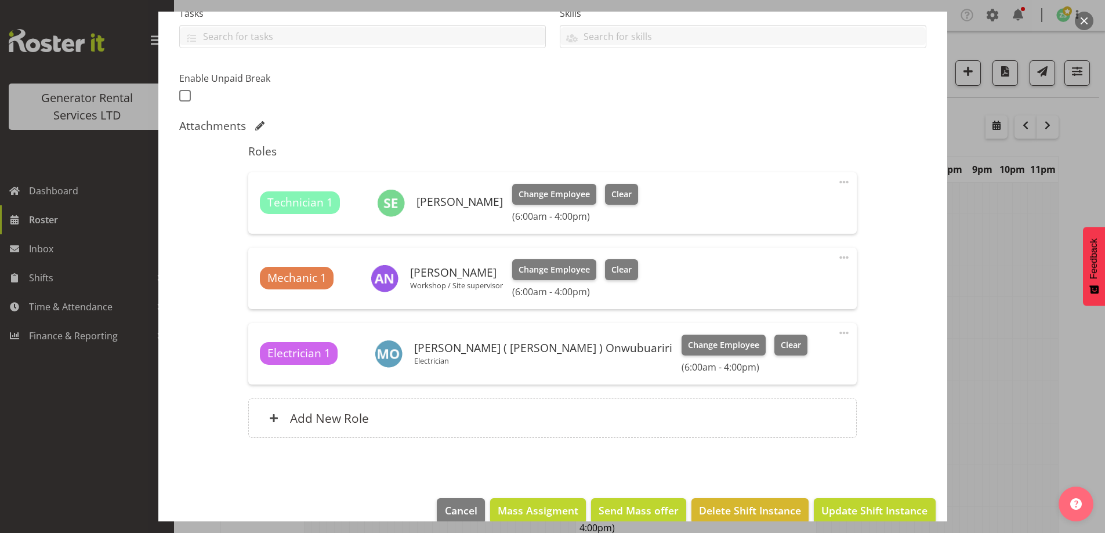
scroll to position [281, 0]
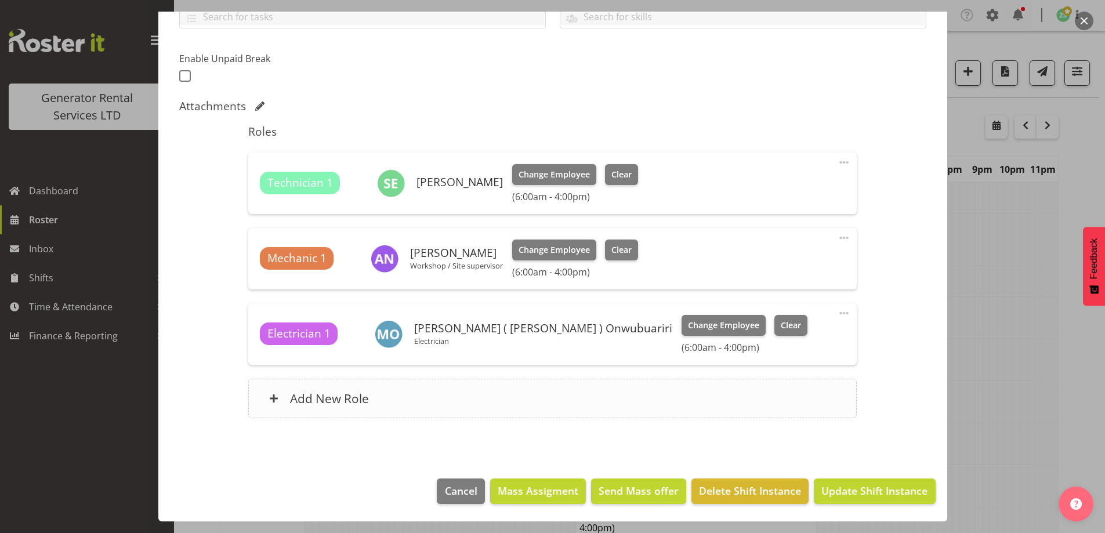
click at [540, 392] on div "Add New Role" at bounding box center [552, 398] width 609 height 39
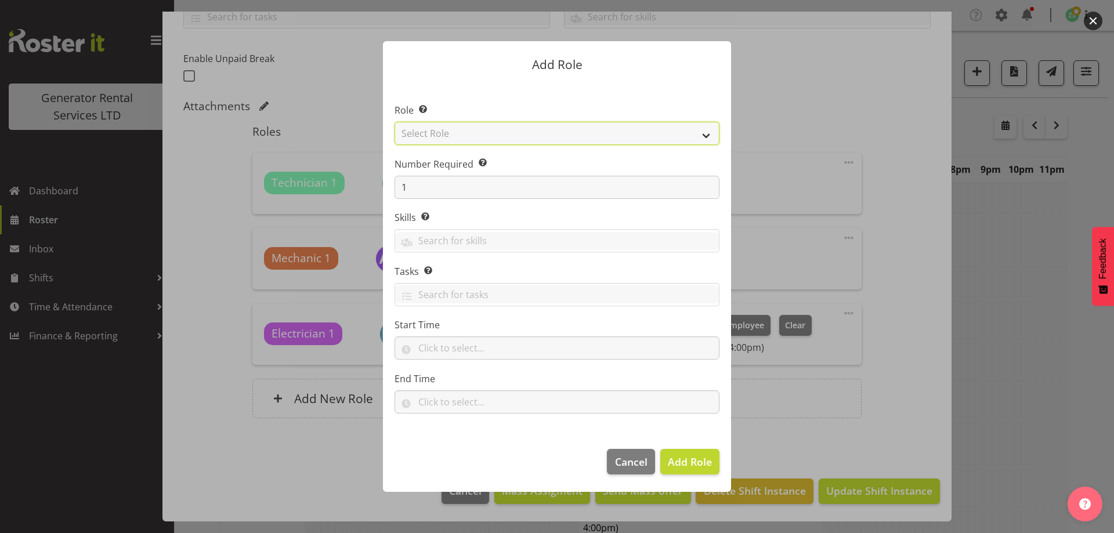
click at [565, 125] on select "Select Role Account Manager Electrician Engineering GM HSEQ manager MECH Mechan…" at bounding box center [557, 133] width 325 height 23
select select "24"
click at [395, 122] on select "Select Role Account Manager Electrician Engineering GM HSEQ manager MECH Mechan…" at bounding box center [557, 133] width 325 height 23
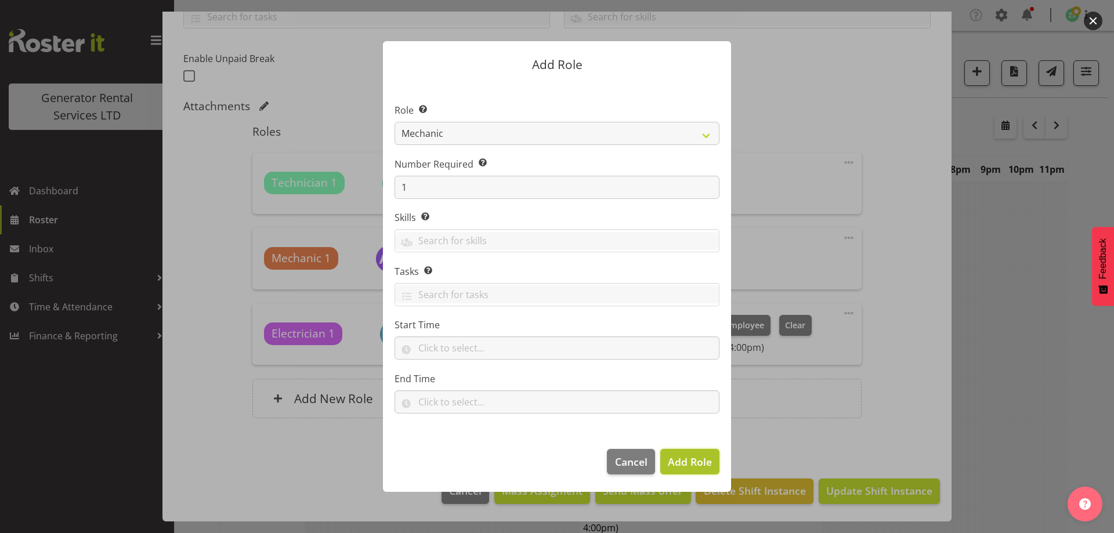
click at [681, 457] on span "Add Role" at bounding box center [690, 462] width 44 height 14
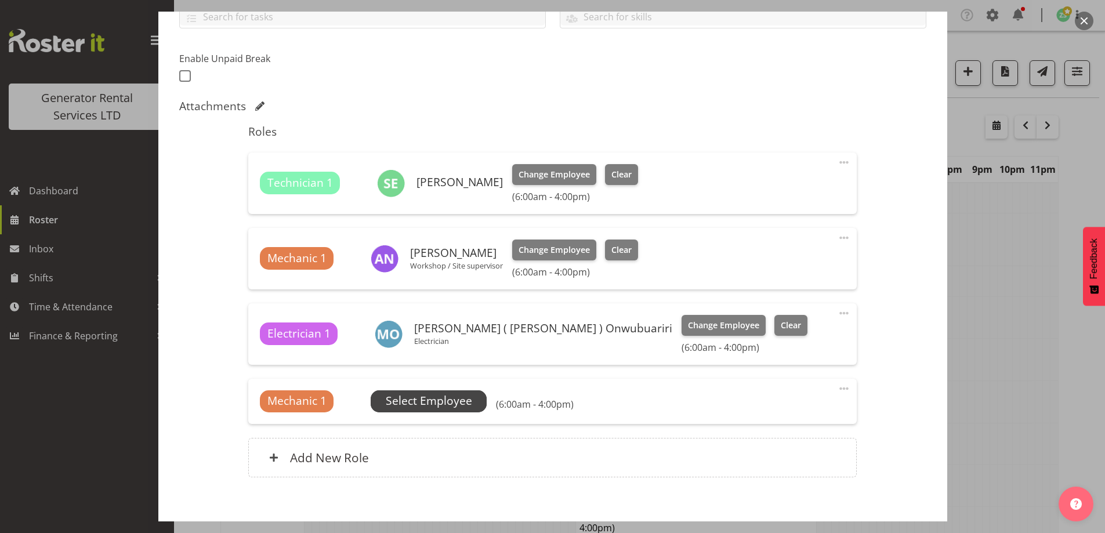
click at [468, 402] on span "Select Employee" at bounding box center [429, 401] width 86 height 17
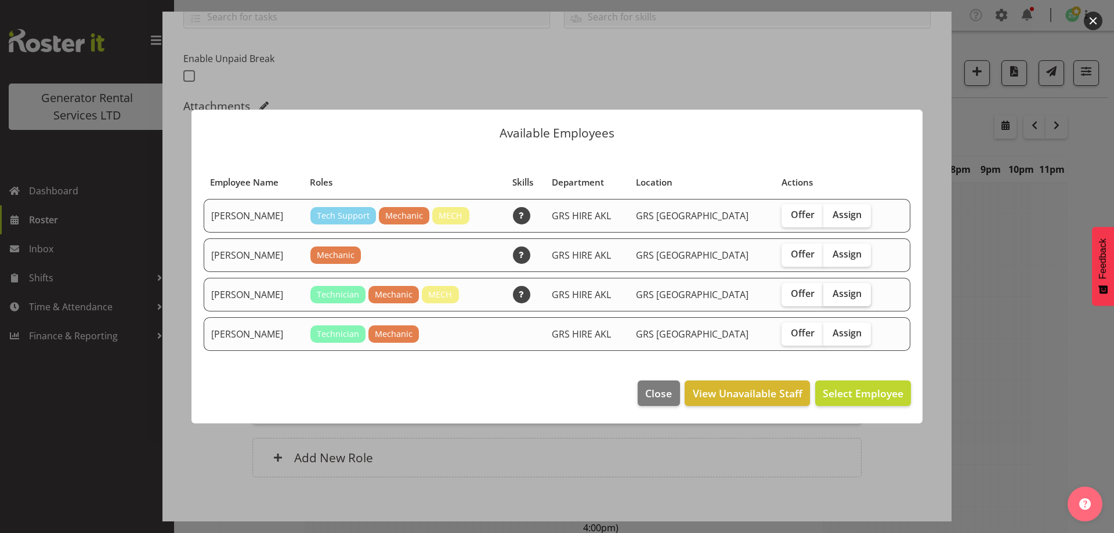
click at [837, 286] on label "Assign" at bounding box center [847, 294] width 48 height 23
click at [831, 290] on input "Assign" at bounding box center [827, 294] width 8 height 8
checkbox input "true"
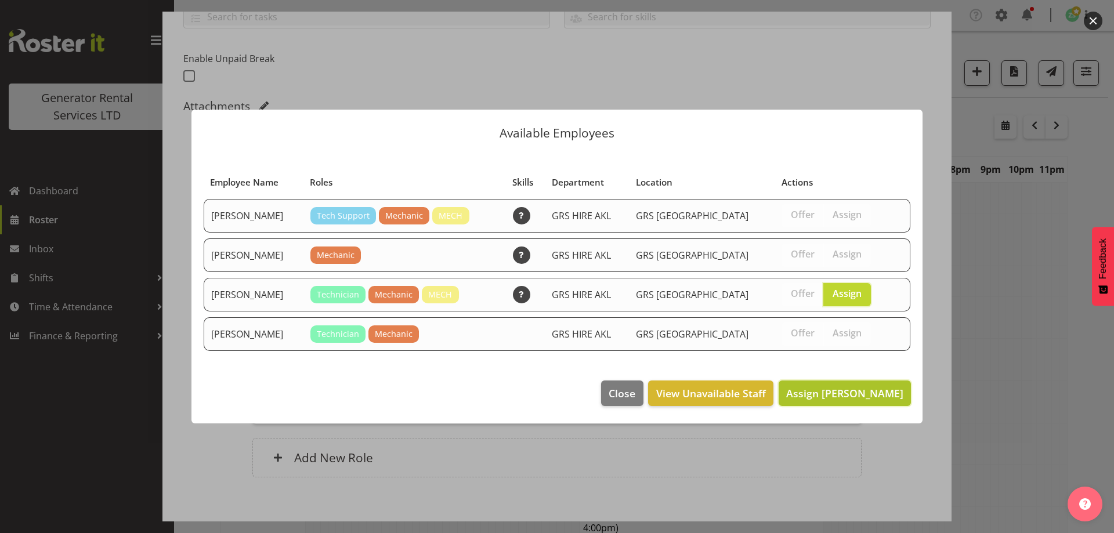
click at [847, 400] on span "Assign Mike Chalmers" at bounding box center [844, 393] width 117 height 15
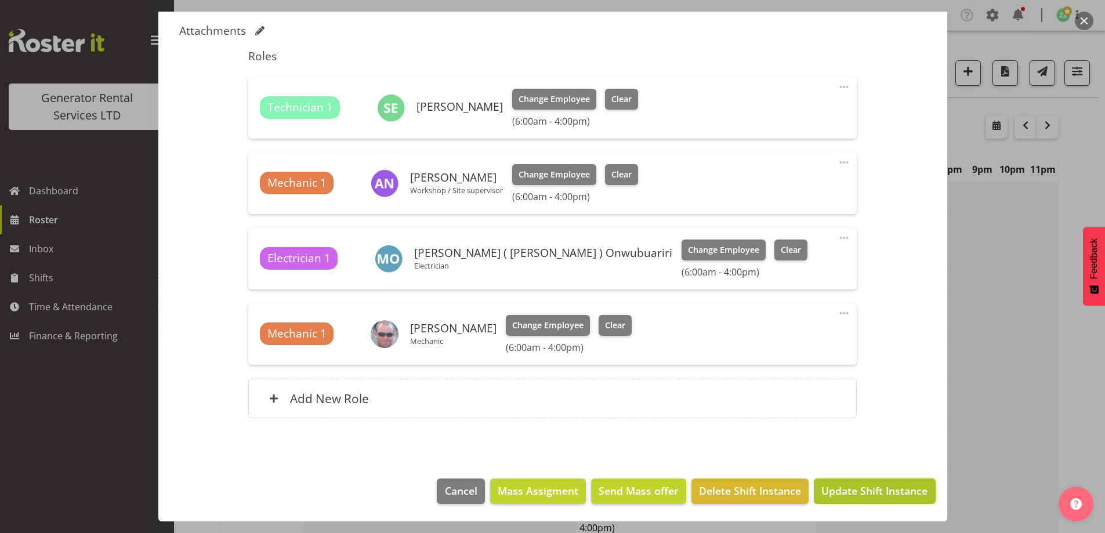
click at [869, 484] on span "Update Shift Instance" at bounding box center [875, 490] width 106 height 15
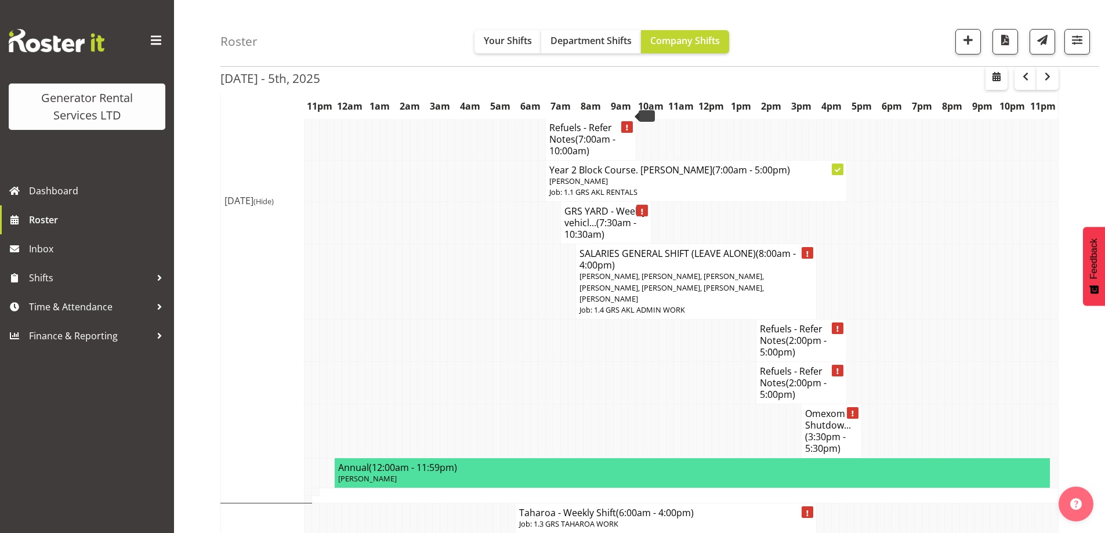
scroll to position [58, 0]
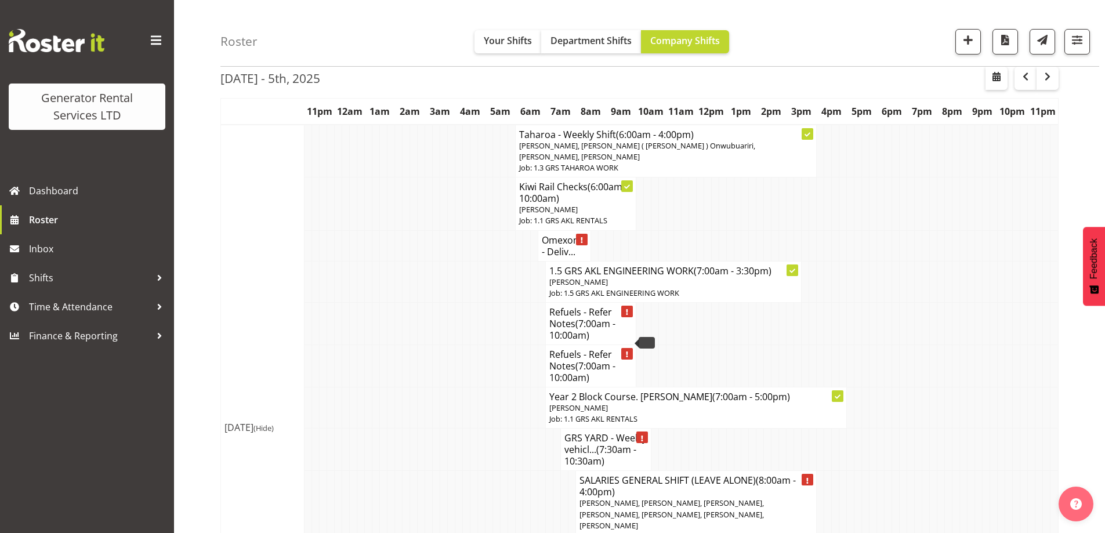
click at [480, 390] on td at bounding box center [482, 407] width 8 height 41
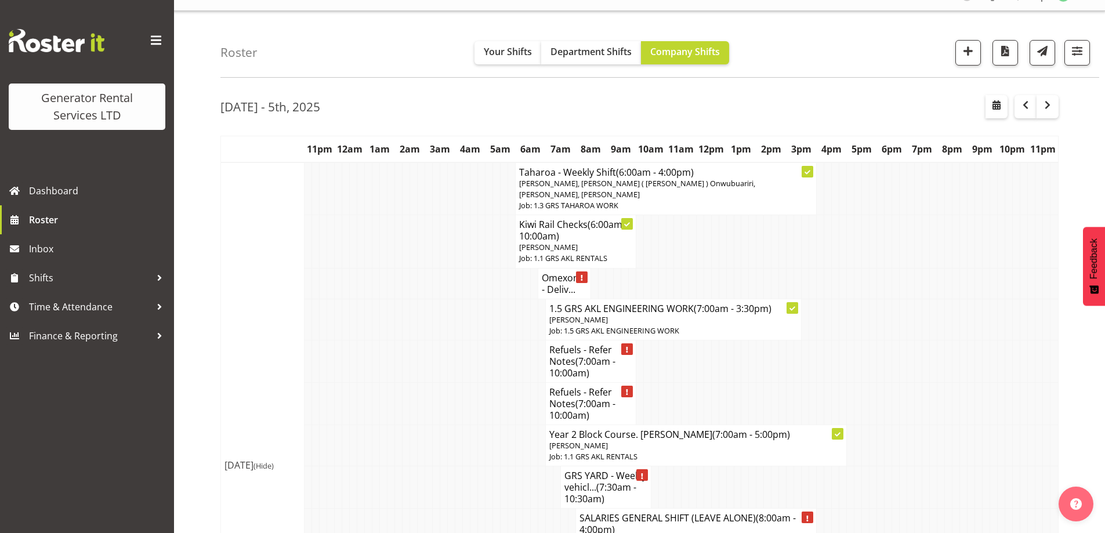
scroll to position [0, 0]
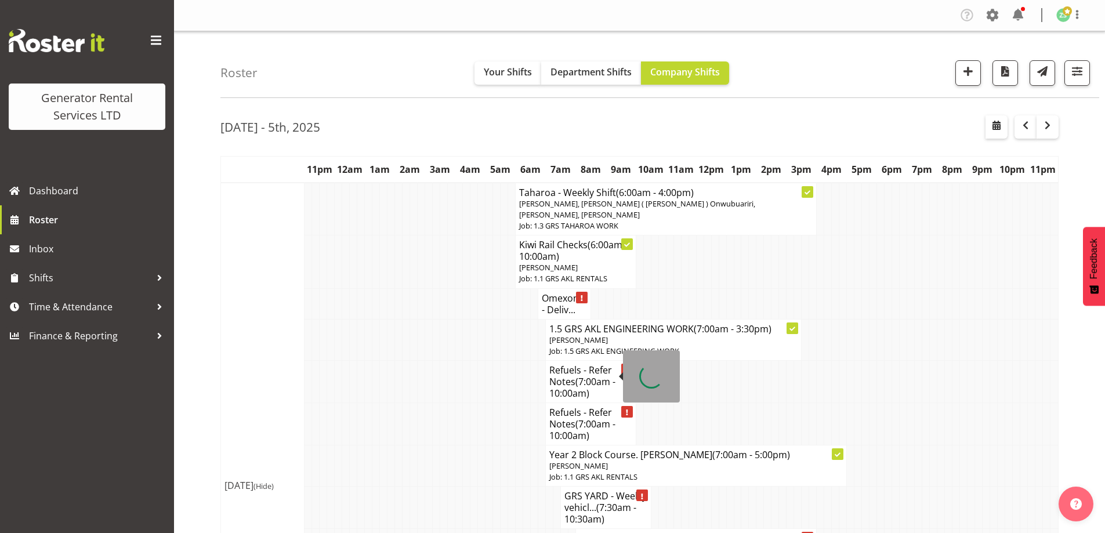
click at [502, 336] on td at bounding box center [504, 339] width 8 height 41
click at [508, 386] on td at bounding box center [512, 381] width 8 height 42
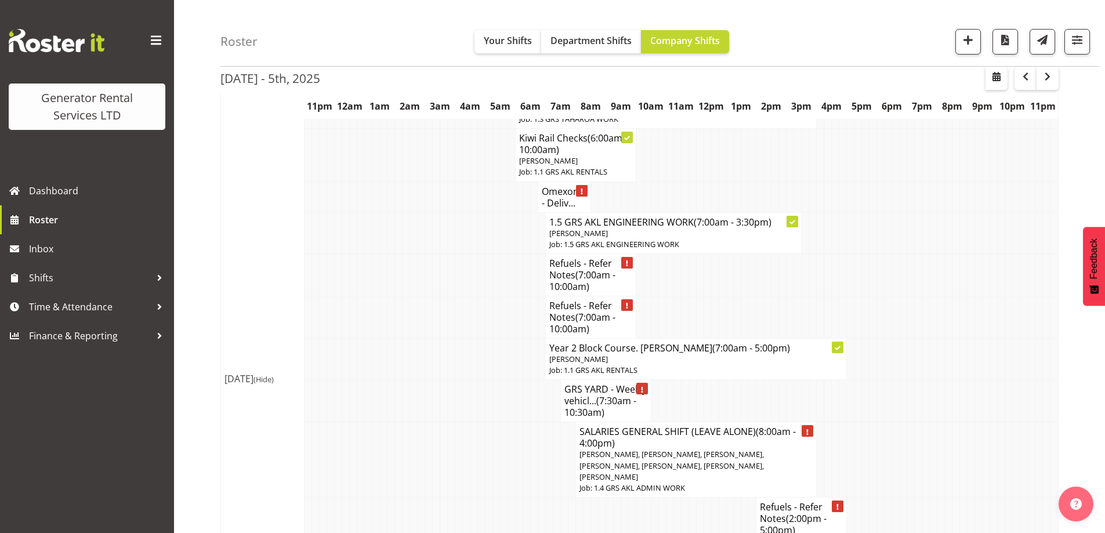
scroll to position [116, 0]
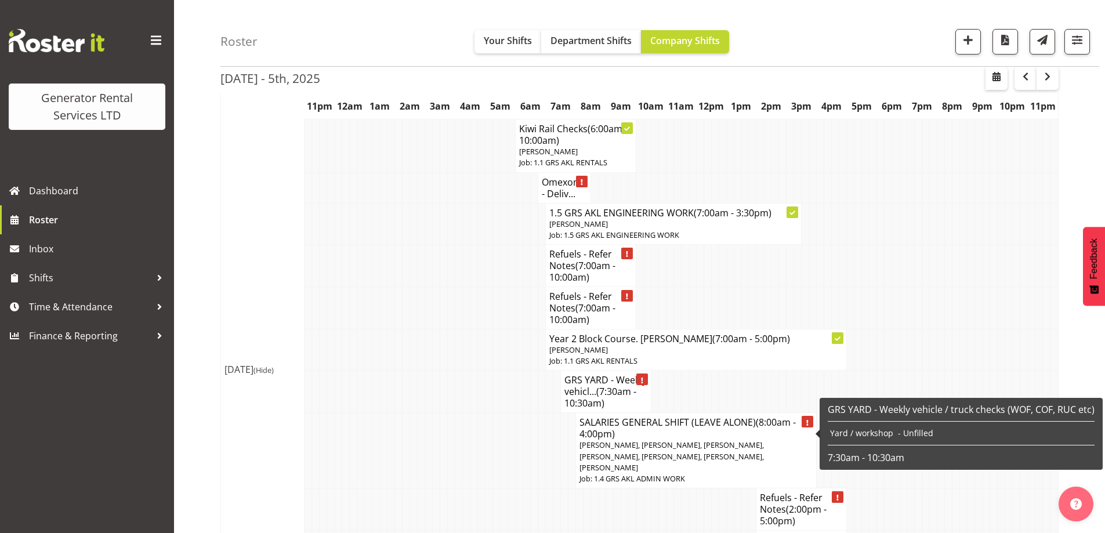
click at [641, 440] on span "Hamish MacMillan, Kay Campbell, Nick McDonald, Ryan Paulsen, Jacques Engelbrech…" at bounding box center [672, 456] width 185 height 32
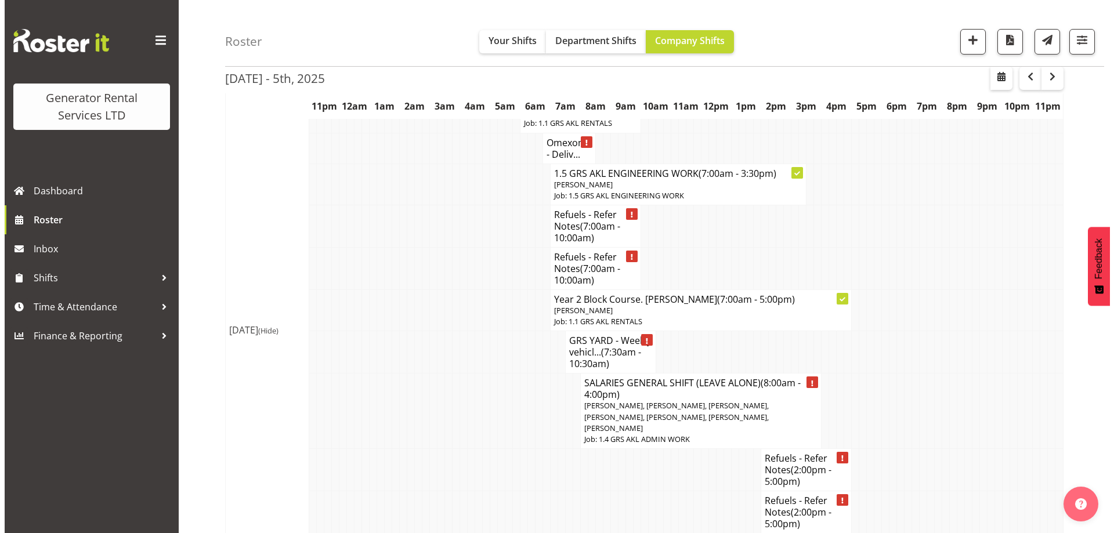
scroll to position [174, 0]
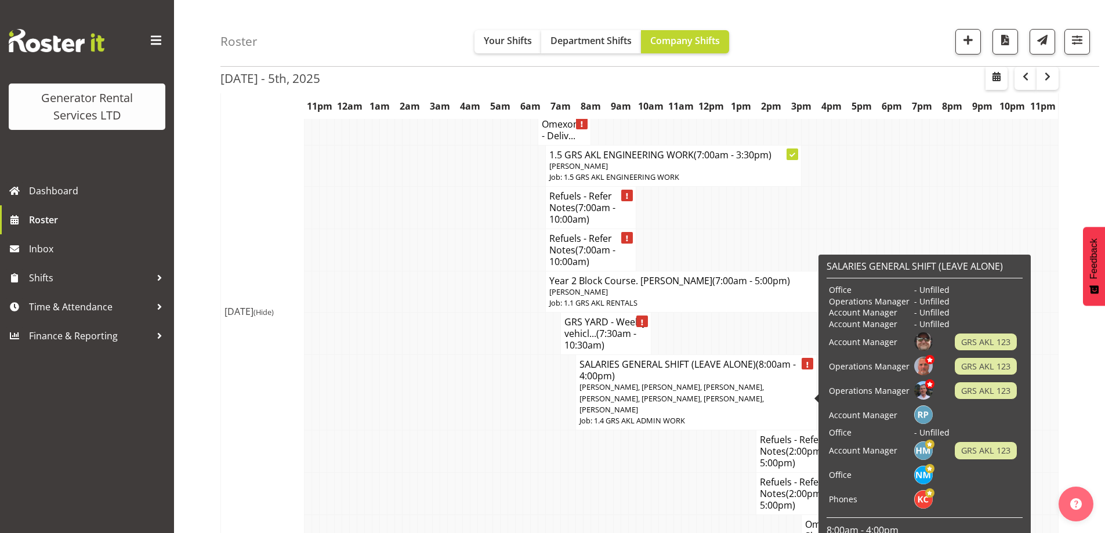
click at [662, 370] on h4 "SALARIES GENERAL SHIFT (LEAVE ALONE) (8:00am - 4:00pm)" at bounding box center [697, 370] width 234 height 23
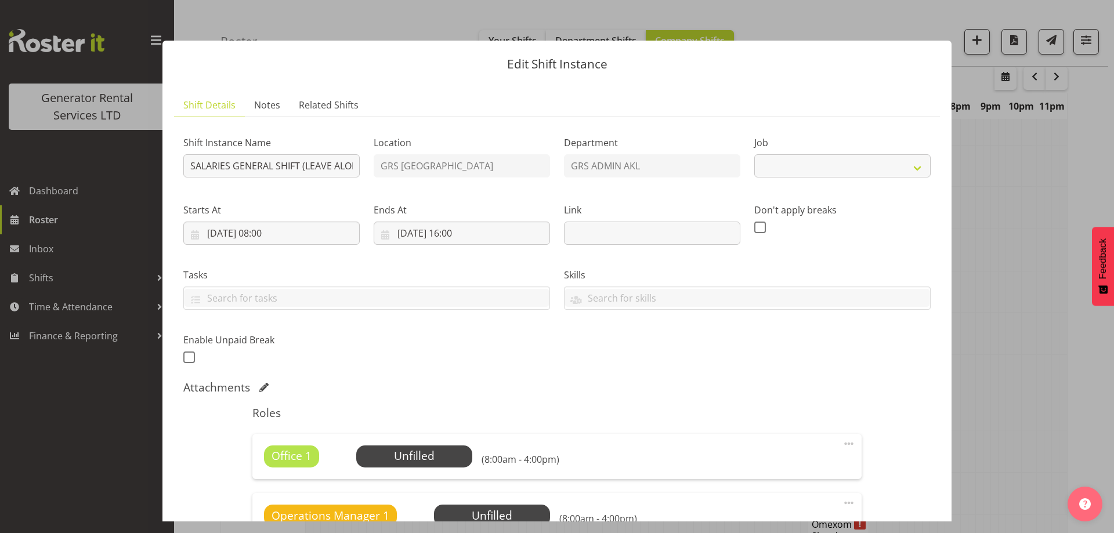
select select
select select "875"
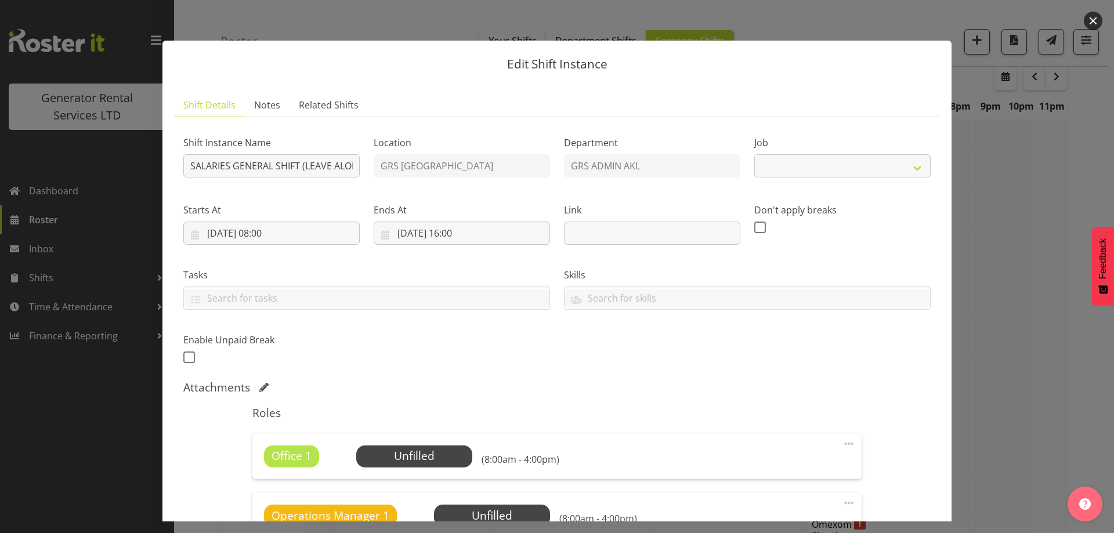
select select "875"
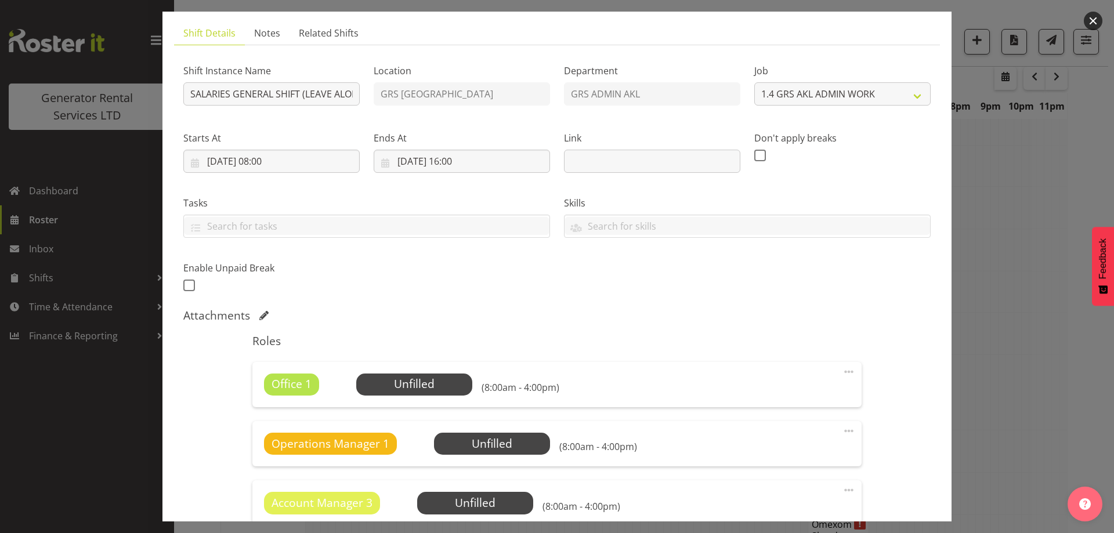
scroll to position [232, 0]
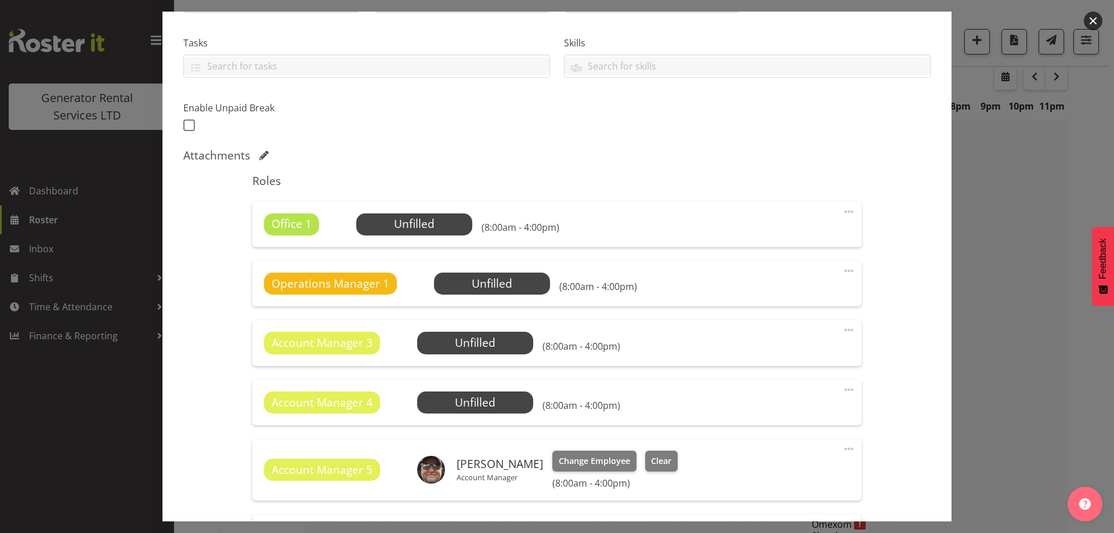
click at [842, 211] on span at bounding box center [849, 212] width 14 height 14
click at [773, 273] on link "Delete" at bounding box center [799, 279] width 111 height 21
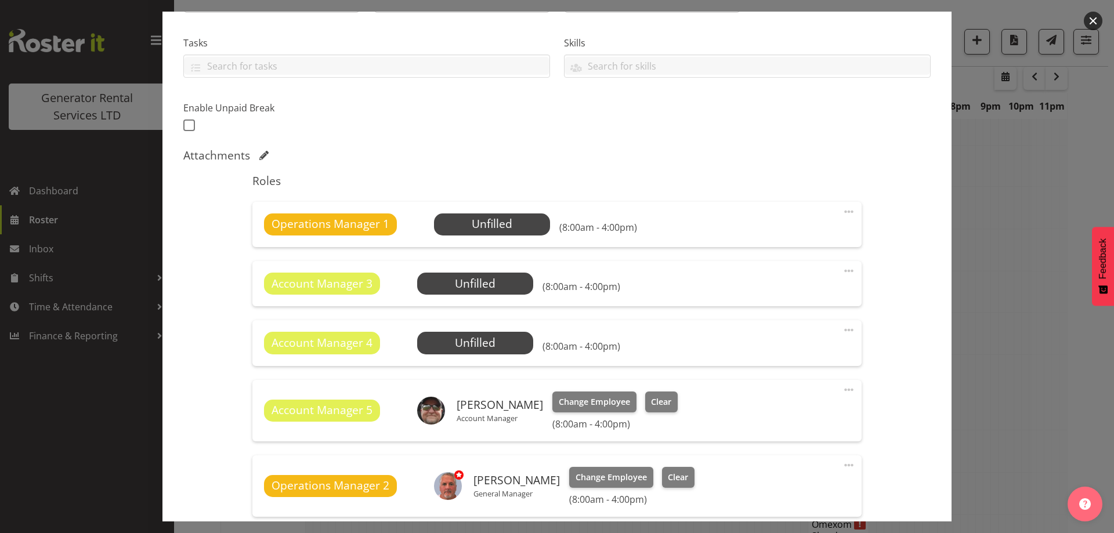
click at [844, 212] on span at bounding box center [849, 212] width 14 height 14
click at [777, 279] on link "Delete" at bounding box center [799, 279] width 111 height 21
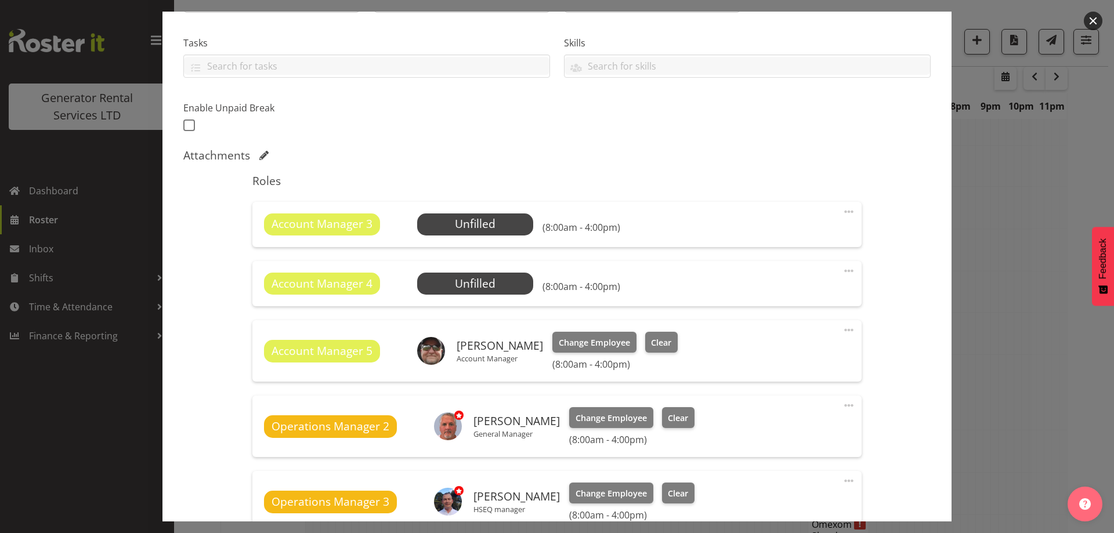
click at [842, 214] on span at bounding box center [849, 212] width 14 height 14
click at [777, 278] on link "Delete" at bounding box center [799, 279] width 111 height 21
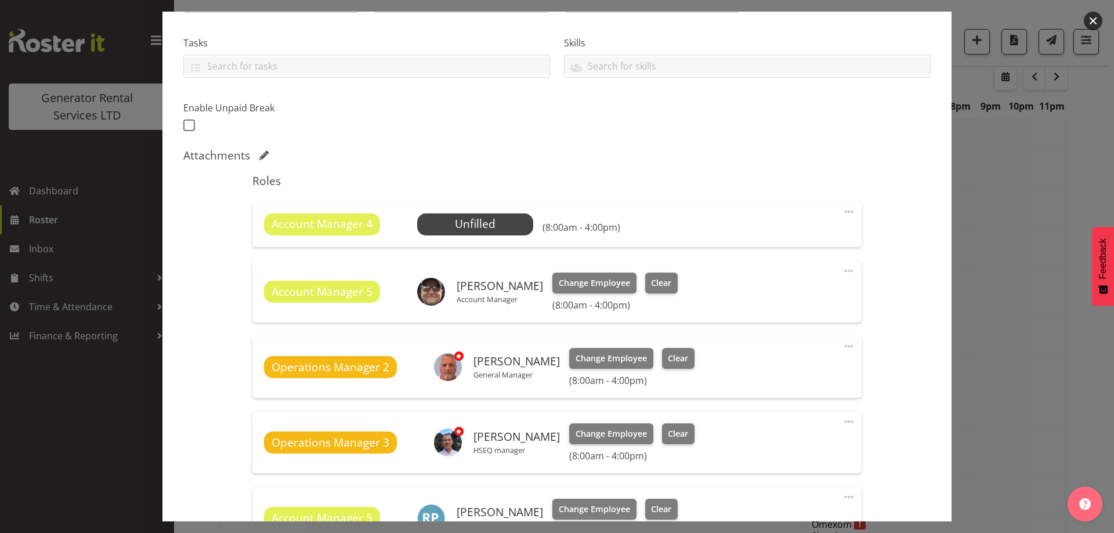
click at [842, 215] on span at bounding box center [849, 212] width 14 height 14
click at [806, 276] on link "Delete" at bounding box center [799, 279] width 111 height 21
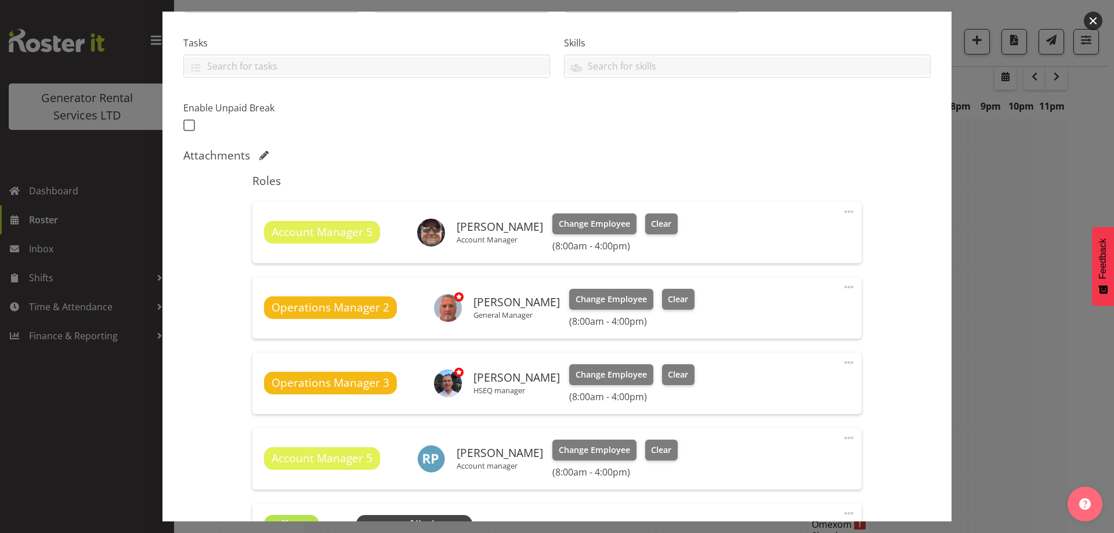
scroll to position [522, 0]
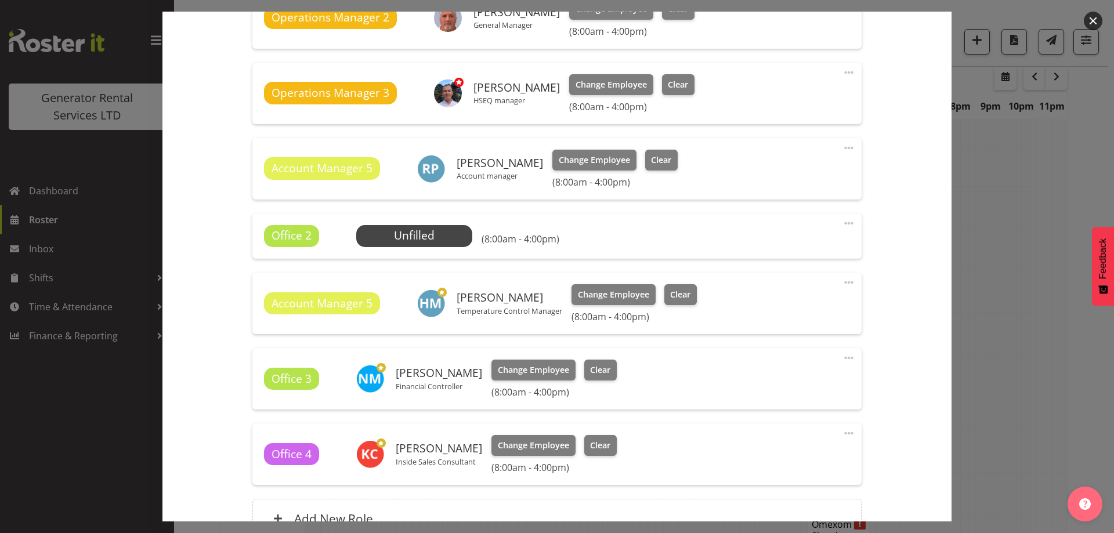
click at [845, 221] on span at bounding box center [849, 223] width 14 height 14
click at [771, 295] on link "Delete" at bounding box center [799, 290] width 111 height 21
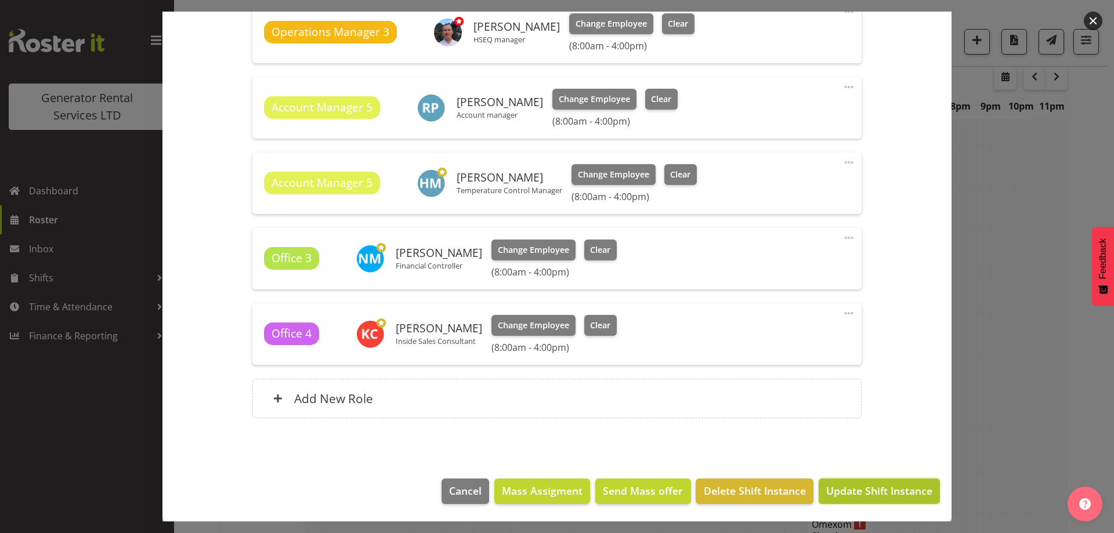
click at [854, 493] on span "Update Shift Instance" at bounding box center [879, 490] width 106 height 15
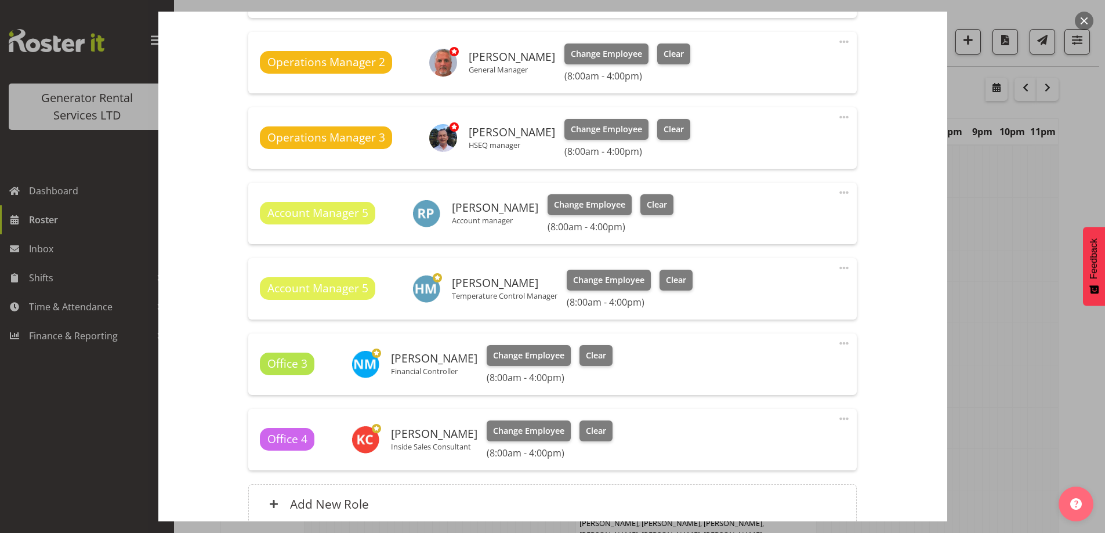
scroll to position [583, 0]
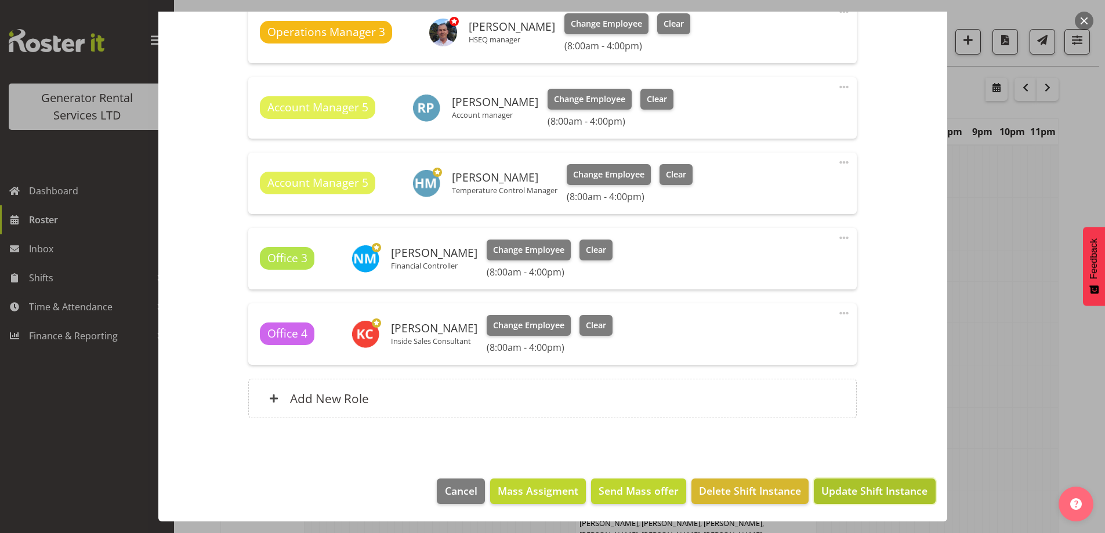
click at [848, 489] on span "Update Shift Instance" at bounding box center [875, 490] width 106 height 15
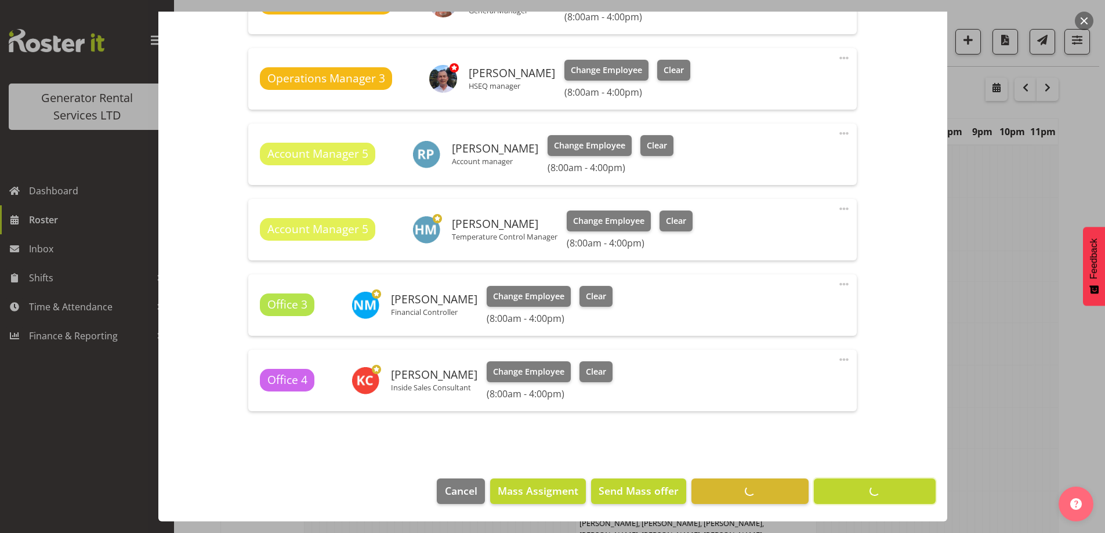
scroll to position [537, 0]
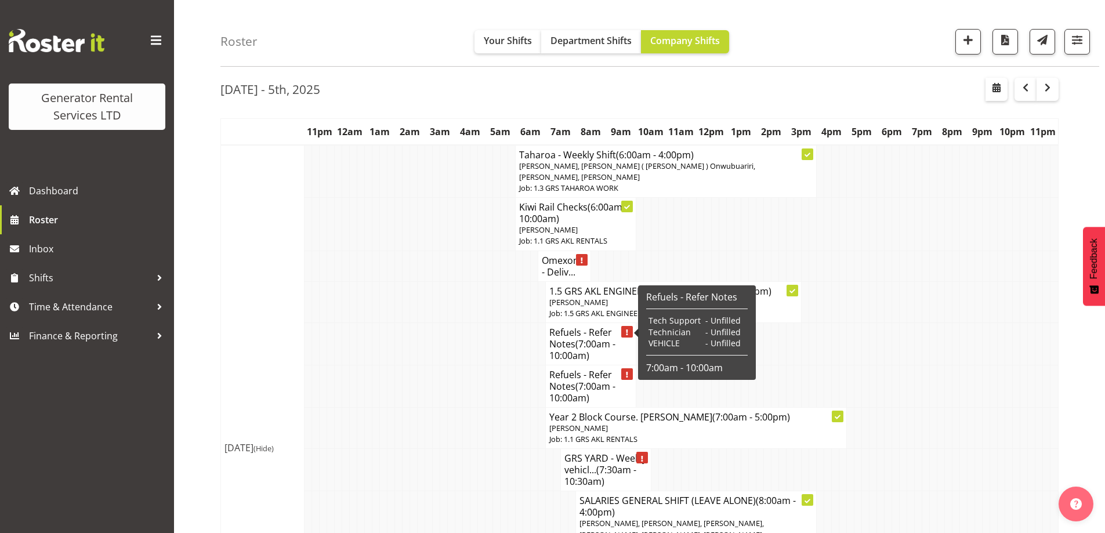
click at [457, 382] on td at bounding box center [459, 386] width 8 height 42
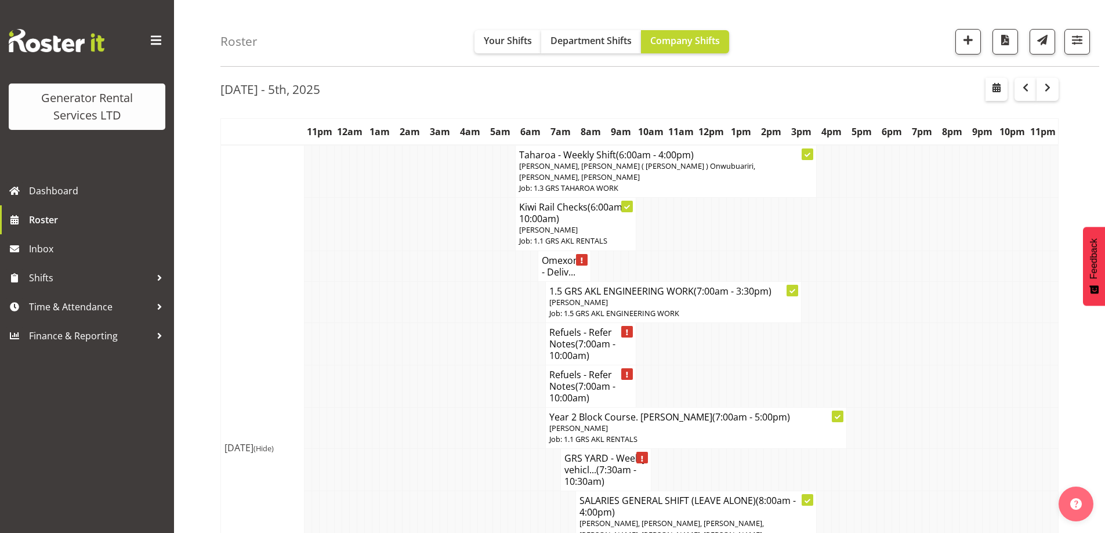
click at [444, 384] on td at bounding box center [444, 386] width 8 height 42
click at [398, 366] on td at bounding box center [399, 386] width 8 height 42
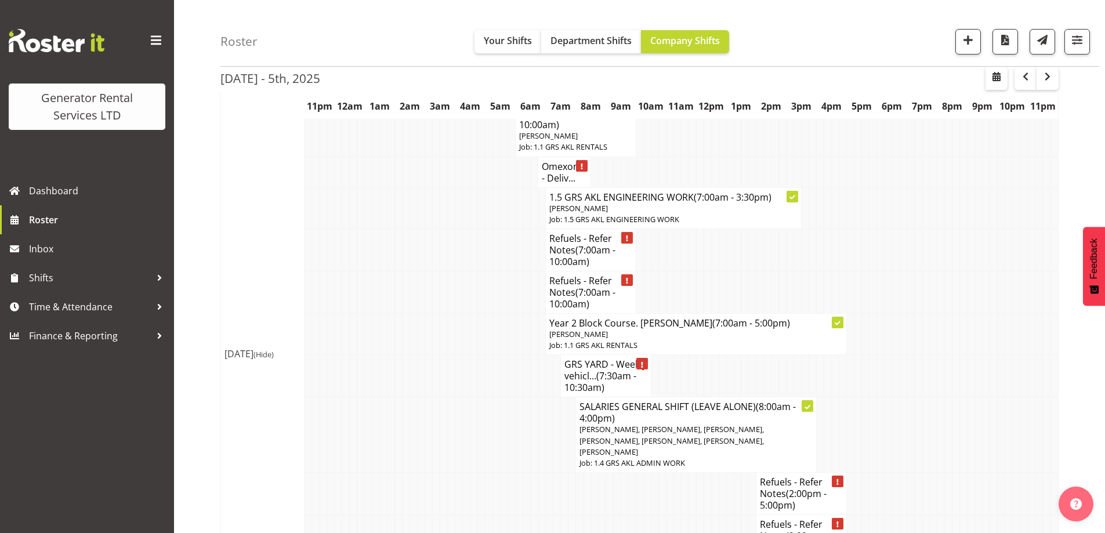
scroll to position [174, 0]
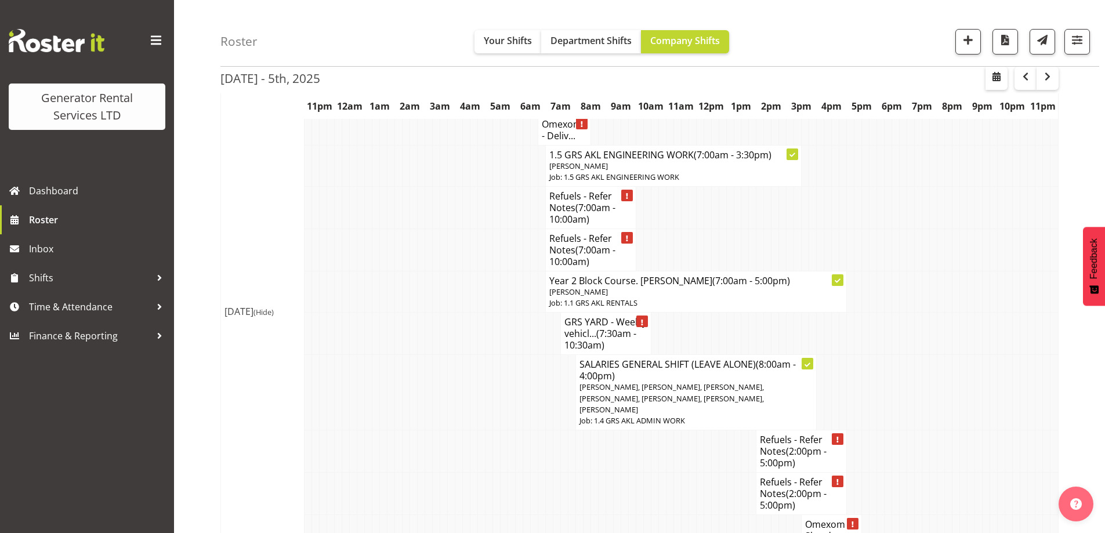
click at [359, 367] on td at bounding box center [361, 392] width 8 height 75
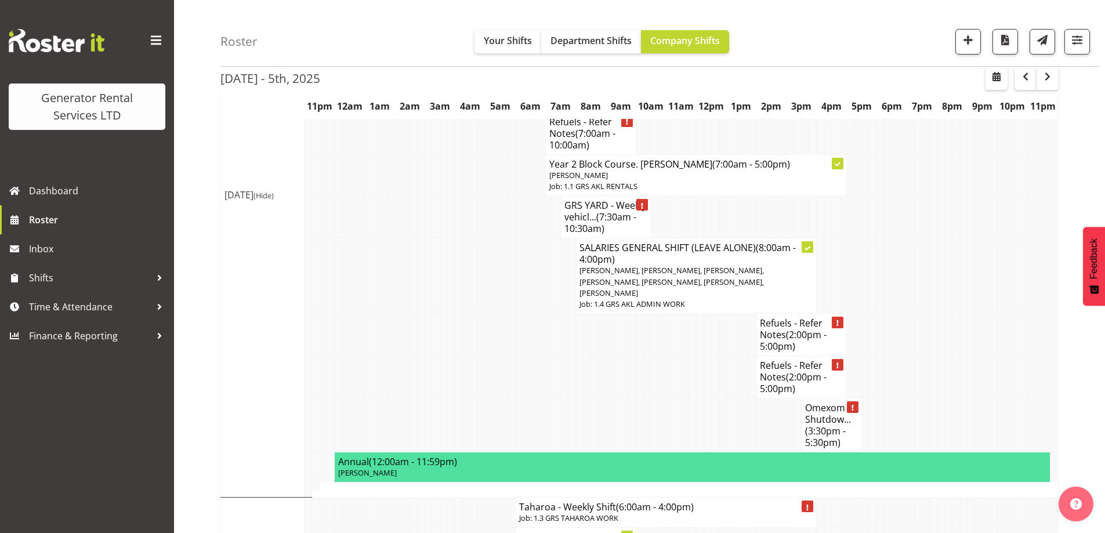
scroll to position [290, 0]
click at [66, 220] on span "Roster" at bounding box center [98, 219] width 139 height 17
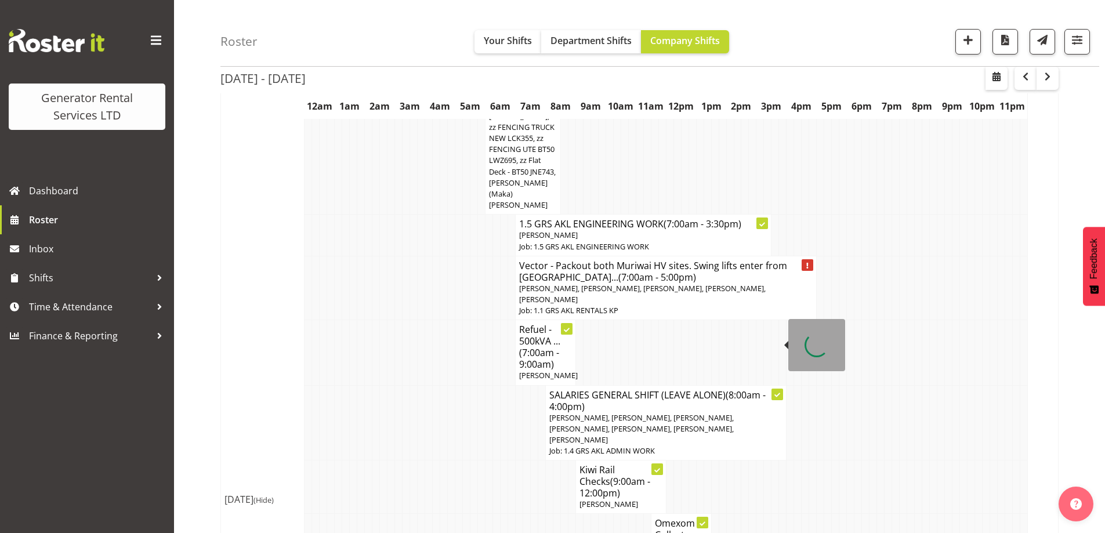
scroll to position [406, 0]
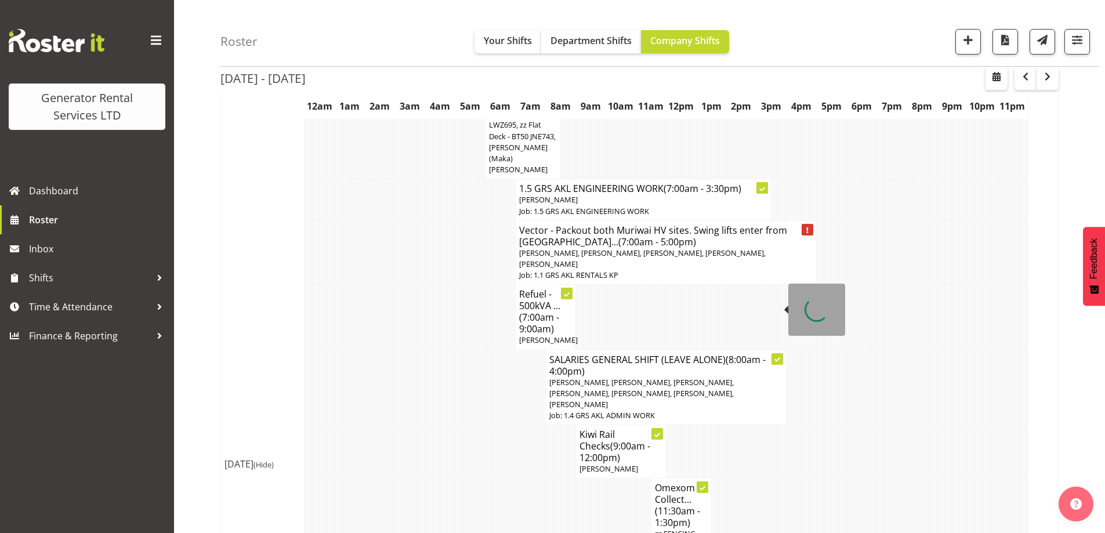
click at [481, 425] on td at bounding box center [482, 451] width 8 height 53
click at [550, 479] on td at bounding box center [549, 534] width 8 height 110
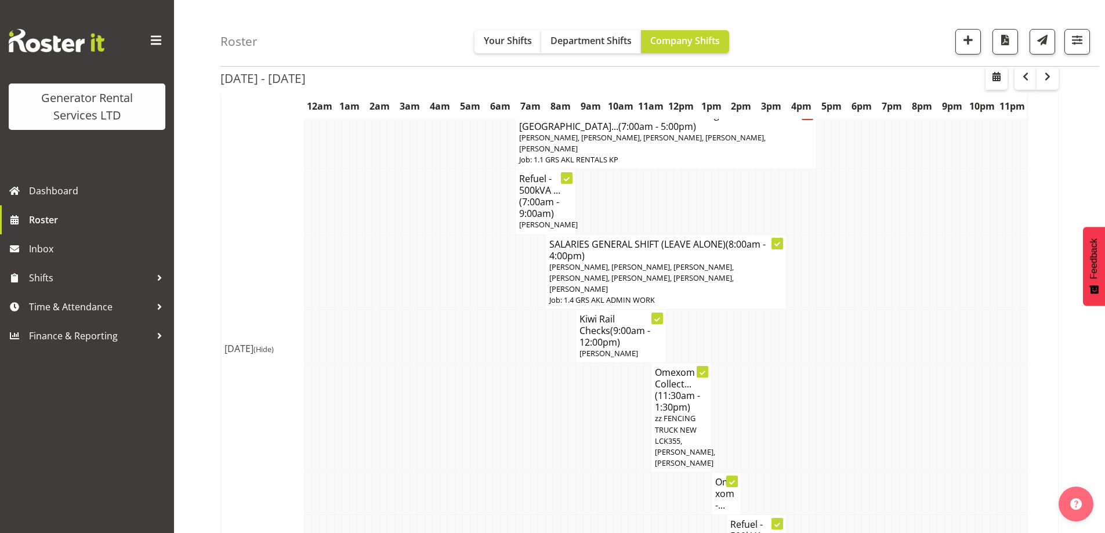
scroll to position [522, 0]
click at [552, 410] on td at bounding box center [549, 418] width 8 height 110
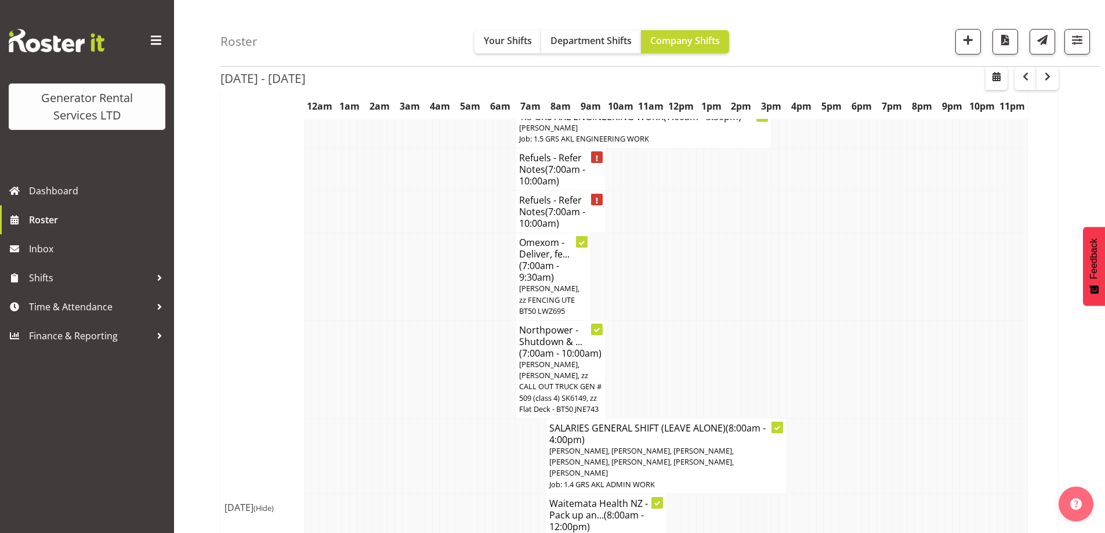
scroll to position [1509, 0]
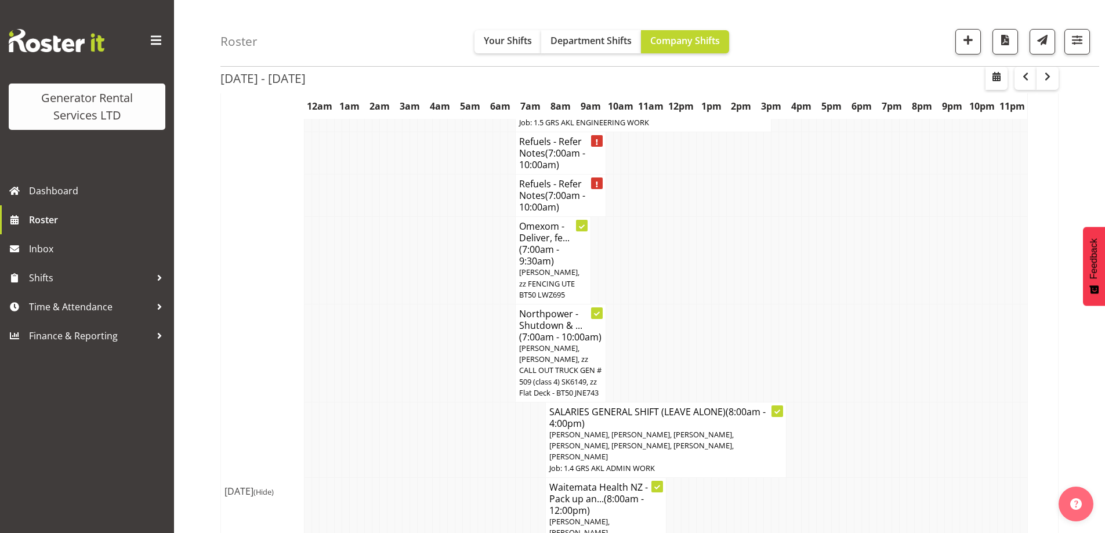
click at [451, 402] on td at bounding box center [452, 439] width 8 height 75
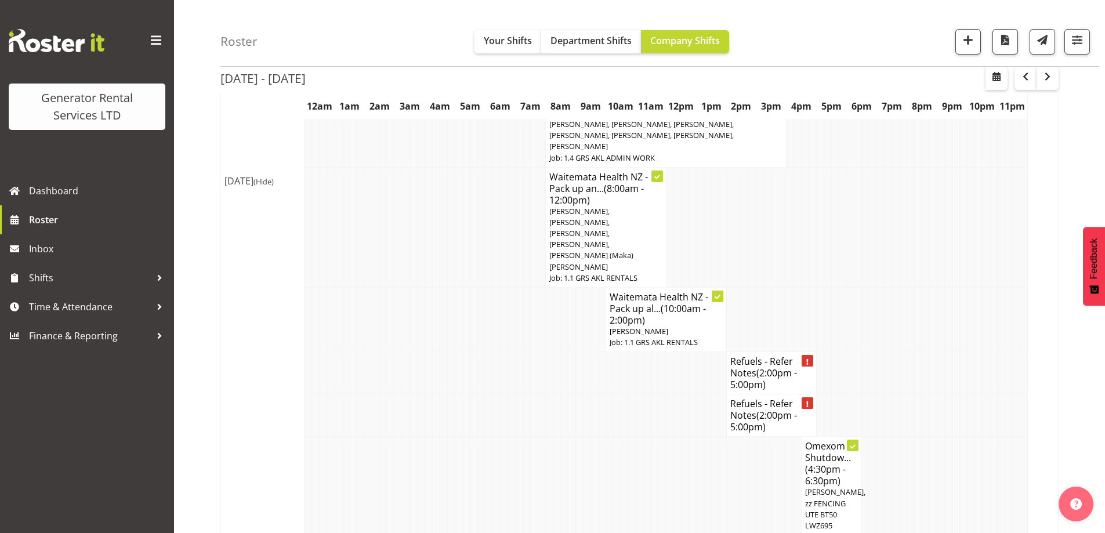
scroll to position [1799, 0]
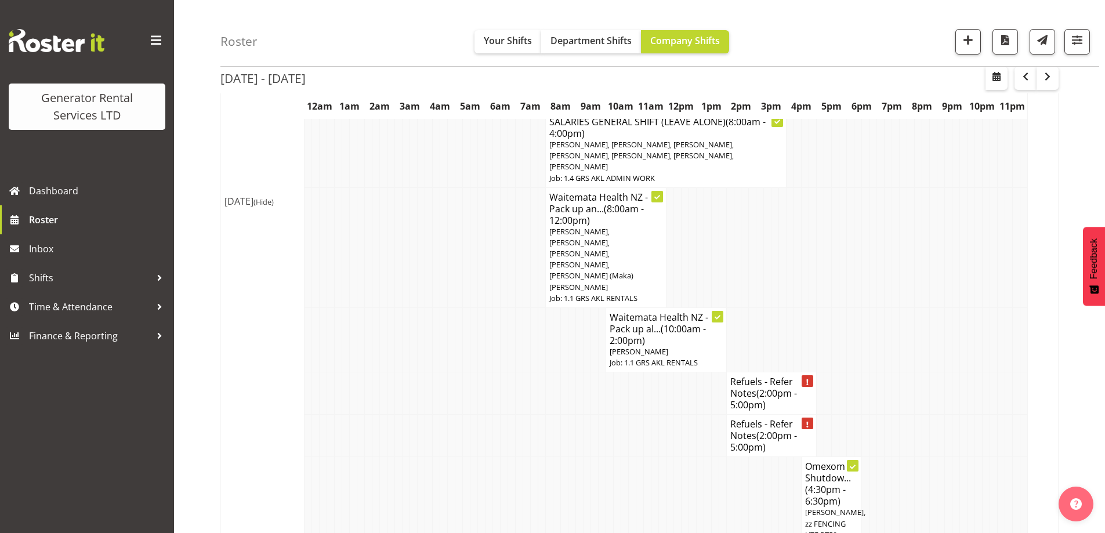
click at [310, 372] on td at bounding box center [309, 393] width 8 height 42
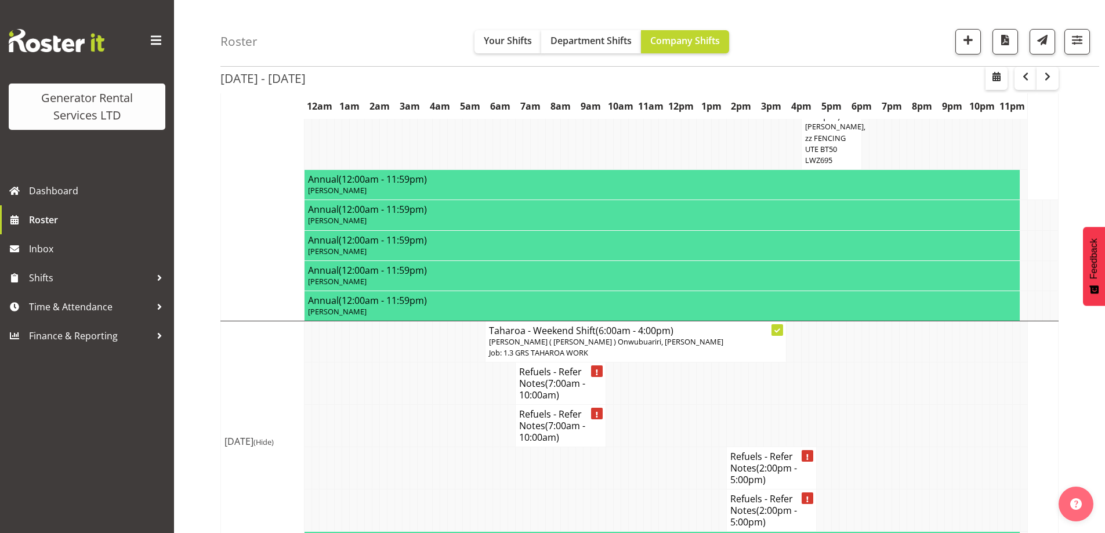
scroll to position [2205, 0]
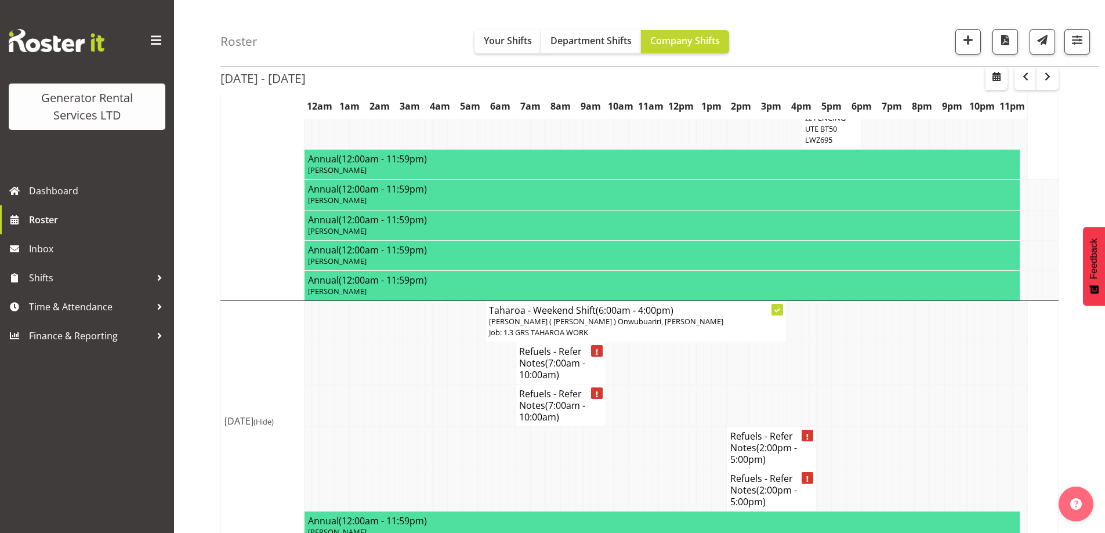
click at [366, 385] on td at bounding box center [369, 406] width 8 height 42
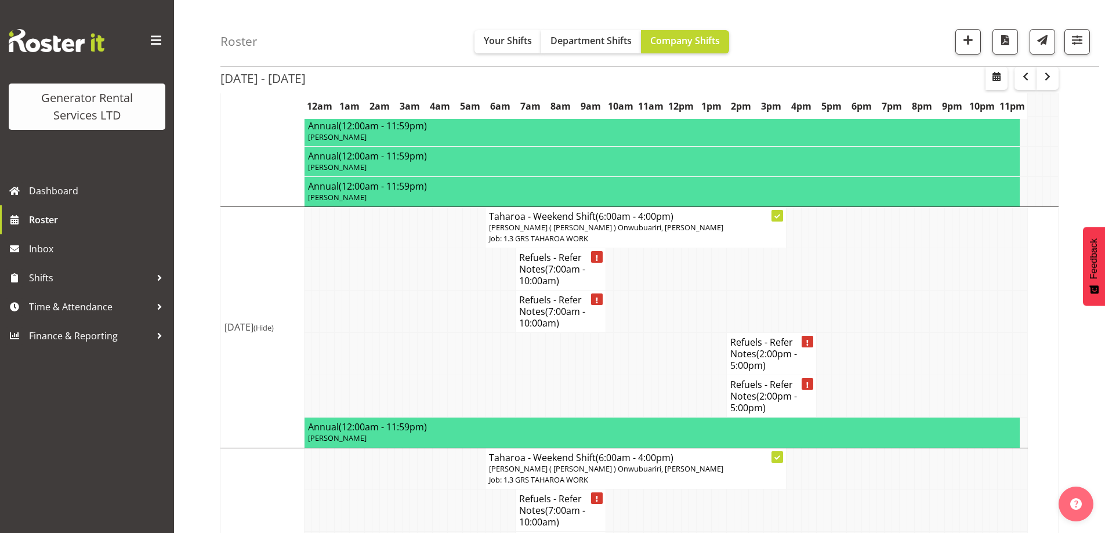
scroll to position [2417, 0]
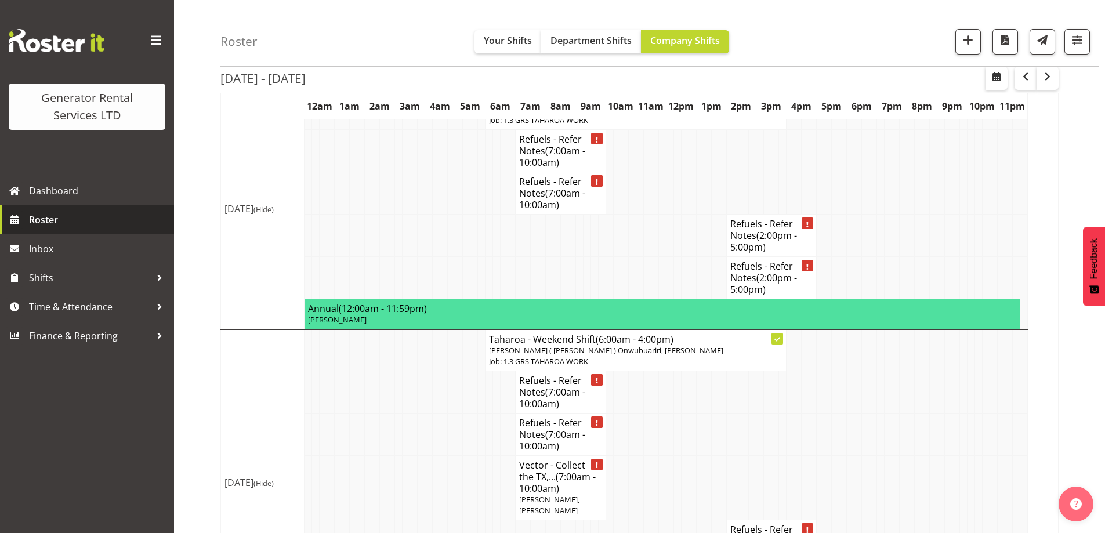
click at [67, 230] on link "Roster" at bounding box center [87, 219] width 174 height 29
